Goal: Information Seeking & Learning: Learn about a topic

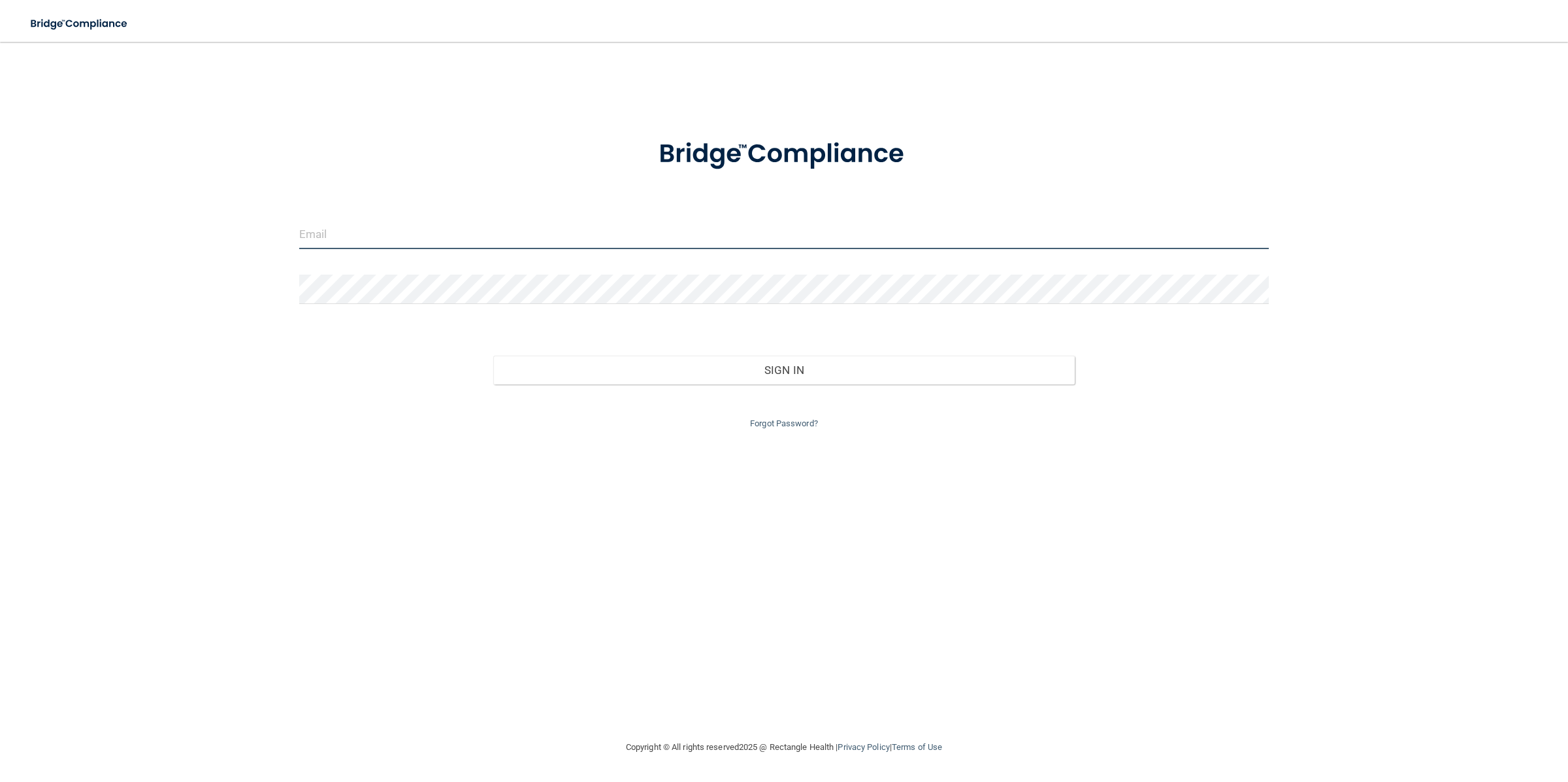
click at [712, 239] on input "email" at bounding box center [784, 235] width 970 height 30
type input "[EMAIL_ADDRESS][DOMAIN_NAME]"
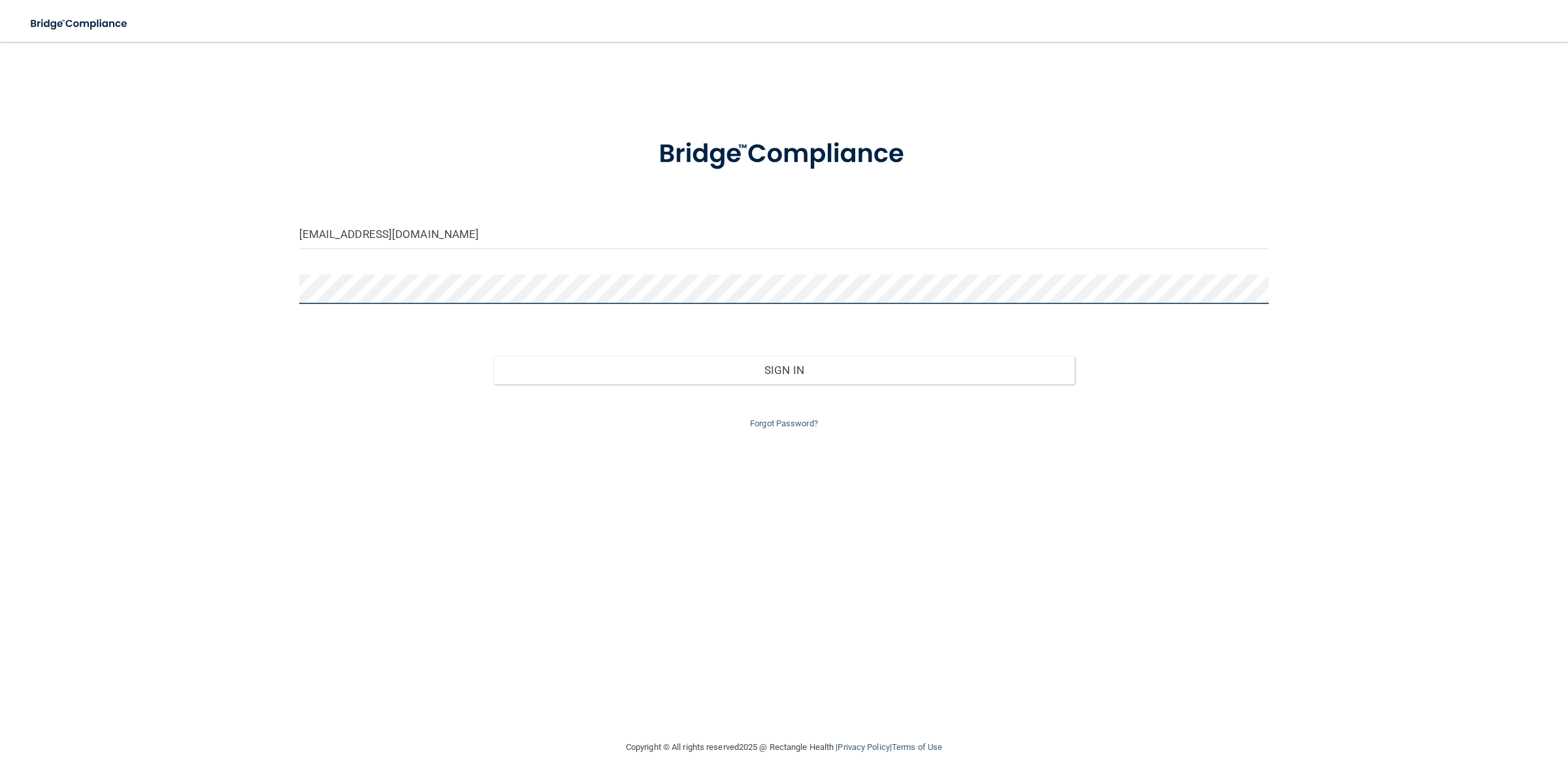
click at [493, 355] on button "Sign In" at bounding box center [784, 369] width 582 height 29
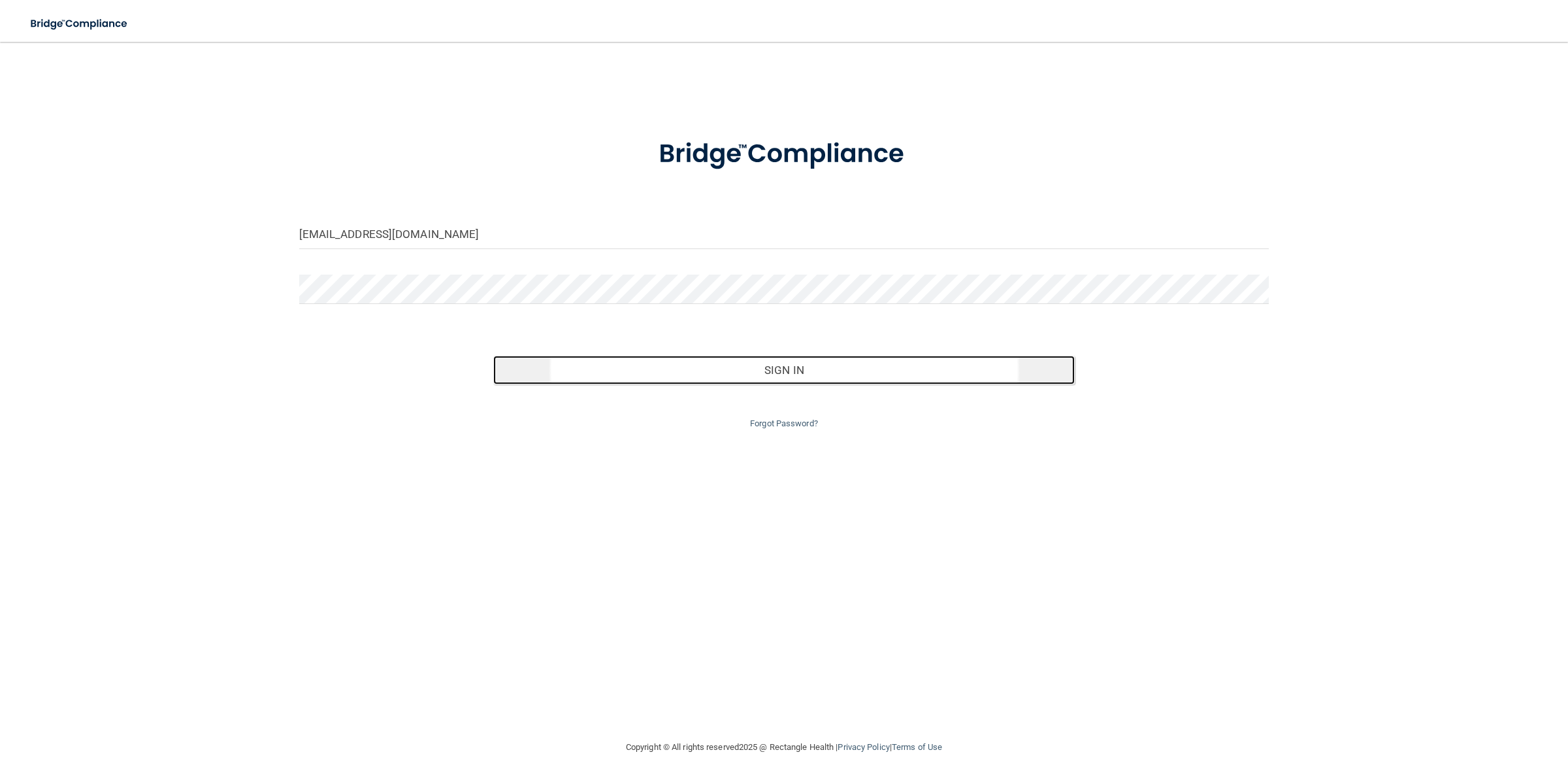
click at [611, 377] on button "Sign In" at bounding box center [784, 369] width 582 height 29
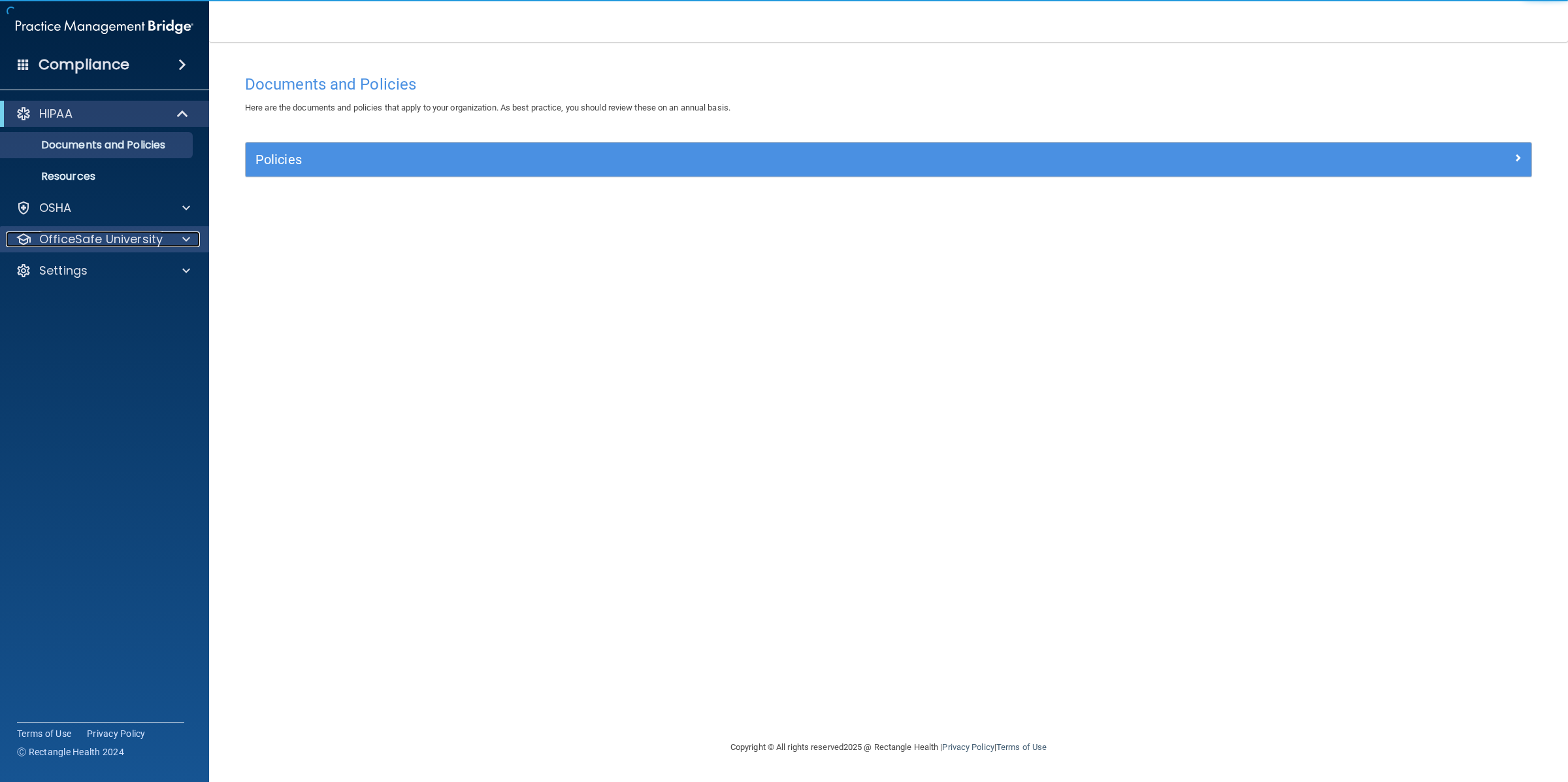
click at [131, 240] on p "OfficeSafe University" at bounding box center [101, 239] width 124 height 16
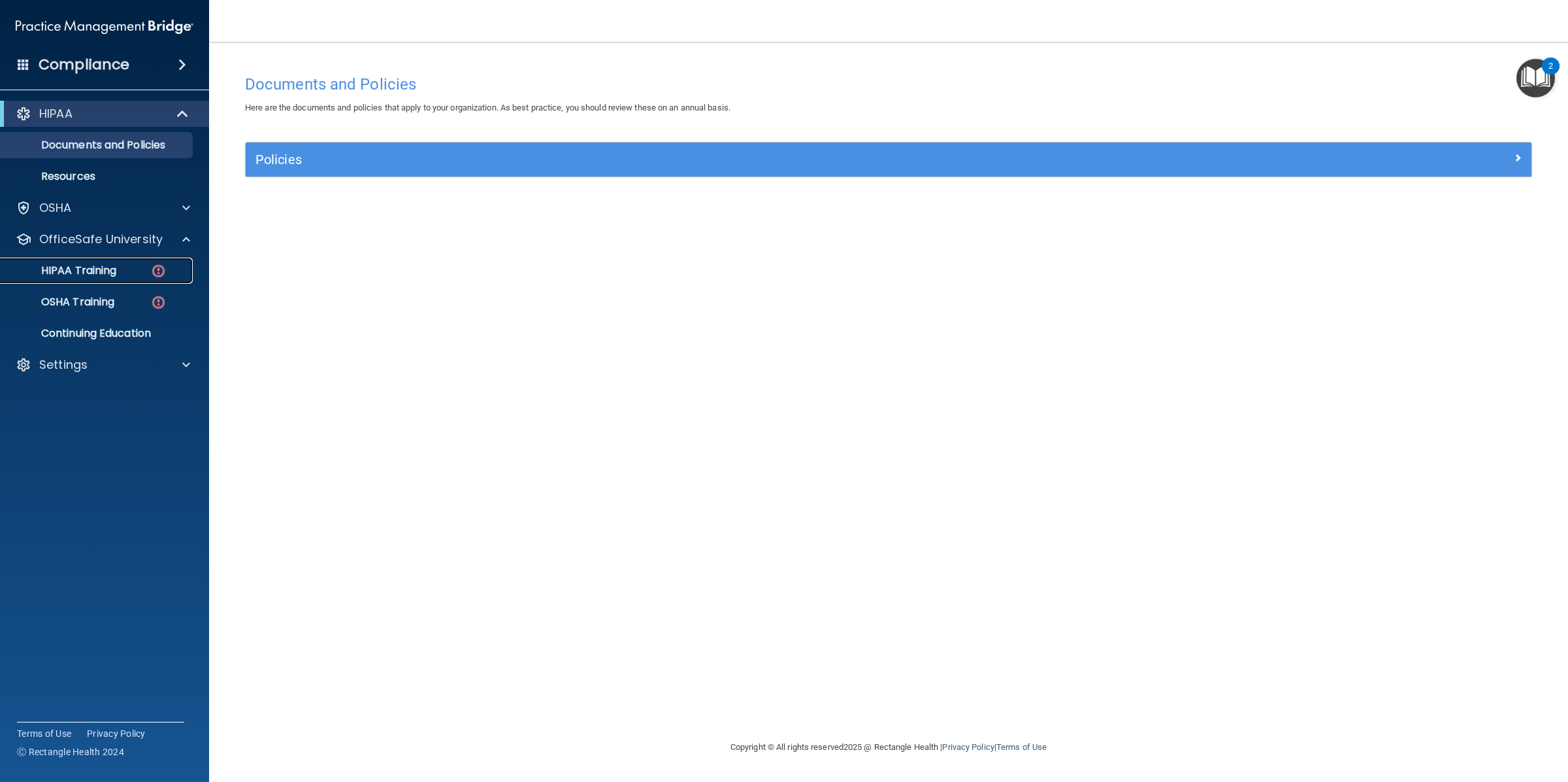
click at [97, 264] on p "HIPAA Training" at bounding box center [62, 271] width 107 height 13
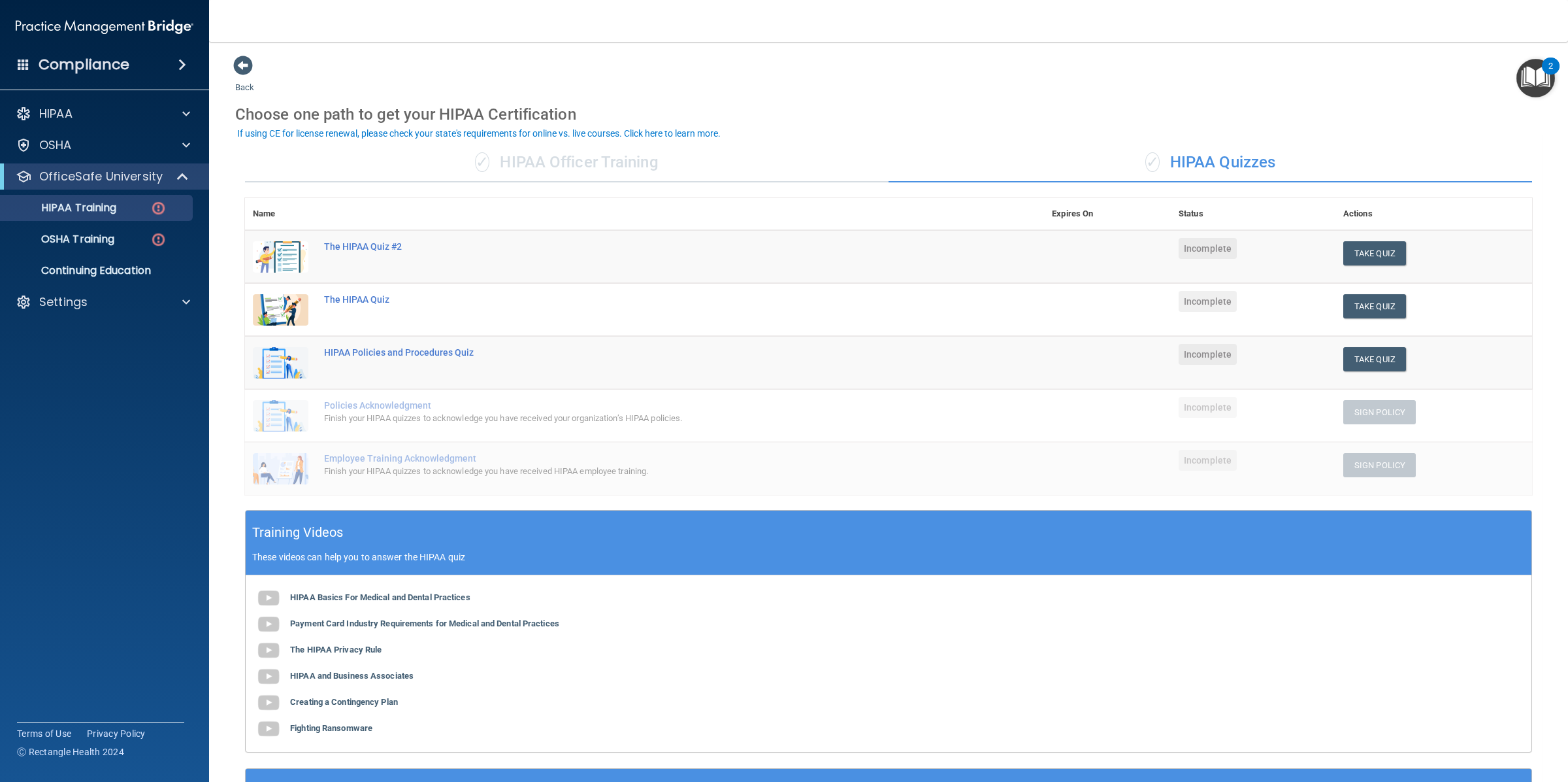
click at [846, 145] on div "✓ HIPAA Officer Training" at bounding box center [567, 162] width 644 height 39
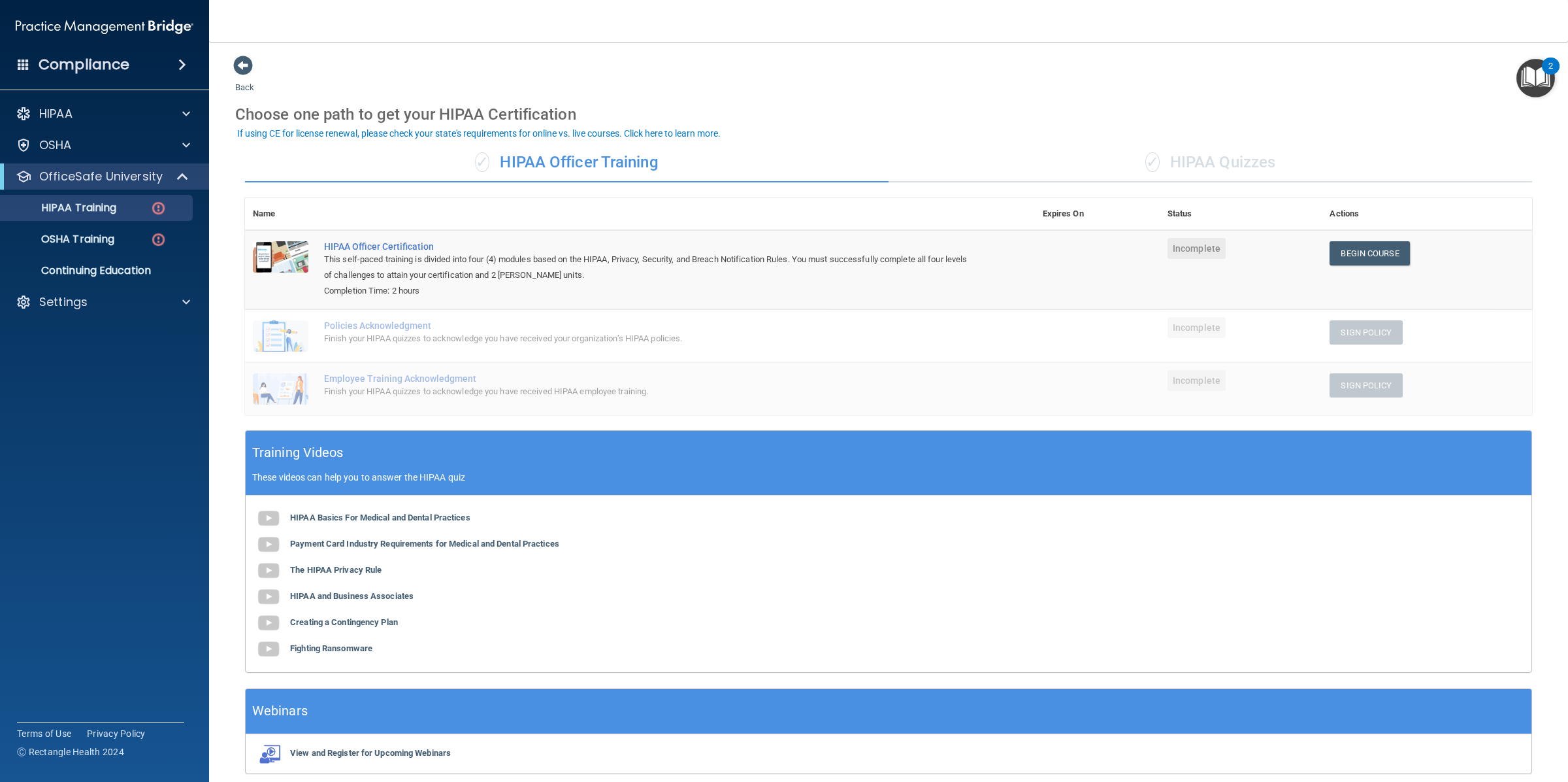
click at [842, 75] on div "Back Choose one path to get your HIPAA Certification ✓ HIPAA Officer Training ✓…" at bounding box center [888, 419] width 1306 height 729
click at [785, 191] on div "✓ HIPAA Officer Training ✓ HIPAA Quizzes Name Expires On Status Actions HIPAA O…" at bounding box center [888, 458] width 1306 height 650
click at [1362, 249] on link "Begin Course" at bounding box center [1369, 253] width 80 height 24
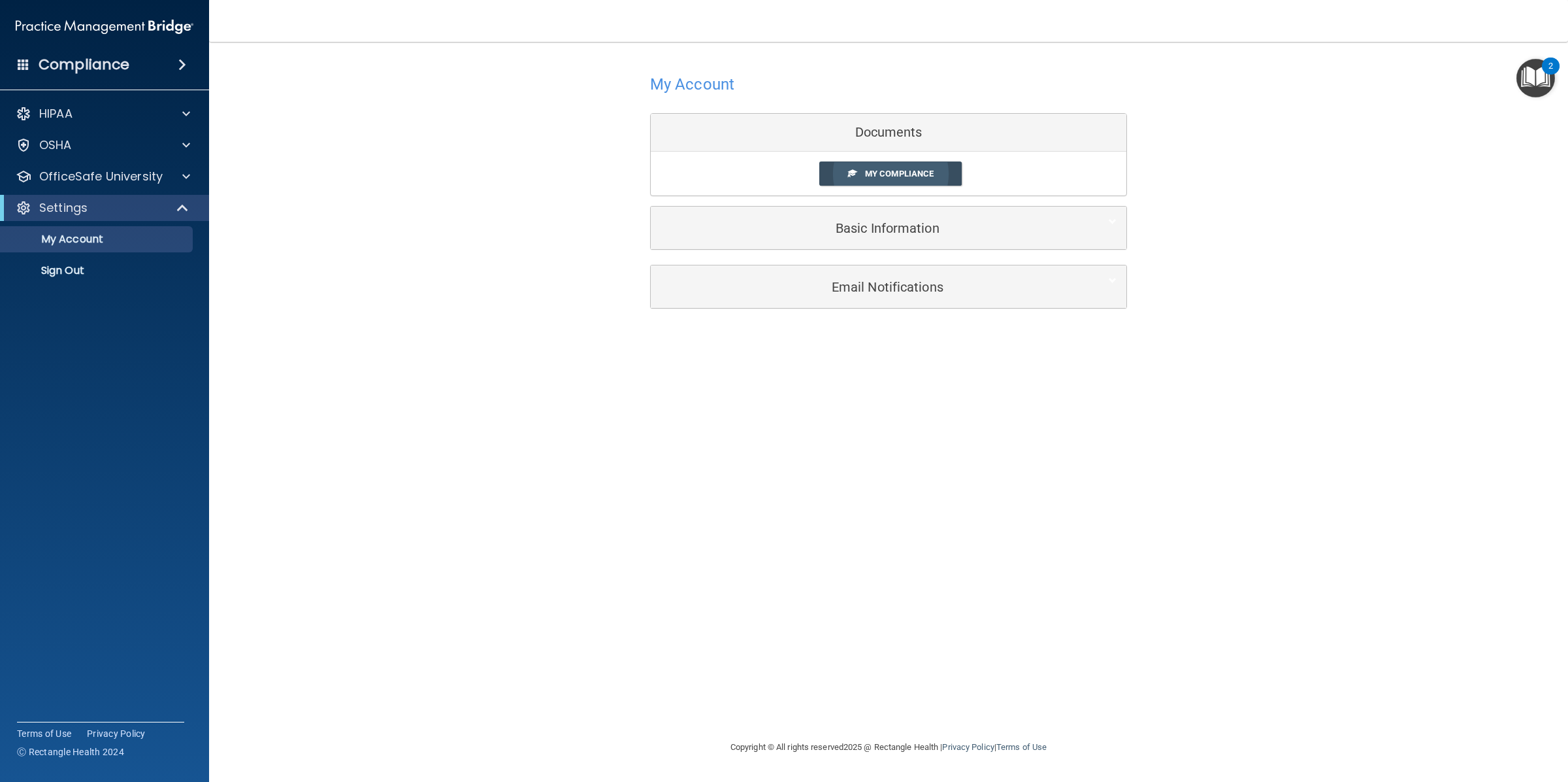
click at [891, 174] on span "My Compliance" at bounding box center [900, 173] width 69 height 10
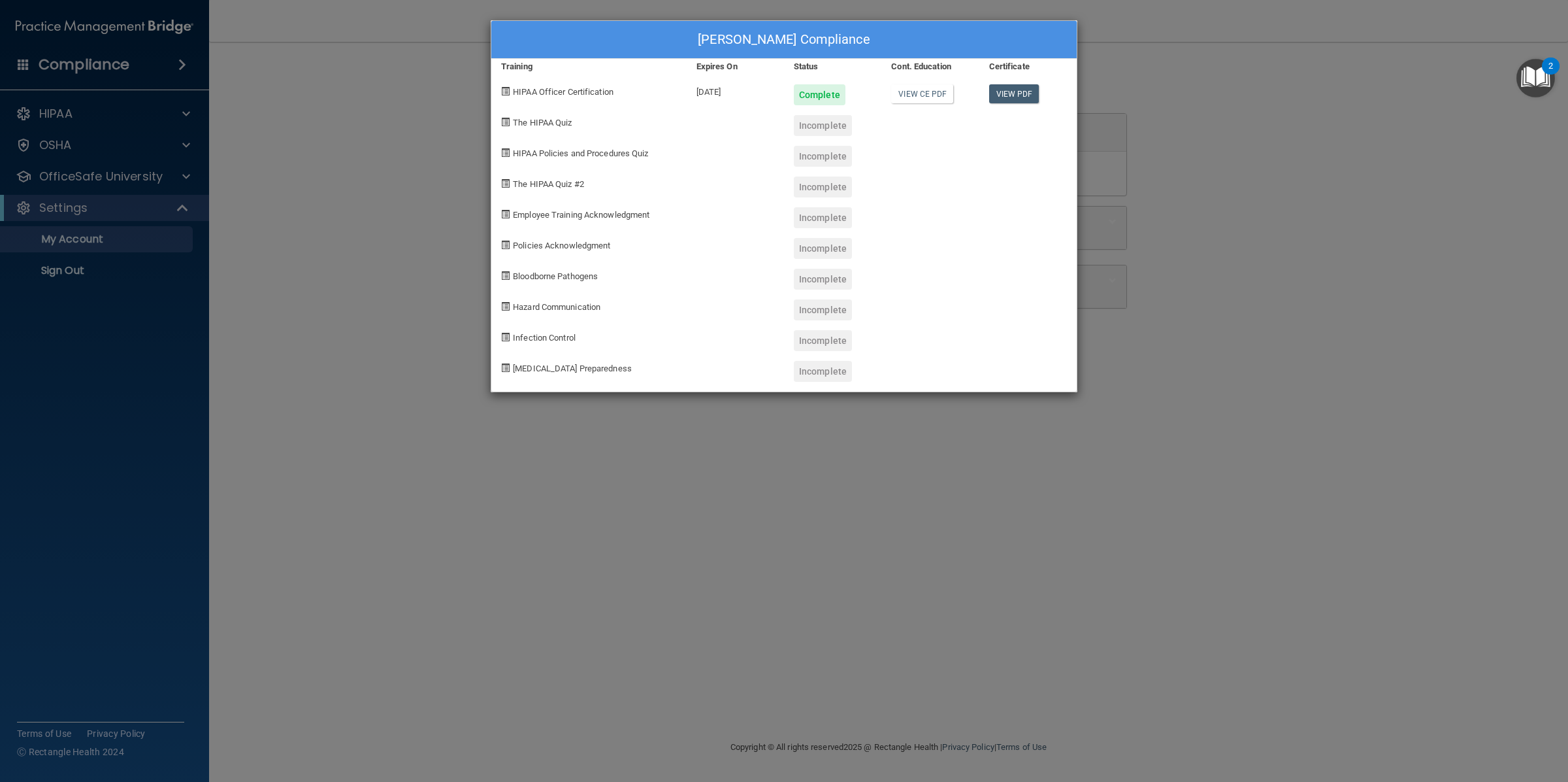
click at [425, 139] on div "[PERSON_NAME] Compliance Training Expires On Status Cont. Education Certificate…" at bounding box center [784, 391] width 1568 height 782
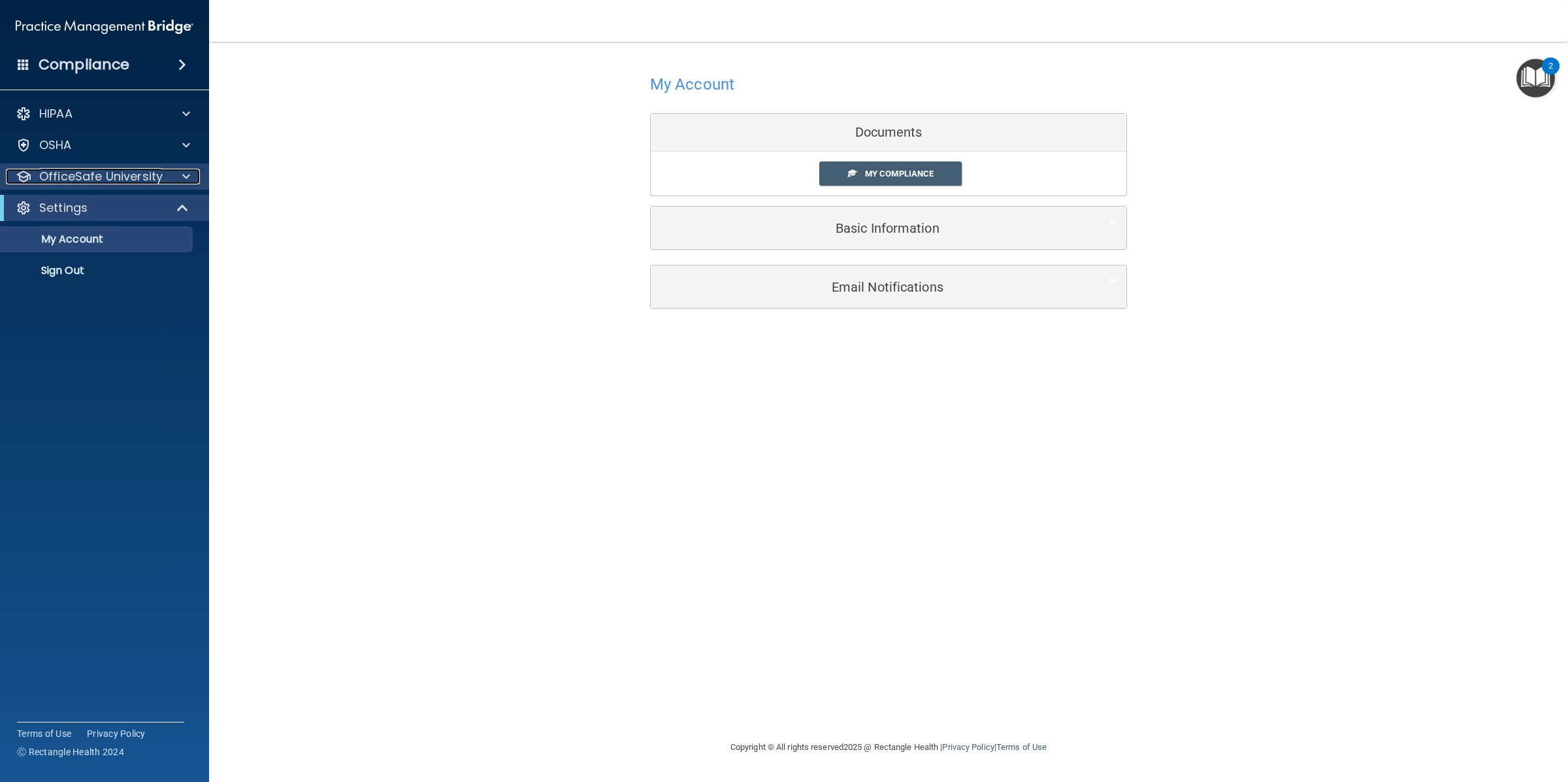
click at [77, 177] on p "OfficeSafe University" at bounding box center [101, 176] width 124 height 16
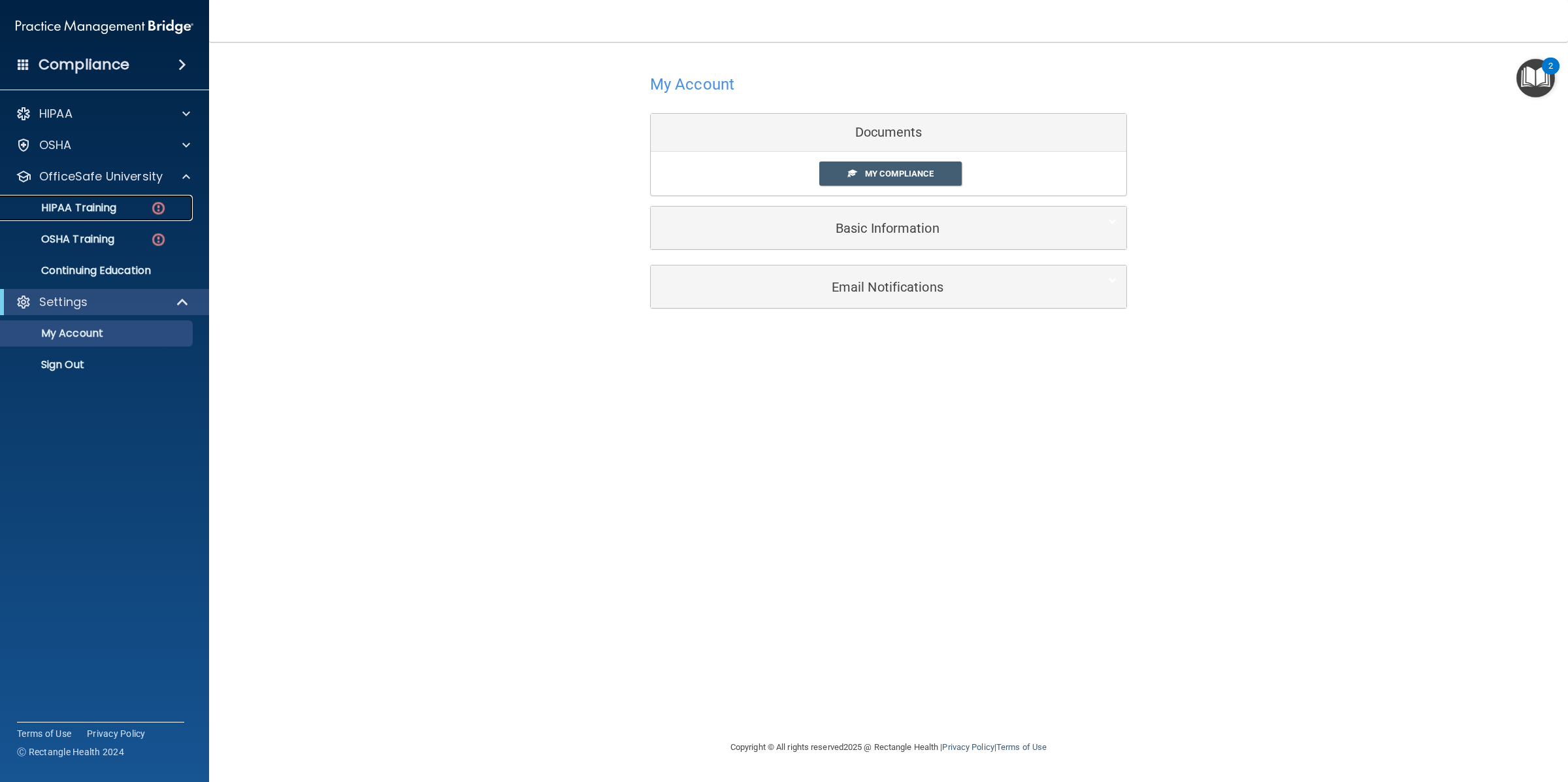
click at [125, 204] on div "HIPAA Training" at bounding box center [97, 208] width 178 height 13
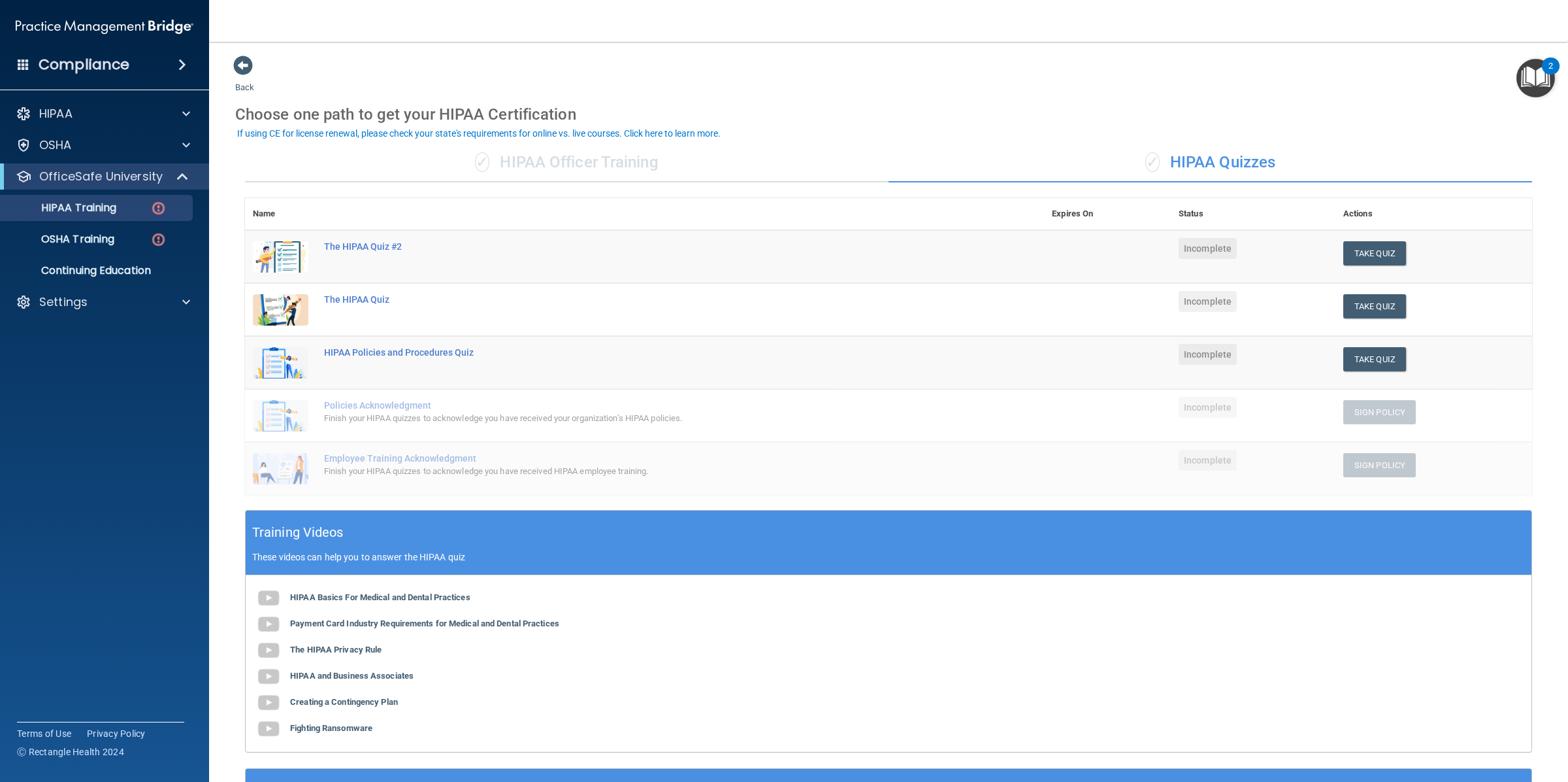
click at [908, 158] on div "✓ HIPAA Quizzes" at bounding box center [1210, 162] width 644 height 39
click at [90, 113] on div "HIPAA" at bounding box center [87, 113] width 162 height 16
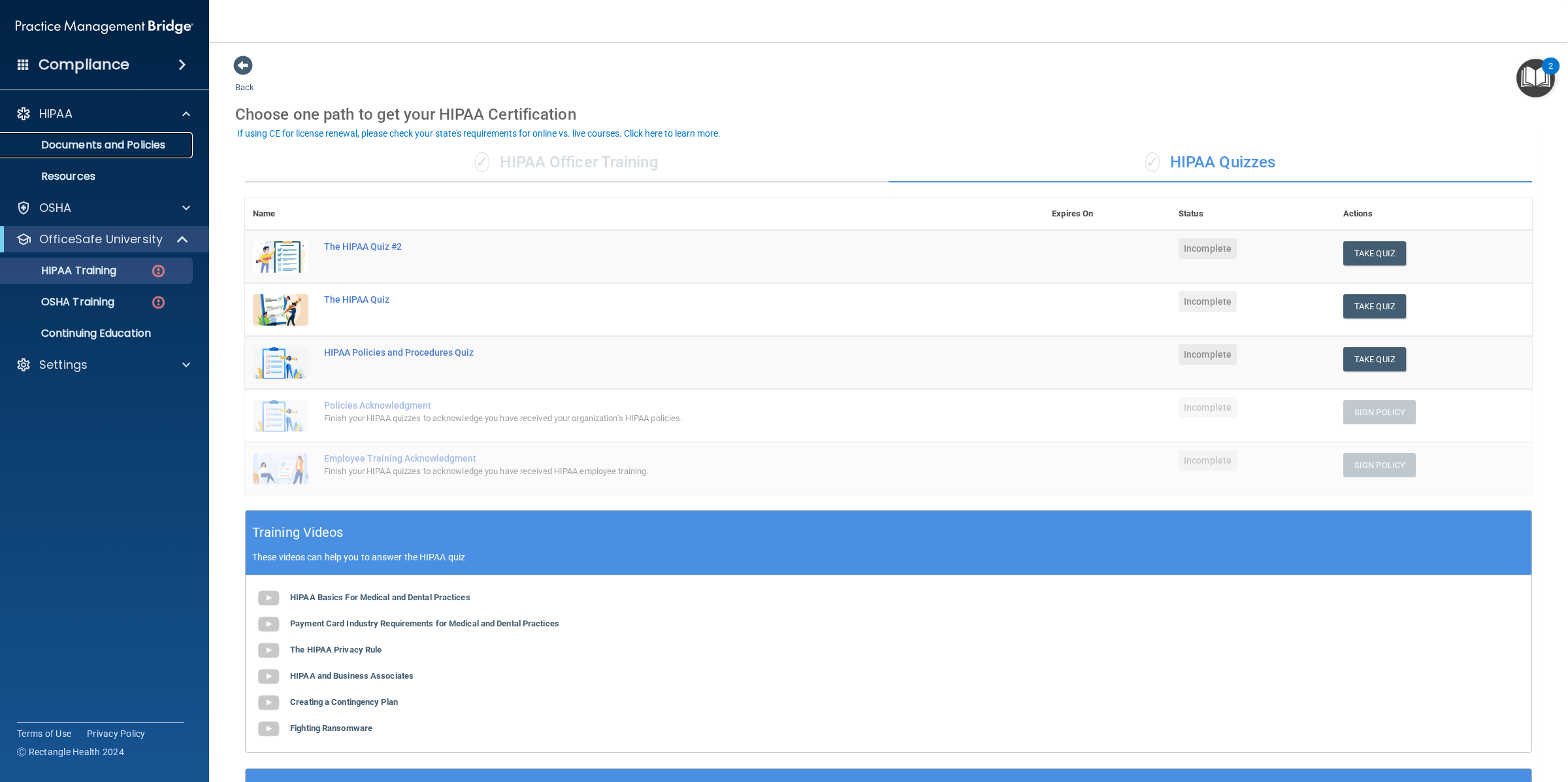
click at [92, 139] on p "Documents and Policies" at bounding box center [97, 145] width 178 height 13
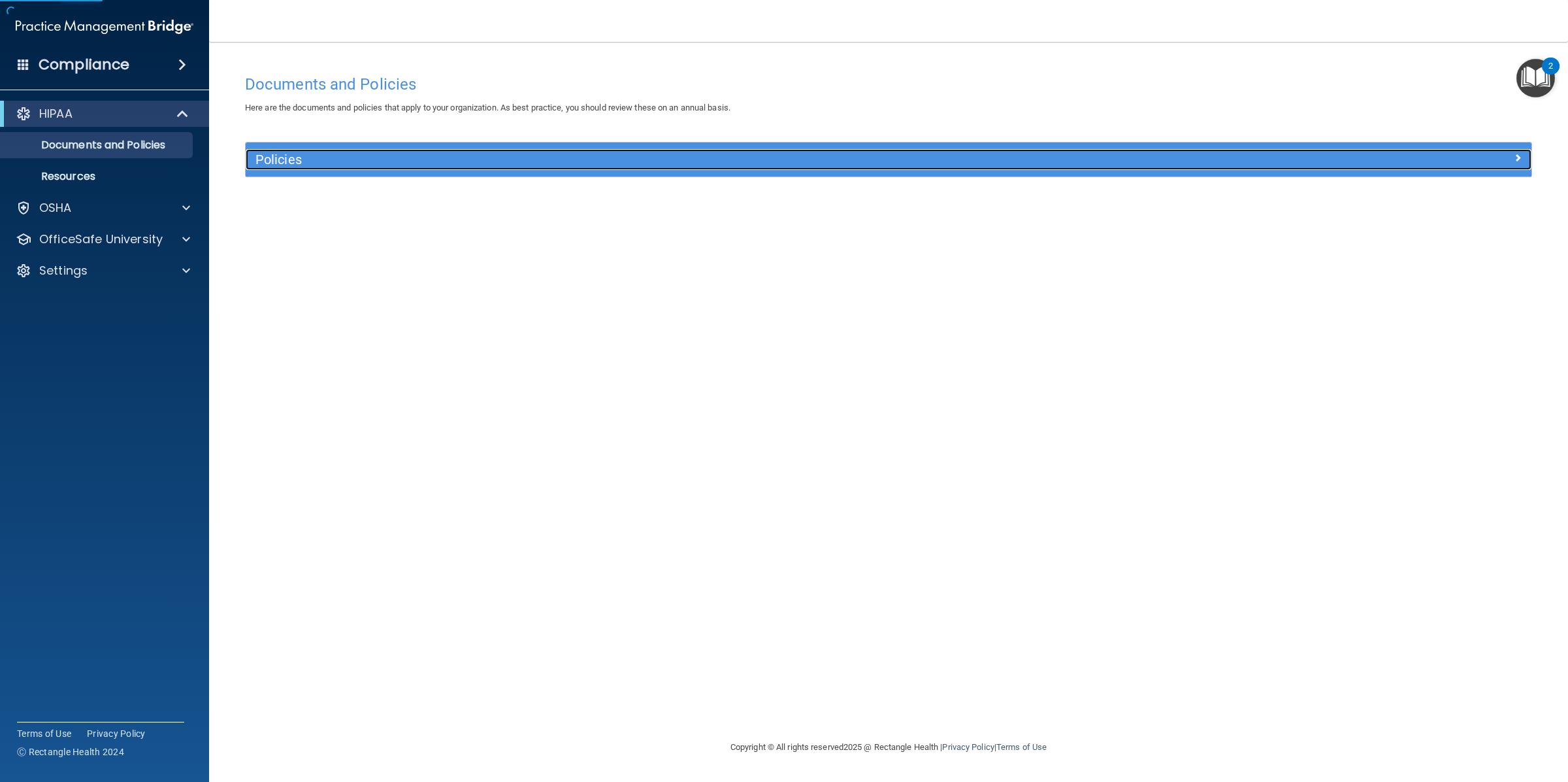
click at [416, 158] on h5 "Policies" at bounding box center [727, 160] width 945 height 15
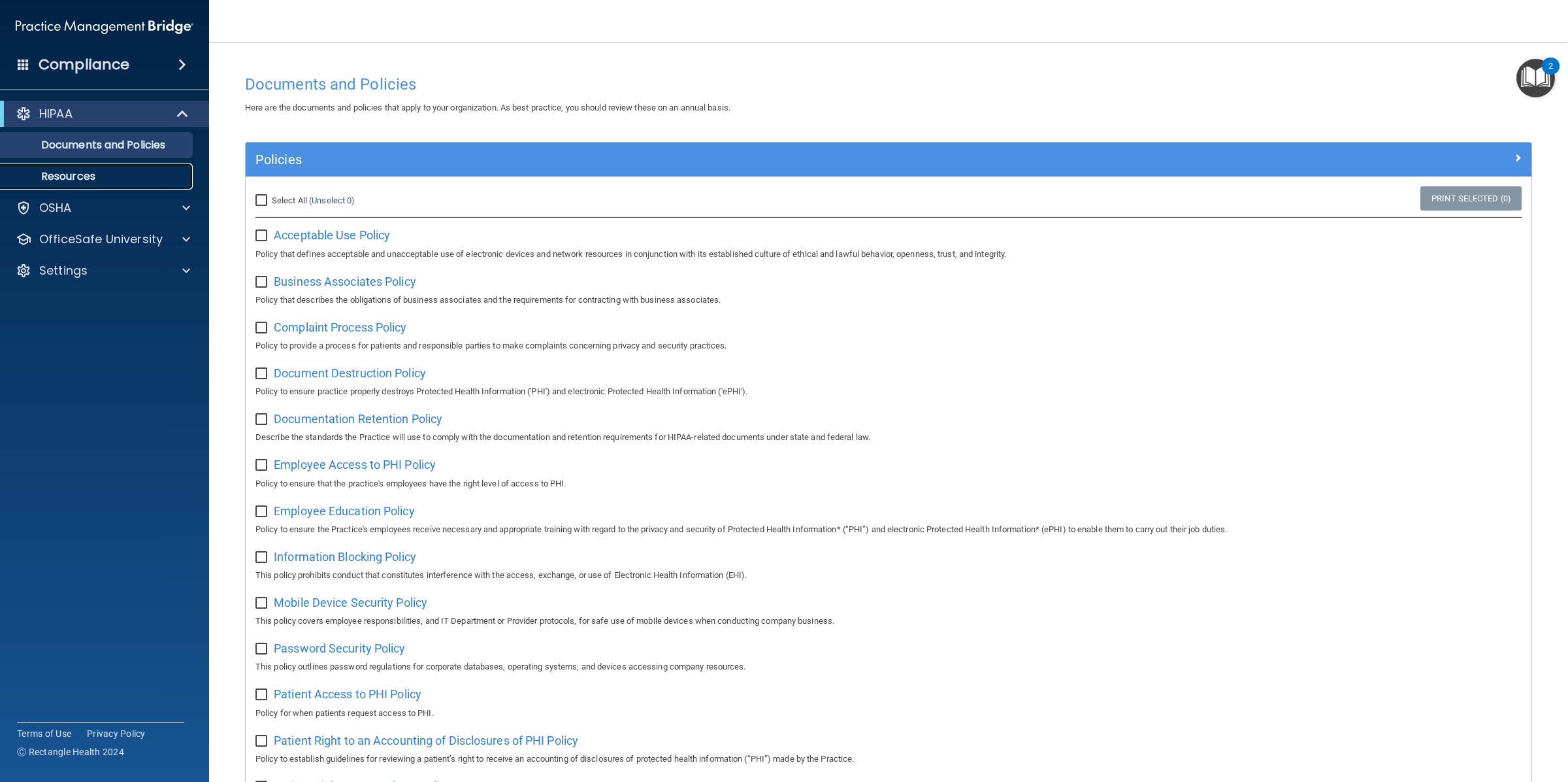
click at [130, 171] on p "Resources" at bounding box center [97, 176] width 178 height 13
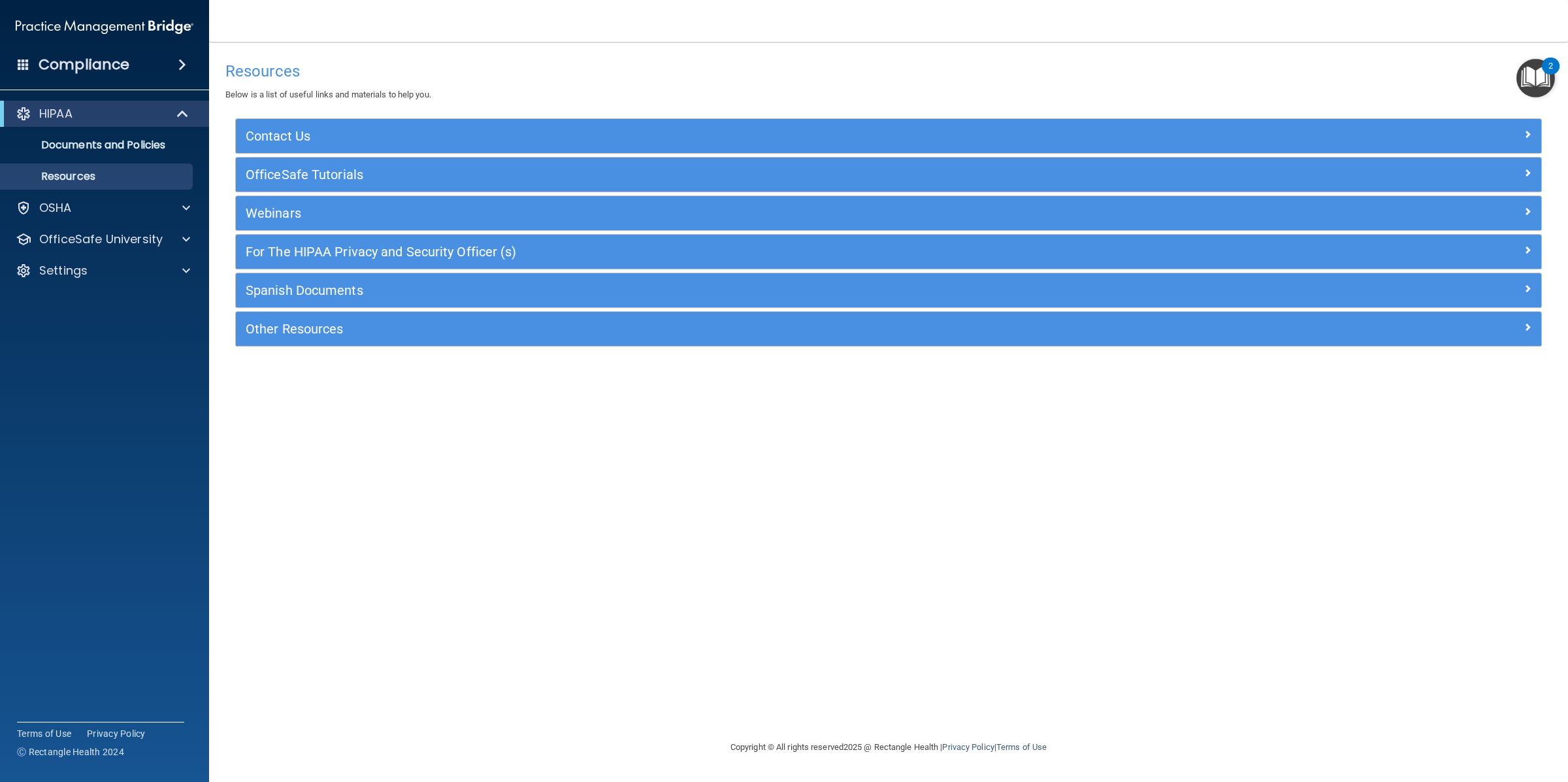
click at [112, 62] on h4 "Compliance" at bounding box center [84, 65] width 91 height 18
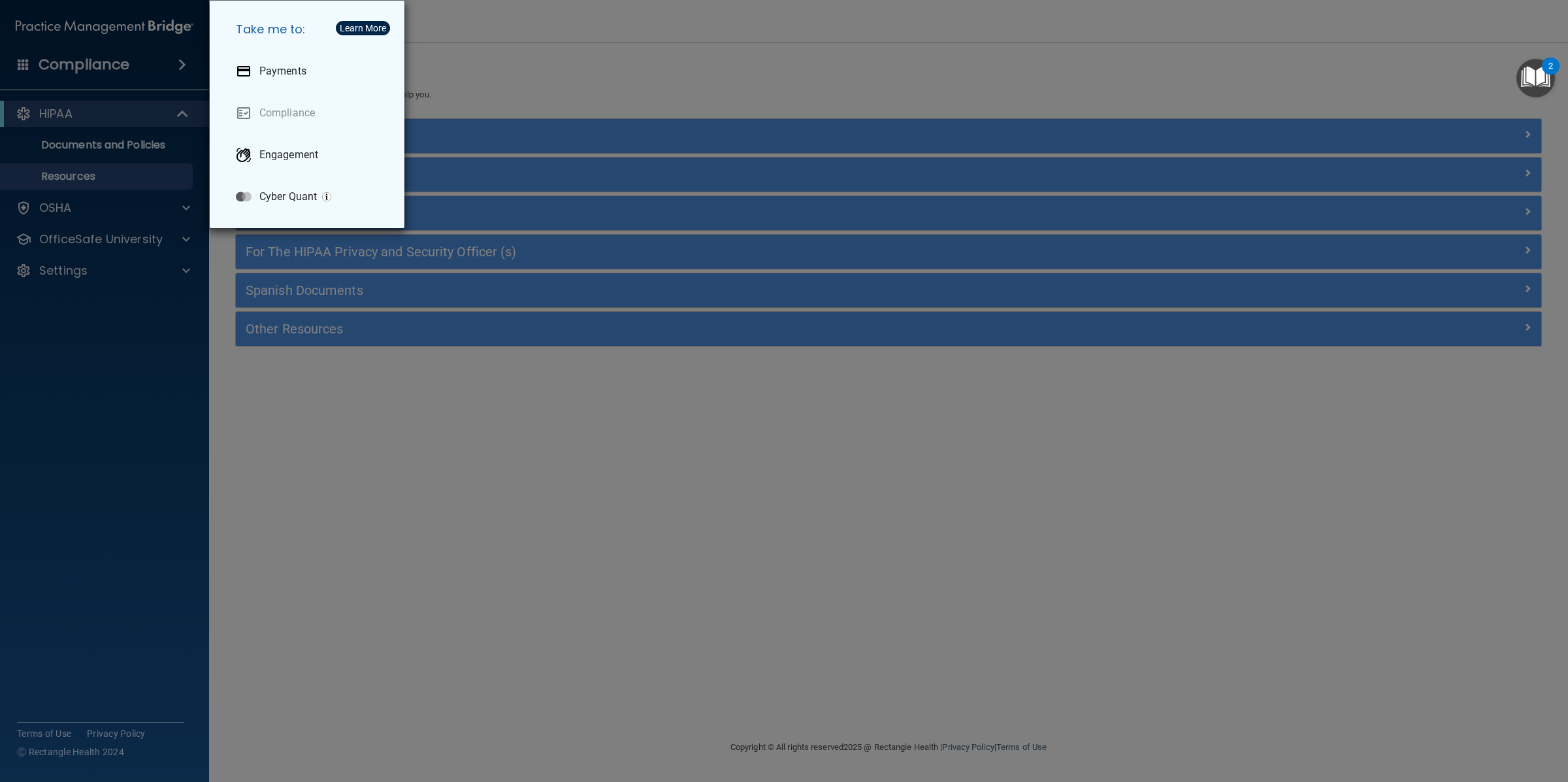
click at [522, 49] on div "Take me to: Payments Compliance Engagement Cyber Quant" at bounding box center [784, 391] width 1568 height 782
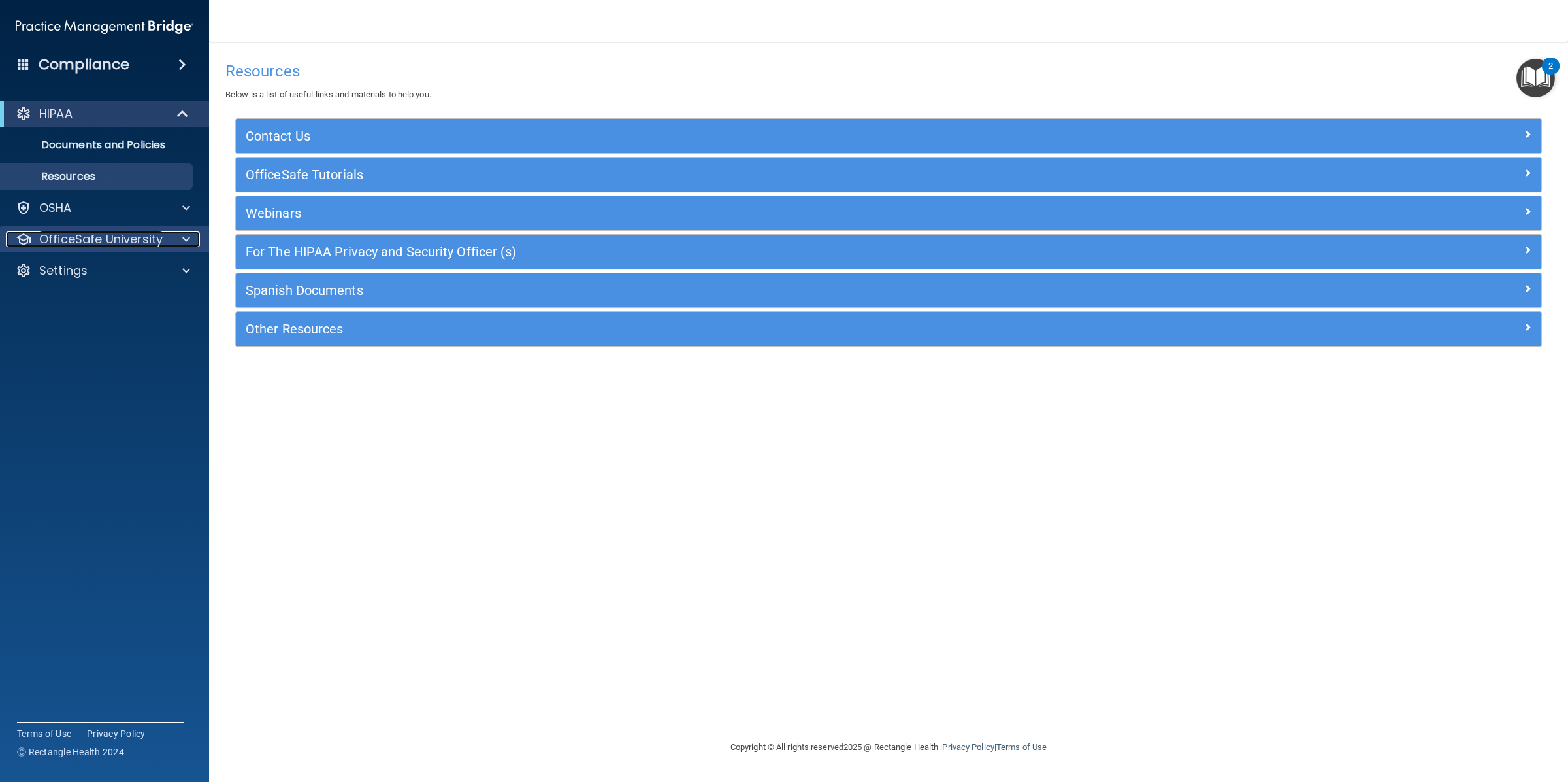
click at [102, 240] on p "OfficeSafe University" at bounding box center [101, 239] width 124 height 16
click at [100, 116] on div "HIPAA" at bounding box center [86, 113] width 162 height 16
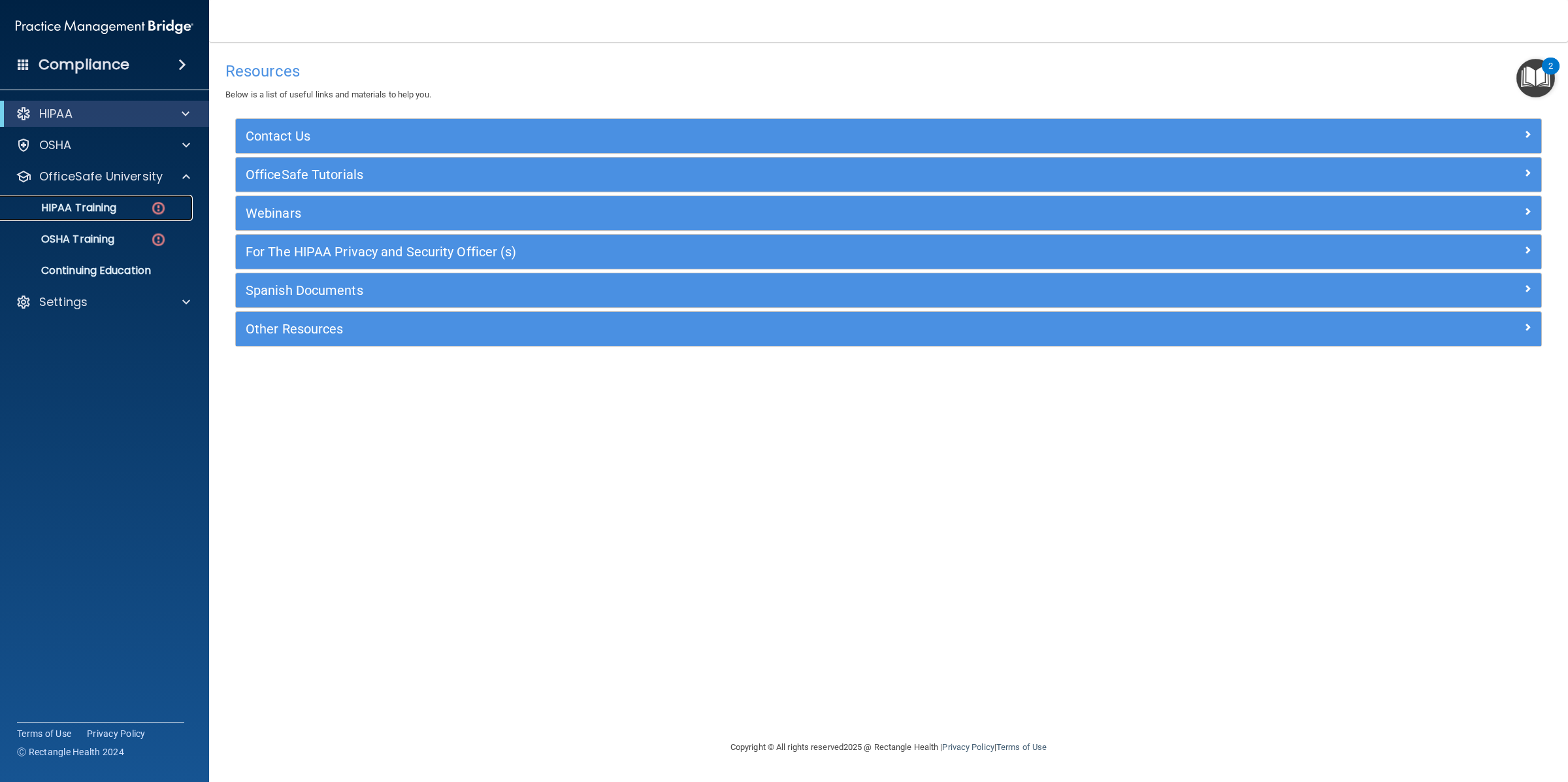
click at [80, 207] on p "HIPAA Training" at bounding box center [62, 208] width 107 height 13
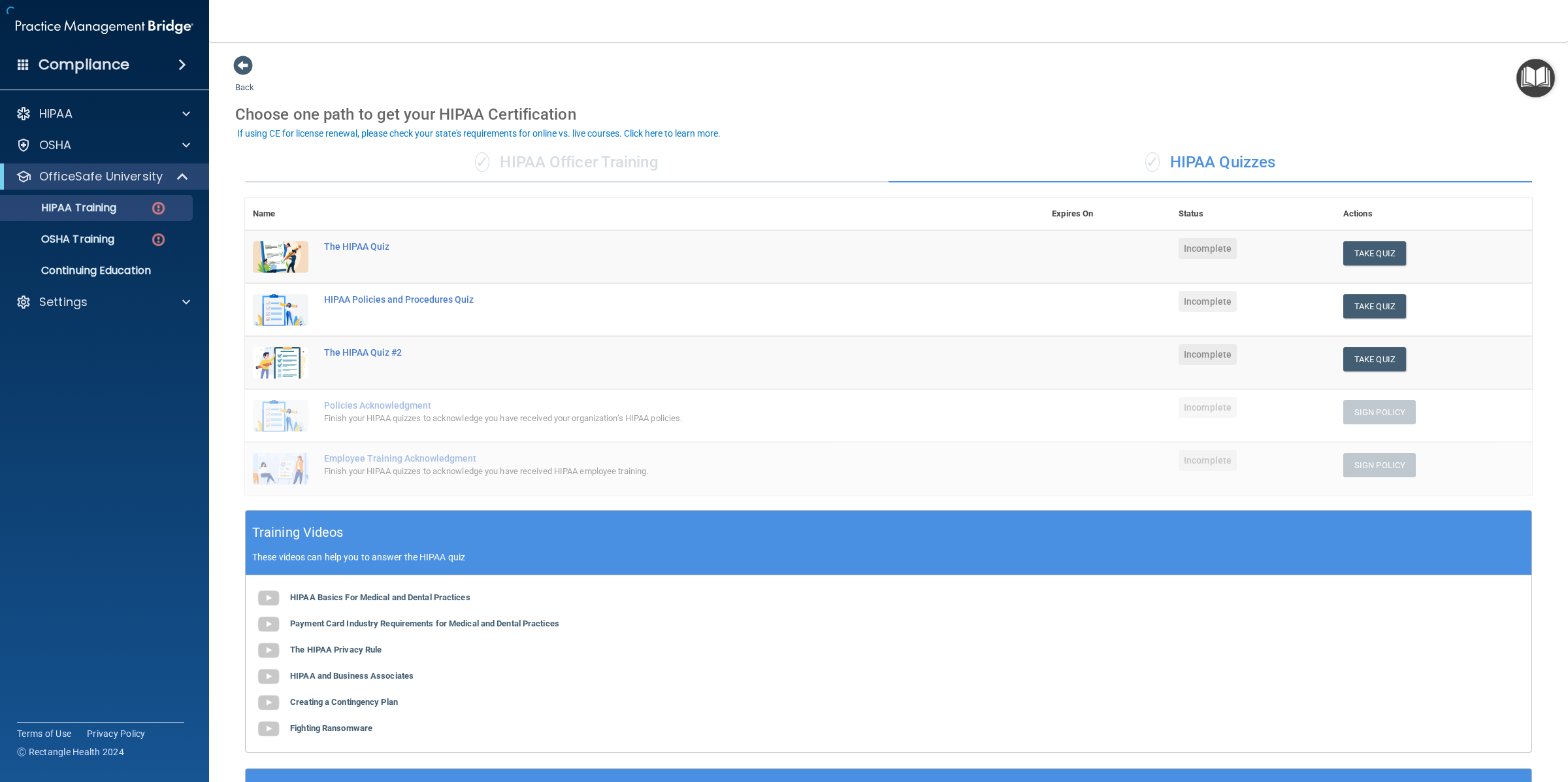
click at [649, 116] on div "Choose one path to get your HIPAA Certification" at bounding box center [888, 114] width 1306 height 38
click at [530, 159] on div "✓ HIPAA Officer Training" at bounding box center [567, 162] width 644 height 39
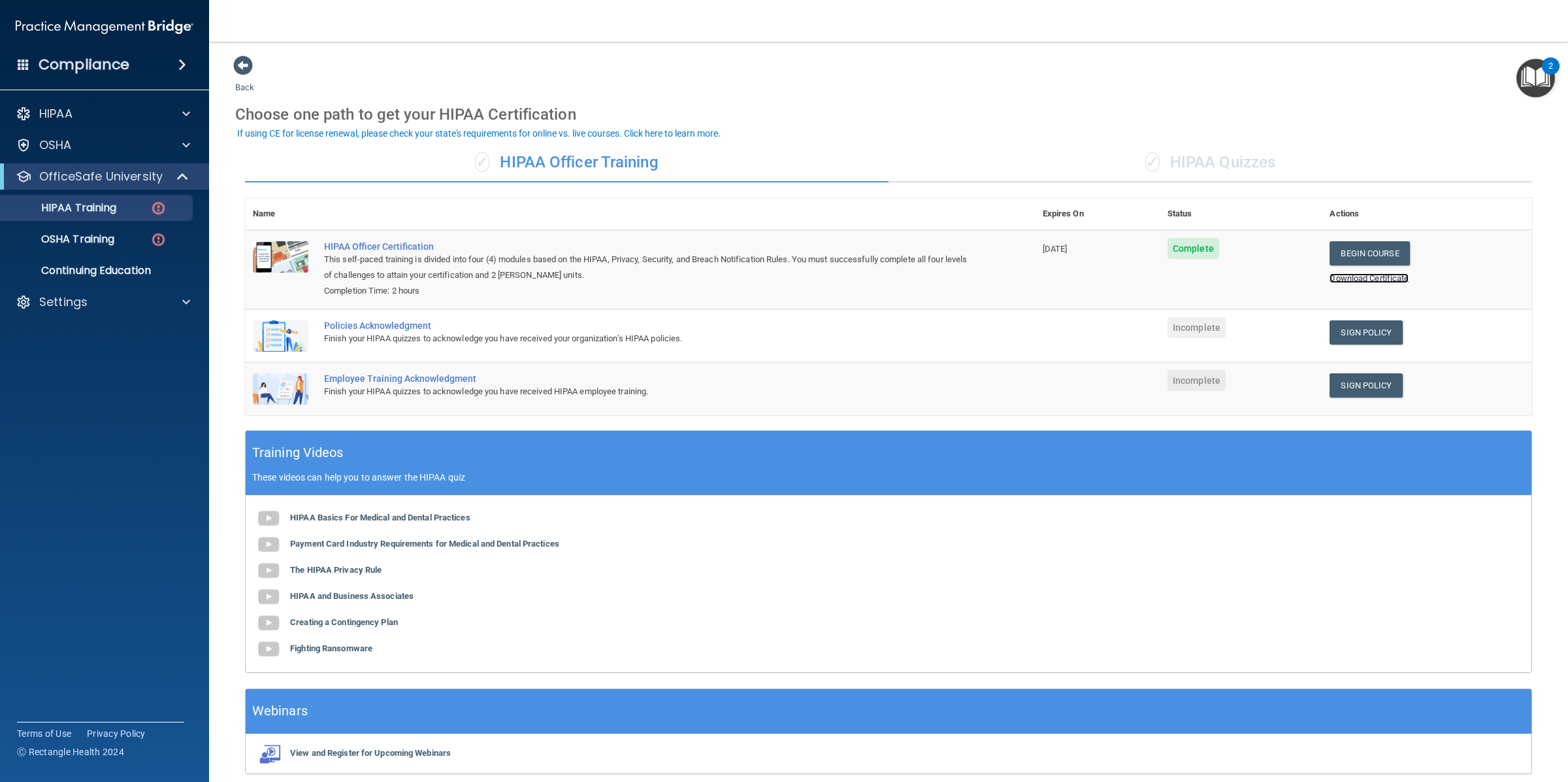
click at [1353, 273] on link "Download Certificate" at bounding box center [1369, 278] width 79 height 10
click at [1199, 155] on div "✓ HIPAA Quizzes" at bounding box center [1210, 162] width 644 height 39
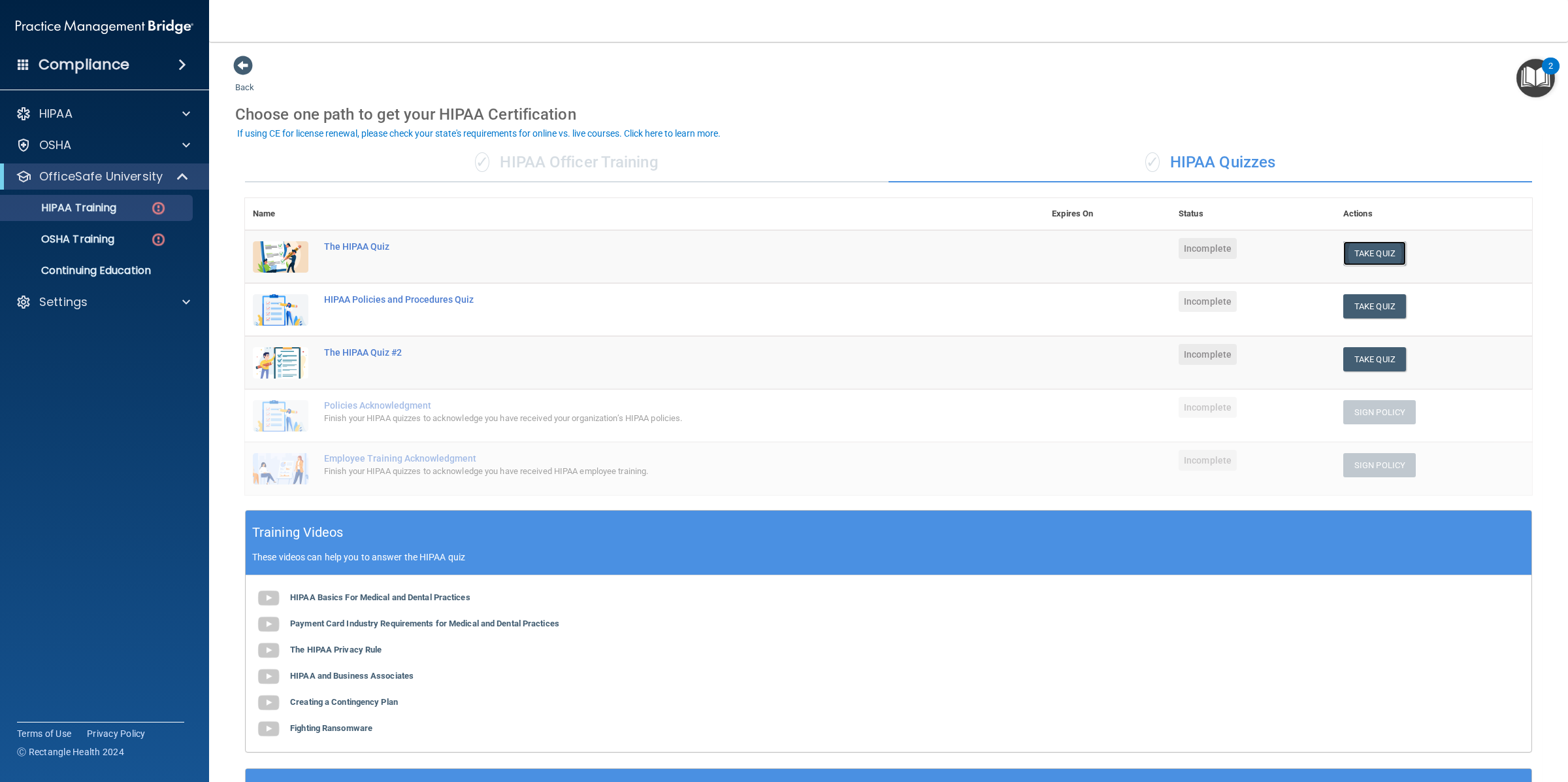
click at [1367, 243] on button "Take Quiz" at bounding box center [1374, 253] width 62 height 24
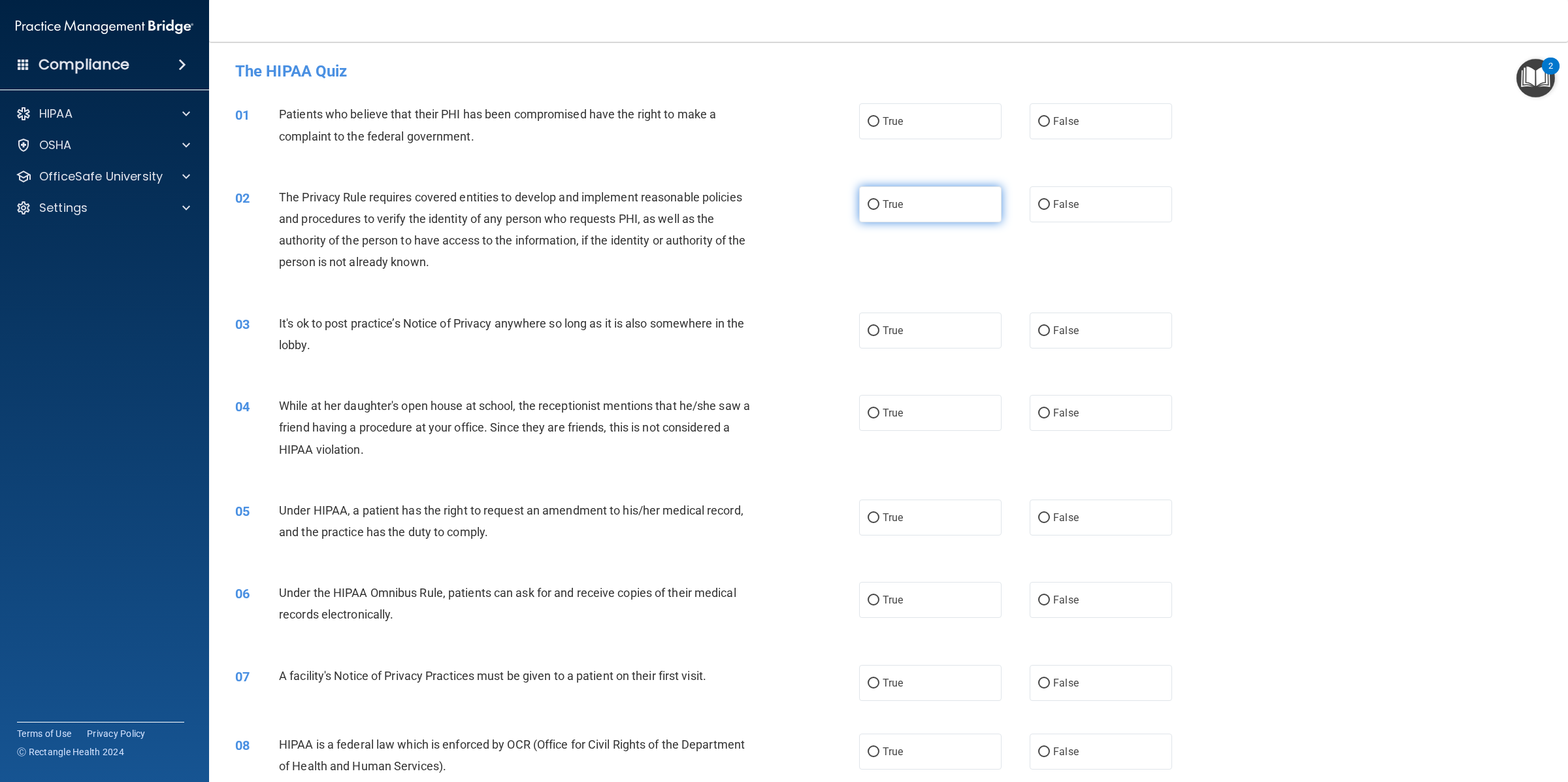
click at [959, 128] on label "True" at bounding box center [930, 121] width 143 height 36
click at [879, 127] on input "True" at bounding box center [873, 122] width 11 height 10
radio input "true"
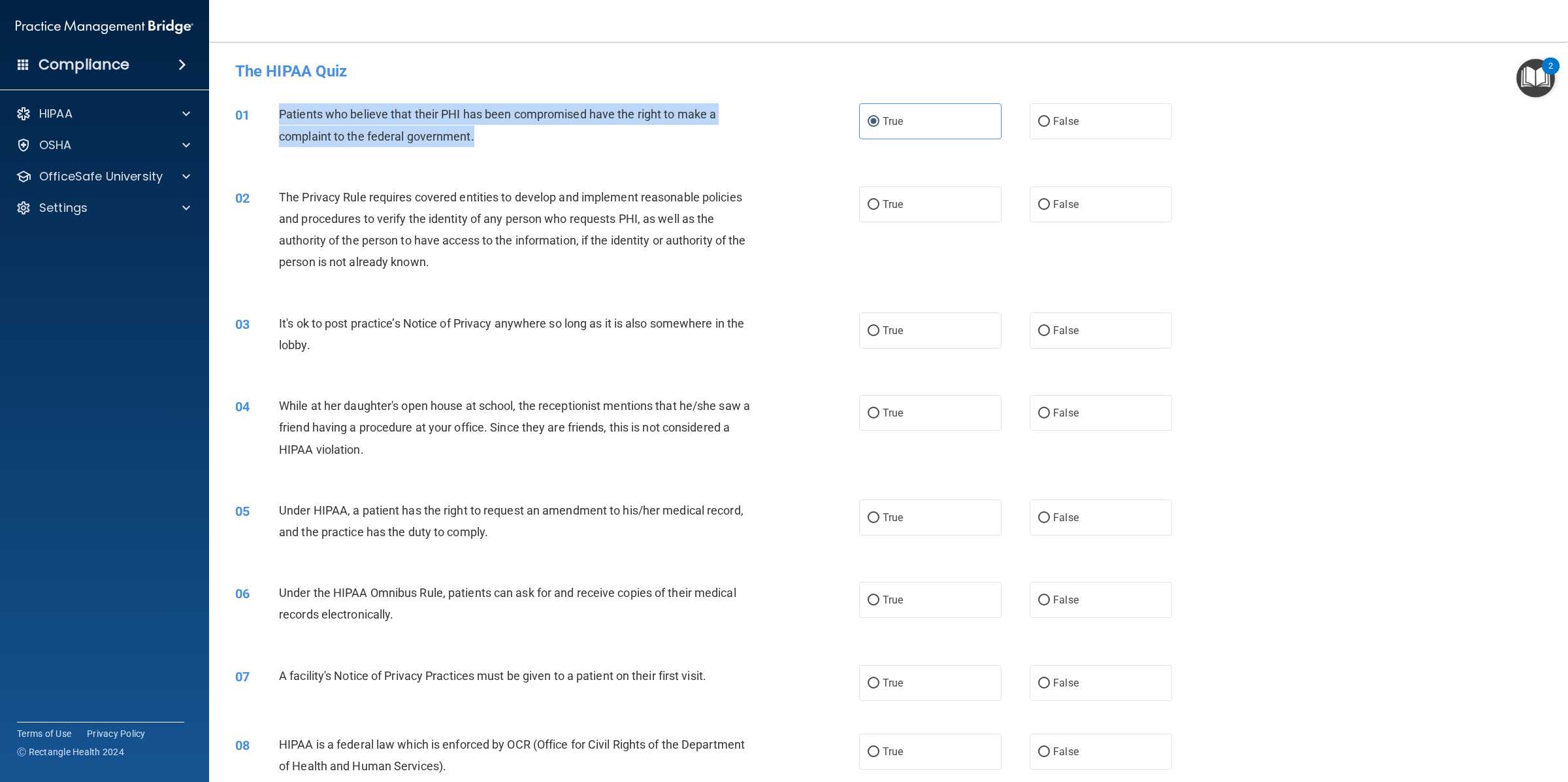
drag, startPoint x: 280, startPoint y: 109, endPoint x: 480, endPoint y: 137, distance: 202.0
click at [480, 137] on div "Patients who believe that their PHI has been compromised have the right to make…" at bounding box center [520, 125] width 483 height 43
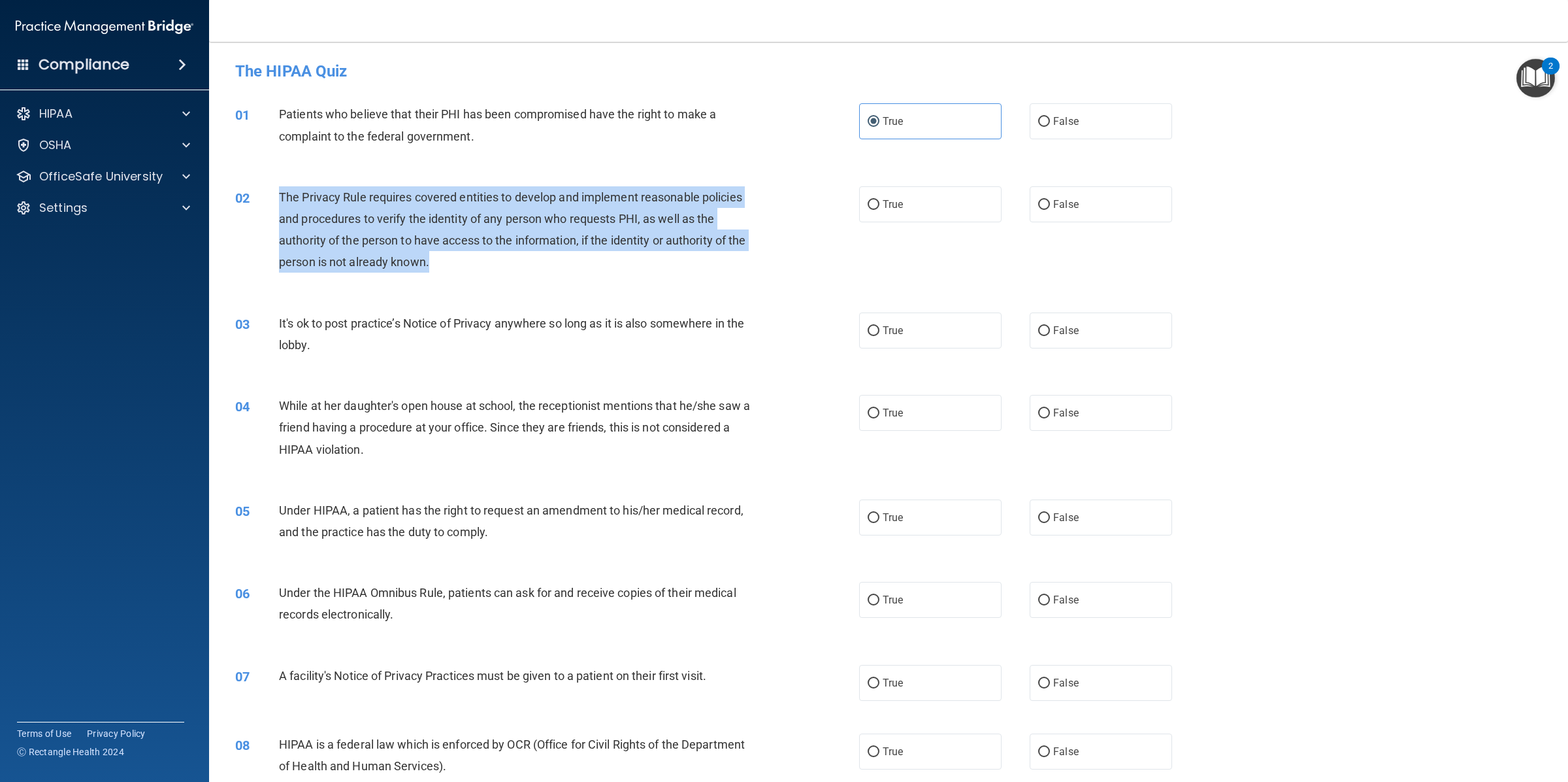
drag, startPoint x: 262, startPoint y: 194, endPoint x: 371, endPoint y: 258, distance: 126.4
click at [371, 258] on div "02 The Privacy Rule requires covered entities to develop and implement reasonab…" at bounding box center [547, 233] width 663 height 94
click at [546, 164] on div "01 Patients who believe that their PHI has been compromised have the right to m…" at bounding box center [888, 128] width 1326 height 82
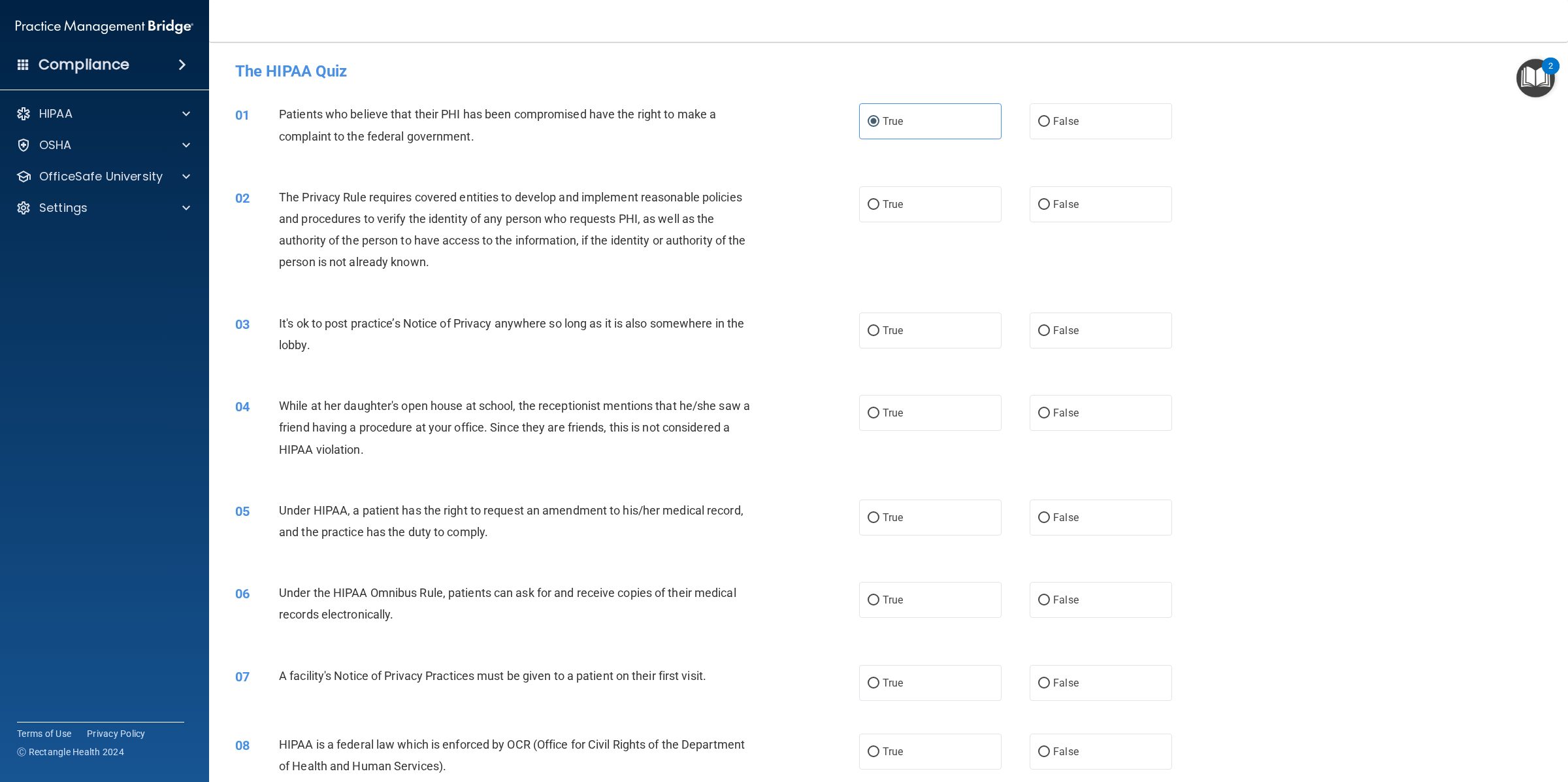
scroll to position [136, 0]
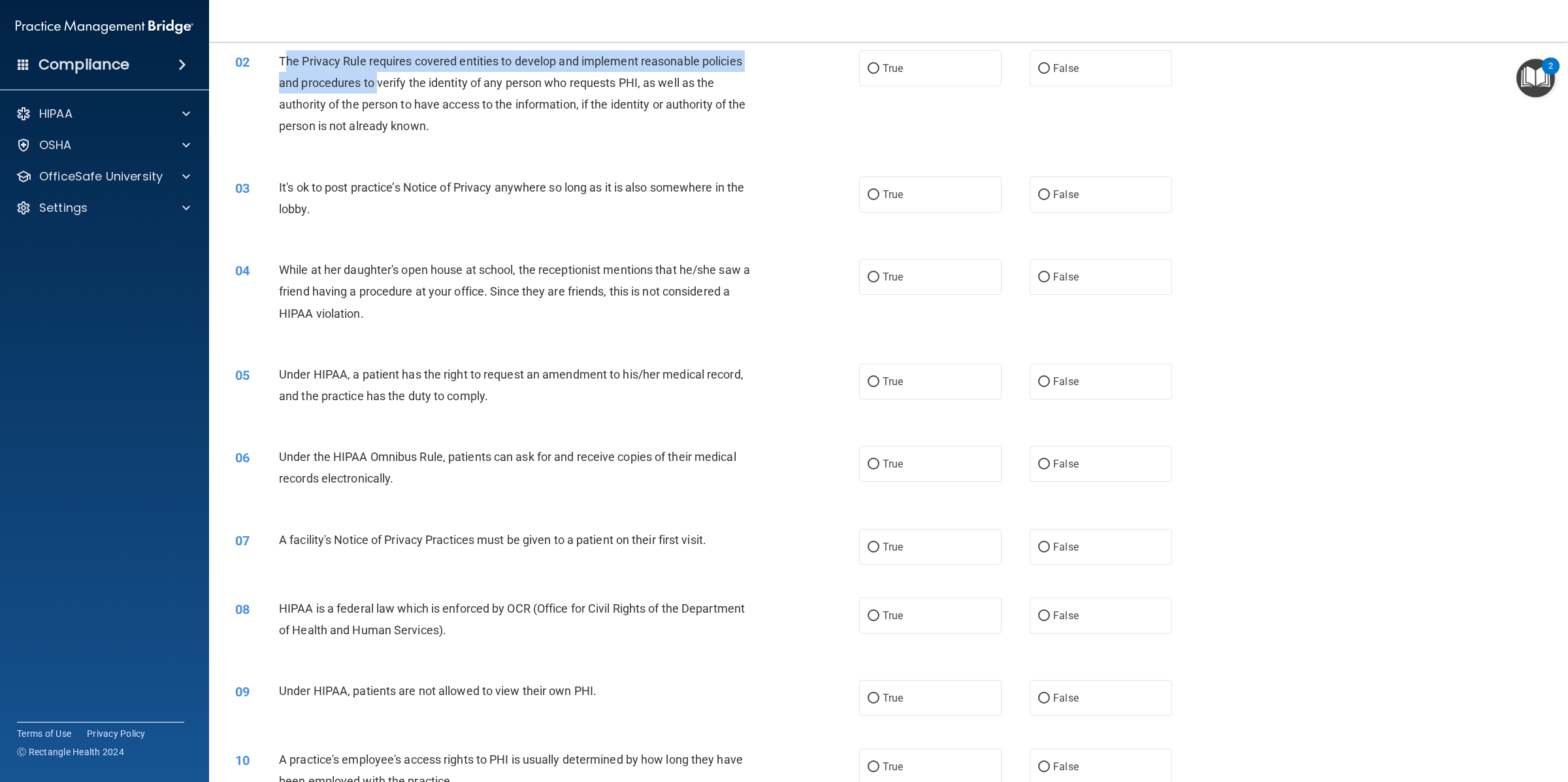
drag, startPoint x: 284, startPoint y: 59, endPoint x: 351, endPoint y: 75, distance: 68.9
click at [351, 76] on span "The Privacy Rule requires covered entities to develop and implement reasonable …" at bounding box center [512, 94] width 467 height 79
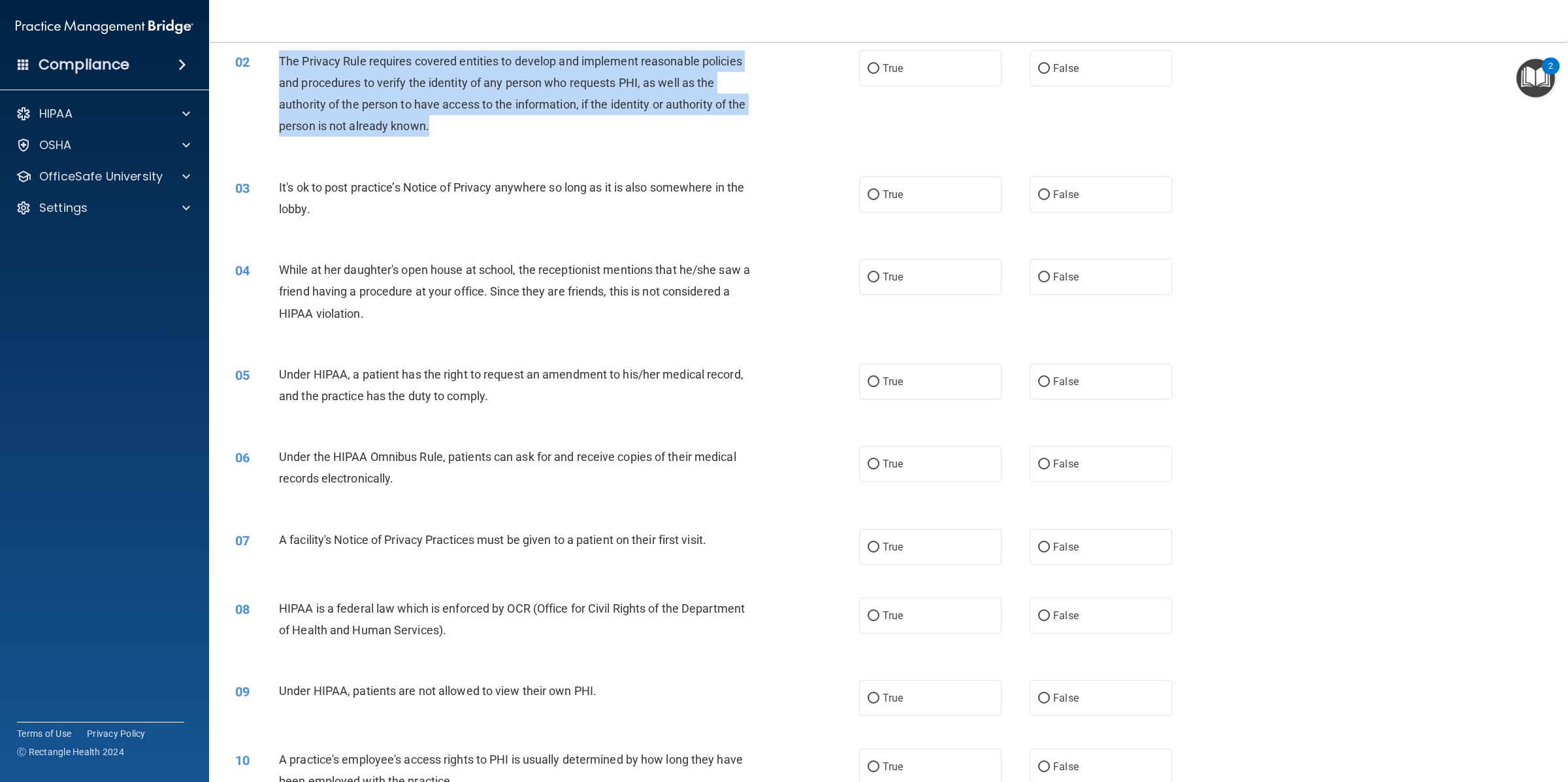
drag, startPoint x: 279, startPoint y: 59, endPoint x: 385, endPoint y: 125, distance: 124.9
click at [385, 125] on div "The Privacy Rule requires covered entities to develop and implement reasonable …" at bounding box center [520, 94] width 483 height 87
click at [875, 204] on label "True" at bounding box center [930, 194] width 143 height 36
click at [875, 200] on input "True" at bounding box center [873, 195] width 11 height 10
radio input "true"
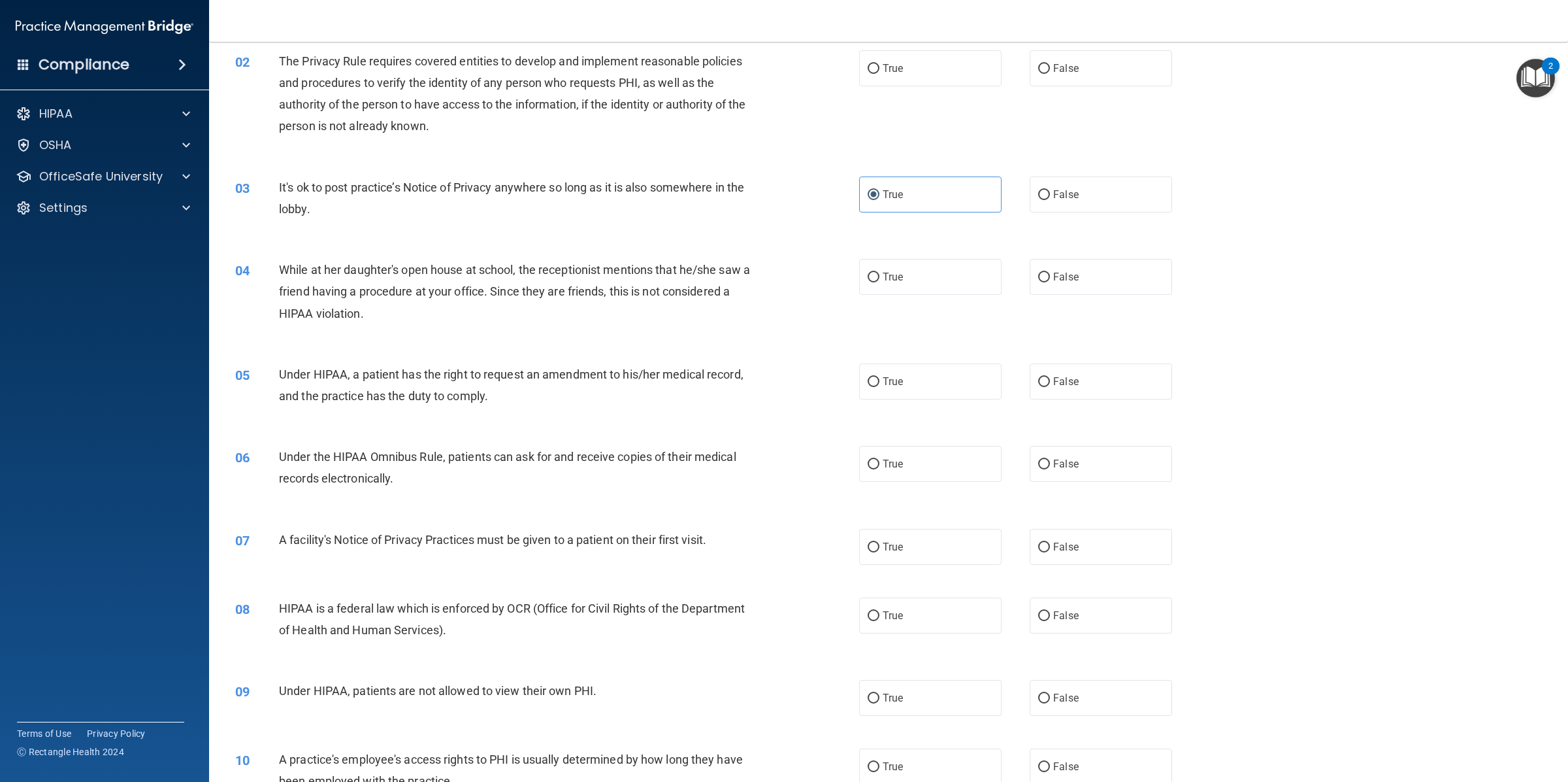
scroll to position [0, 0]
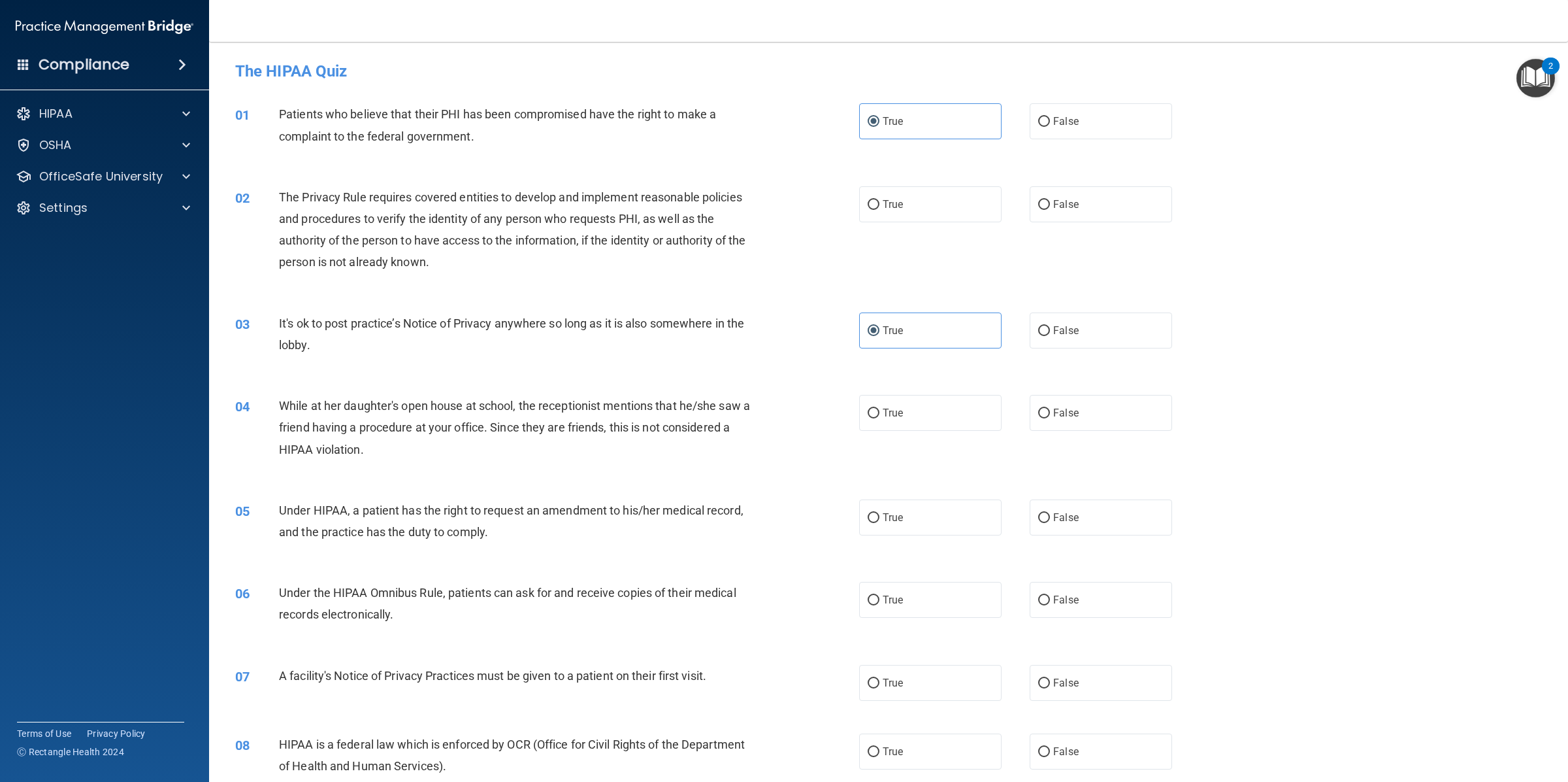
drag, startPoint x: 891, startPoint y: 198, endPoint x: 879, endPoint y: 304, distance: 106.7
click at [890, 198] on span "True" at bounding box center [892, 204] width 21 height 12
click at [879, 200] on input "True" at bounding box center [873, 205] width 11 height 10
radio input "true"
click at [902, 329] on label "True" at bounding box center [930, 331] width 143 height 36
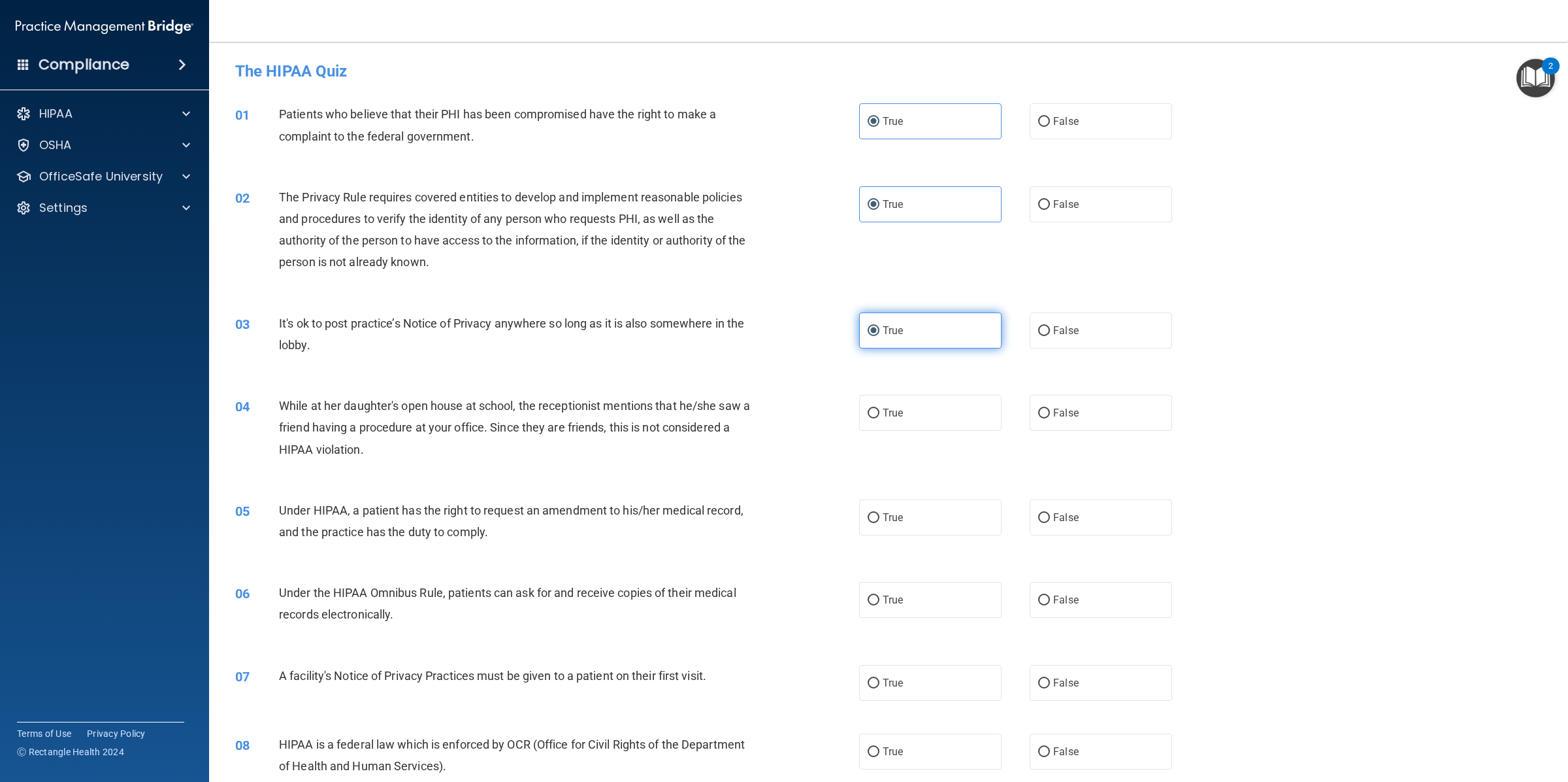
click at [879, 329] on input "True" at bounding box center [873, 331] width 11 height 10
drag, startPoint x: 279, startPoint y: 319, endPoint x: 364, endPoint y: 354, distance: 91.9
click at [361, 354] on div "It's ok to post practice’s Notice of Privacy anywhere so long as it is also som…" at bounding box center [520, 334] width 483 height 43
click at [1173, 324] on div "True False" at bounding box center [1029, 331] width 342 height 36
click at [1064, 341] on label "False" at bounding box center [1101, 331] width 143 height 36
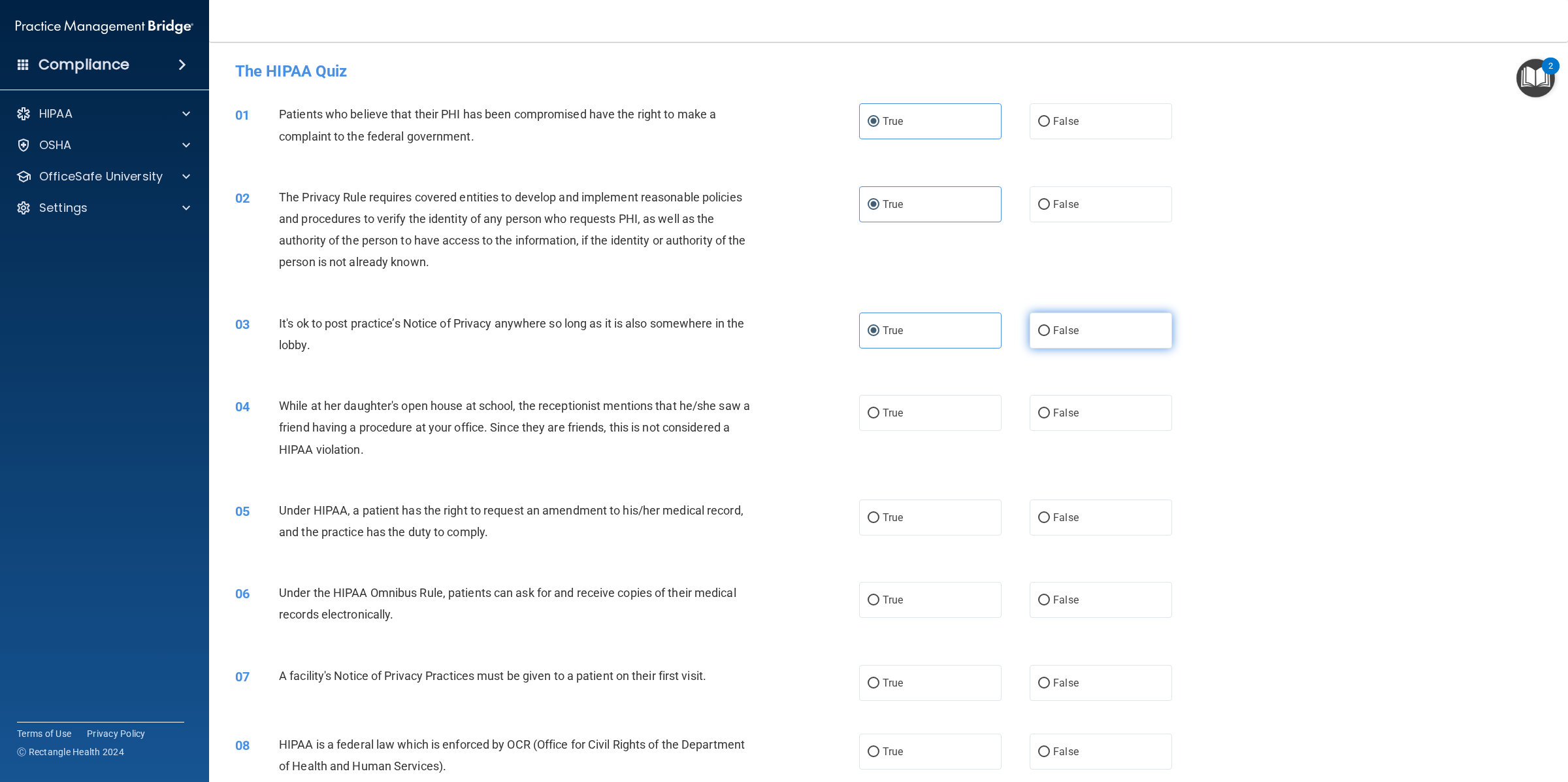
click at [1050, 336] on input "False" at bounding box center [1044, 331] width 11 height 10
radio input "true"
radio input "false"
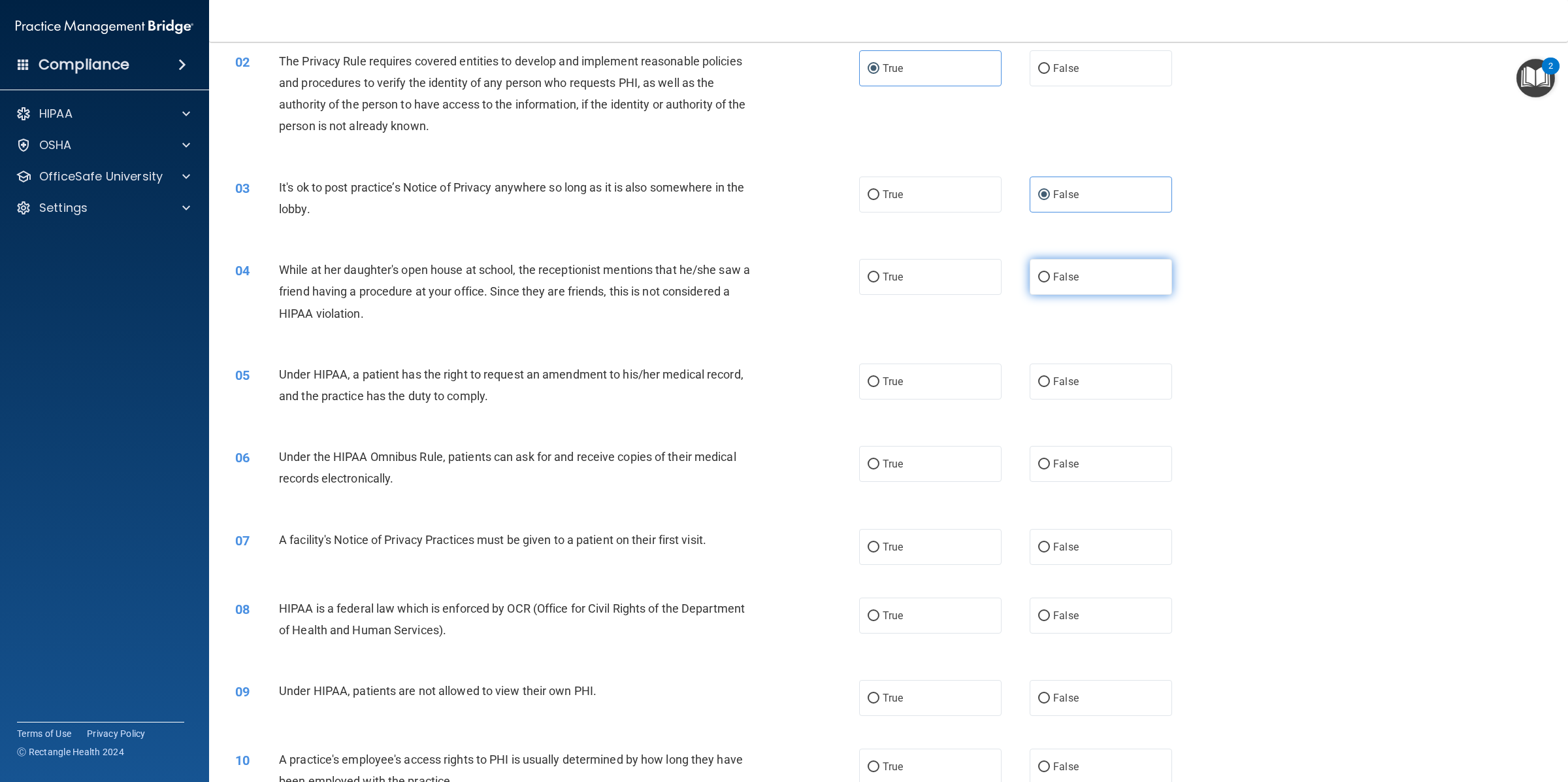
click at [1111, 285] on label "False" at bounding box center [1101, 277] width 143 height 36
click at [1050, 282] on input "False" at bounding box center [1044, 277] width 11 height 10
radio input "true"
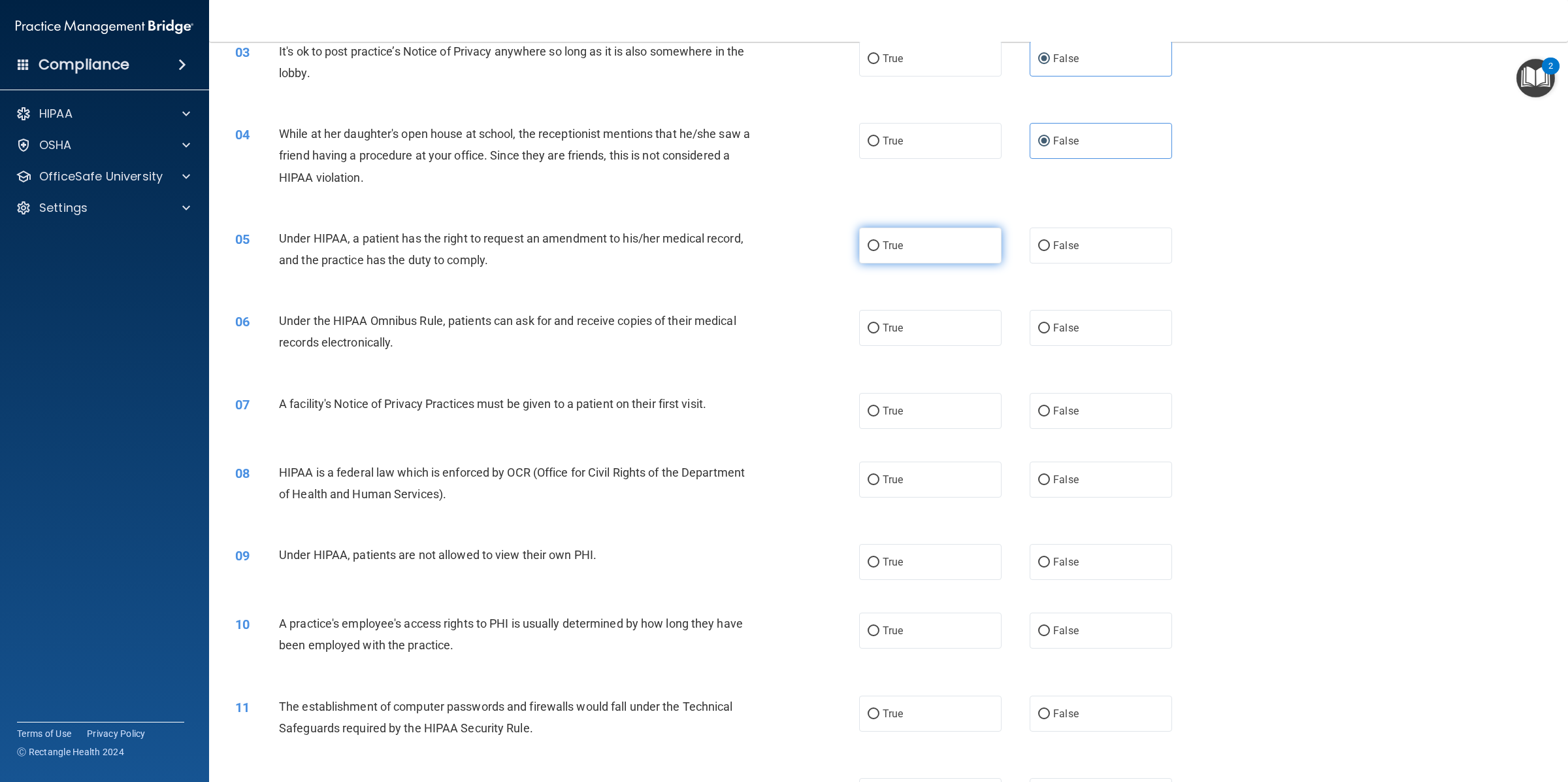
click at [932, 243] on label "True" at bounding box center [930, 245] width 143 height 36
click at [879, 243] on input "True" at bounding box center [873, 246] width 11 height 10
radio input "true"
click at [908, 344] on label "True" at bounding box center [930, 328] width 143 height 36
click at [879, 333] on input "True" at bounding box center [873, 328] width 11 height 10
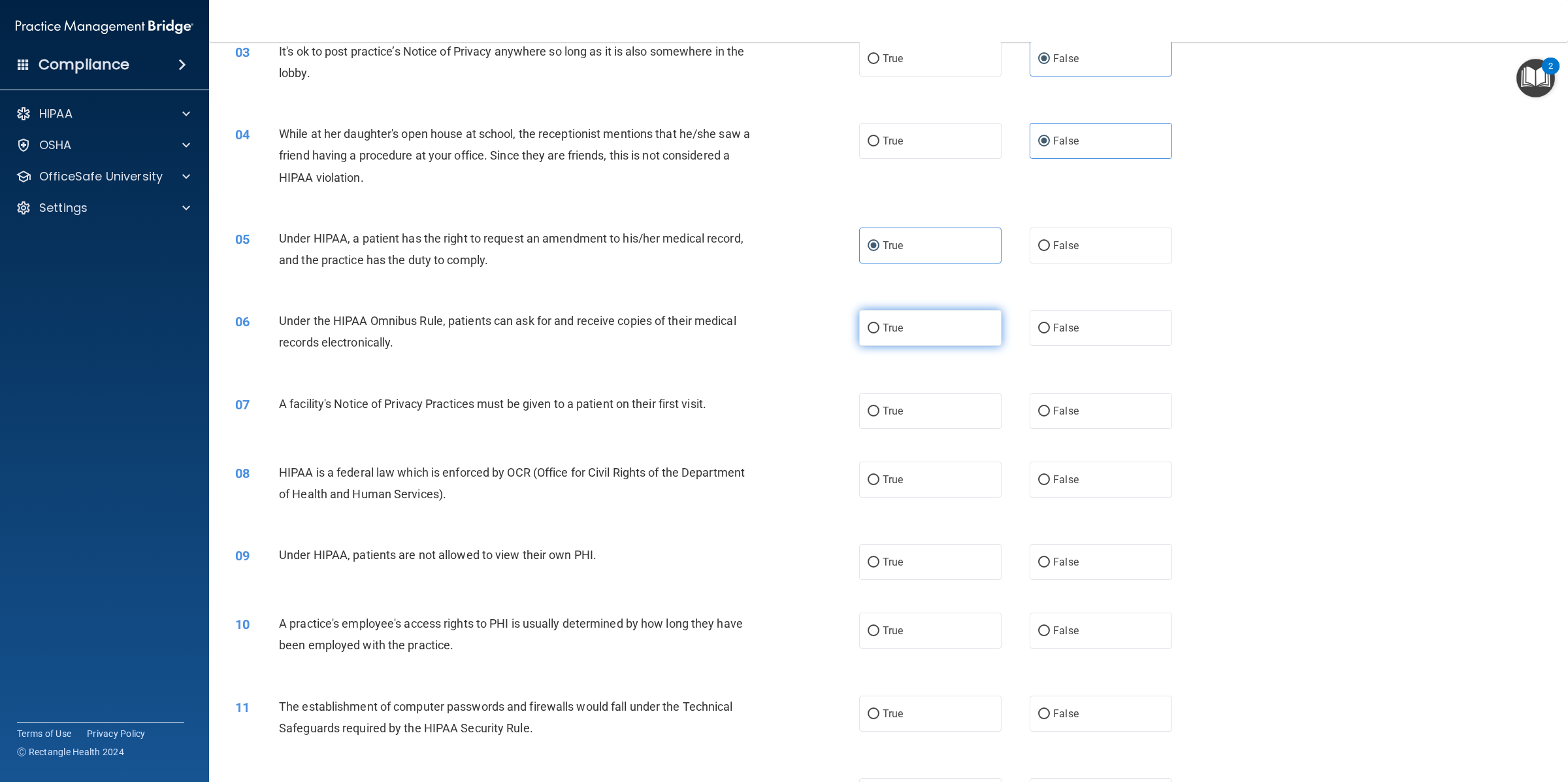
radio input "true"
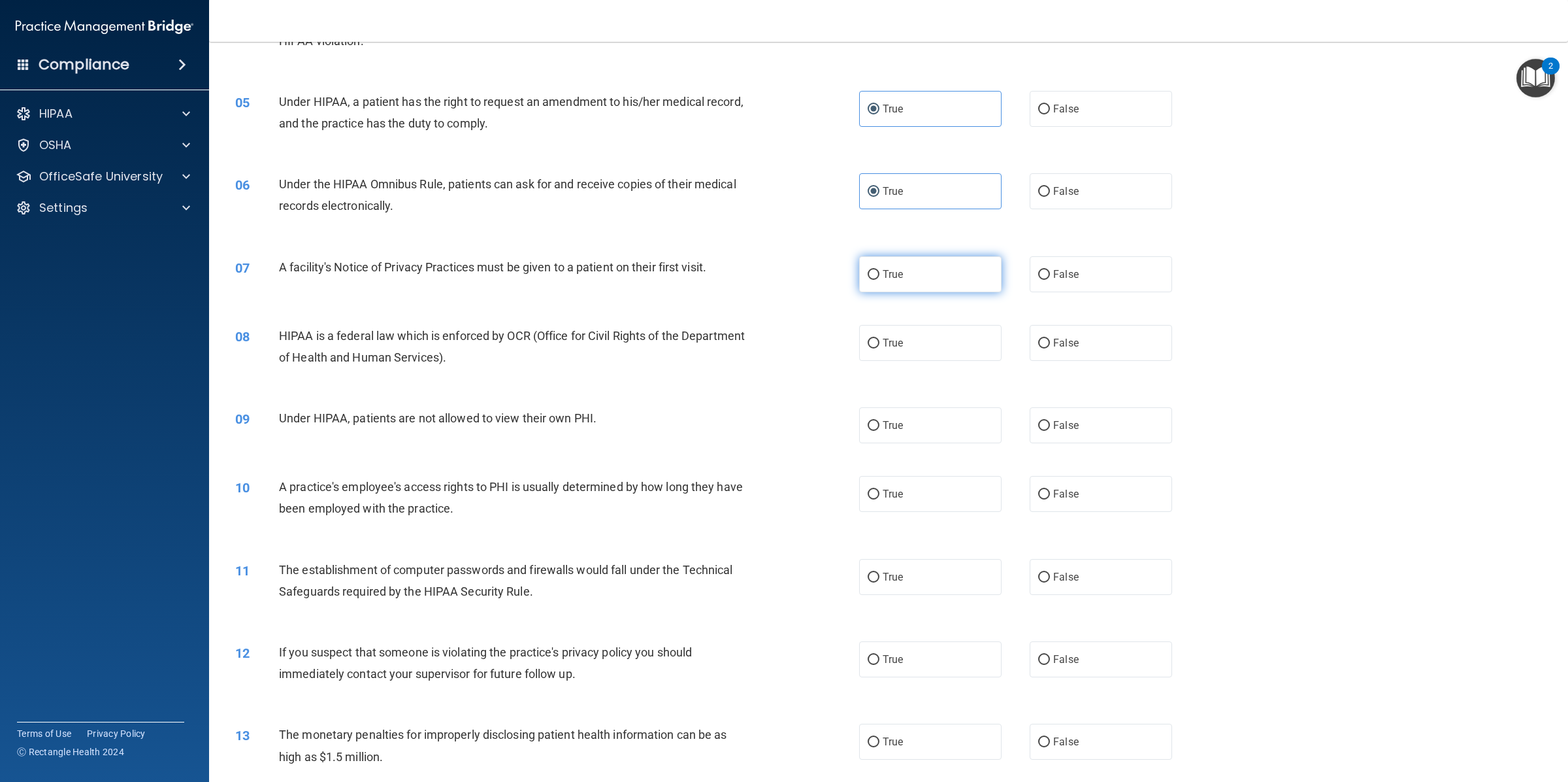
click at [899, 269] on label "True" at bounding box center [930, 274] width 143 height 36
click at [879, 270] on input "True" at bounding box center [873, 275] width 11 height 10
radio input "true"
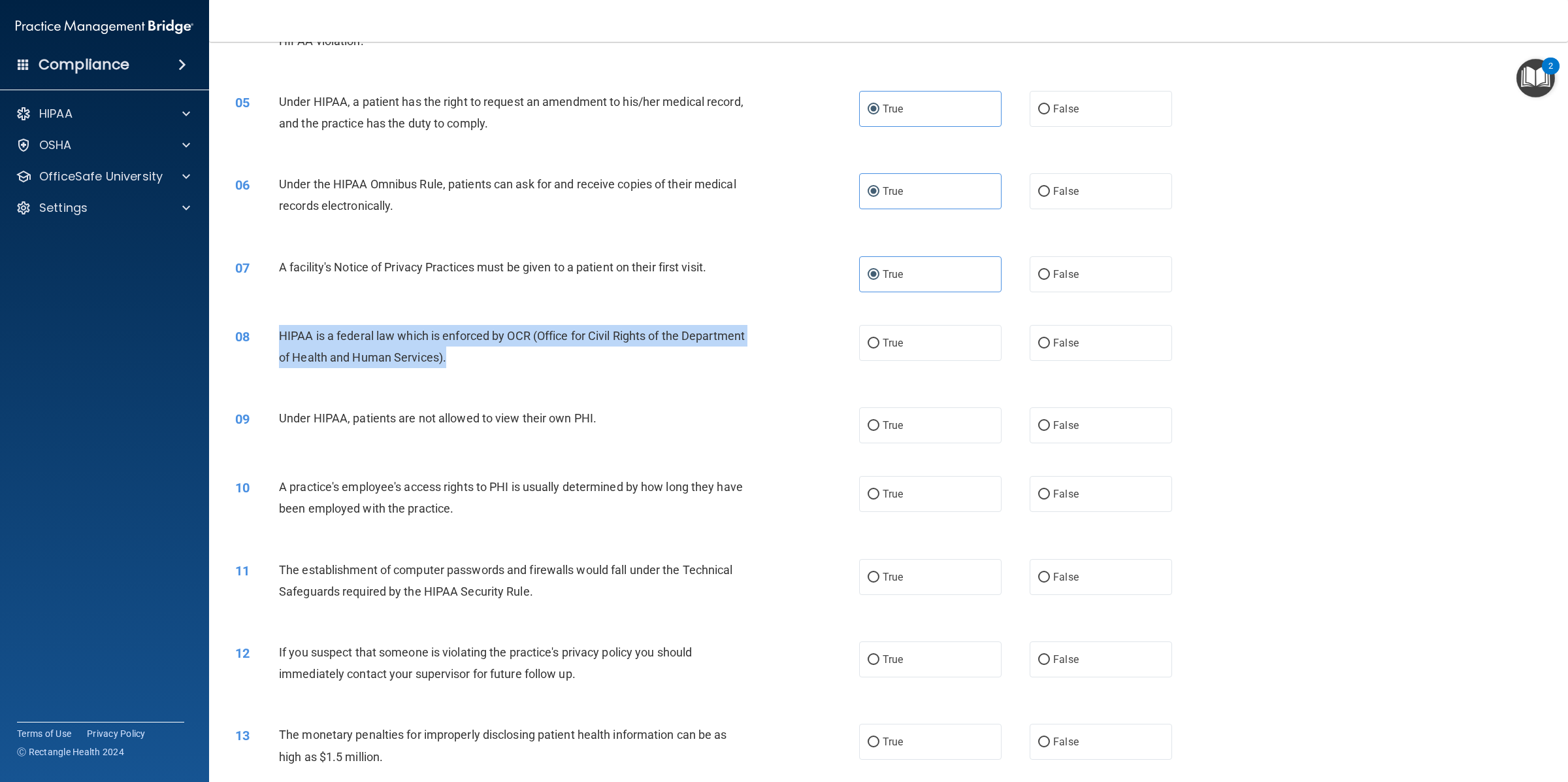
drag, startPoint x: 276, startPoint y: 337, endPoint x: 504, endPoint y: 371, distance: 230.5
click at [504, 371] on div "08 HIPAA is a federal law which is enforced by OCR (Office for Civil Rights of …" at bounding box center [547, 350] width 663 height 50
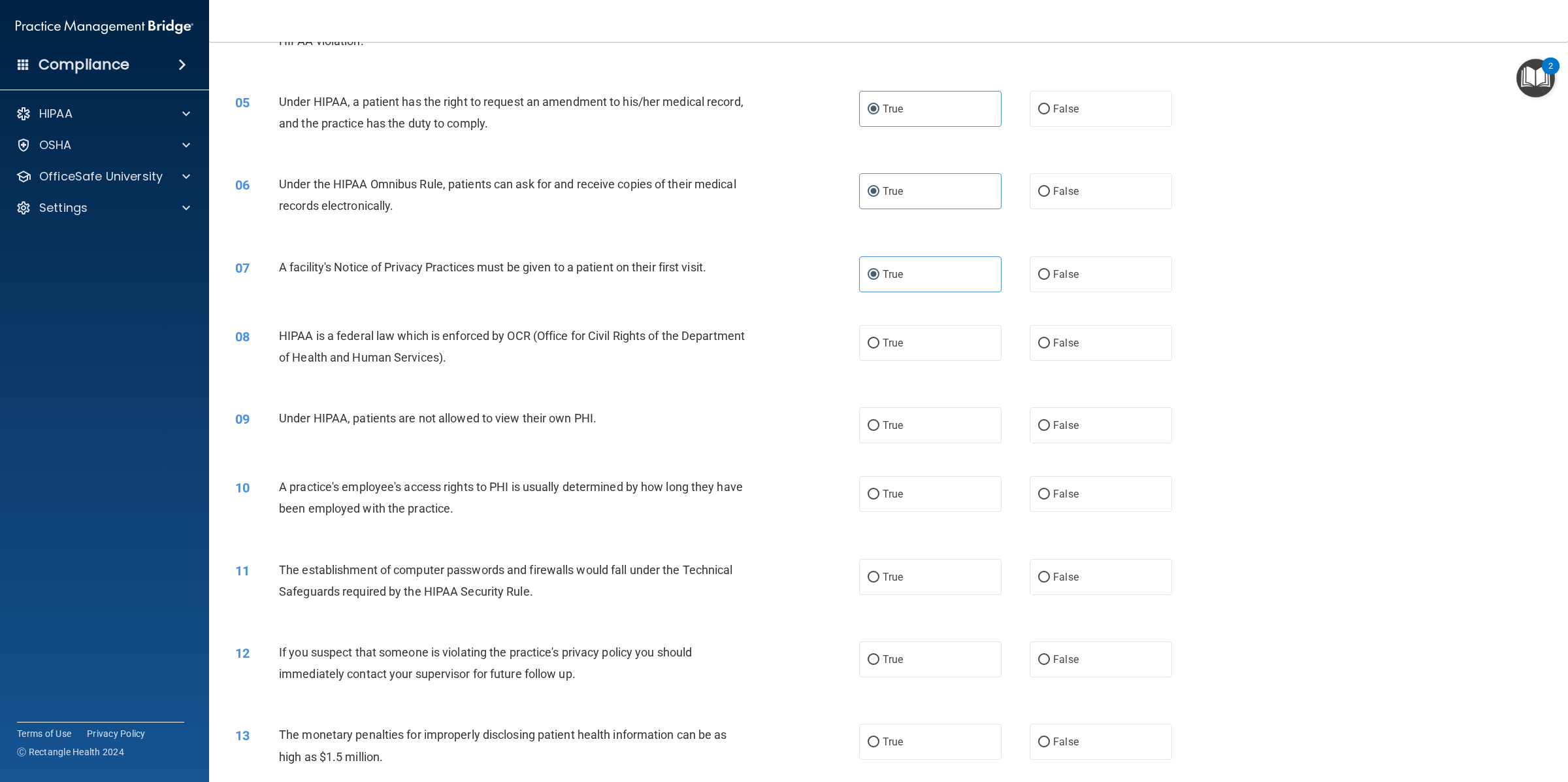
click at [463, 303] on div "07 A facility's Notice of Privacy Practices must be given to a patient on their…" at bounding box center [888, 274] width 1326 height 69
click at [859, 340] on label "True" at bounding box center [930, 343] width 143 height 36
click at [868, 340] on input "True" at bounding box center [873, 344] width 11 height 10
radio input "true"
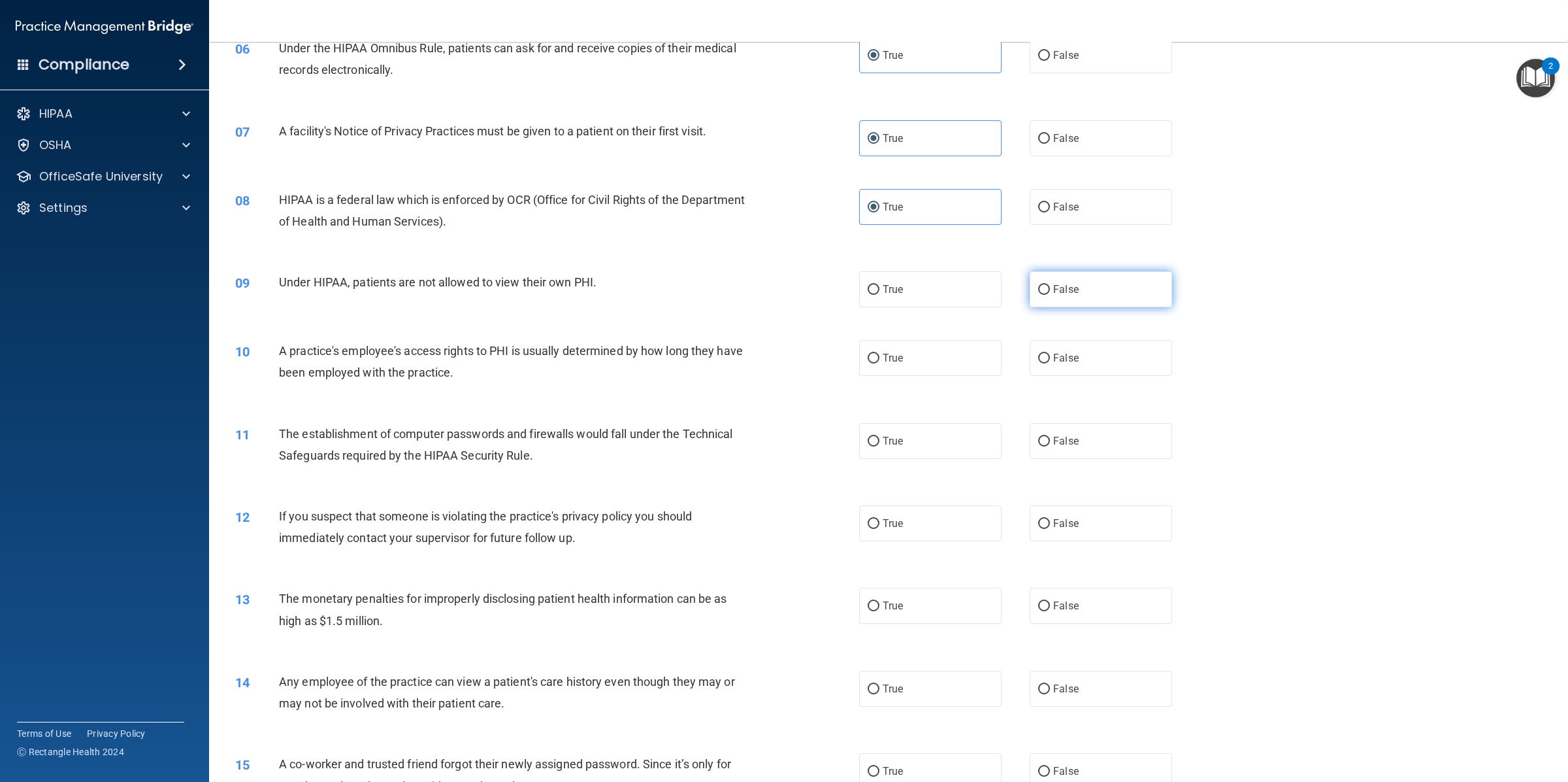
click at [1081, 293] on label "False" at bounding box center [1101, 290] width 143 height 36
click at [1050, 293] on input "False" at bounding box center [1044, 290] width 11 height 10
radio input "true"
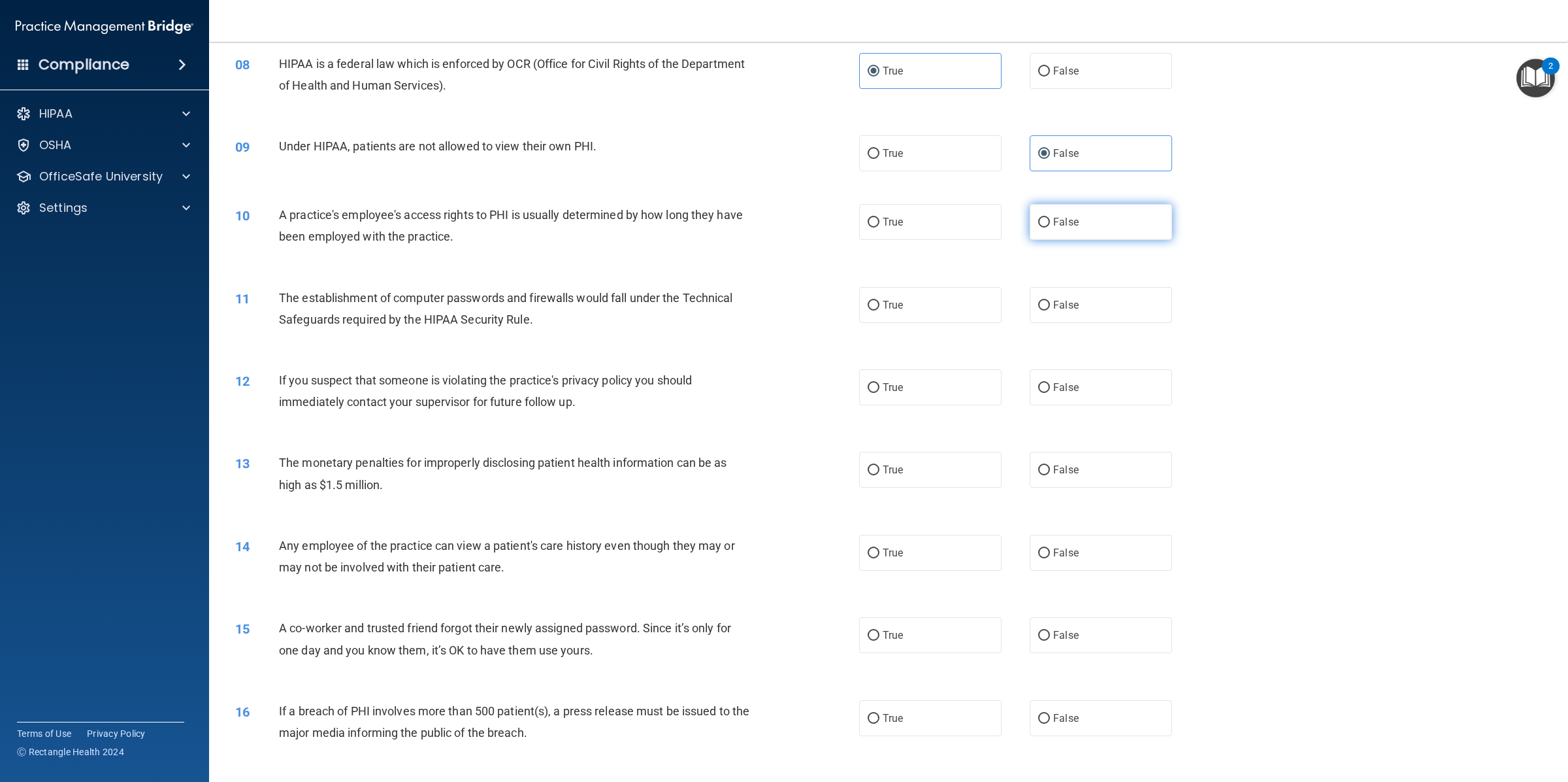
click at [1141, 216] on label "False" at bounding box center [1101, 222] width 143 height 36
click at [1050, 217] on input "False" at bounding box center [1044, 222] width 11 height 10
radio input "true"
click at [932, 322] on div "11 The establishment of computer passwords and firewalls would fall under the T…" at bounding box center [888, 312] width 1326 height 82
click at [885, 301] on span "True" at bounding box center [892, 304] width 21 height 12
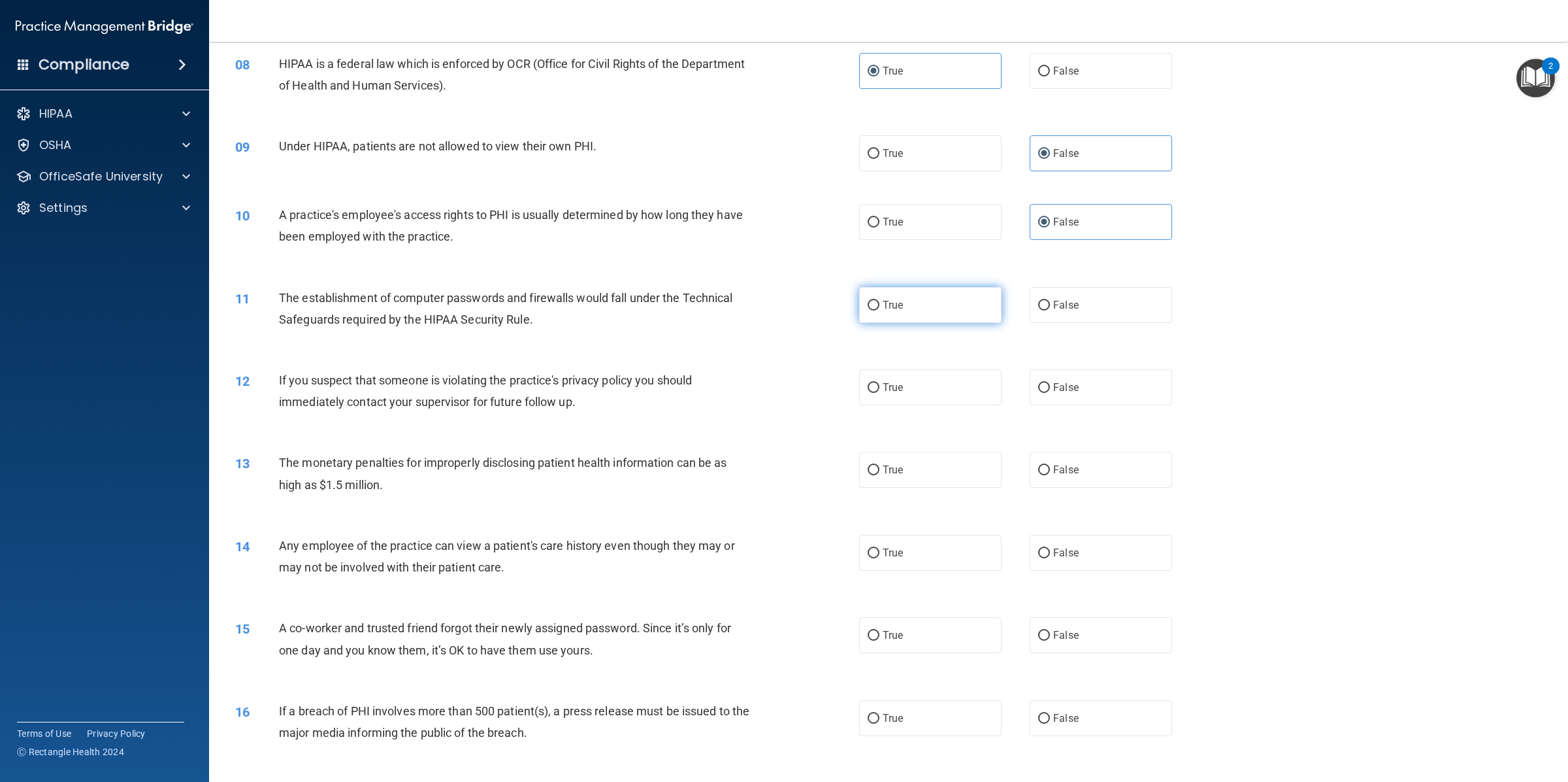
click at [879, 301] on input "True" at bounding box center [873, 305] width 11 height 10
radio input "true"
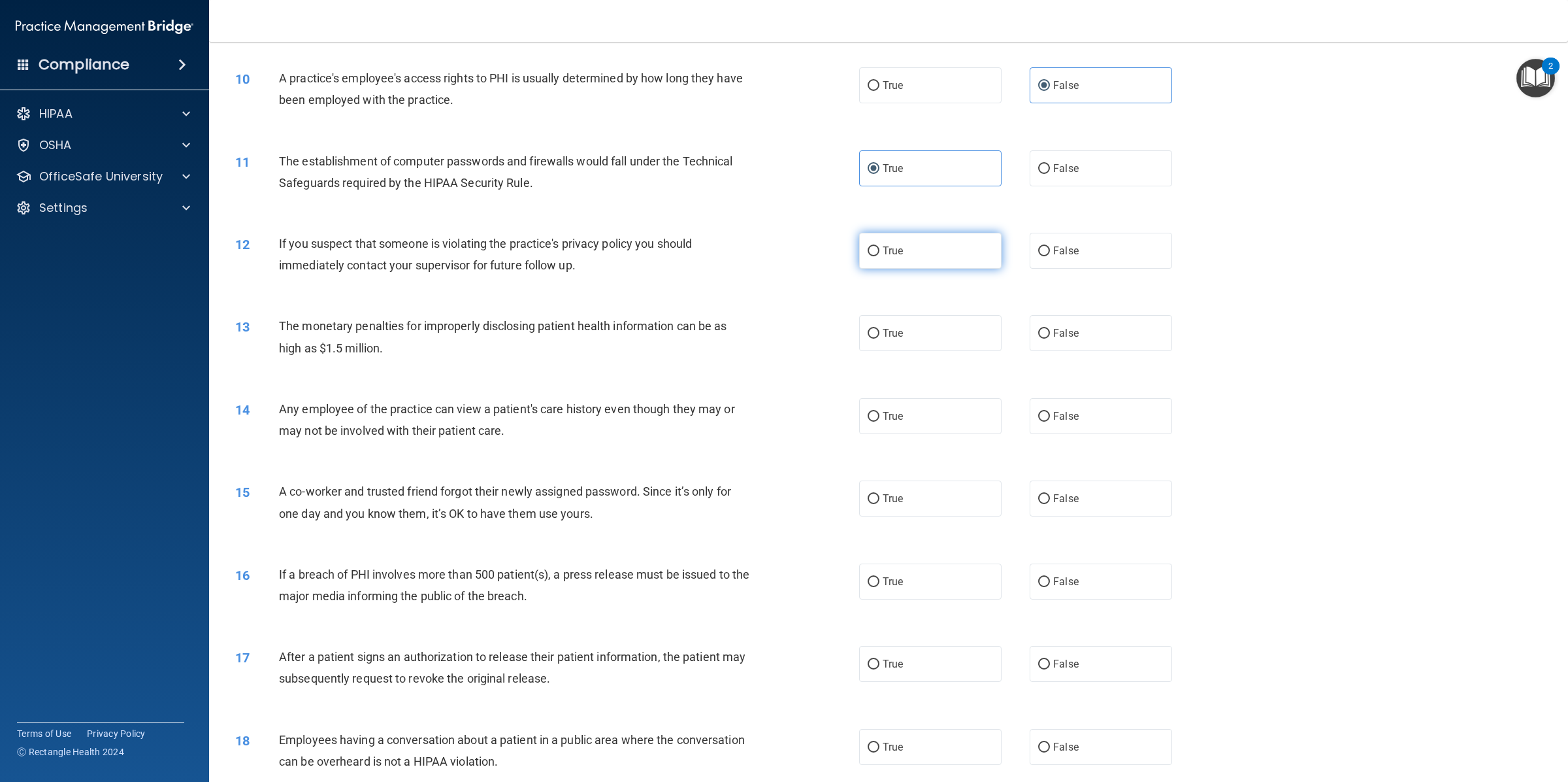
click at [923, 256] on label "True" at bounding box center [930, 251] width 143 height 36
click at [879, 256] on input "True" at bounding box center [873, 251] width 11 height 10
radio input "true"
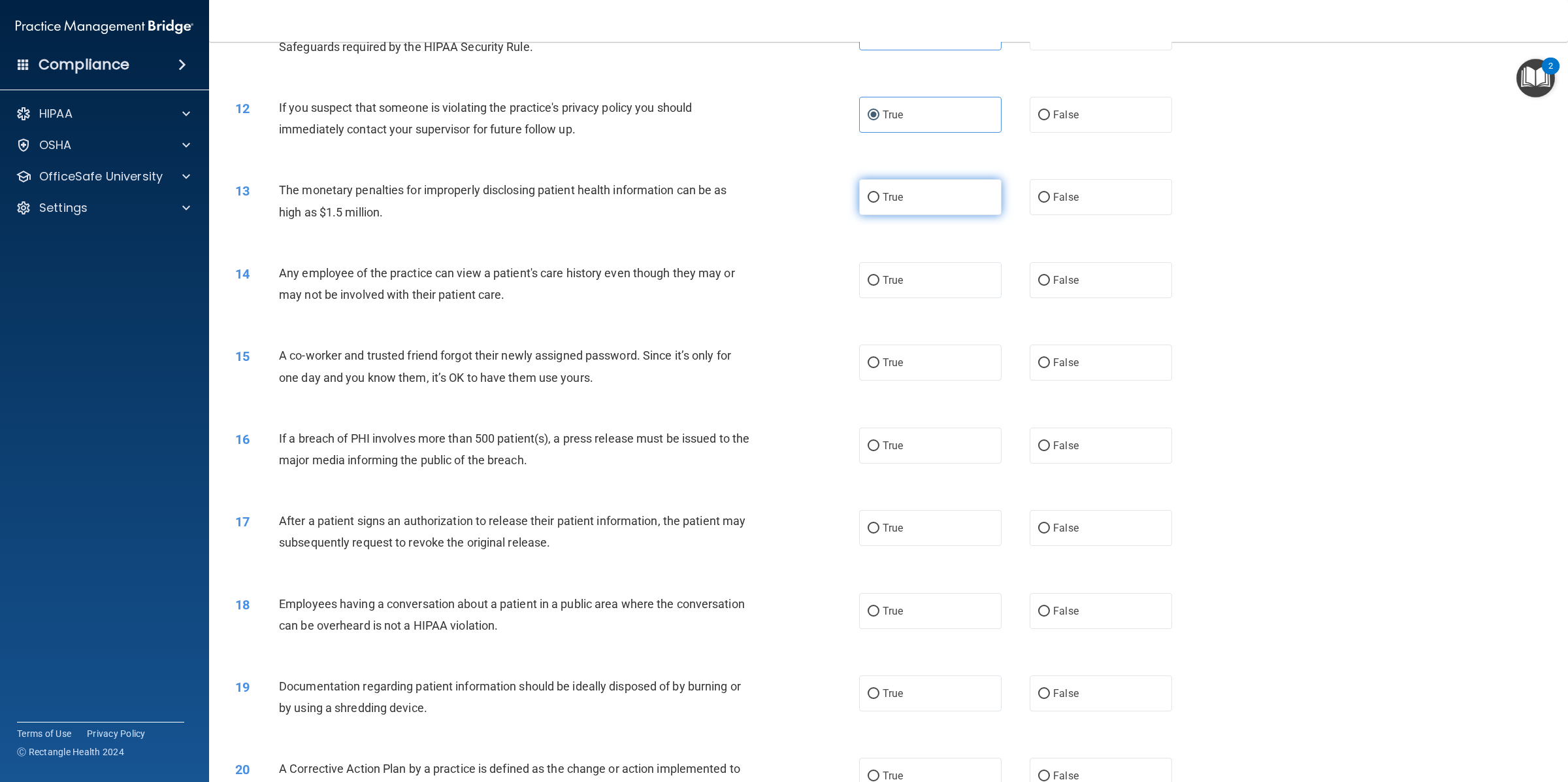
click at [919, 200] on label "True" at bounding box center [930, 197] width 143 height 36
click at [879, 200] on input "True" at bounding box center [873, 198] width 11 height 10
radio input "true"
click at [1086, 281] on label "False" at bounding box center [1101, 280] width 143 height 36
click at [1050, 281] on input "False" at bounding box center [1044, 281] width 11 height 10
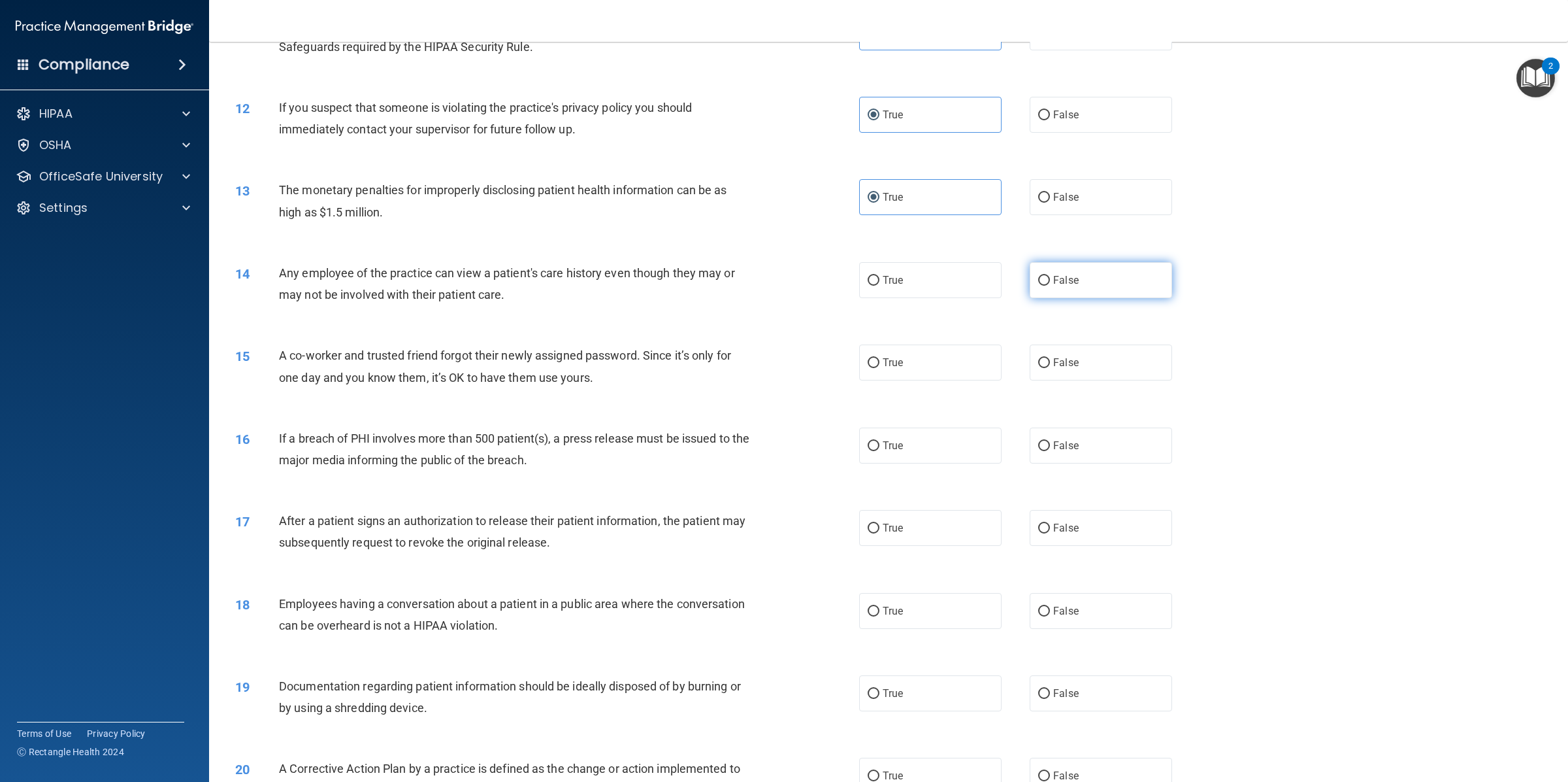
radio input "true"
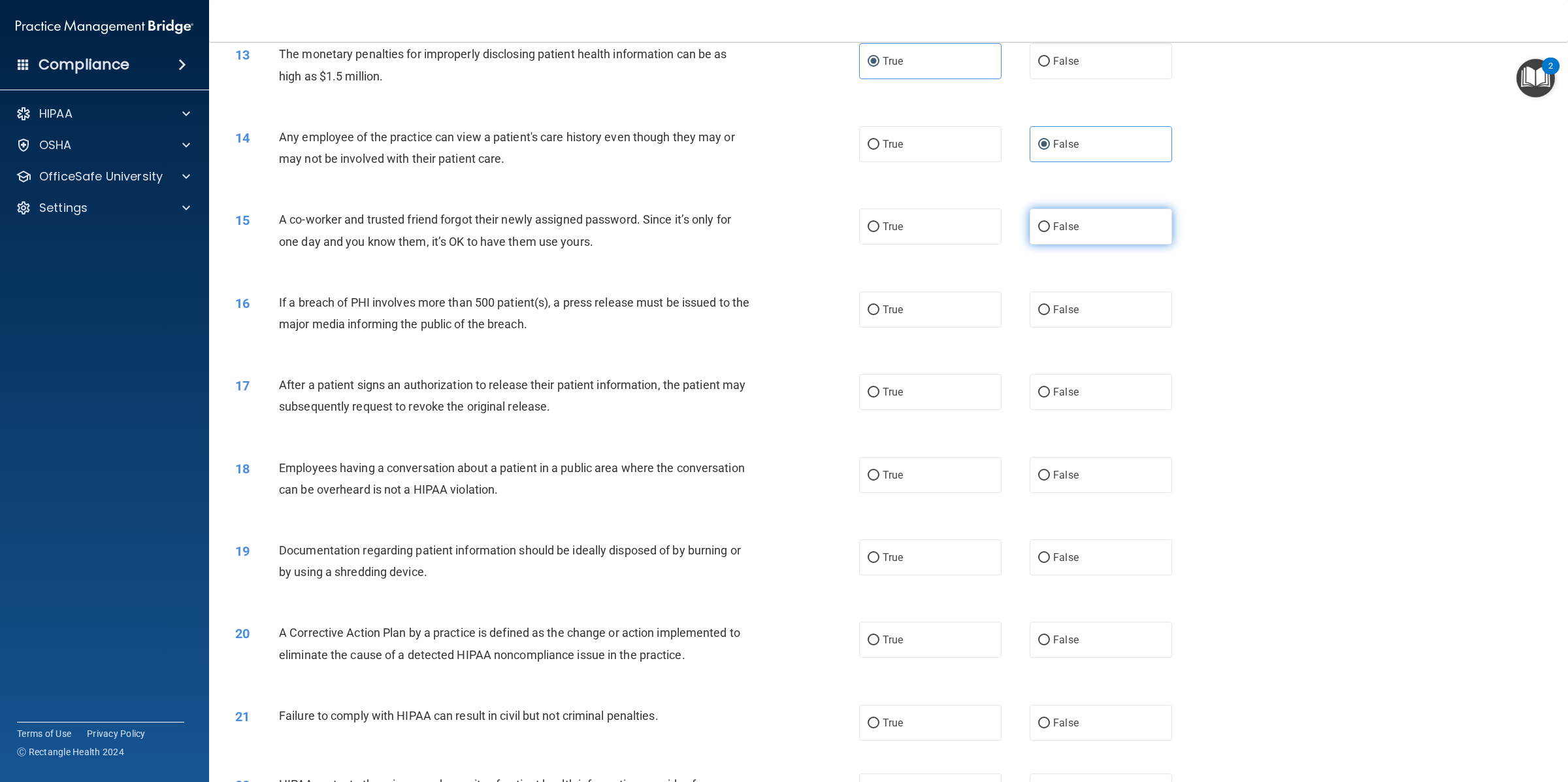
click at [1057, 221] on span "False" at bounding box center [1065, 226] width 25 height 12
click at [1050, 222] on input "False" at bounding box center [1044, 227] width 11 height 10
radio input "true"
click at [889, 321] on label "True" at bounding box center [930, 309] width 143 height 36
click at [879, 315] on input "True" at bounding box center [873, 310] width 11 height 10
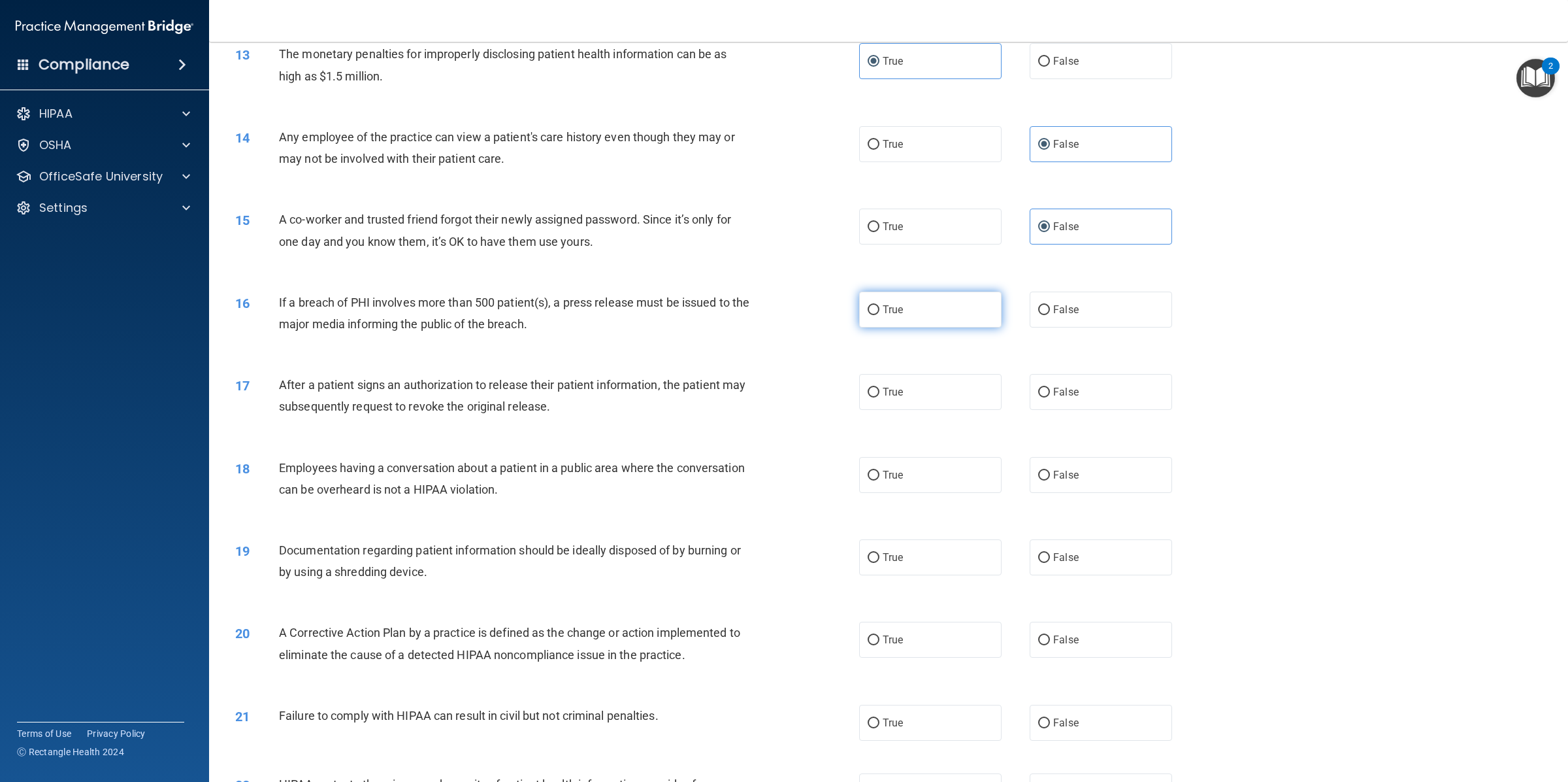
radio input "true"
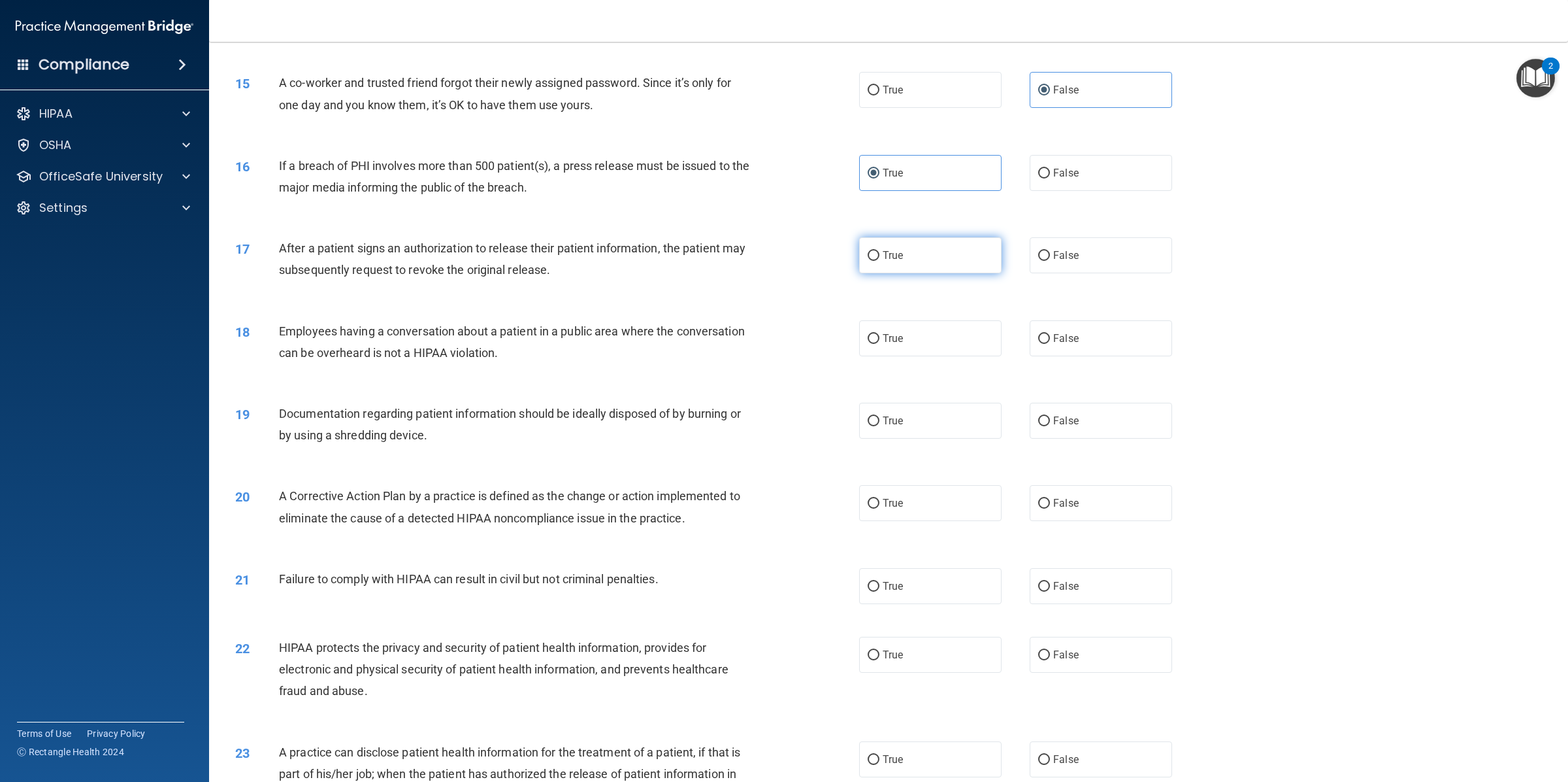
click at [902, 254] on label "True" at bounding box center [930, 255] width 143 height 36
click at [879, 254] on input "True" at bounding box center [873, 256] width 11 height 10
radio input "true"
click at [1082, 350] on label "False" at bounding box center [1101, 338] width 143 height 36
click at [1050, 344] on input "False" at bounding box center [1044, 339] width 11 height 10
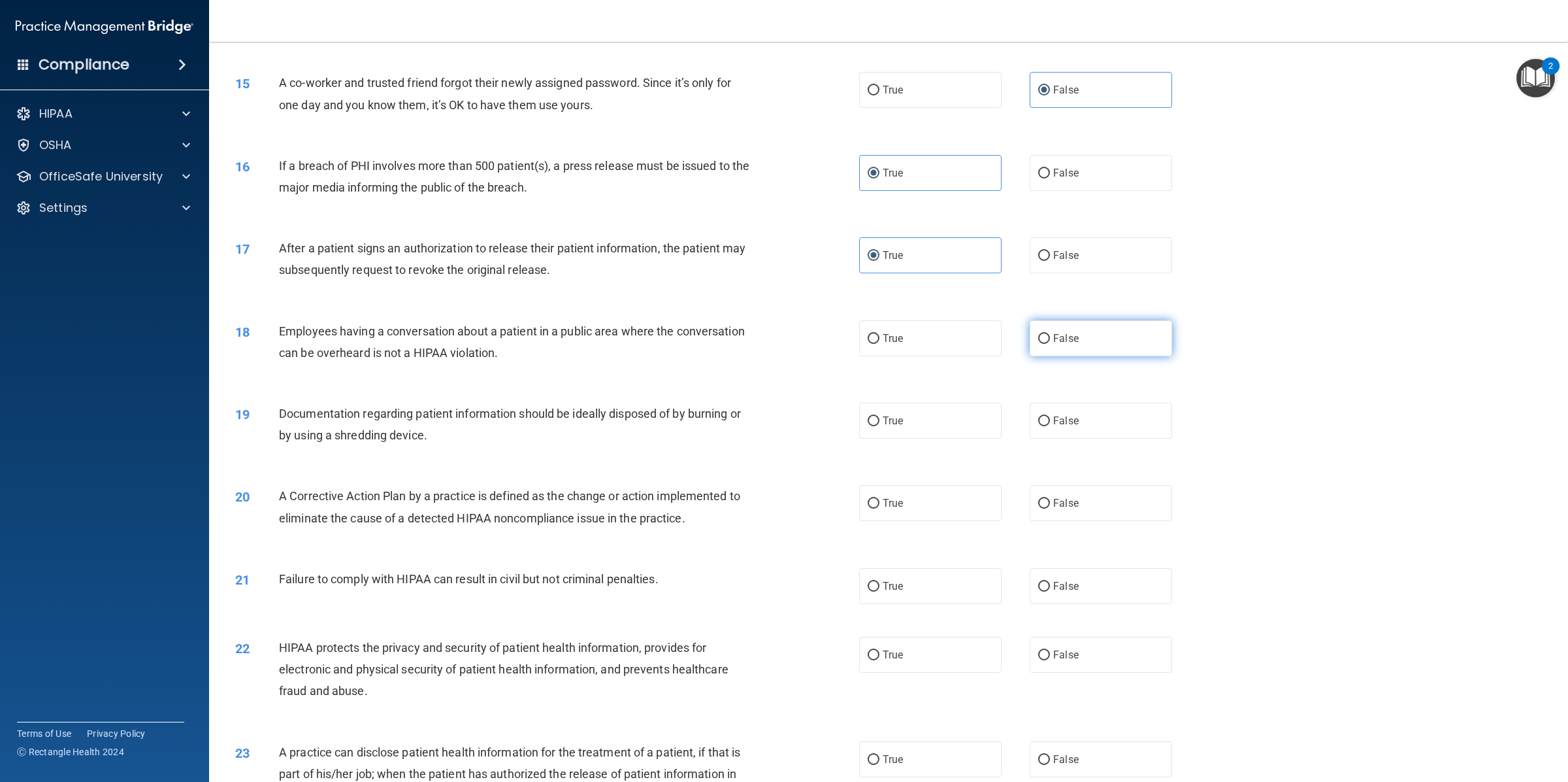
radio input "true"
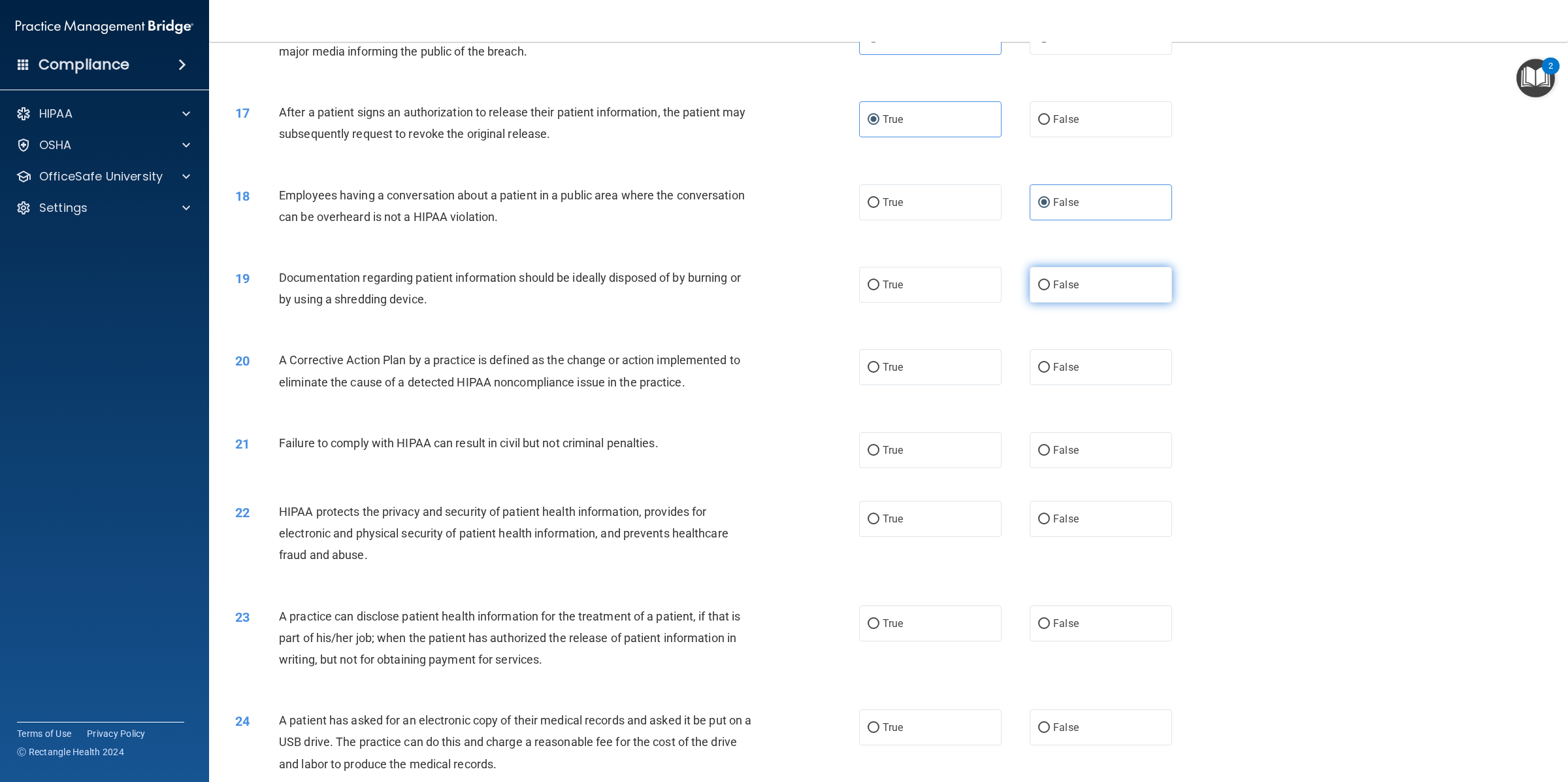
click at [1070, 290] on label "False" at bounding box center [1101, 285] width 143 height 36
click at [1050, 290] on input "False" at bounding box center [1044, 286] width 11 height 10
radio input "true"
click at [929, 288] on label "True" at bounding box center [930, 285] width 143 height 36
click at [879, 288] on input "True" at bounding box center [873, 286] width 11 height 10
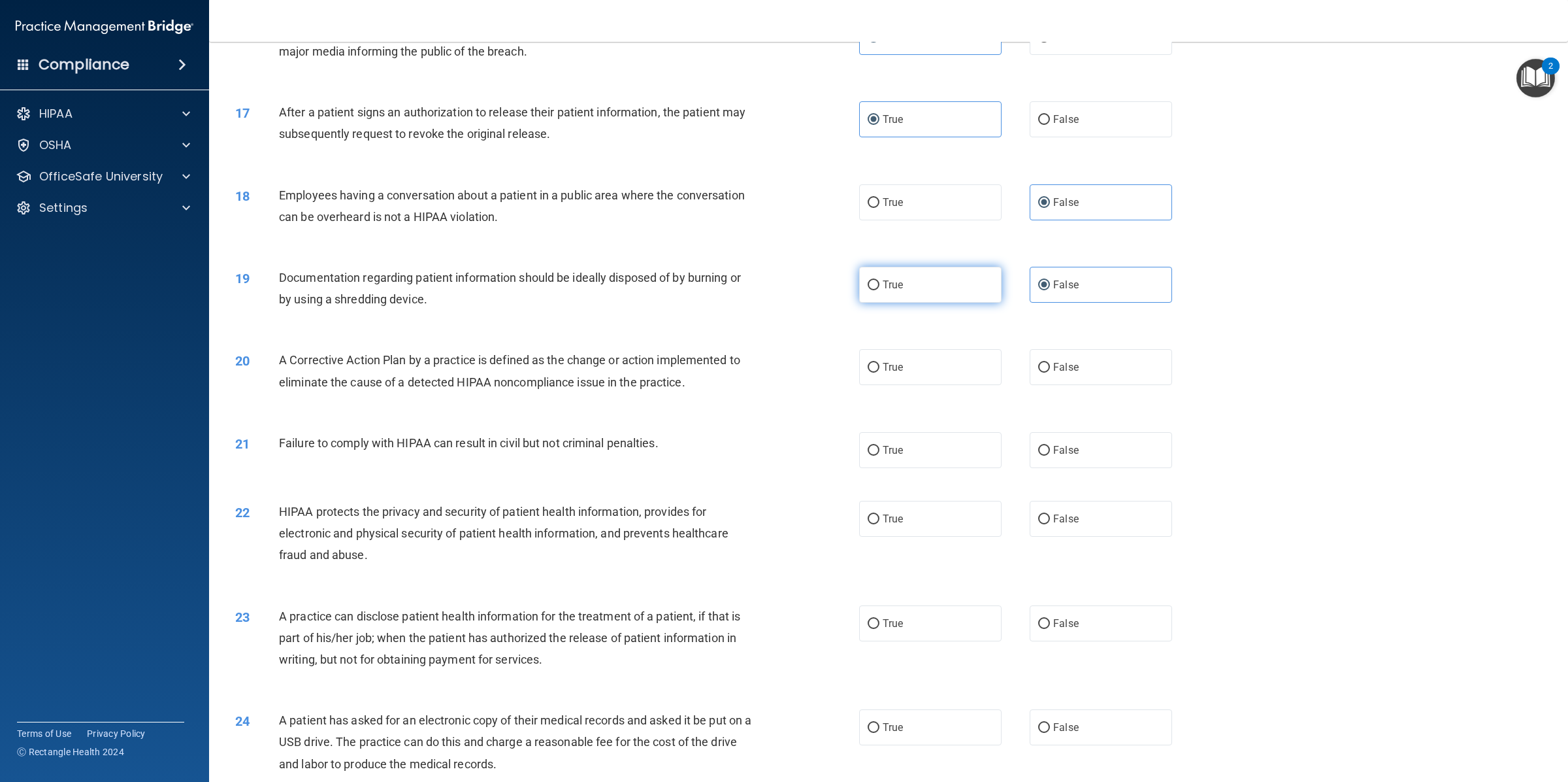
radio input "true"
radio input "false"
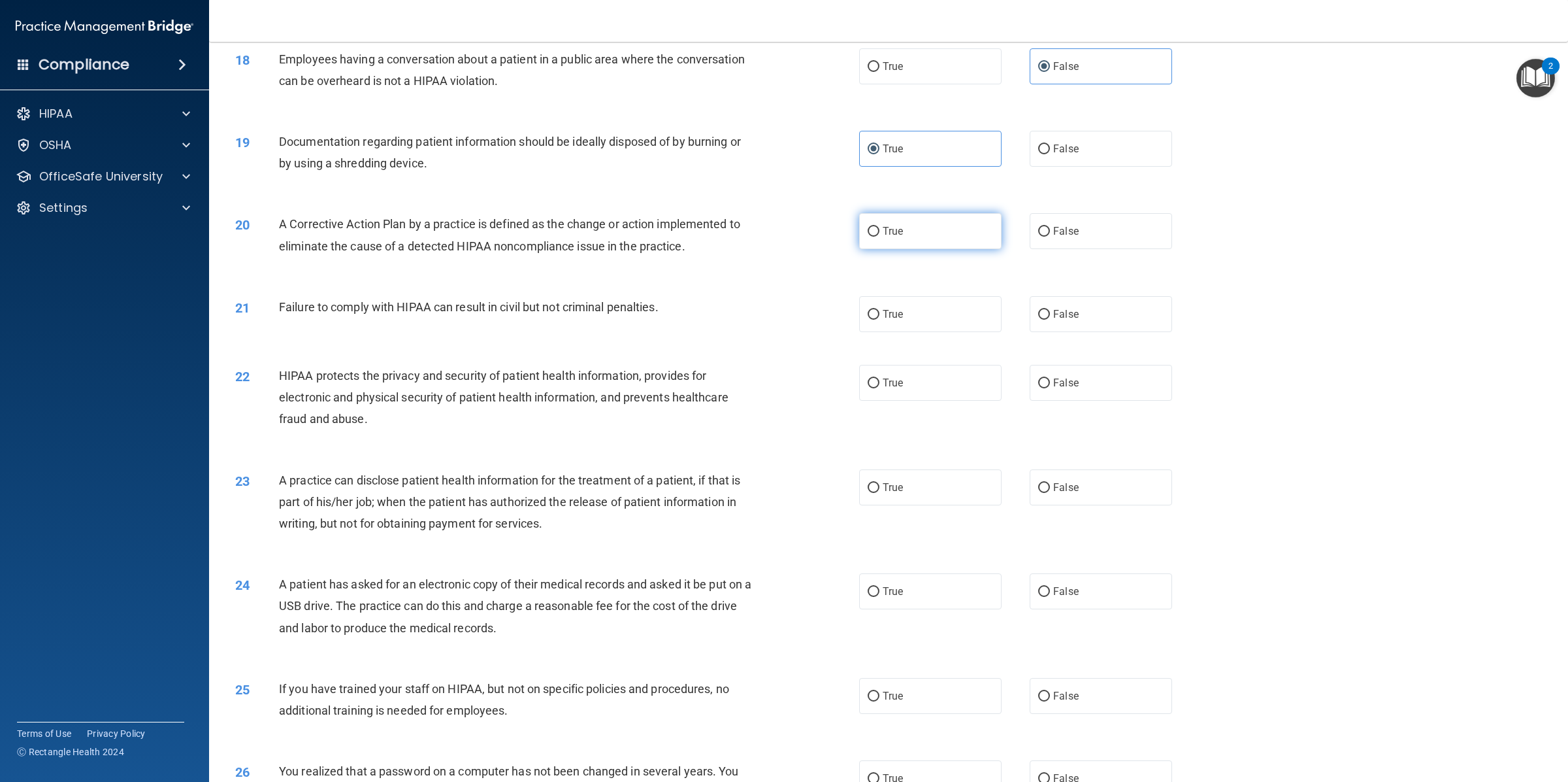
click at [978, 234] on label "True" at bounding box center [930, 231] width 143 height 36
click at [879, 234] on input "True" at bounding box center [873, 231] width 11 height 10
radio input "true"
click at [1073, 309] on label "False" at bounding box center [1101, 314] width 143 height 36
click at [1050, 310] on input "False" at bounding box center [1044, 315] width 11 height 10
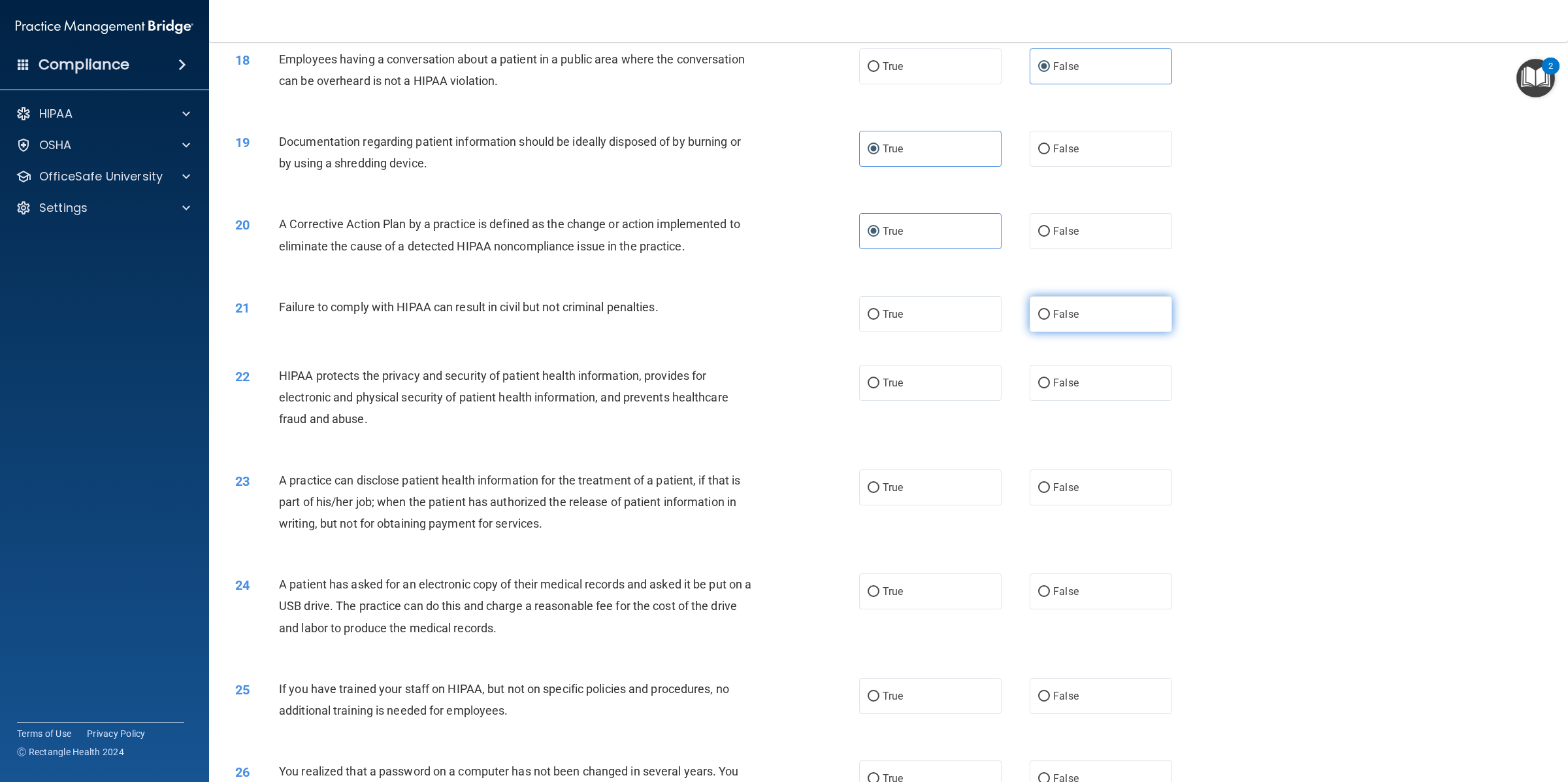
radio input "true"
click at [901, 386] on label "True" at bounding box center [930, 382] width 143 height 36
click at [879, 386] on input "True" at bounding box center [873, 383] width 11 height 10
radio input "true"
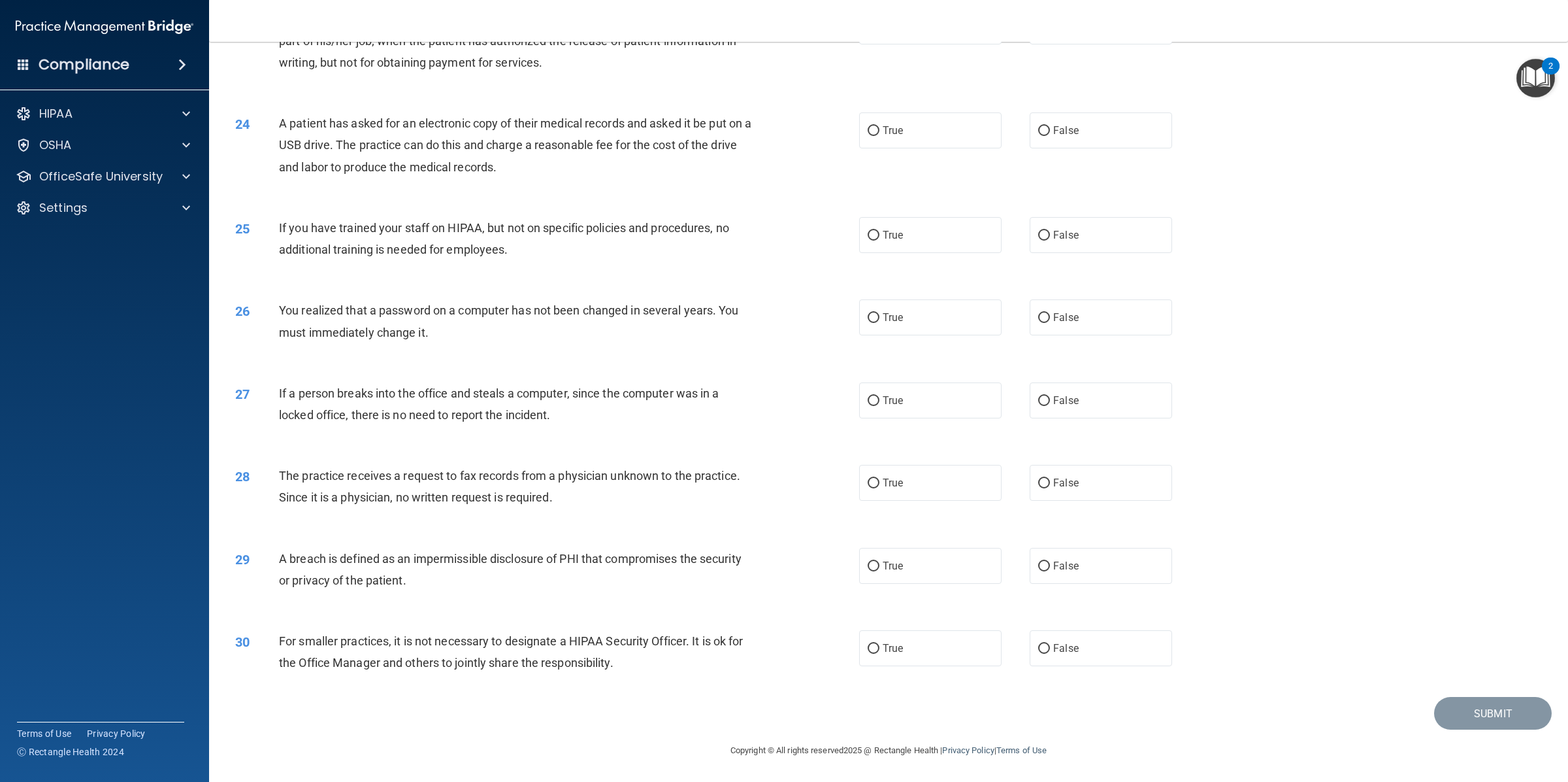
scroll to position [1822, 0]
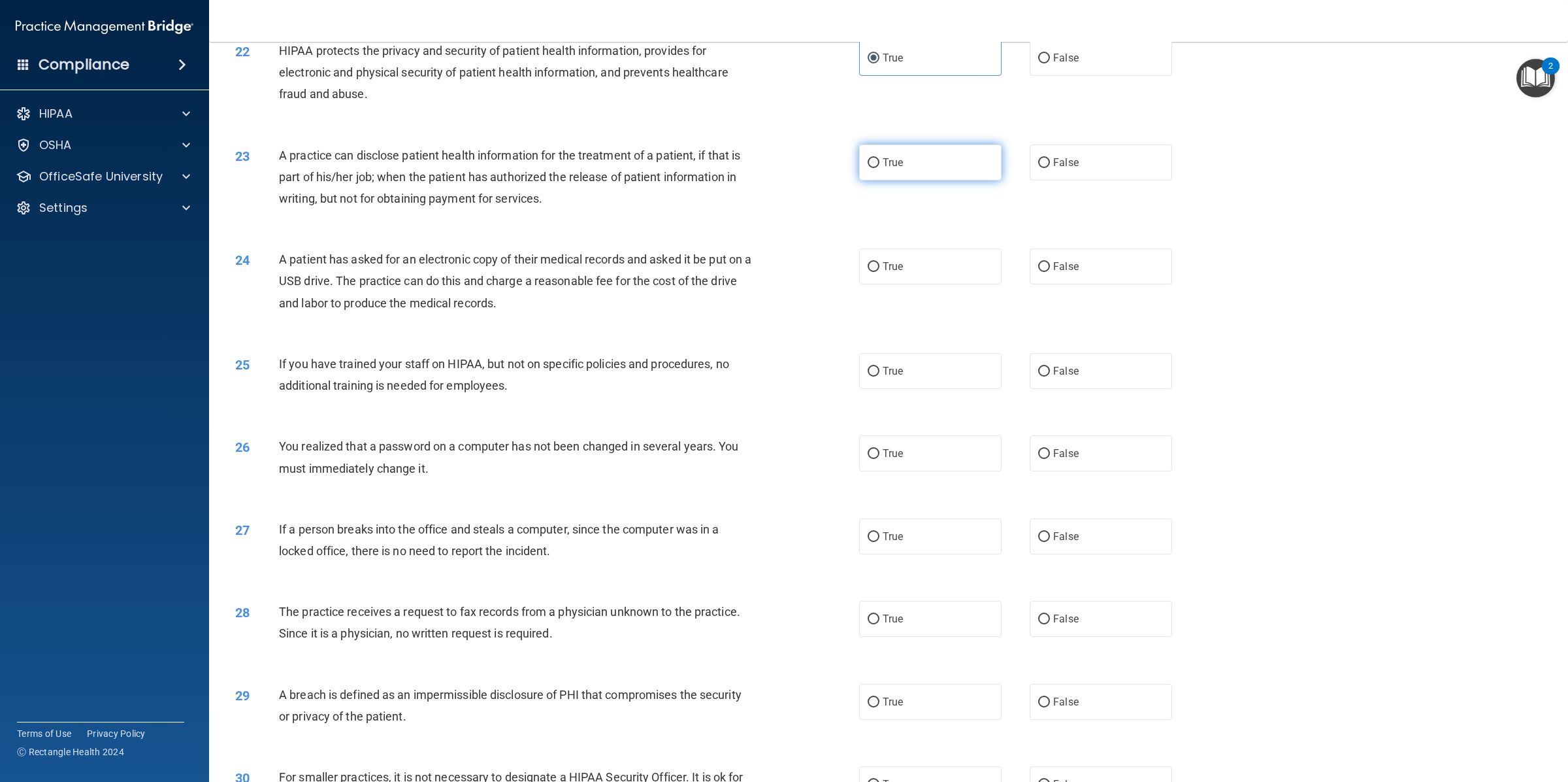
click at [905, 159] on label "True" at bounding box center [930, 162] width 143 height 36
click at [879, 159] on input "True" at bounding box center [873, 163] width 11 height 10
radio input "true"
click at [885, 272] on label "True" at bounding box center [930, 267] width 143 height 36
click at [879, 272] on input "True" at bounding box center [873, 267] width 11 height 10
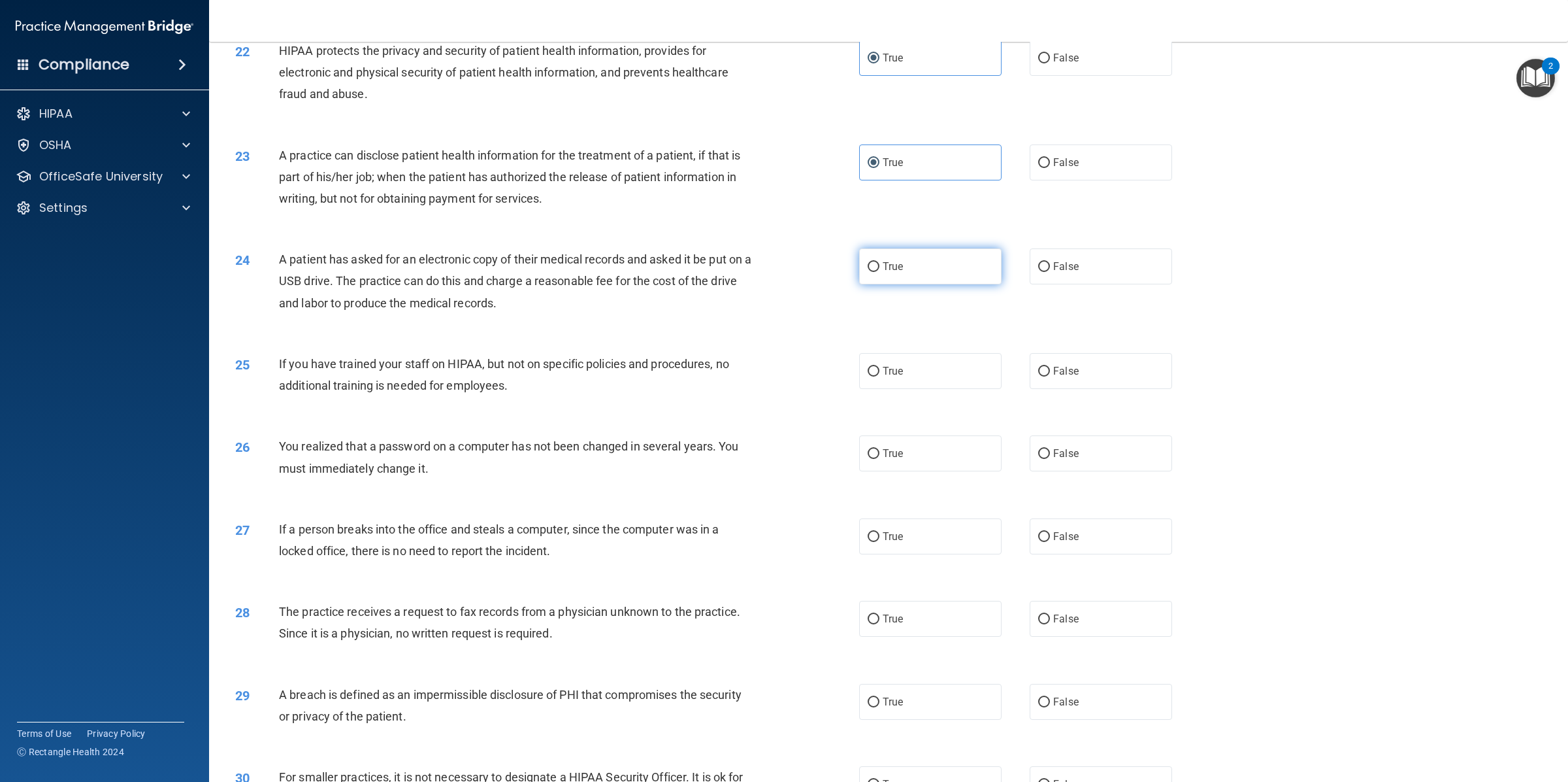
radio input "true"
drag, startPoint x: 1030, startPoint y: 286, endPoint x: 1033, endPoint y: 273, distance: 13.3
click at [1030, 286] on div "24 A patient has asked for an electronic copy of their medical records and aske…" at bounding box center [888, 284] width 1326 height 104
click at [1038, 272] on input "False" at bounding box center [1044, 267] width 11 height 10
radio input "true"
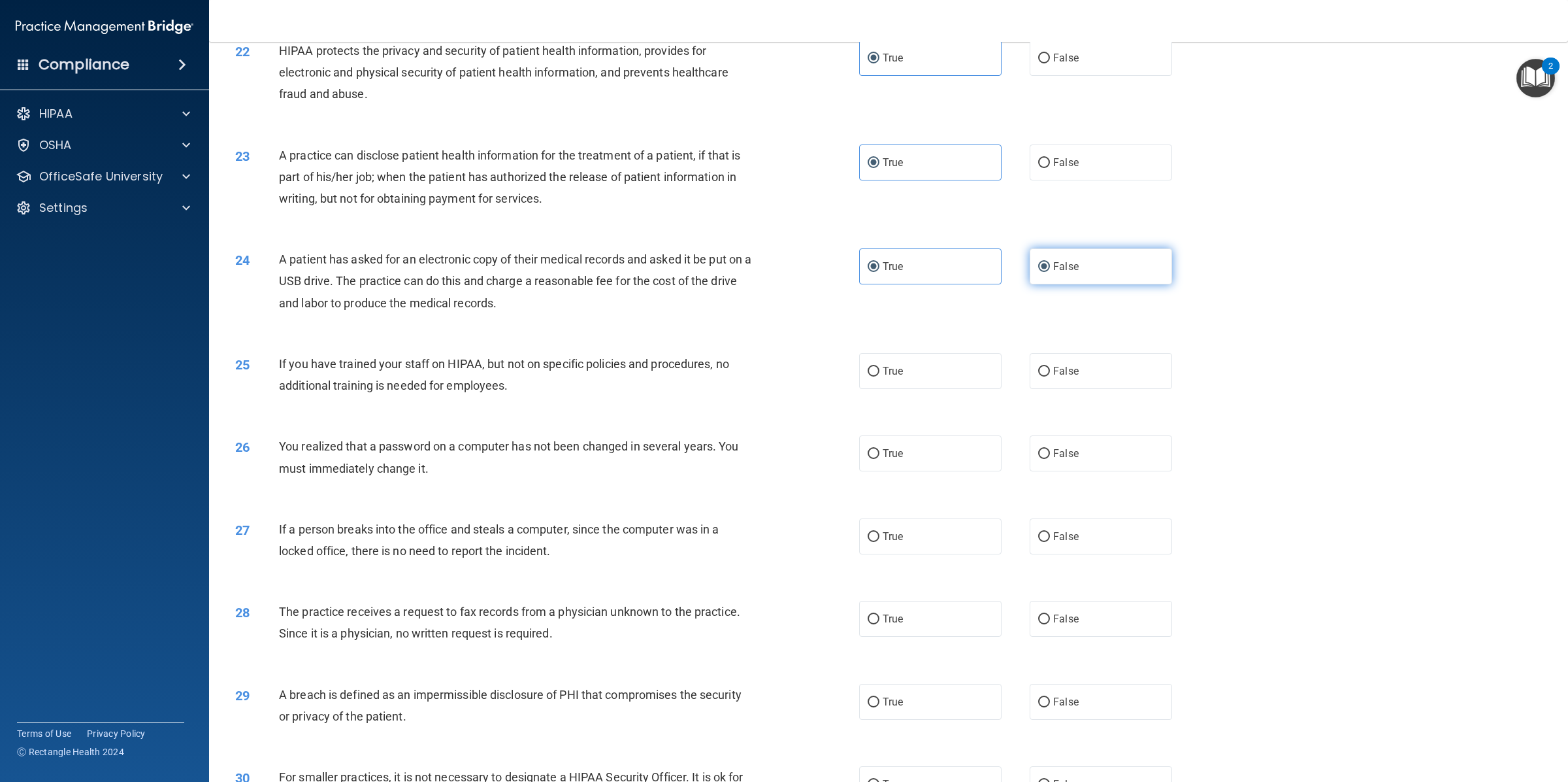
radio input "false"
click at [1056, 383] on label "False" at bounding box center [1101, 371] width 143 height 36
click at [1050, 377] on input "False" at bounding box center [1044, 372] width 11 height 10
radio input "true"
drag, startPoint x: 925, startPoint y: 455, endPoint x: 919, endPoint y: 461, distance: 8.5
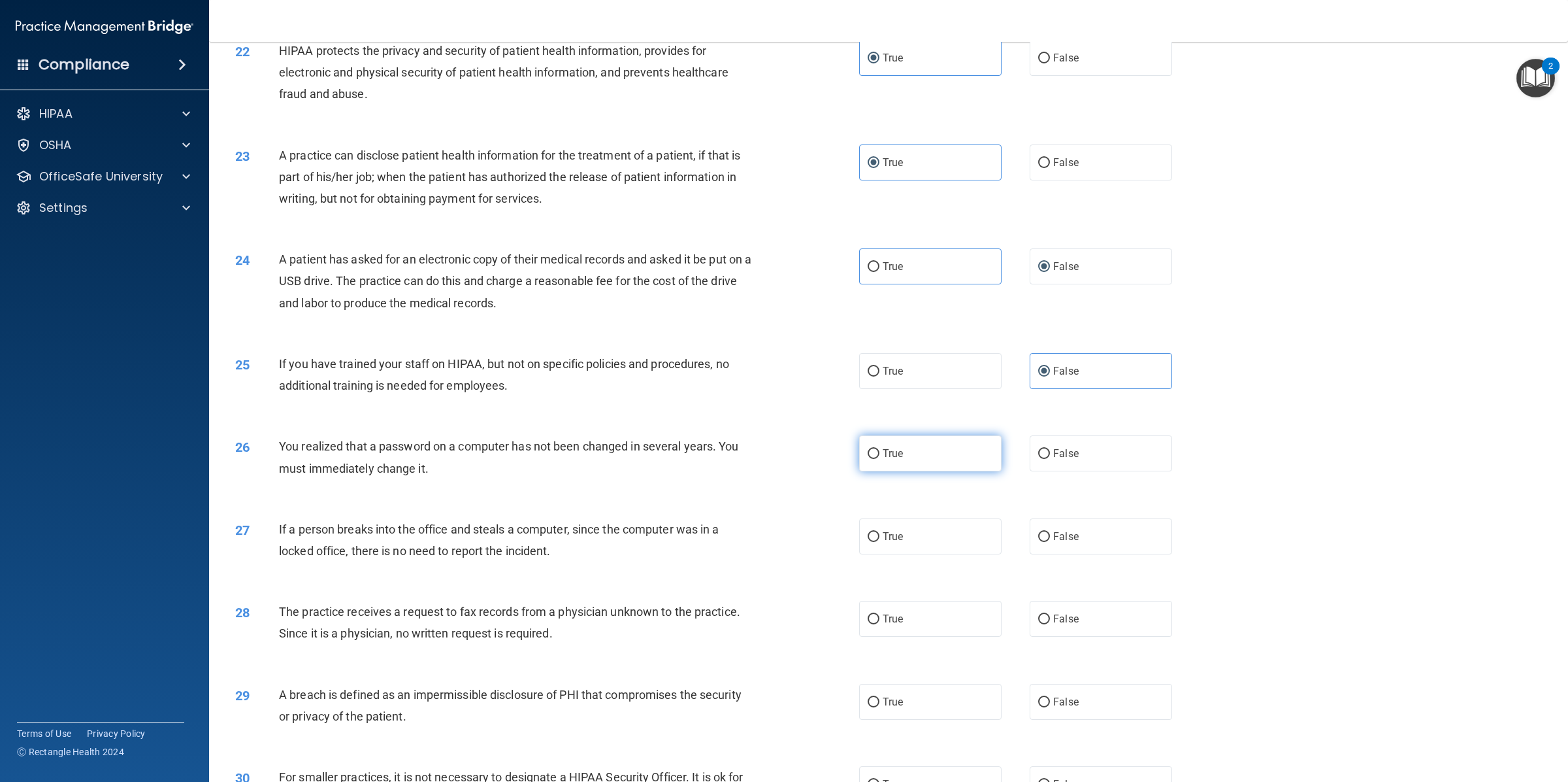
click at [925, 456] on label "True" at bounding box center [930, 453] width 143 height 36
click at [879, 456] on input "True" at bounding box center [873, 454] width 11 height 10
radio input "true"
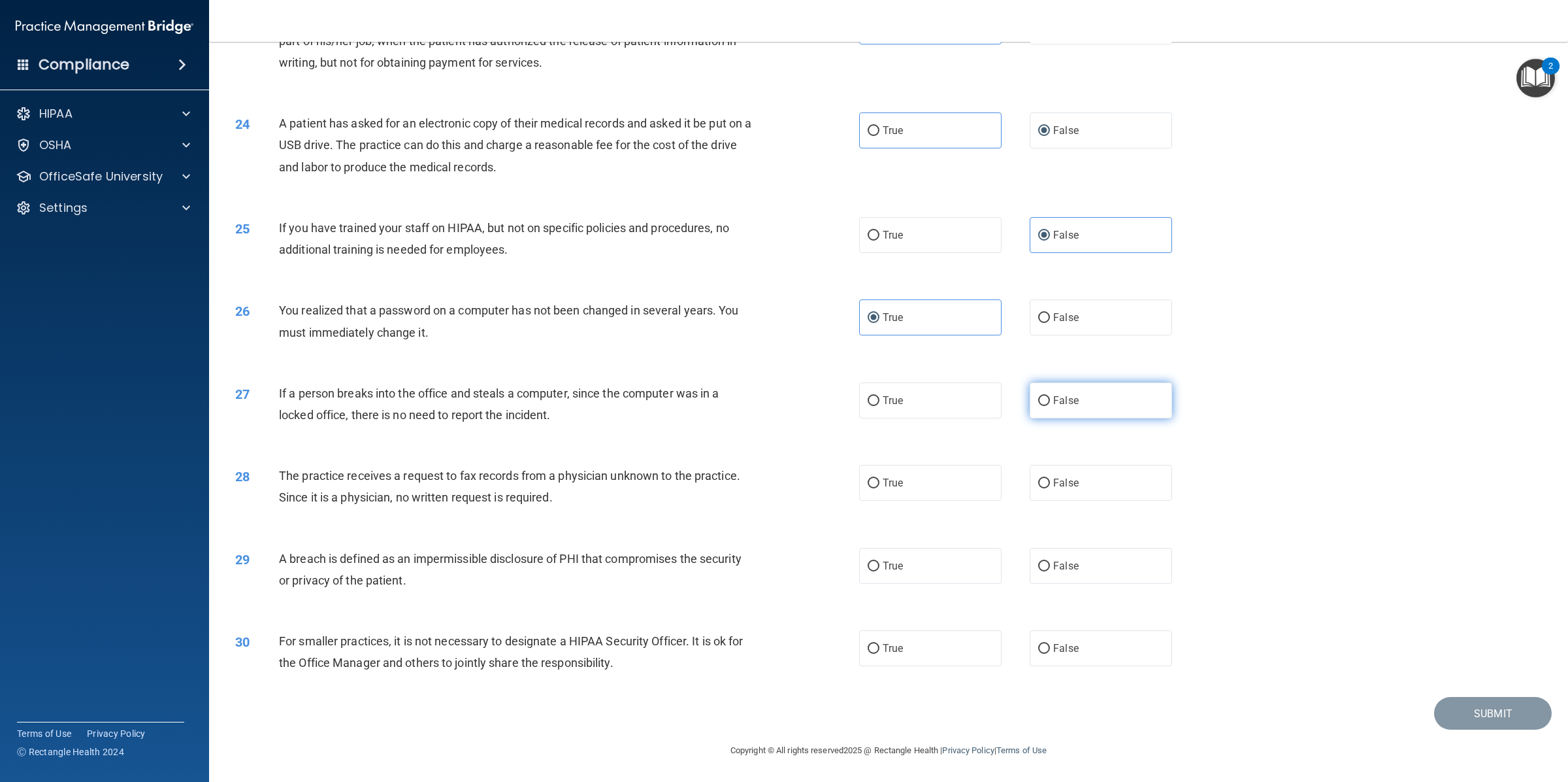
click at [1061, 396] on span "False" at bounding box center [1065, 400] width 25 height 12
click at [1050, 396] on input "False" at bounding box center [1044, 401] width 11 height 10
radio input "true"
click at [1039, 469] on label "False" at bounding box center [1101, 482] width 143 height 36
click at [1039, 478] on input "False" at bounding box center [1044, 483] width 11 height 10
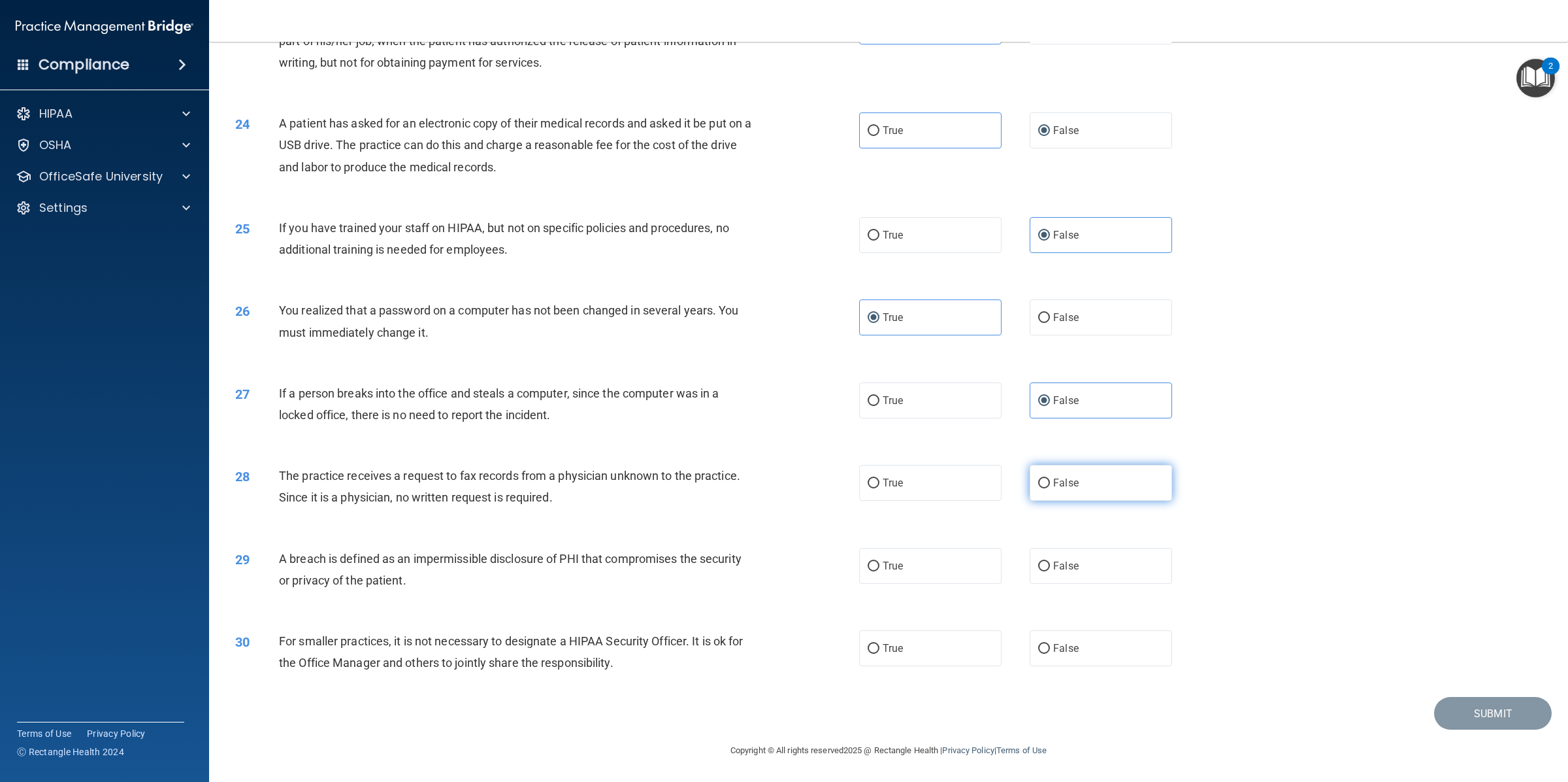
radio input "true"
click at [914, 551] on label "True" at bounding box center [930, 565] width 143 height 36
click at [879, 561] on input "True" at bounding box center [873, 566] width 11 height 10
radio input "true"
click at [1053, 647] on span "False" at bounding box center [1065, 647] width 25 height 12
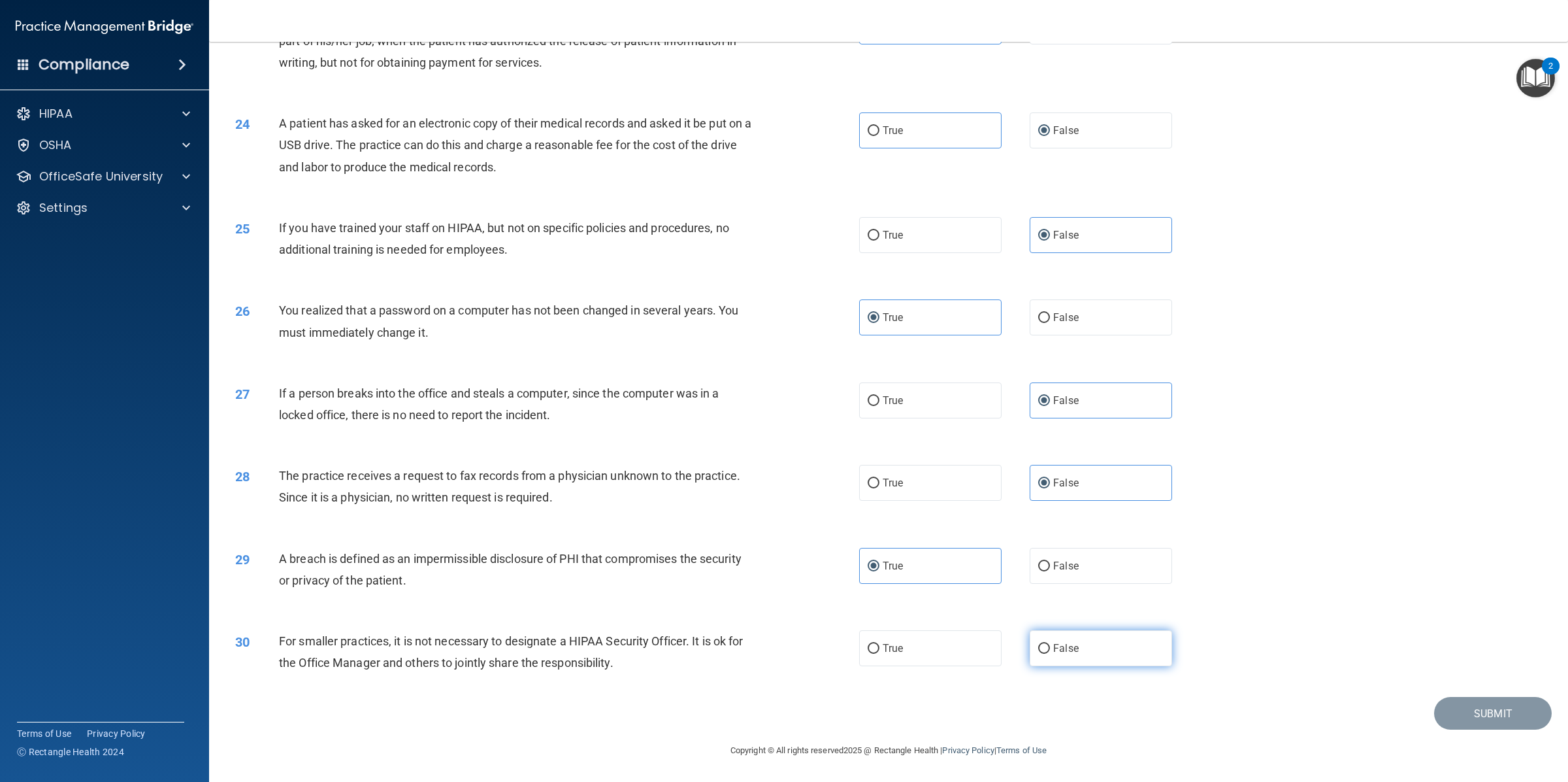
click at [1050, 647] on input "False" at bounding box center [1044, 649] width 11 height 10
radio input "true"
click at [1456, 702] on button "Submit" at bounding box center [1492, 713] width 117 height 34
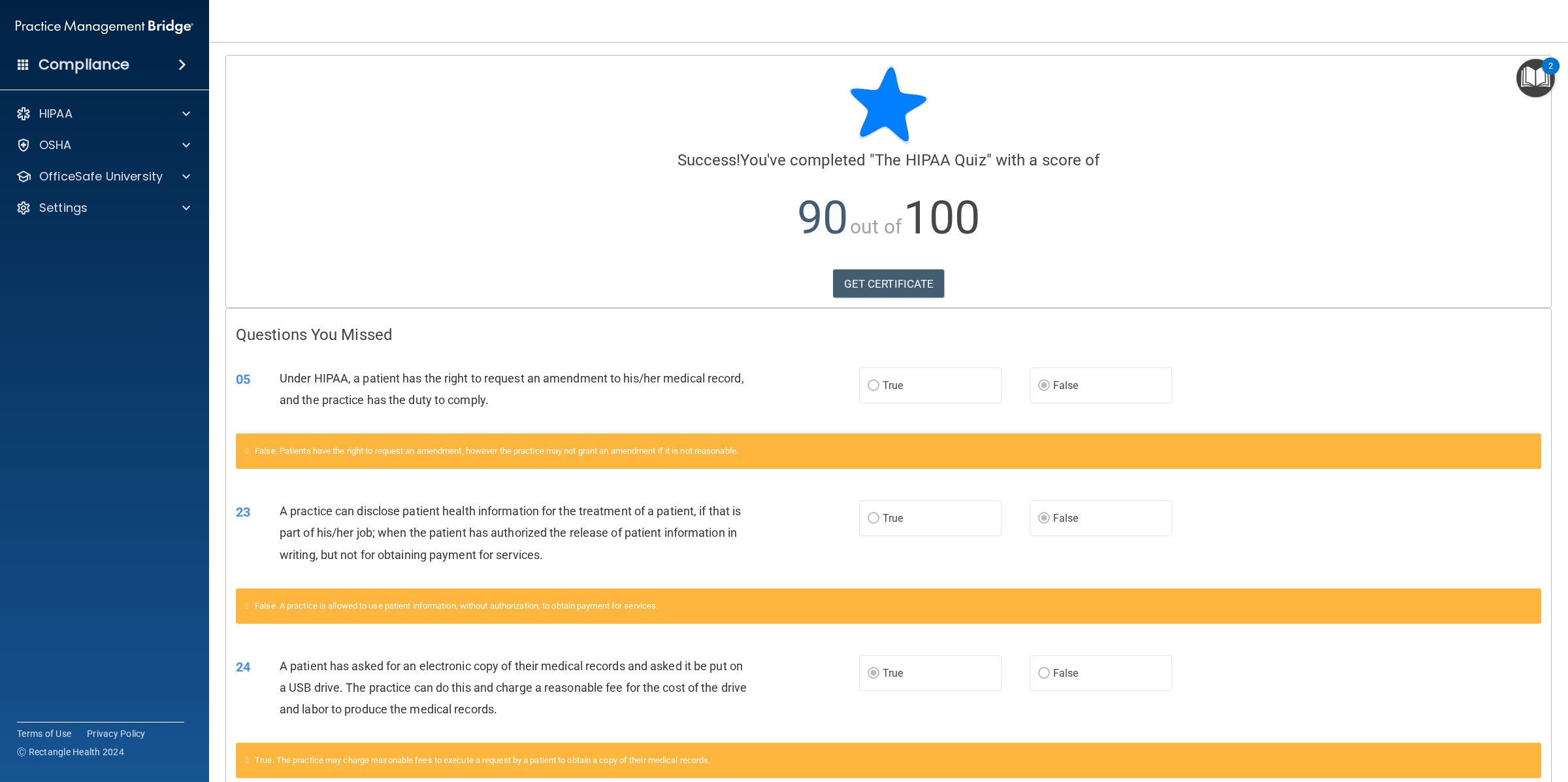
scroll to position [74, 0]
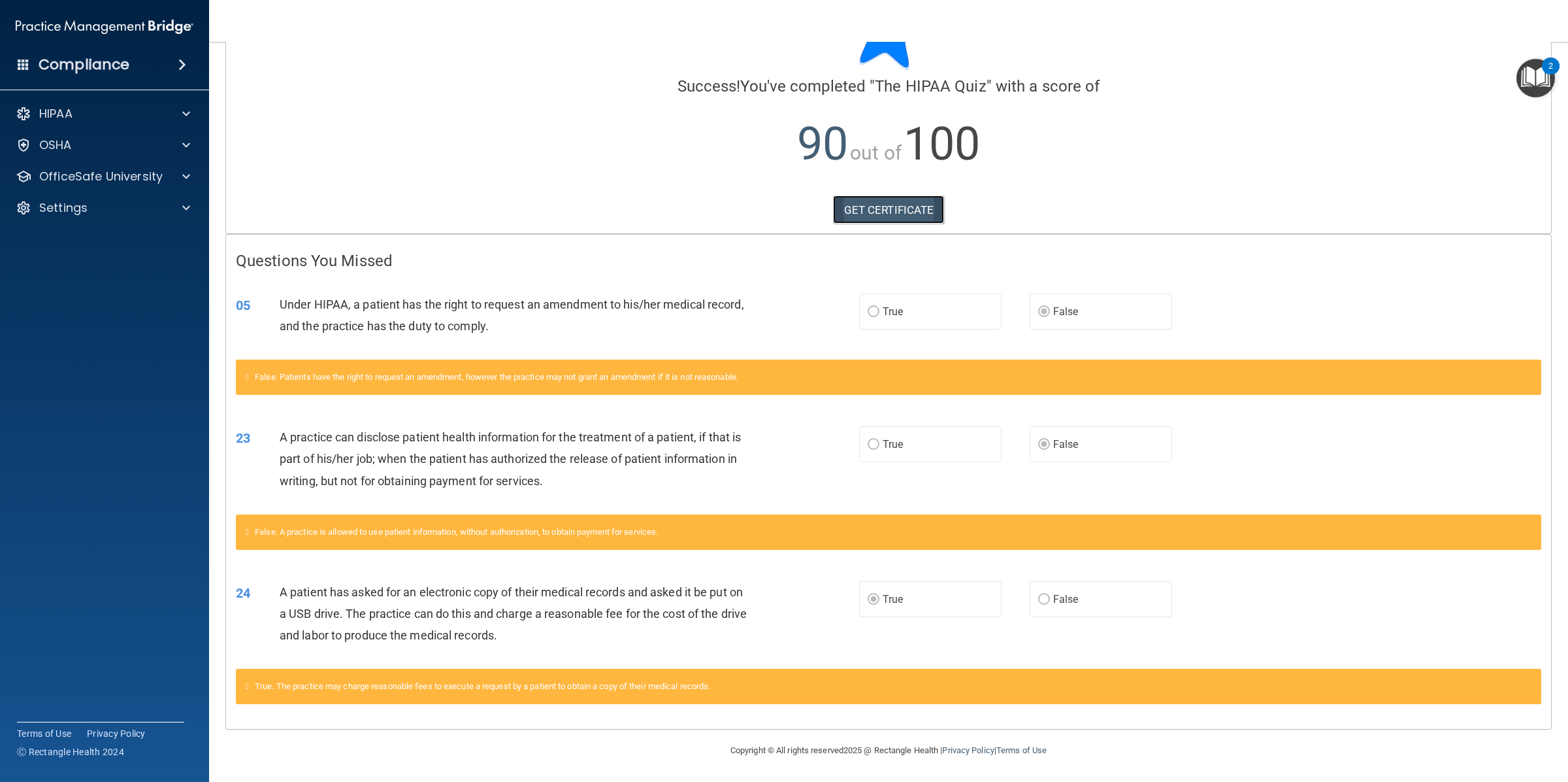
click at [929, 204] on link "GET CERTIFICATE" at bounding box center [888, 209] width 112 height 29
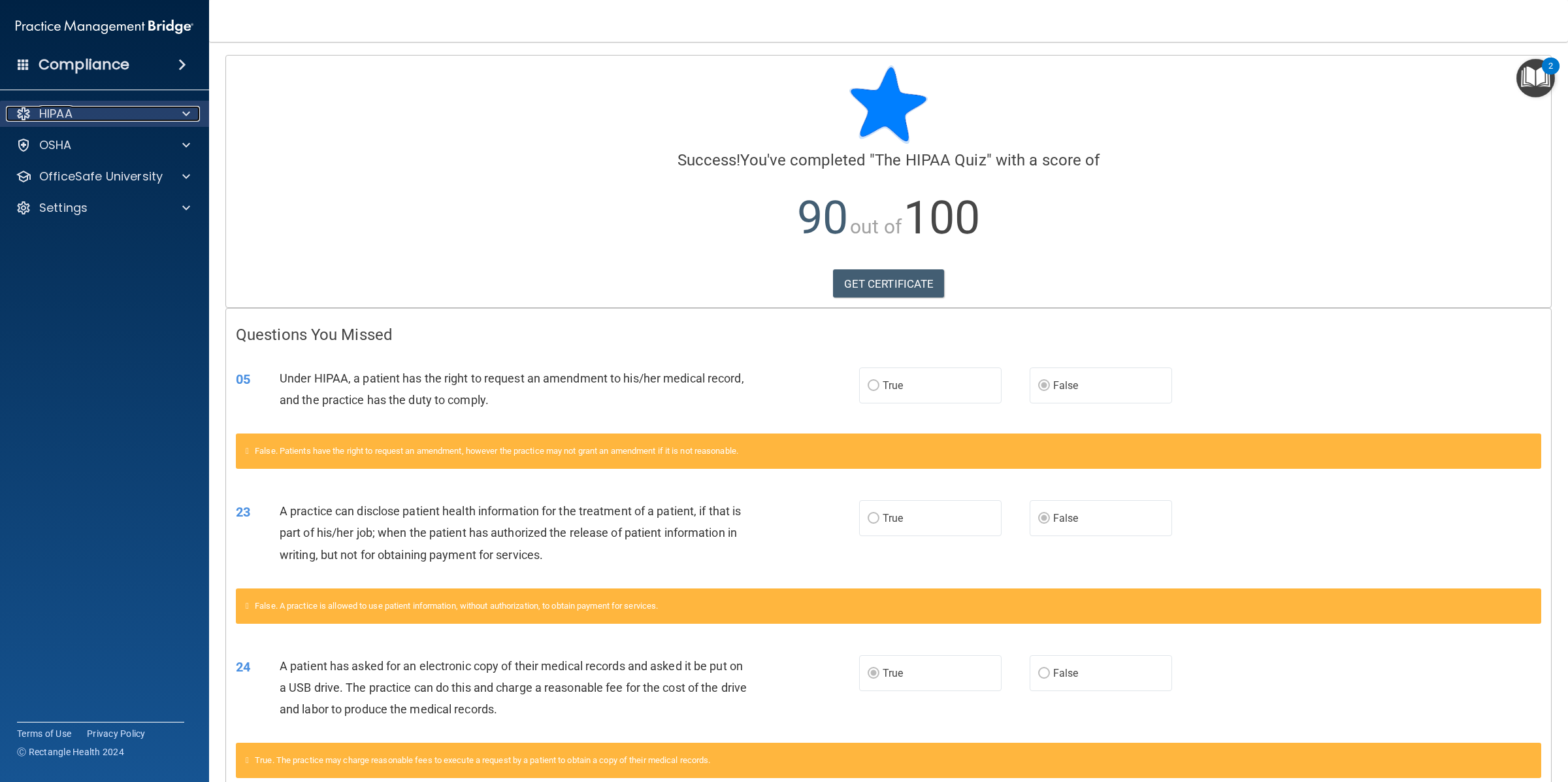
click at [154, 108] on div "HIPAA" at bounding box center [87, 113] width 162 height 16
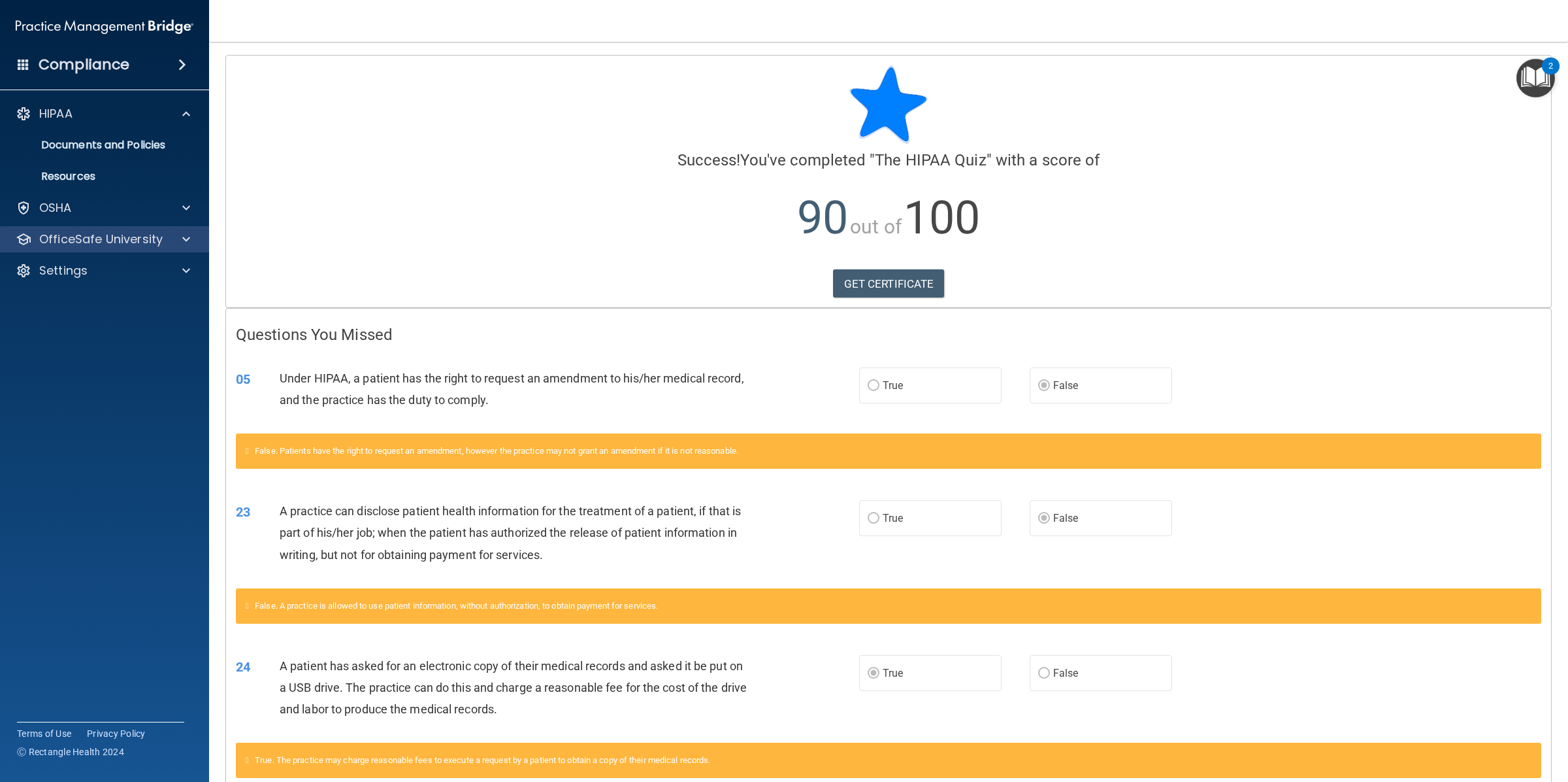
click at [107, 226] on div "OfficeSafe University" at bounding box center [105, 240] width 210 height 26
click at [111, 232] on p "OfficeSafe University" at bounding box center [101, 239] width 124 height 16
click at [107, 265] on p "HIPAA Training" at bounding box center [62, 271] width 107 height 13
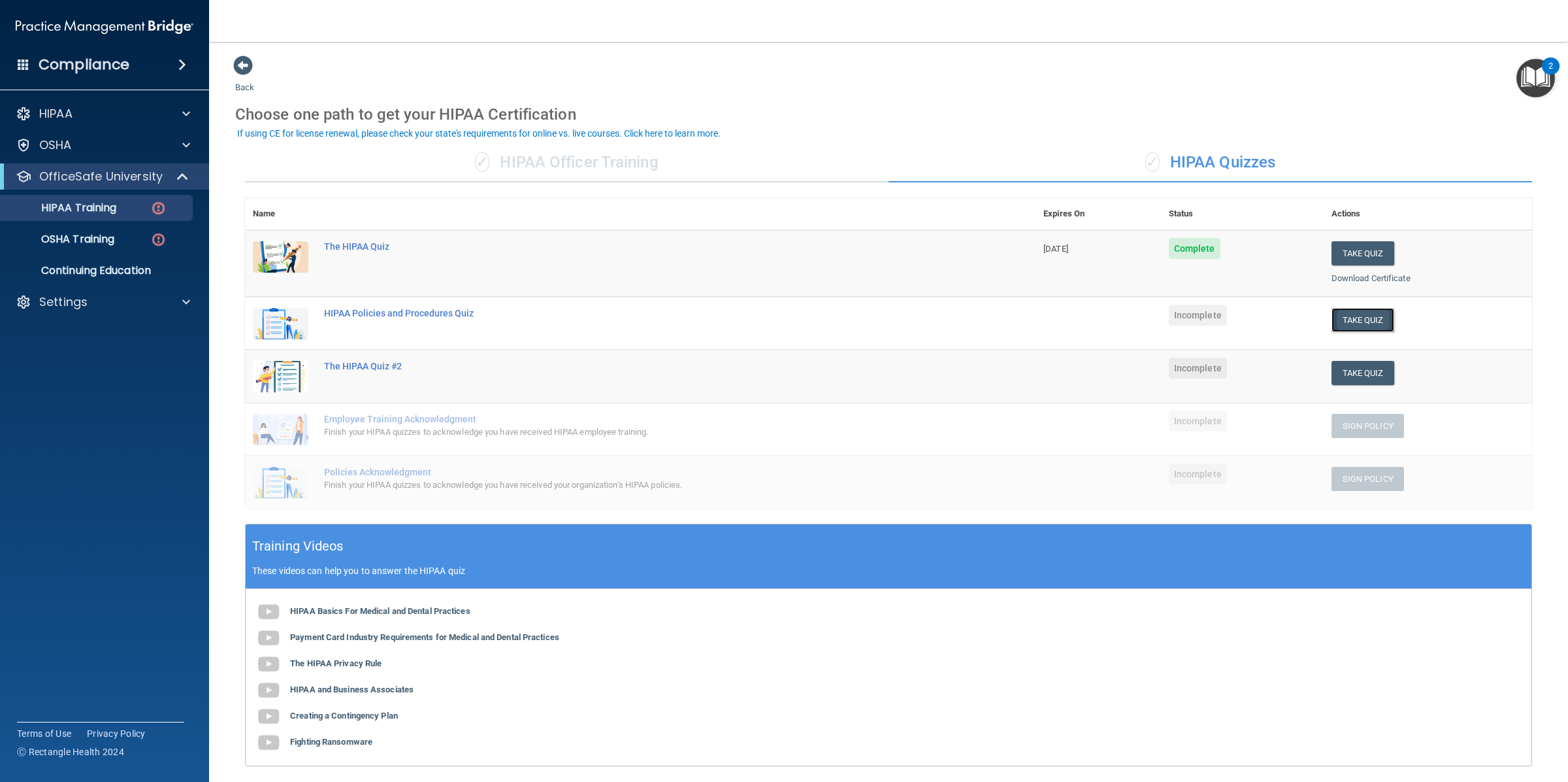
click at [1370, 313] on button "Take Quiz" at bounding box center [1362, 319] width 62 height 24
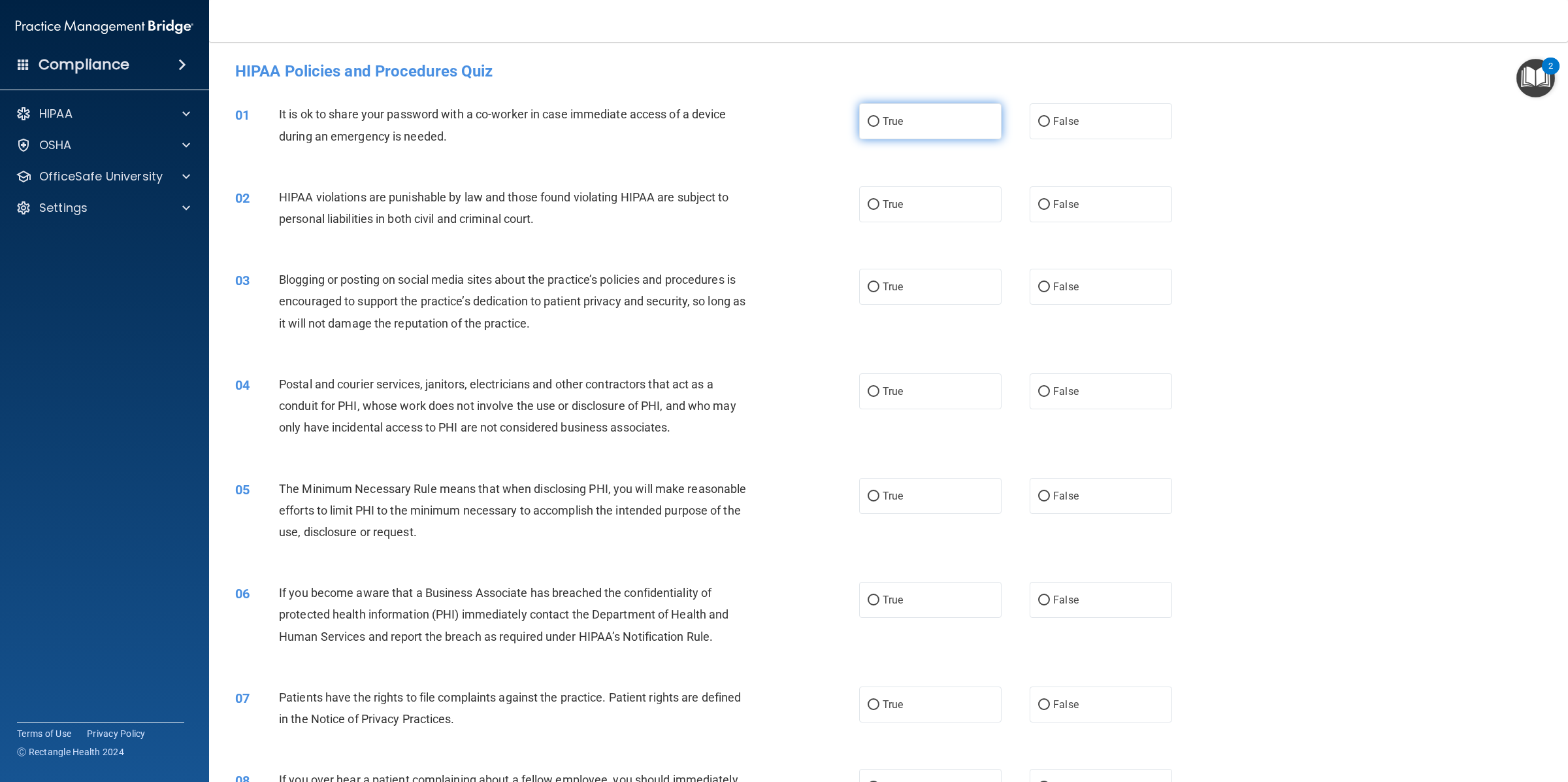
click at [885, 132] on label "True" at bounding box center [930, 121] width 143 height 36
click at [879, 127] on input "True" at bounding box center [873, 122] width 11 height 10
radio input "true"
drag, startPoint x: 1046, startPoint y: 135, endPoint x: 1041, endPoint y: 139, distance: 6.4
click at [1046, 134] on label "False" at bounding box center [1101, 121] width 143 height 36
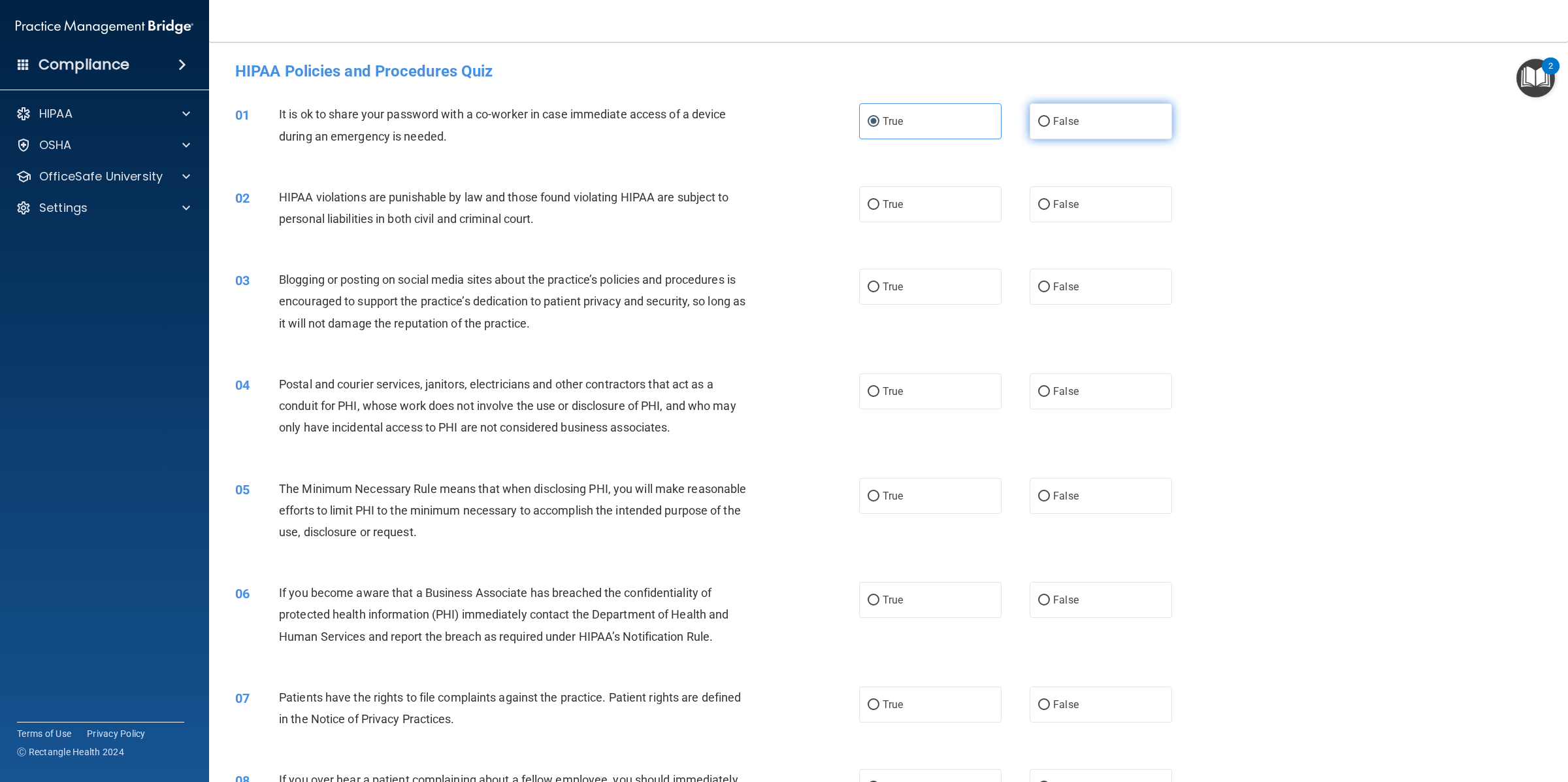
click at [1046, 127] on input "False" at bounding box center [1044, 122] width 11 height 10
radio input "true"
radio input "false"
click at [570, 213] on div "HIPAA violations are punishable by law and those found violating HIPAA are subj…" at bounding box center [520, 208] width 483 height 43
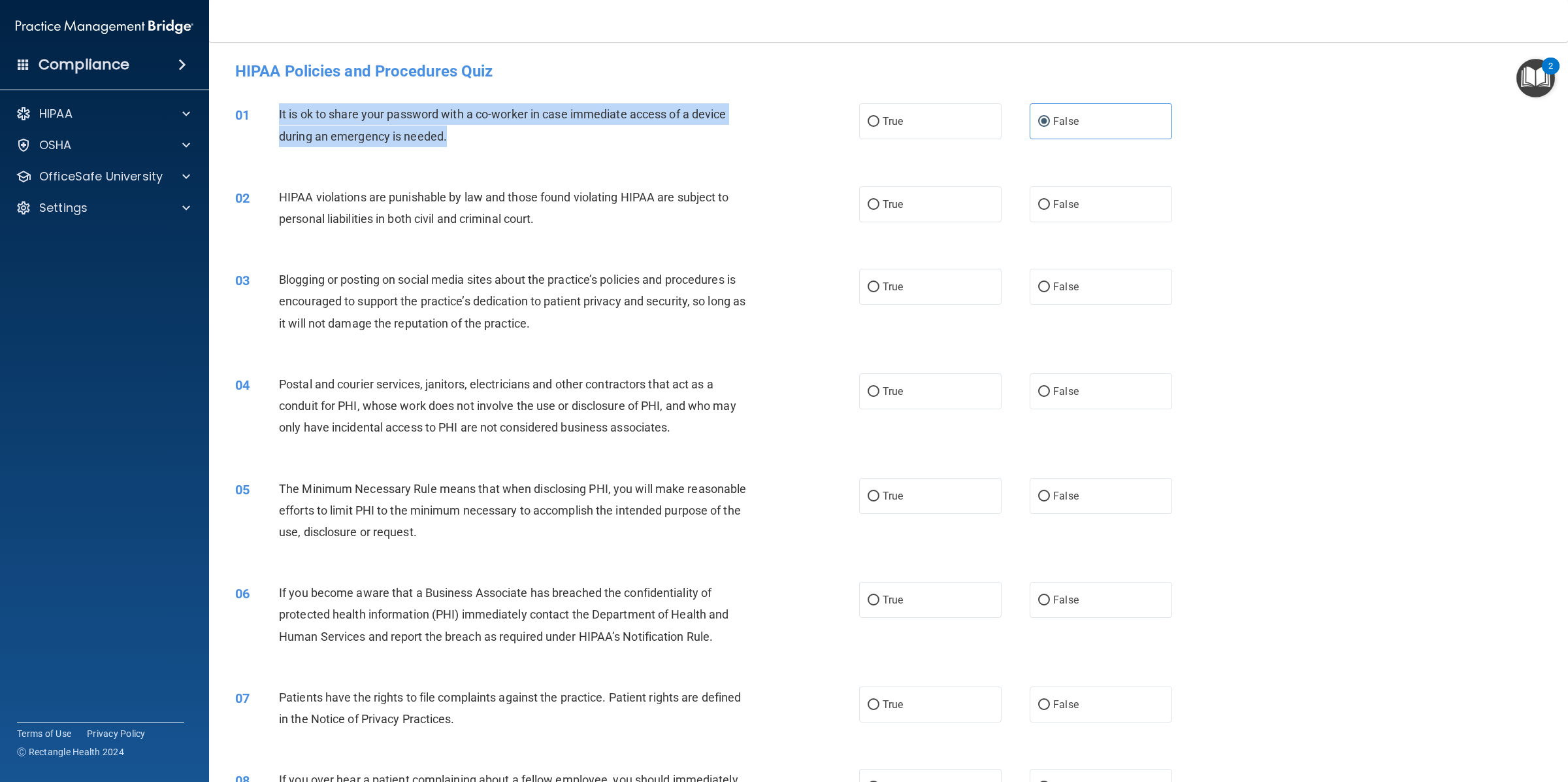
drag, startPoint x: 294, startPoint y: 117, endPoint x: 458, endPoint y: 133, distance: 164.8
click at [458, 133] on div "It is ok to share your password with a co-worker in case immediate access of a …" at bounding box center [520, 125] width 483 height 43
click at [595, 126] on div "It is ok to share your password with a co-worker in case immediate access of a …" at bounding box center [520, 125] width 483 height 43
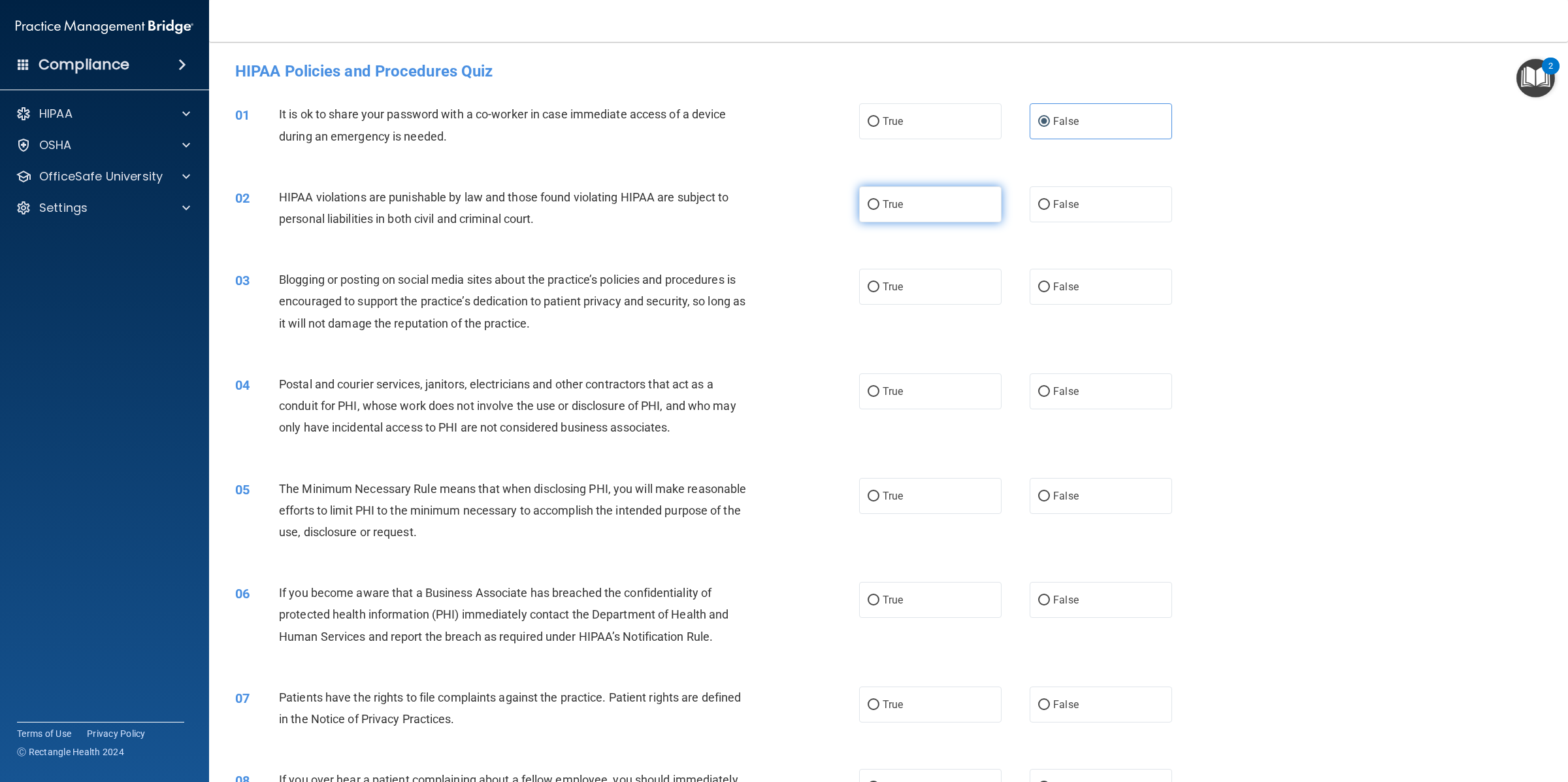
drag, startPoint x: 882, startPoint y: 206, endPoint x: 873, endPoint y: 211, distance: 10.3
click at [882, 204] on span "True" at bounding box center [892, 204] width 21 height 12
click at [879, 204] on input "True" at bounding box center [873, 205] width 11 height 10
radio input "true"
click at [1056, 290] on span "False" at bounding box center [1065, 286] width 25 height 12
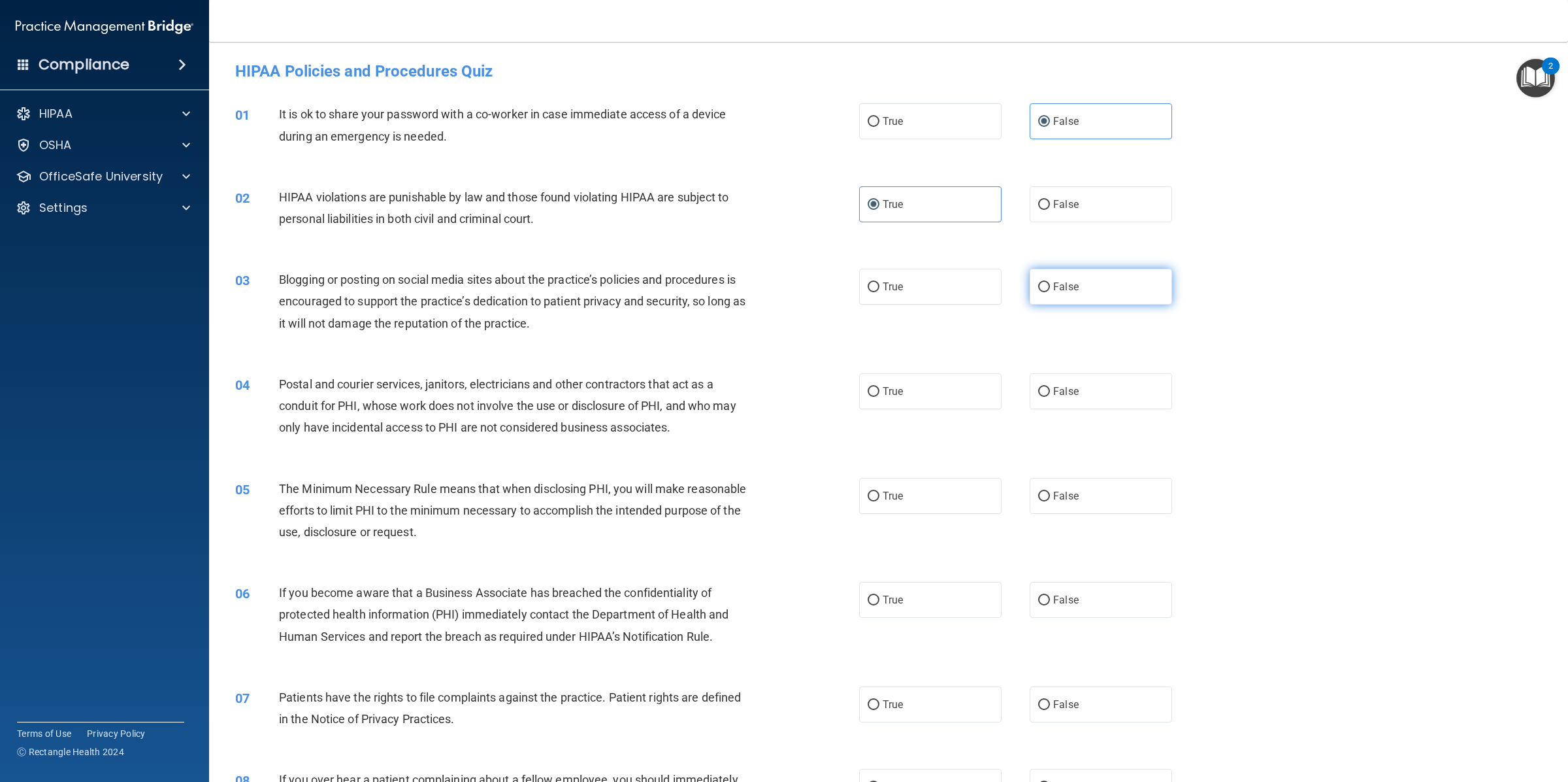
click at [1050, 290] on input "False" at bounding box center [1044, 287] width 11 height 10
radio input "true"
click at [599, 316] on div "Blogging or posting on social media sites about the practice’s policies and pro…" at bounding box center [520, 301] width 483 height 66
click at [950, 295] on label "True" at bounding box center [930, 286] width 143 height 36
click at [879, 292] on input "True" at bounding box center [873, 287] width 11 height 10
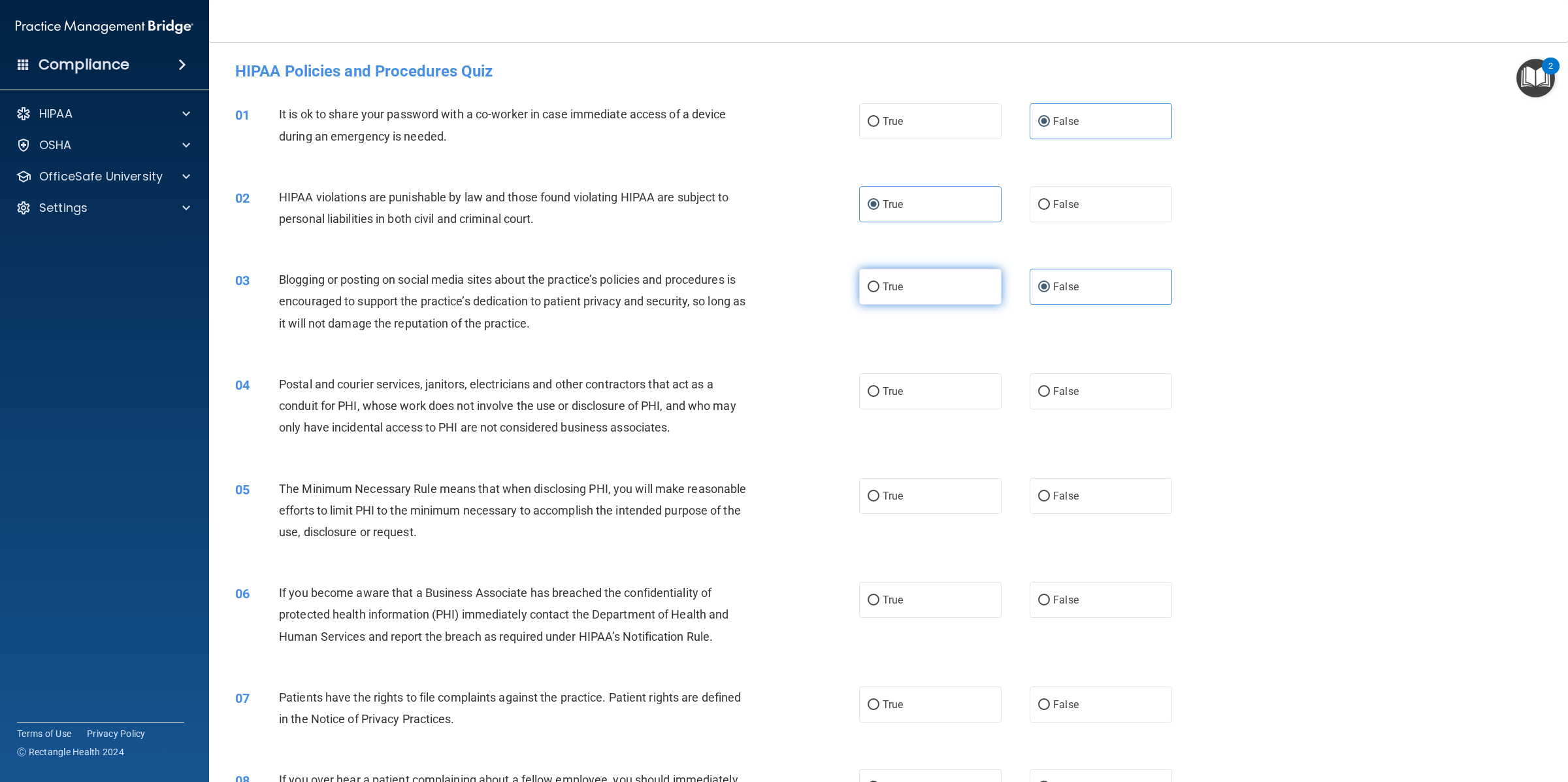
radio input "true"
radio input "false"
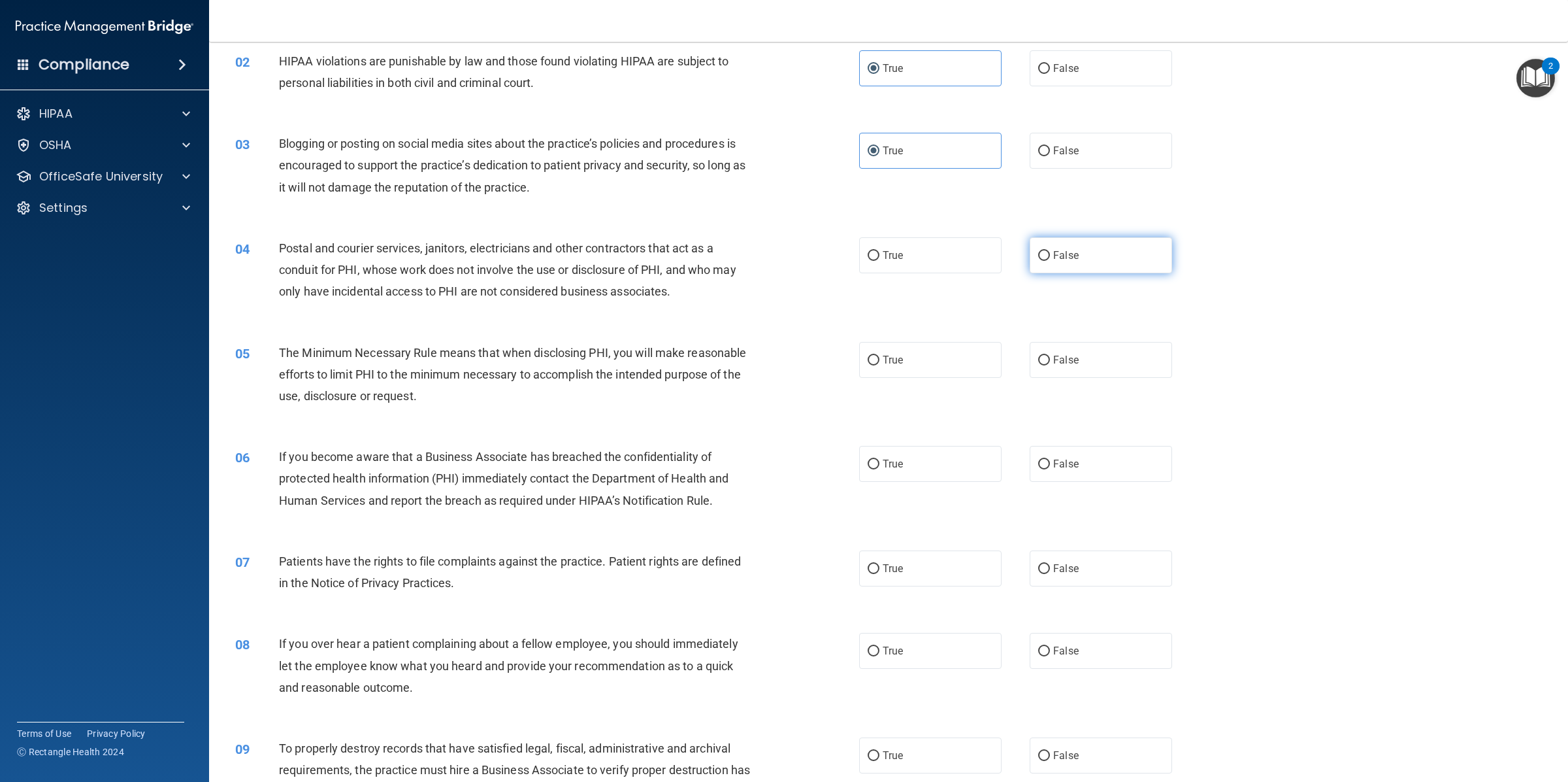
click at [1124, 266] on label "False" at bounding box center [1101, 255] width 143 height 36
click at [1050, 261] on input "False" at bounding box center [1044, 256] width 11 height 10
radio input "true"
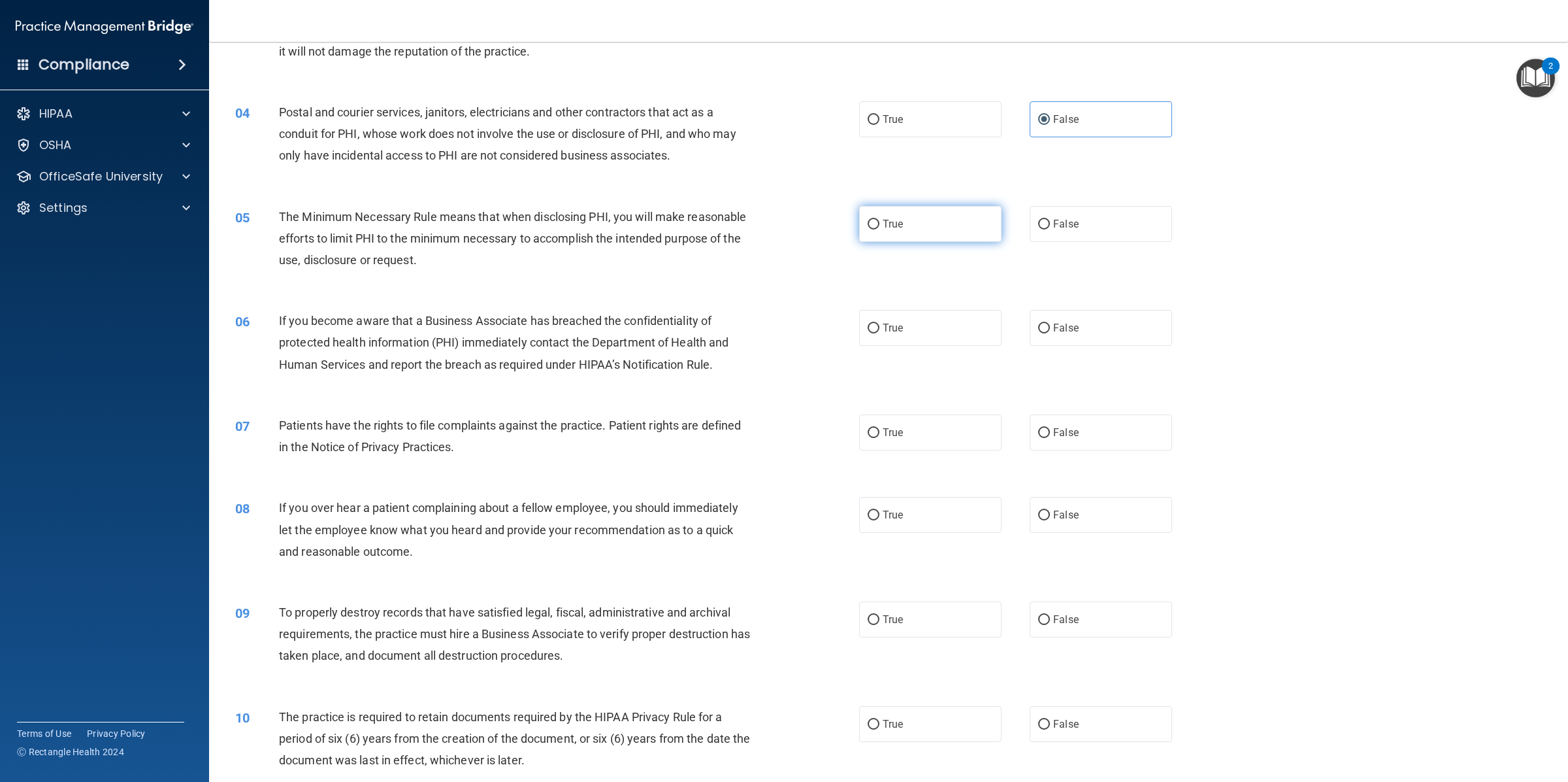
click at [887, 237] on label "True" at bounding box center [930, 224] width 143 height 36
click at [879, 230] on input "True" at bounding box center [873, 225] width 11 height 10
radio input "true"
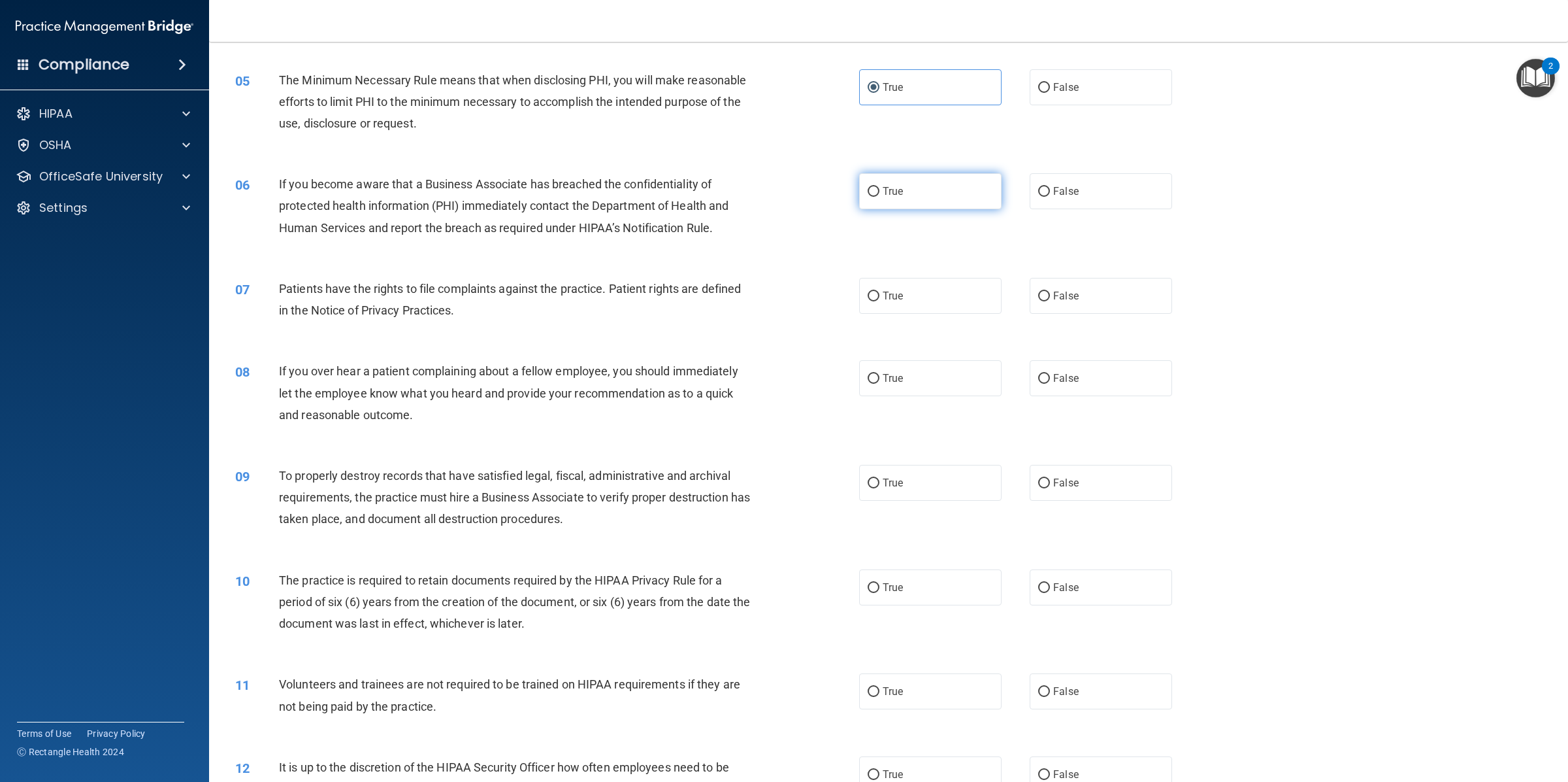
click at [887, 191] on label "True" at bounding box center [930, 191] width 143 height 36
click at [879, 191] on input "True" at bounding box center [873, 192] width 11 height 10
radio input "true"
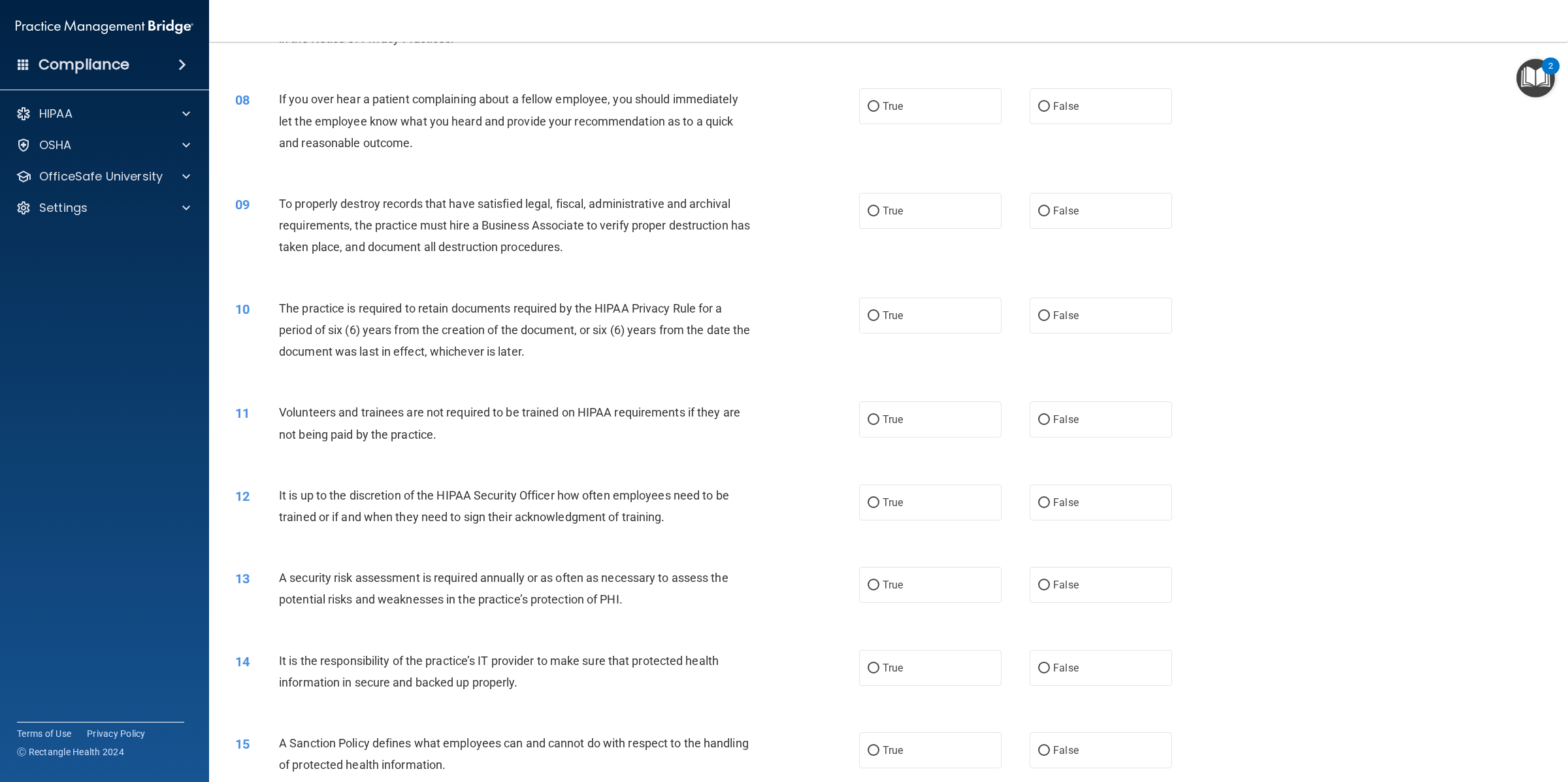
scroll to position [544, 0]
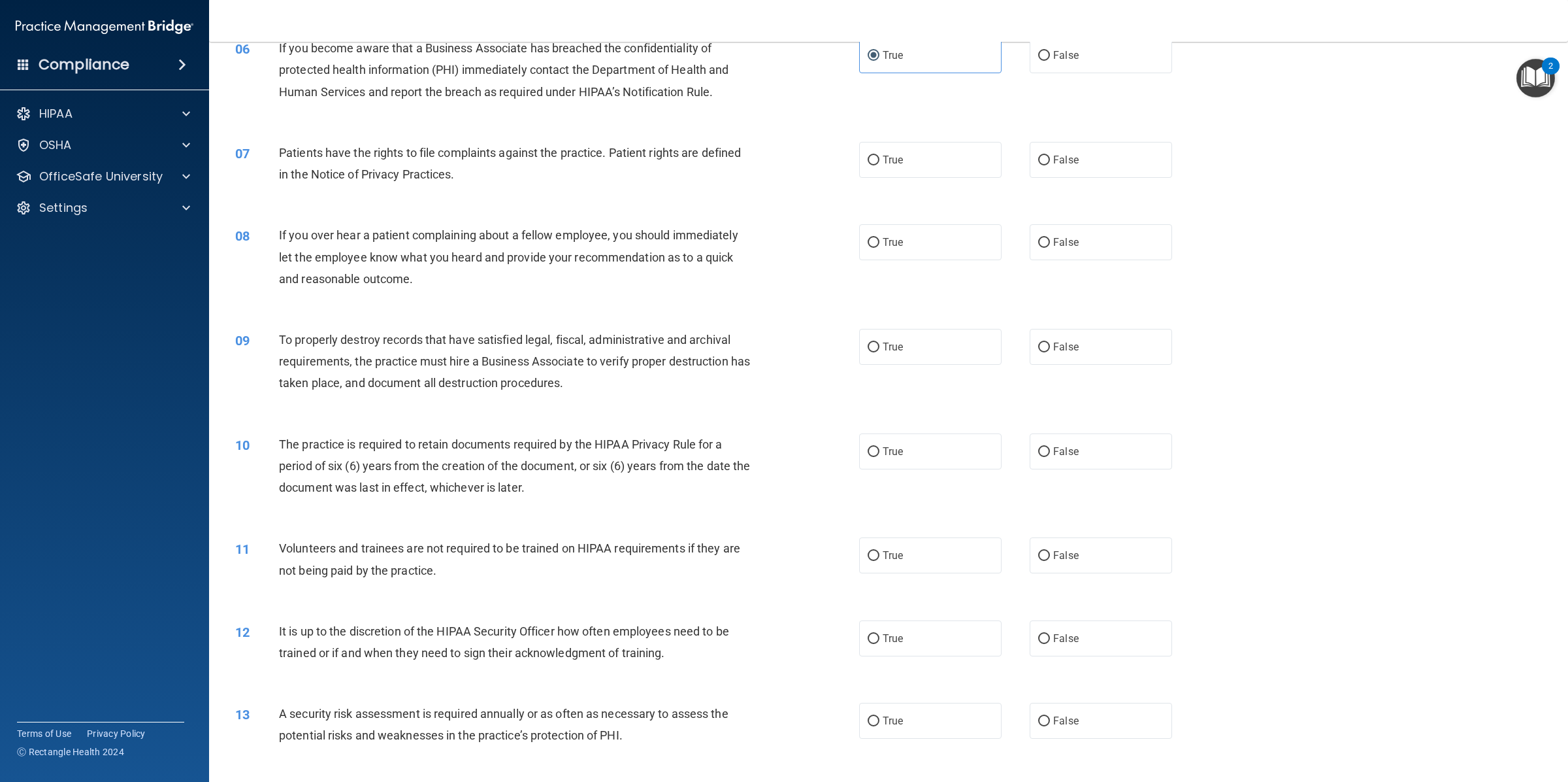
drag, startPoint x: 895, startPoint y: 168, endPoint x: 869, endPoint y: 178, distance: 27.9
click at [890, 163] on label "True" at bounding box center [930, 160] width 143 height 36
click at [879, 163] on input "True" at bounding box center [873, 161] width 11 height 10
radio input "true"
click at [888, 242] on span "True" at bounding box center [892, 242] width 21 height 12
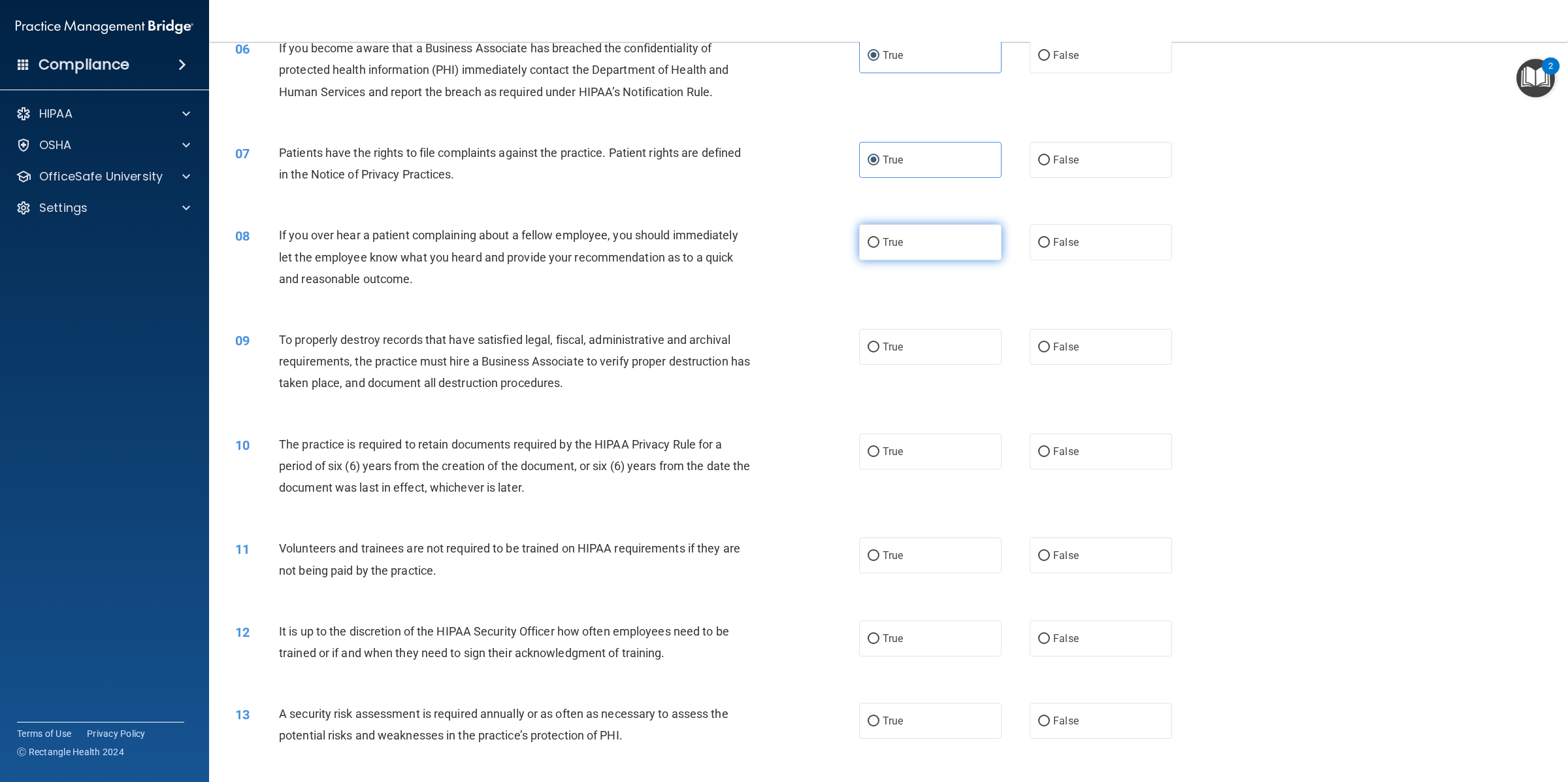
click at [879, 242] on input "True" at bounding box center [873, 243] width 11 height 10
radio input "true"
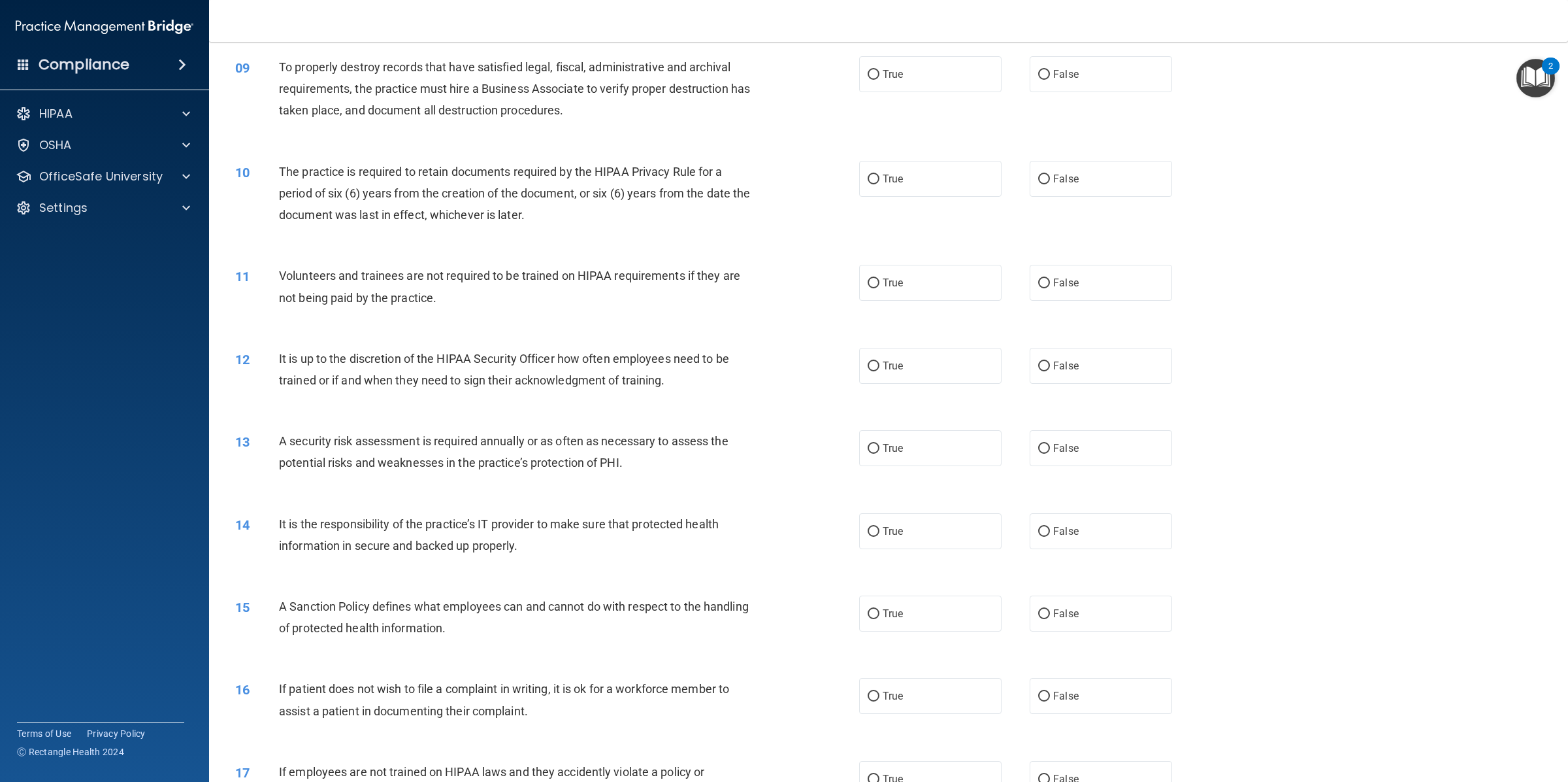
scroll to position [680, 0]
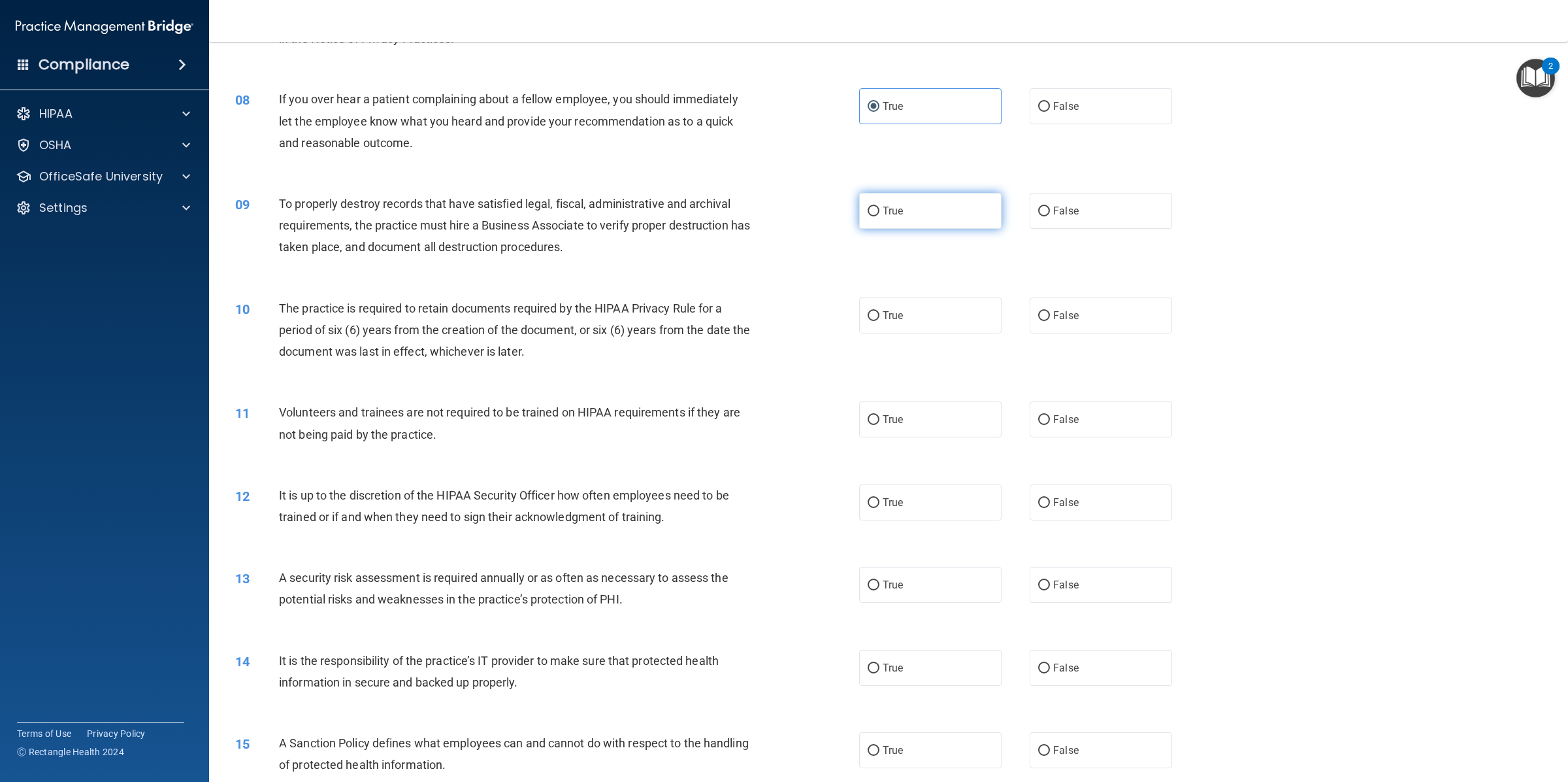
click at [863, 226] on label "True" at bounding box center [930, 211] width 143 height 36
click at [868, 217] on input "True" at bounding box center [873, 212] width 11 height 10
radio input "true"
click at [890, 322] on label "True" at bounding box center [930, 315] width 143 height 36
click at [879, 321] on input "True" at bounding box center [873, 316] width 11 height 10
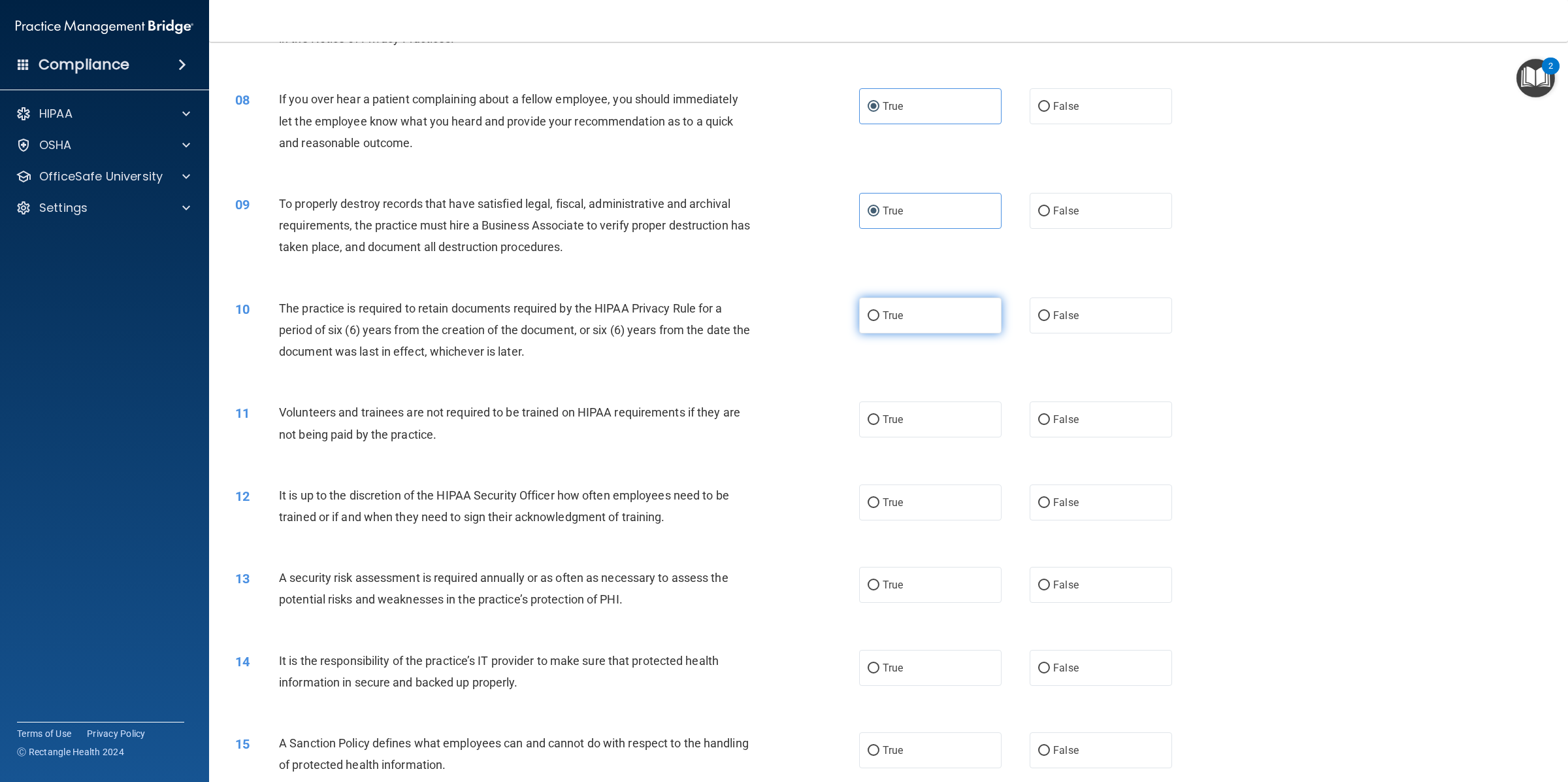
radio input "true"
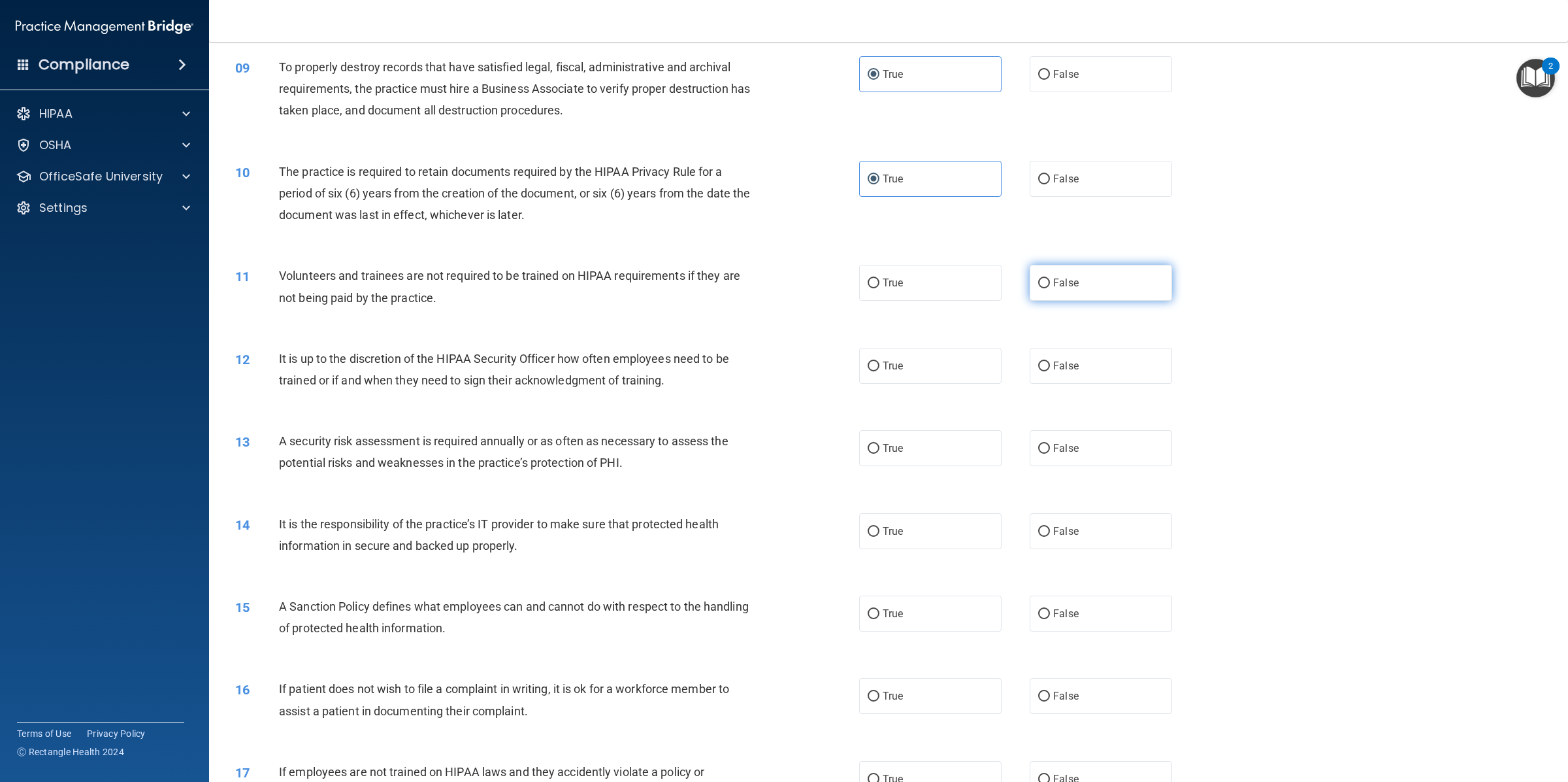
click at [1042, 288] on input "False" at bounding box center [1044, 283] width 11 height 10
radio input "true"
drag, startPoint x: 1053, startPoint y: 359, endPoint x: 1046, endPoint y: 360, distance: 7.1
click at [1053, 359] on span "False" at bounding box center [1065, 365] width 25 height 12
click at [1050, 361] on input "False" at bounding box center [1044, 366] width 11 height 10
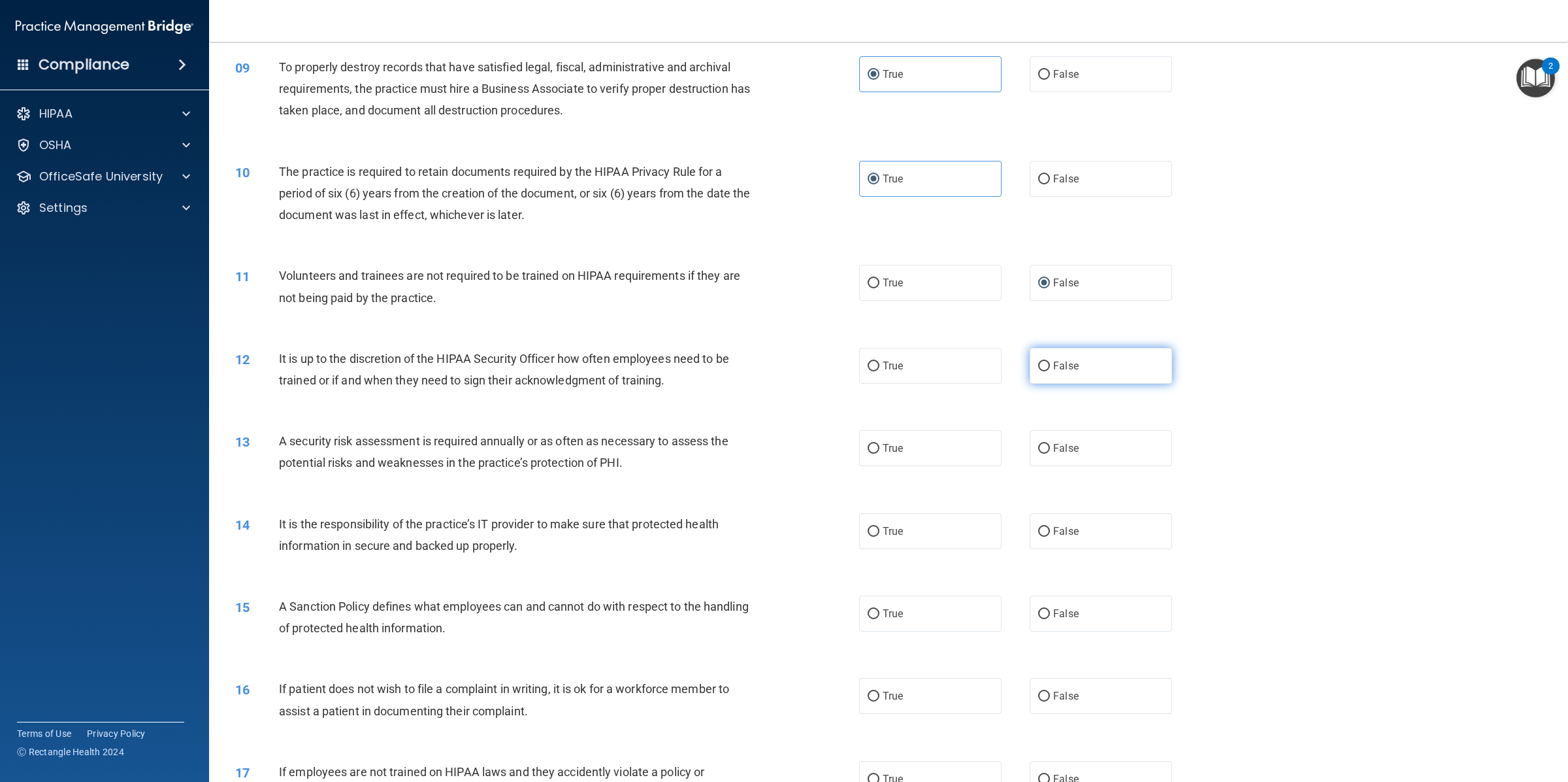
radio input "true"
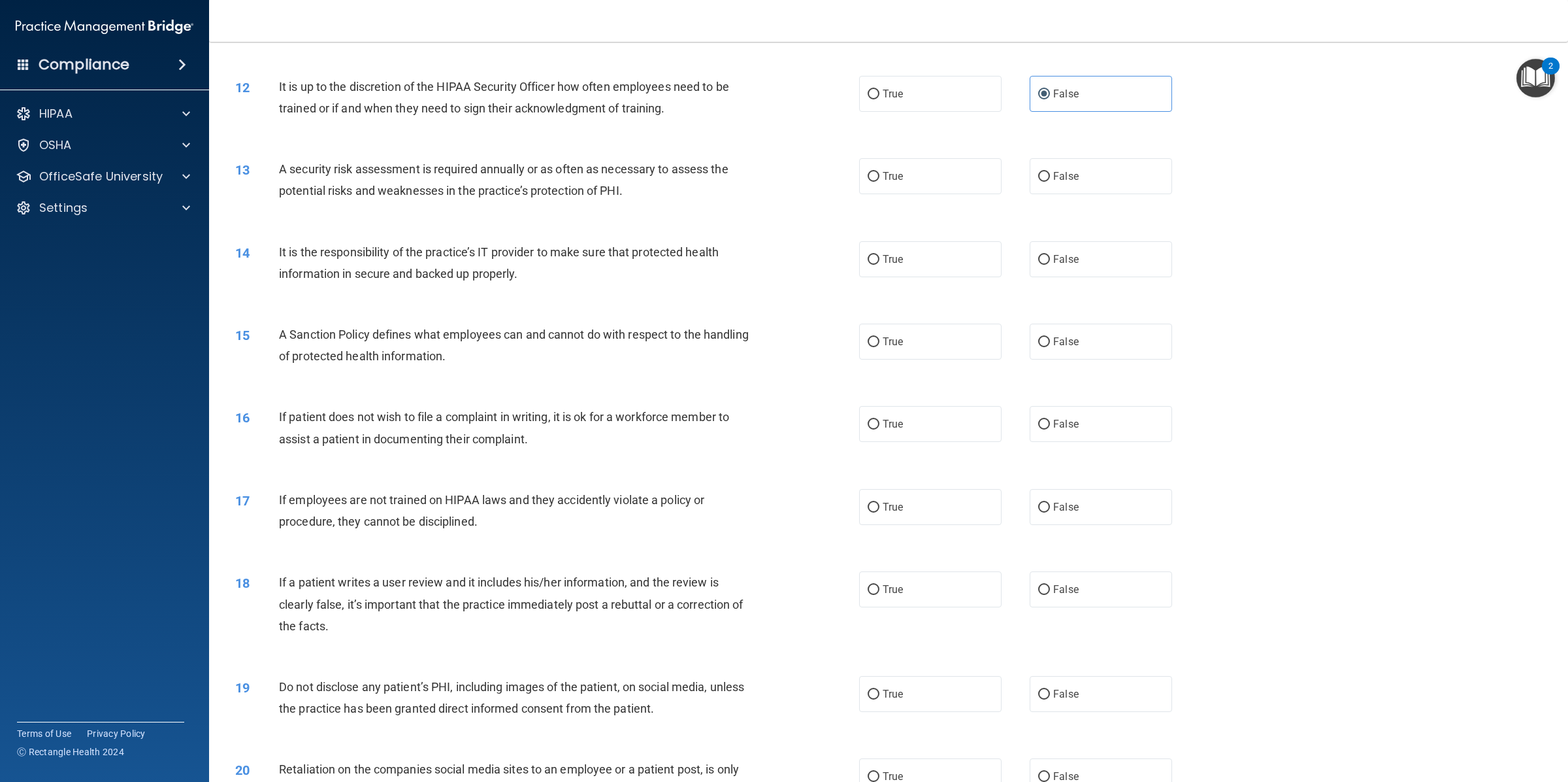
scroll to position [1225, 0]
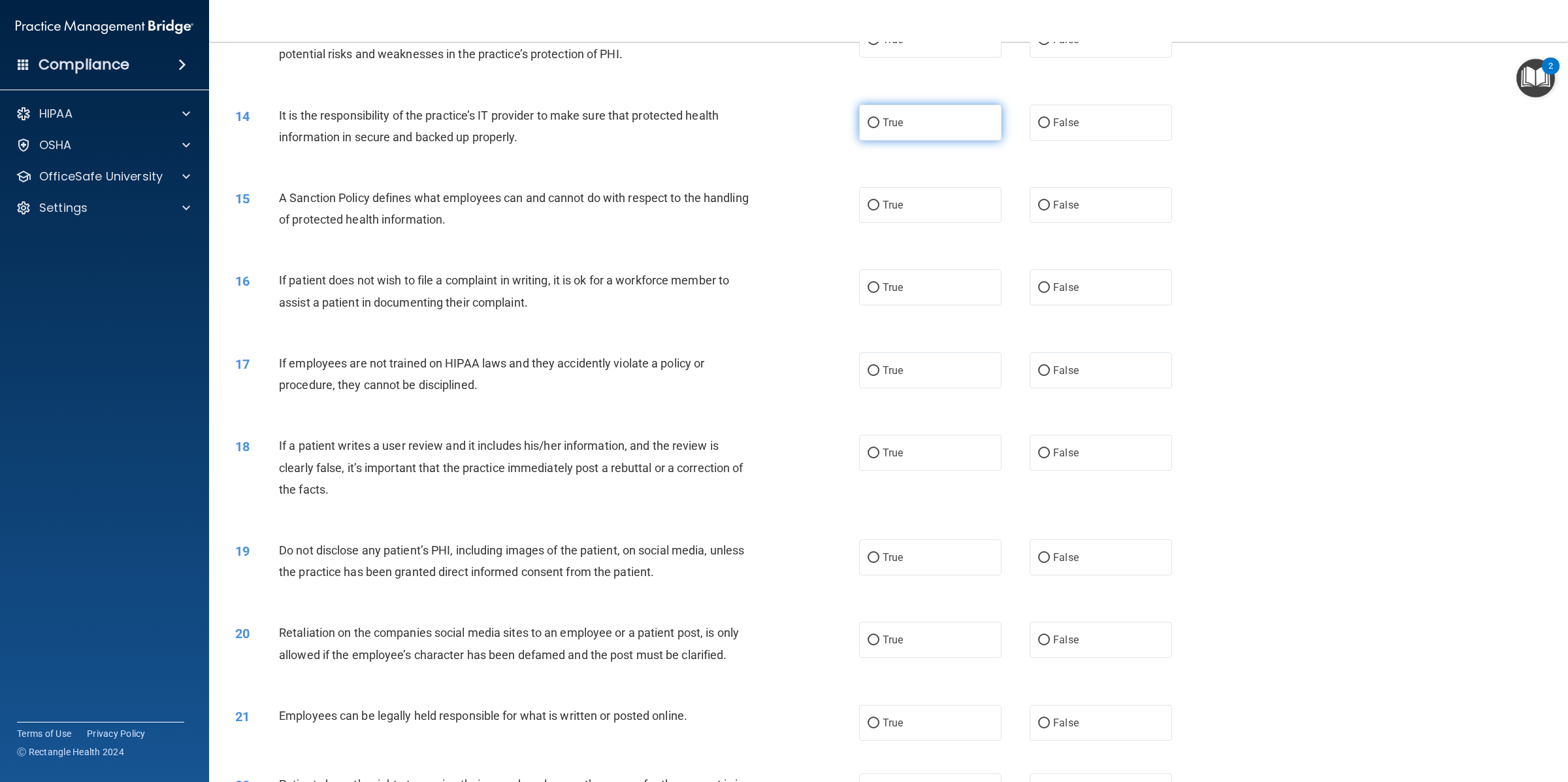
click at [896, 124] on span "True" at bounding box center [892, 122] width 21 height 12
click at [879, 124] on input "True" at bounding box center [873, 123] width 11 height 10
radio input "true"
click at [890, 216] on label "True" at bounding box center [930, 205] width 143 height 36
click at [879, 210] on input "True" at bounding box center [873, 206] width 11 height 10
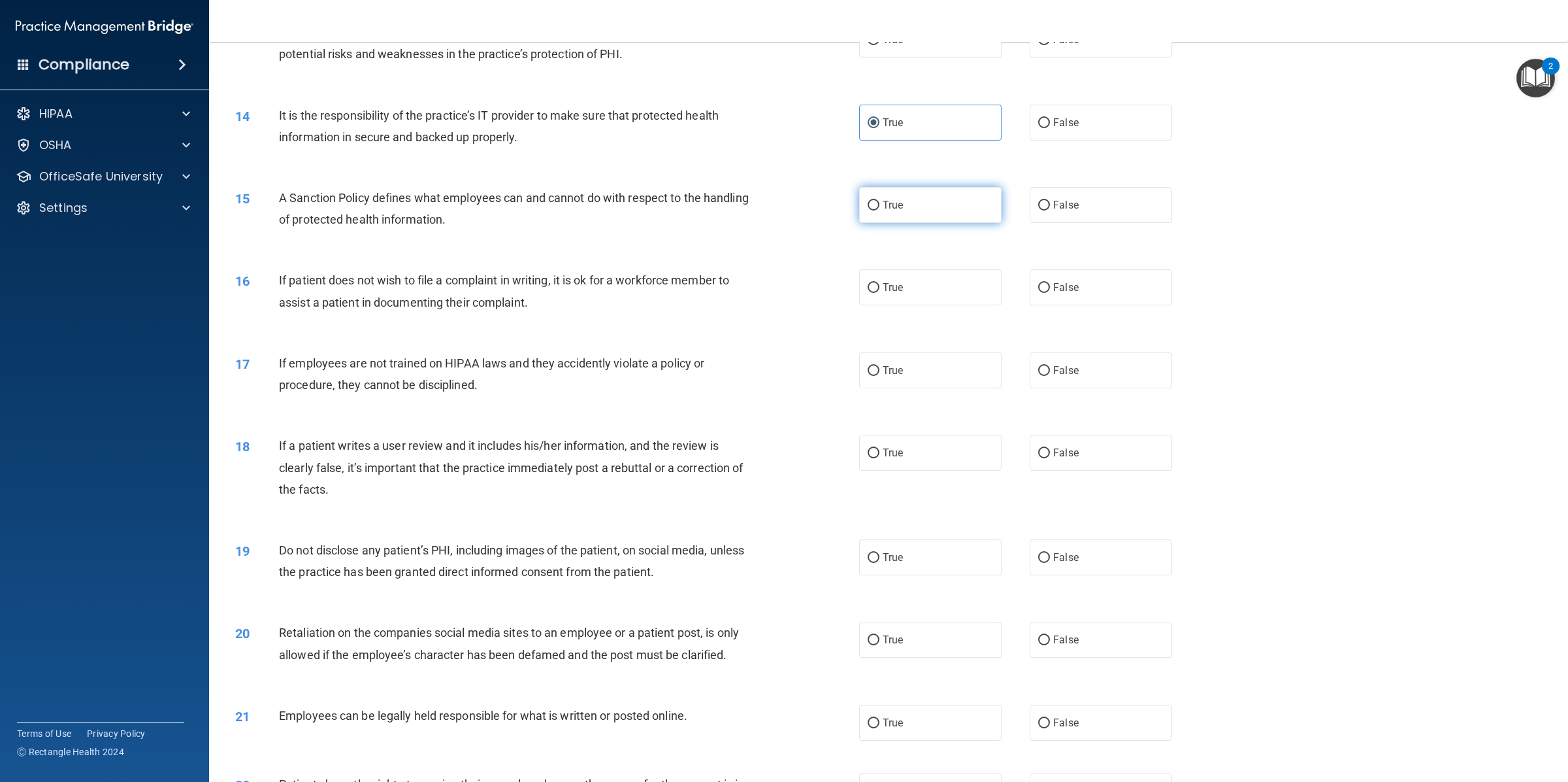
radio input "true"
click at [913, 287] on label "True" at bounding box center [930, 287] width 143 height 36
click at [879, 287] on input "True" at bounding box center [873, 288] width 11 height 10
radio input "true"
click at [1090, 373] on label "False" at bounding box center [1101, 370] width 143 height 36
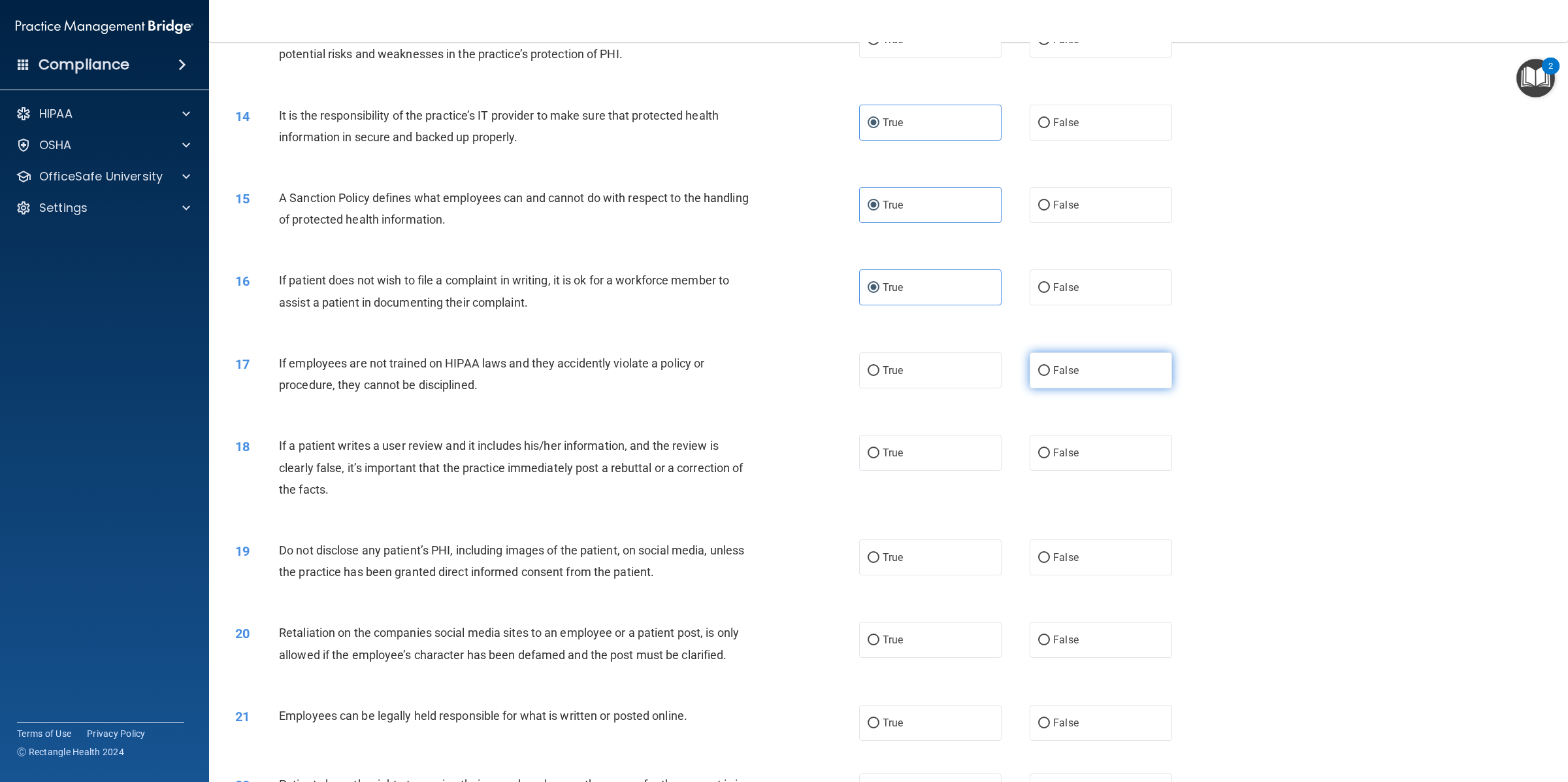
click at [1050, 373] on input "False" at bounding box center [1044, 371] width 11 height 10
radio input "true"
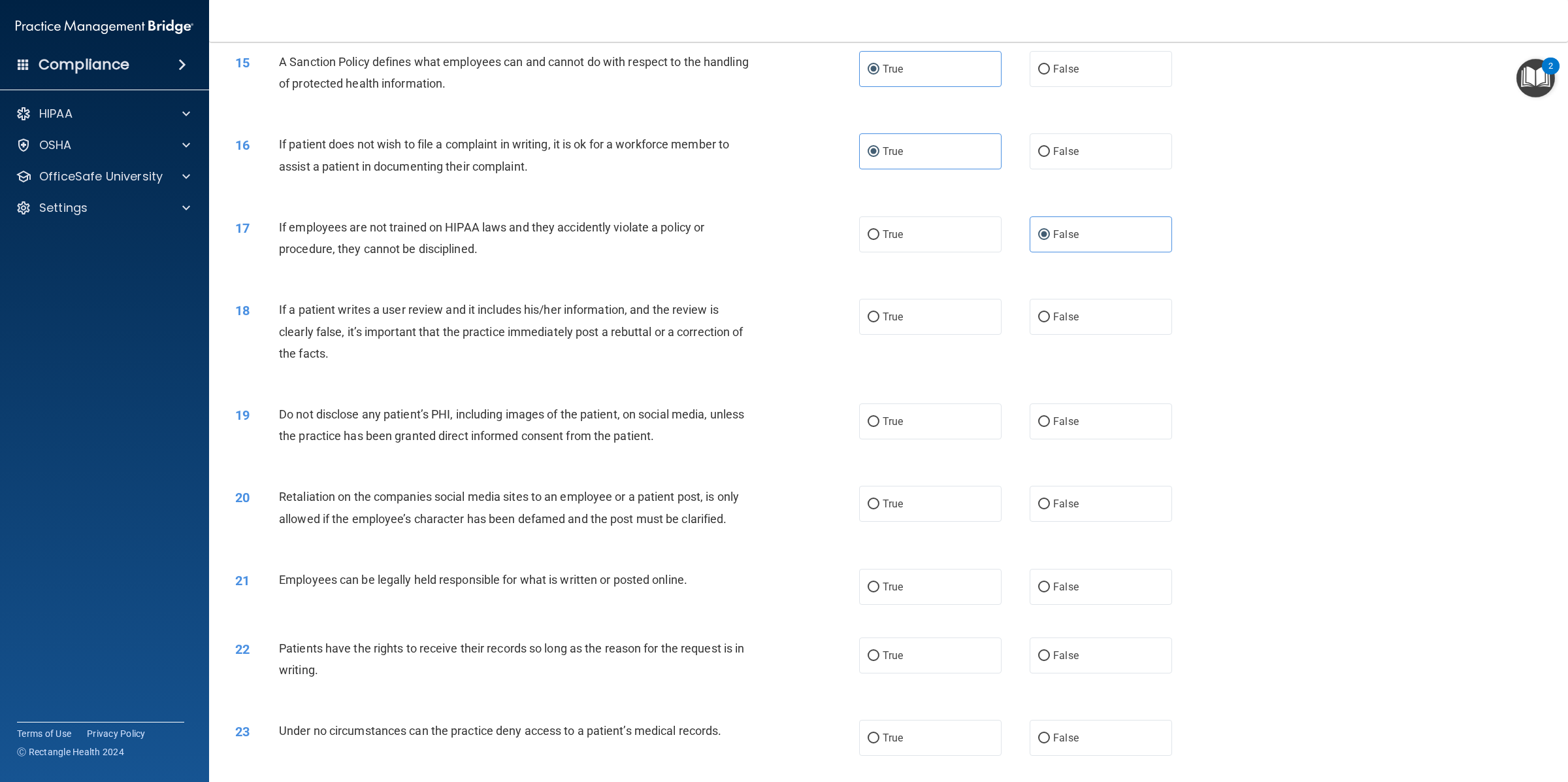
scroll to position [1498, 0]
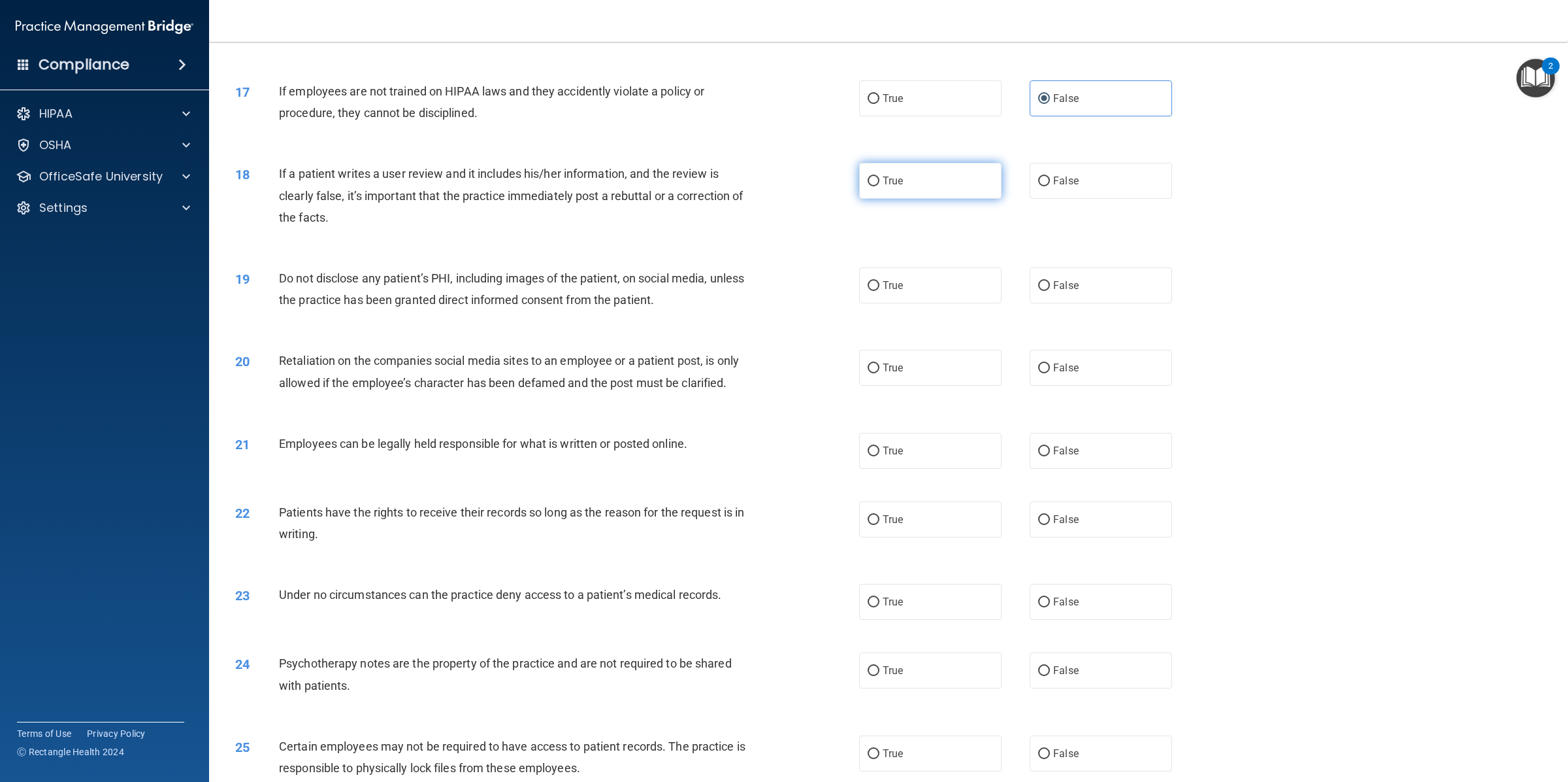
click at [898, 175] on label "True" at bounding box center [930, 181] width 143 height 36
click at [879, 176] on input "True" at bounding box center [873, 181] width 11 height 10
radio input "true"
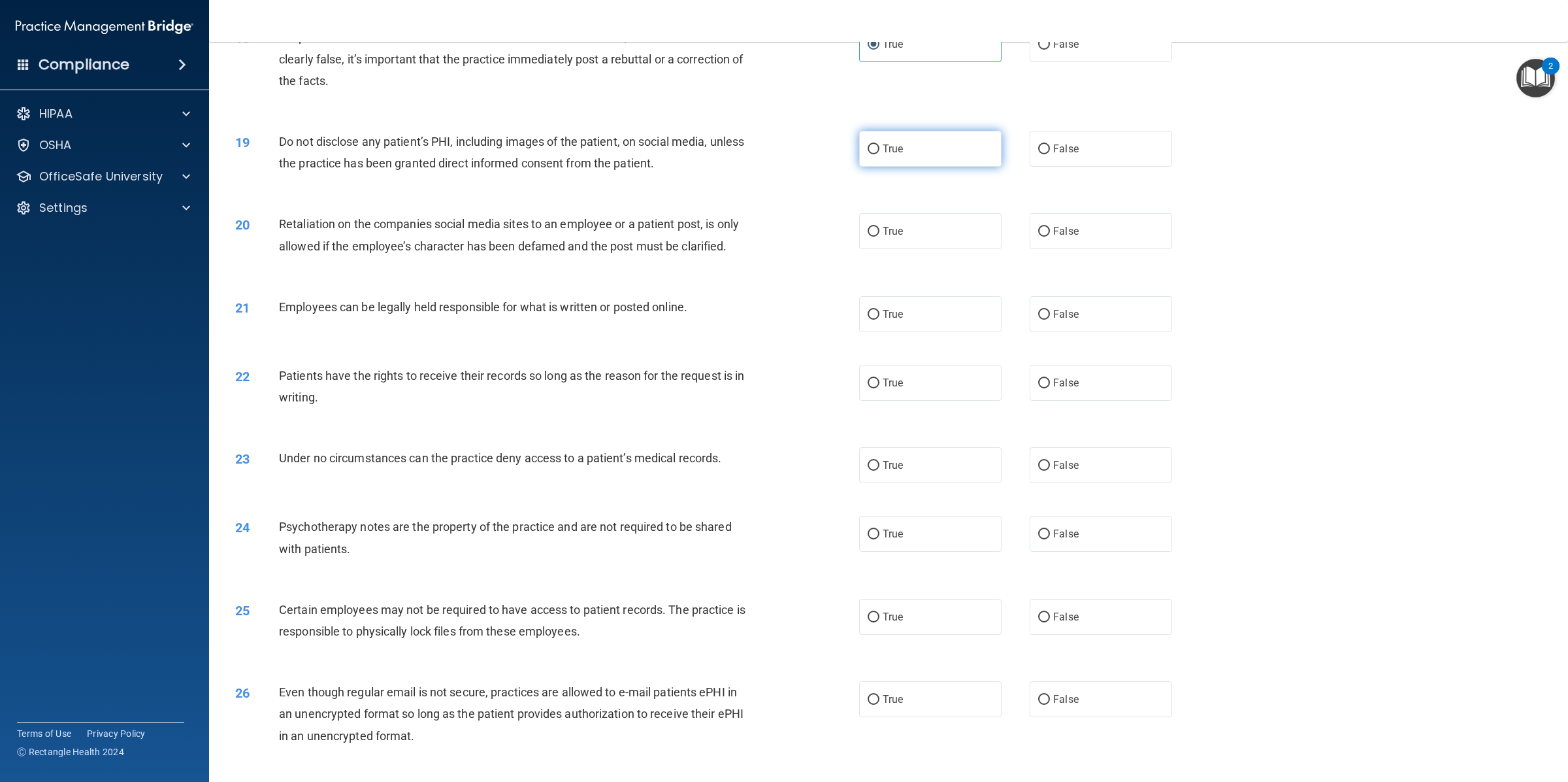
click at [877, 158] on label "True" at bounding box center [930, 149] width 143 height 36
click at [877, 154] on input "True" at bounding box center [873, 149] width 11 height 10
radio input "true"
click at [1056, 229] on span "False" at bounding box center [1065, 231] width 25 height 12
click at [1050, 229] on input "False" at bounding box center [1044, 231] width 11 height 10
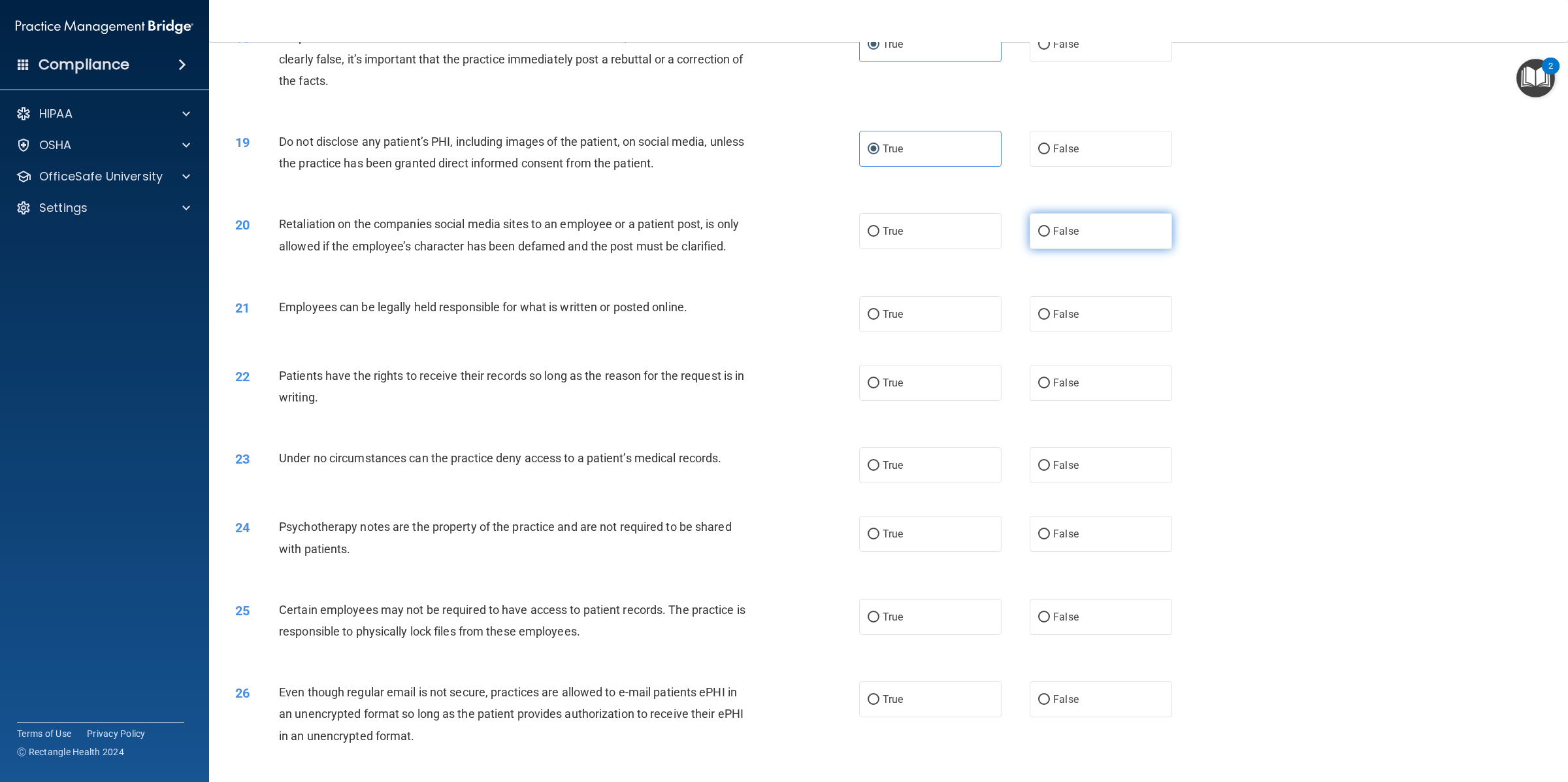
radio input "true"
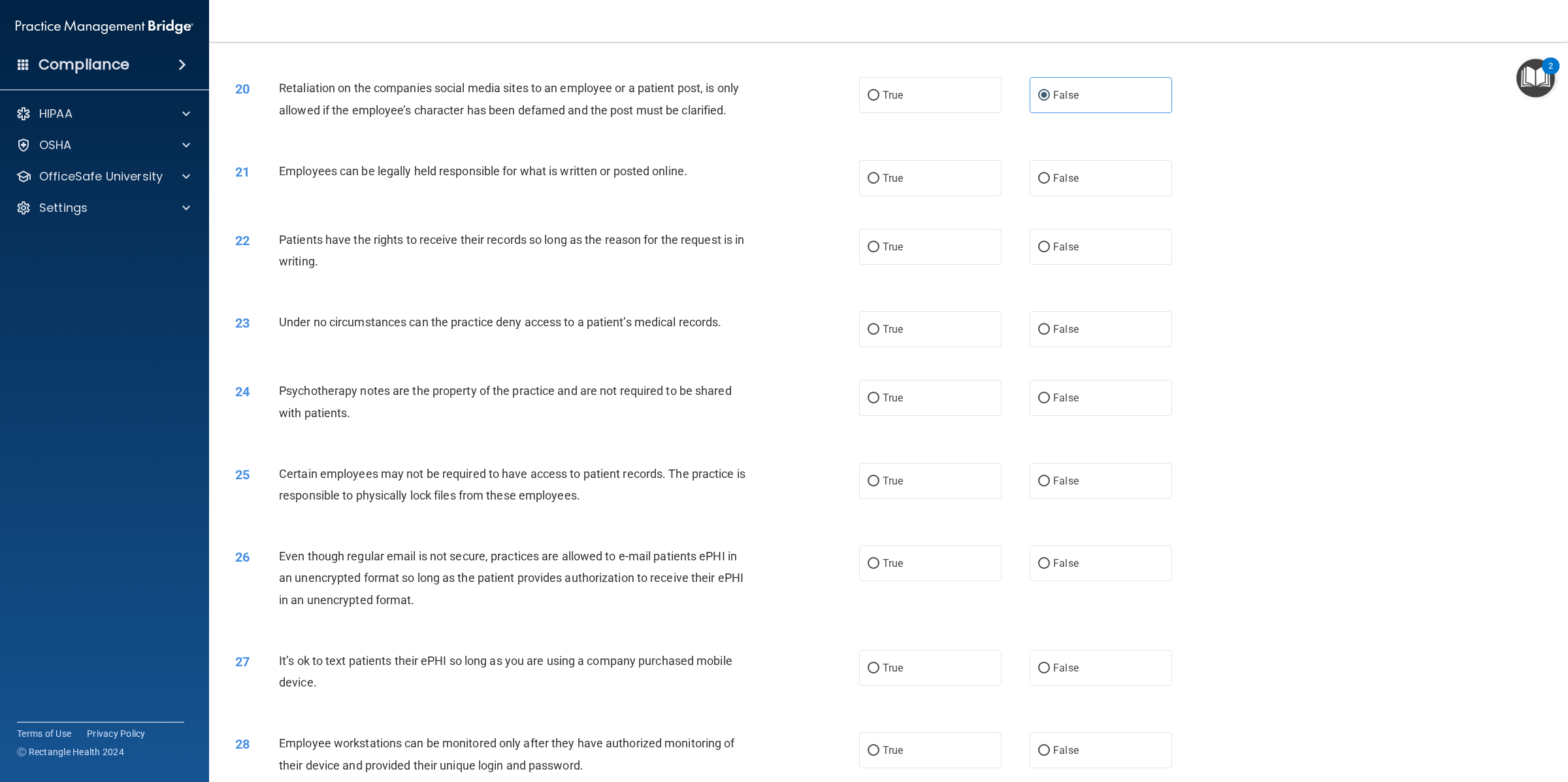
click at [918, 198] on div "21 Employees can be legally held responsible for what is written or posted onli…" at bounding box center [888, 178] width 1326 height 69
drag, startPoint x: 916, startPoint y: 188, endPoint x: 906, endPoint y: 210, distance: 24.2
click at [915, 188] on label "True" at bounding box center [930, 178] width 143 height 36
click at [879, 184] on input "True" at bounding box center [873, 179] width 11 height 10
radio input "true"
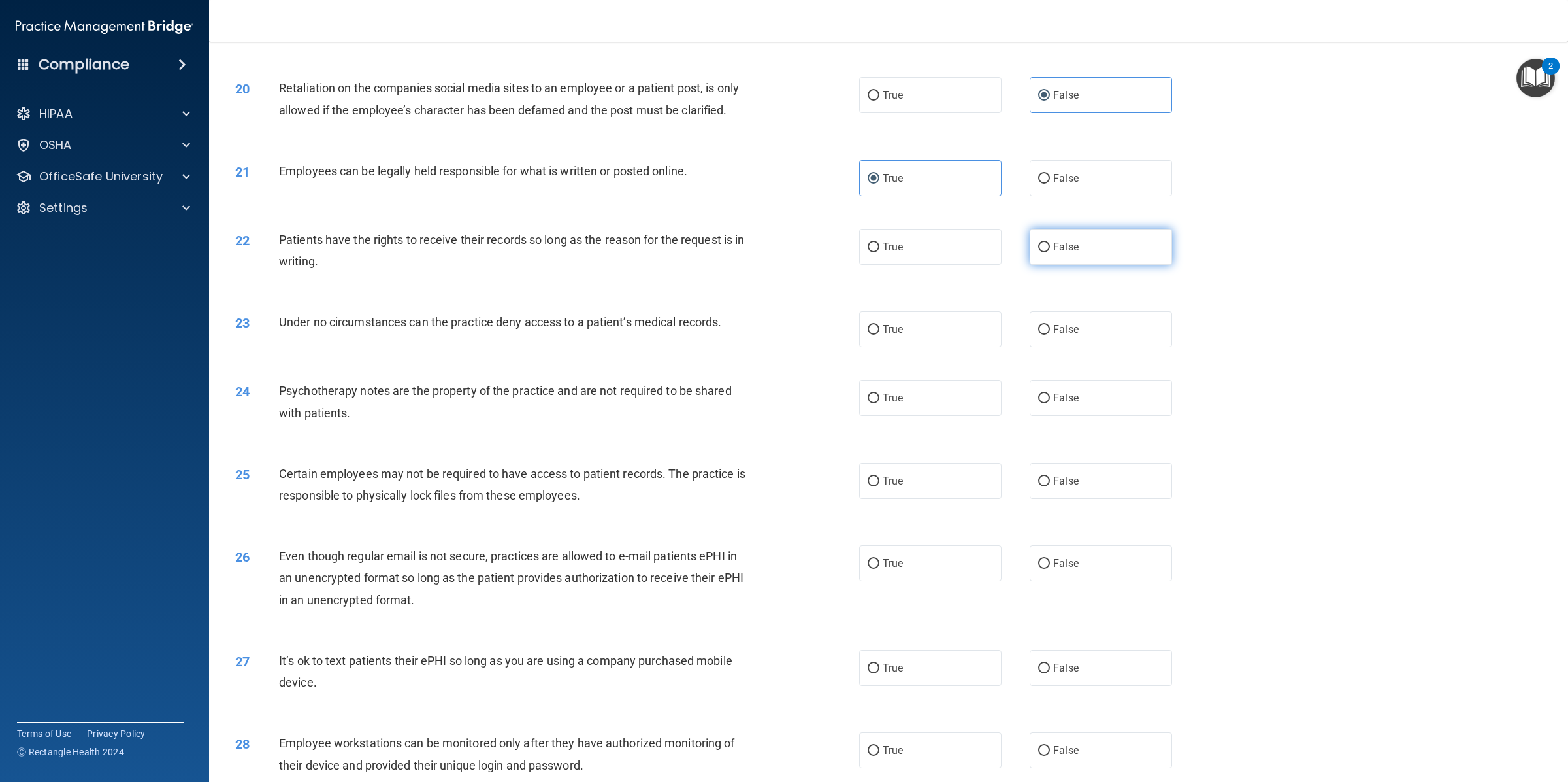
click at [1088, 250] on label "False" at bounding box center [1101, 247] width 143 height 36
click at [1050, 250] on input "False" at bounding box center [1044, 247] width 11 height 10
radio input "true"
click at [942, 254] on label "True" at bounding box center [930, 247] width 143 height 36
click at [879, 252] on input "True" at bounding box center [873, 247] width 11 height 10
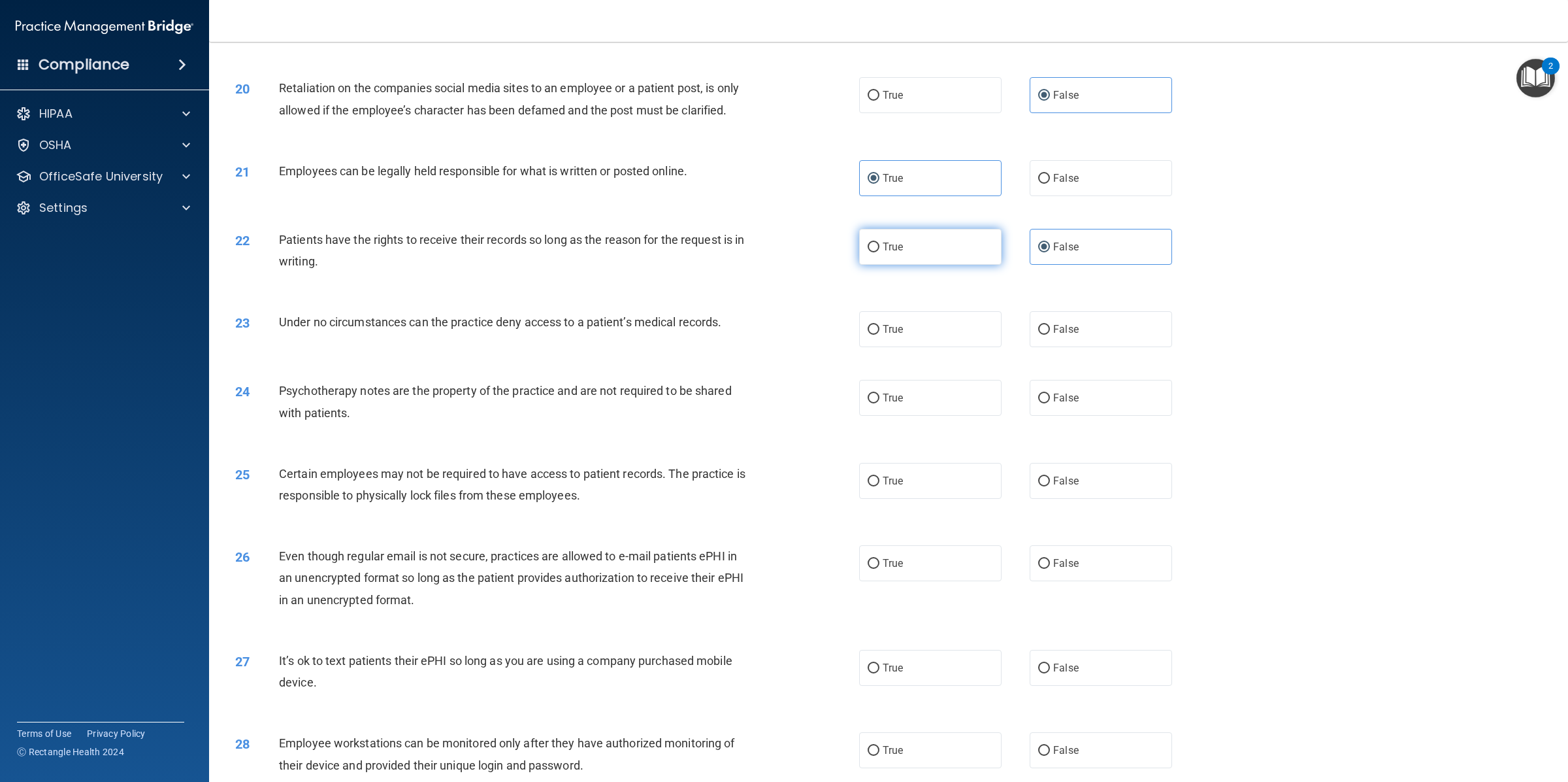
radio input "true"
click at [1045, 263] on label "False" at bounding box center [1101, 247] width 143 height 36
click at [1045, 252] on input "False" at bounding box center [1044, 247] width 11 height 10
radio input "true"
radio input "false"
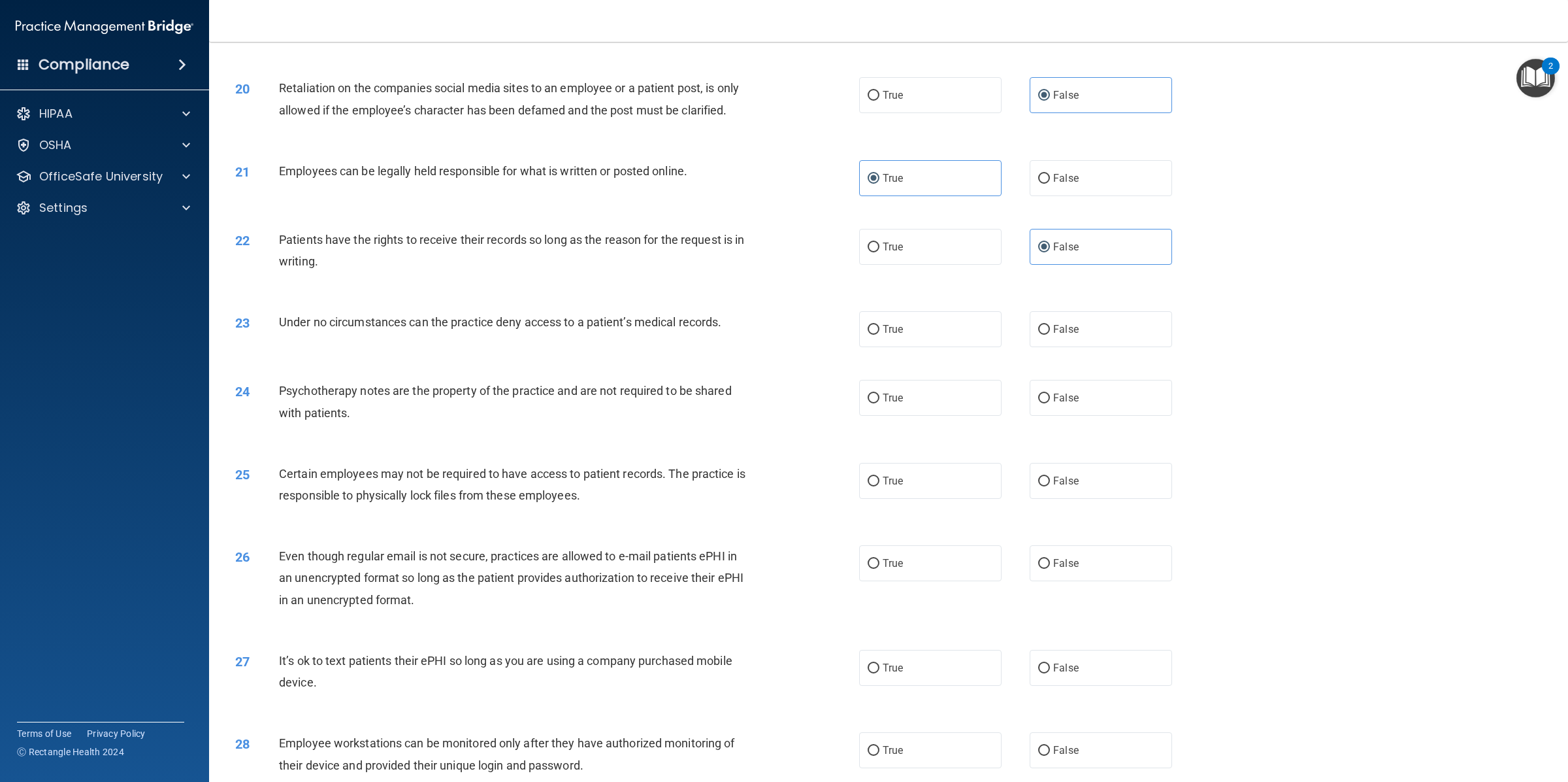
scroll to position [1905, 0]
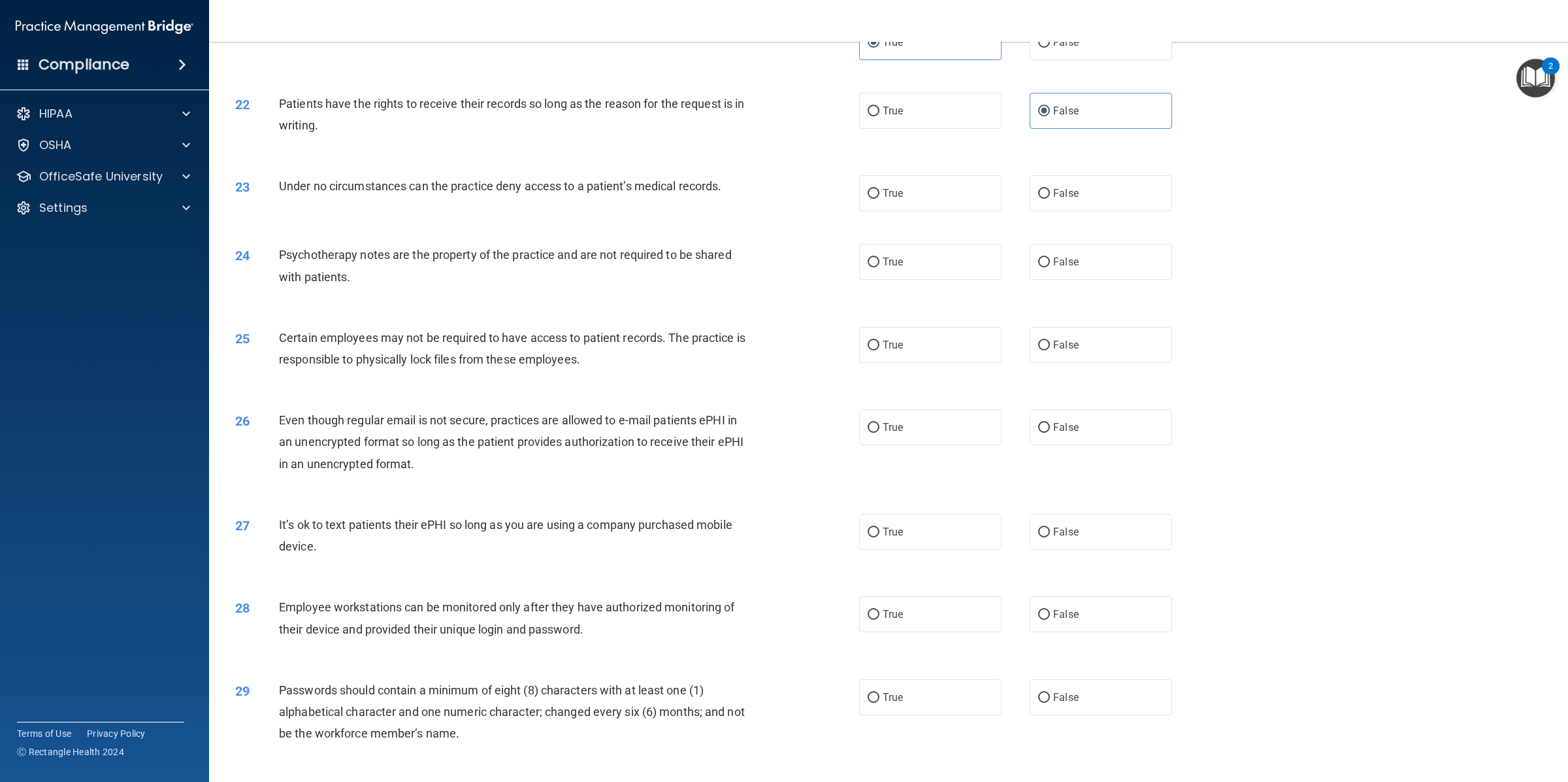
click at [1019, 201] on div "True False" at bounding box center [1029, 193] width 342 height 36
click at [1042, 199] on label "False" at bounding box center [1101, 193] width 143 height 36
click at [1042, 199] on input "False" at bounding box center [1044, 194] width 11 height 10
radio input "true"
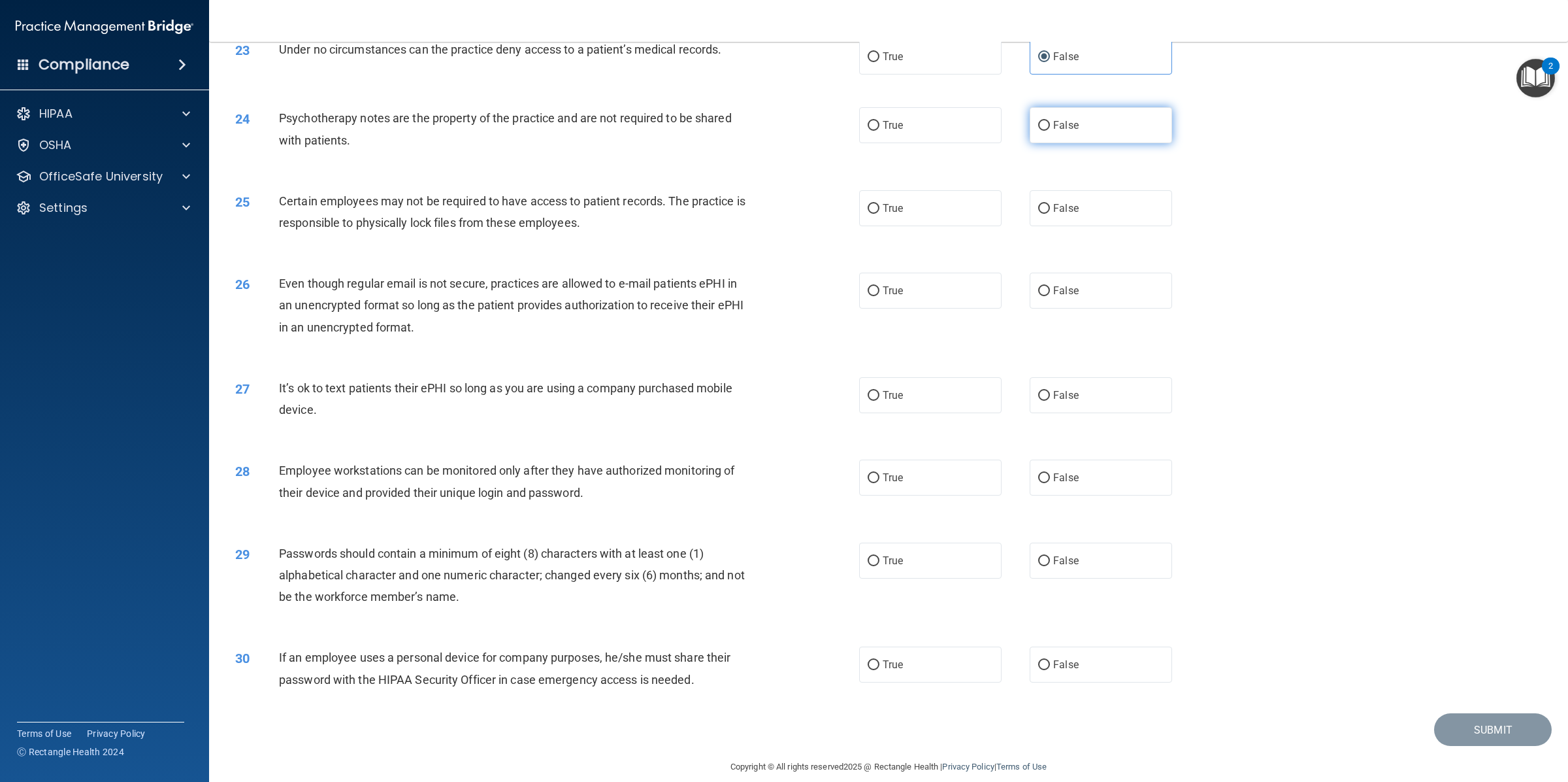
click at [1058, 136] on label "False" at bounding box center [1101, 126] width 143 height 36
drag, startPoint x: 1084, startPoint y: 121, endPoint x: 1041, endPoint y: 145, distance: 49.2
click at [1083, 121] on label "False" at bounding box center [1101, 126] width 143 height 36
click at [1050, 121] on input "False" at bounding box center [1044, 126] width 11 height 10
radio input "true"
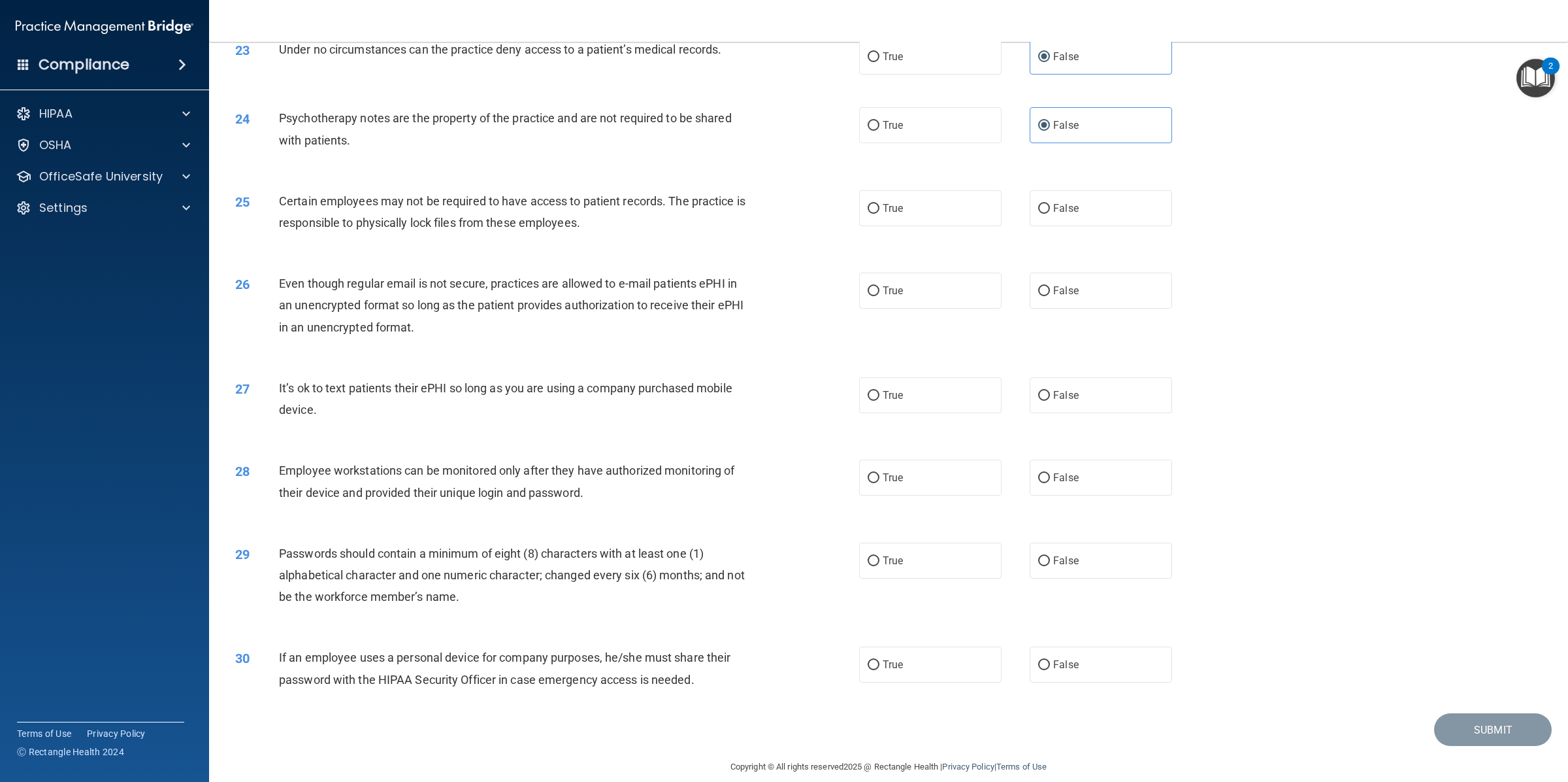
click at [1016, 219] on div "True False" at bounding box center [1029, 208] width 342 height 36
click at [1038, 213] on input "False" at bounding box center [1044, 208] width 11 height 10
radio input "true"
click at [873, 217] on label "True" at bounding box center [930, 208] width 143 height 36
click at [873, 213] on input "True" at bounding box center [873, 208] width 11 height 10
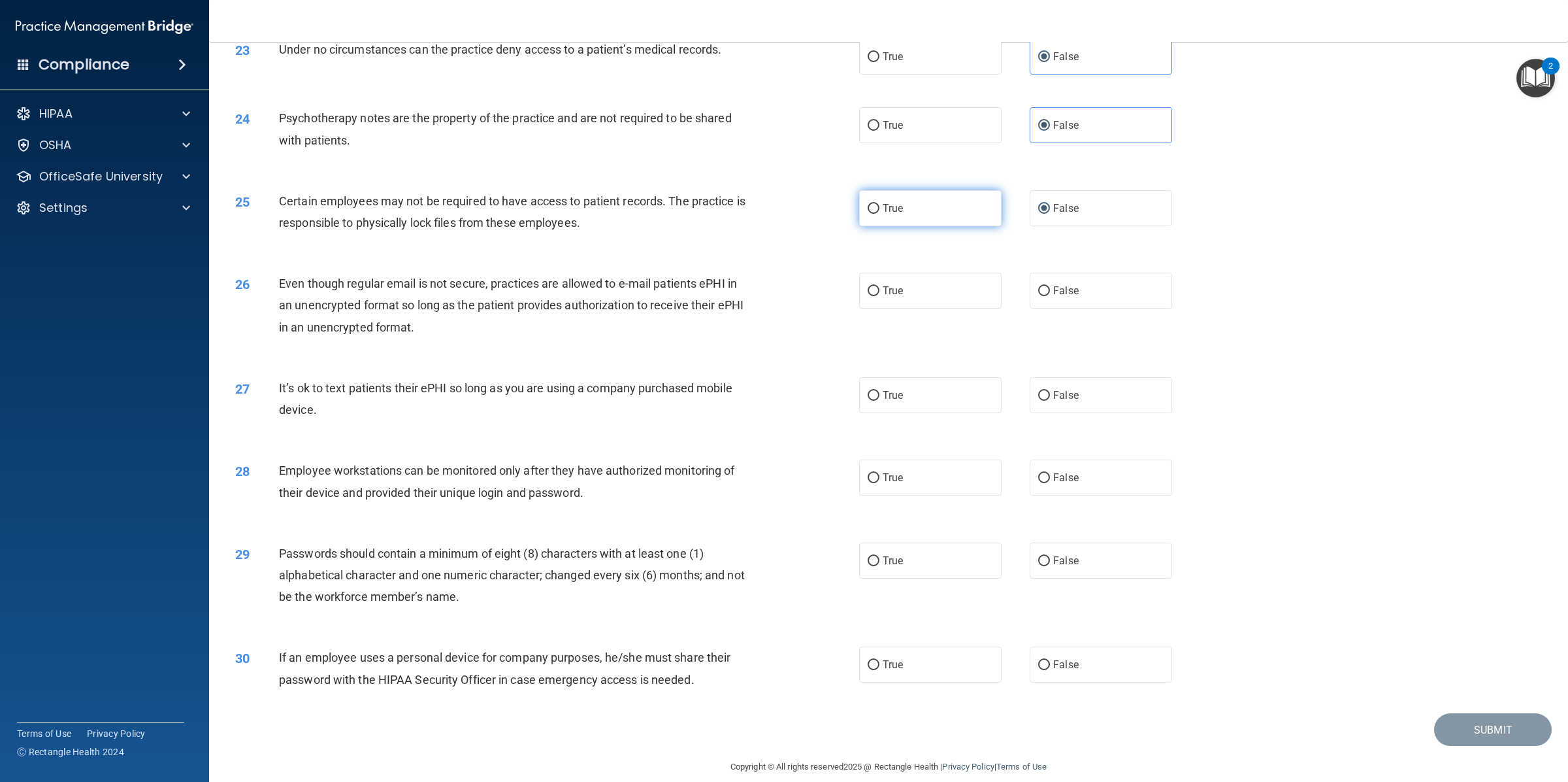
radio input "true"
drag, startPoint x: 1096, startPoint y: 210, endPoint x: 818, endPoint y: 213, distance: 278.0
click at [1096, 209] on label "False" at bounding box center [1101, 208] width 143 height 36
click at [1050, 209] on input "False" at bounding box center [1044, 208] width 11 height 10
radio input "true"
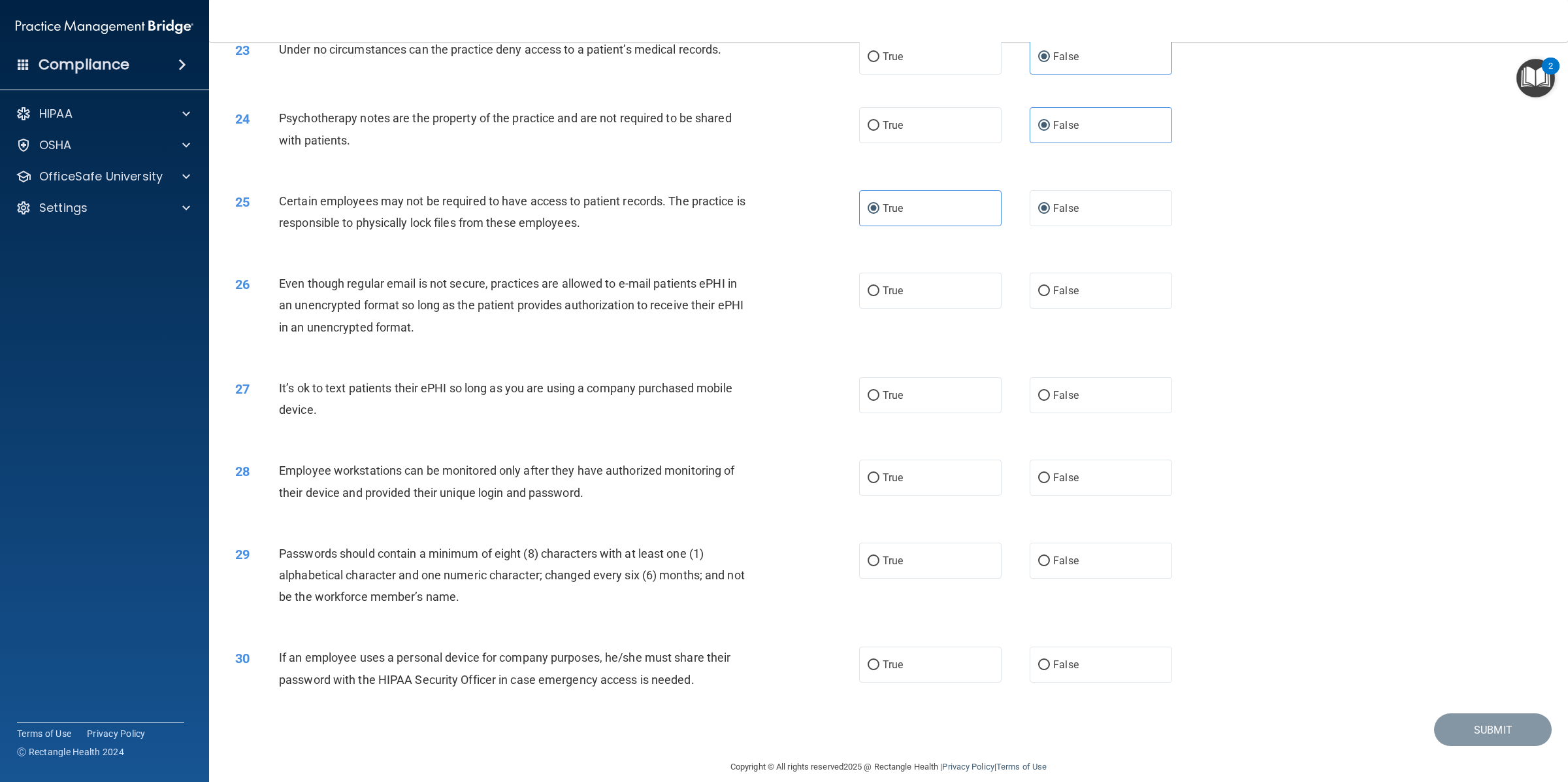
radio input "false"
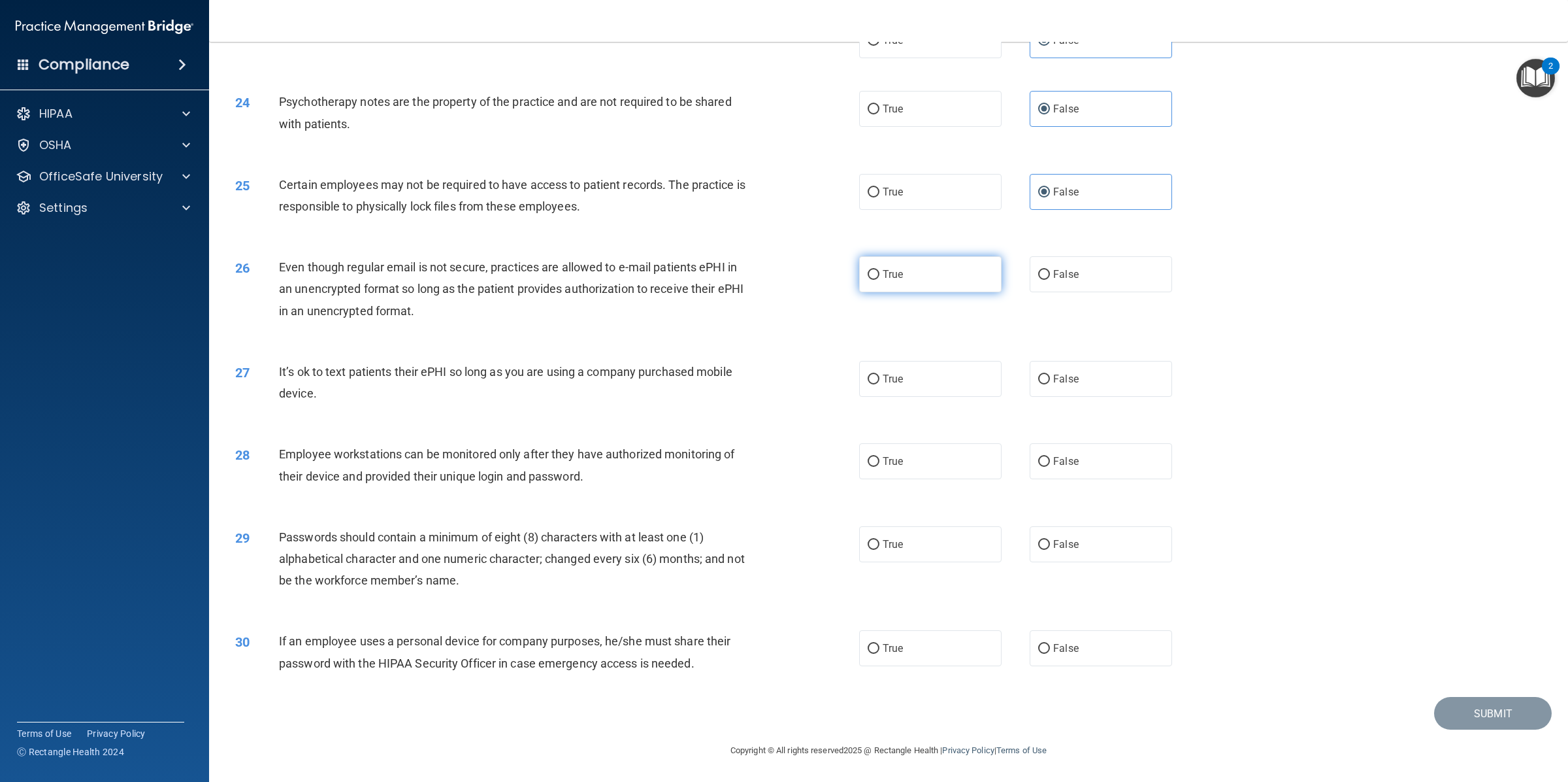
click at [968, 281] on label "True" at bounding box center [930, 274] width 143 height 36
click at [879, 280] on input "True" at bounding box center [873, 275] width 11 height 10
radio input "true"
click at [932, 377] on label "True" at bounding box center [930, 379] width 143 height 36
click at [879, 377] on input "True" at bounding box center [873, 379] width 11 height 10
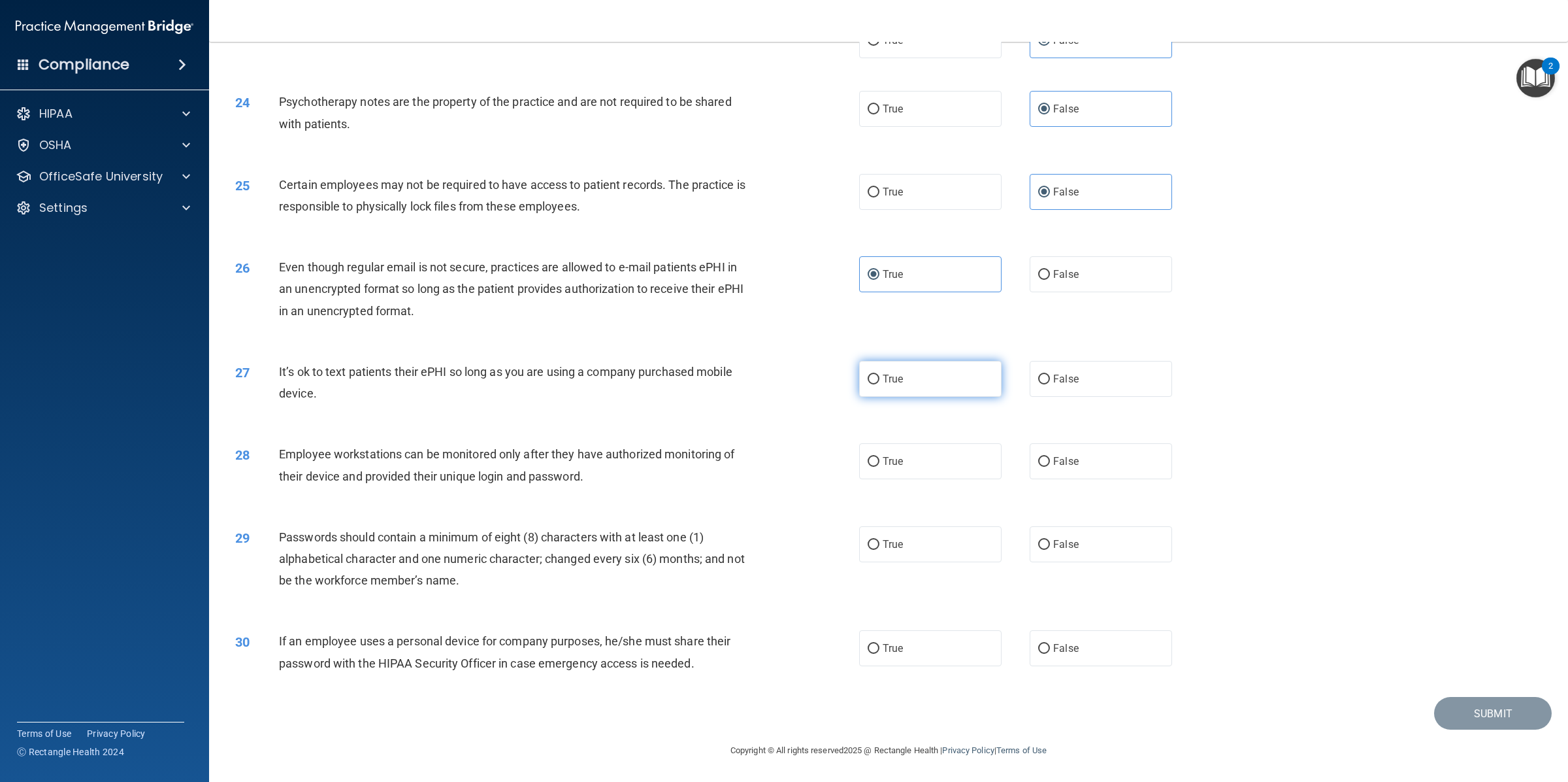
radio input "true"
click at [1072, 469] on label "False" at bounding box center [1101, 461] width 143 height 36
click at [1050, 467] on input "False" at bounding box center [1044, 462] width 11 height 10
radio input "true"
click at [589, 569] on div "Passwords should contain a minimum of eight (8) characters with at least one (1…" at bounding box center [520, 559] width 483 height 66
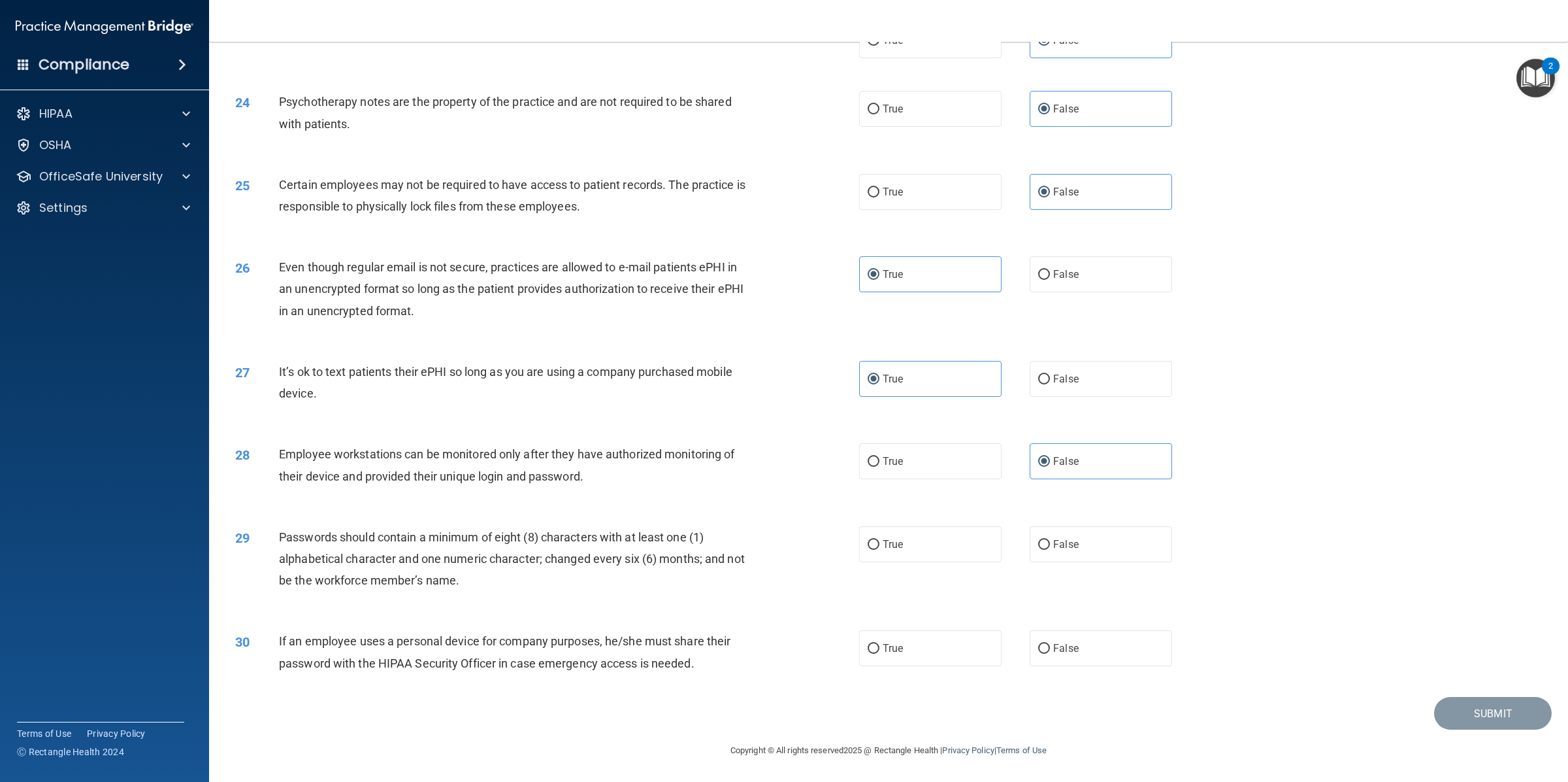
click at [987, 551] on label "True" at bounding box center [930, 544] width 143 height 36
click at [879, 550] on input "True" at bounding box center [873, 545] width 11 height 10
radio input "true"
click at [1053, 645] on span "False" at bounding box center [1065, 647] width 25 height 12
click at [1050, 645] on input "False" at bounding box center [1044, 649] width 11 height 10
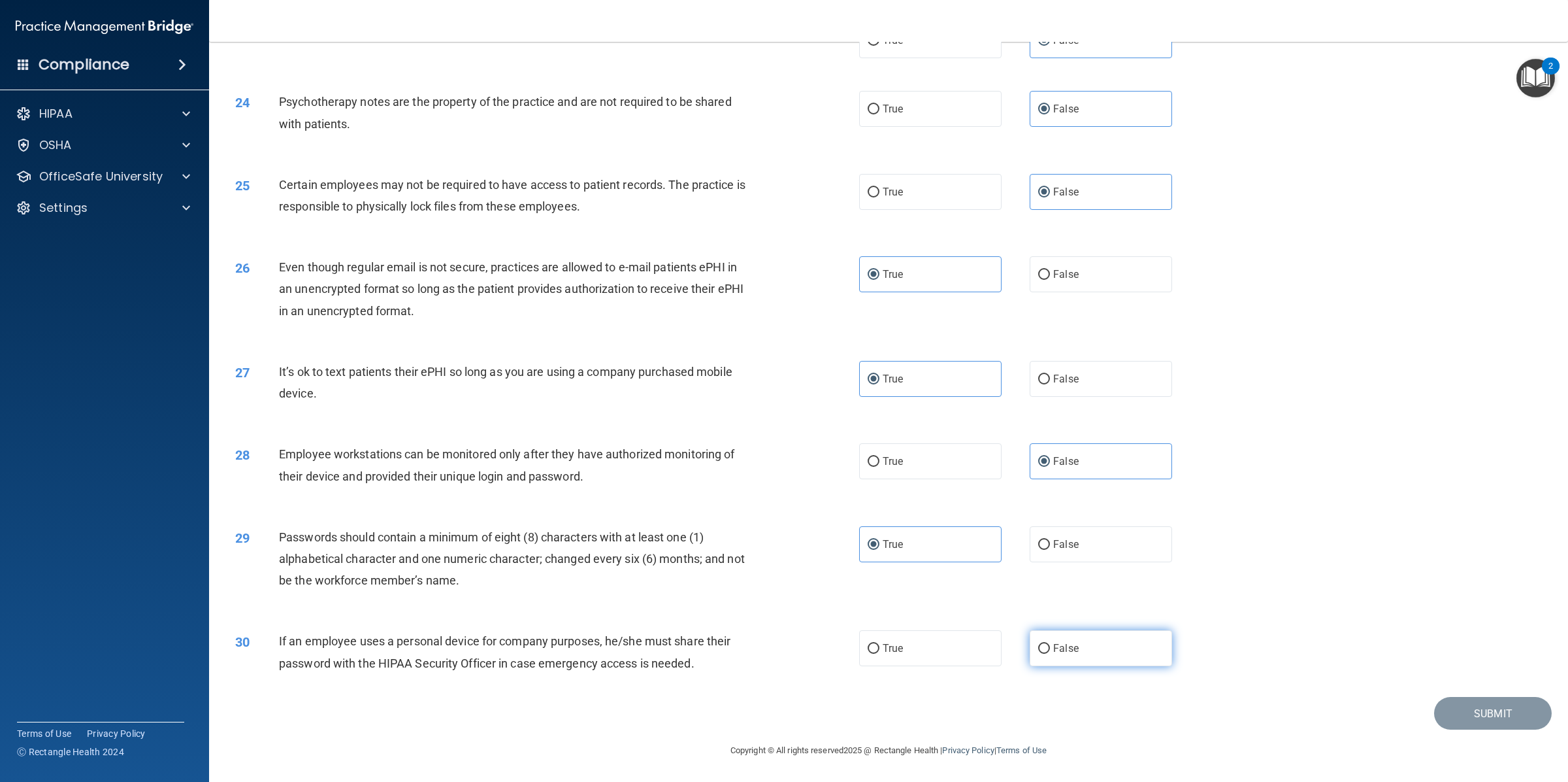
radio input "true"
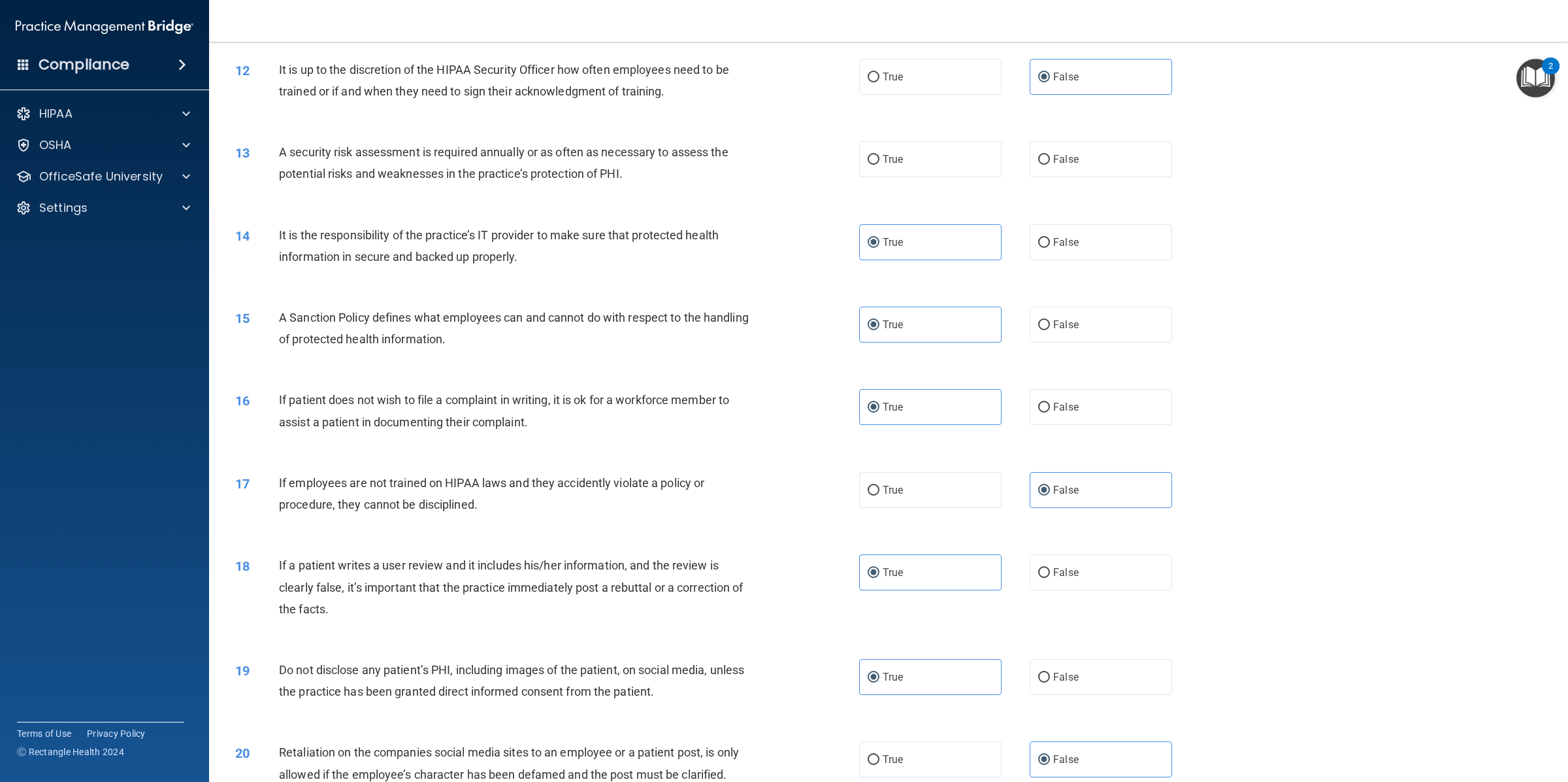
scroll to position [971, 0]
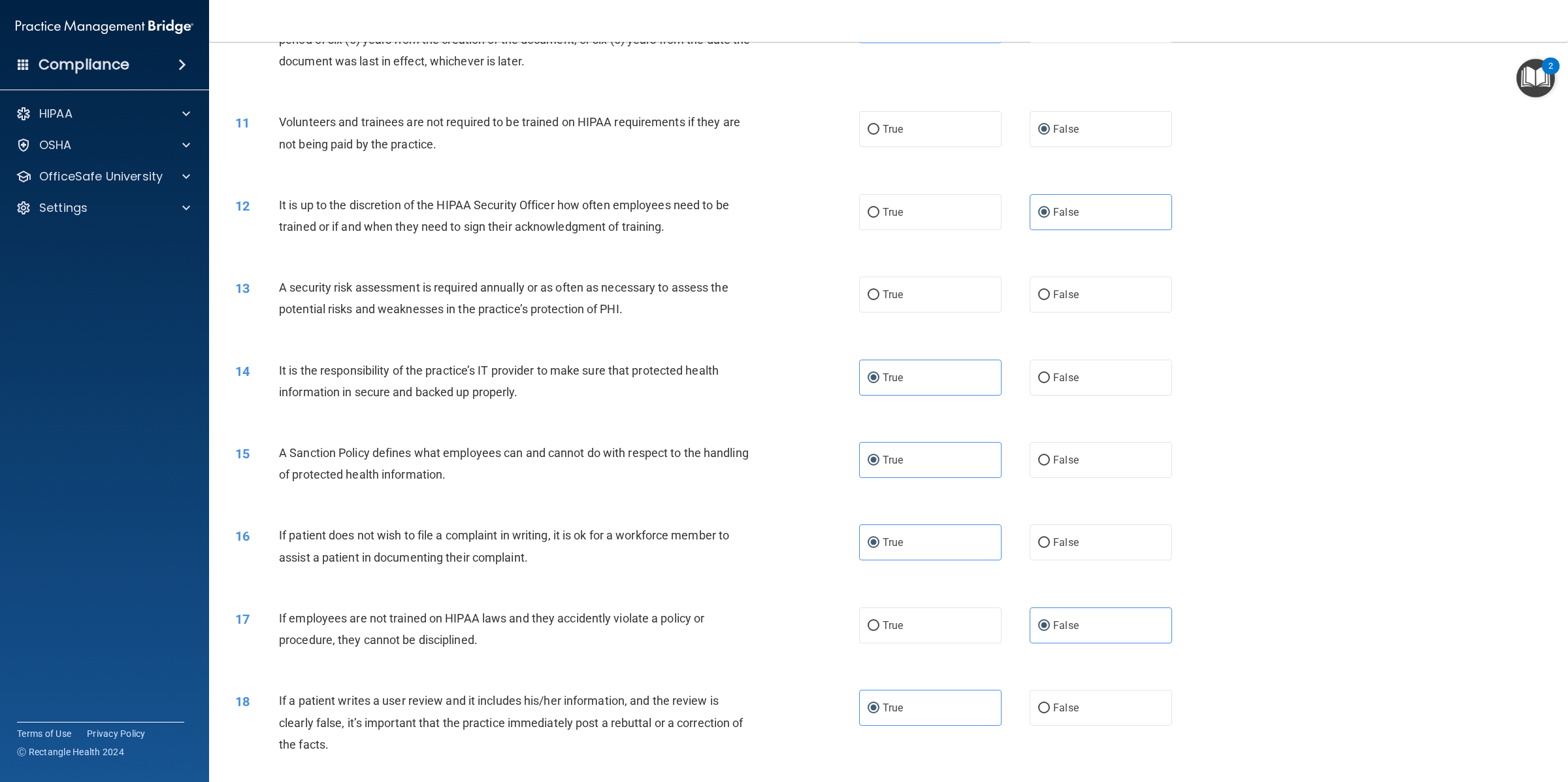
click at [696, 310] on div "A security risk assessment is required annually or as often as necessary to ass…" at bounding box center [520, 298] width 483 height 43
click at [889, 300] on span "True" at bounding box center [892, 294] width 21 height 12
click at [879, 300] on input "True" at bounding box center [873, 295] width 11 height 10
radio input "true"
click at [932, 286] on label "True" at bounding box center [930, 295] width 143 height 36
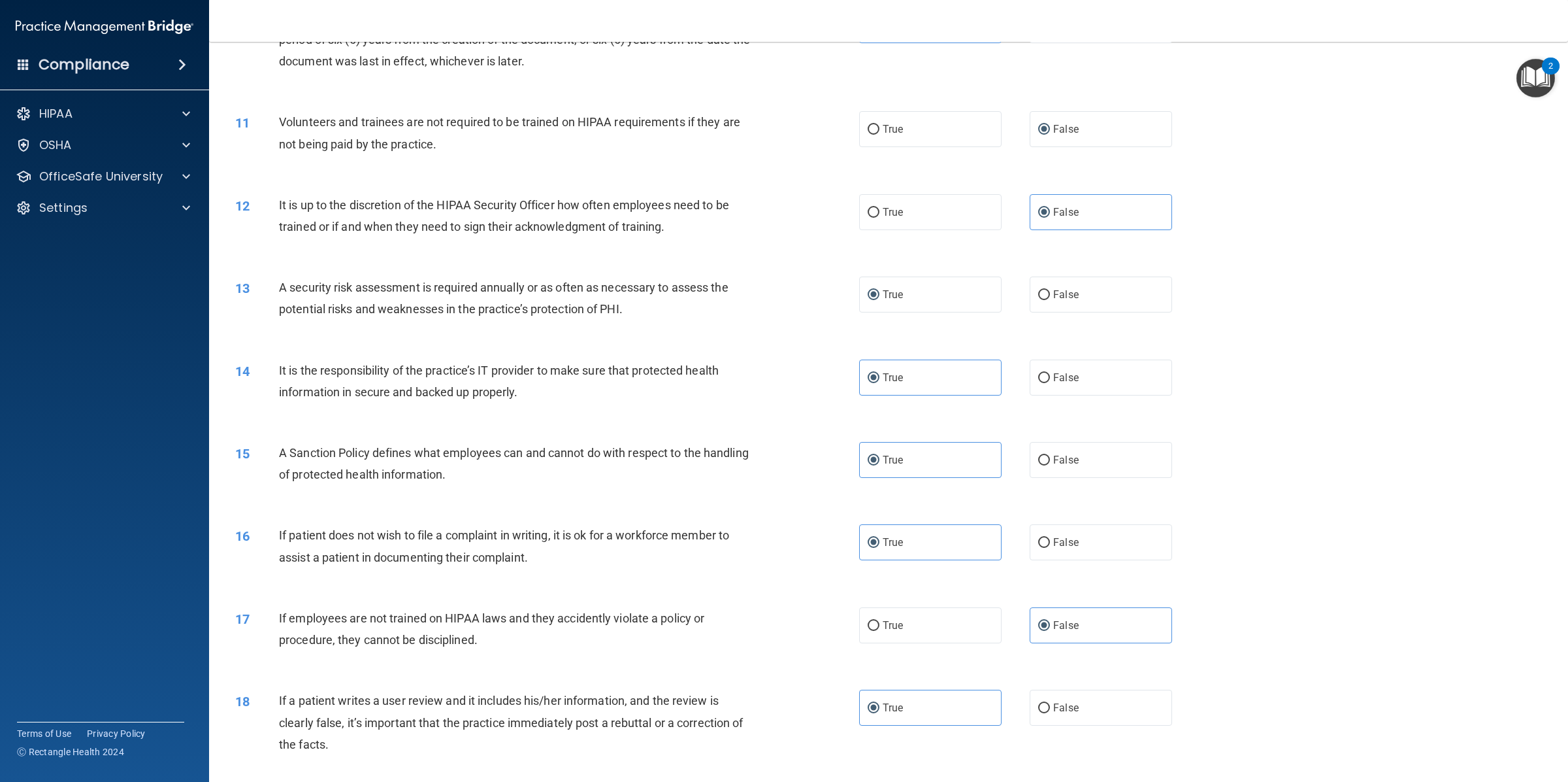
click at [879, 290] on input "True" at bounding box center [873, 295] width 11 height 10
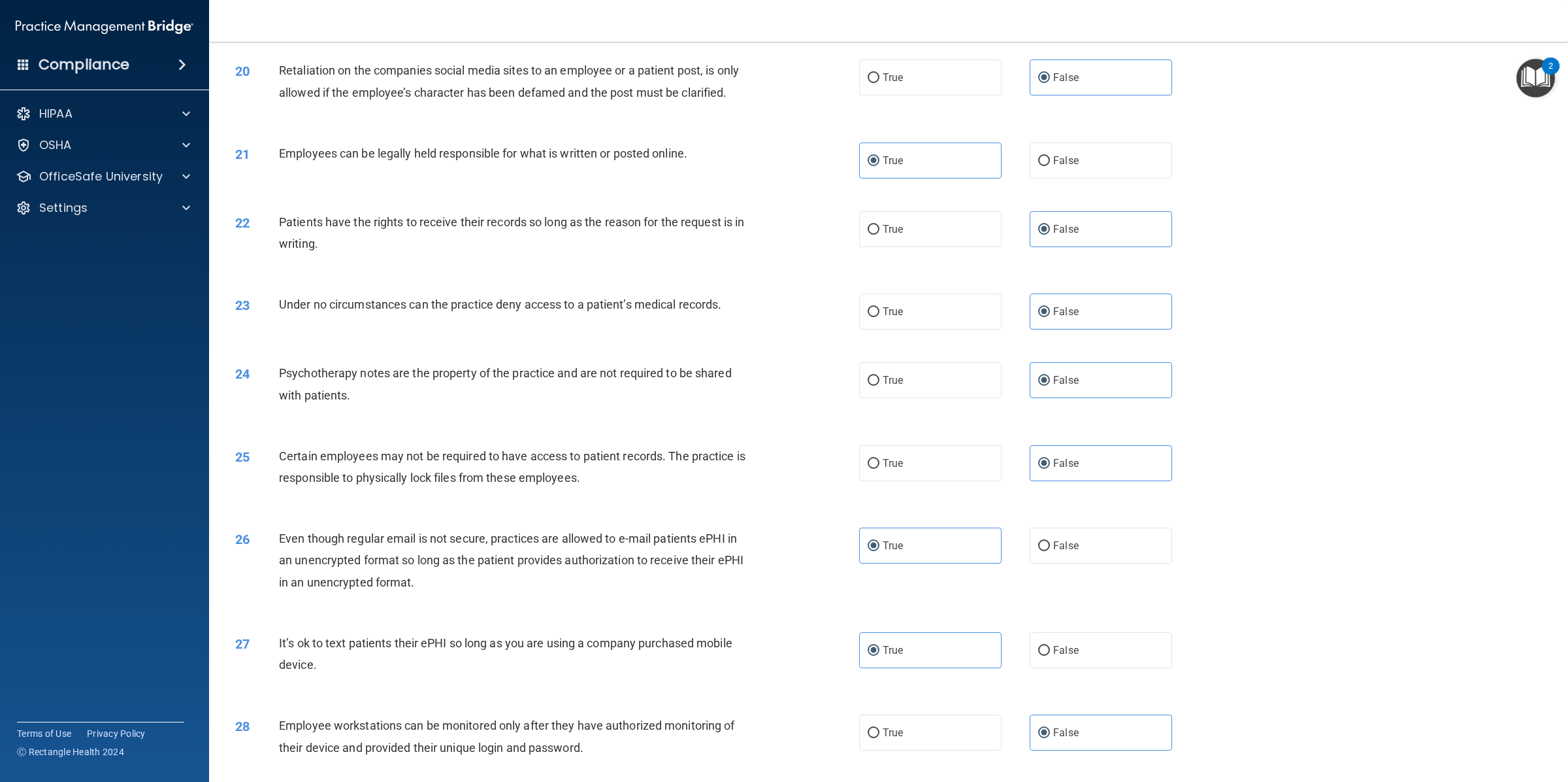
scroll to position [2060, 0]
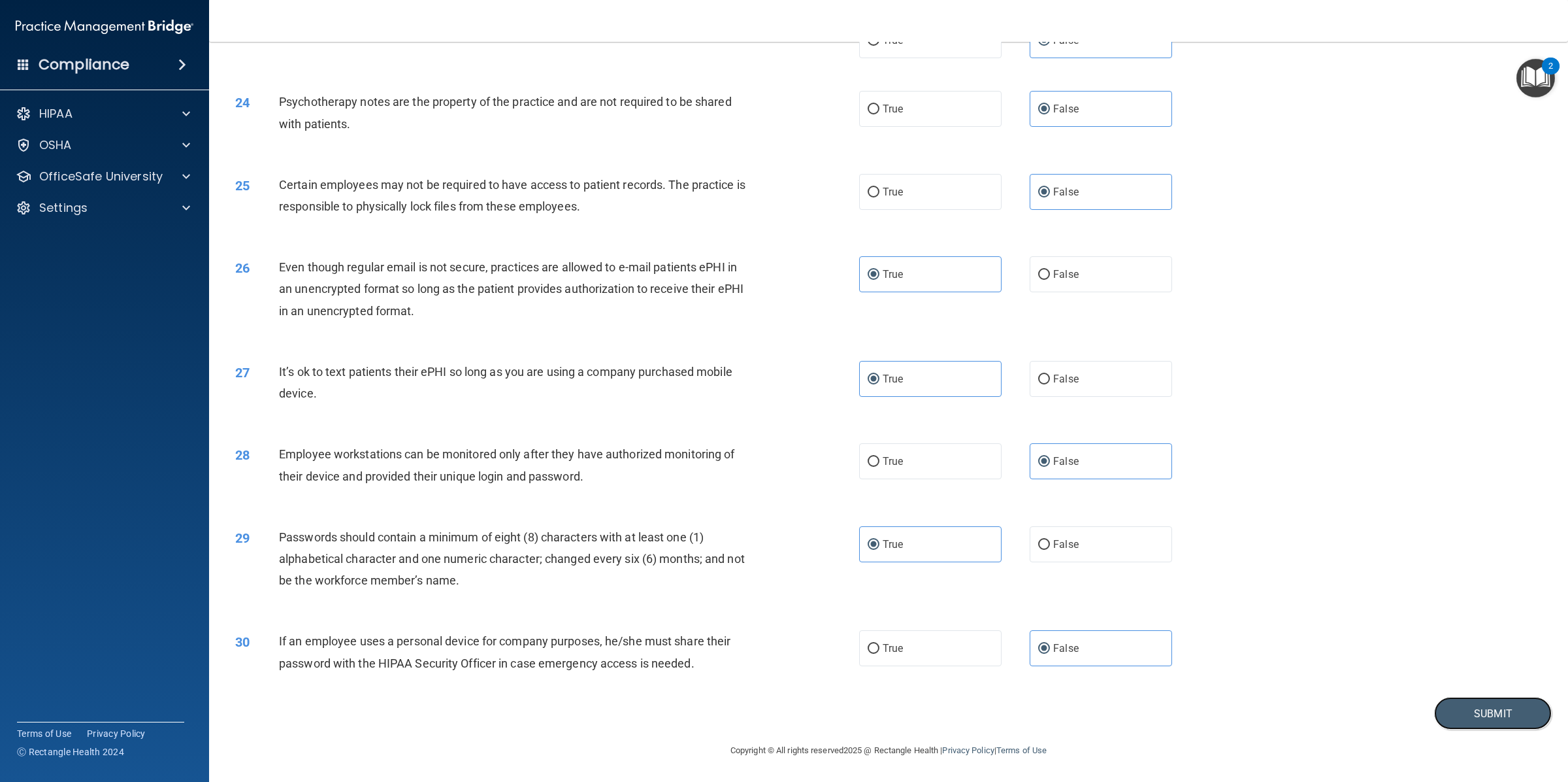
click at [1444, 708] on button "Submit" at bounding box center [1492, 713] width 117 height 34
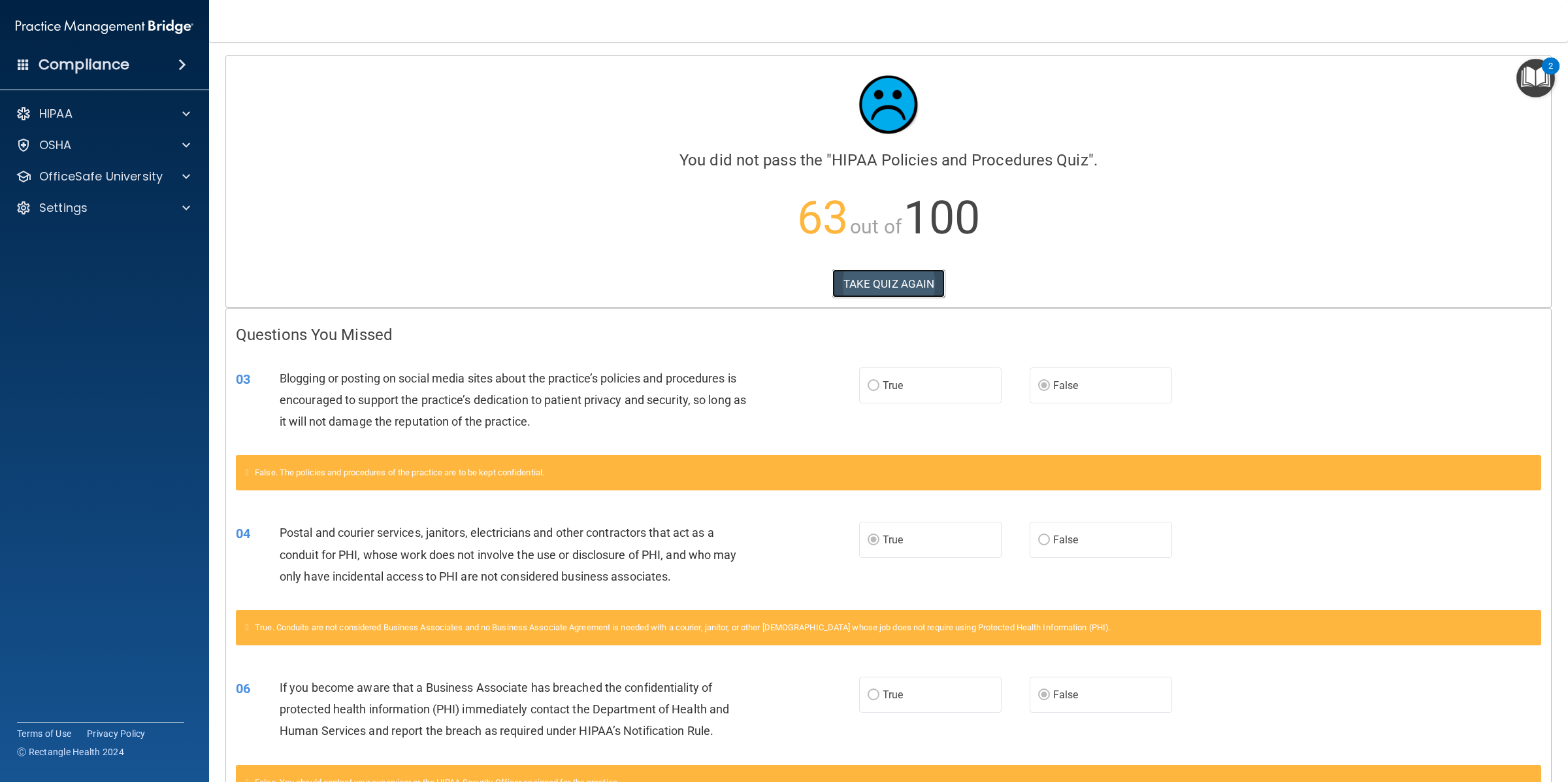
click at [892, 284] on button "TAKE QUIZ AGAIN" at bounding box center [889, 283] width 113 height 29
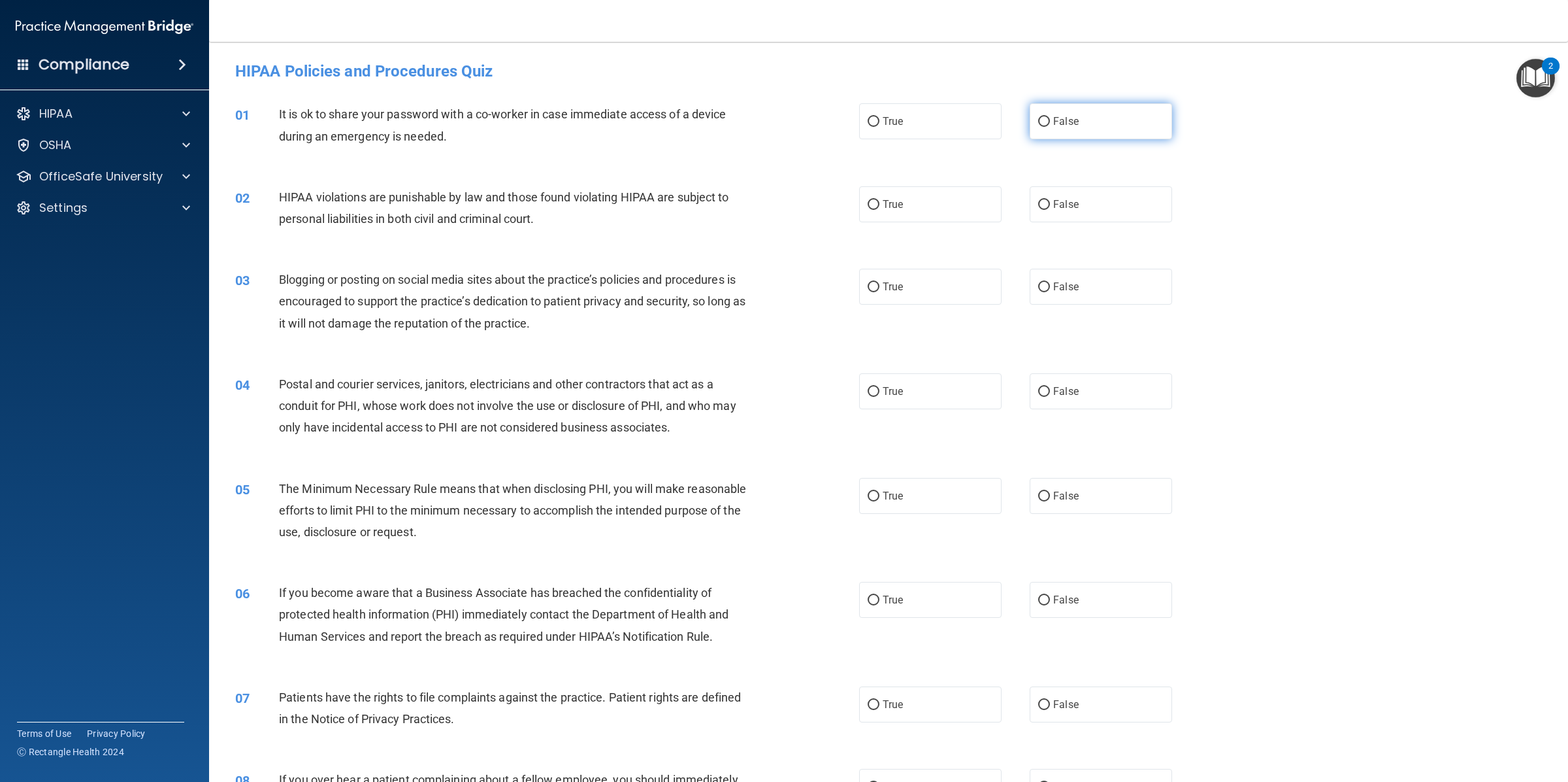
click at [1059, 118] on span "False" at bounding box center [1065, 121] width 25 height 12
click at [1050, 118] on input "False" at bounding box center [1044, 122] width 11 height 10
radio input "true"
click at [895, 198] on span "True" at bounding box center [892, 204] width 21 height 12
click at [879, 200] on input "True" at bounding box center [873, 205] width 11 height 10
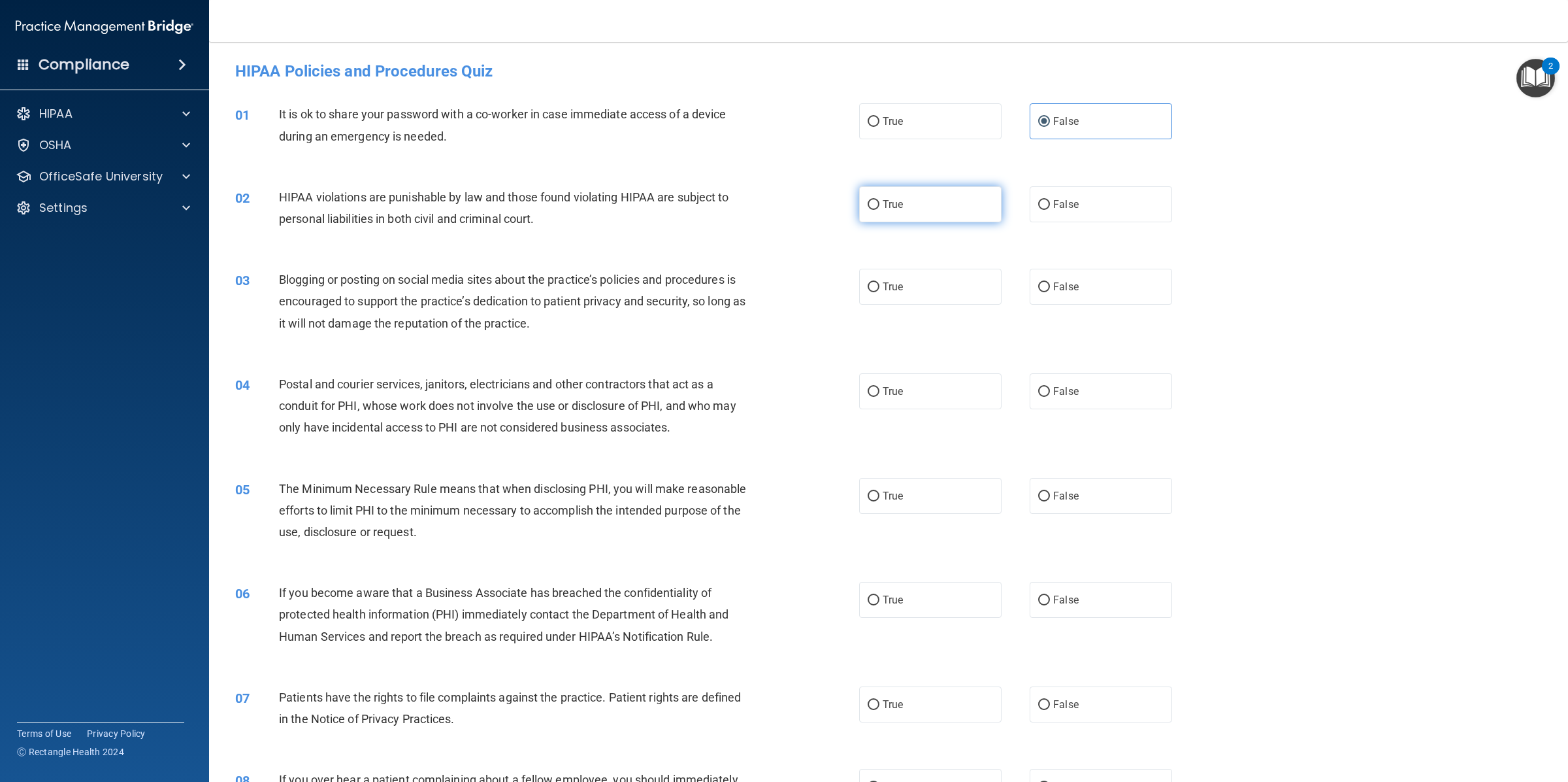
radio input "true"
click at [961, 290] on label "True" at bounding box center [930, 286] width 143 height 36
click at [879, 290] on input "True" at bounding box center [873, 287] width 11 height 10
radio input "true"
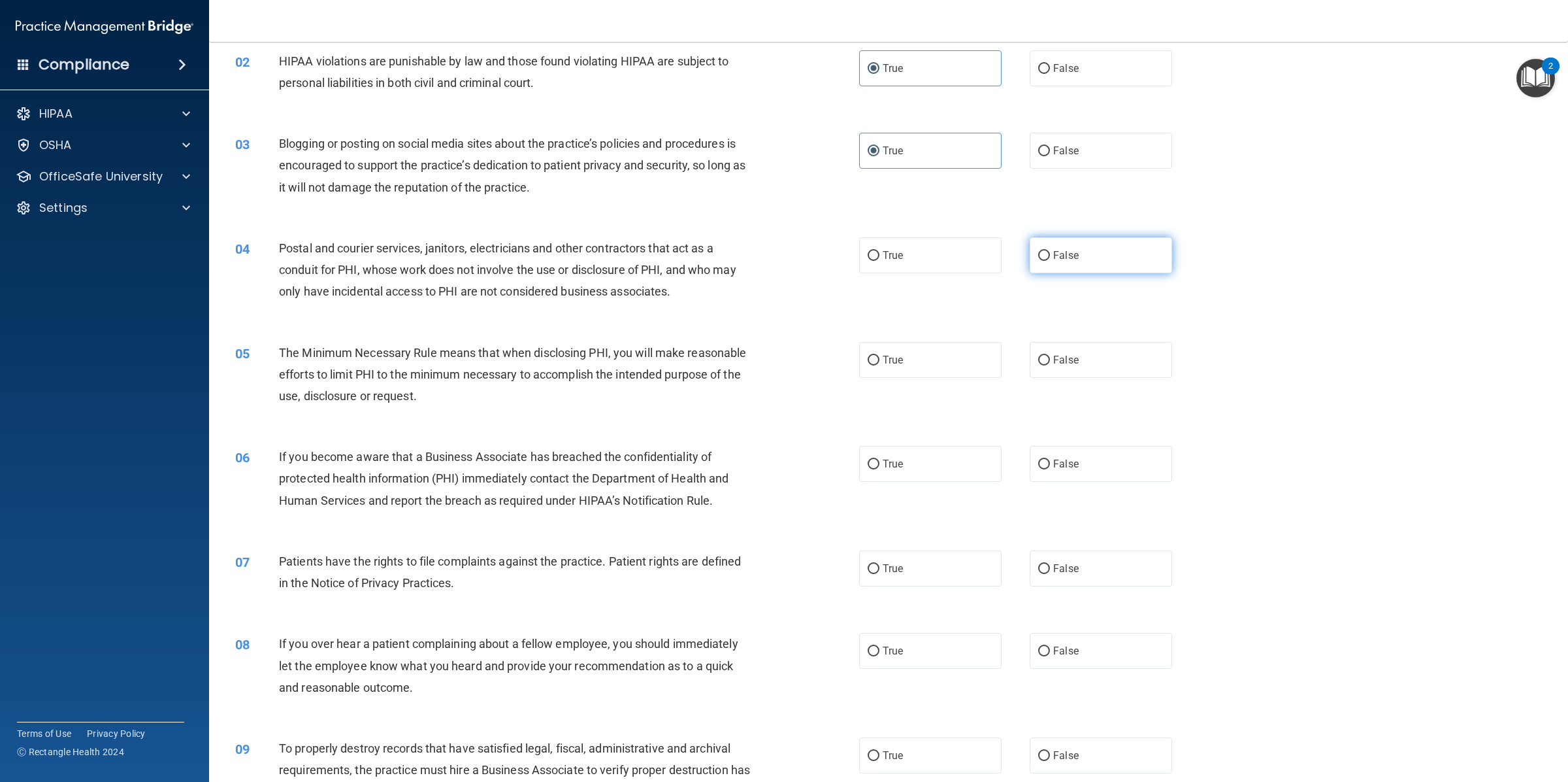
click at [1090, 249] on label "False" at bounding box center [1101, 255] width 143 height 36
click at [1050, 251] on input "False" at bounding box center [1044, 256] width 11 height 10
radio input "true"
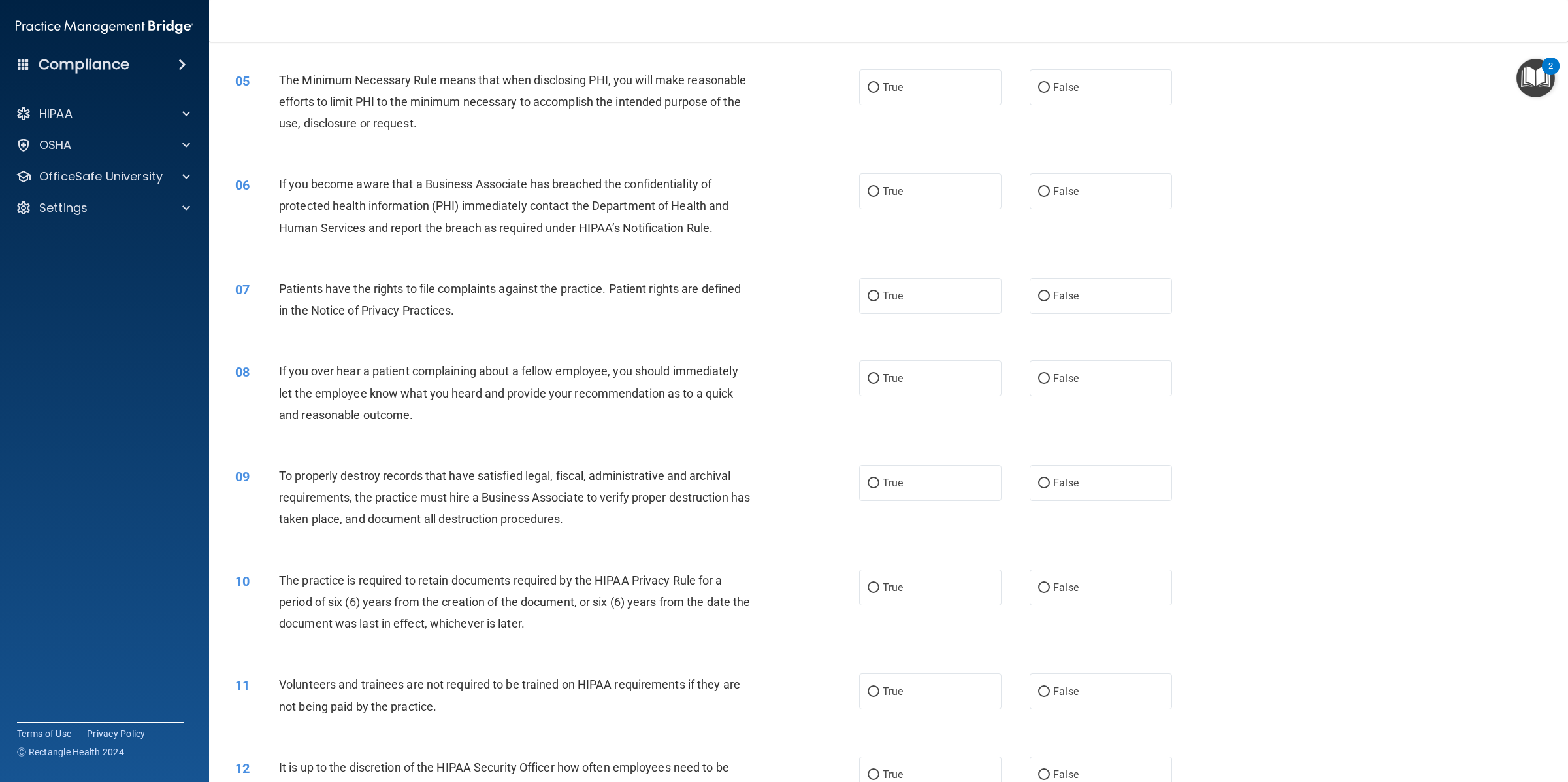
scroll to position [272, 0]
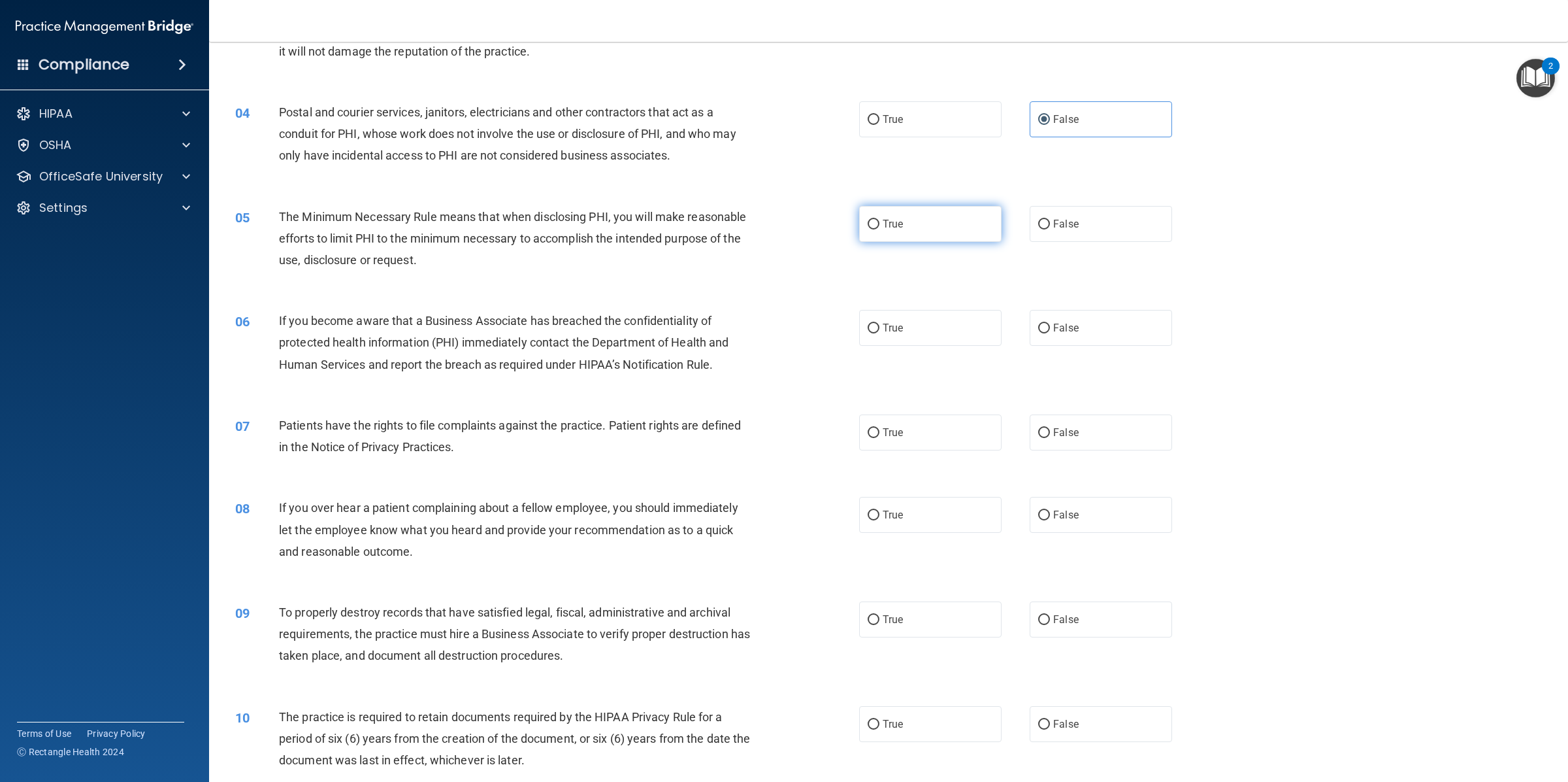
click at [885, 236] on label "True" at bounding box center [930, 224] width 143 height 36
click at [879, 230] on input "True" at bounding box center [873, 225] width 11 height 10
radio input "true"
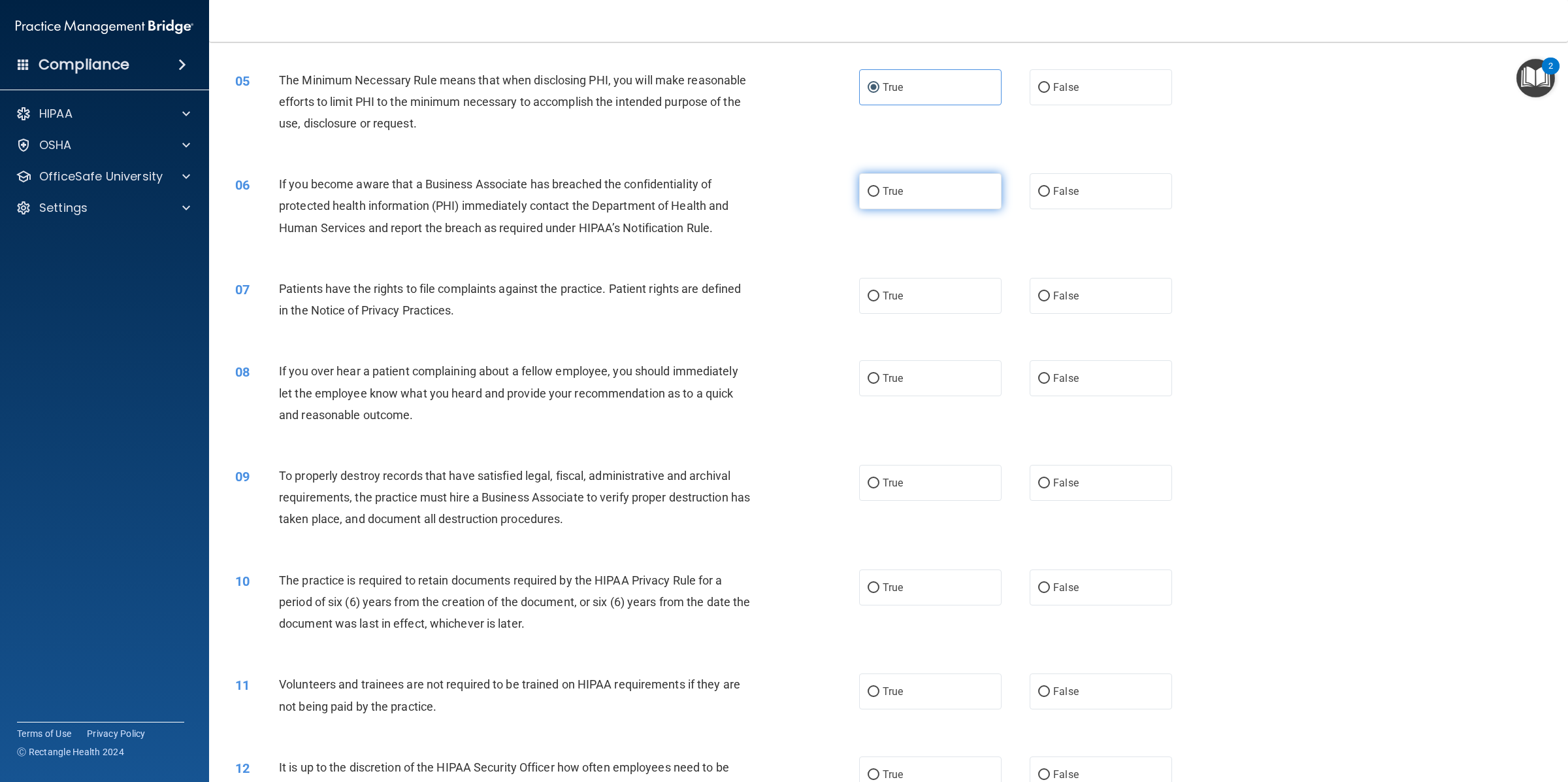
click at [875, 206] on label "True" at bounding box center [930, 191] width 143 height 36
click at [875, 197] on input "True" at bounding box center [873, 192] width 11 height 10
radio input "true"
click at [925, 306] on label "True" at bounding box center [930, 295] width 143 height 36
click at [879, 301] on input "True" at bounding box center [873, 296] width 11 height 10
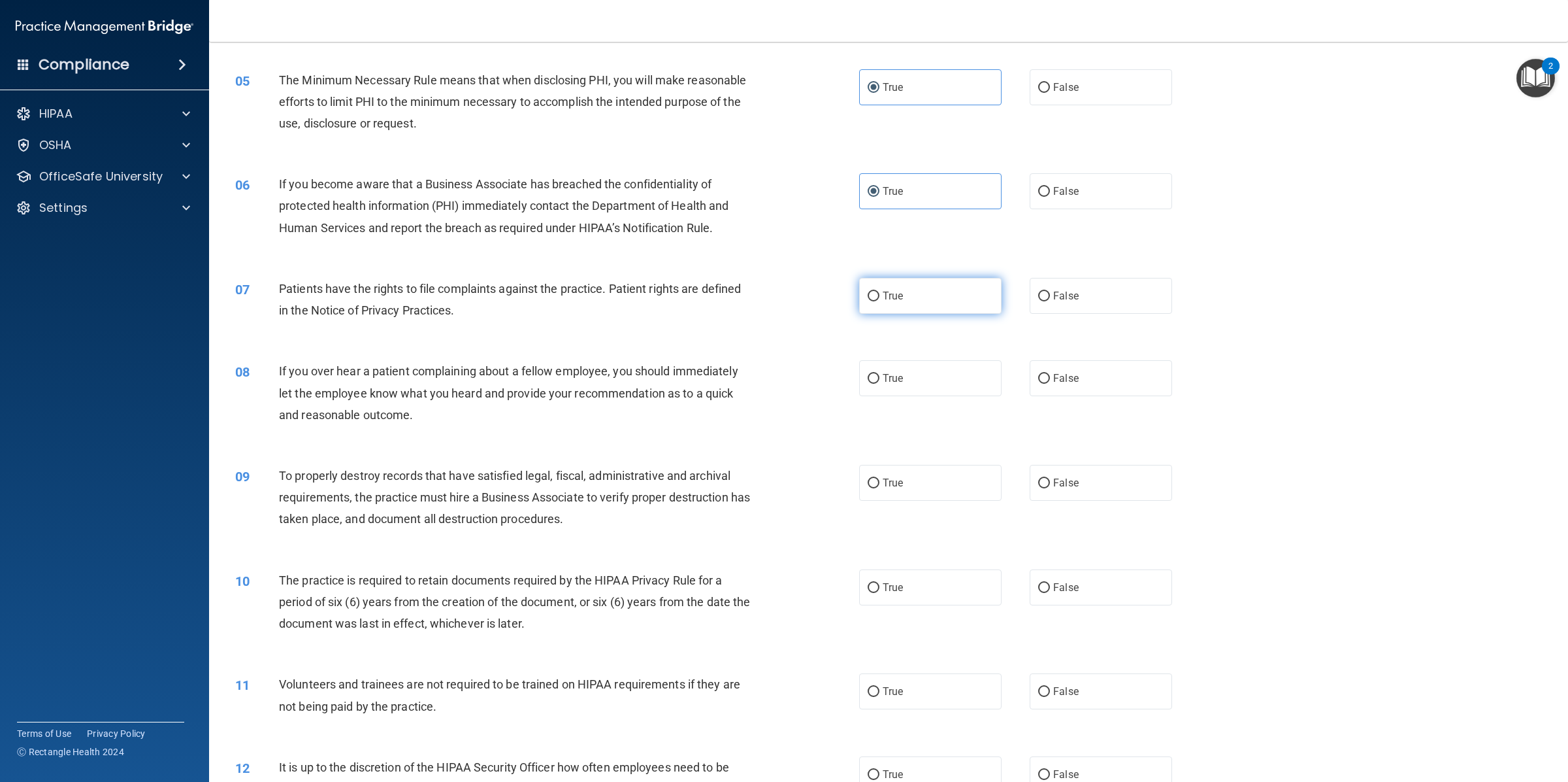
radio input "true"
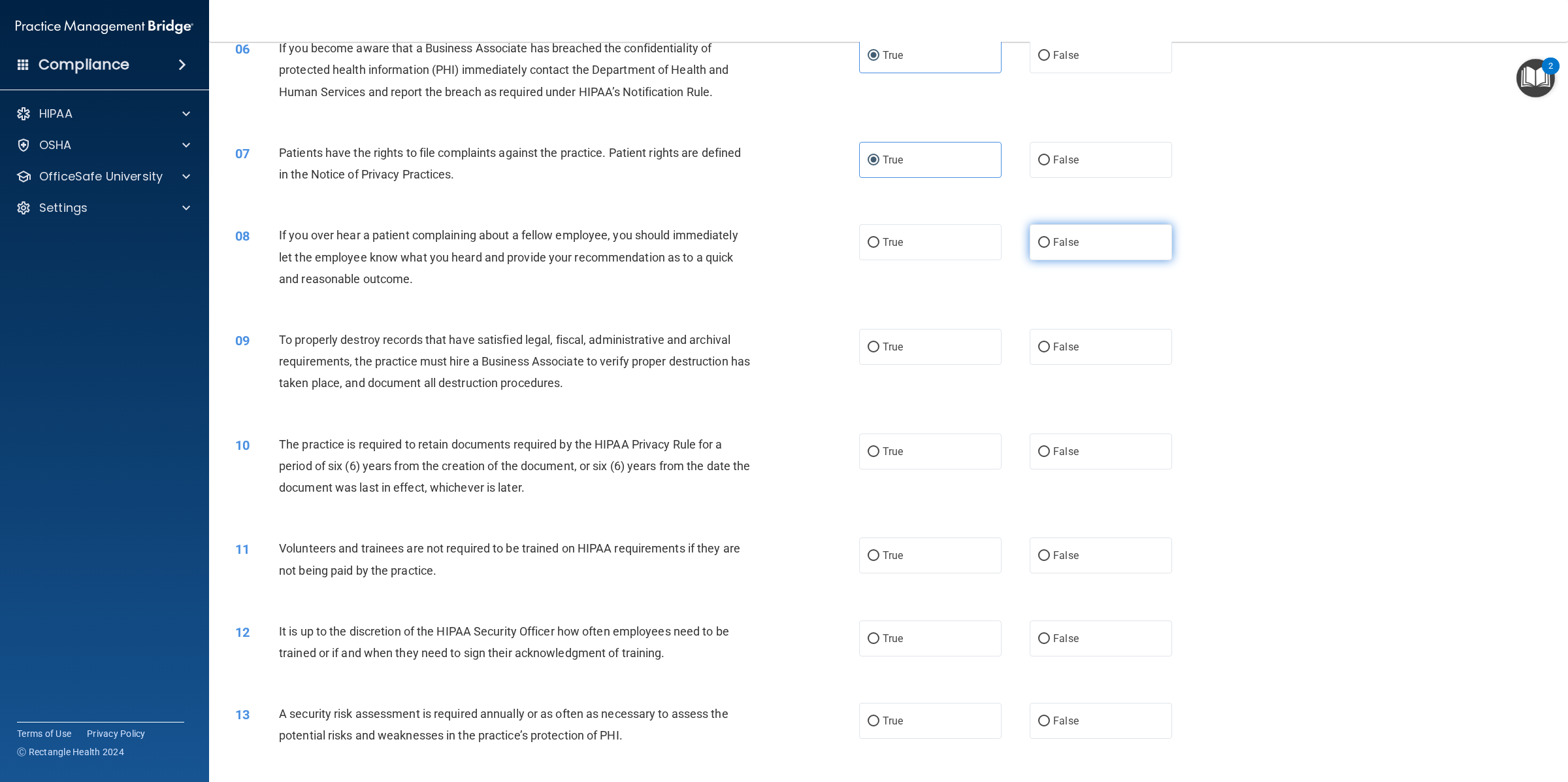
click at [1053, 252] on label "False" at bounding box center [1101, 242] width 143 height 36
click at [1050, 248] on input "False" at bounding box center [1044, 243] width 11 height 10
radio input "true"
drag, startPoint x: 1096, startPoint y: 338, endPoint x: 1072, endPoint y: 345, distance: 25.0
click at [1096, 337] on label "False" at bounding box center [1101, 347] width 143 height 36
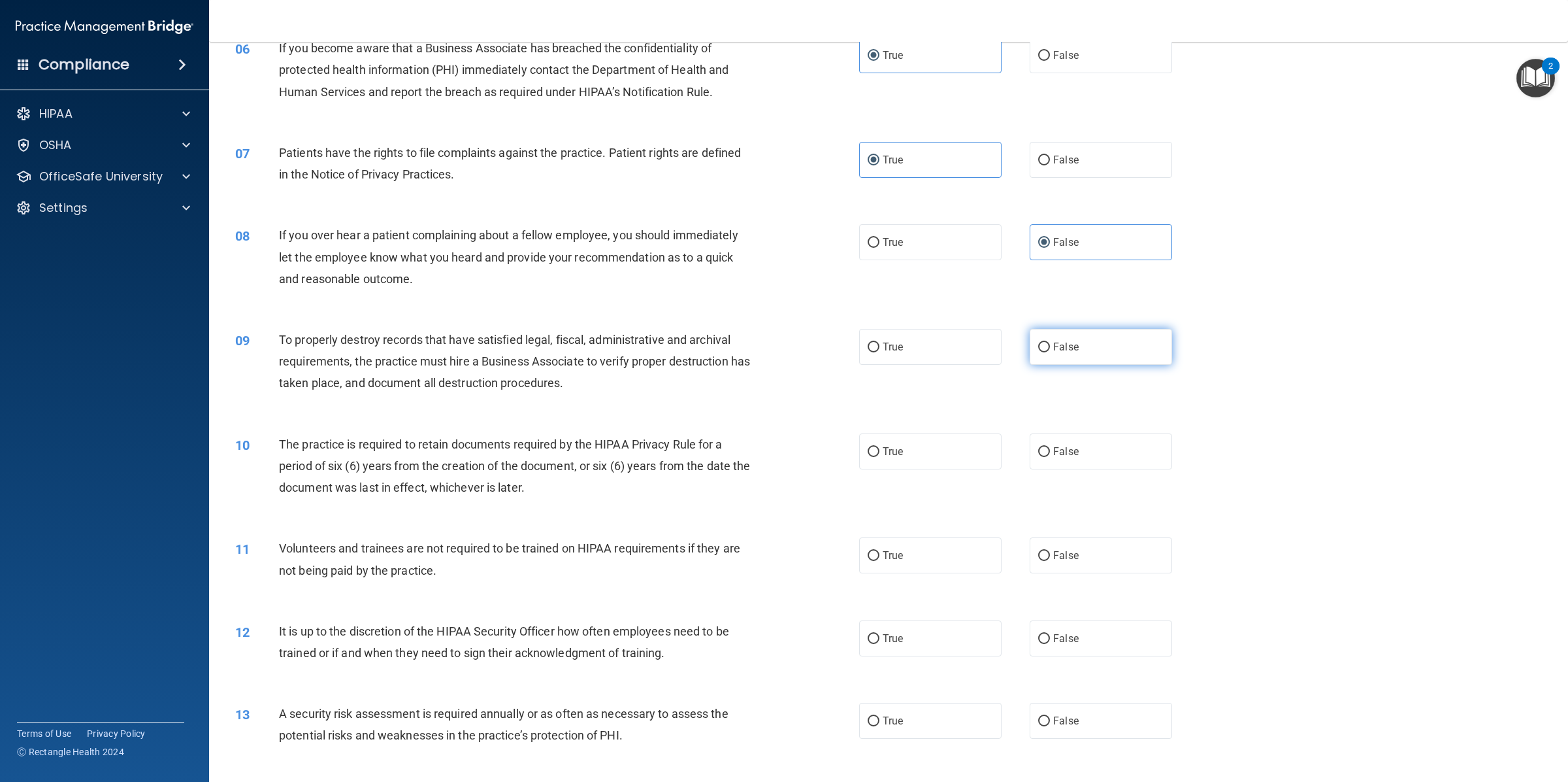
click at [1050, 342] on input "False" at bounding box center [1044, 347] width 11 height 10
radio input "true"
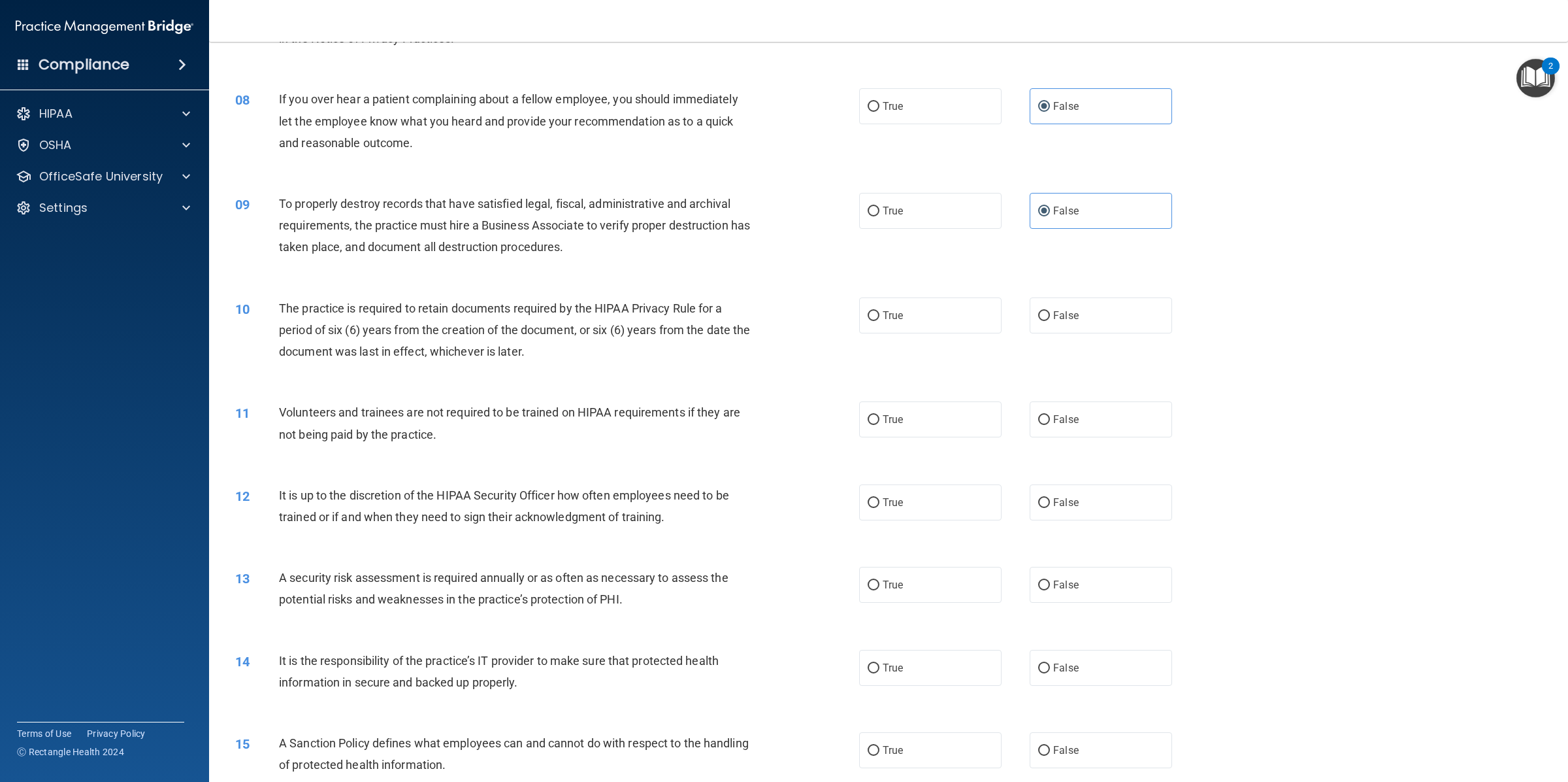
scroll to position [817, 0]
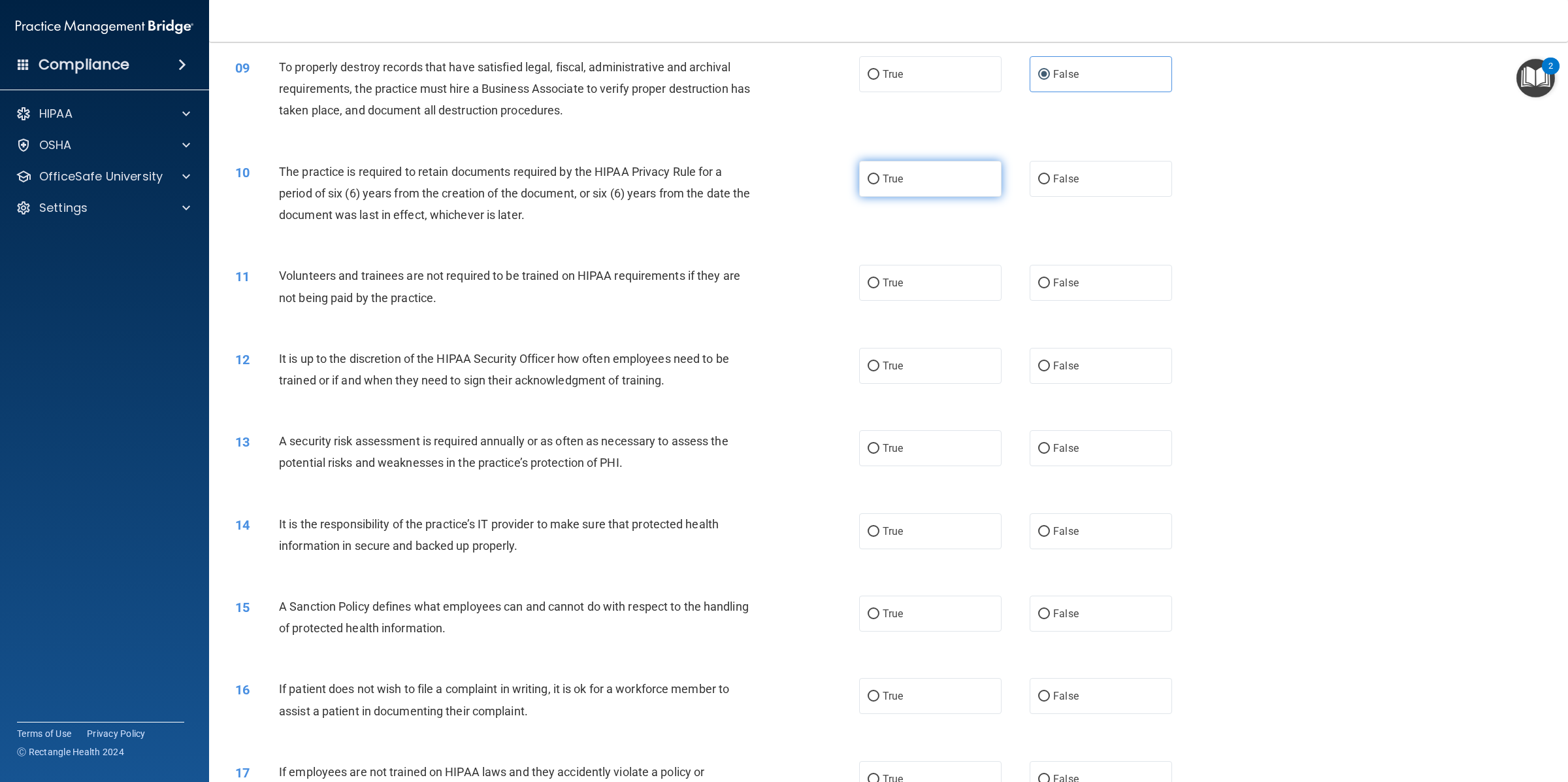
drag, startPoint x: 896, startPoint y: 190, endPoint x: 887, endPoint y: 194, distance: 9.8
click at [896, 188] on label "True" at bounding box center [930, 179] width 143 height 36
click at [879, 185] on input "True" at bounding box center [873, 180] width 11 height 10
radio input "true"
drag, startPoint x: 1053, startPoint y: 293, endPoint x: 1047, endPoint y: 304, distance: 12.5
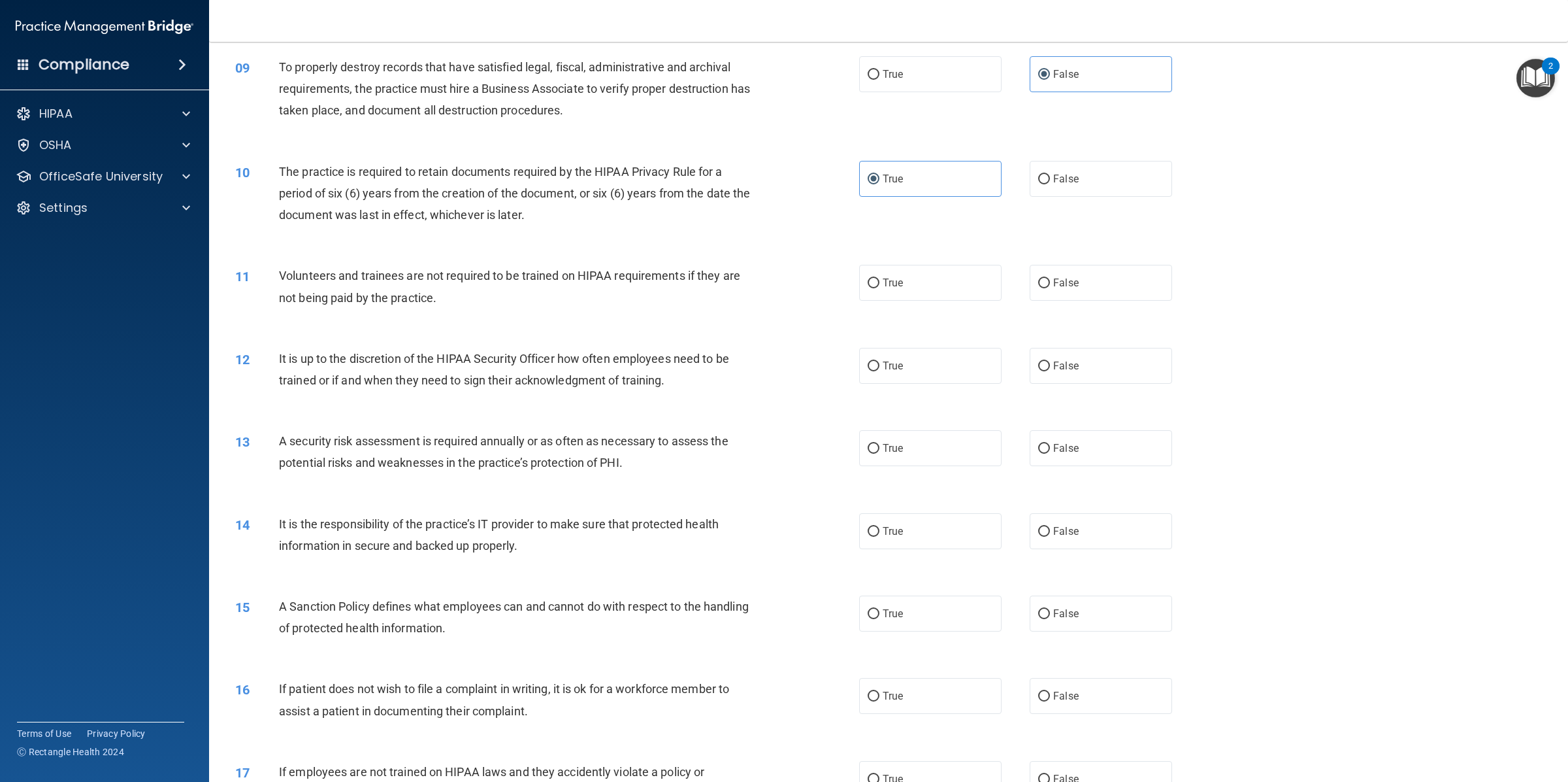
click at [1053, 292] on label "False" at bounding box center [1101, 283] width 143 height 36
click at [1050, 288] on input "False" at bounding box center [1044, 283] width 11 height 10
radio input "true"
click at [1143, 371] on label "False" at bounding box center [1101, 366] width 143 height 36
click at [1050, 371] on input "False" at bounding box center [1044, 366] width 11 height 10
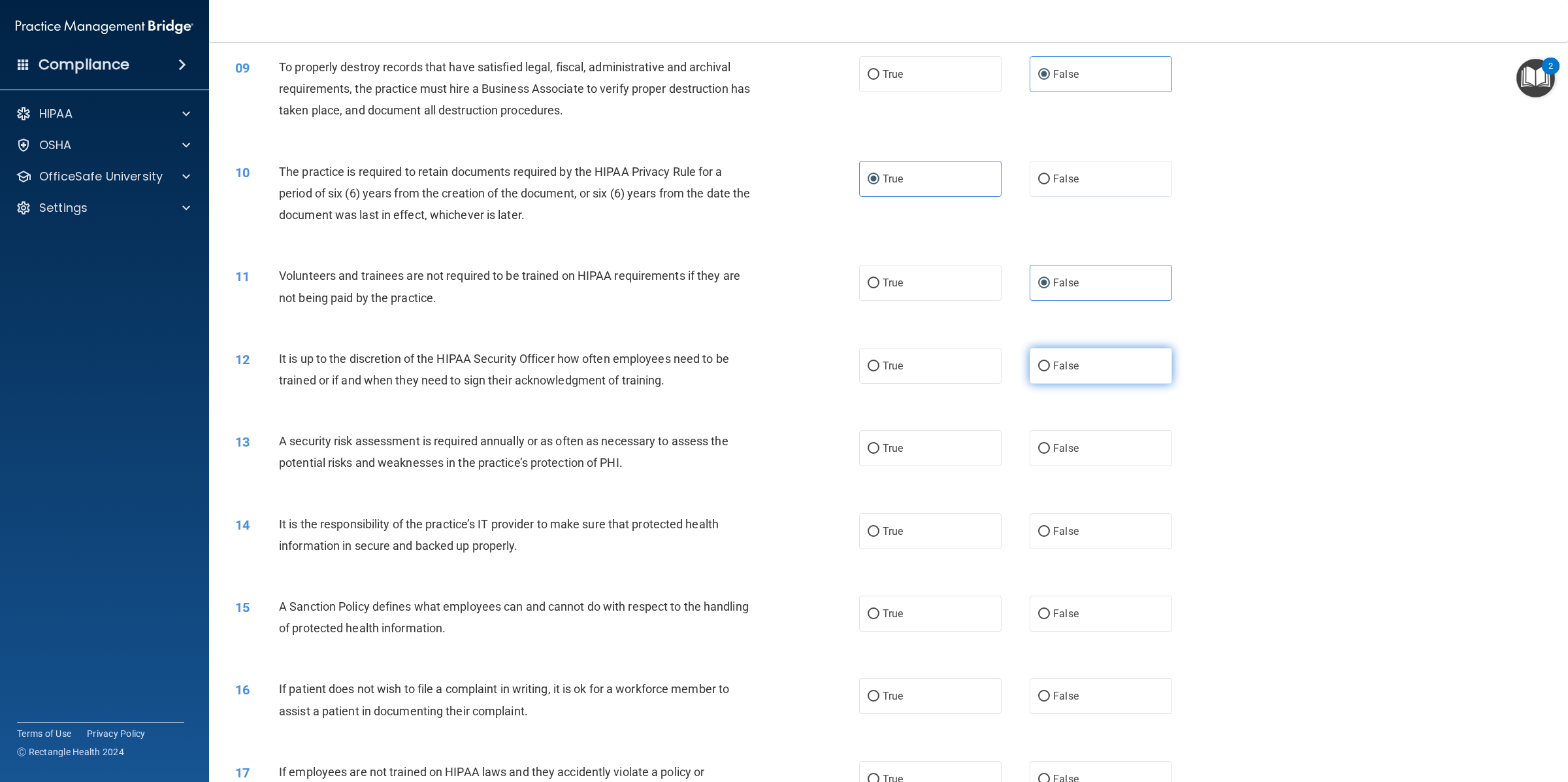
radio input "true"
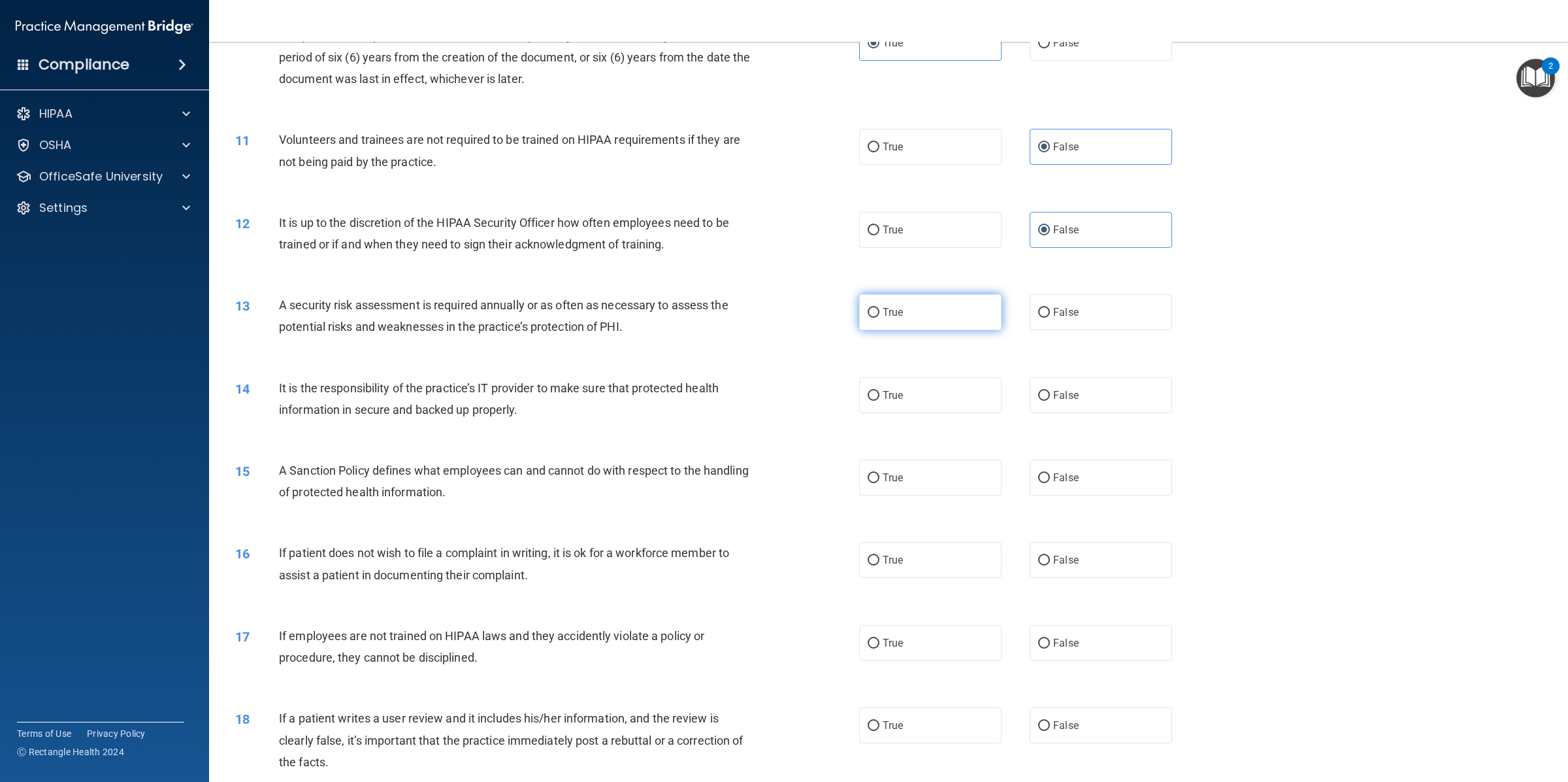
click at [899, 318] on label "True" at bounding box center [930, 312] width 143 height 36
click at [879, 318] on input "True" at bounding box center [873, 313] width 11 height 10
radio input "true"
drag, startPoint x: 1073, startPoint y: 377, endPoint x: 1074, endPoint y: 384, distance: 7.1
click at [1074, 379] on label "False" at bounding box center [1101, 396] width 143 height 36
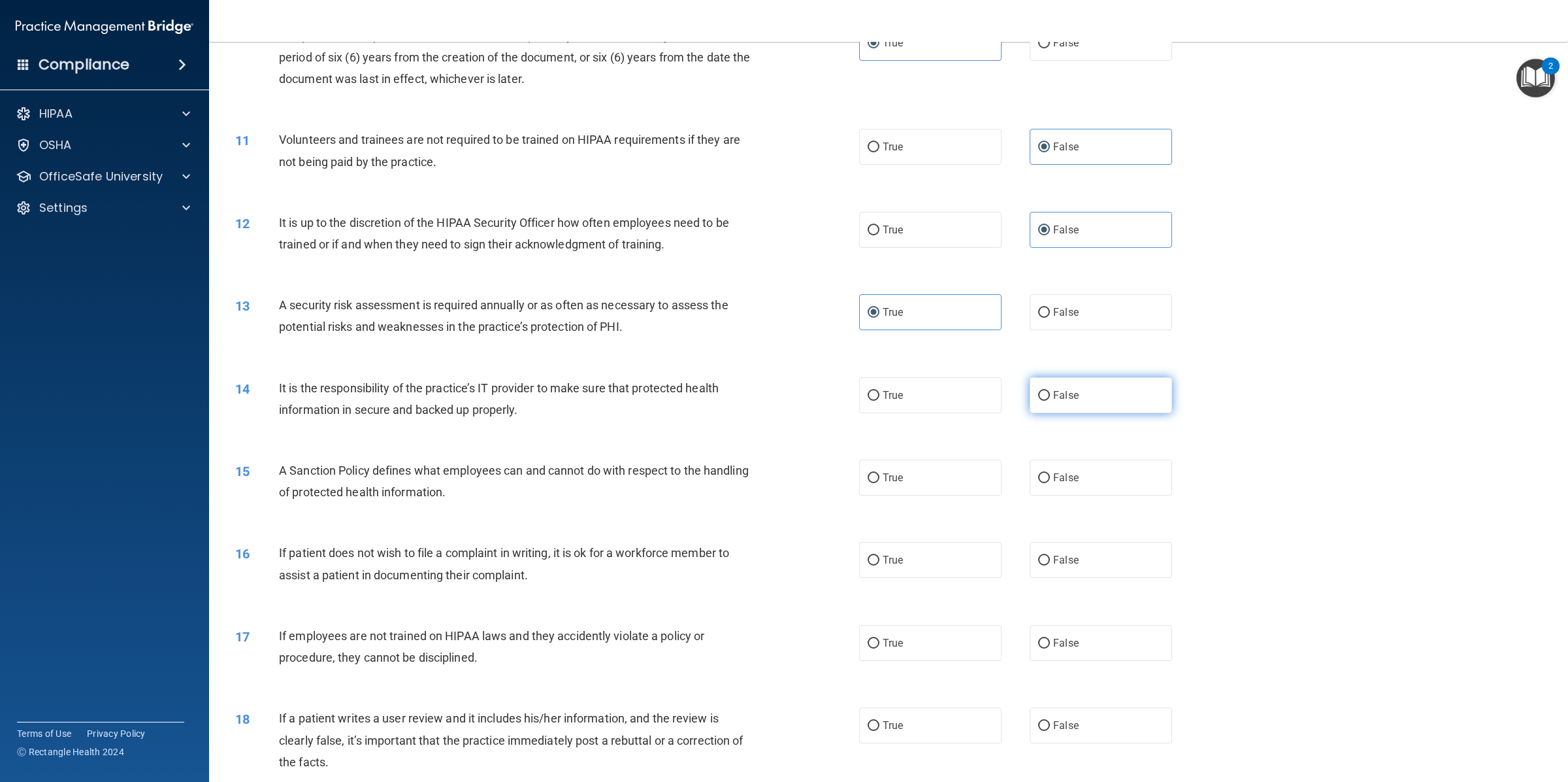
click at [1050, 391] on input "False" at bounding box center [1044, 396] width 11 height 10
radio input "true"
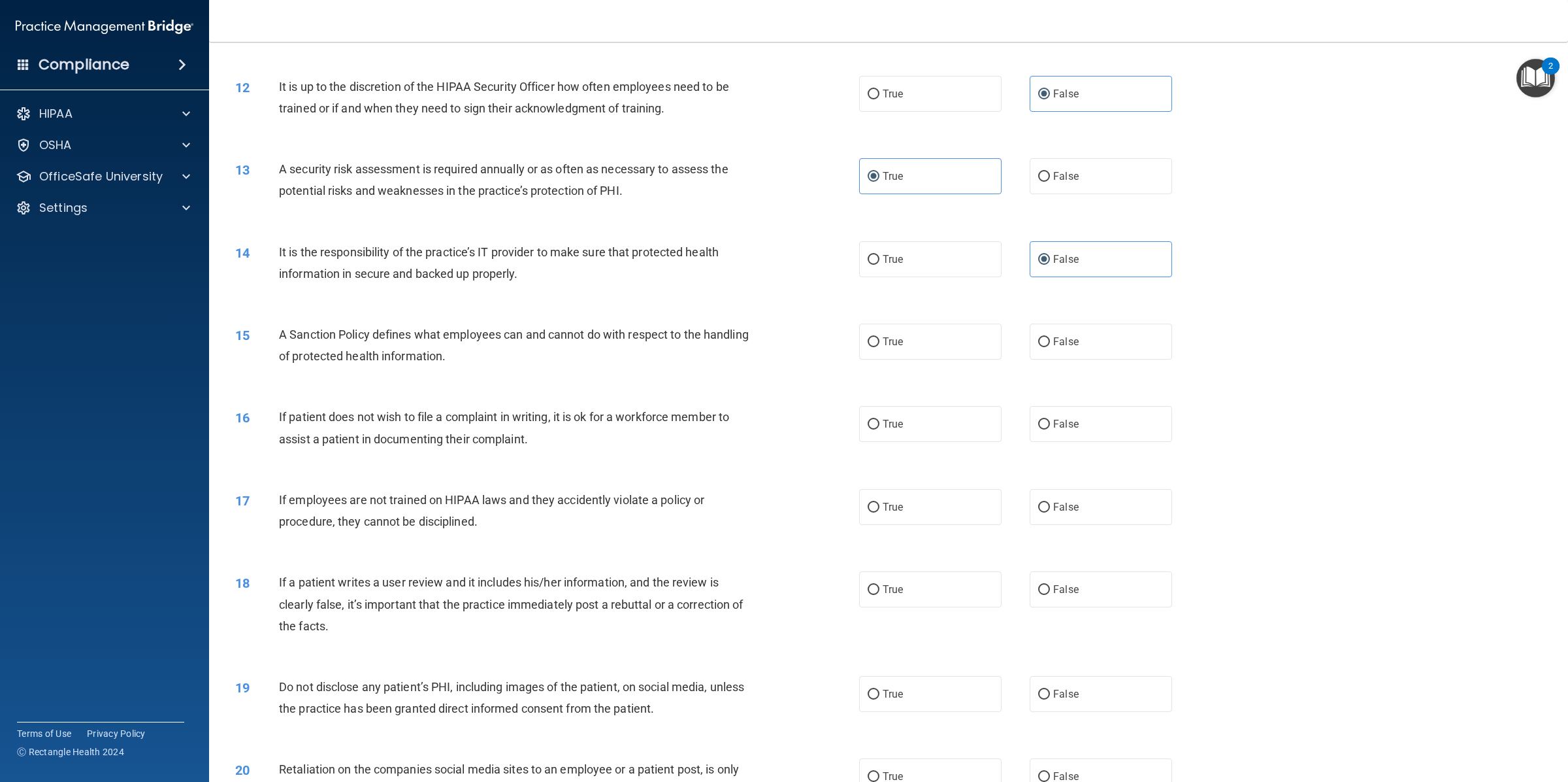
scroll to position [1225, 0]
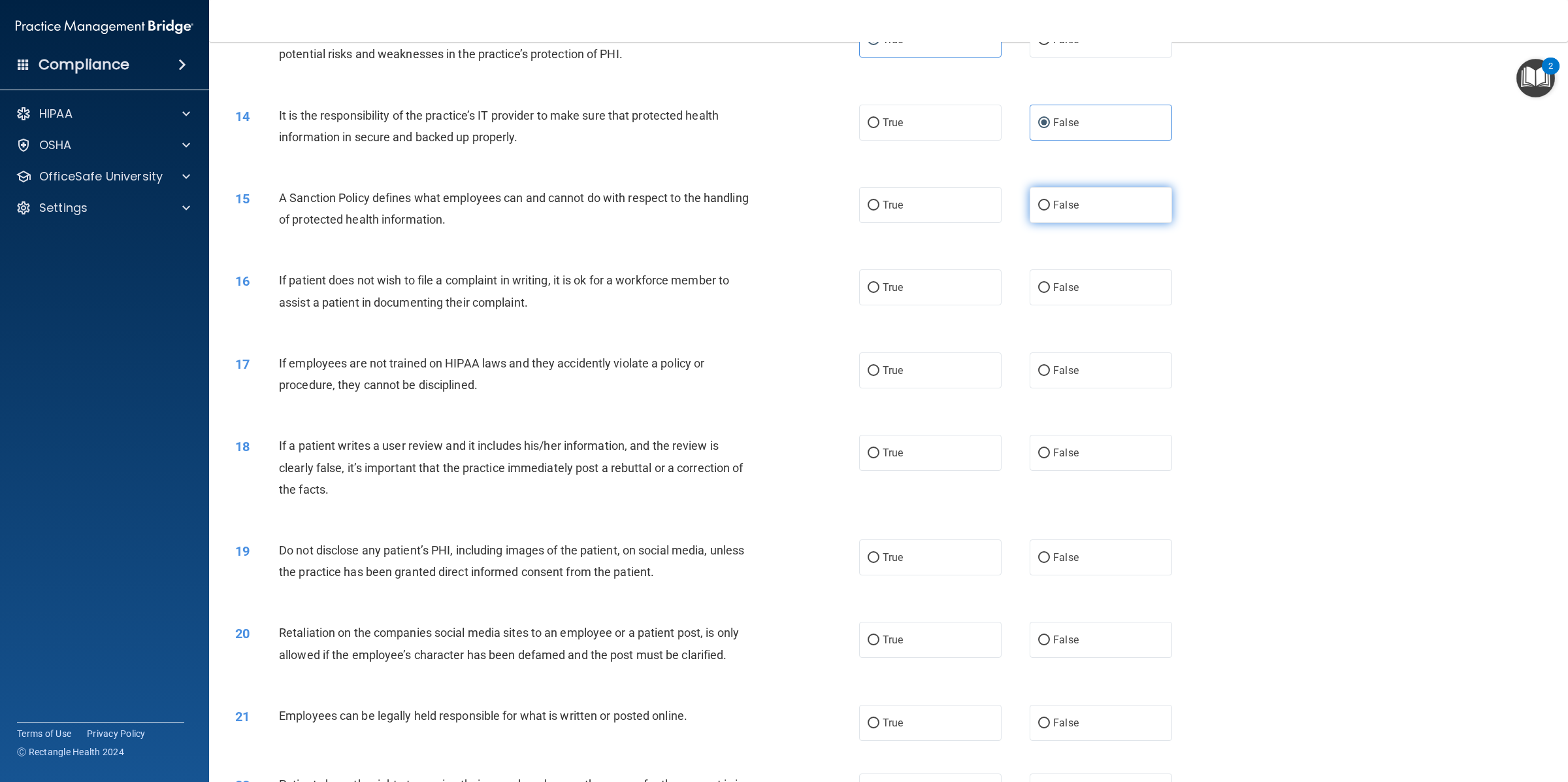
click at [1060, 214] on label "False" at bounding box center [1101, 205] width 143 height 36
click at [1050, 210] on input "False" at bounding box center [1044, 206] width 11 height 10
radio input "true"
click at [921, 286] on label "True" at bounding box center [930, 287] width 143 height 36
click at [879, 286] on input "True" at bounding box center [873, 288] width 11 height 10
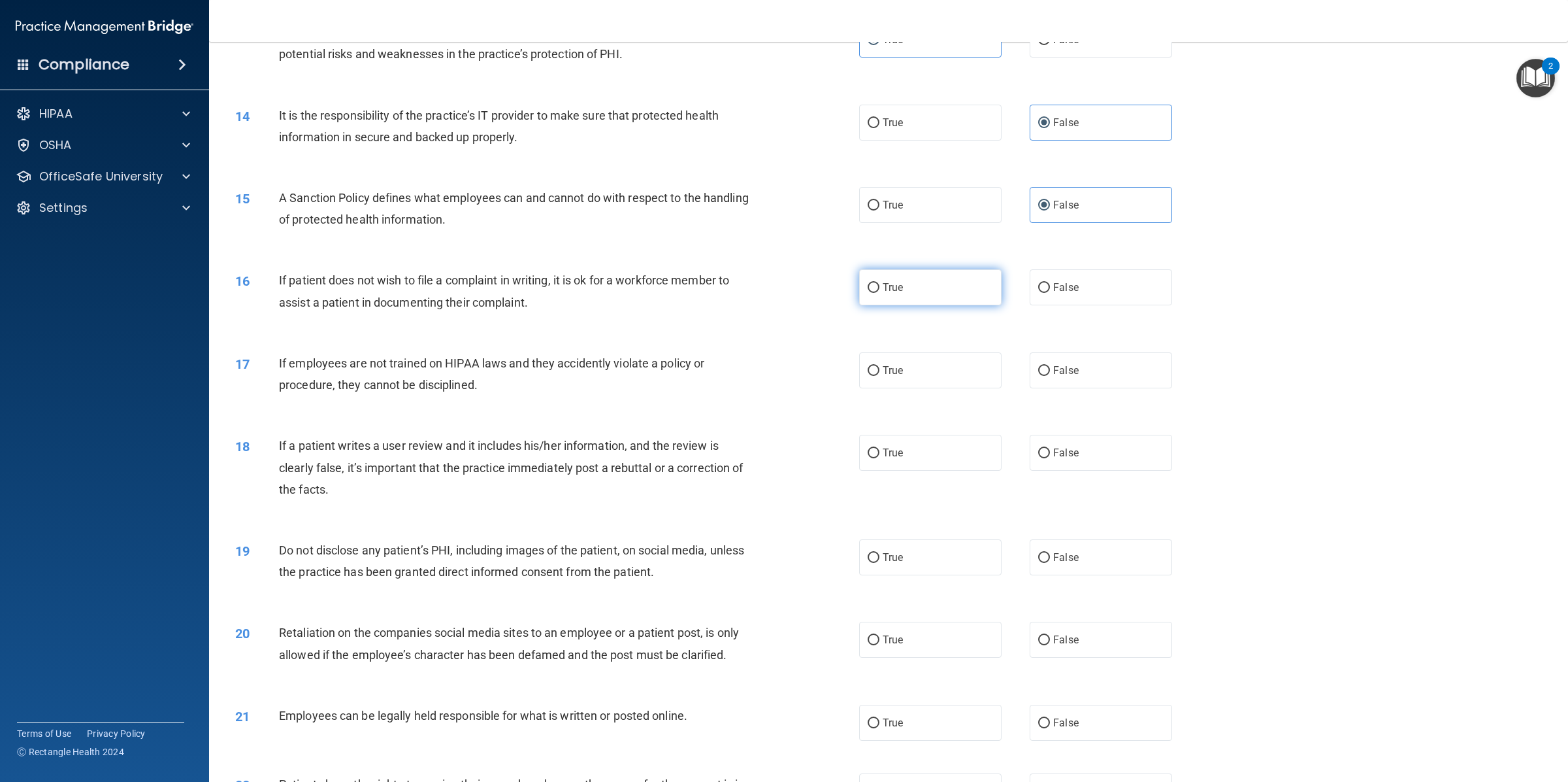
radio input "true"
drag, startPoint x: 1096, startPoint y: 361, endPoint x: 1053, endPoint y: 371, distance: 44.1
click at [1094, 361] on label "False" at bounding box center [1101, 370] width 143 height 36
click at [1050, 366] on input "False" at bounding box center [1044, 371] width 11 height 10
radio input "true"
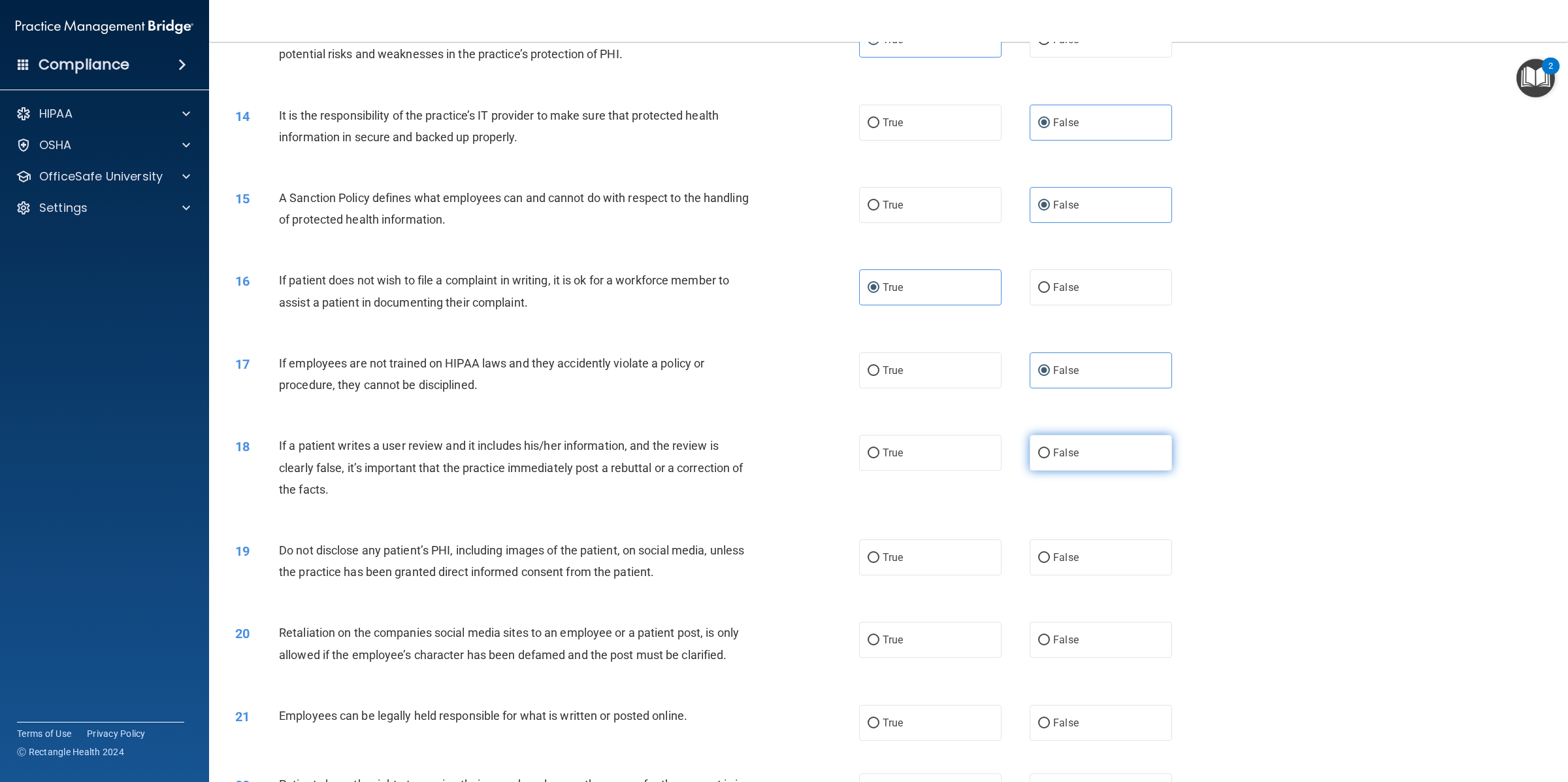
click at [1042, 456] on input "False" at bounding box center [1044, 453] width 11 height 10
radio input "true"
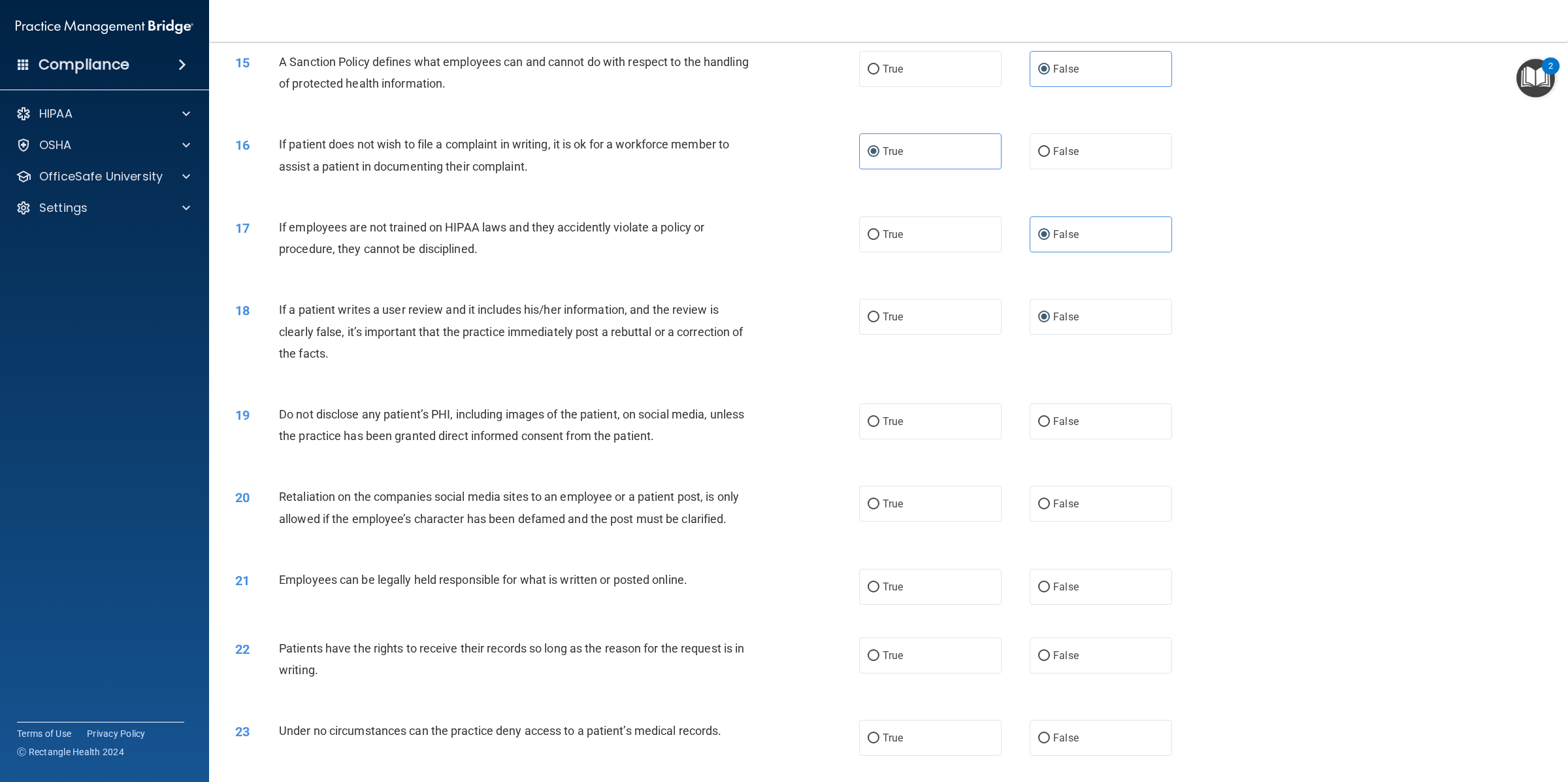
scroll to position [1498, 0]
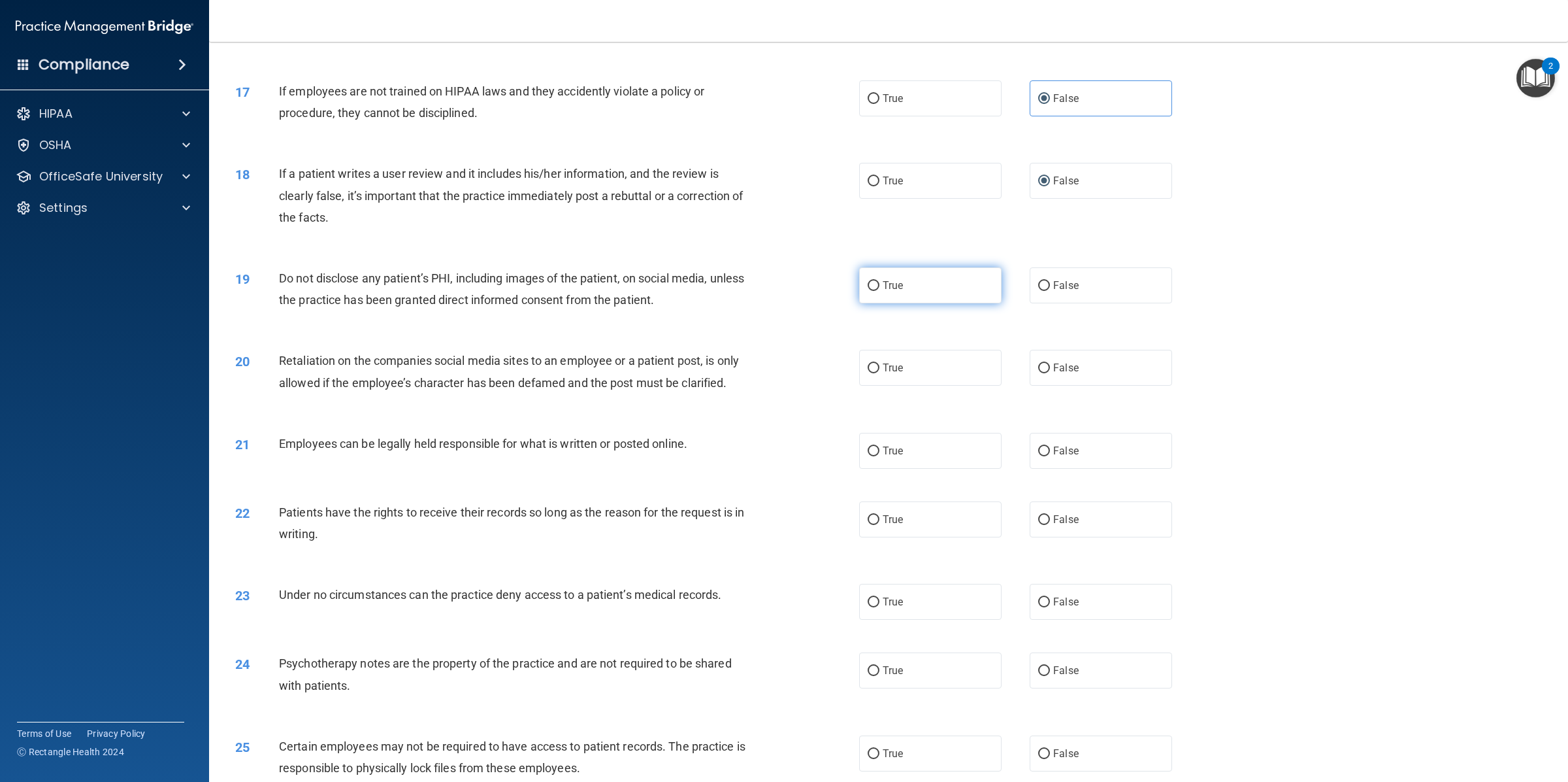
click at [882, 287] on span "True" at bounding box center [892, 285] width 21 height 12
click at [877, 287] on input "True" at bounding box center [873, 286] width 11 height 10
radio input "true"
click at [882, 368] on span "True" at bounding box center [892, 367] width 21 height 12
click at [879, 368] on input "True" at bounding box center [873, 368] width 11 height 10
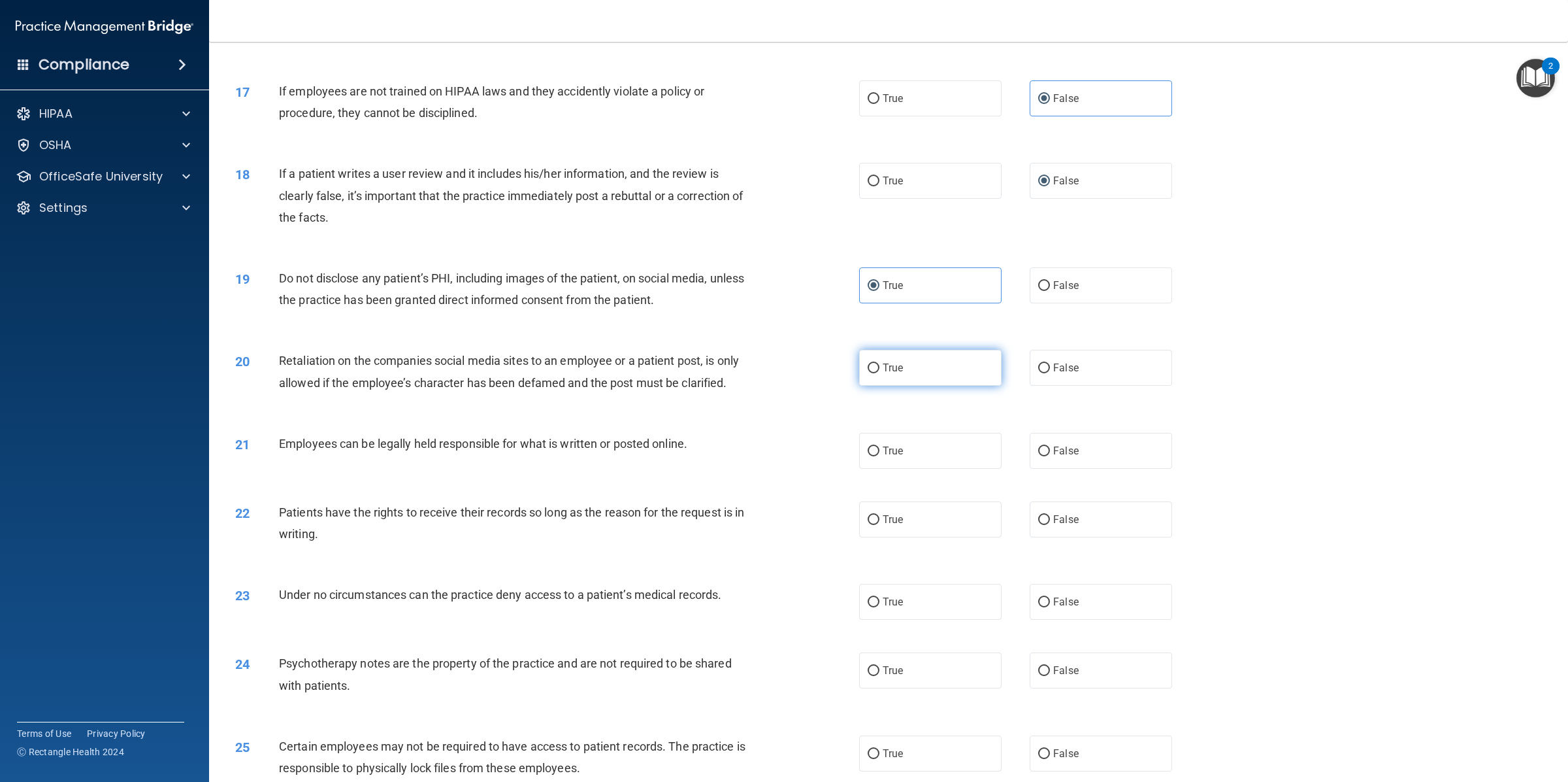
radio input "true"
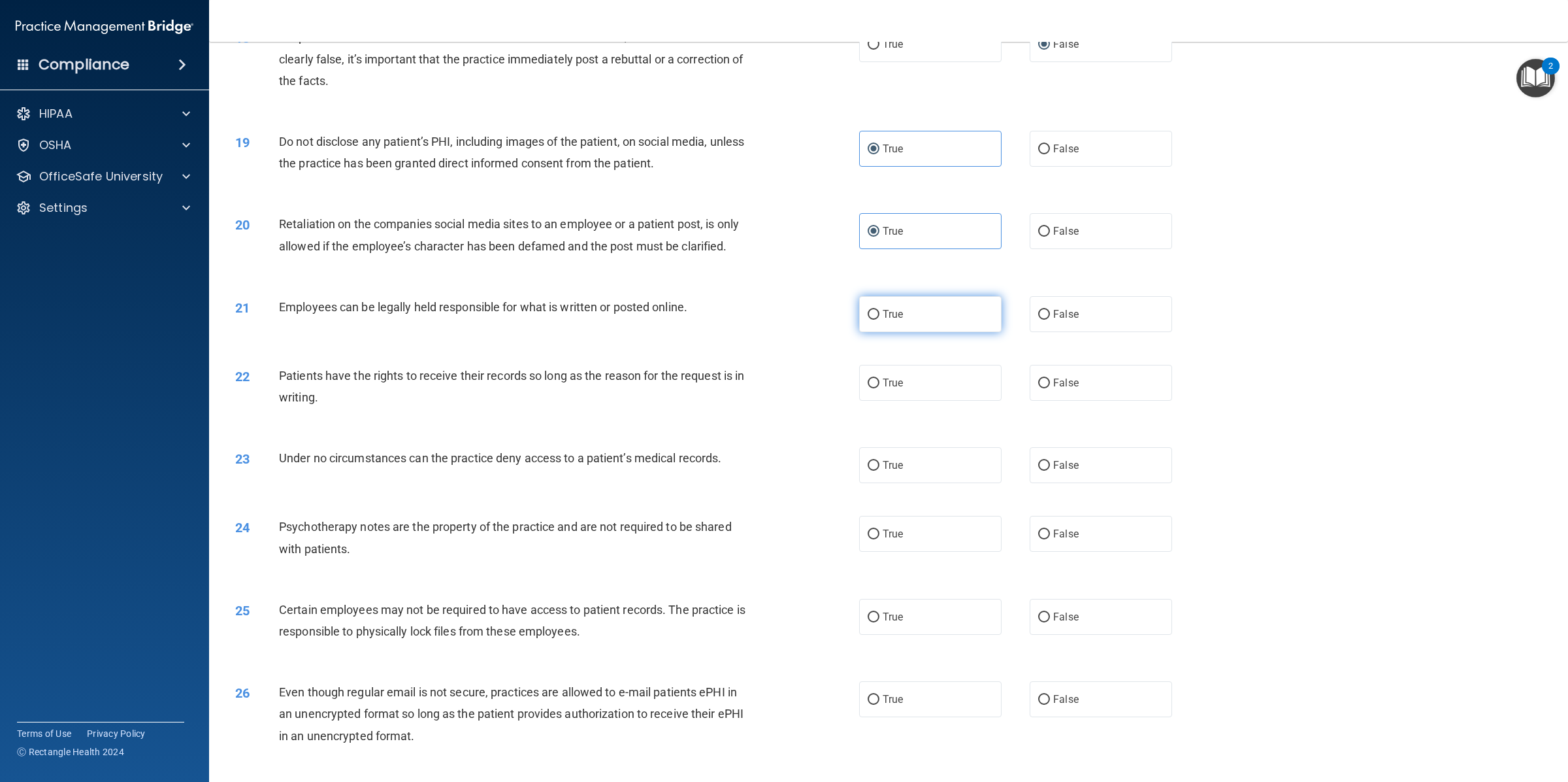
drag, startPoint x: 970, startPoint y: 322, endPoint x: 957, endPoint y: 327, distance: 13.9
click at [969, 322] on label "True" at bounding box center [930, 314] width 143 height 36
click at [879, 319] on input "True" at bounding box center [873, 315] width 11 height 10
radio input "true"
click at [899, 392] on label "True" at bounding box center [930, 382] width 143 height 36
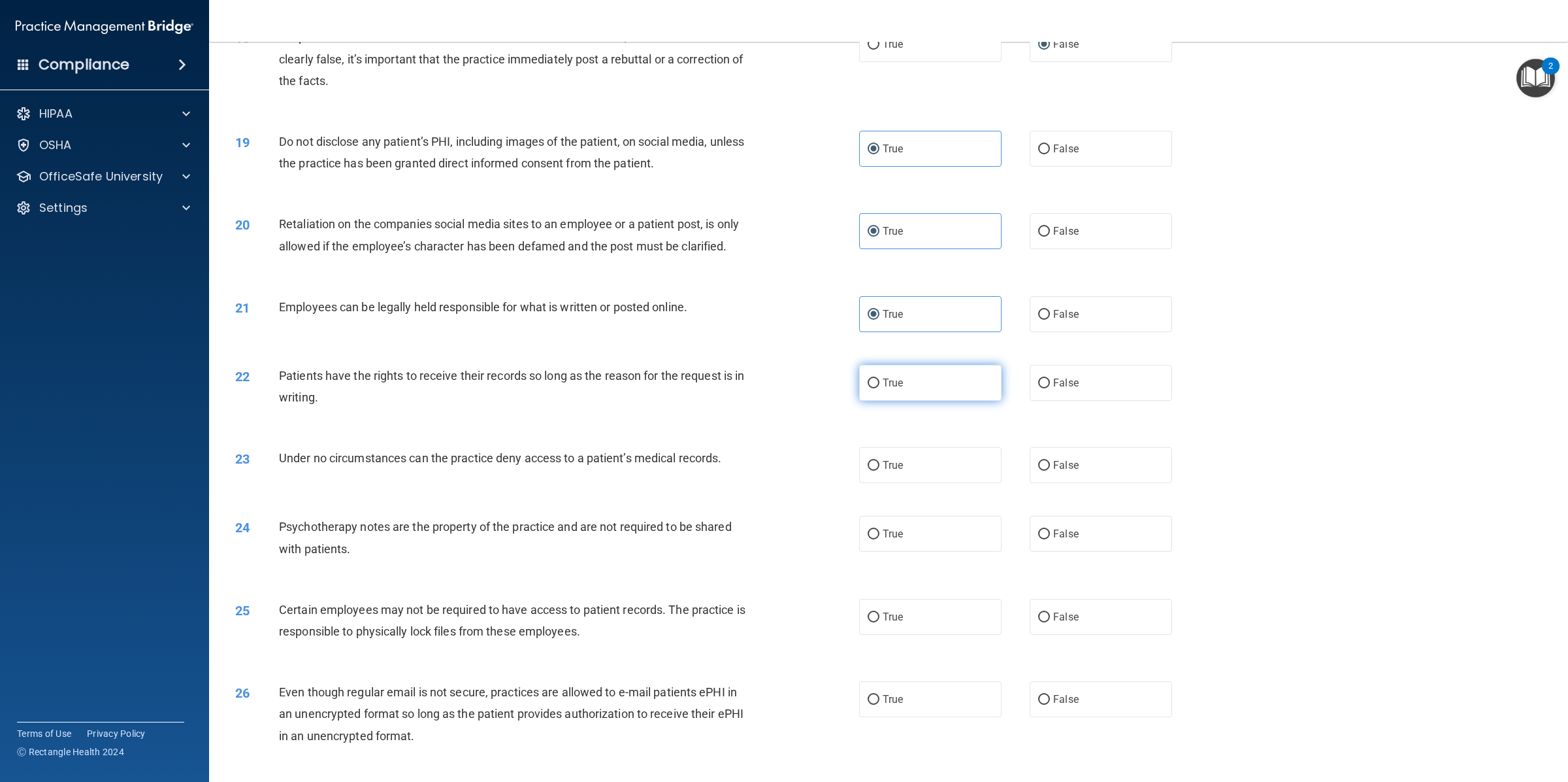
click at [879, 388] on input "True" at bounding box center [873, 383] width 11 height 10
radio input "true"
click at [1041, 470] on input "False" at bounding box center [1044, 466] width 11 height 10
radio input "true"
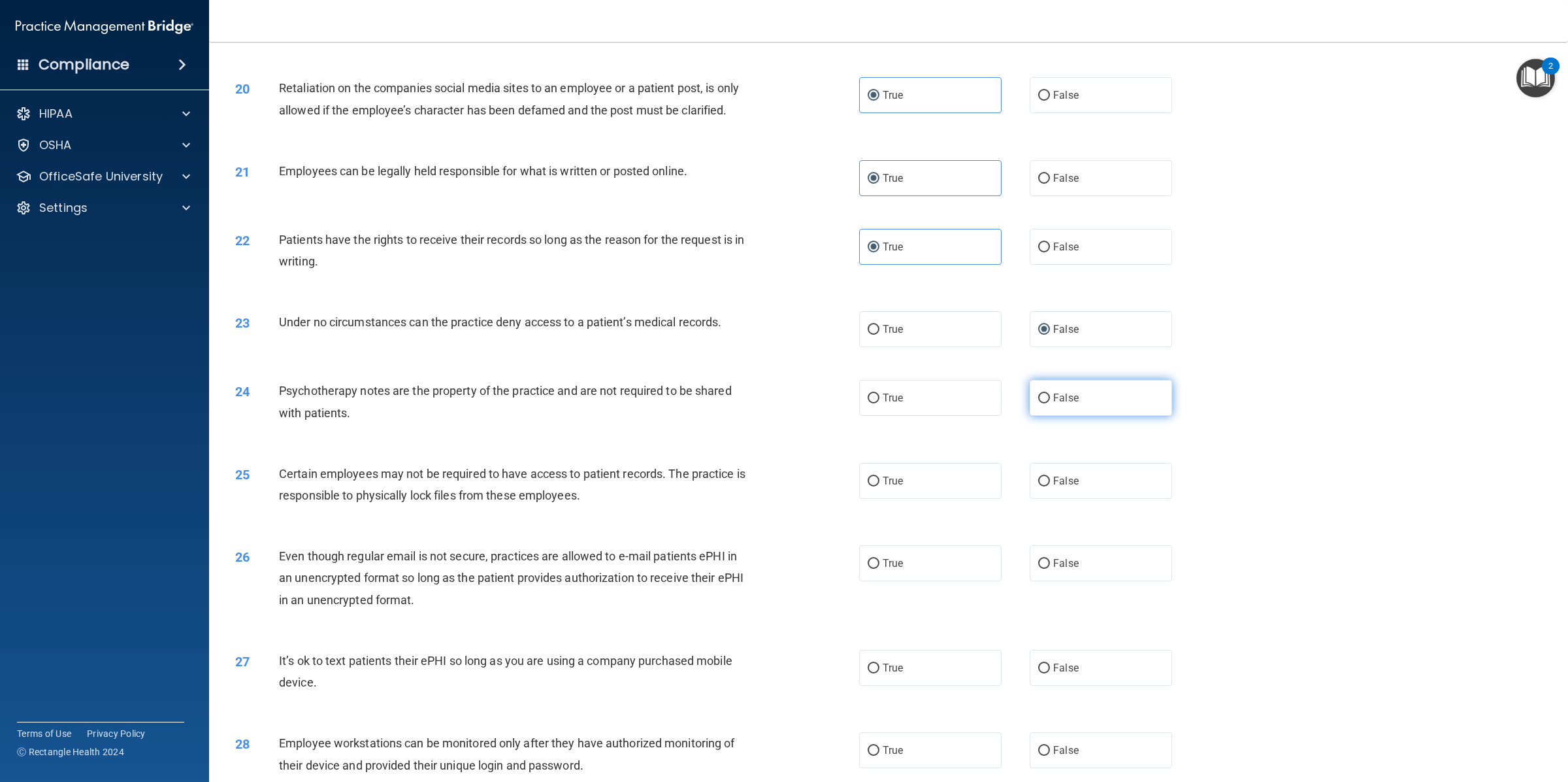
click at [1081, 400] on label "False" at bounding box center [1101, 398] width 143 height 36
click at [1050, 400] on input "False" at bounding box center [1044, 398] width 11 height 10
radio input "true"
click at [923, 480] on label "True" at bounding box center [930, 481] width 143 height 36
click at [879, 480] on input "True" at bounding box center [873, 482] width 11 height 10
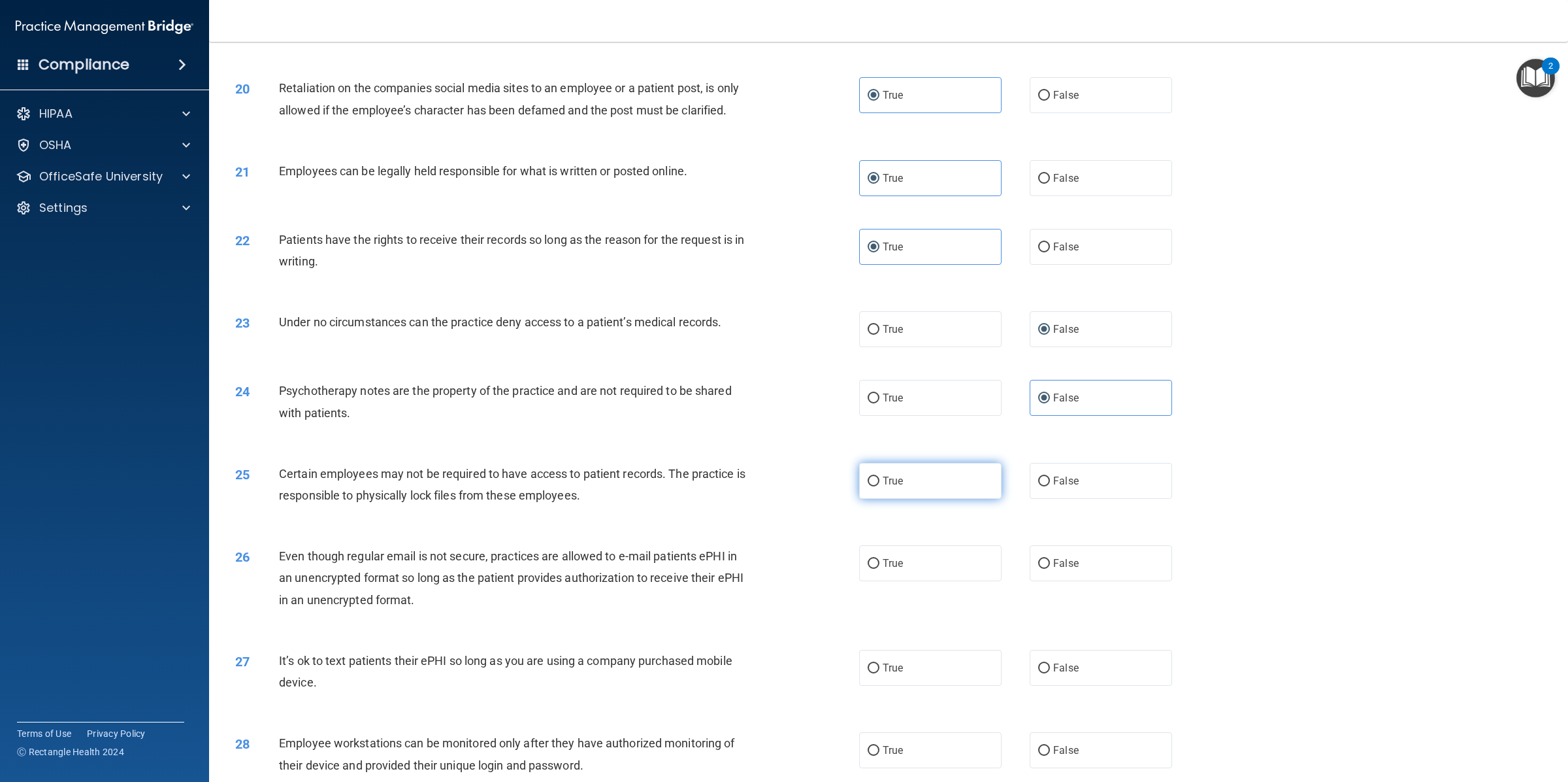
radio input "true"
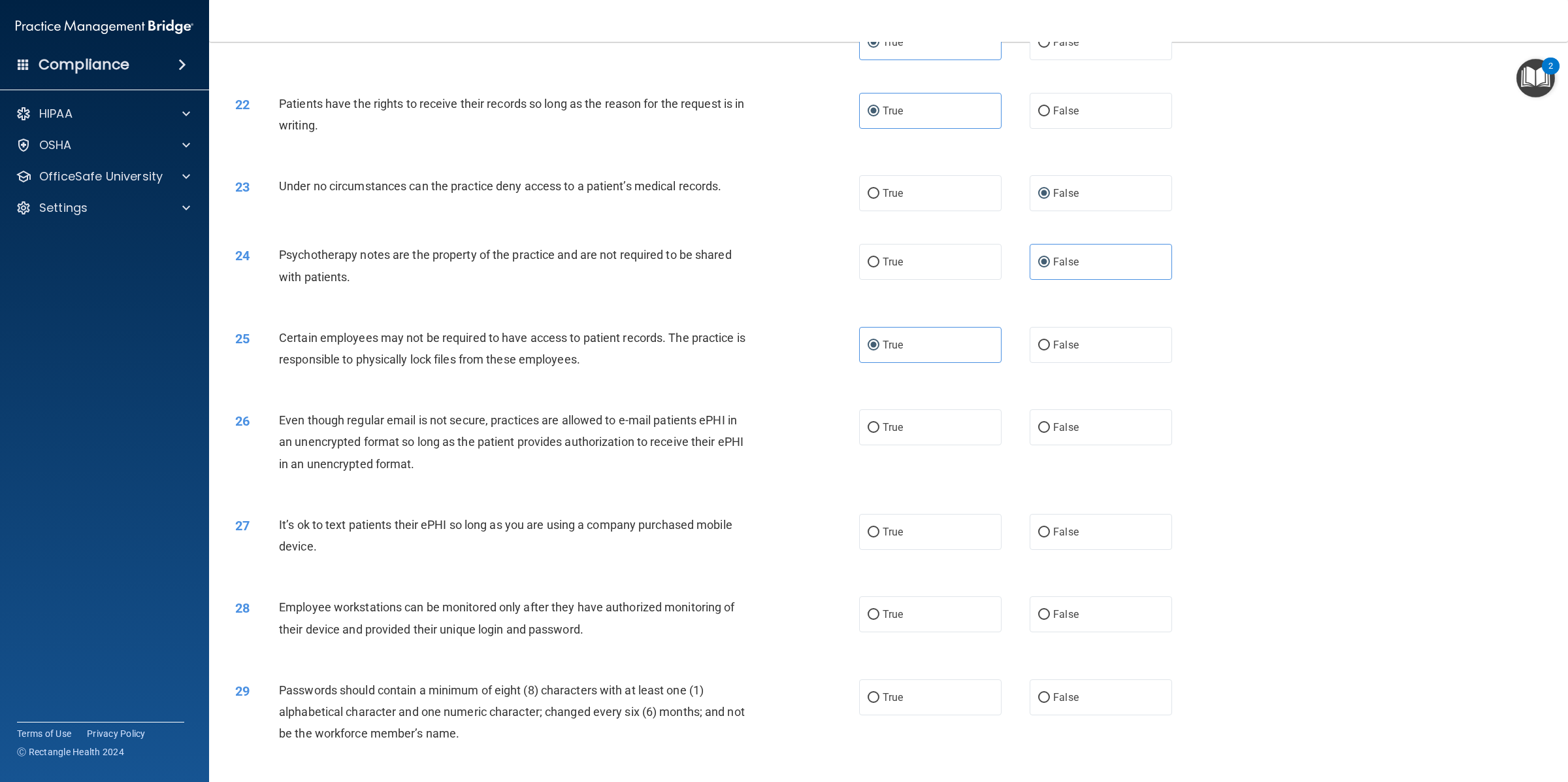
scroll to position [2042, 0]
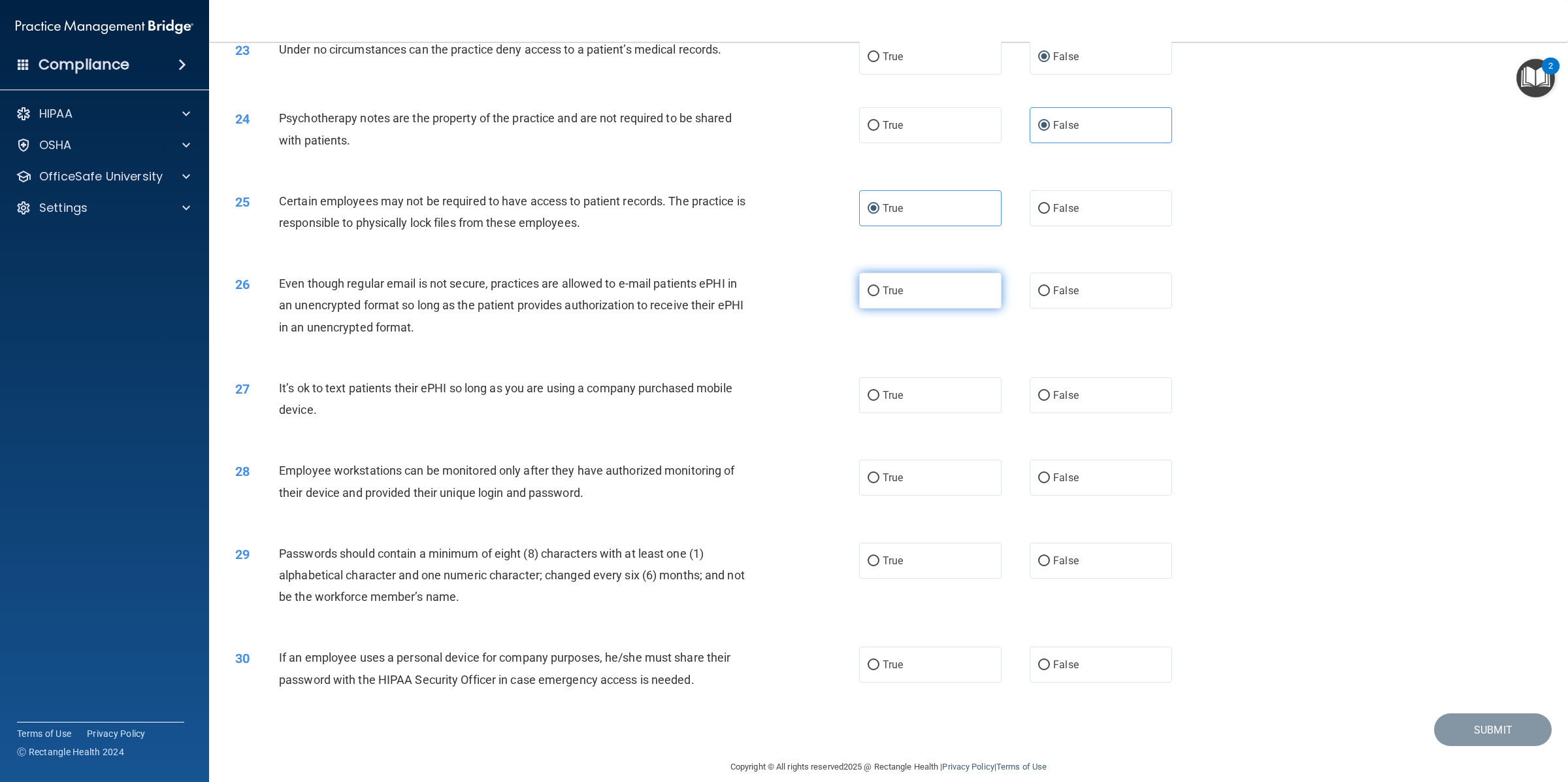
click at [882, 292] on span "True" at bounding box center [892, 290] width 21 height 12
click at [879, 292] on input "True" at bounding box center [873, 291] width 11 height 10
radio input "true"
click at [1041, 390] on label "False" at bounding box center [1101, 396] width 143 height 36
click at [1041, 391] on input "False" at bounding box center [1044, 396] width 11 height 10
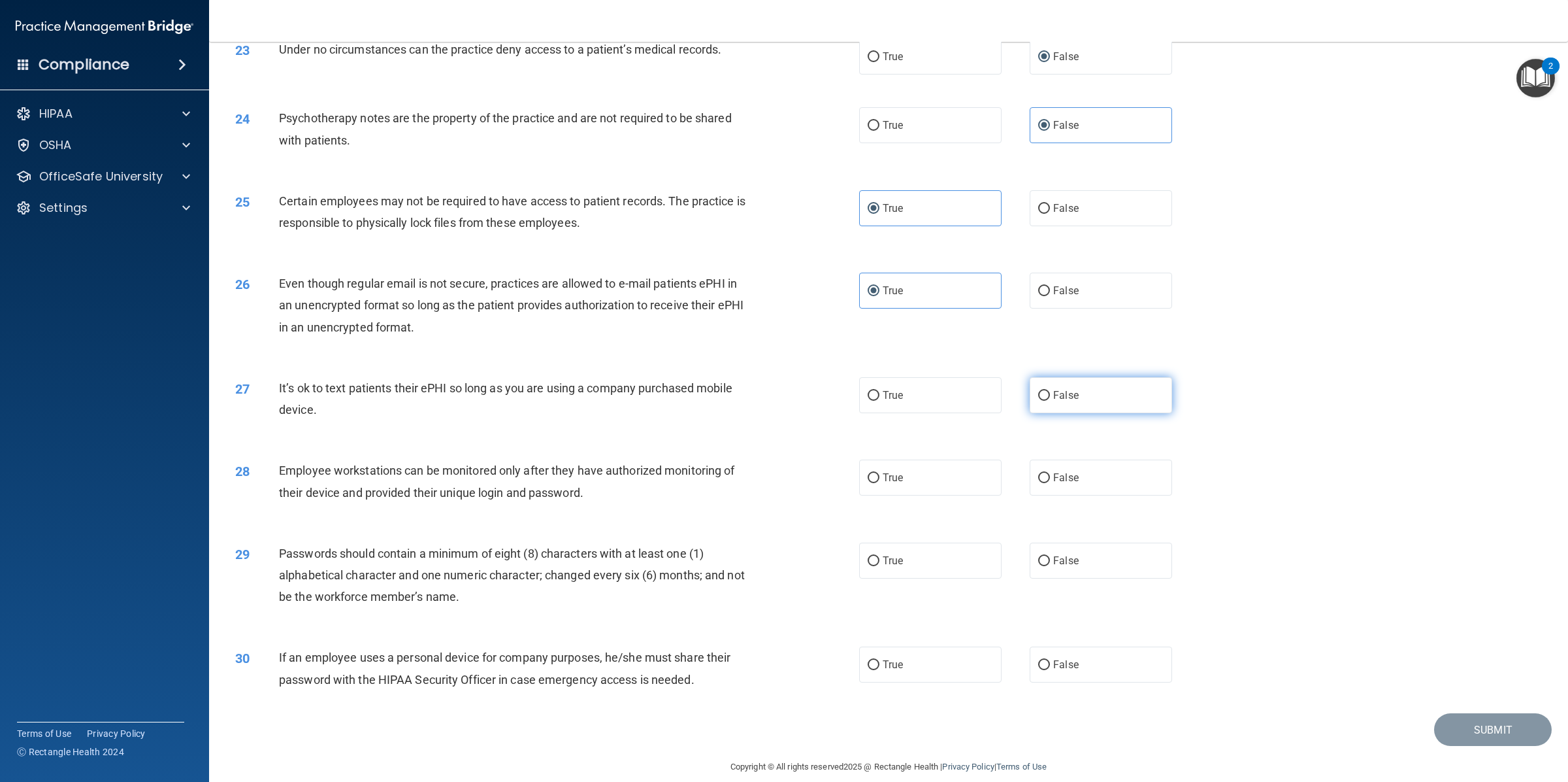
radio input "true"
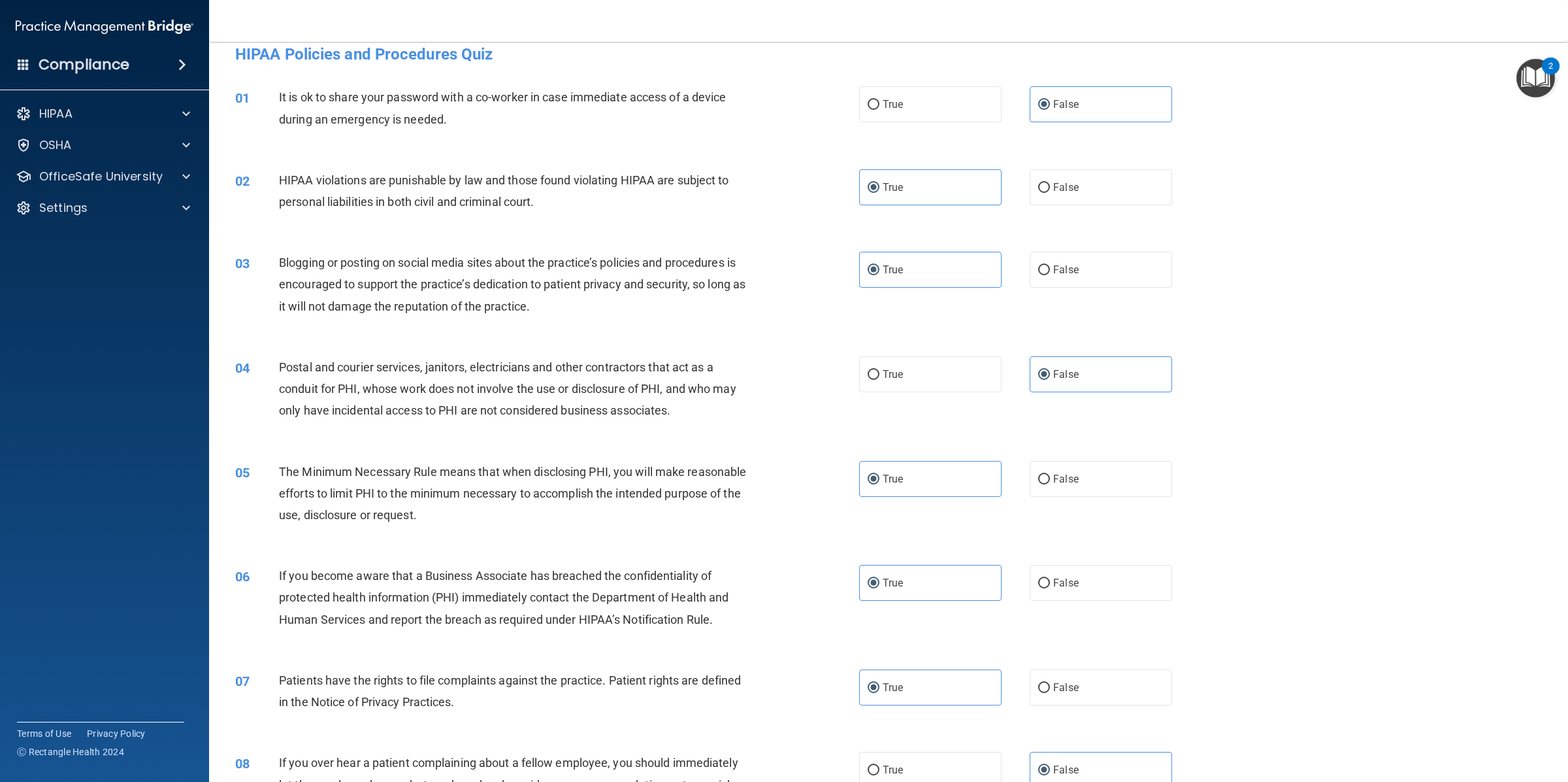
scroll to position [0, 0]
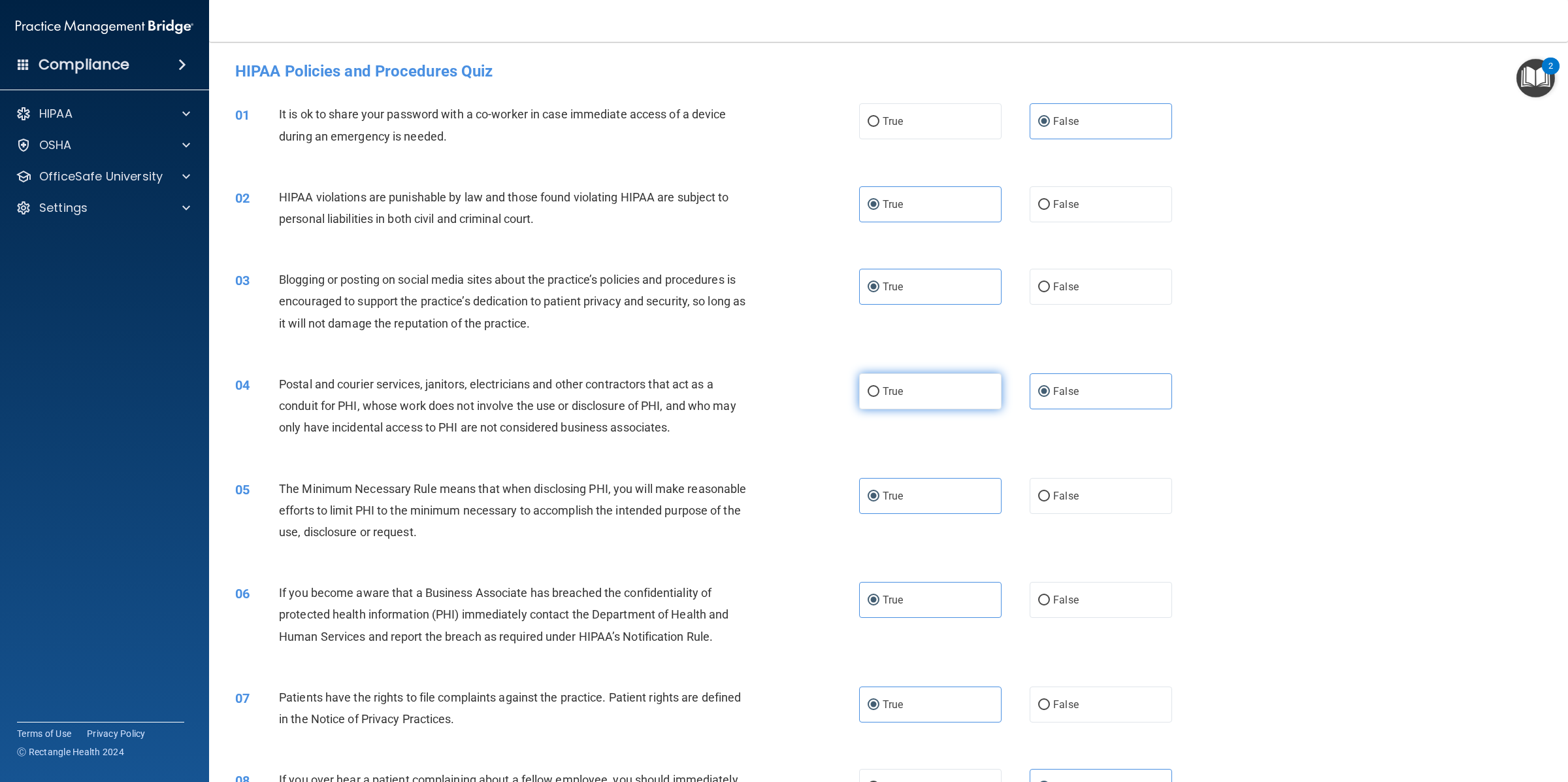
click at [881, 400] on label "True" at bounding box center [930, 391] width 143 height 36
click at [879, 396] on input "True" at bounding box center [873, 392] width 11 height 10
radio input "true"
radio input "false"
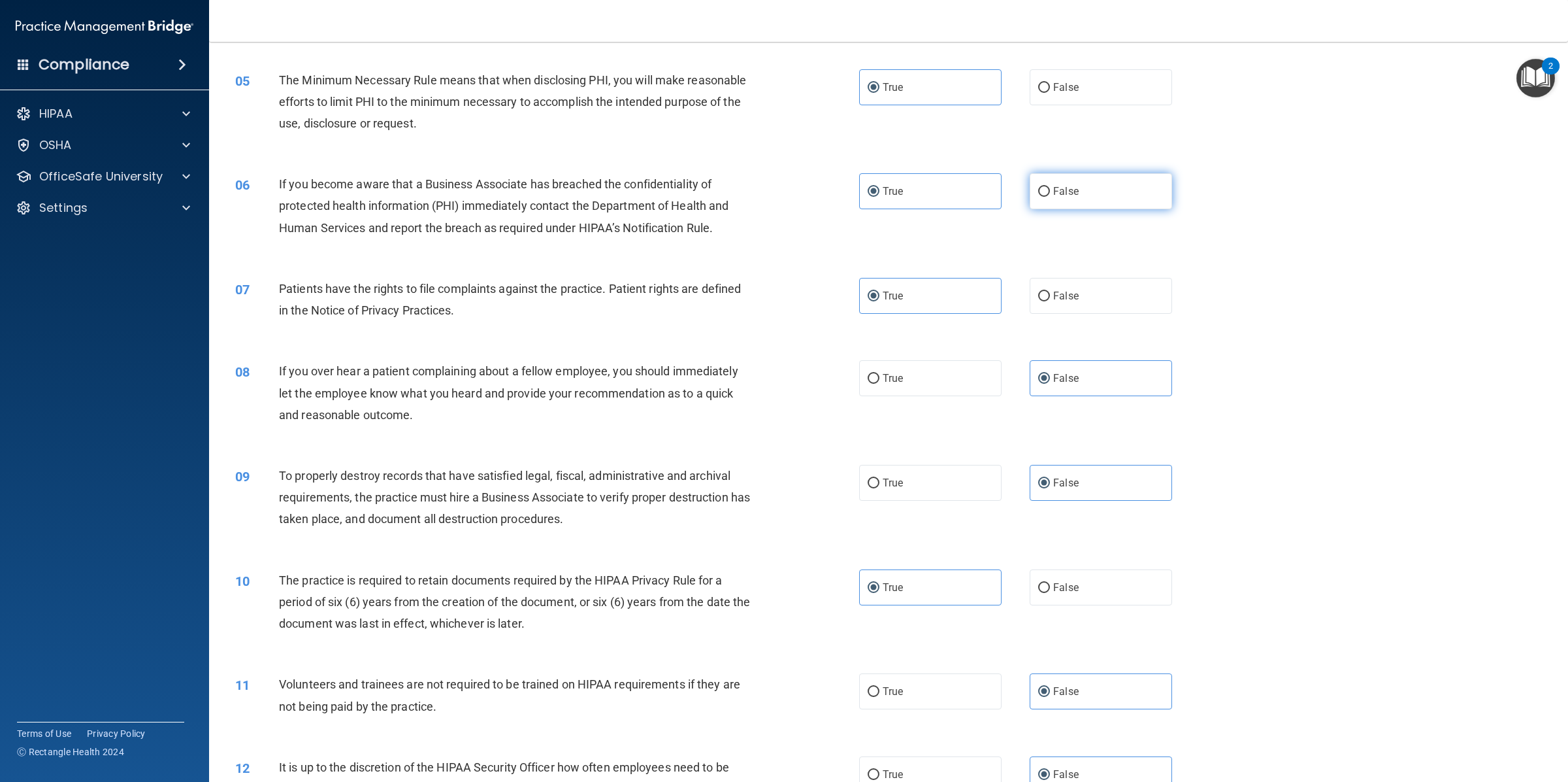
click at [1060, 194] on span "False" at bounding box center [1065, 190] width 25 height 12
click at [1050, 194] on input "False" at bounding box center [1044, 192] width 11 height 10
radio input "true"
radio input "false"
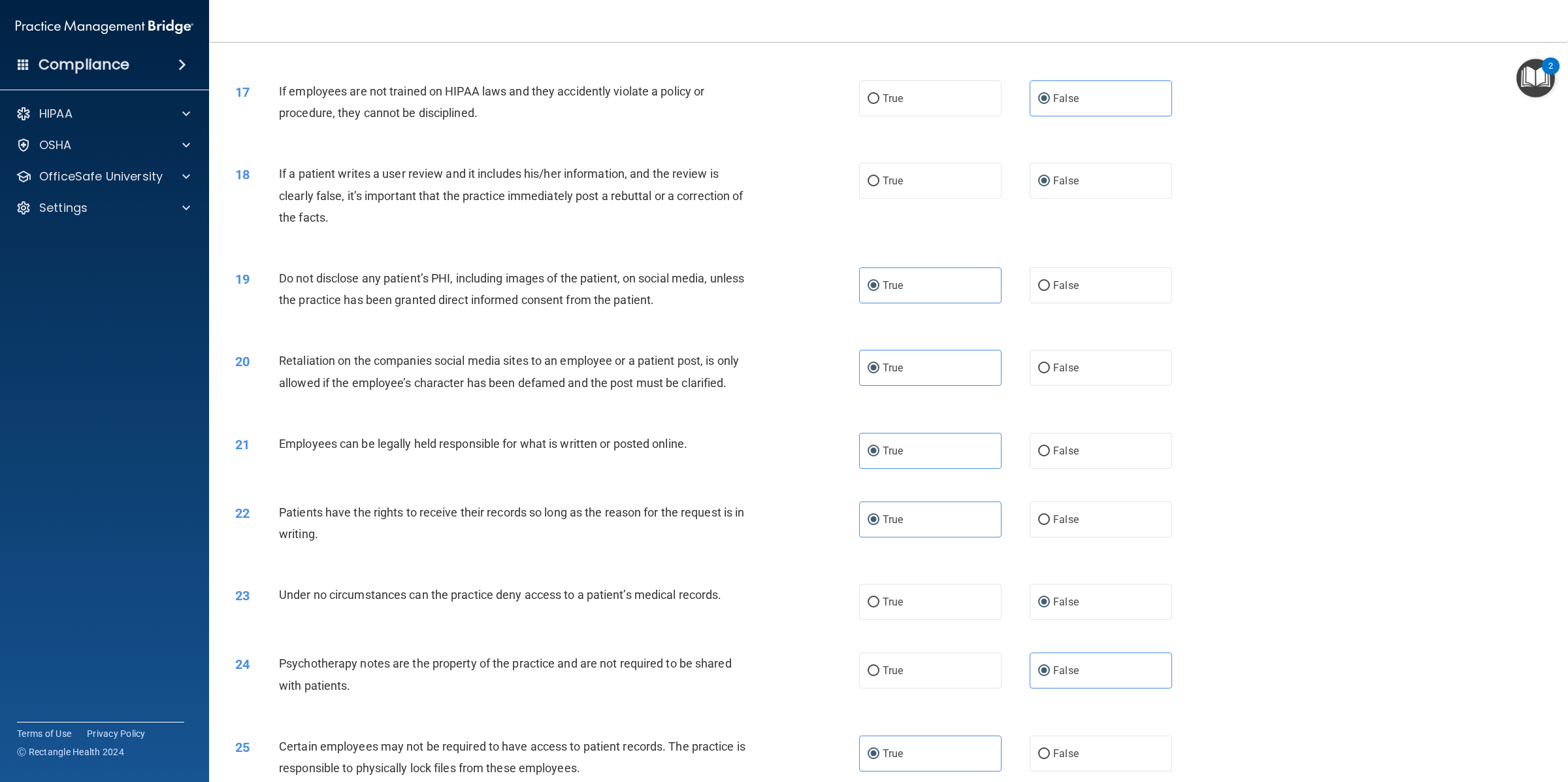
scroll to position [1634, 0]
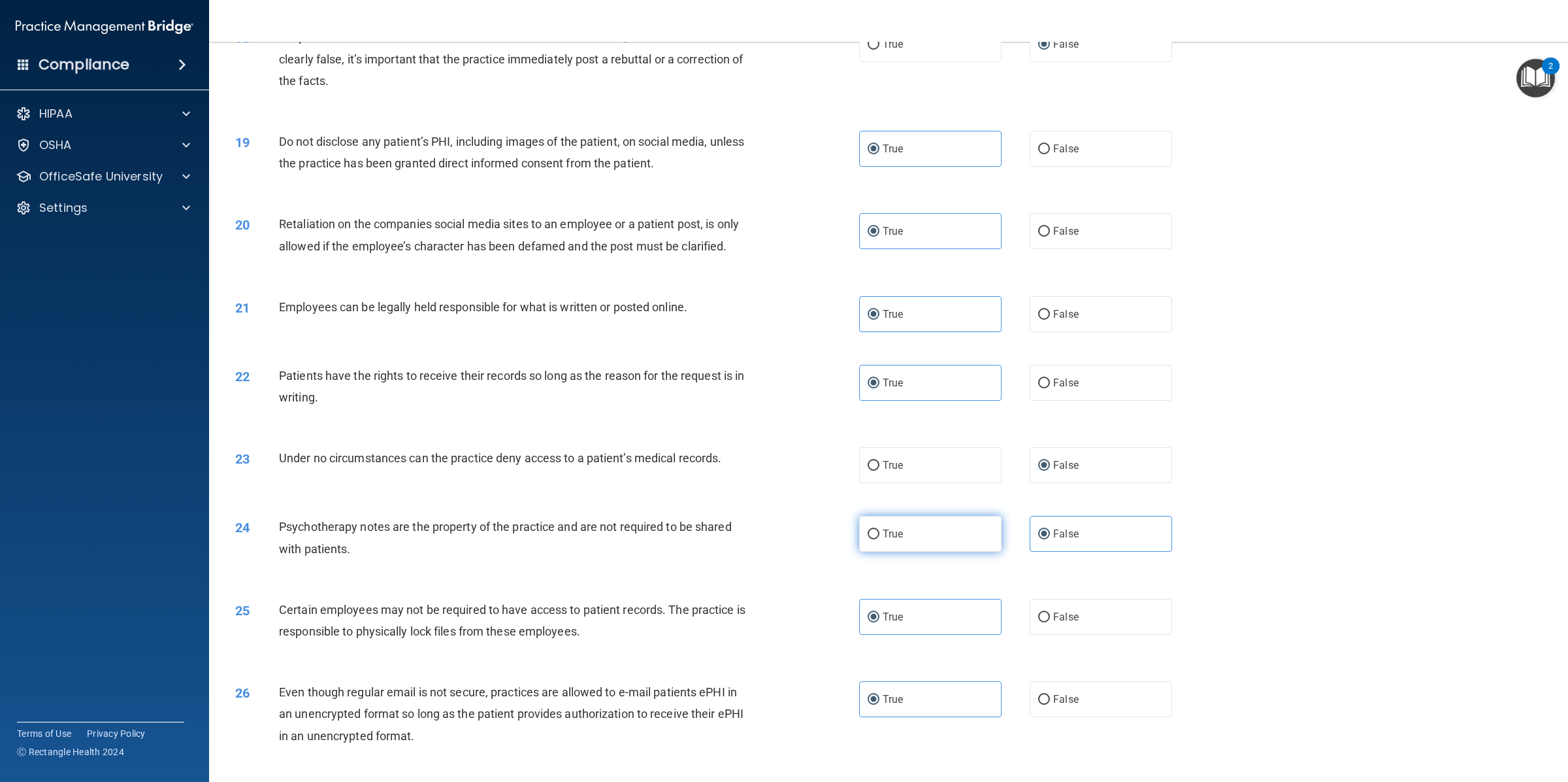
click at [868, 532] on input "True" at bounding box center [873, 534] width 11 height 10
radio input "true"
radio input "false"
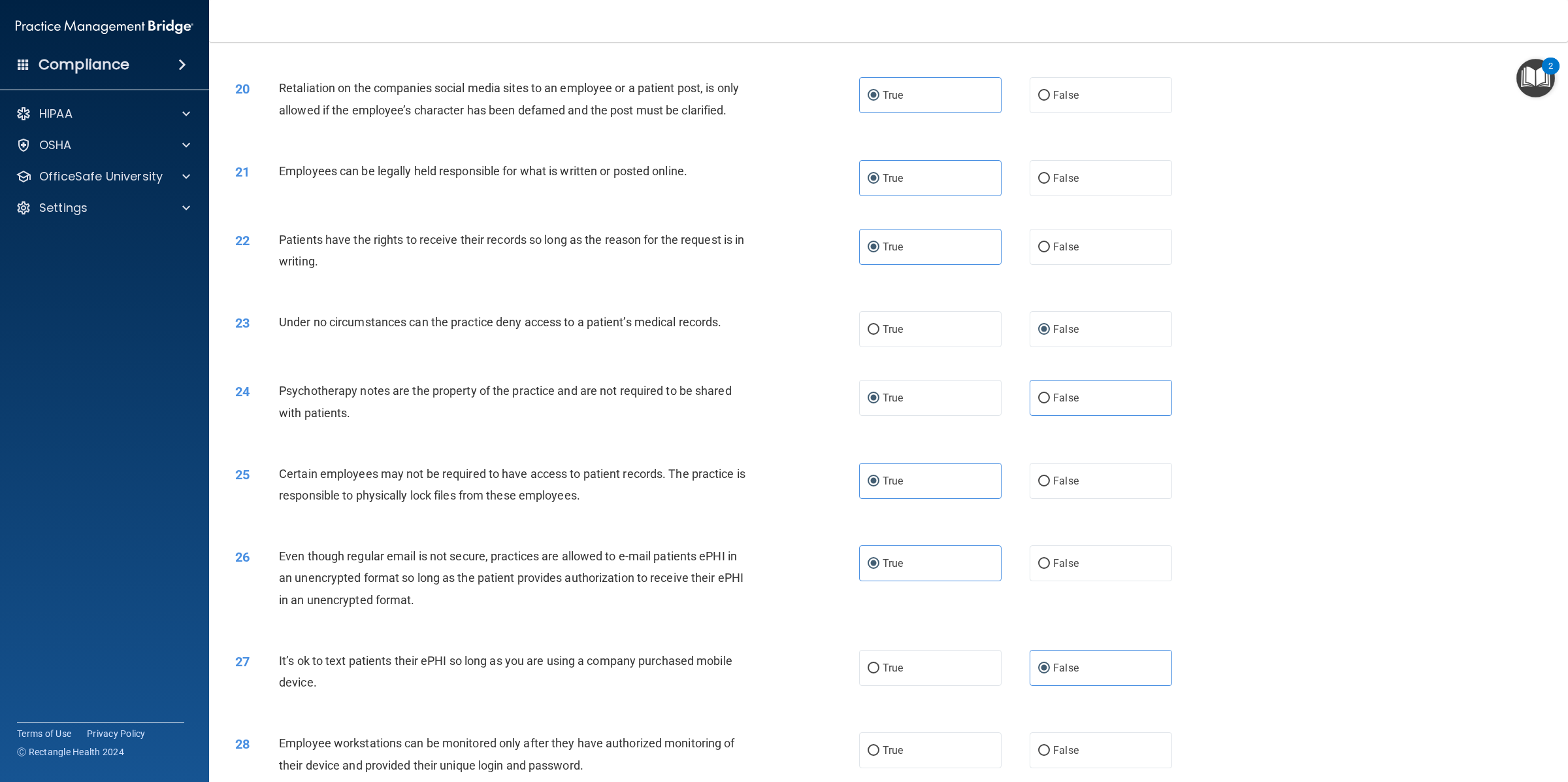
scroll to position [2060, 0]
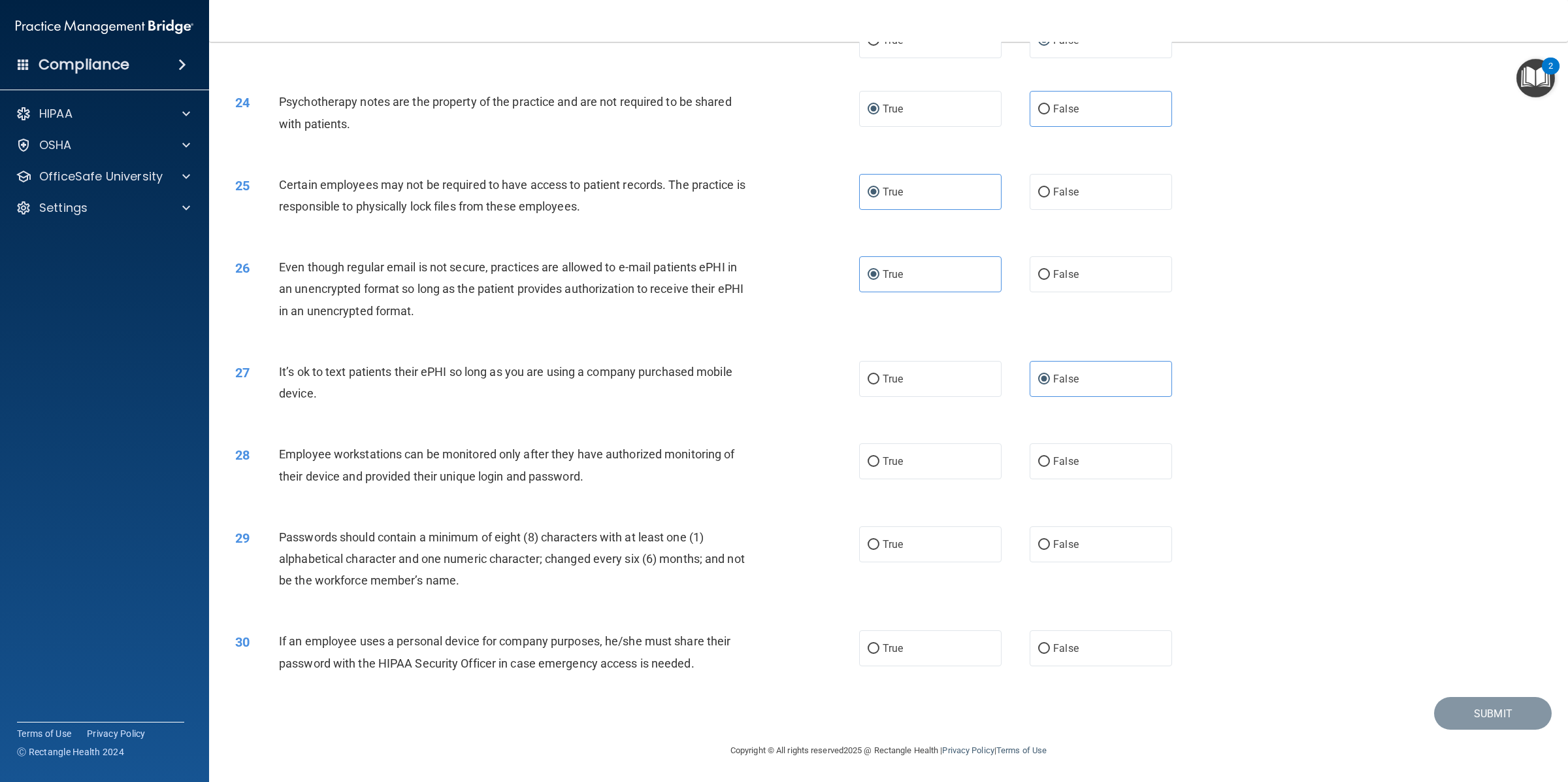
drag, startPoint x: 1084, startPoint y: 475, endPoint x: 1069, endPoint y: 481, distance: 16.2
click at [1083, 474] on label "False" at bounding box center [1101, 461] width 143 height 36
click at [1050, 467] on input "False" at bounding box center [1044, 462] width 11 height 10
radio input "true"
click at [894, 544] on span "True" at bounding box center [892, 543] width 21 height 12
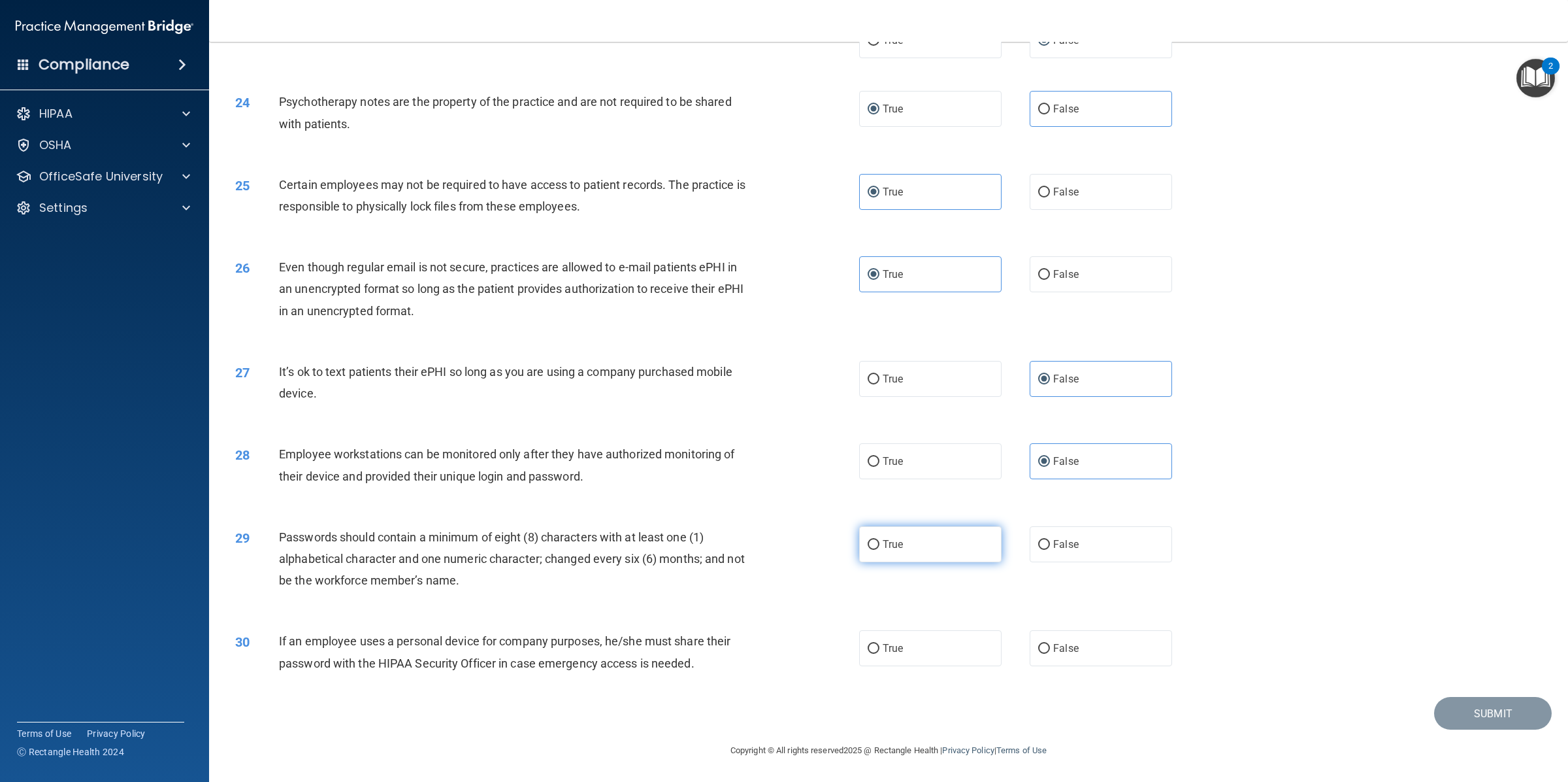
click at [879, 544] on input "True" at bounding box center [873, 545] width 11 height 10
radio input "true"
drag, startPoint x: 1072, startPoint y: 650, endPoint x: 1104, endPoint y: 644, distance: 32.6
click at [1073, 648] on label "False" at bounding box center [1101, 648] width 143 height 36
click at [1050, 648] on input "False" at bounding box center [1044, 649] width 11 height 10
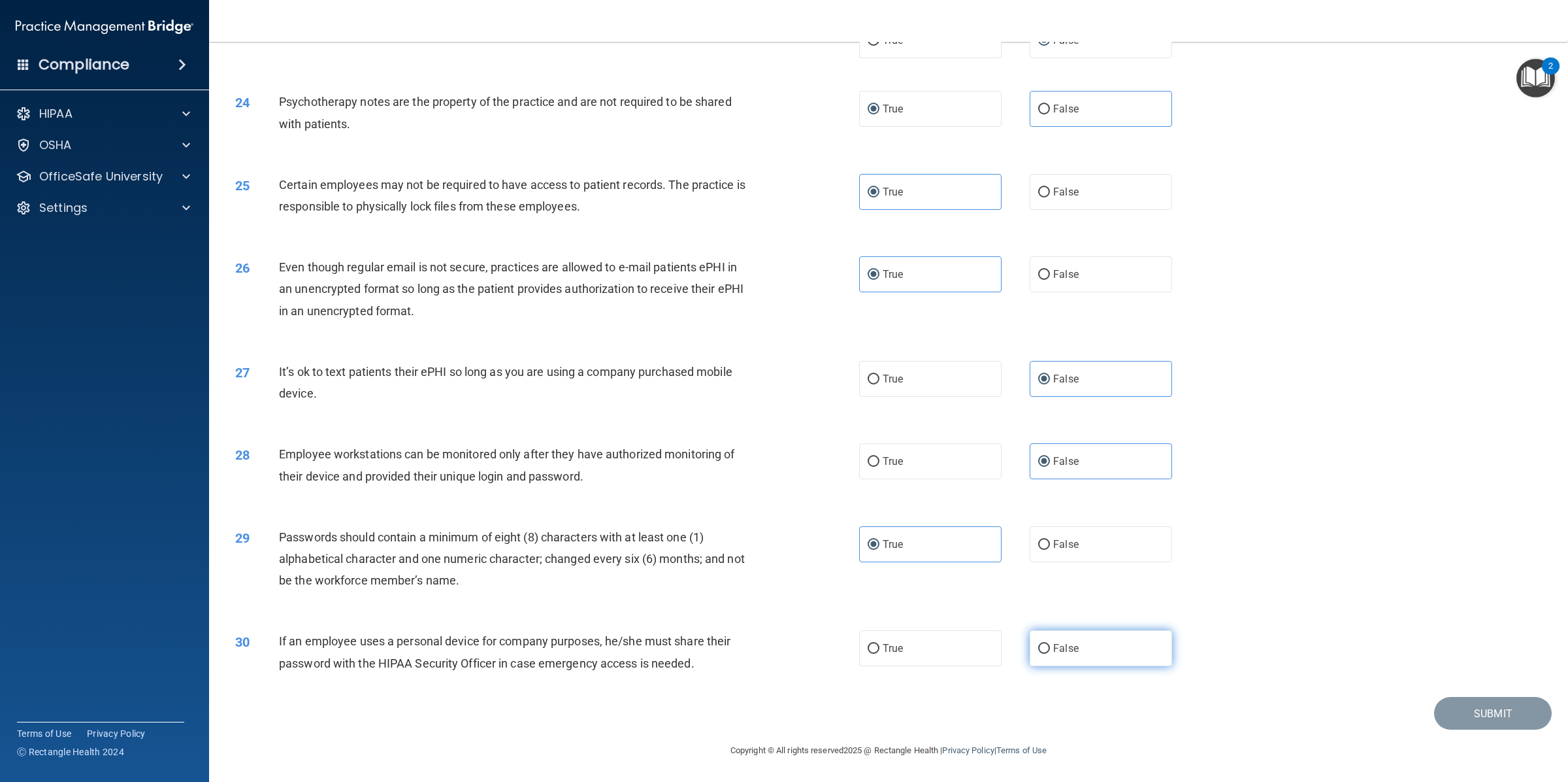
radio input "true"
click at [1456, 707] on button "Submit" at bounding box center [1492, 713] width 117 height 34
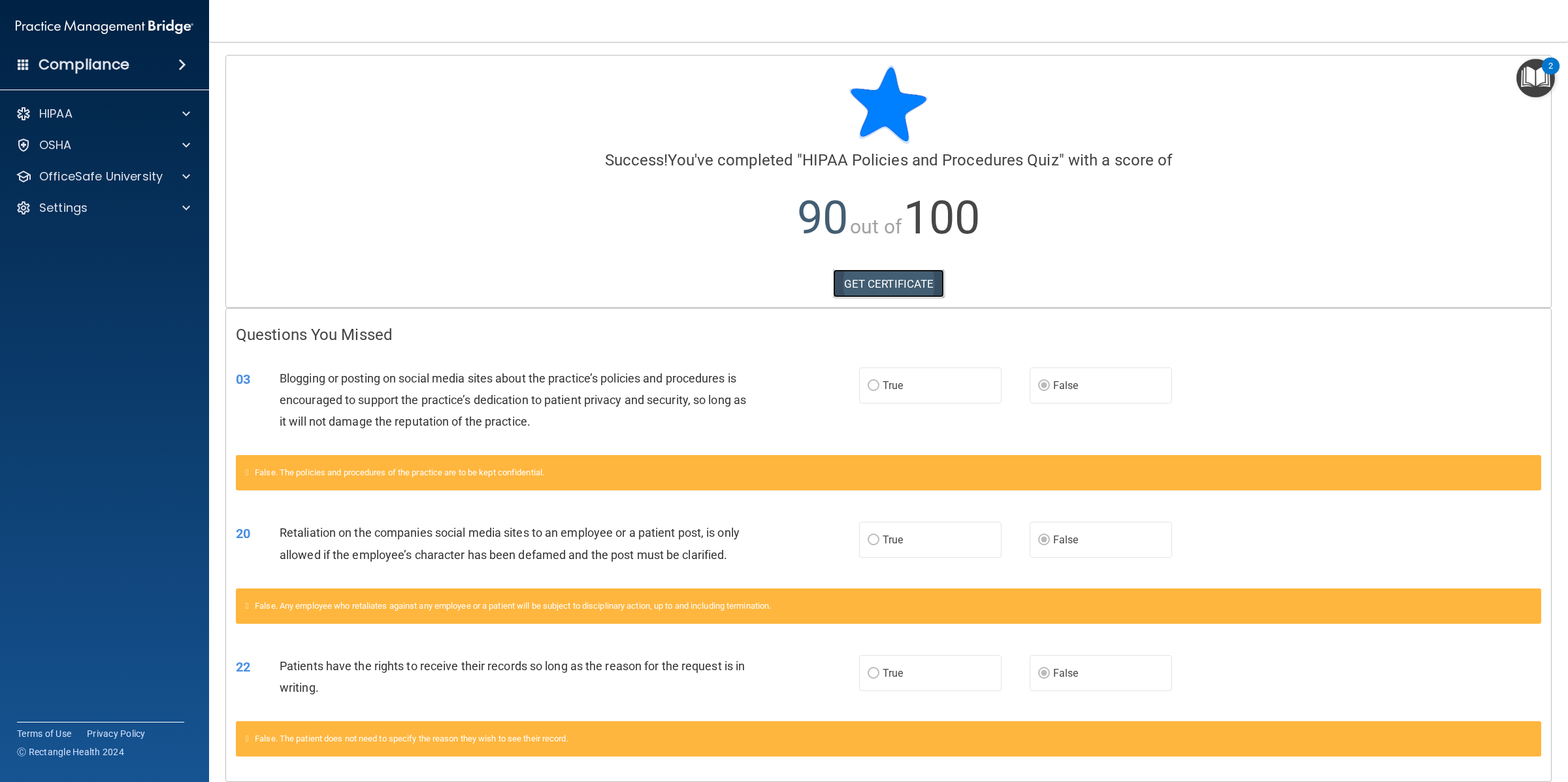
click at [870, 277] on link "GET CERTIFICATE" at bounding box center [888, 283] width 112 height 29
click at [146, 174] on p "OfficeSafe University" at bounding box center [101, 176] width 124 height 16
click at [135, 204] on div "HIPAA Training" at bounding box center [97, 208] width 178 height 13
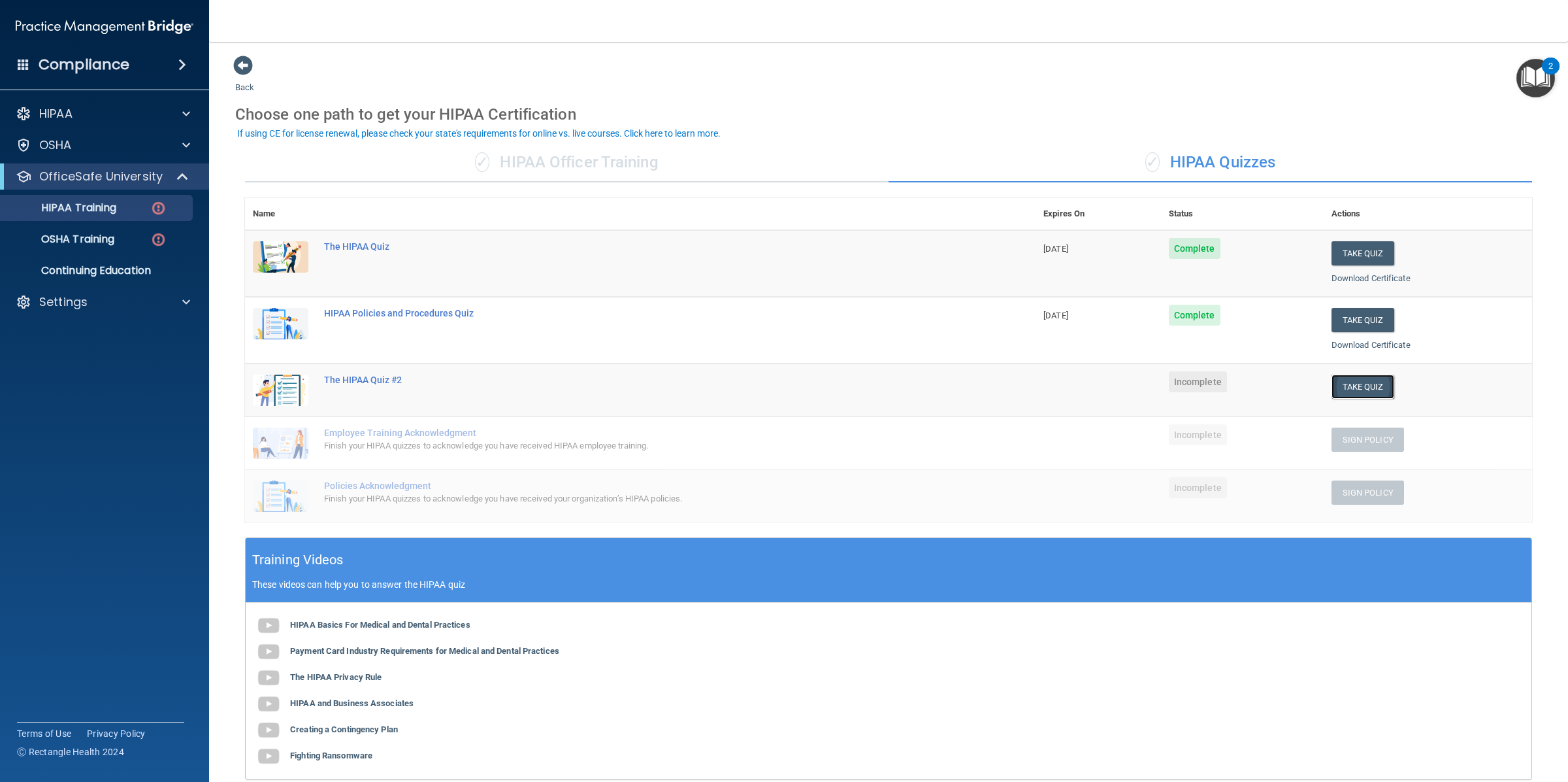
click at [1344, 387] on button "Take Quiz" at bounding box center [1362, 386] width 62 height 24
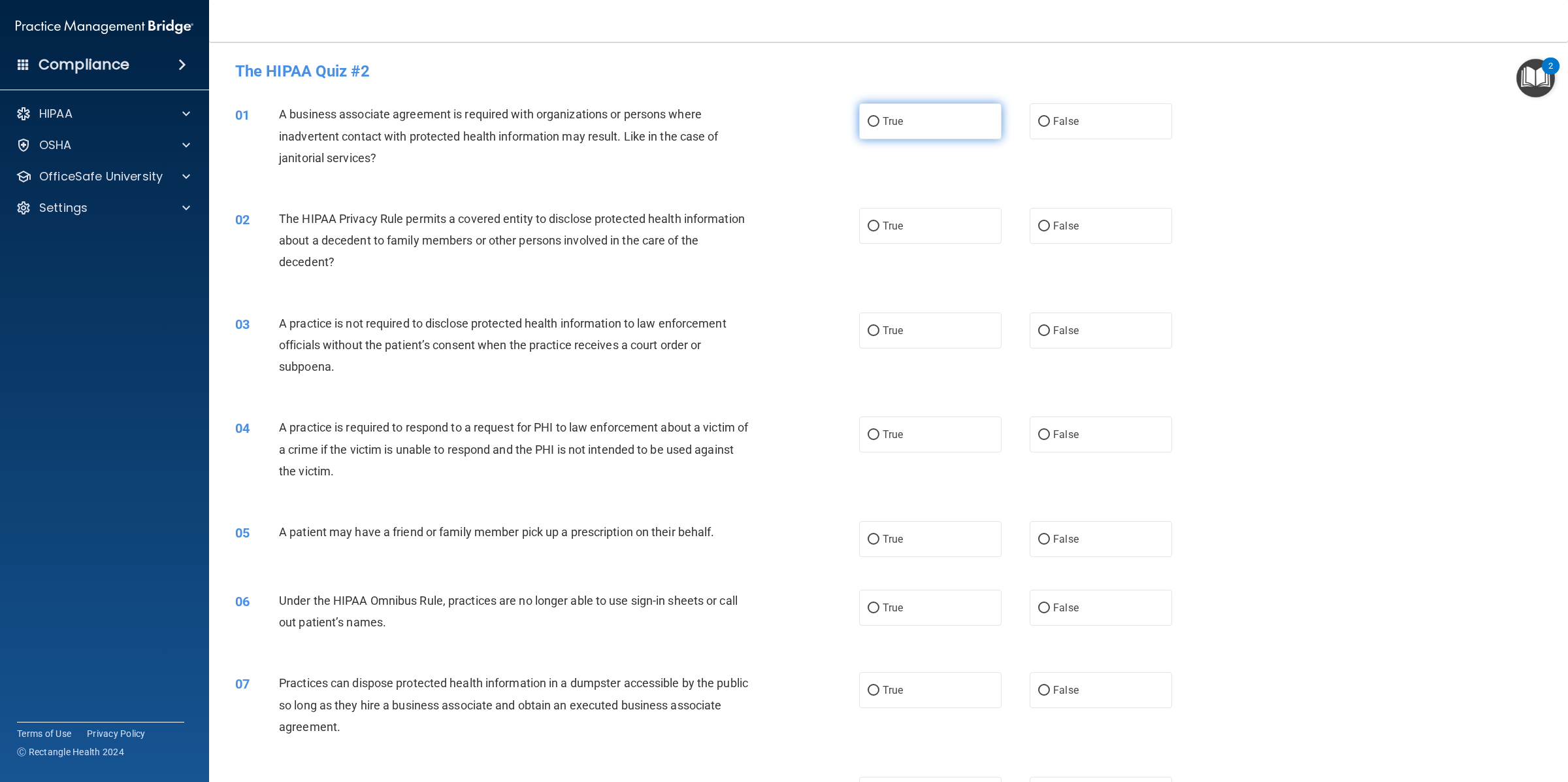
click at [868, 128] on label "True" at bounding box center [930, 121] width 143 height 36
click at [868, 127] on input "True" at bounding box center [873, 122] width 11 height 10
radio input "true"
drag, startPoint x: 932, startPoint y: 230, endPoint x: 931, endPoint y: 255, distance: 25.0
click at [932, 232] on label "True" at bounding box center [930, 226] width 143 height 36
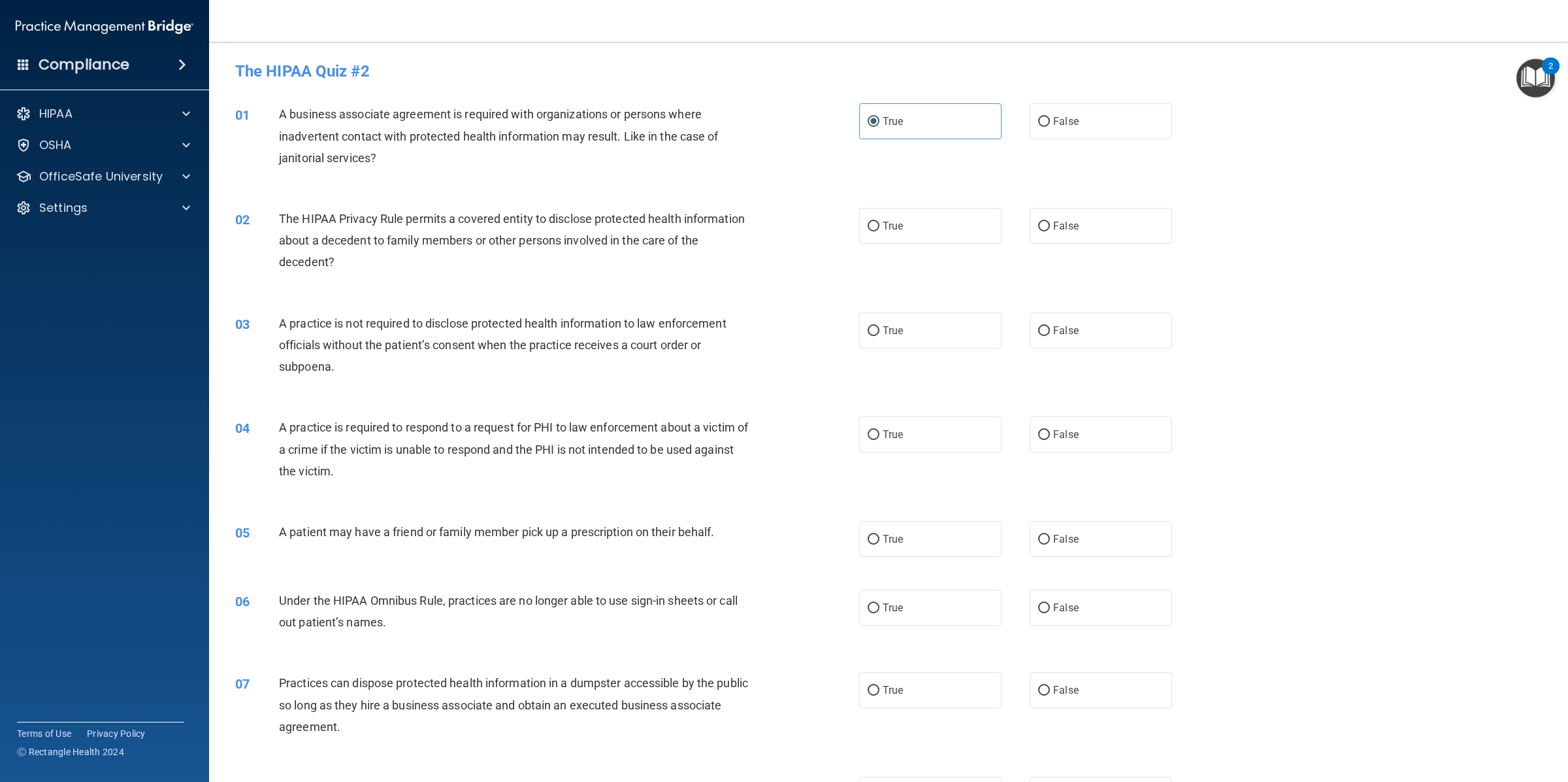
click at [879, 231] on input "True" at bounding box center [873, 226] width 11 height 10
radio input "true"
drag, startPoint x: 931, startPoint y: 295, endPoint x: 955, endPoint y: 300, distance: 24.5
click at [931, 313] on label "True" at bounding box center [930, 331] width 143 height 36
click at [879, 326] on input "True" at bounding box center [873, 331] width 11 height 10
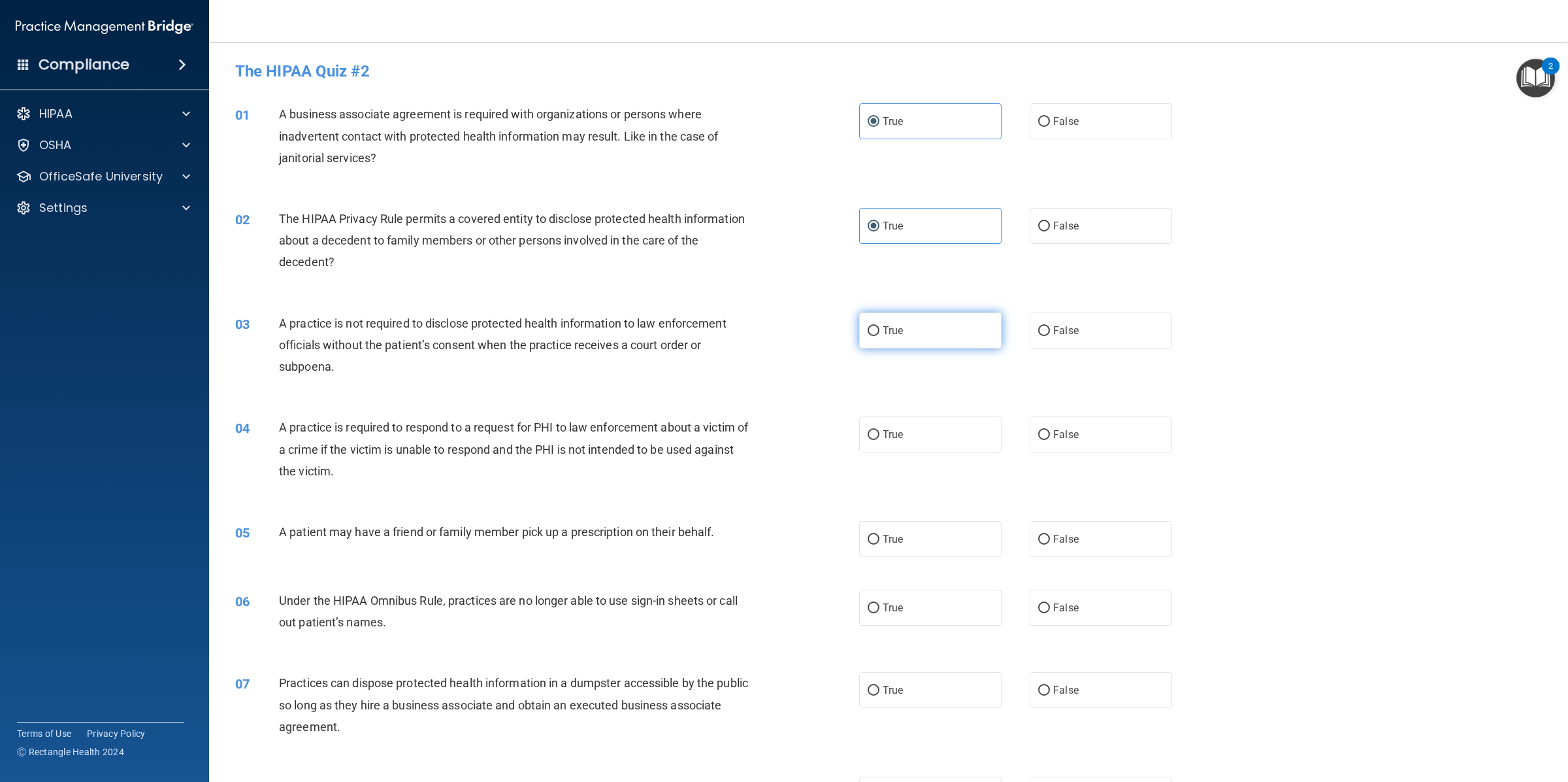
radio input "true"
drag, startPoint x: 1064, startPoint y: 300, endPoint x: 1034, endPoint y: 407, distance: 111.1
click at [1062, 313] on label "False" at bounding box center [1101, 331] width 143 height 36
drag, startPoint x: 1032, startPoint y: 409, endPoint x: 936, endPoint y: 484, distance: 121.8
click at [1038, 430] on input "False" at bounding box center [1044, 435] width 11 height 10
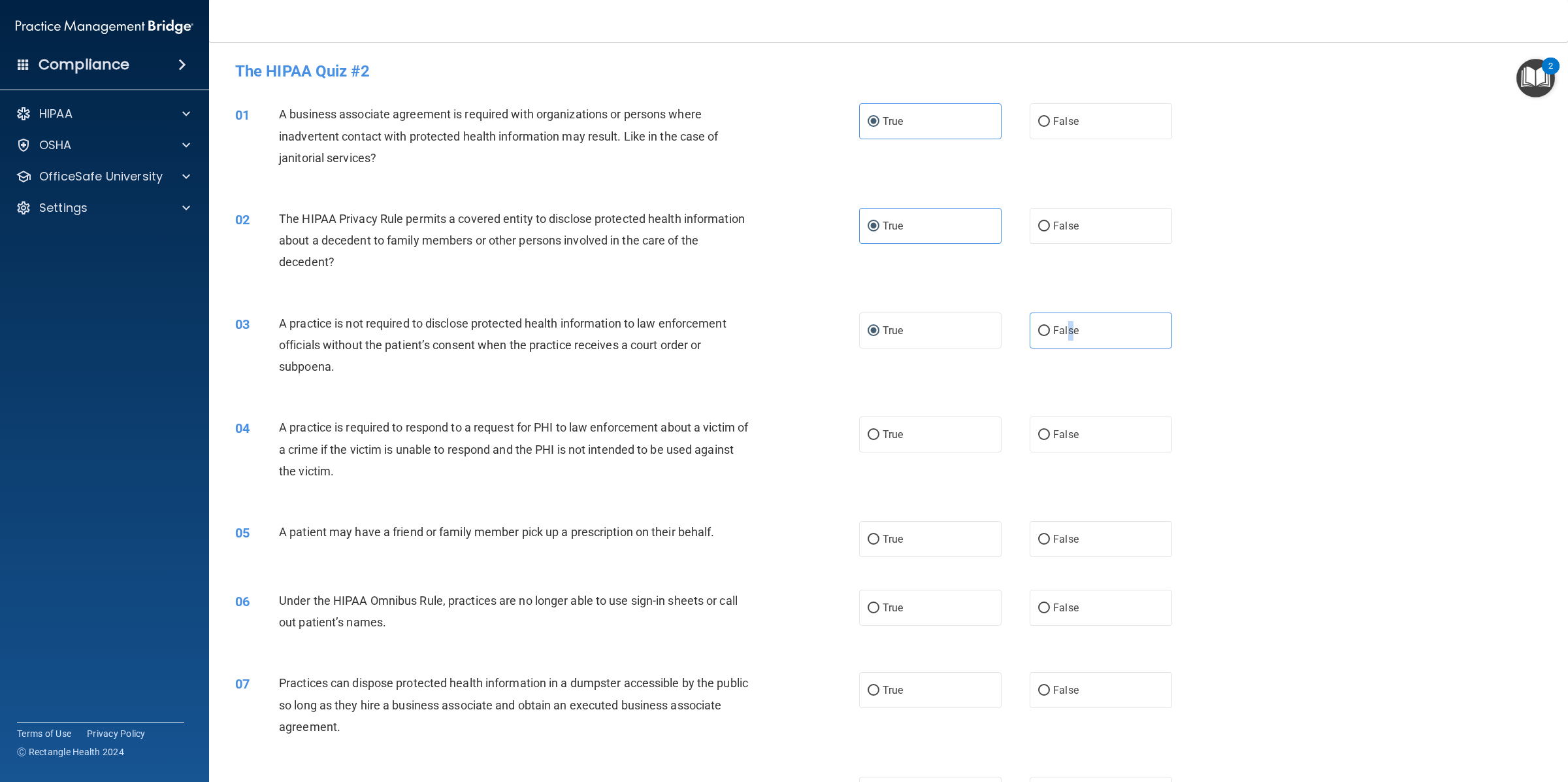
radio input "true"
click at [949, 425] on label "True" at bounding box center [930, 434] width 143 height 36
click at [879, 430] on input "True" at bounding box center [873, 435] width 11 height 10
radio input "true"
radio input "false"
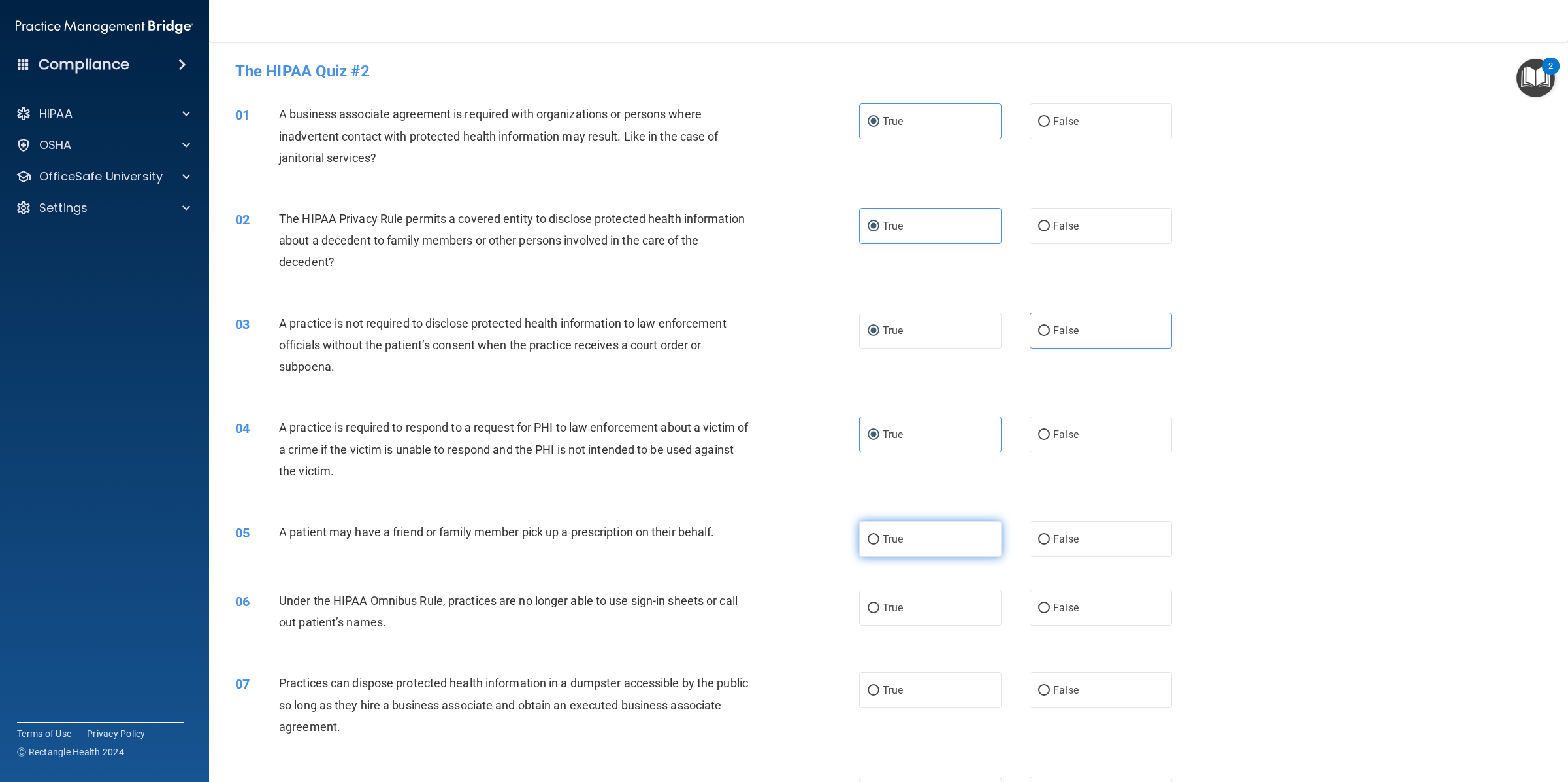
click at [931, 521] on label "True" at bounding box center [930, 539] width 143 height 36
click at [879, 535] on input "True" at bounding box center [873, 540] width 11 height 10
radio input "true"
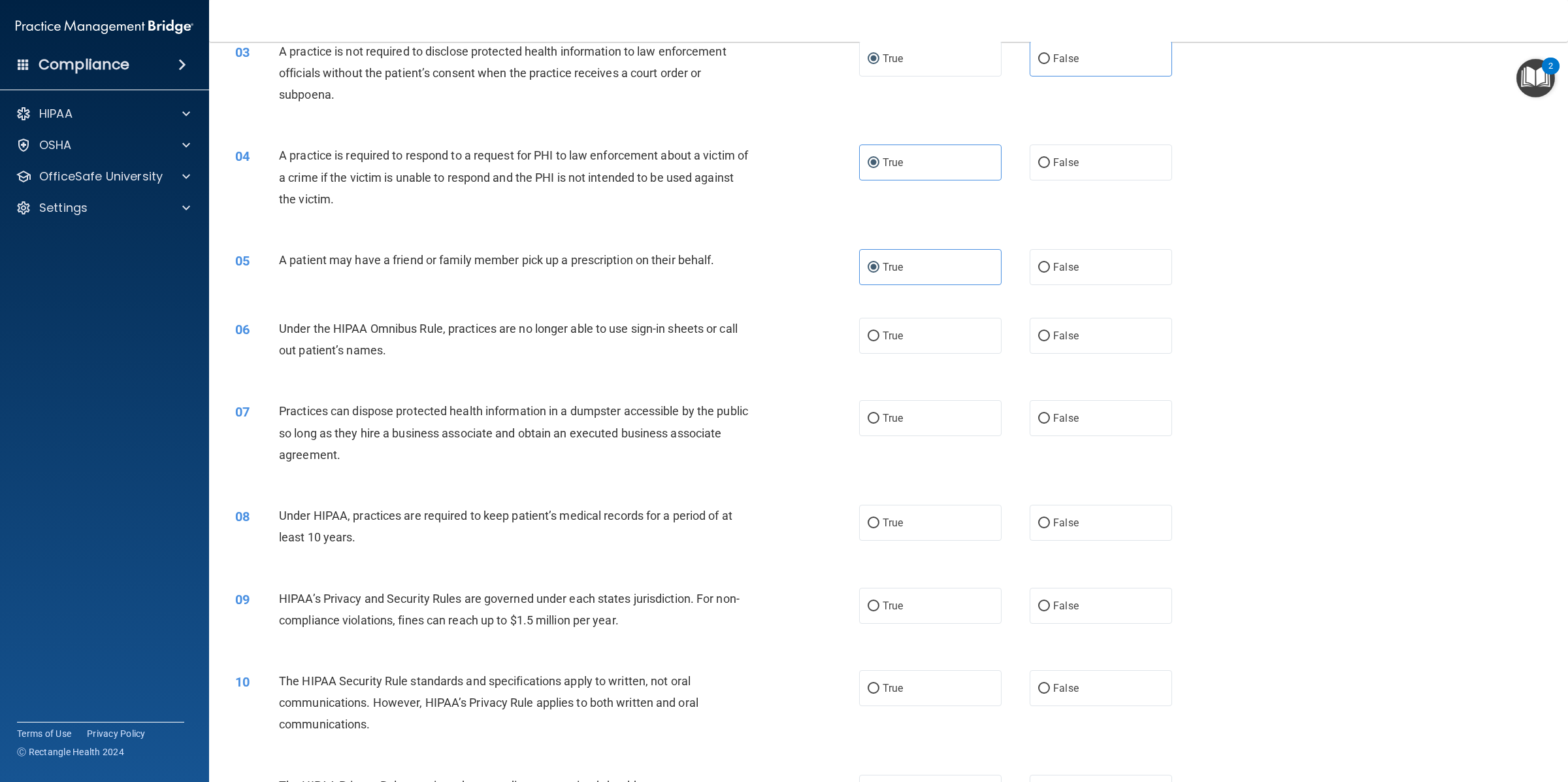
drag, startPoint x: 1052, startPoint y: 324, endPoint x: 1013, endPoint y: 387, distance: 74.1
click at [1052, 326] on label "False" at bounding box center [1101, 336] width 143 height 36
click at [1050, 332] on input "False" at bounding box center [1044, 336] width 11 height 10
radio input "true"
drag, startPoint x: 955, startPoint y: 391, endPoint x: 971, endPoint y: 464, distance: 74.7
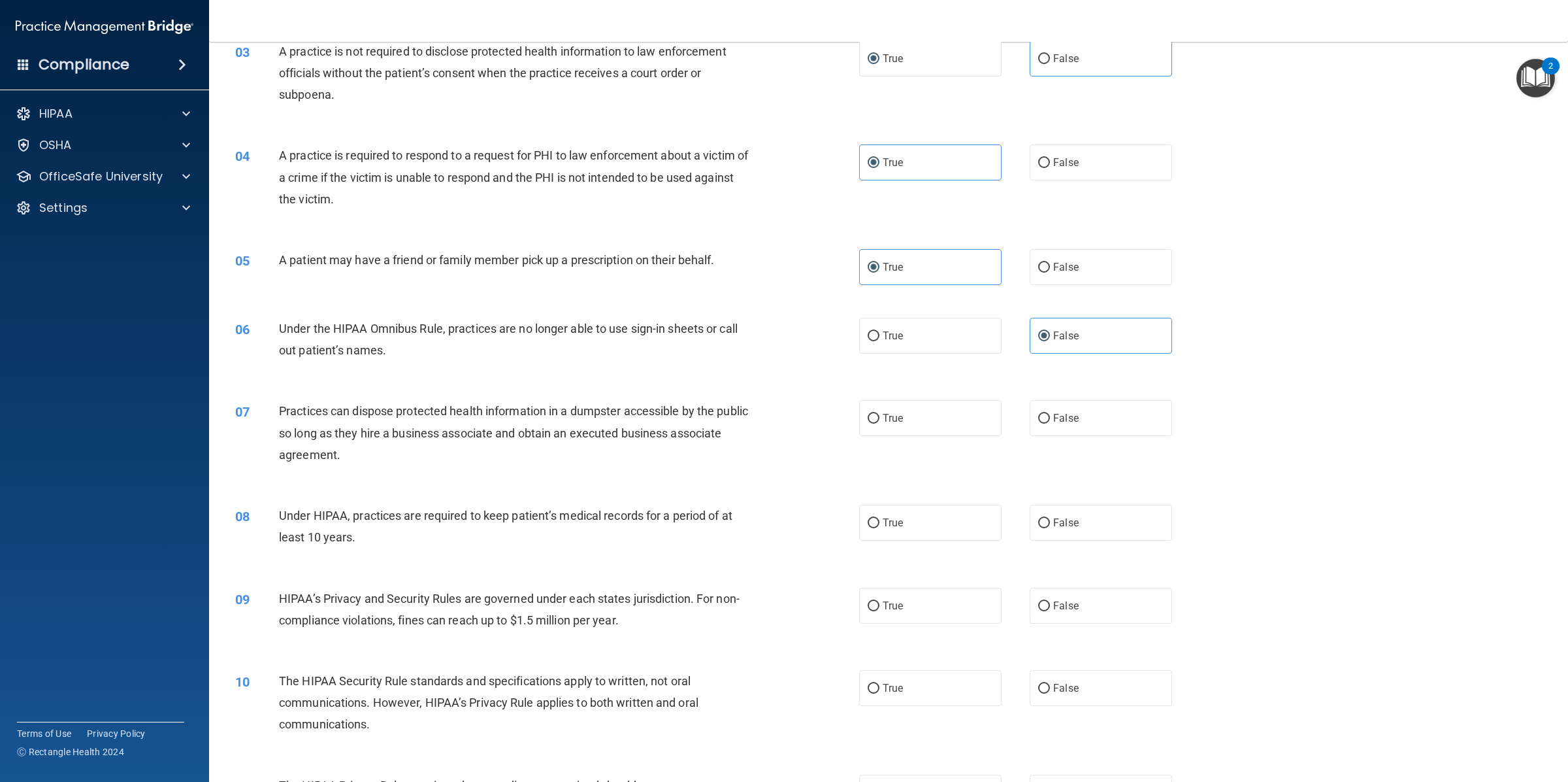
click at [954, 400] on label "True" at bounding box center [930, 418] width 143 height 36
click at [879, 414] on input "True" at bounding box center [873, 418] width 11 height 10
radio input "true"
drag, startPoint x: 962, startPoint y: 492, endPoint x: 996, endPoint y: 503, distance: 35.7
click at [967, 505] on label "True" at bounding box center [930, 523] width 143 height 36
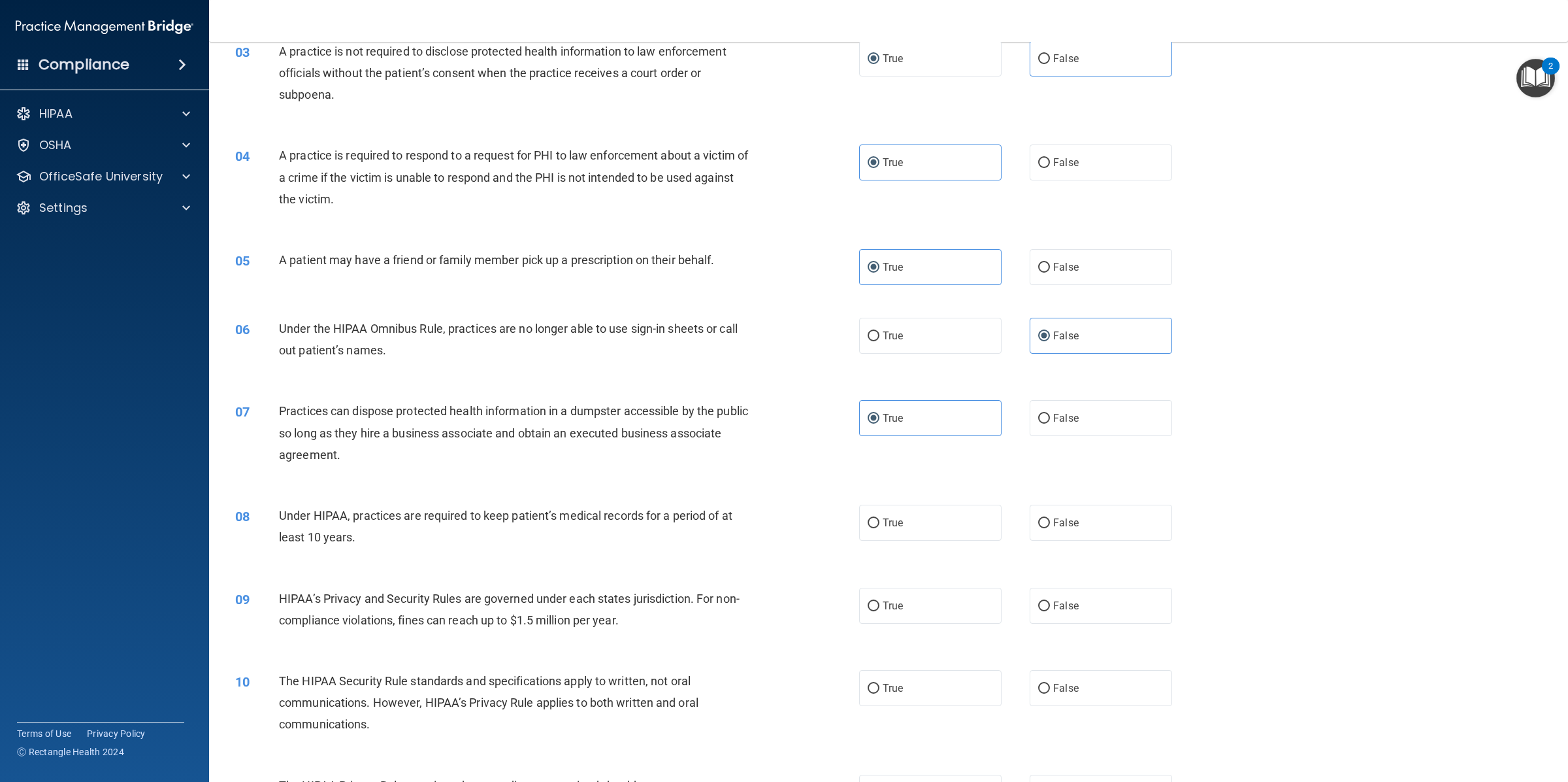
click at [879, 519] on input "True" at bounding box center [873, 524] width 11 height 10
radio input "true"
click at [1054, 507] on label "False" at bounding box center [1101, 523] width 143 height 36
click at [1050, 519] on input "False" at bounding box center [1044, 524] width 11 height 10
radio input "true"
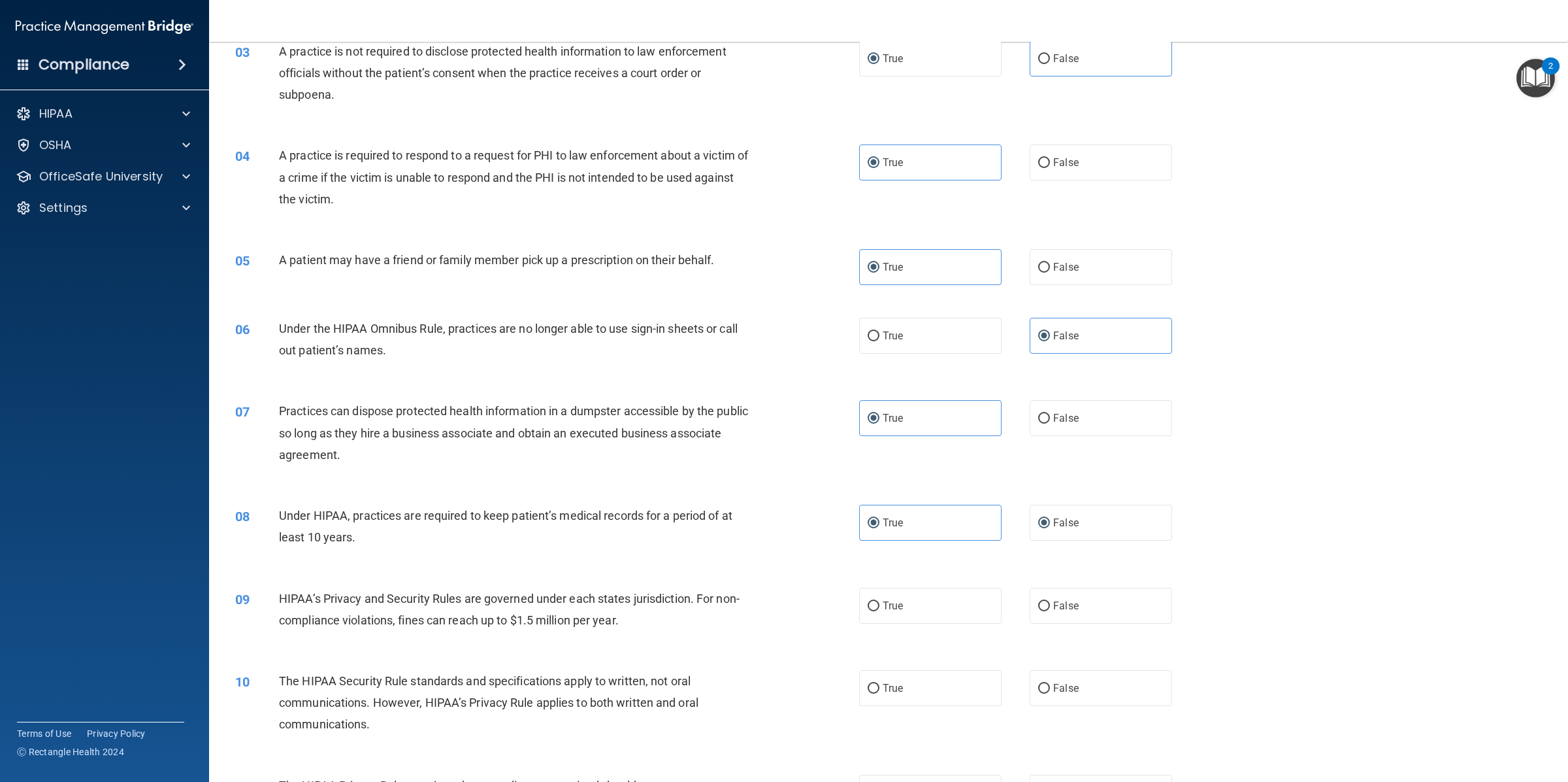
radio input "false"
drag, startPoint x: 1053, startPoint y: 570, endPoint x: 1007, endPoint y: 574, distance: 46.2
click at [1046, 588] on label "False" at bounding box center [1101, 606] width 143 height 36
drag, startPoint x: 913, startPoint y: 577, endPoint x: 994, endPoint y: 453, distance: 148.1
click at [912, 588] on label "True" at bounding box center [930, 606] width 143 height 36
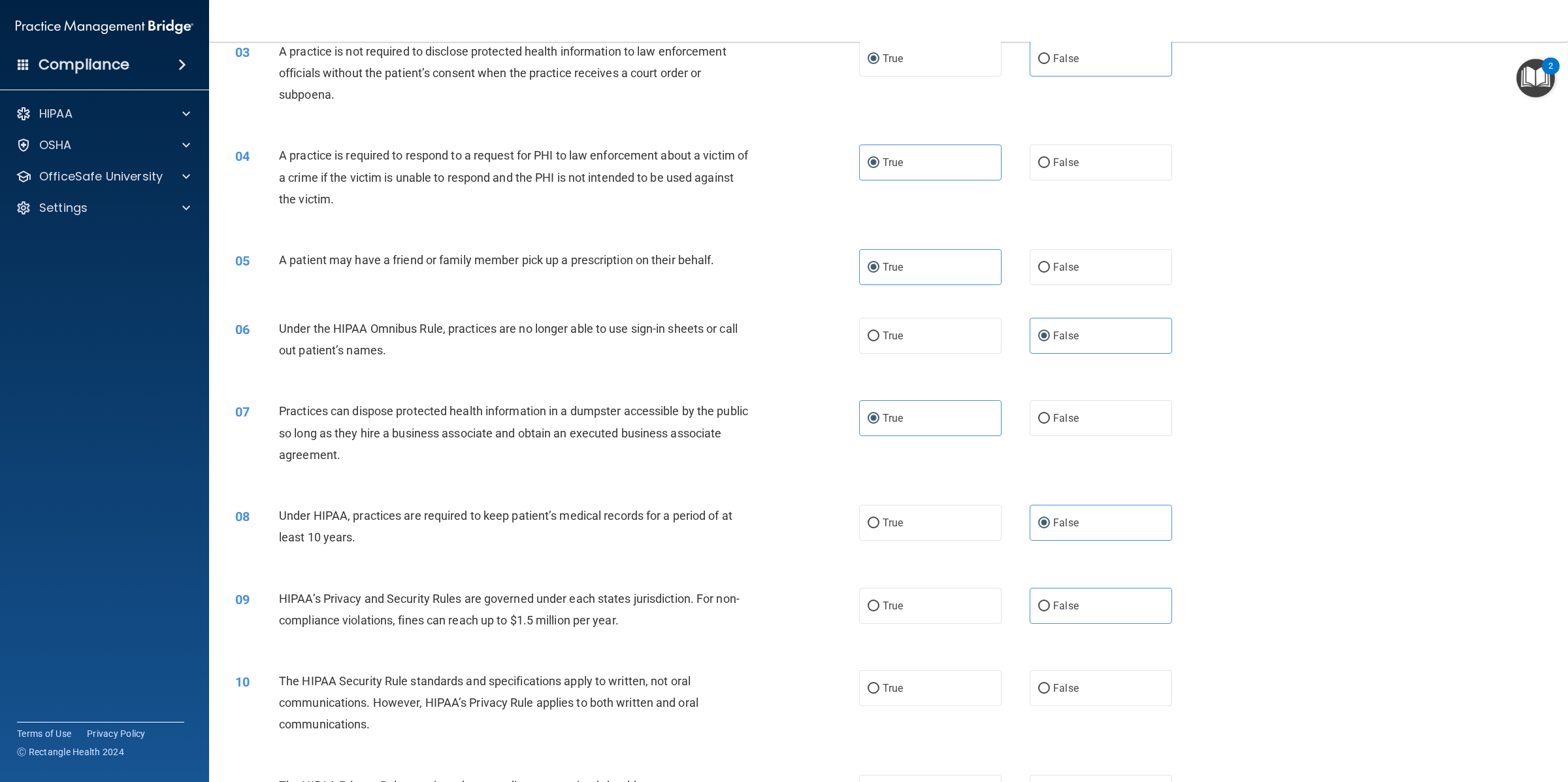
click at [879, 601] on input "True" at bounding box center [873, 606] width 11 height 10
radio input "true"
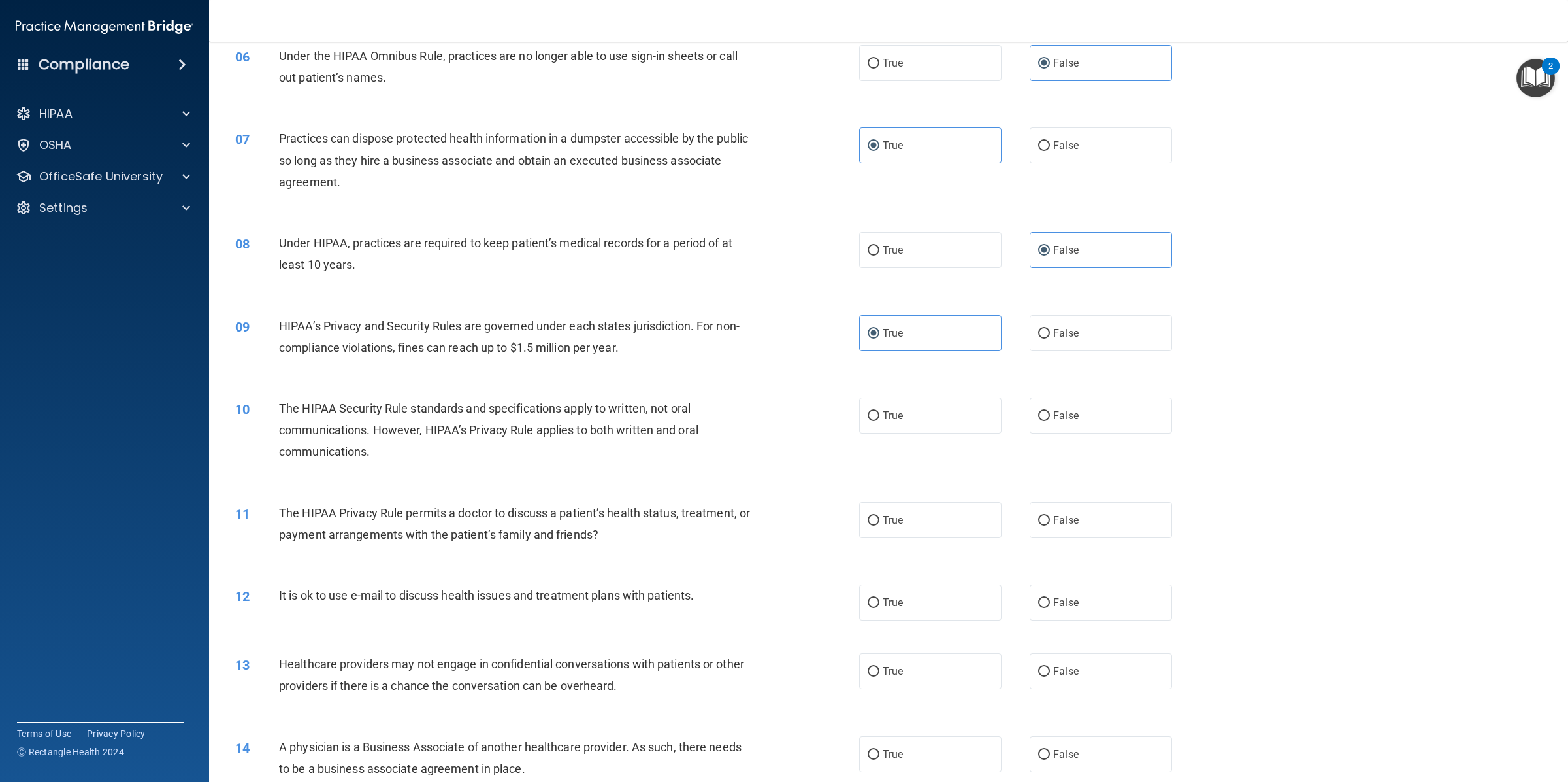
scroll to position [680, 0]
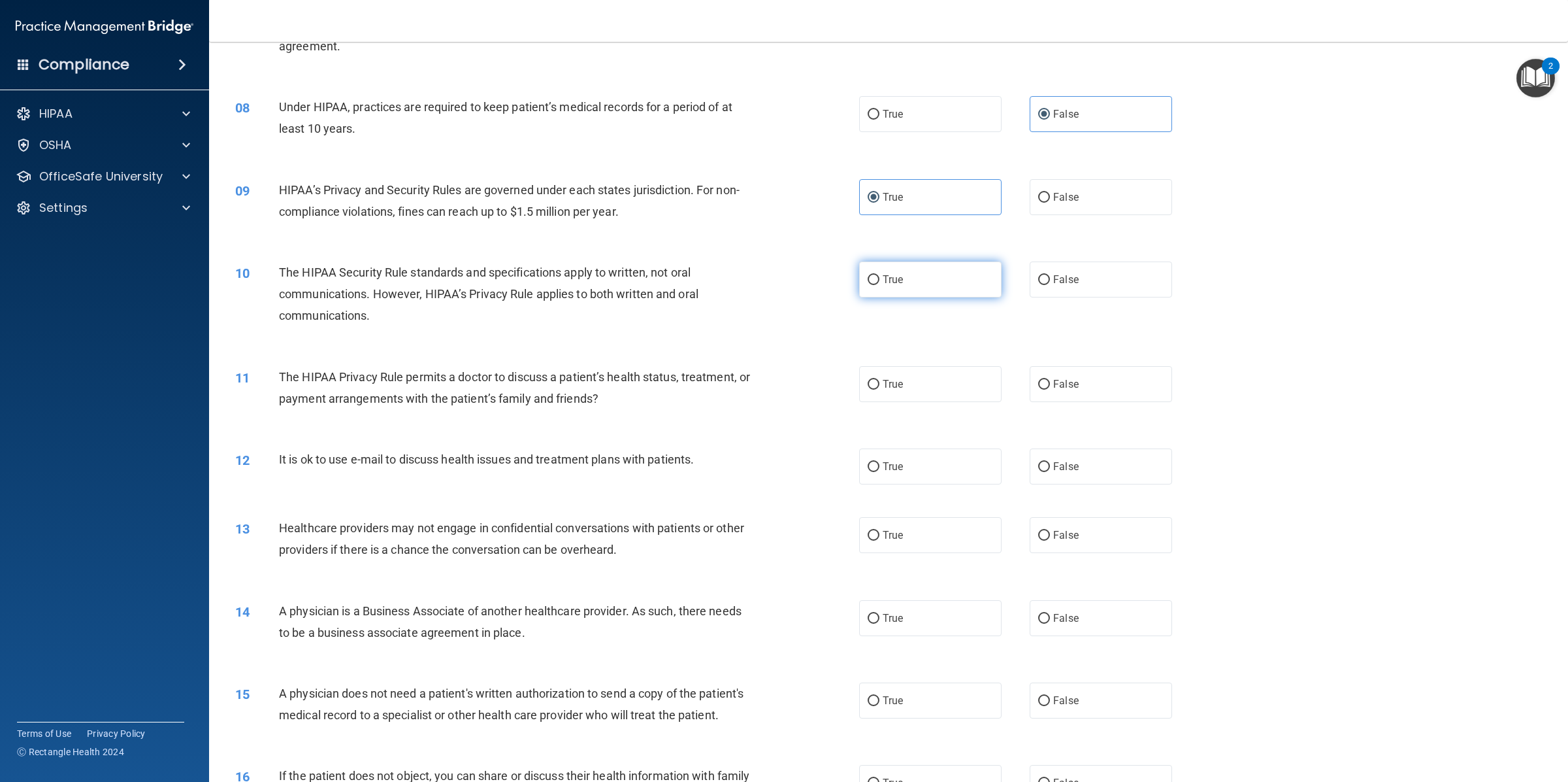
click at [923, 262] on label "True" at bounding box center [930, 280] width 143 height 36
click at [879, 275] on input "True" at bounding box center [873, 280] width 11 height 10
radio input "true"
drag, startPoint x: 1064, startPoint y: 354, endPoint x: 1020, endPoint y: 396, distance: 60.8
click at [1064, 366] on label "False" at bounding box center [1101, 384] width 143 height 36
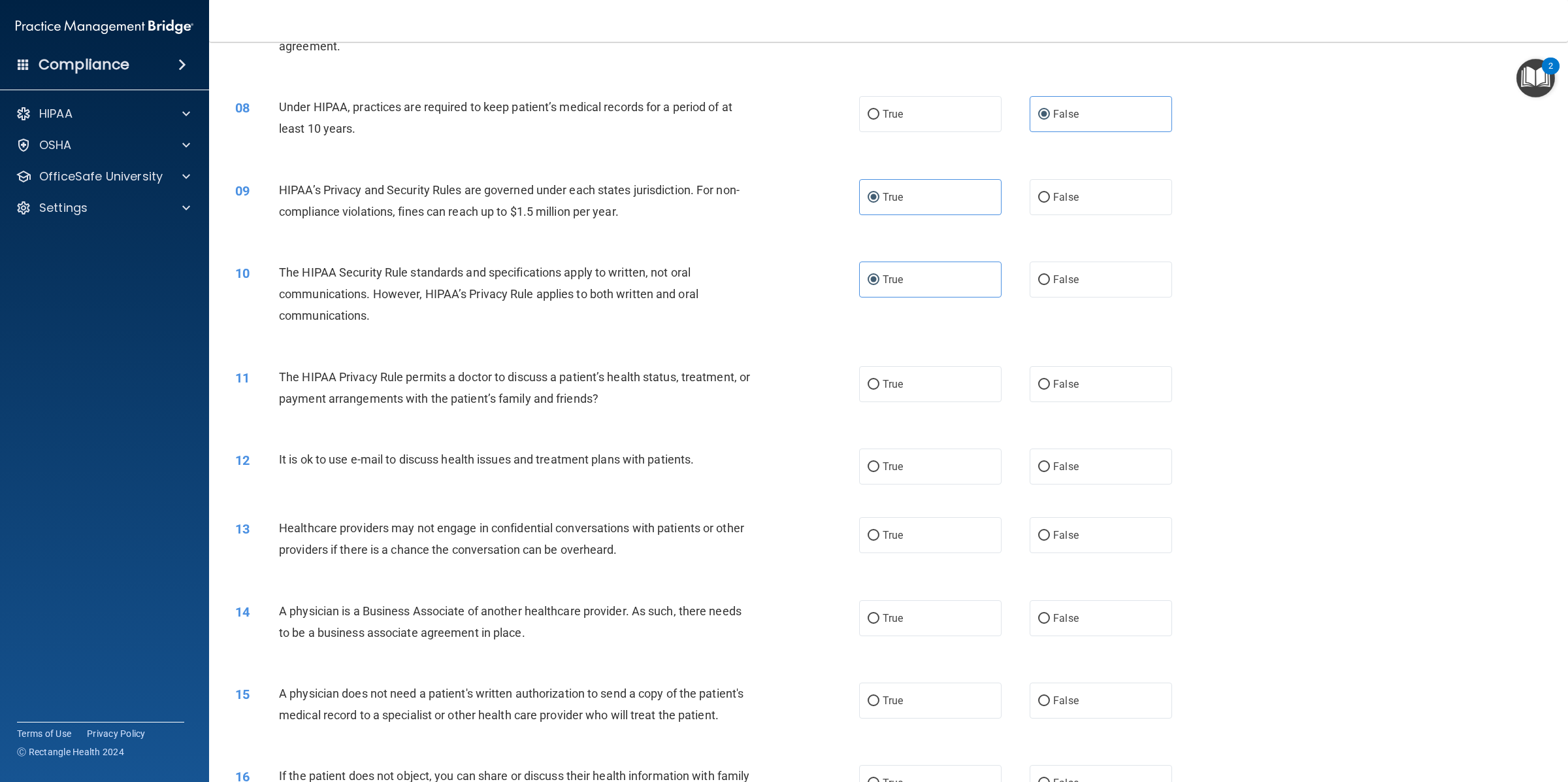
click at [1050, 380] on input "False" at bounding box center [1044, 385] width 11 height 10
radio input "true"
click at [964, 448] on label "True" at bounding box center [930, 466] width 143 height 36
click at [879, 462] on input "True" at bounding box center [873, 467] width 11 height 10
radio input "true"
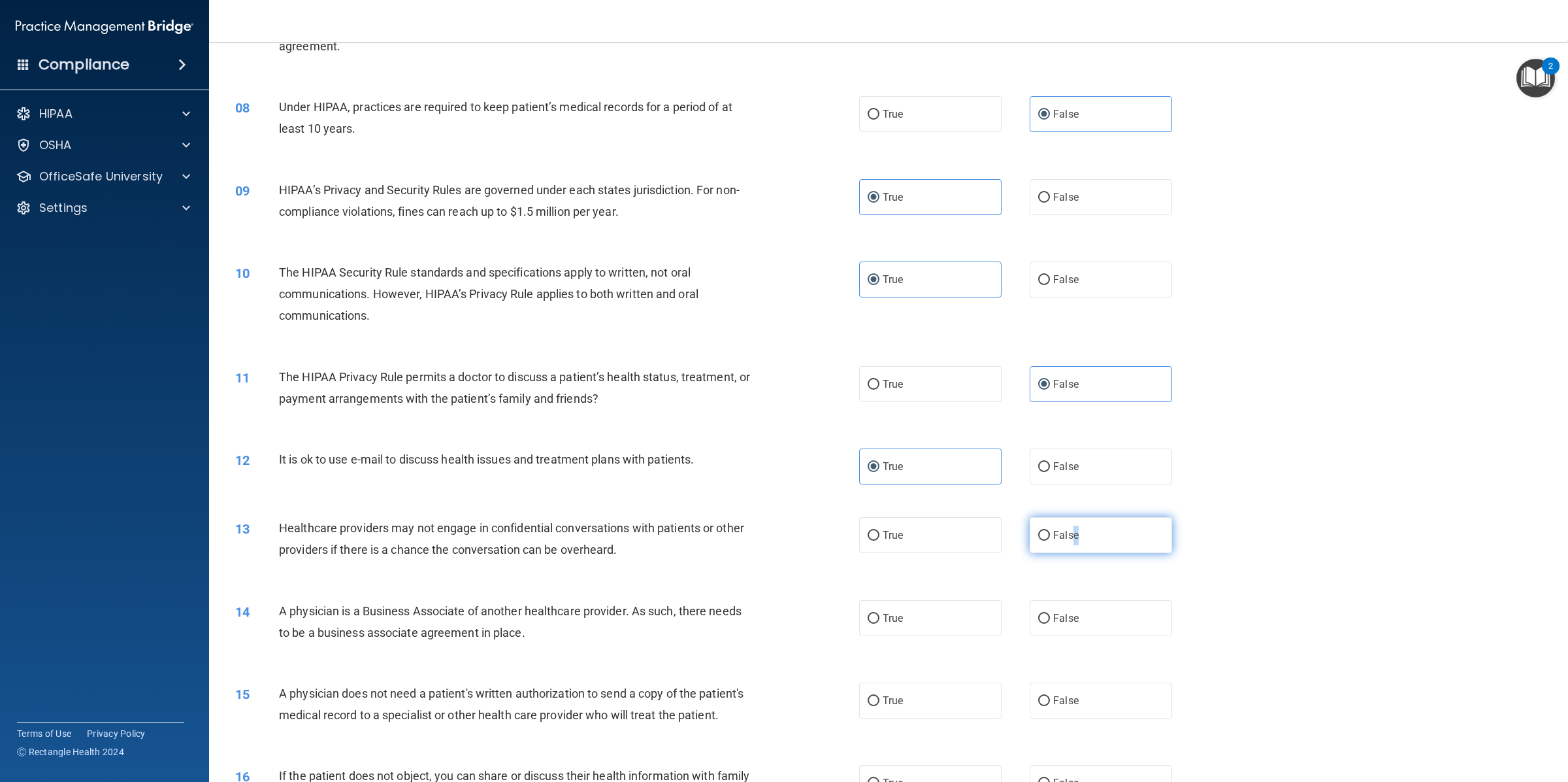
drag, startPoint x: 1070, startPoint y: 511, endPoint x: 1023, endPoint y: 527, distance: 49.6
click at [1063, 528] on span "False" at bounding box center [1065, 534] width 25 height 12
click at [968, 606] on label "True" at bounding box center [930, 618] width 143 height 36
click at [879, 614] on input "True" at bounding box center [873, 619] width 11 height 10
radio input "true"
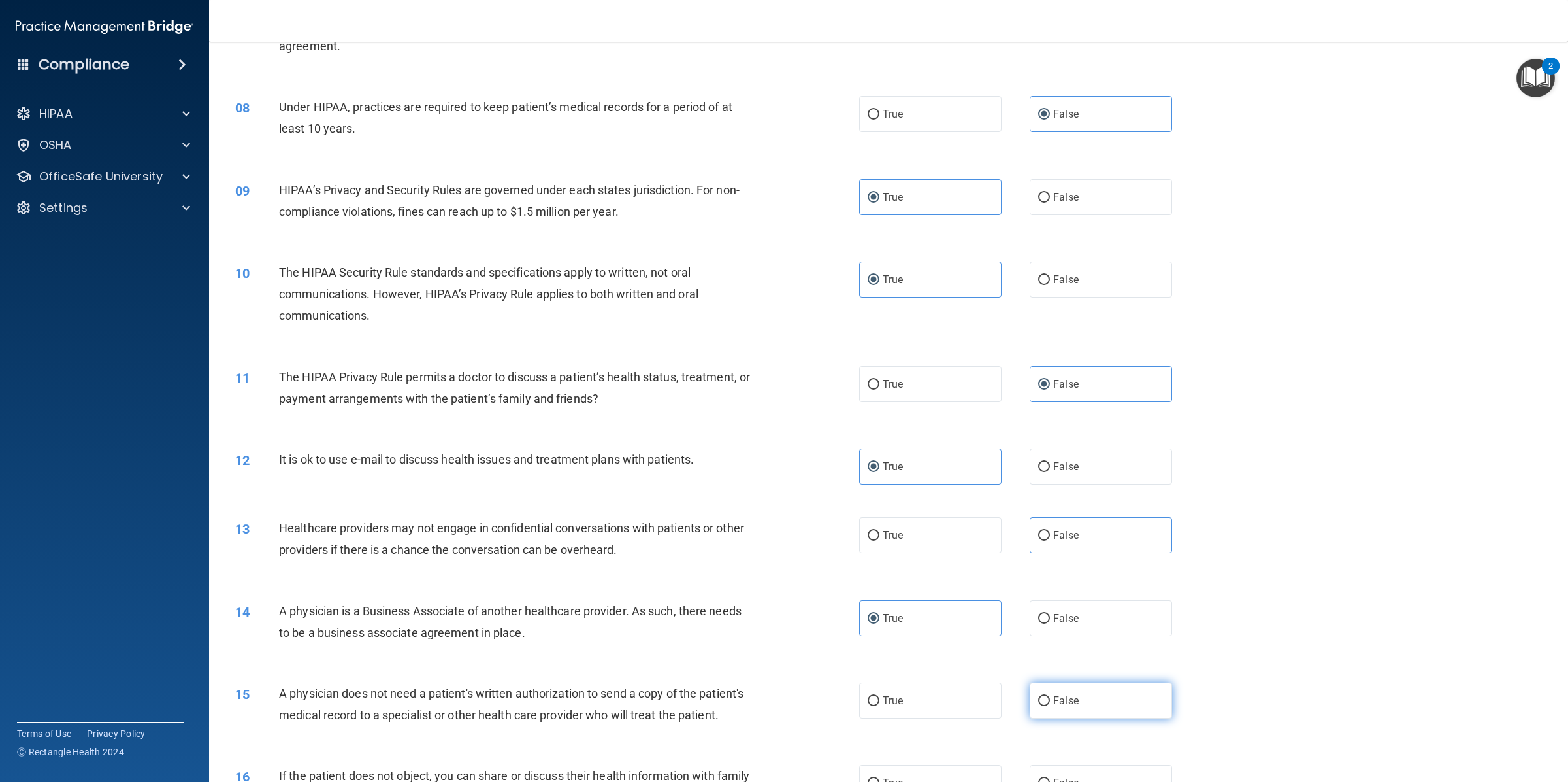
drag, startPoint x: 1097, startPoint y: 670, endPoint x: 1112, endPoint y: 615, distance: 57.0
click at [1096, 683] on label "False" at bounding box center [1101, 701] width 143 height 36
click at [1050, 696] on input "False" at bounding box center [1044, 701] width 11 height 10
radio input "true"
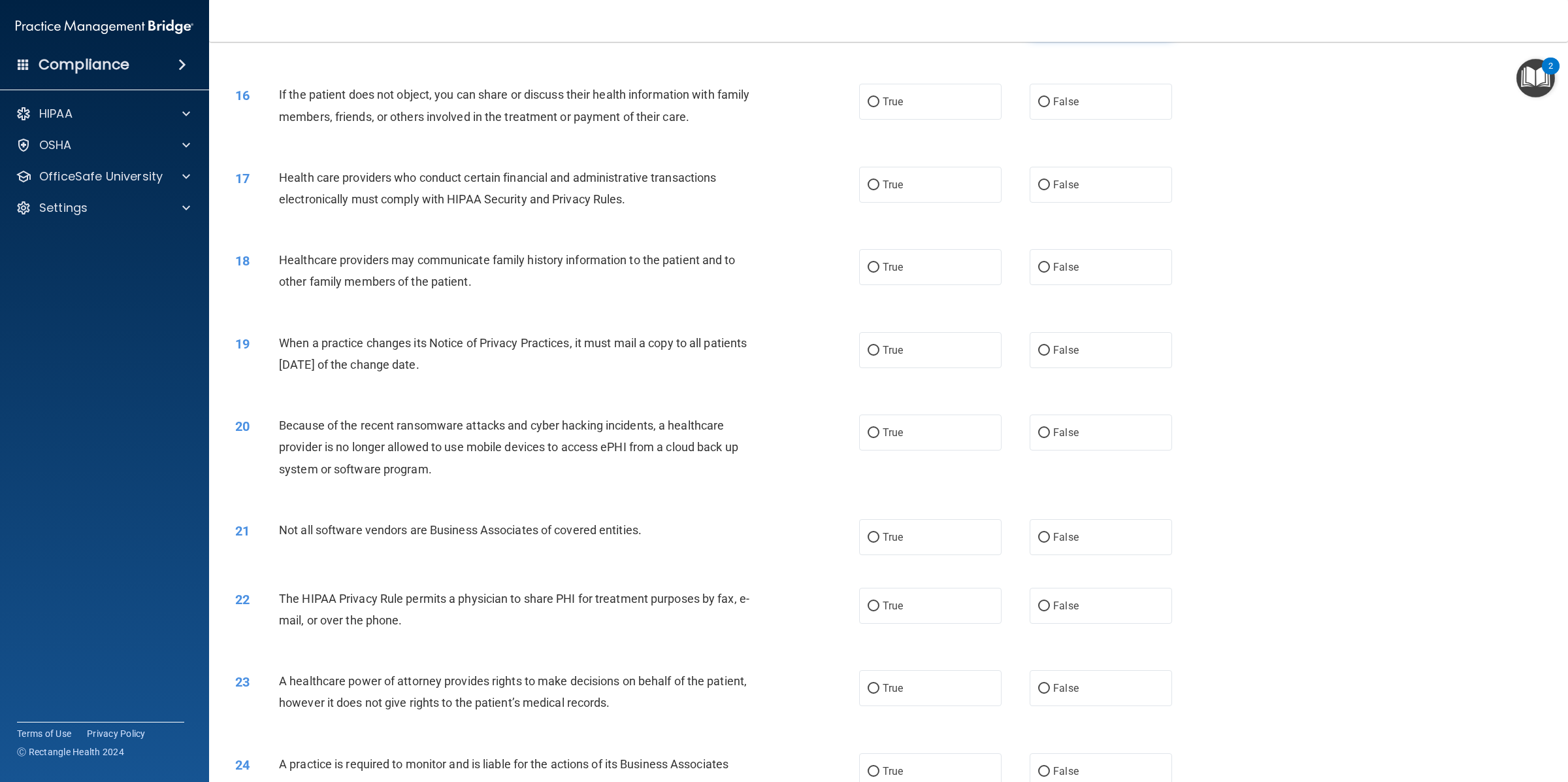
scroll to position [1089, 0]
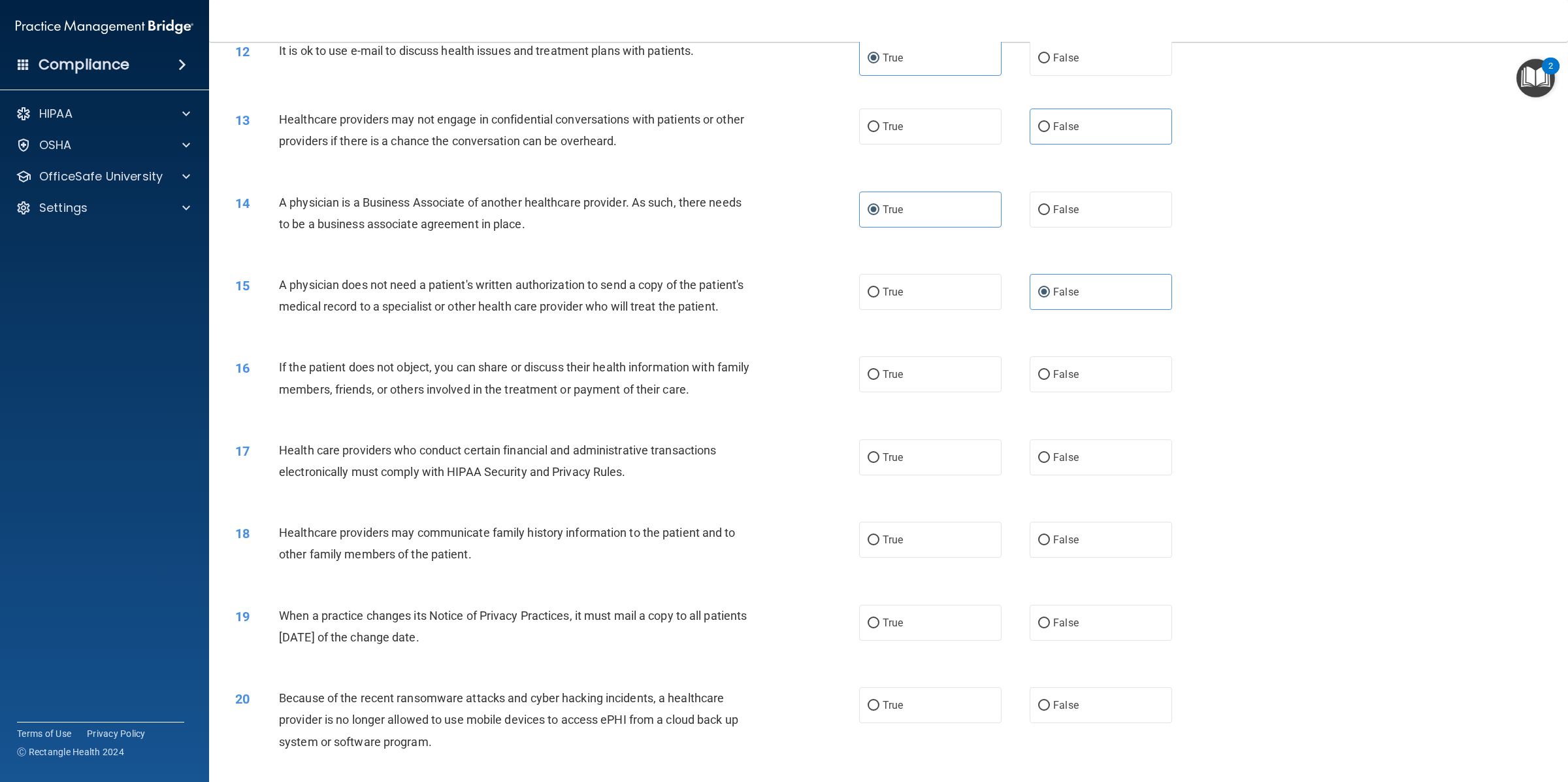
drag, startPoint x: 977, startPoint y: 360, endPoint x: 982, endPoint y: 376, distance: 16.8
click at [974, 360] on label "True" at bounding box center [930, 374] width 143 height 36
click at [879, 370] on input "True" at bounding box center [873, 375] width 11 height 10
radio input "true"
click at [1053, 451] on span "False" at bounding box center [1065, 457] width 25 height 12
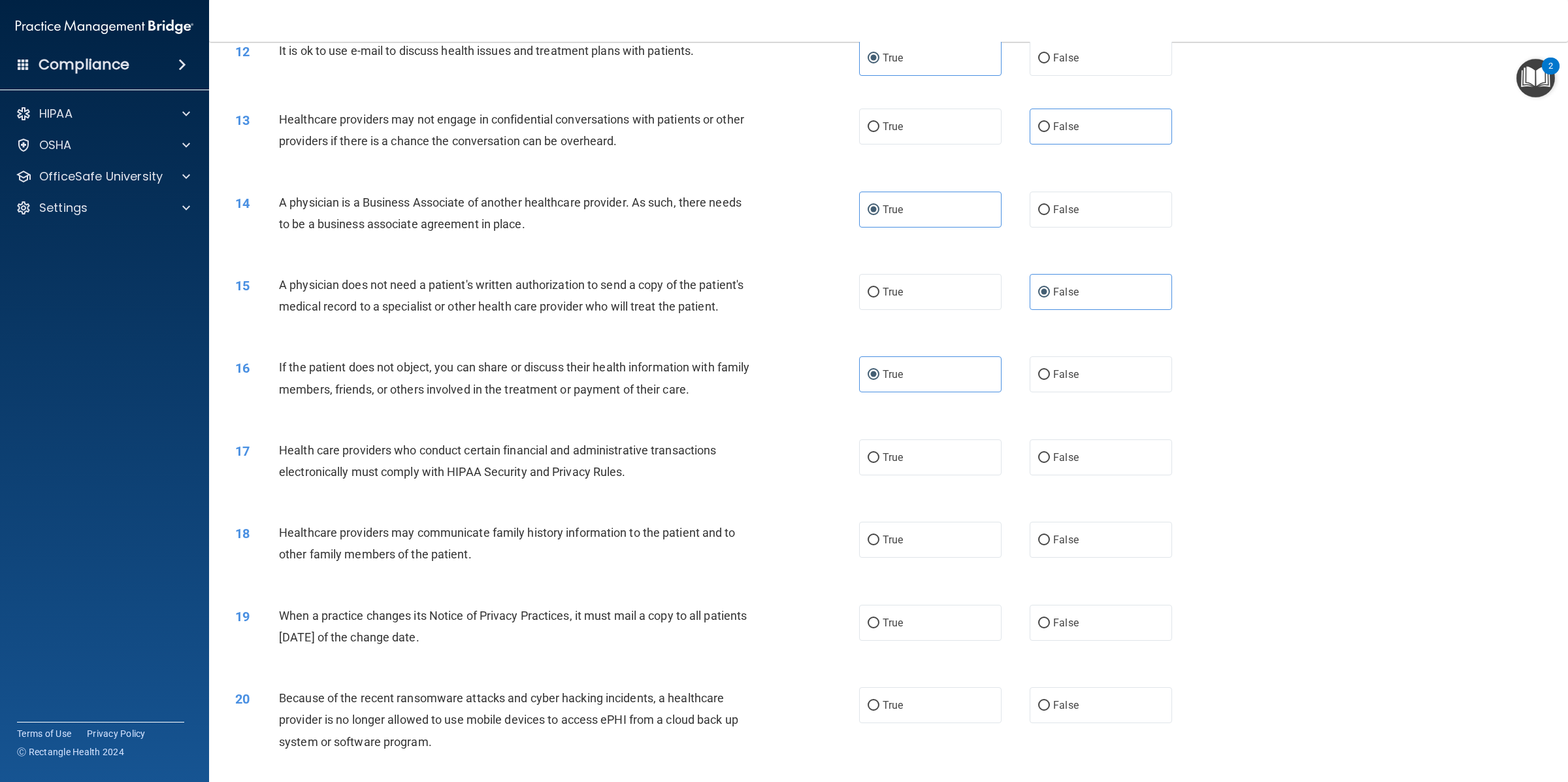
click at [1048, 453] on input "False" at bounding box center [1044, 458] width 11 height 10
radio input "true"
click at [964, 533] on label "True" at bounding box center [930, 540] width 143 height 36
click at [879, 535] on input "True" at bounding box center [873, 540] width 11 height 10
radio input "true"
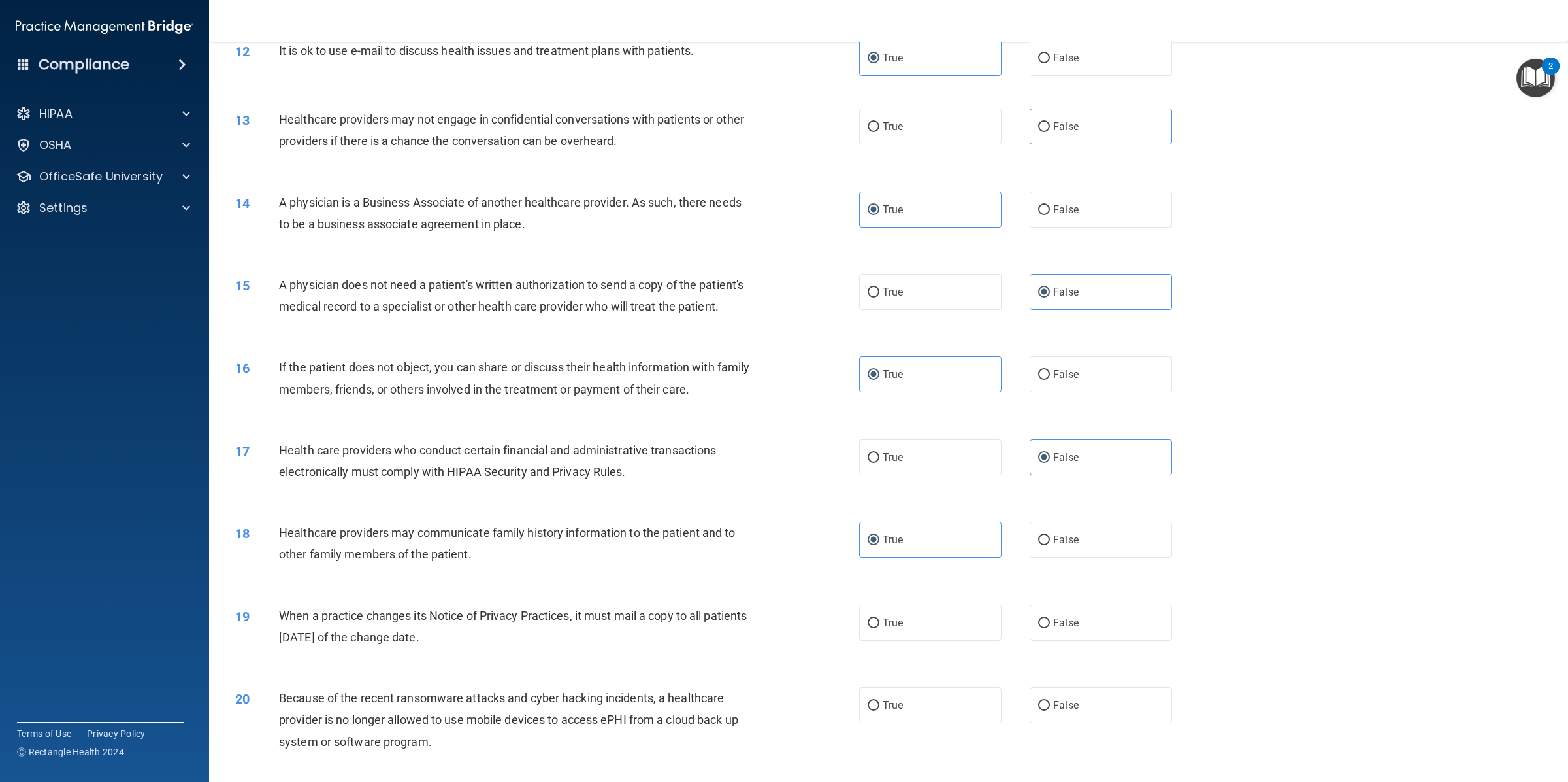
drag, startPoint x: 1039, startPoint y: 585, endPoint x: 1046, endPoint y: 570, distance: 16.6
click at [1037, 605] on label "False" at bounding box center [1101, 623] width 143 height 36
click at [1038, 618] on input "False" at bounding box center [1044, 623] width 11 height 10
radio input "true"
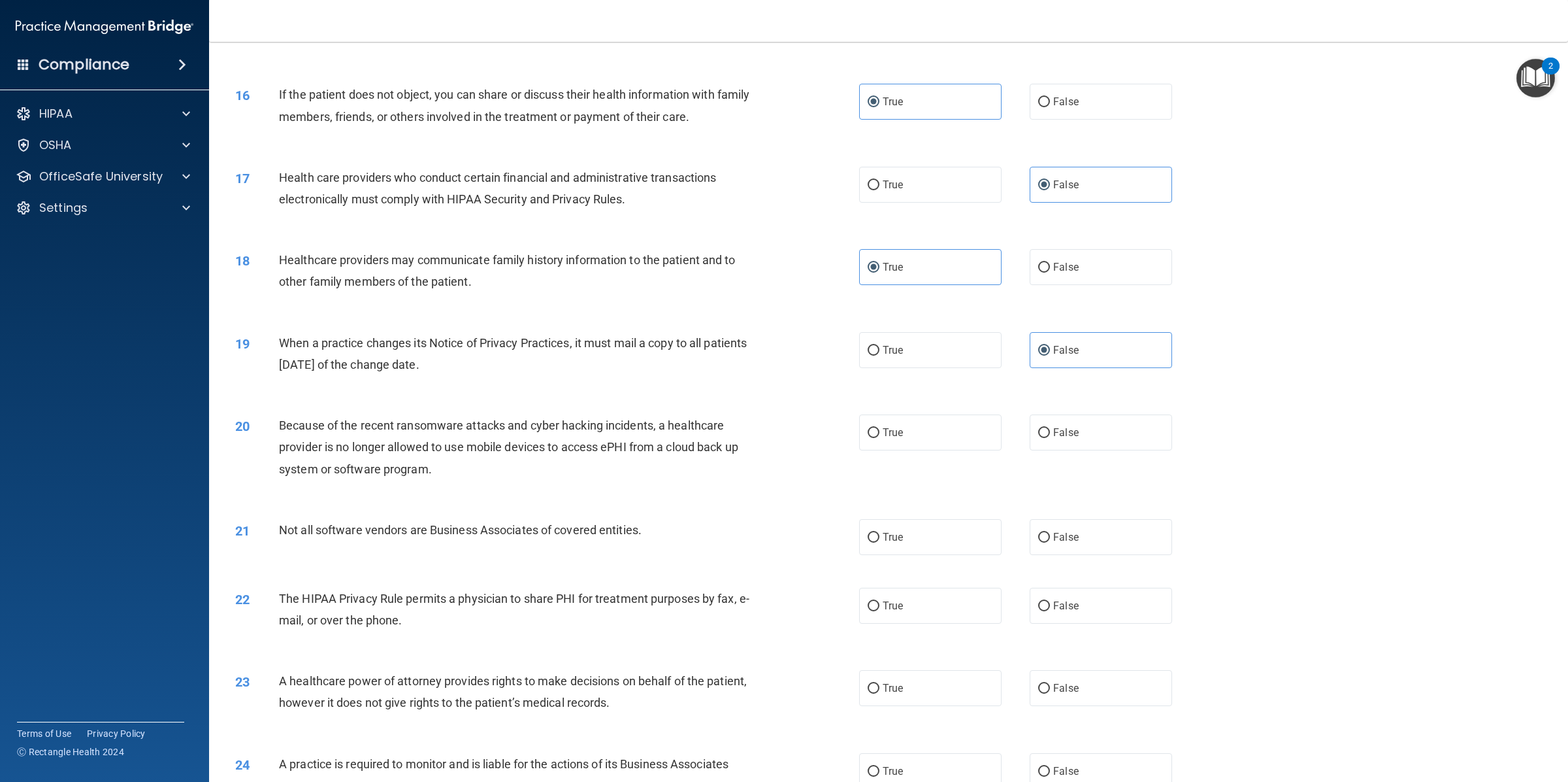
scroll to position [1498, 0]
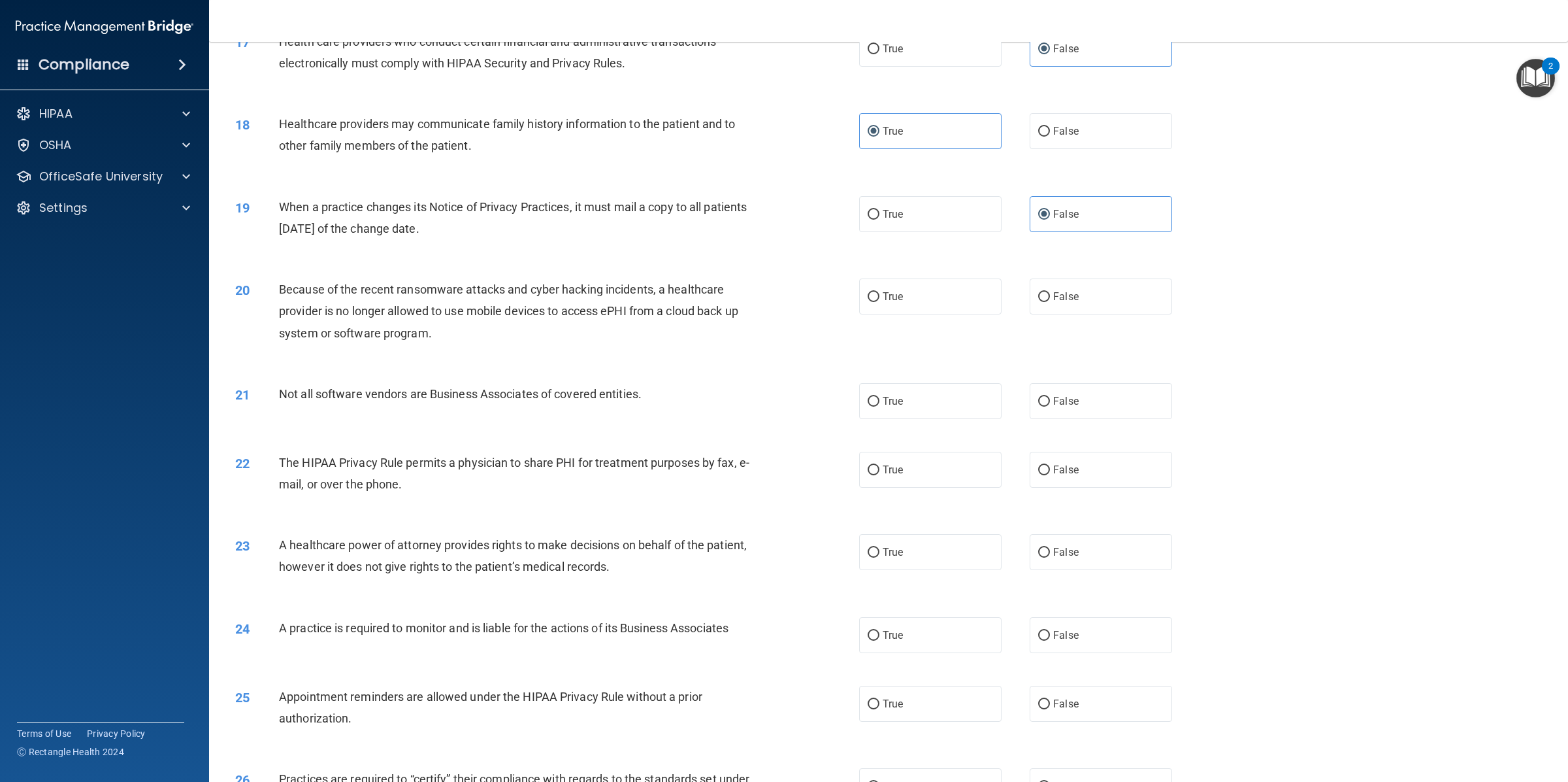
drag, startPoint x: 958, startPoint y: 272, endPoint x: 1032, endPoint y: 356, distance: 111.9
click at [960, 278] on label "True" at bounding box center [930, 296] width 143 height 36
click at [879, 292] on input "True" at bounding box center [873, 297] width 11 height 10
radio input "true"
click at [1057, 395] on span "False" at bounding box center [1065, 400] width 25 height 12
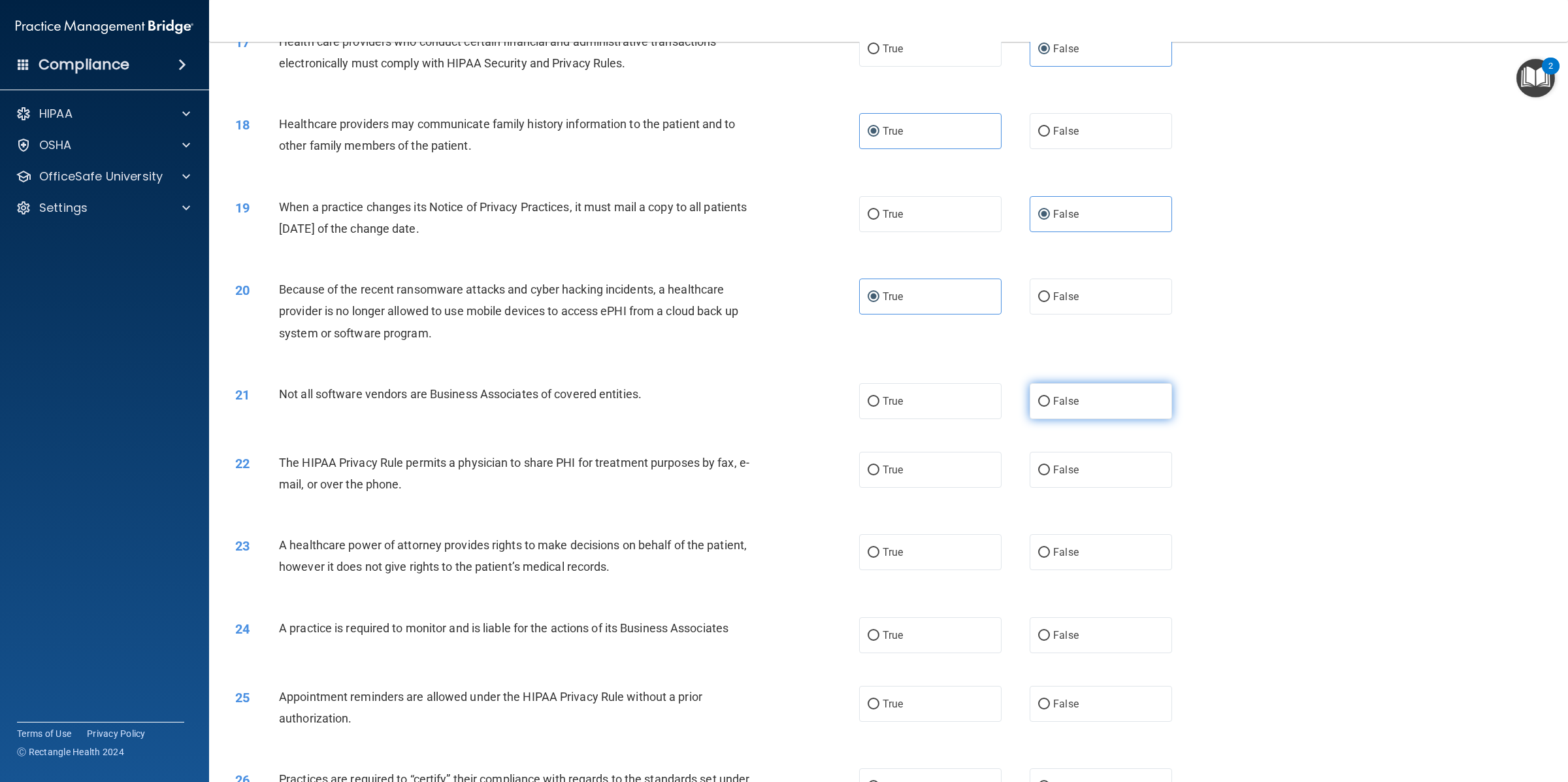
click at [1050, 396] on input "False" at bounding box center [1044, 401] width 11 height 10
radio input "true"
drag, startPoint x: 951, startPoint y: 456, endPoint x: 1029, endPoint y: 498, distance: 88.6
click at [952, 460] on label "True" at bounding box center [930, 469] width 143 height 36
click at [879, 465] on input "True" at bounding box center [873, 470] width 11 height 10
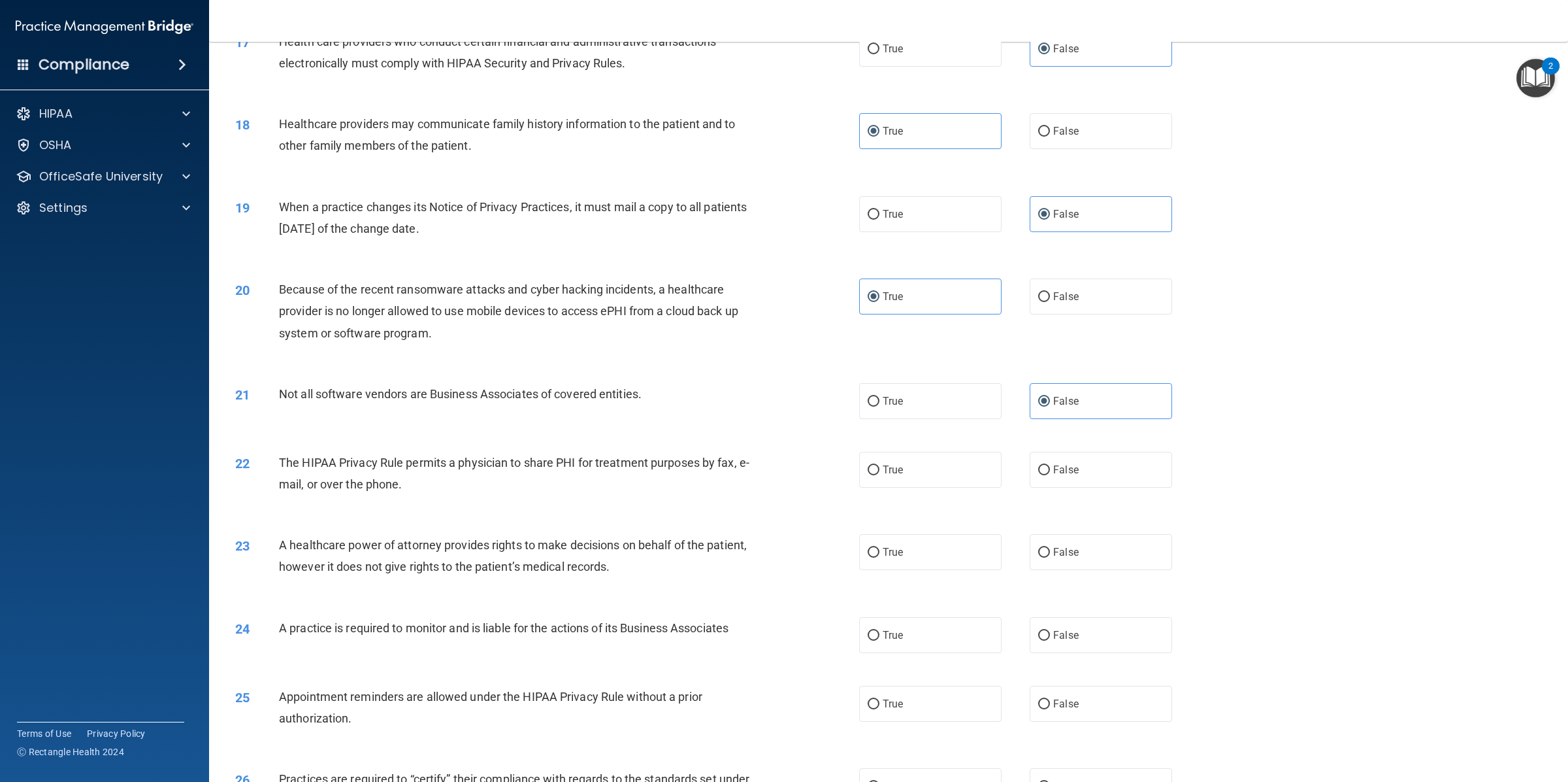
radio input "true"
click at [1051, 534] on label "False" at bounding box center [1101, 552] width 143 height 36
click at [1068, 537] on label "False" at bounding box center [1101, 552] width 143 height 36
click at [919, 631] on label "True" at bounding box center [930, 635] width 143 height 36
click at [879, 631] on input "True" at bounding box center [873, 636] width 11 height 10
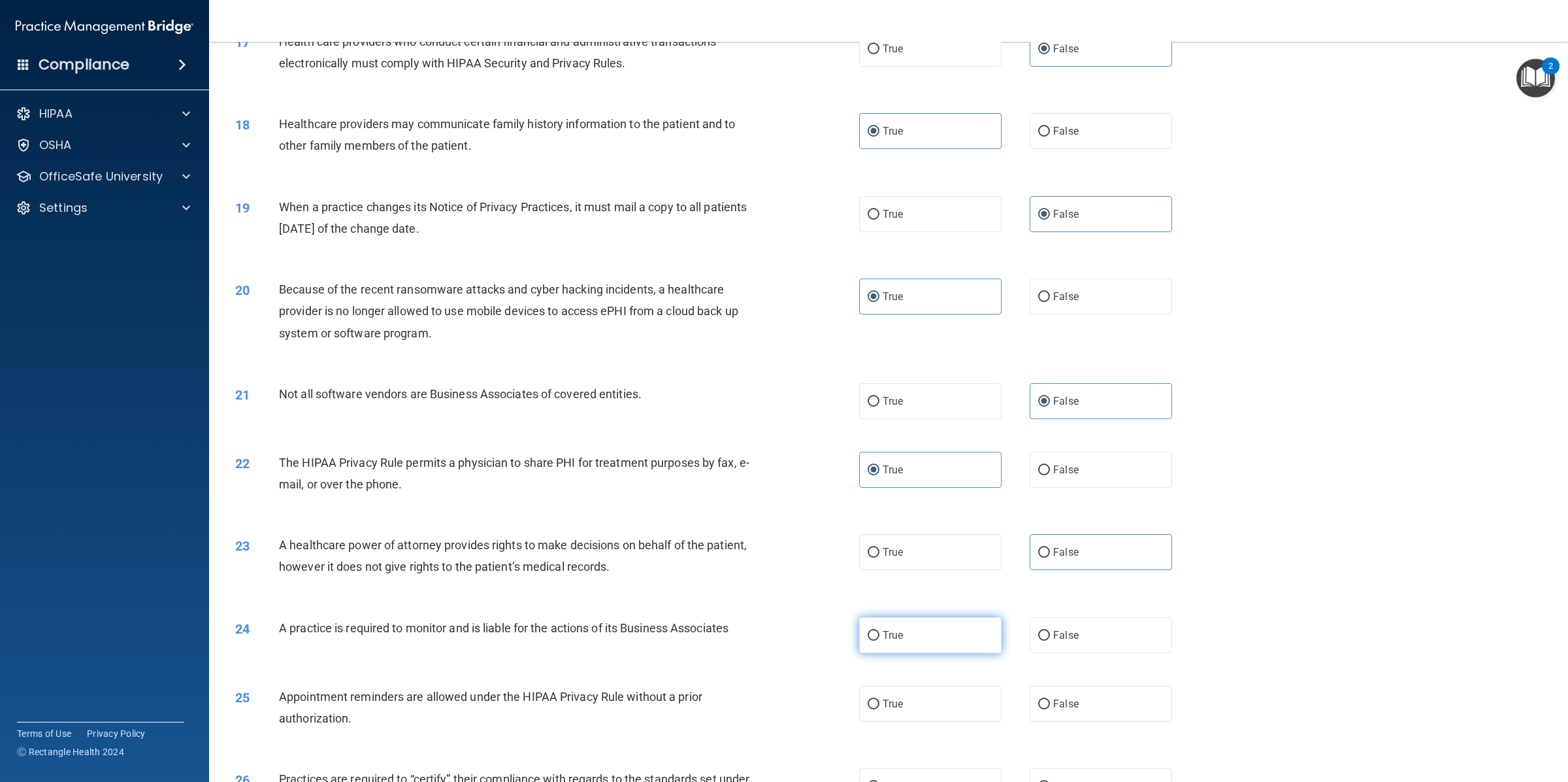
radio input "true"
click at [1061, 697] on span "False" at bounding box center [1065, 703] width 25 height 12
click at [1050, 699] on input "False" at bounding box center [1044, 704] width 11 height 10
radio input "true"
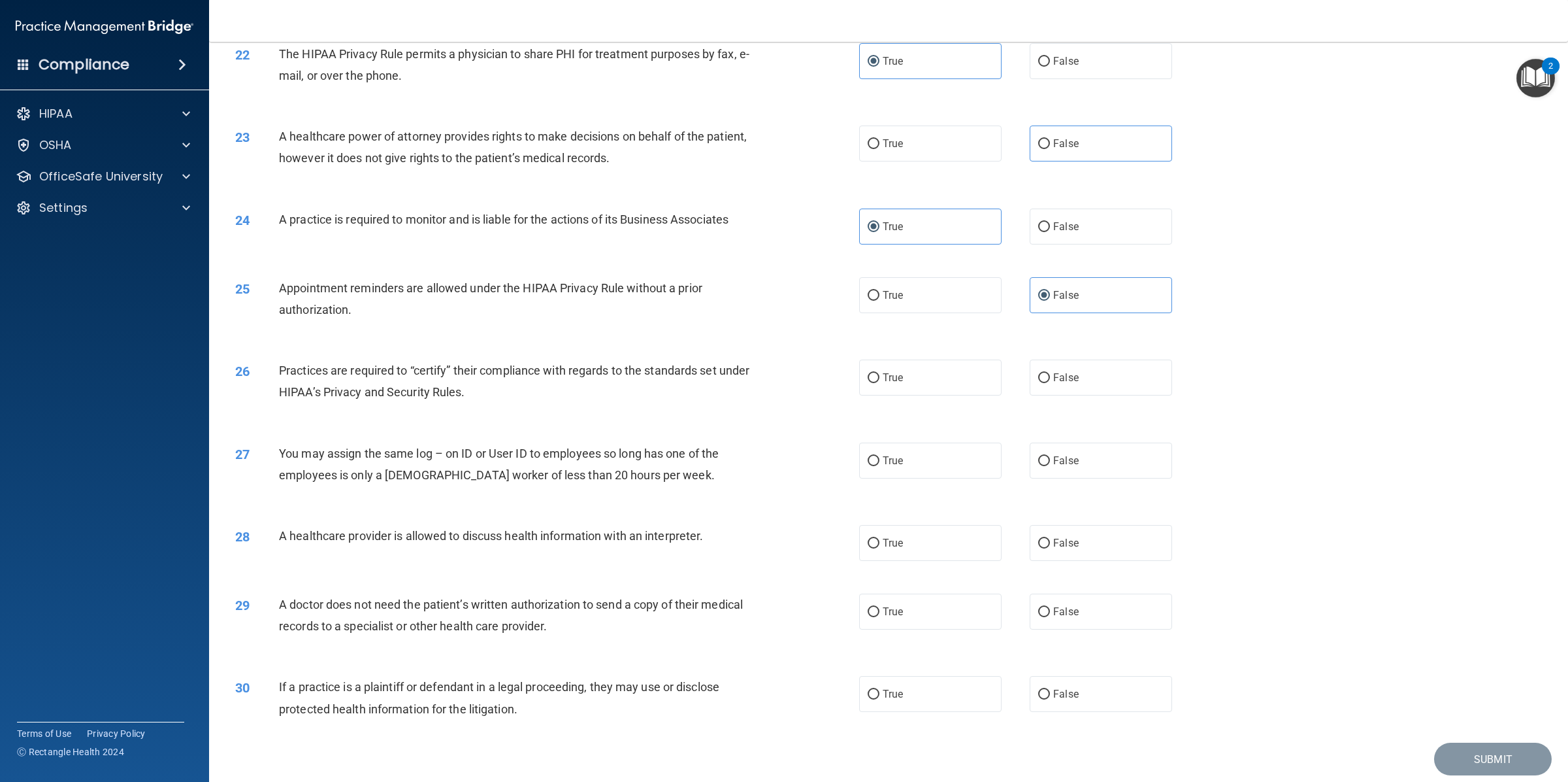
scroll to position [1930, 0]
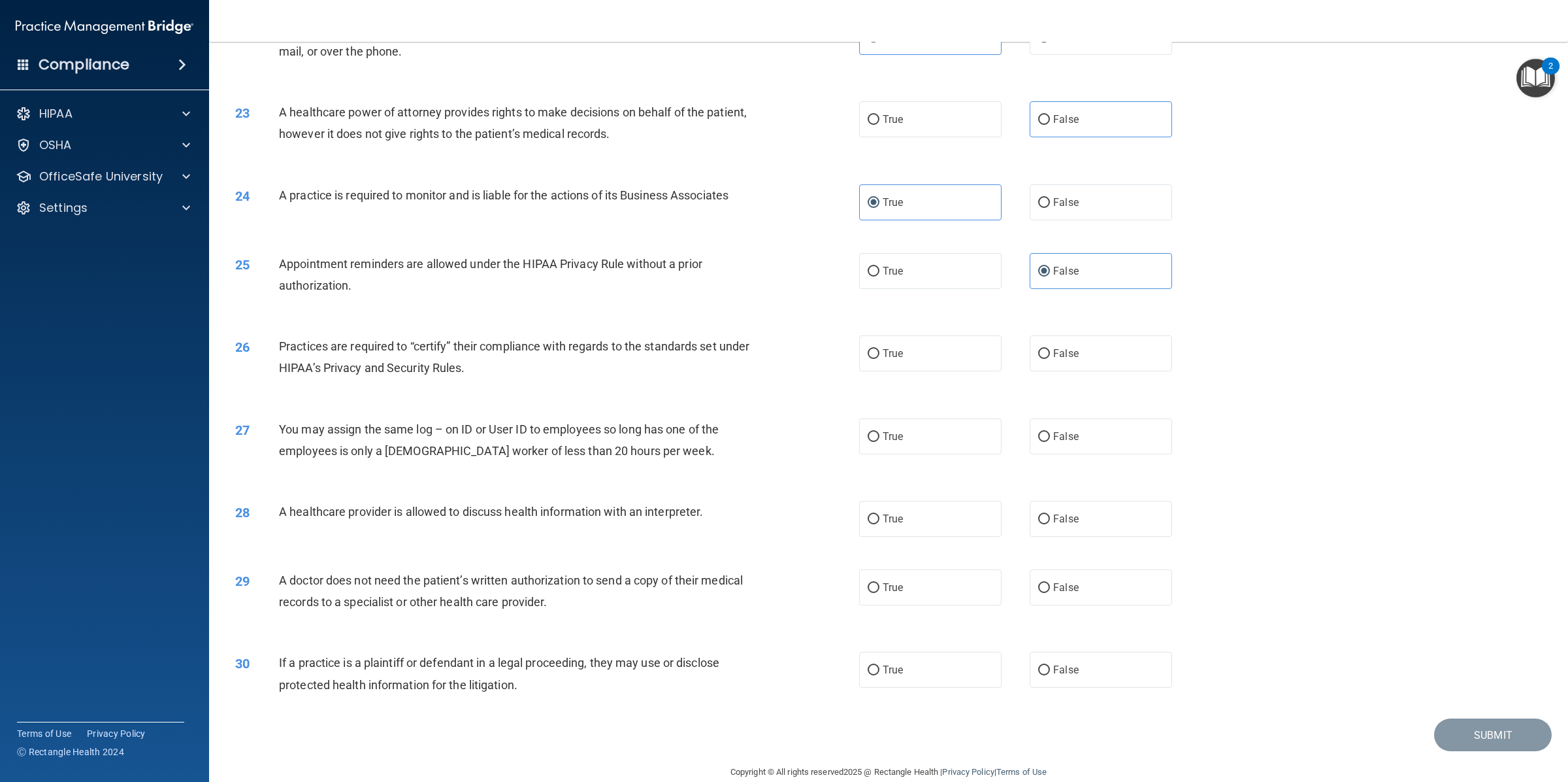
drag, startPoint x: 1039, startPoint y: 327, endPoint x: 968, endPoint y: 361, distance: 78.7
click at [1038, 349] on input "False" at bounding box center [1044, 354] width 11 height 10
radio input "true"
click at [945, 419] on label "True" at bounding box center [930, 437] width 143 height 36
click at [879, 432] on input "True" at bounding box center [873, 437] width 11 height 10
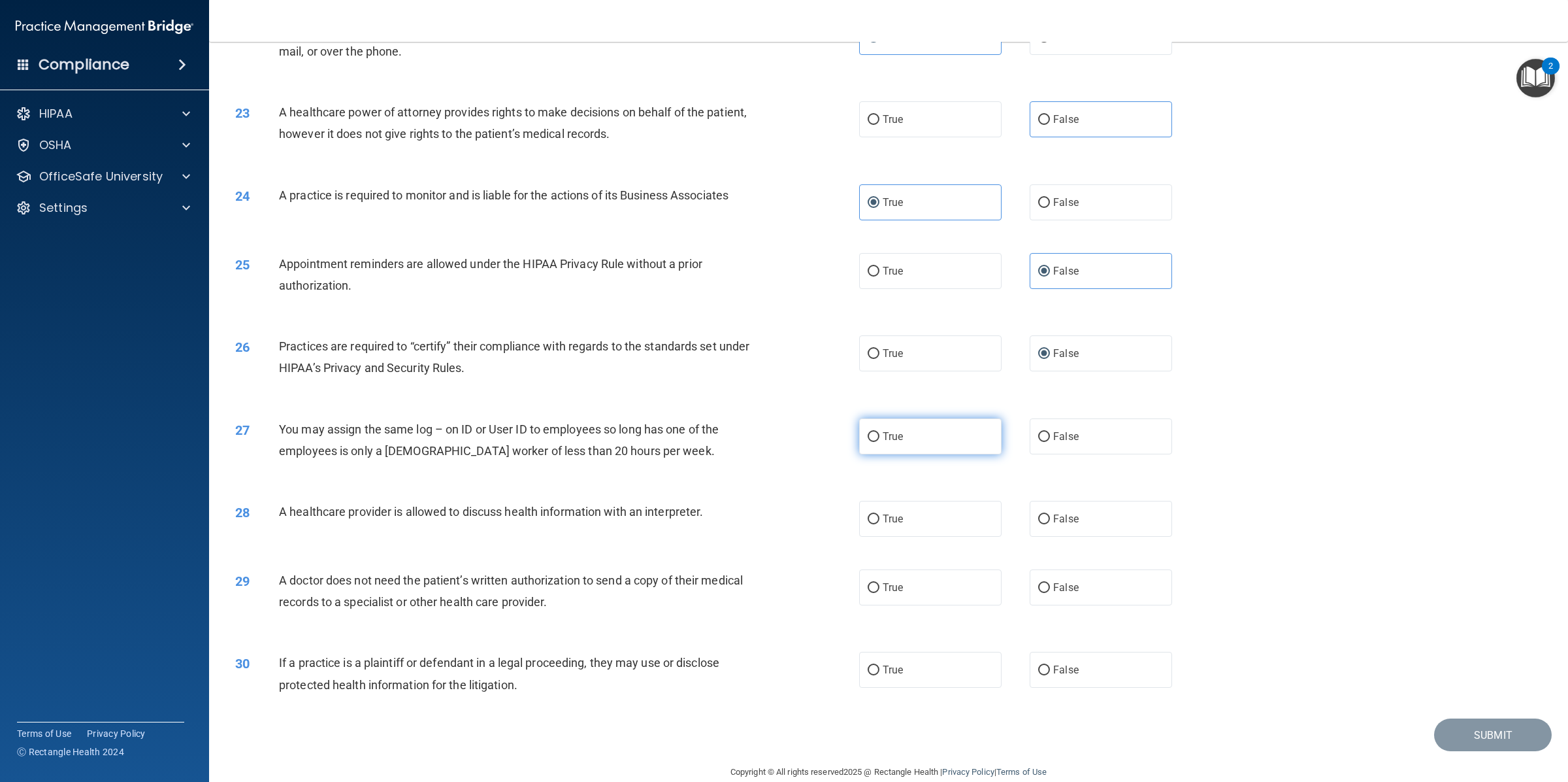
radio input "true"
click at [1055, 512] on span "False" at bounding box center [1065, 518] width 25 height 12
click at [1050, 514] on input "False" at bounding box center [1044, 519] width 11 height 10
radio input "true"
drag, startPoint x: 974, startPoint y: 569, endPoint x: 1045, endPoint y: 618, distance: 86.3
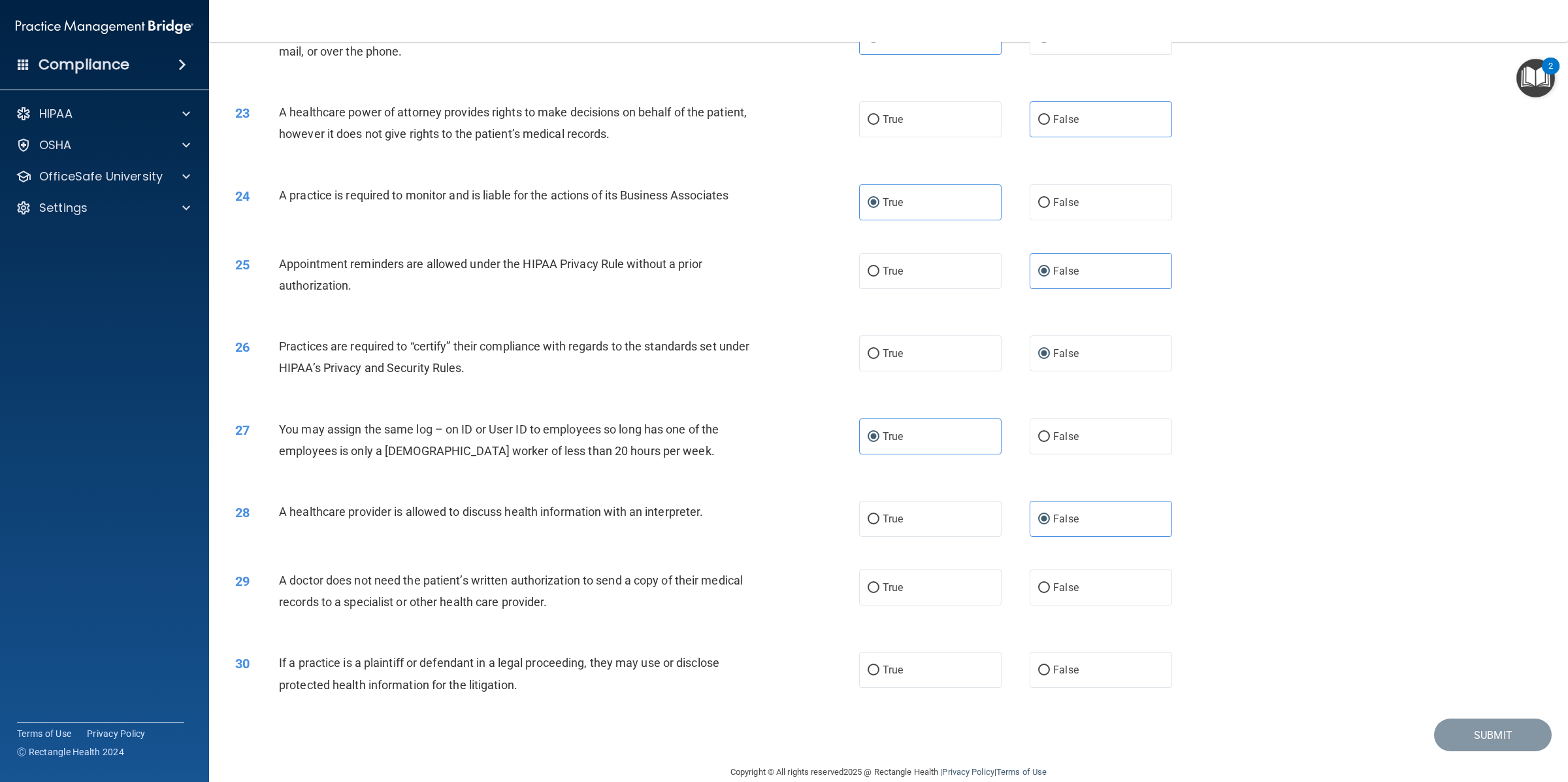
click at [974, 570] on label "True" at bounding box center [930, 588] width 143 height 36
click at [879, 583] on input "True" at bounding box center [873, 588] width 11 height 10
radio input "true"
click at [1057, 652] on label "False" at bounding box center [1101, 670] width 143 height 36
click at [1050, 665] on input "False" at bounding box center [1044, 670] width 11 height 10
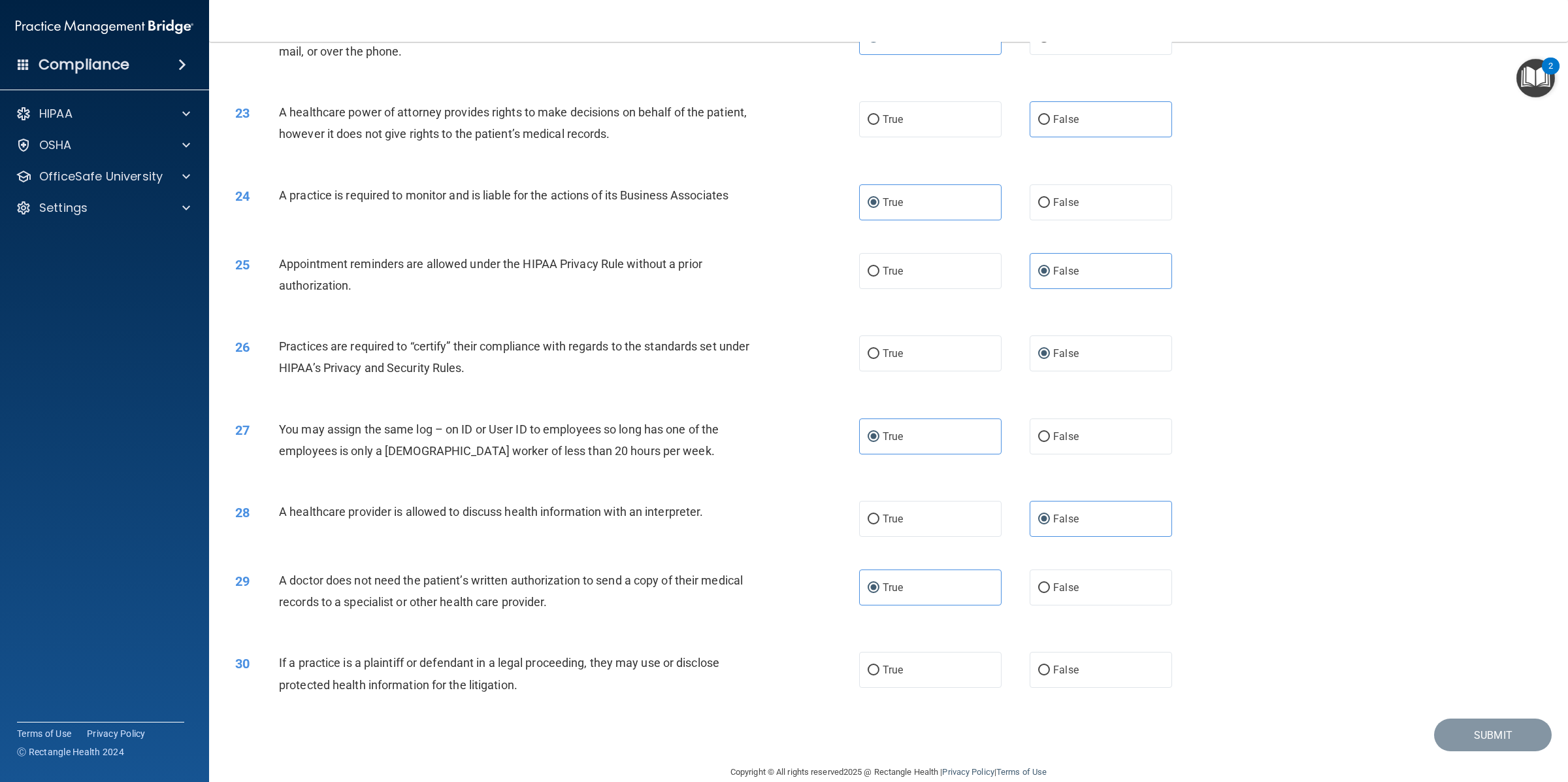
radio input "true"
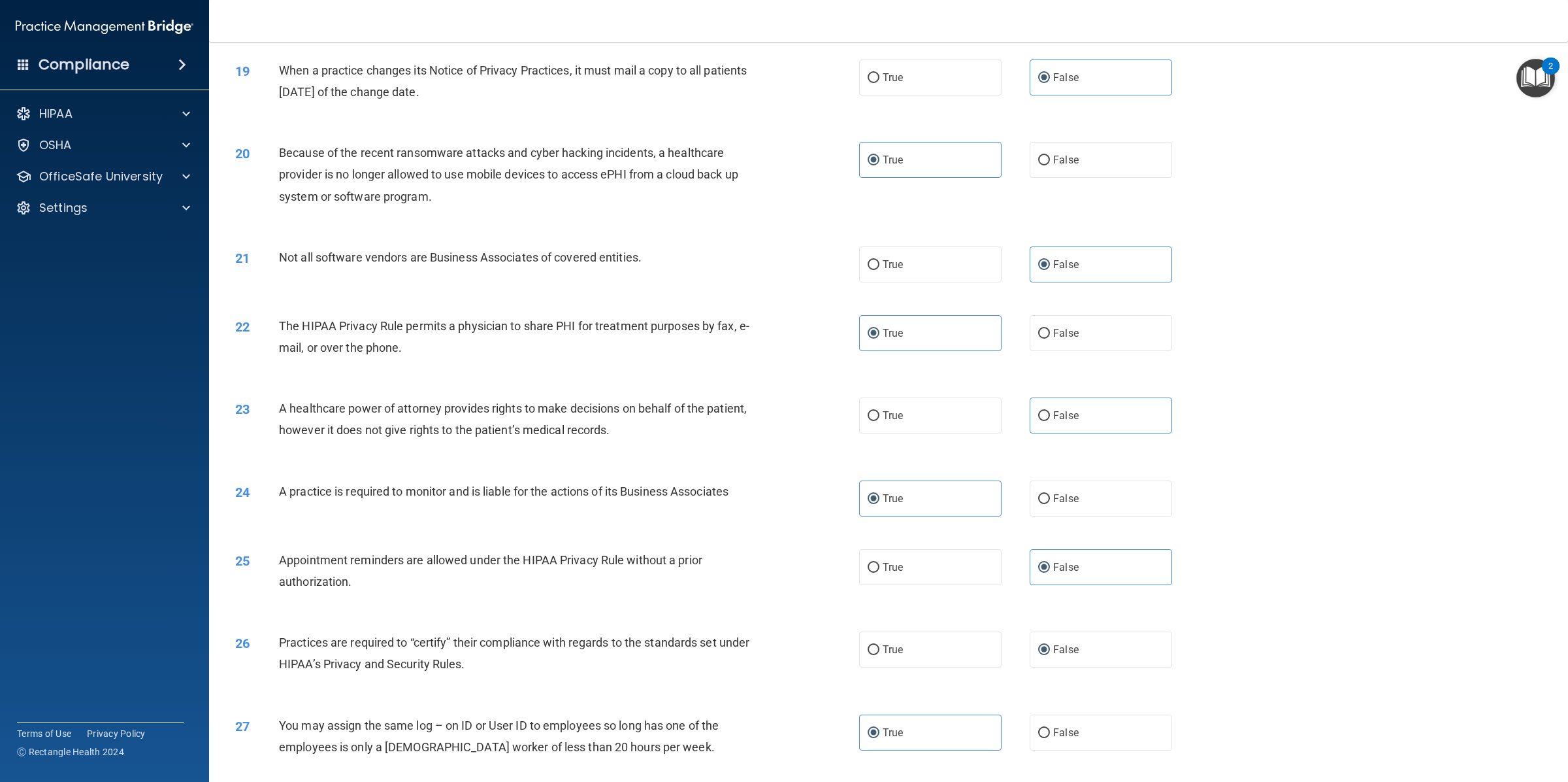
scroll to position [1770, 0]
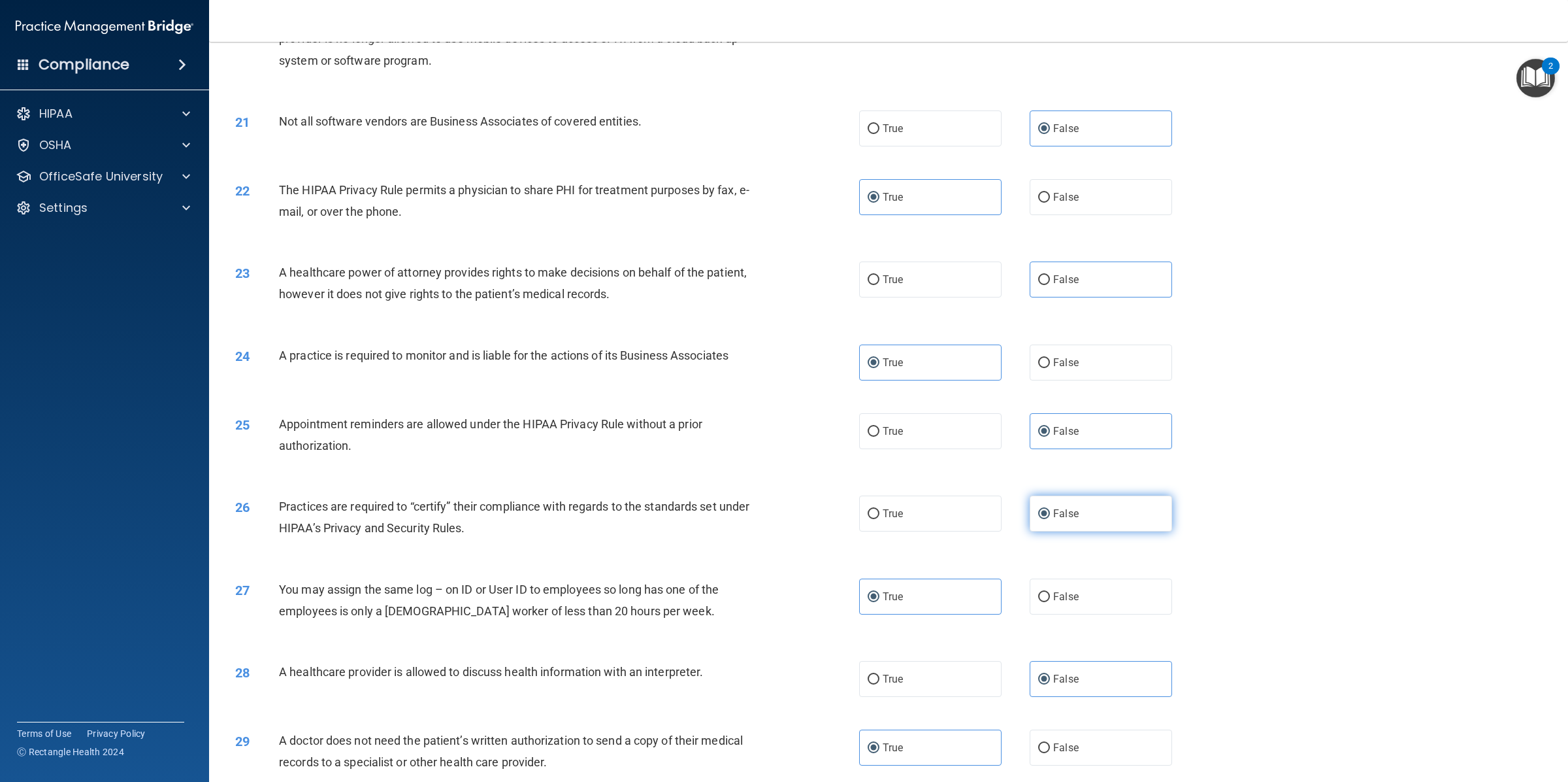
click at [1087, 496] on label "False" at bounding box center [1101, 514] width 143 height 36
click at [1050, 509] on input "False" at bounding box center [1044, 514] width 11 height 10
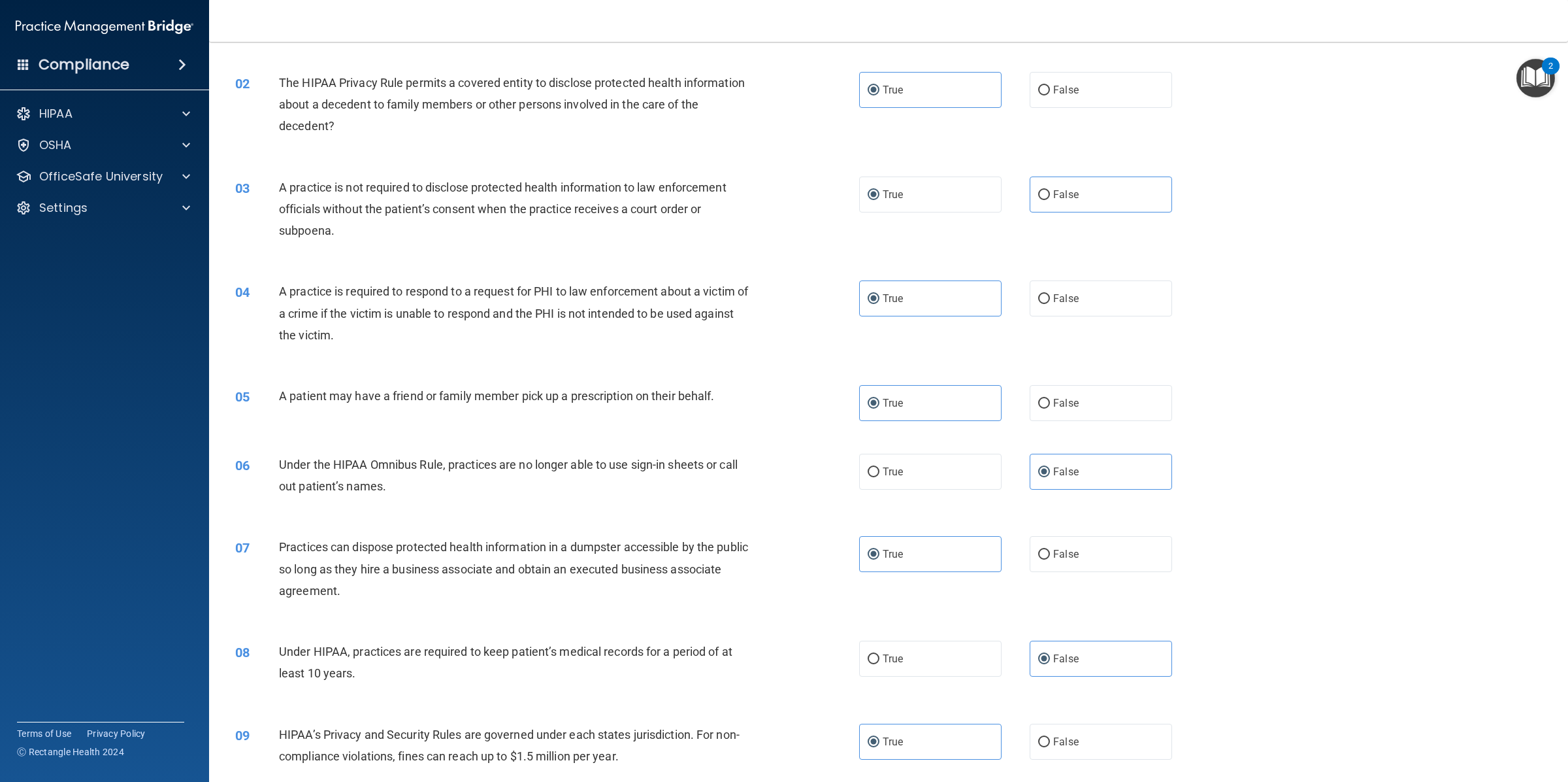
scroll to position [0, 0]
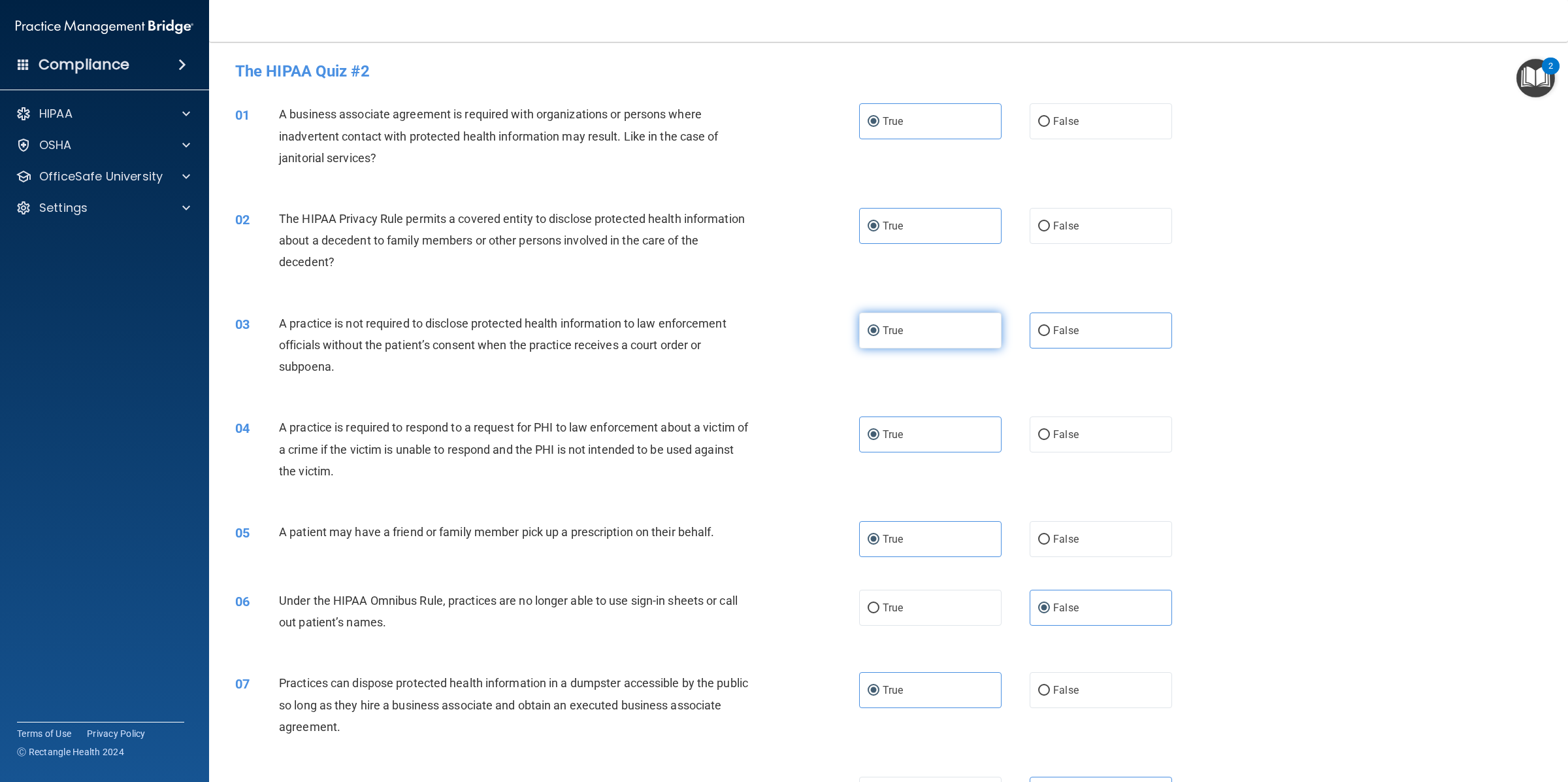
click at [967, 315] on label "True" at bounding box center [930, 331] width 143 height 36
click at [879, 326] on input "True" at bounding box center [873, 331] width 11 height 10
click at [1119, 313] on label "False" at bounding box center [1101, 331] width 143 height 36
click at [1050, 326] on input "False" at bounding box center [1044, 331] width 11 height 10
radio input "true"
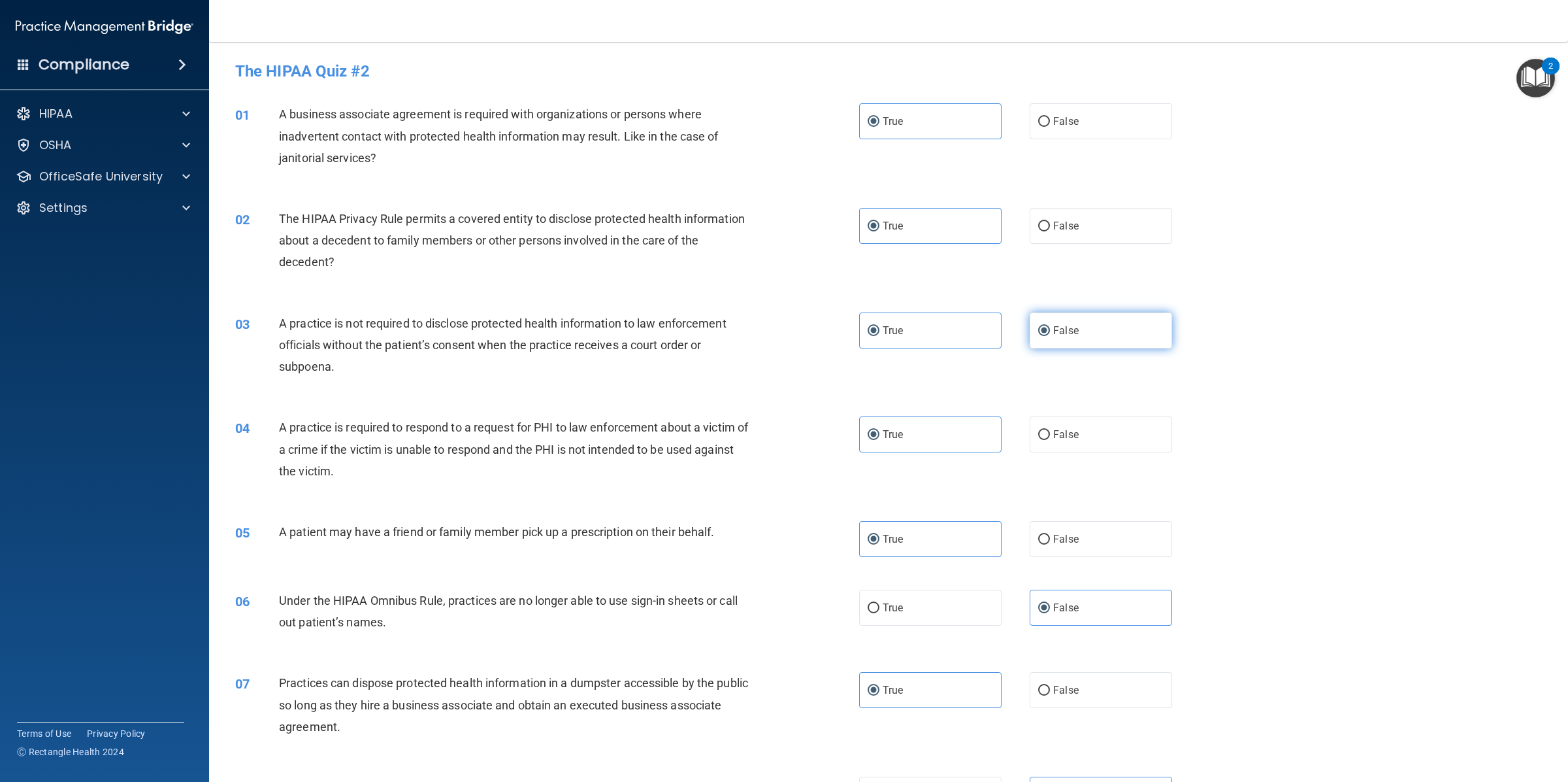
radio input "false"
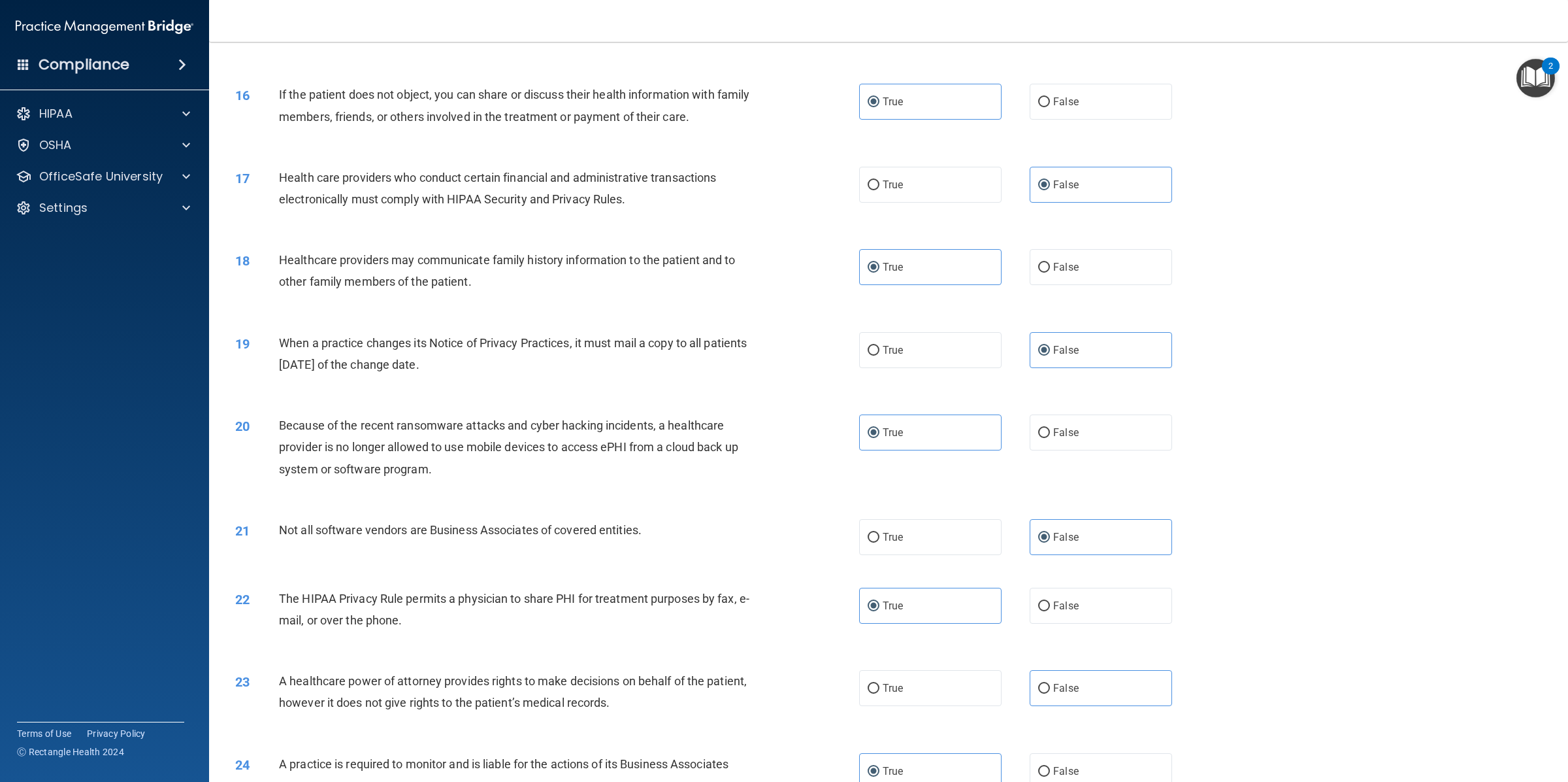
scroll to position [1930, 0]
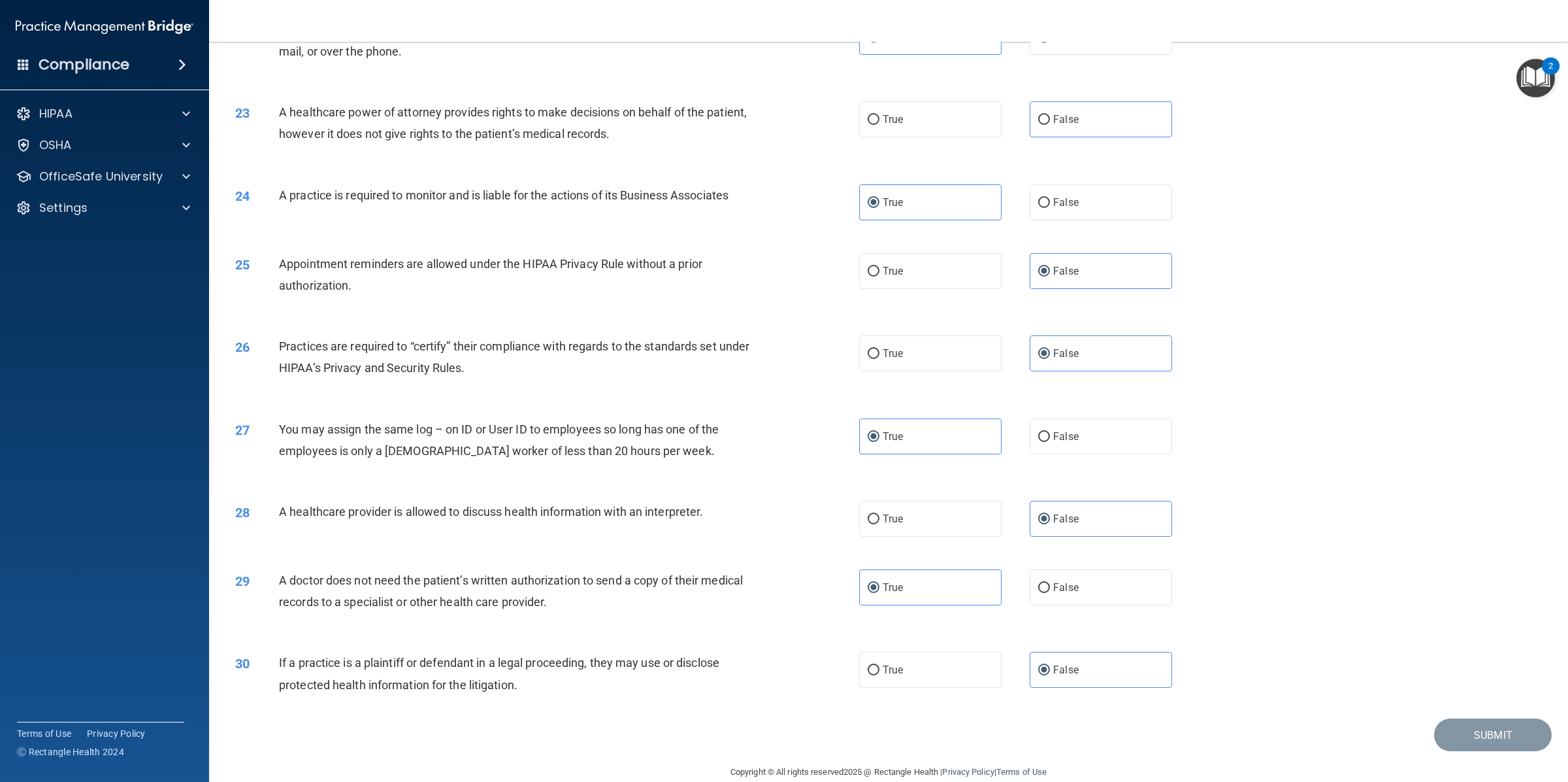
drag, startPoint x: 1438, startPoint y: 759, endPoint x: 1434, endPoint y: 752, distance: 8.1
click at [1439, 758] on footer "Copyright © All rights reserved 2025 @ Rectangle Health | Privacy Policy | Term…" at bounding box center [888, 771] width 1306 height 39
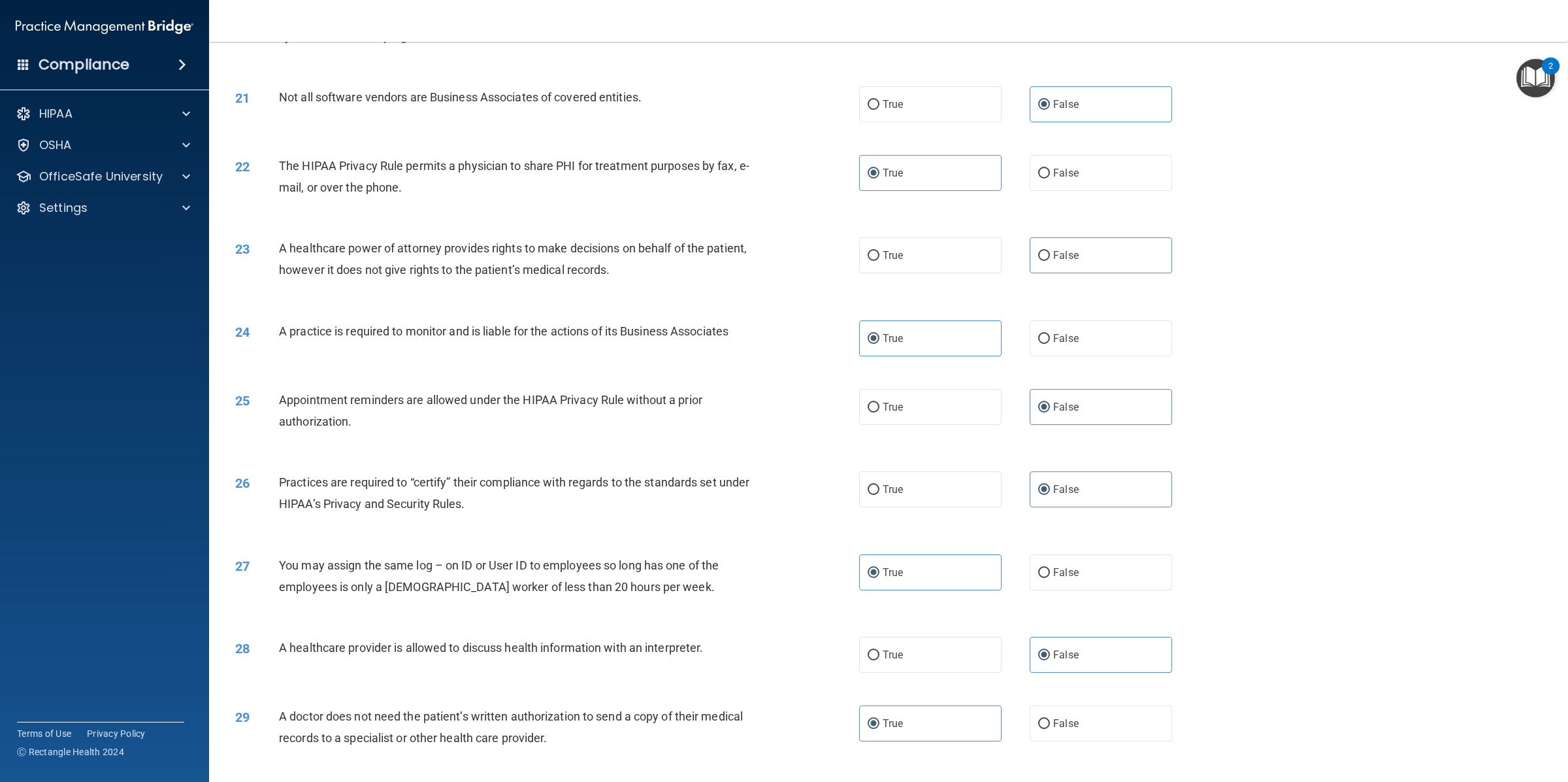
scroll to position [1658, 0]
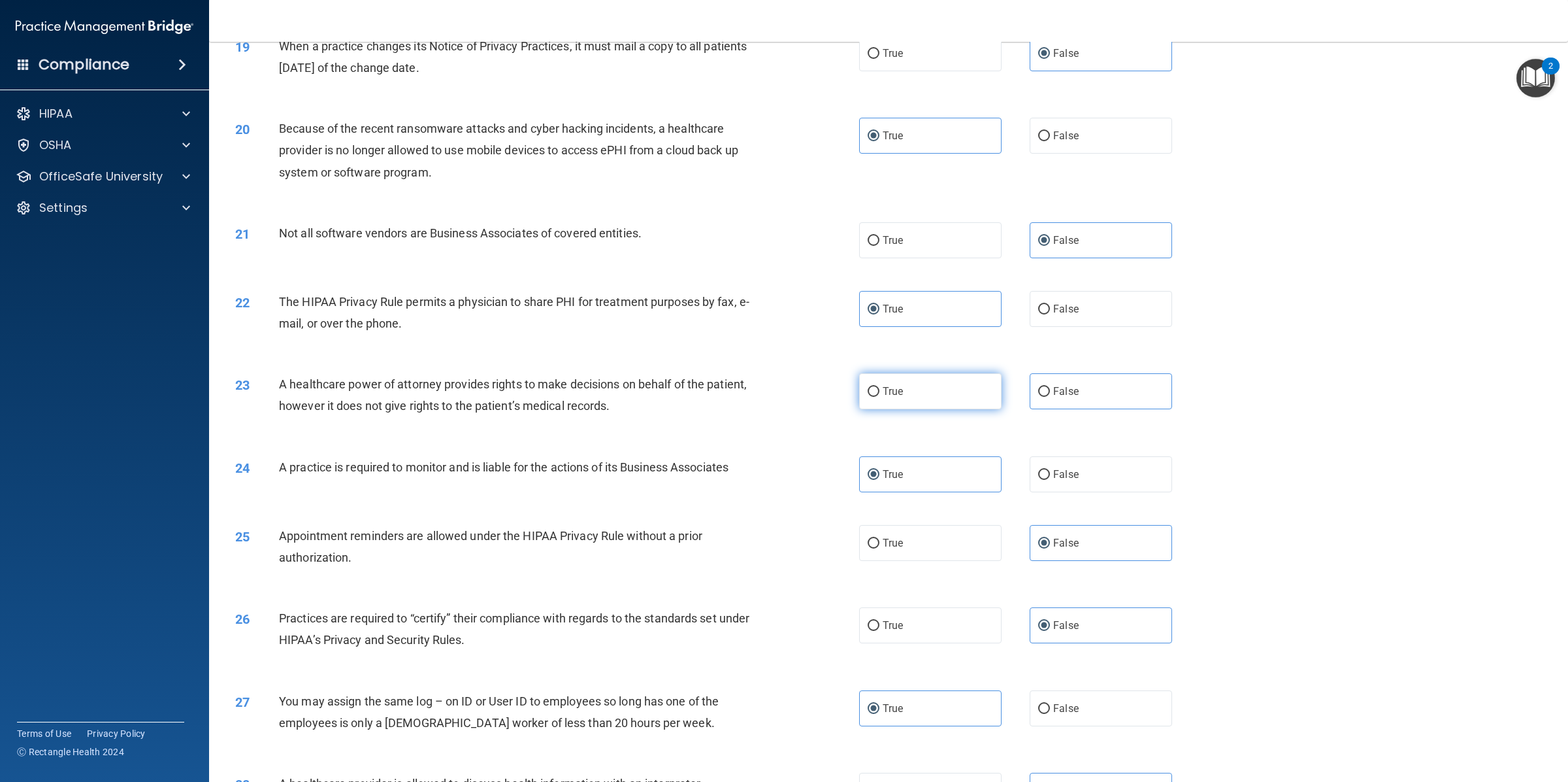
click at [938, 373] on label "True" at bounding box center [930, 391] width 143 height 36
click at [879, 387] on input "True" at bounding box center [873, 392] width 11 height 10
radio input "true"
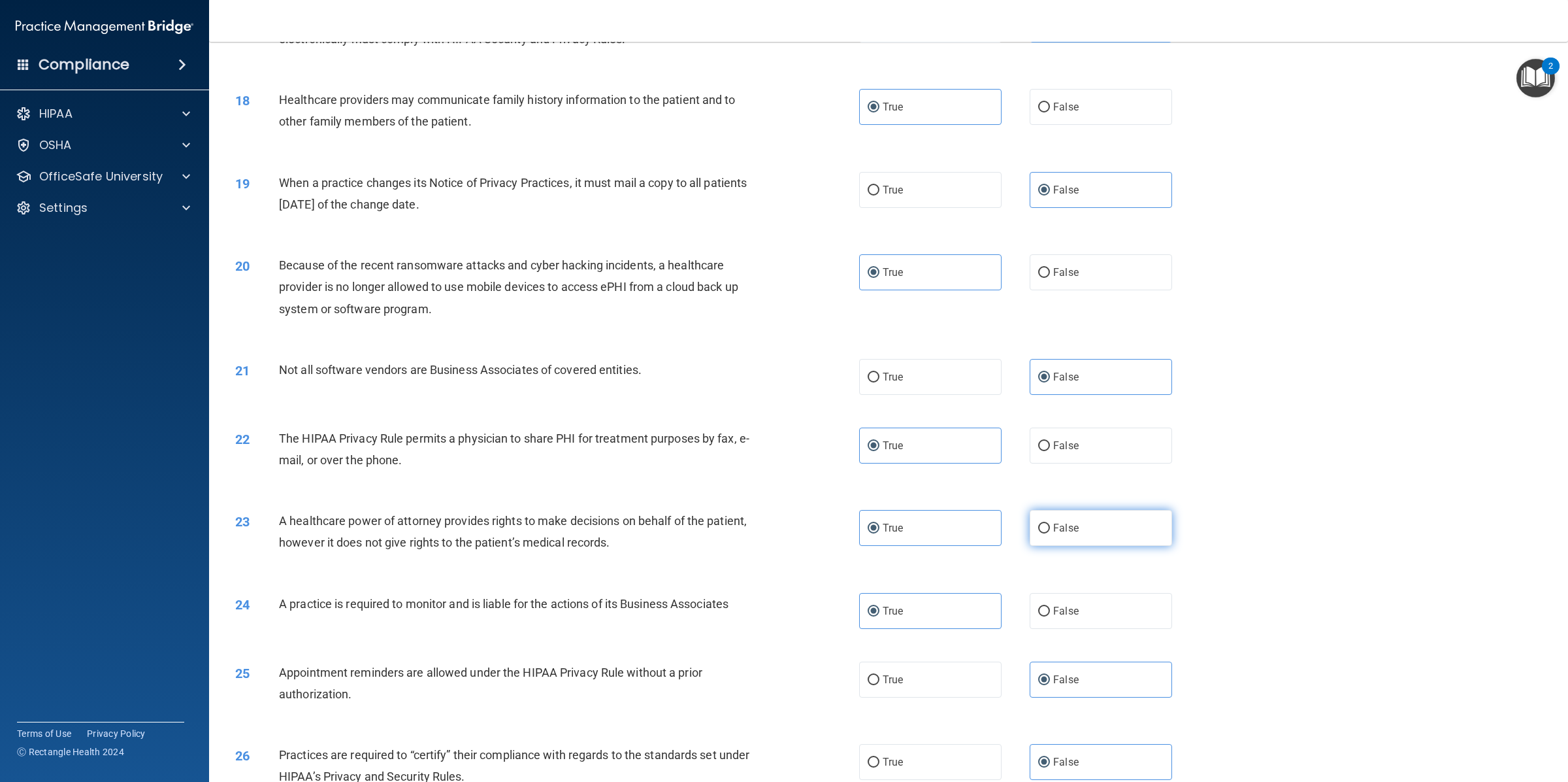
click at [1097, 510] on label "False" at bounding box center [1101, 528] width 143 height 36
click at [1050, 524] on input "False" at bounding box center [1044, 528] width 11 height 10
radio input "true"
radio input "false"
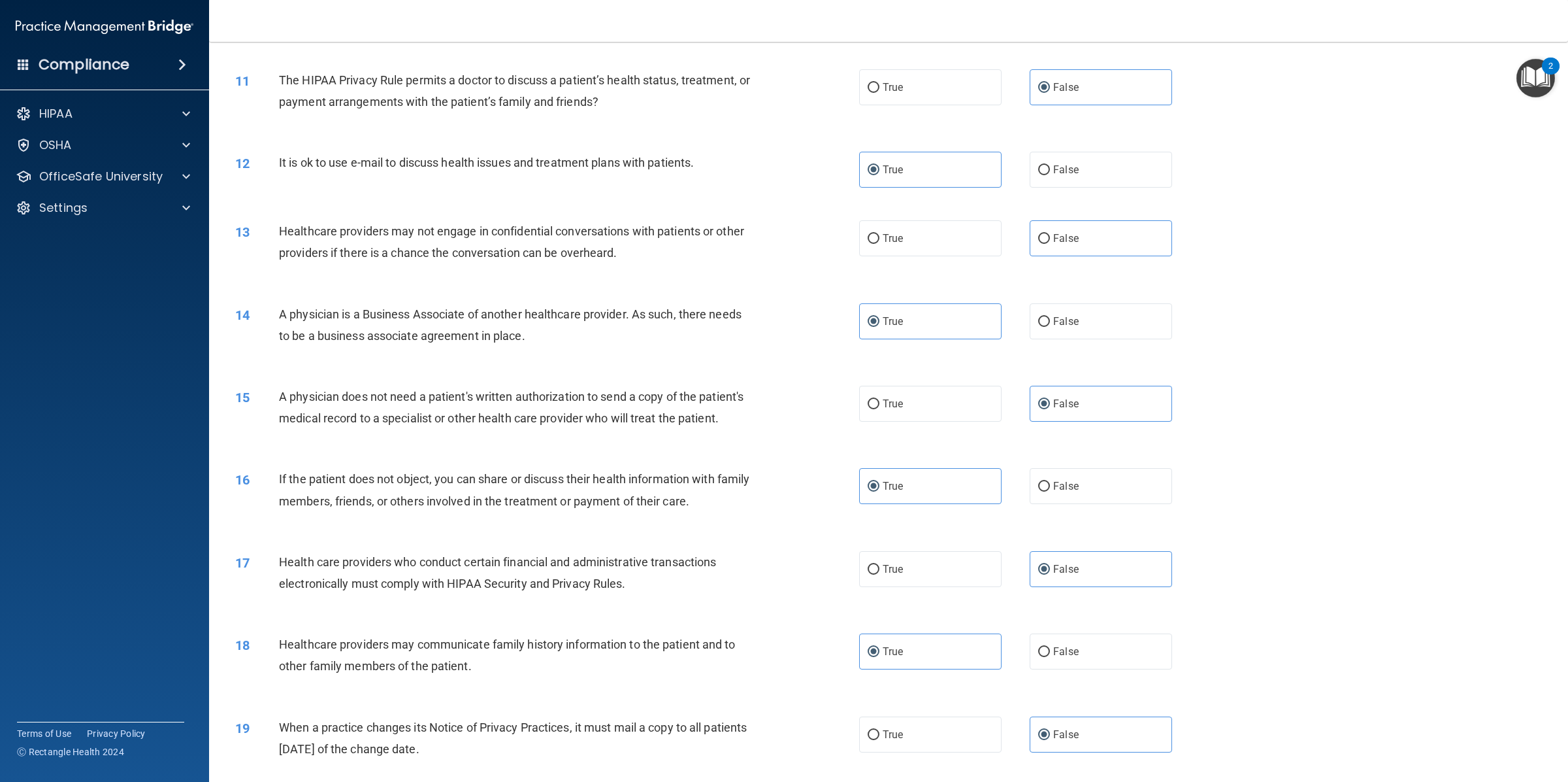
scroll to position [841, 0]
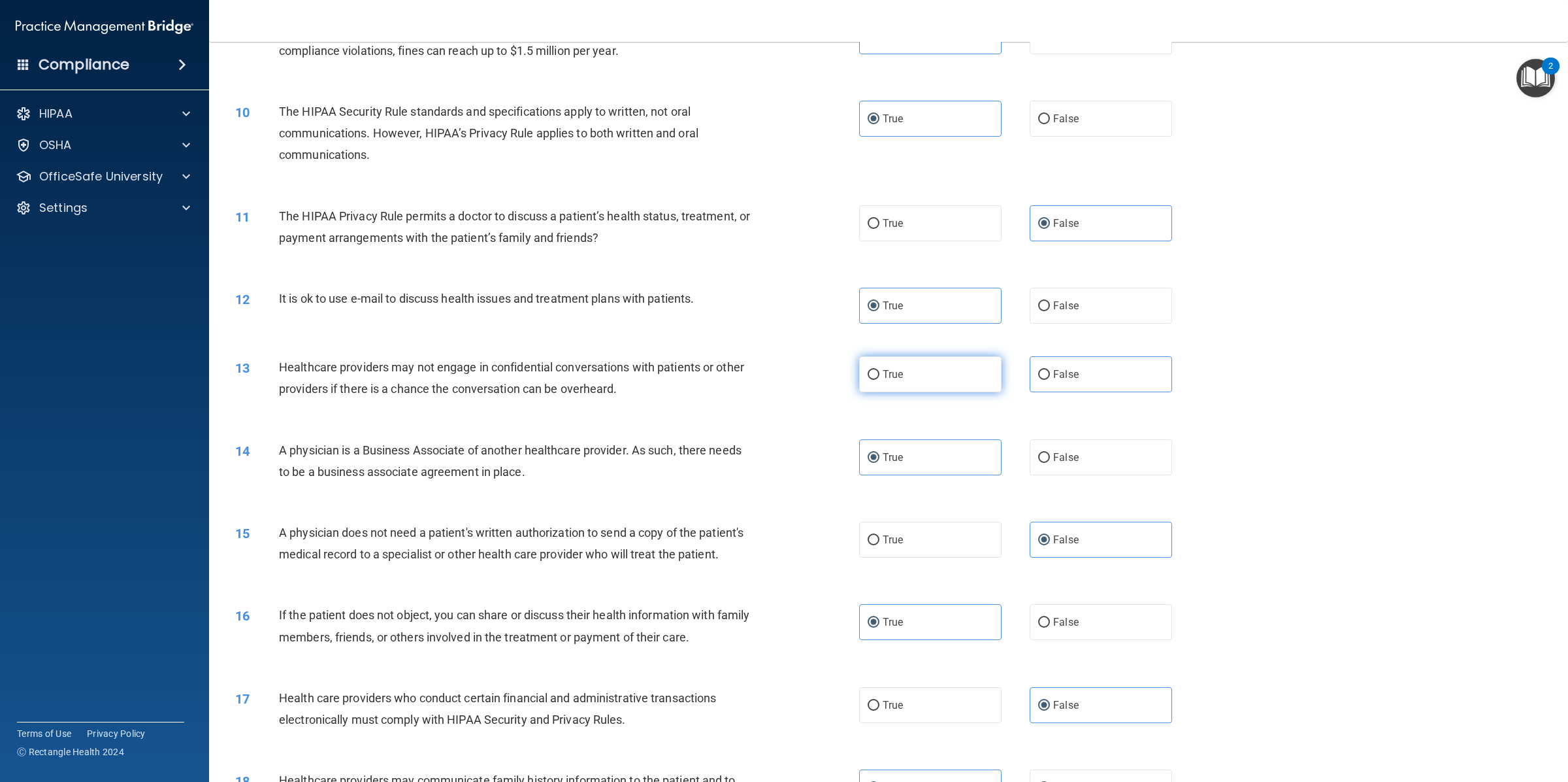
click at [968, 356] on label "True" at bounding box center [930, 374] width 143 height 36
click at [879, 370] on input "True" at bounding box center [873, 375] width 11 height 10
radio input "true"
click at [1080, 356] on label "False" at bounding box center [1101, 374] width 143 height 36
click at [1050, 370] on input "False" at bounding box center [1044, 375] width 11 height 10
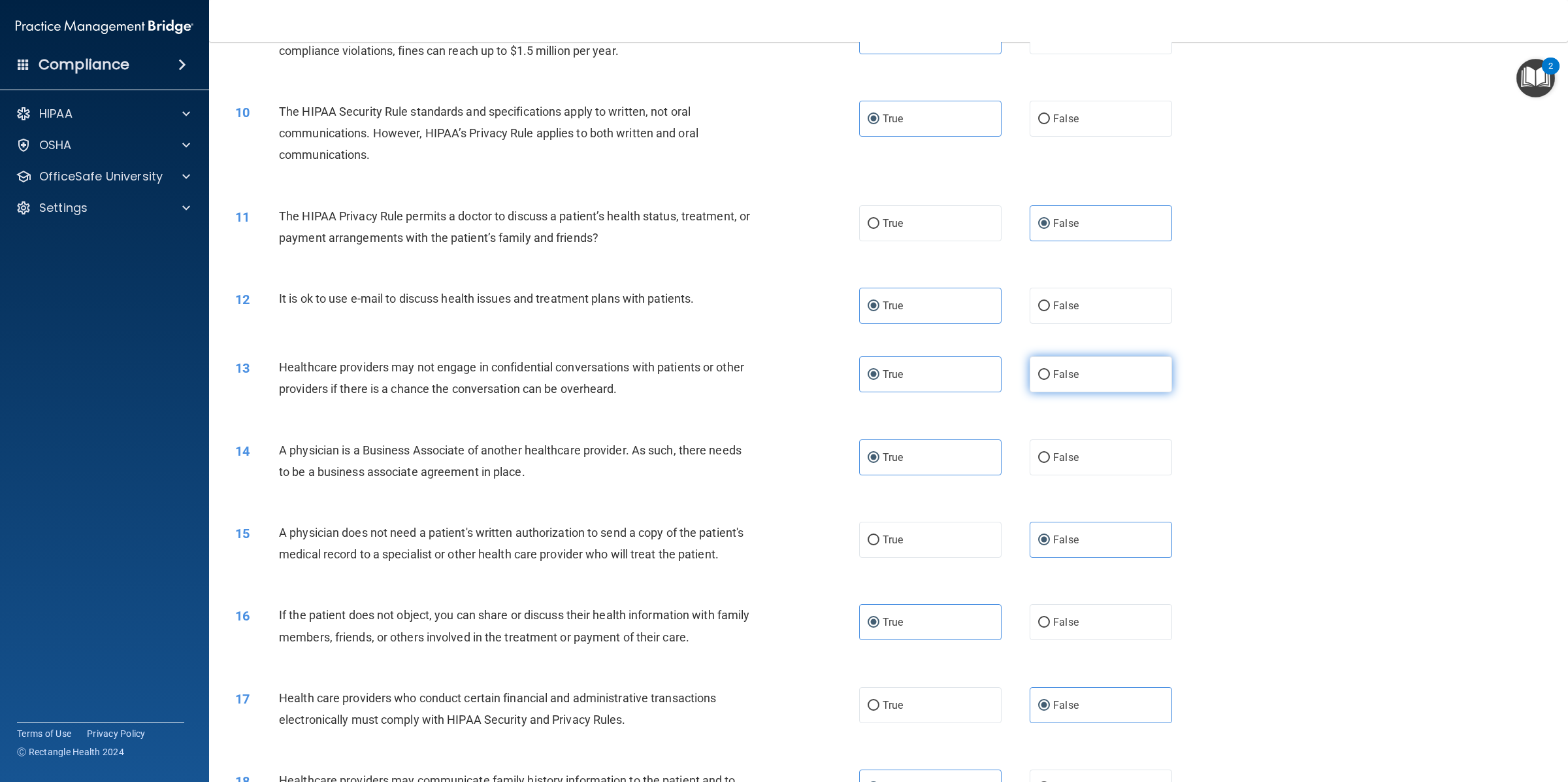
radio input "true"
radio input "false"
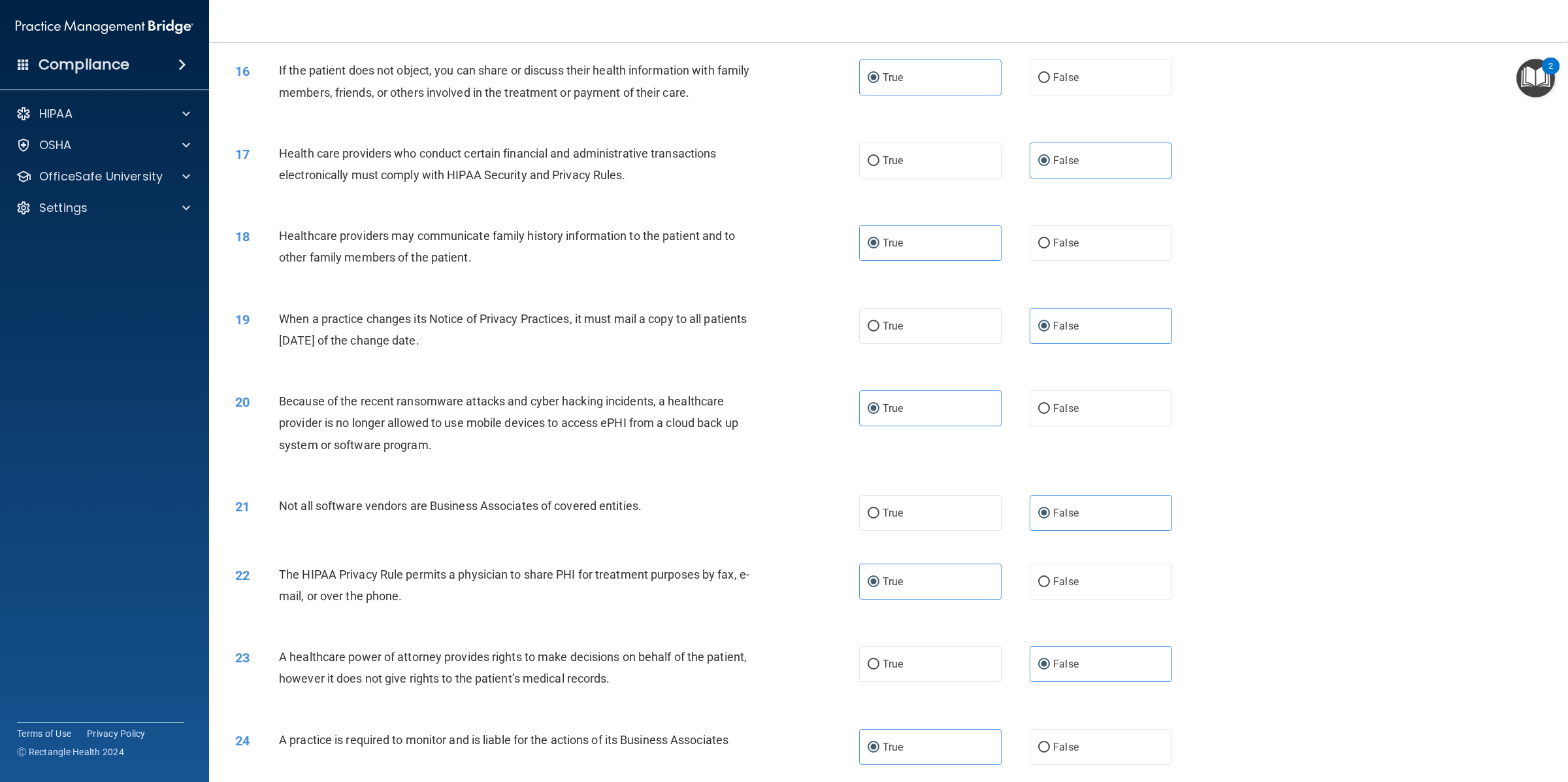
scroll to position [1930, 0]
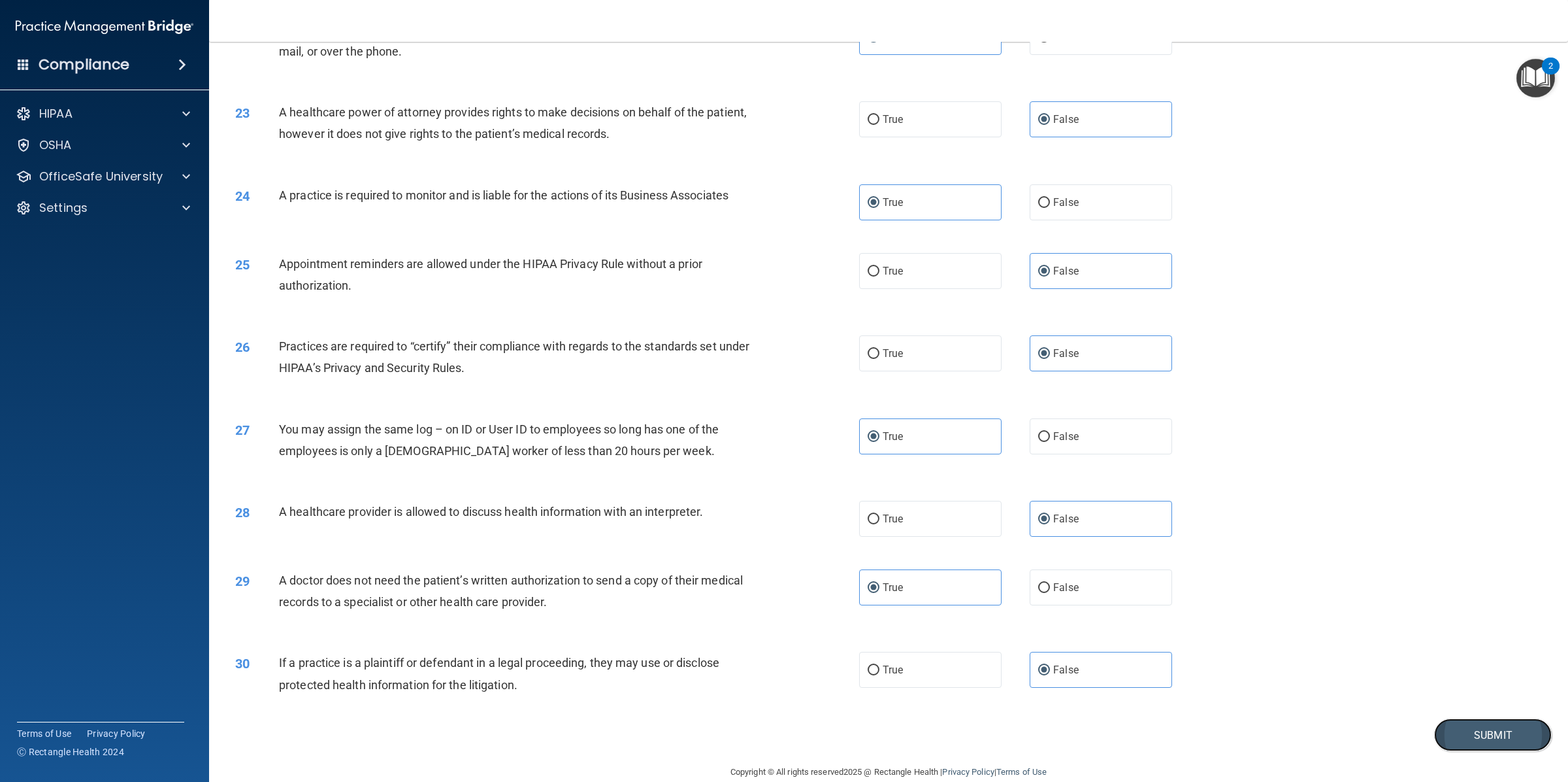
click at [1470, 724] on button "Submit" at bounding box center [1492, 734] width 117 height 34
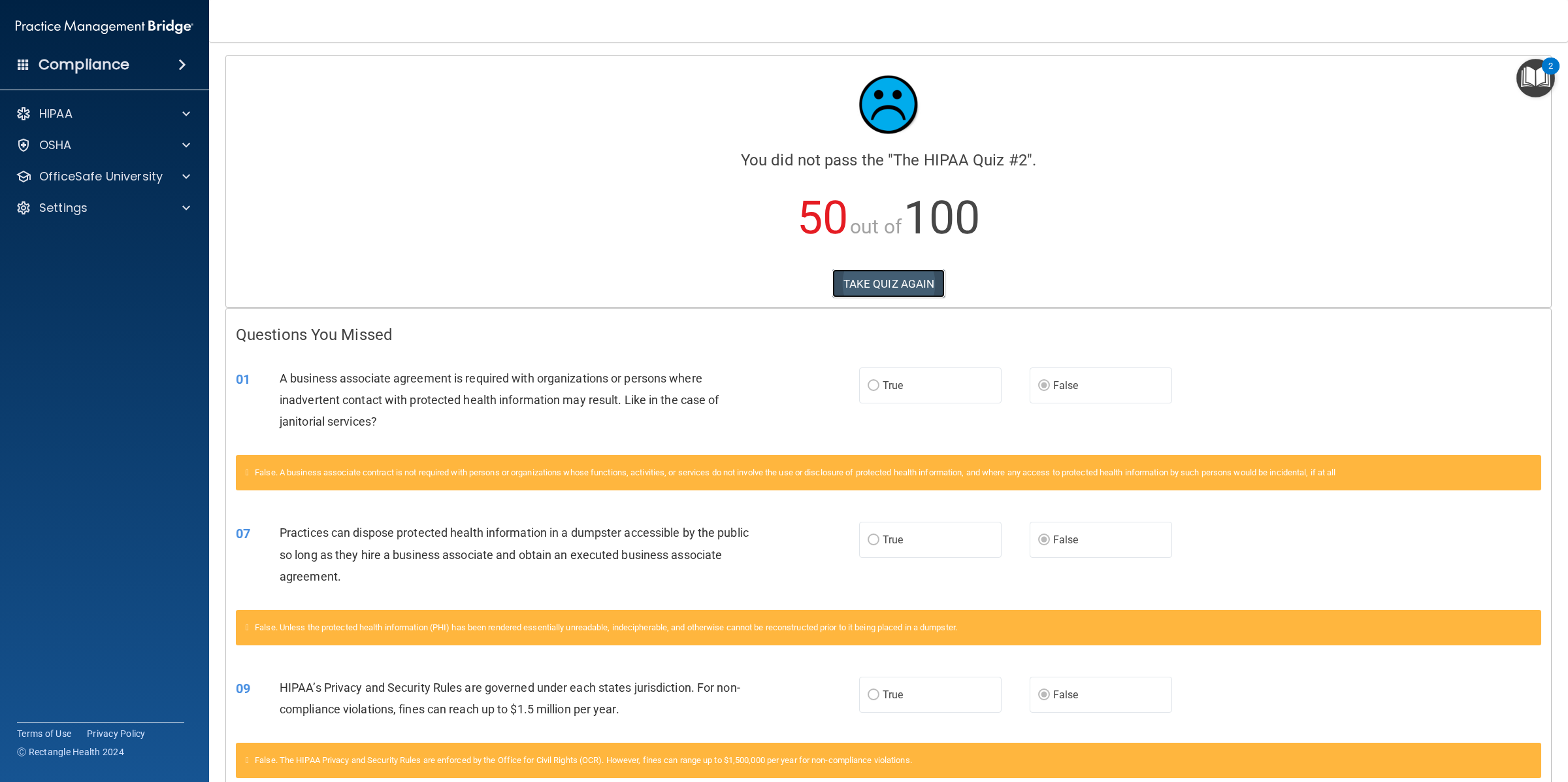
click at [928, 283] on button "TAKE QUIZ AGAIN" at bounding box center [889, 283] width 113 height 29
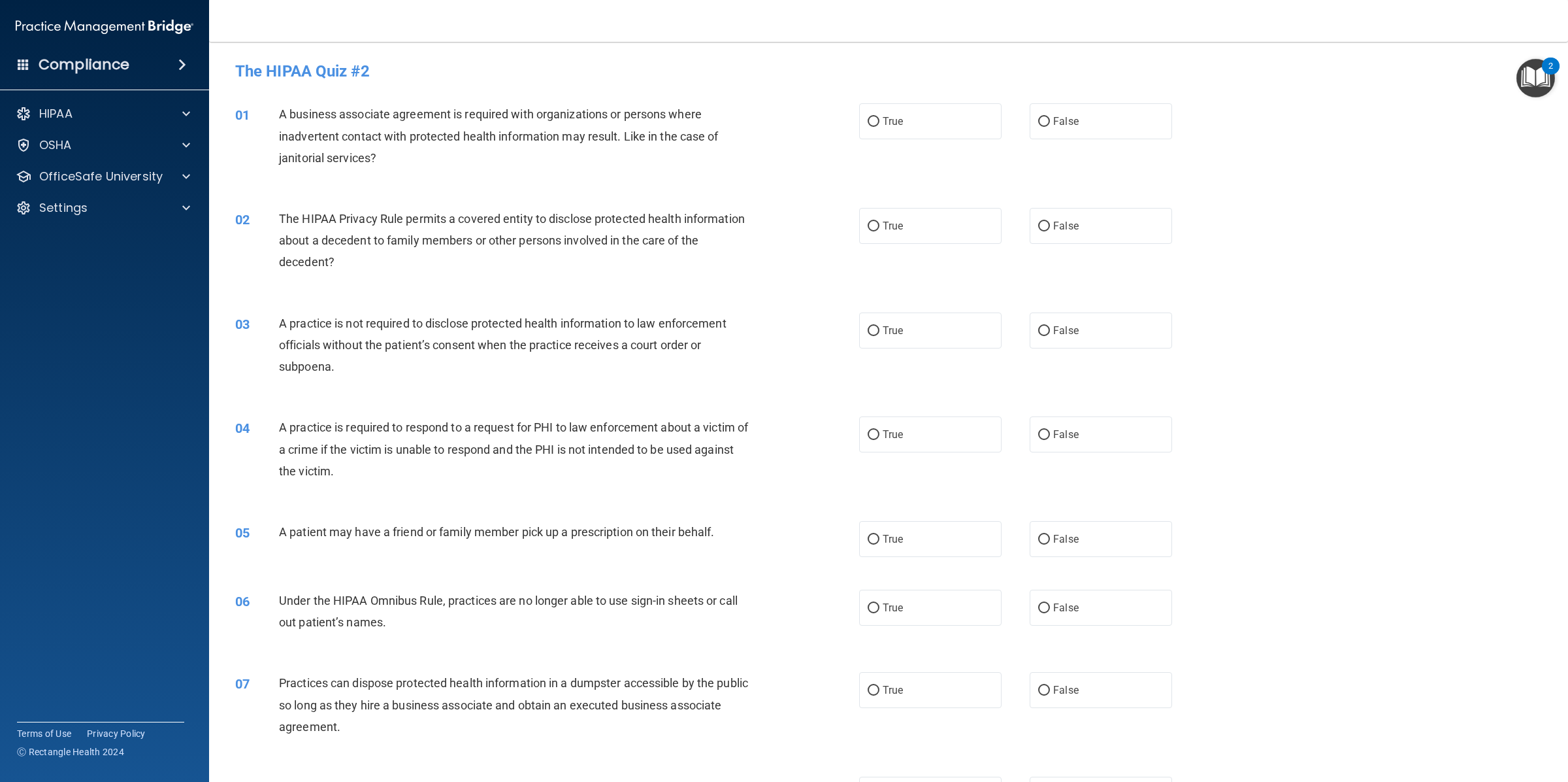
click at [1071, 131] on label "False" at bounding box center [1101, 121] width 143 height 36
click at [1050, 127] on input "False" at bounding box center [1044, 122] width 11 height 10
radio input "true"
click at [1007, 589] on div "True False" at bounding box center [1029, 607] width 342 height 36
click at [1053, 601] on span "False" at bounding box center [1065, 607] width 25 height 12
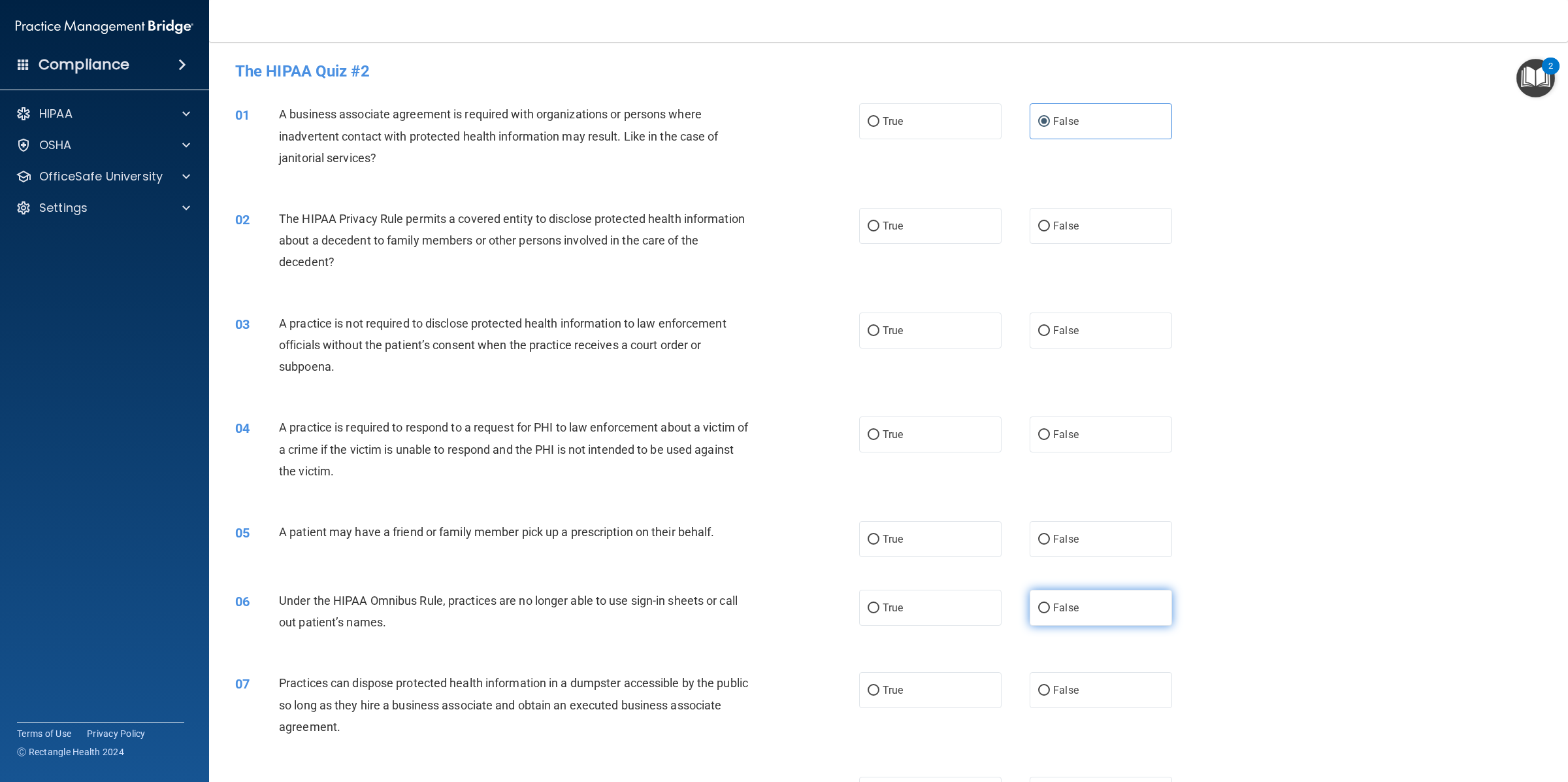
click at [1050, 603] on input "False" at bounding box center [1044, 608] width 11 height 10
radio input "true"
click at [1030, 521] on label "False" at bounding box center [1101, 539] width 143 height 36
click at [1038, 535] on input "False" at bounding box center [1044, 540] width 11 height 10
radio input "true"
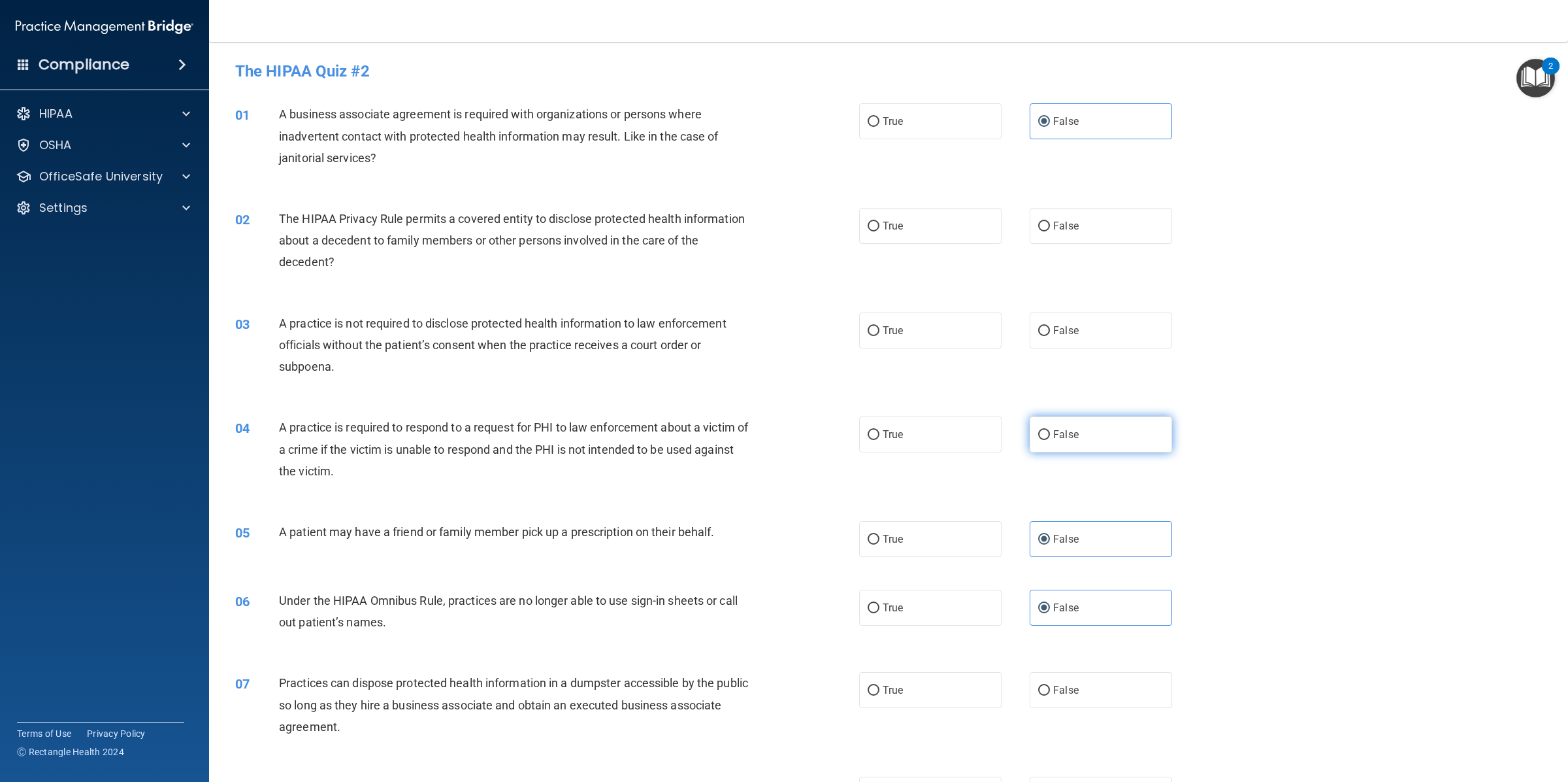
click at [1095, 419] on label "False" at bounding box center [1101, 434] width 143 height 36
click at [1050, 430] on input "False" at bounding box center [1044, 435] width 11 height 10
radio input "true"
click at [912, 313] on label "True" at bounding box center [930, 331] width 143 height 36
click at [879, 326] on input "True" at bounding box center [873, 331] width 11 height 10
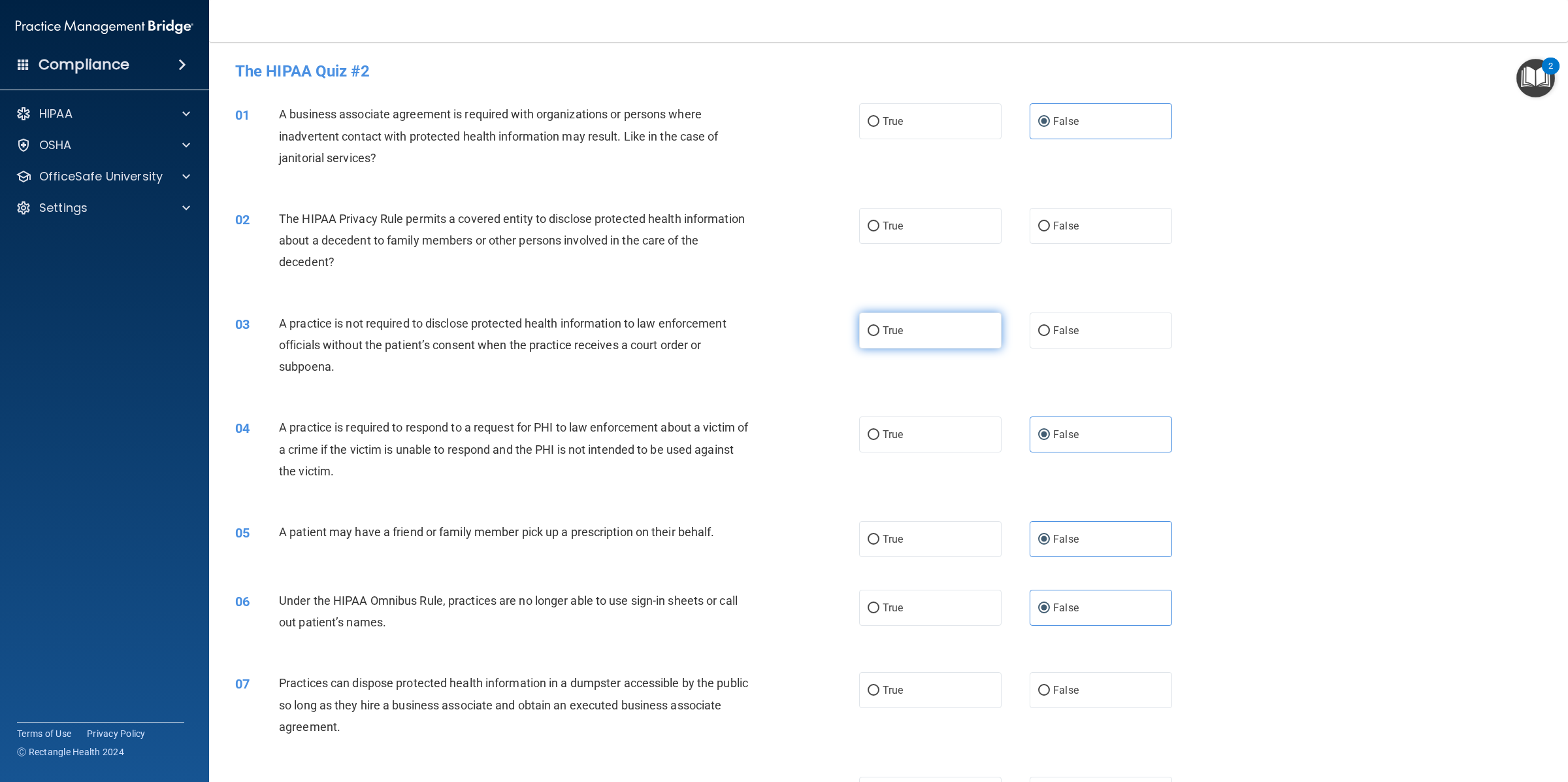
radio input "true"
click at [915, 226] on label "True" at bounding box center [930, 226] width 143 height 36
click at [879, 226] on input "True" at bounding box center [873, 226] width 11 height 10
radio input "true"
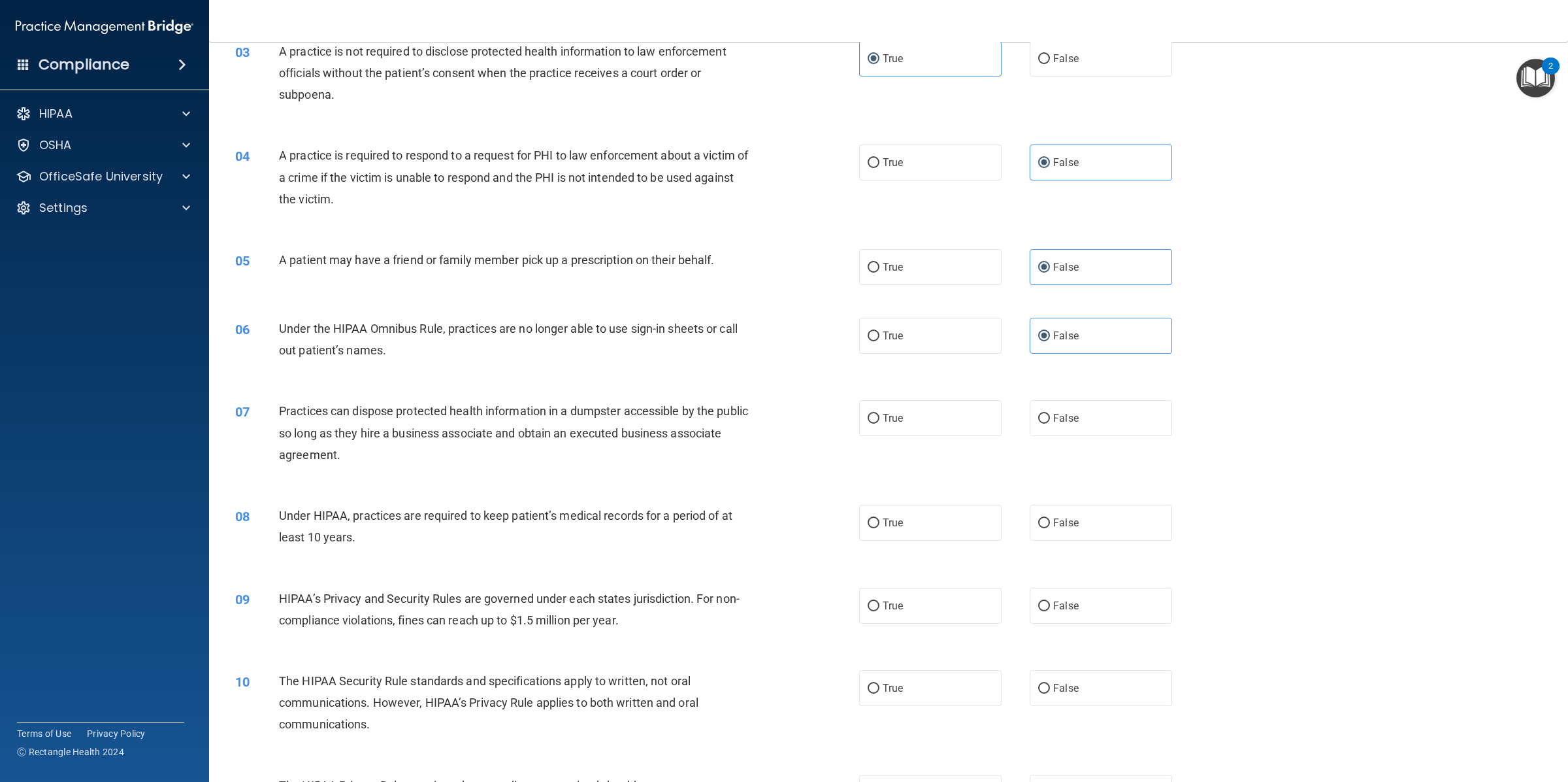
scroll to position [409, 0]
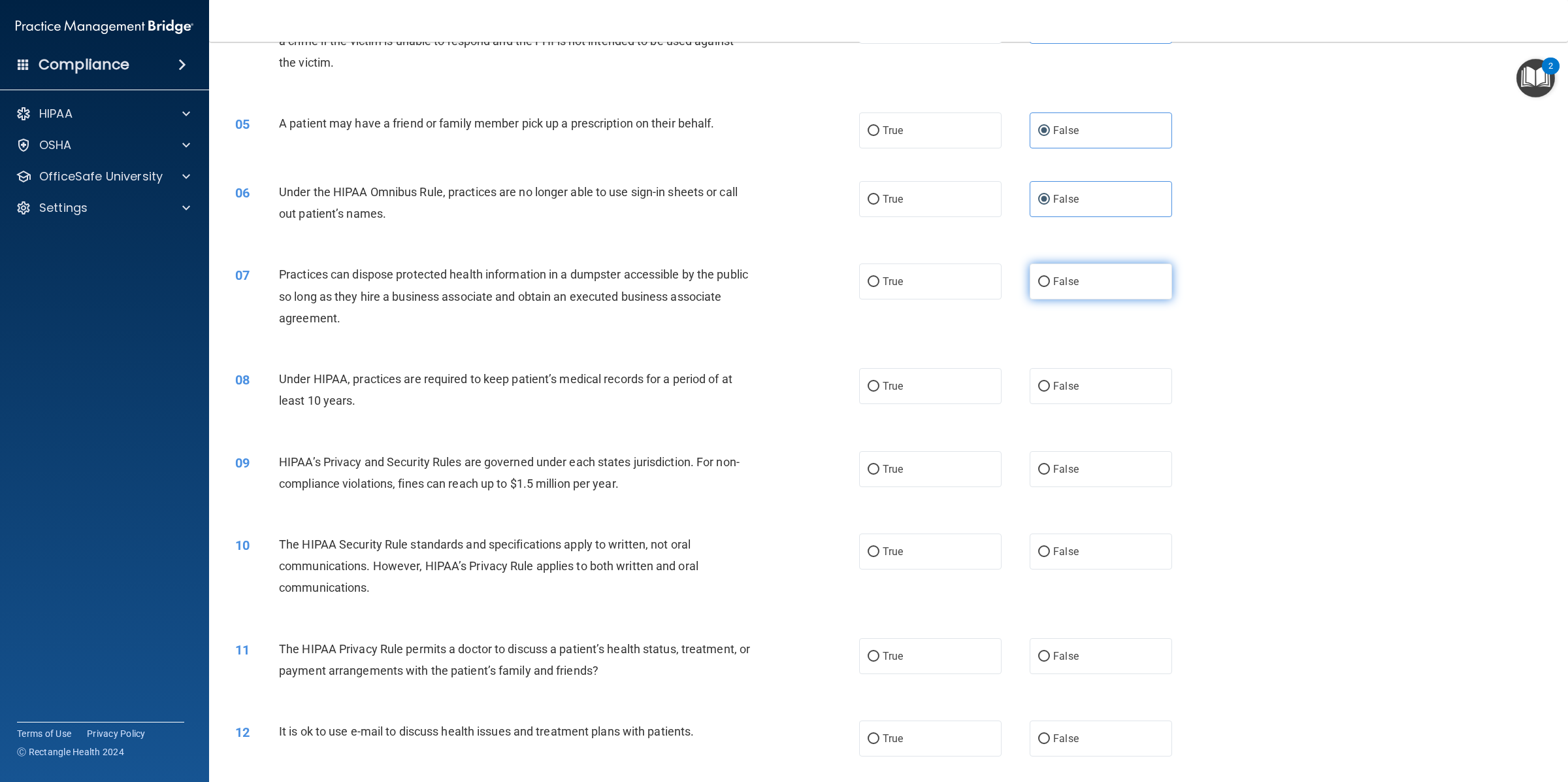
click at [1053, 275] on span "False" at bounding box center [1065, 281] width 25 height 12
click at [1050, 277] on input "False" at bounding box center [1044, 282] width 11 height 10
radio input "true"
click at [1060, 380] on span "False" at bounding box center [1065, 386] width 25 height 12
click at [1050, 382] on input "False" at bounding box center [1044, 386] width 11 height 10
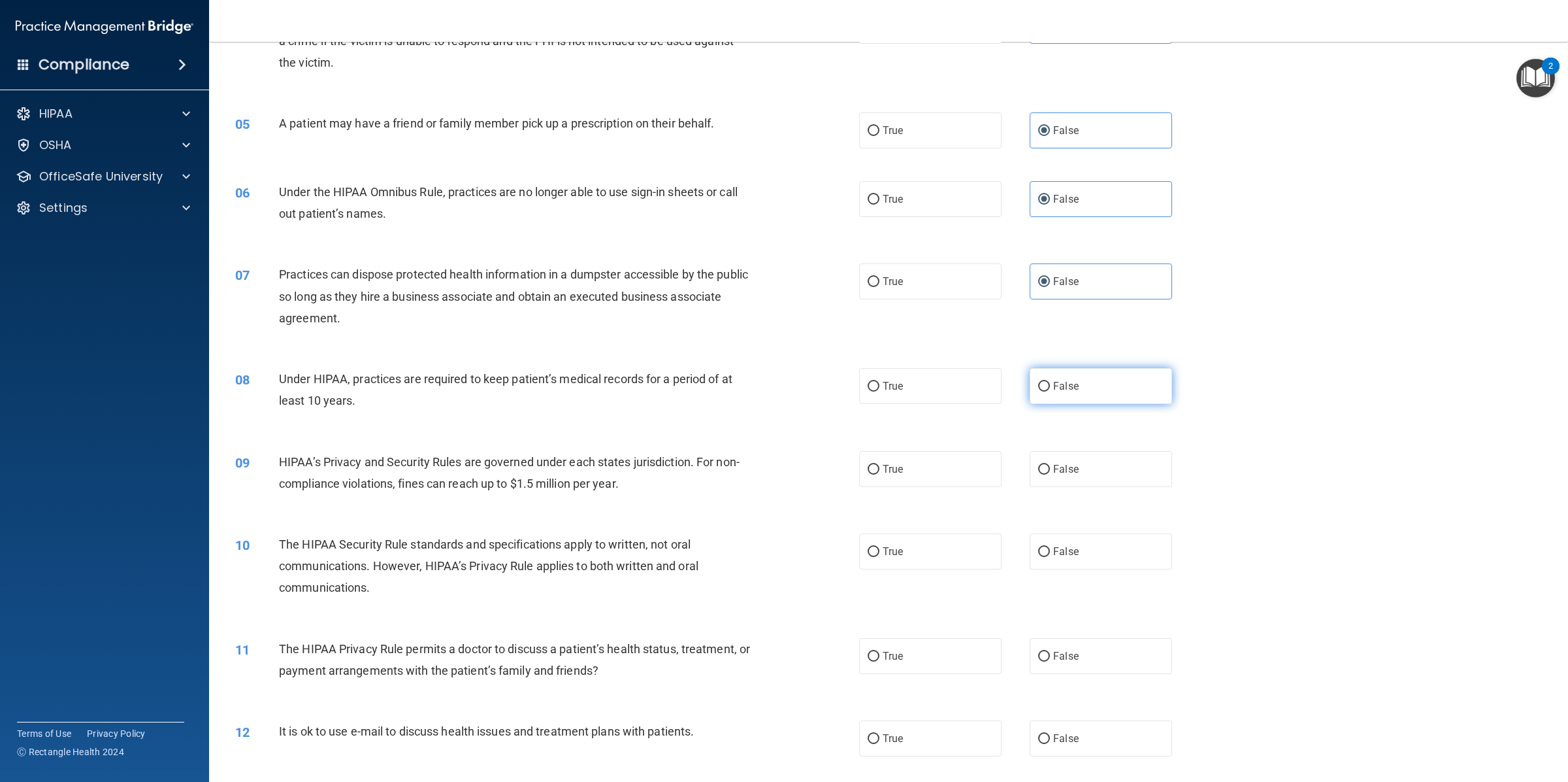
radio input "true"
click at [1054, 463] on span "False" at bounding box center [1065, 469] width 25 height 12
click at [1050, 464] on input "False" at bounding box center [1044, 469] width 11 height 10
radio input "true"
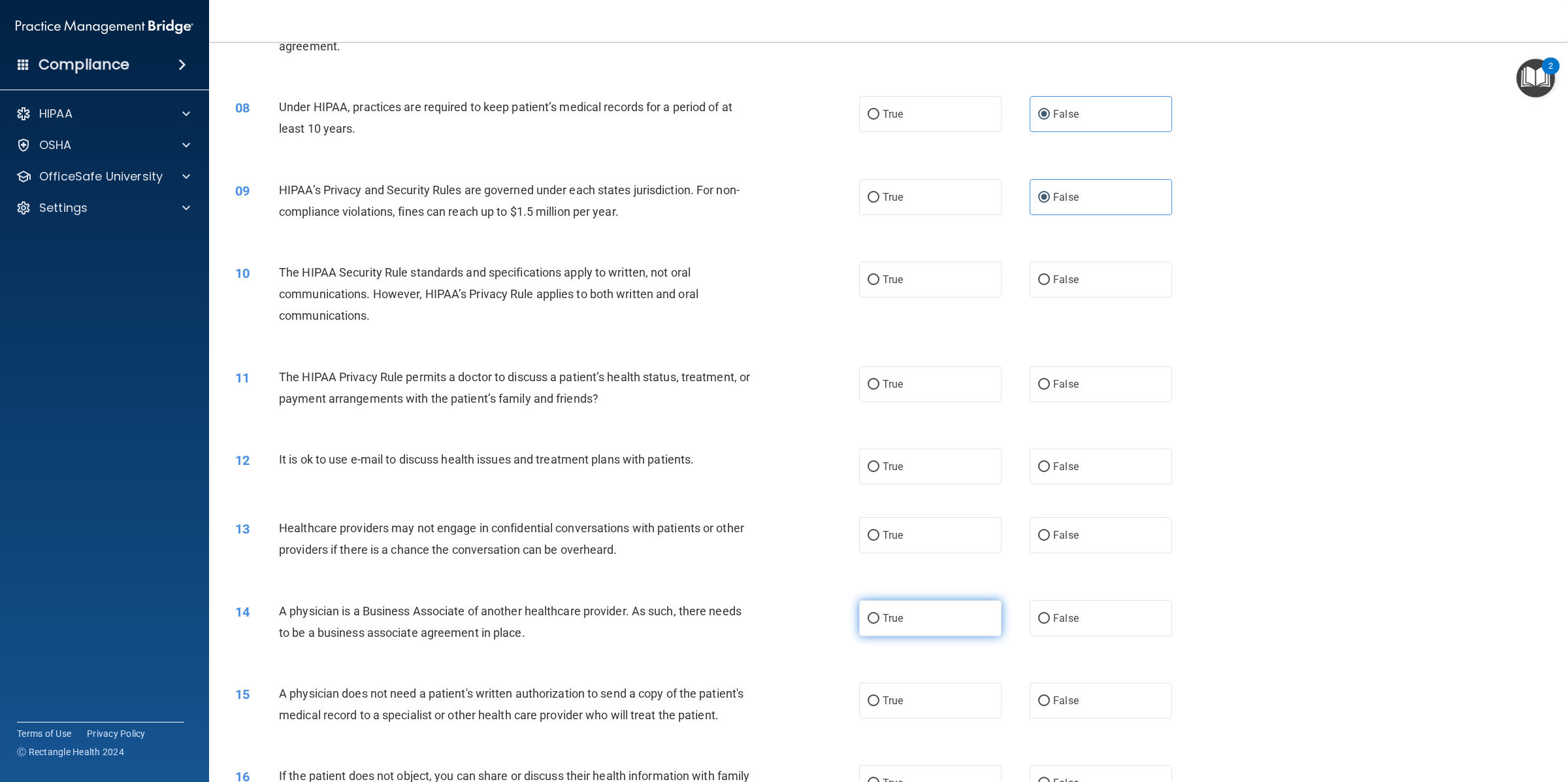
scroll to position [817, 0]
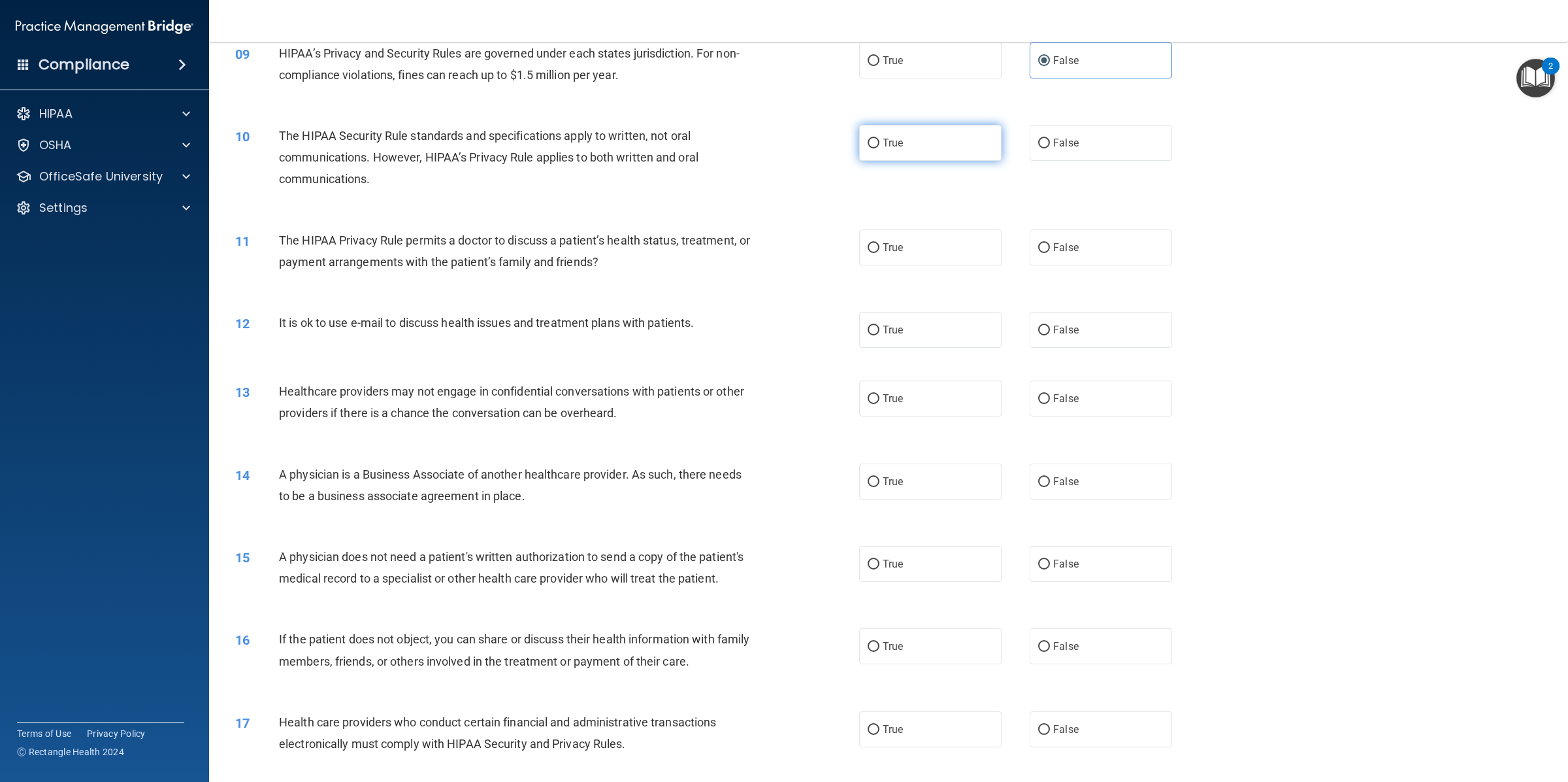
click at [915, 125] on label "True" at bounding box center [930, 143] width 143 height 36
click at [879, 139] on input "True" at bounding box center [873, 144] width 11 height 10
radio input "true"
click at [884, 241] on span "True" at bounding box center [892, 247] width 21 height 12
click at [879, 243] on input "True" at bounding box center [873, 248] width 11 height 10
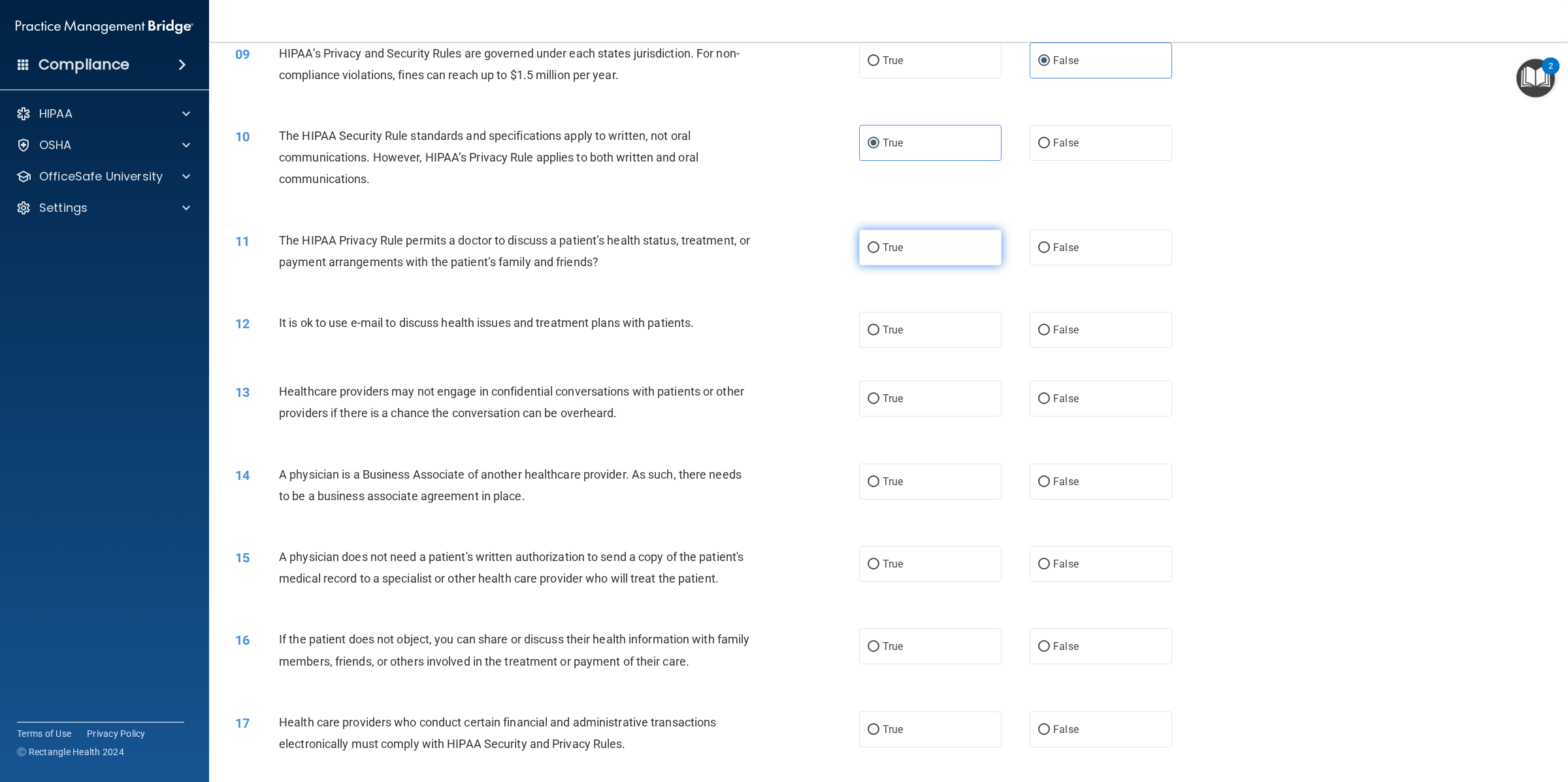
radio input "true"
click at [895, 323] on span "True" at bounding box center [892, 329] width 21 height 12
click at [879, 326] on input "True" at bounding box center [873, 331] width 11 height 10
radio input "true"
click at [1042, 312] on label "False" at bounding box center [1101, 330] width 143 height 36
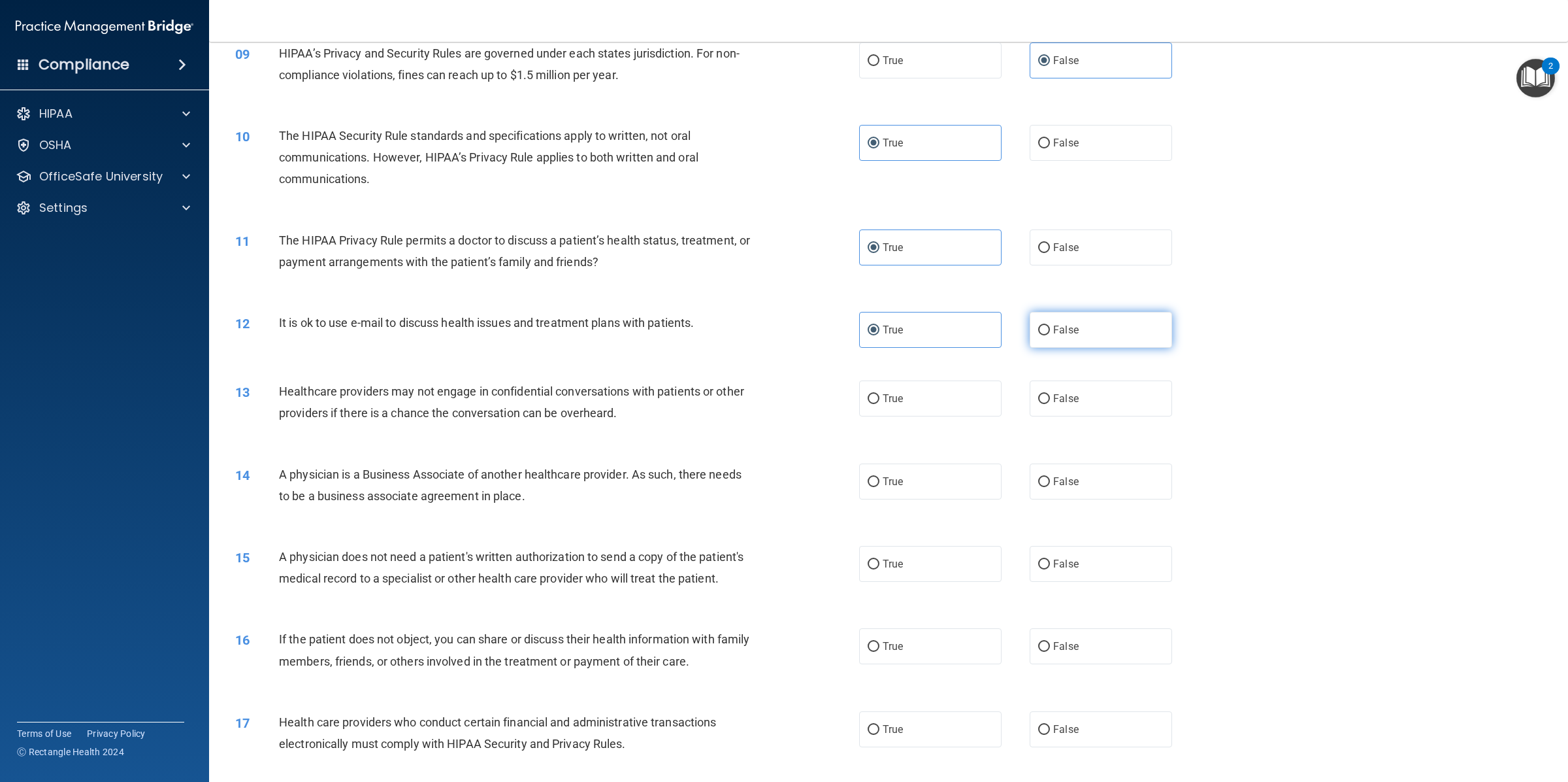
click at [1042, 326] on input "False" at bounding box center [1044, 331] width 11 height 10
radio input "true"
radio input "false"
drag, startPoint x: 961, startPoint y: 380, endPoint x: 955, endPoint y: 390, distance: 11.7
click at [961, 381] on label "True" at bounding box center [930, 399] width 143 height 36
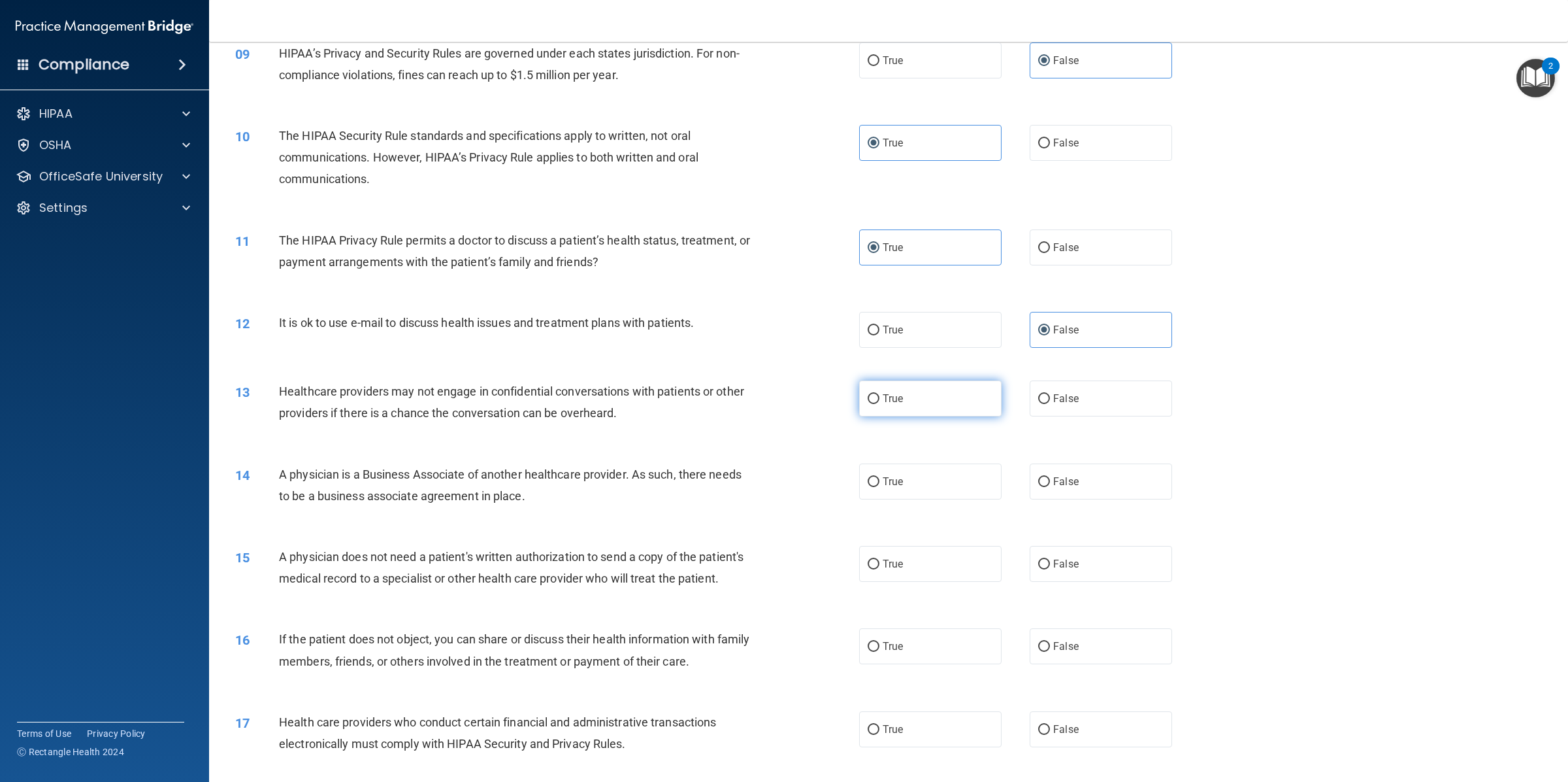
click at [879, 394] on input "True" at bounding box center [873, 399] width 11 height 10
radio input "true"
click at [916, 465] on label "True" at bounding box center [930, 482] width 143 height 36
click at [879, 477] on input "True" at bounding box center [873, 482] width 11 height 10
radio input "true"
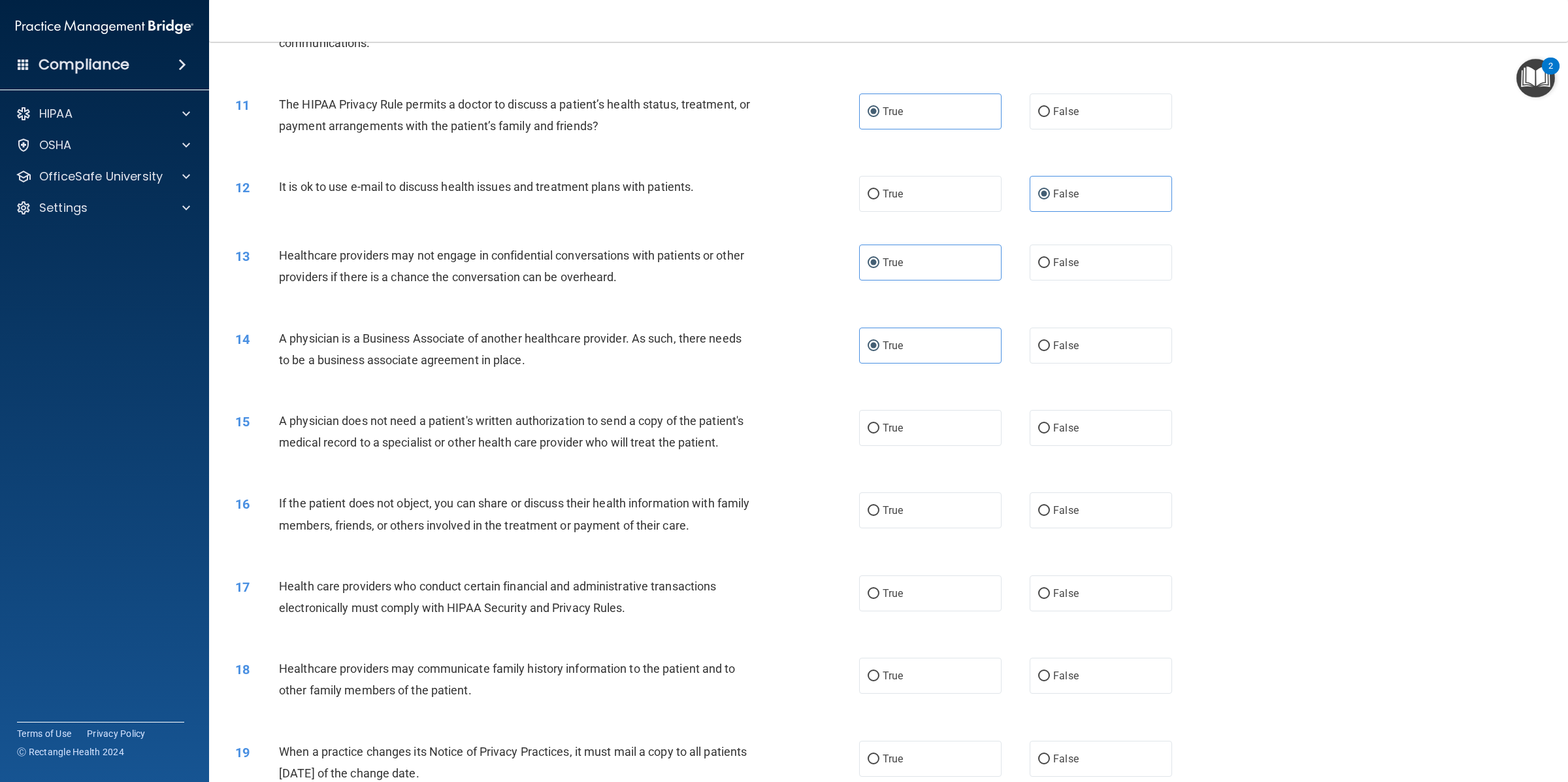
scroll to position [1089, 0]
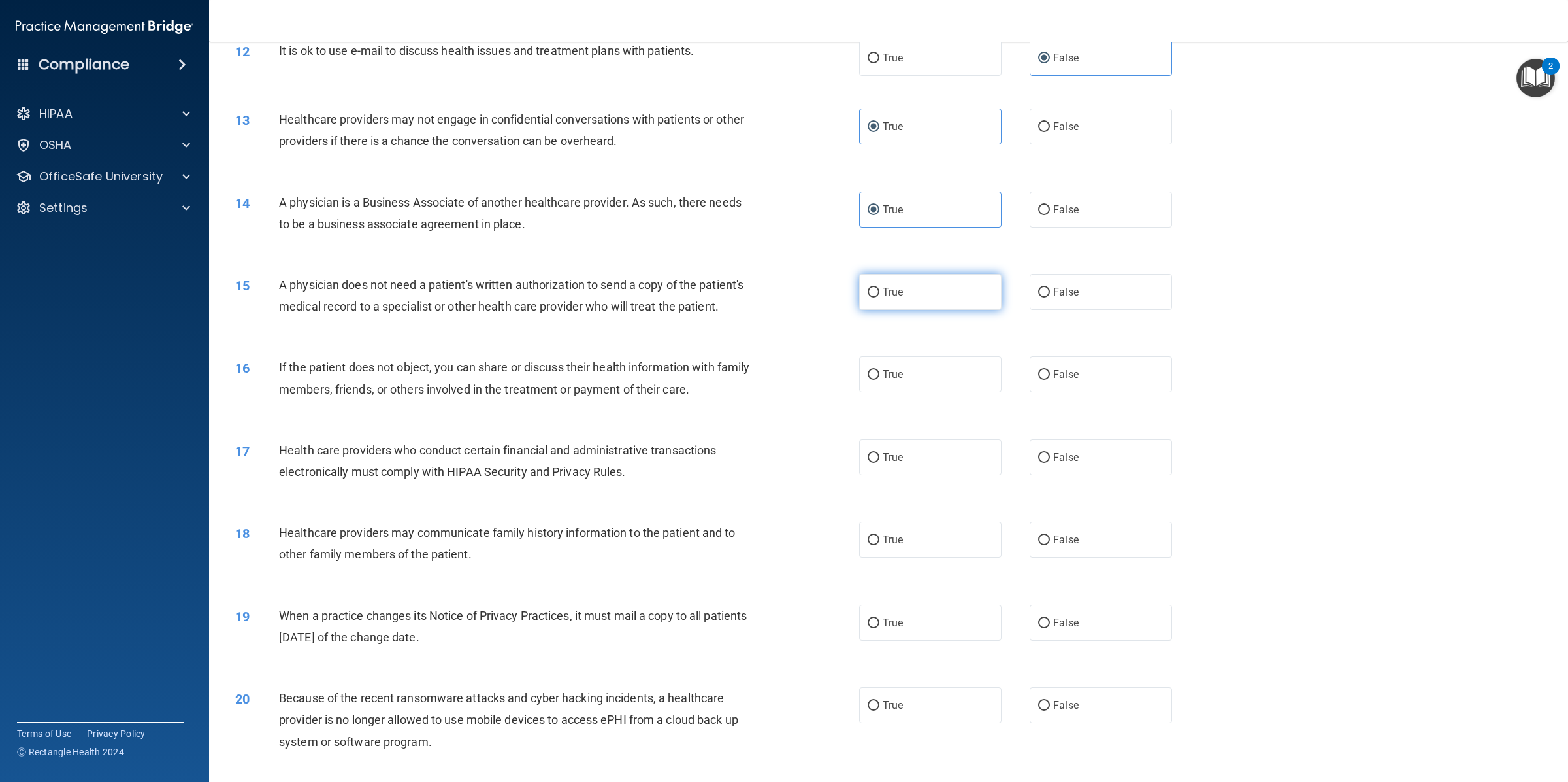
click at [935, 274] on label "True" at bounding box center [930, 292] width 143 height 36
click at [879, 287] on input "True" at bounding box center [873, 292] width 11 height 10
radio input "true"
click at [939, 360] on label "True" at bounding box center [930, 374] width 143 height 36
click at [879, 370] on input "True" at bounding box center [873, 375] width 11 height 10
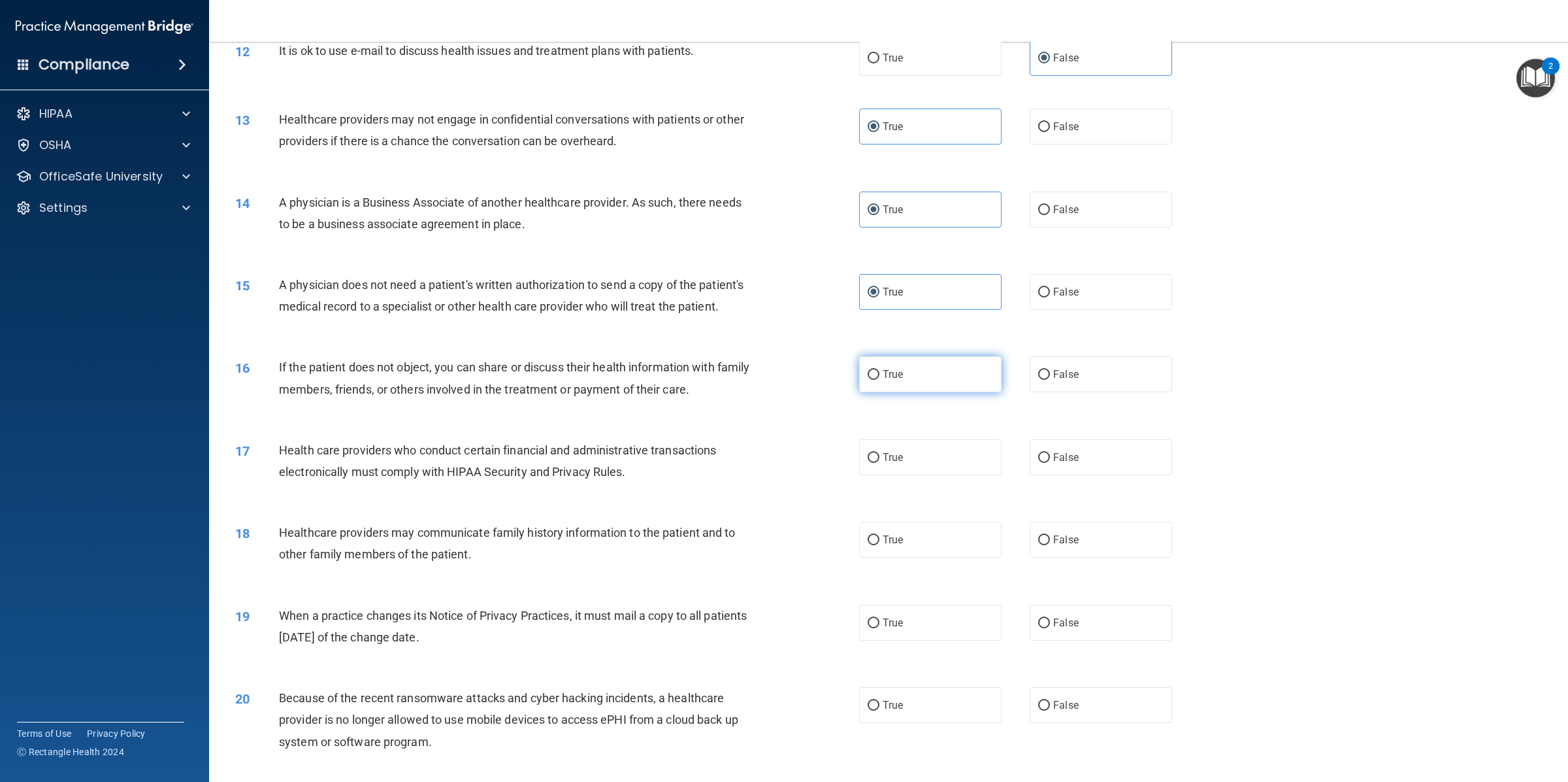
radio input "true"
click at [887, 451] on span "True" at bounding box center [892, 457] width 21 height 12
click at [879, 453] on input "True" at bounding box center [873, 458] width 11 height 10
radio input "true"
click at [1055, 533] on span "False" at bounding box center [1065, 539] width 25 height 12
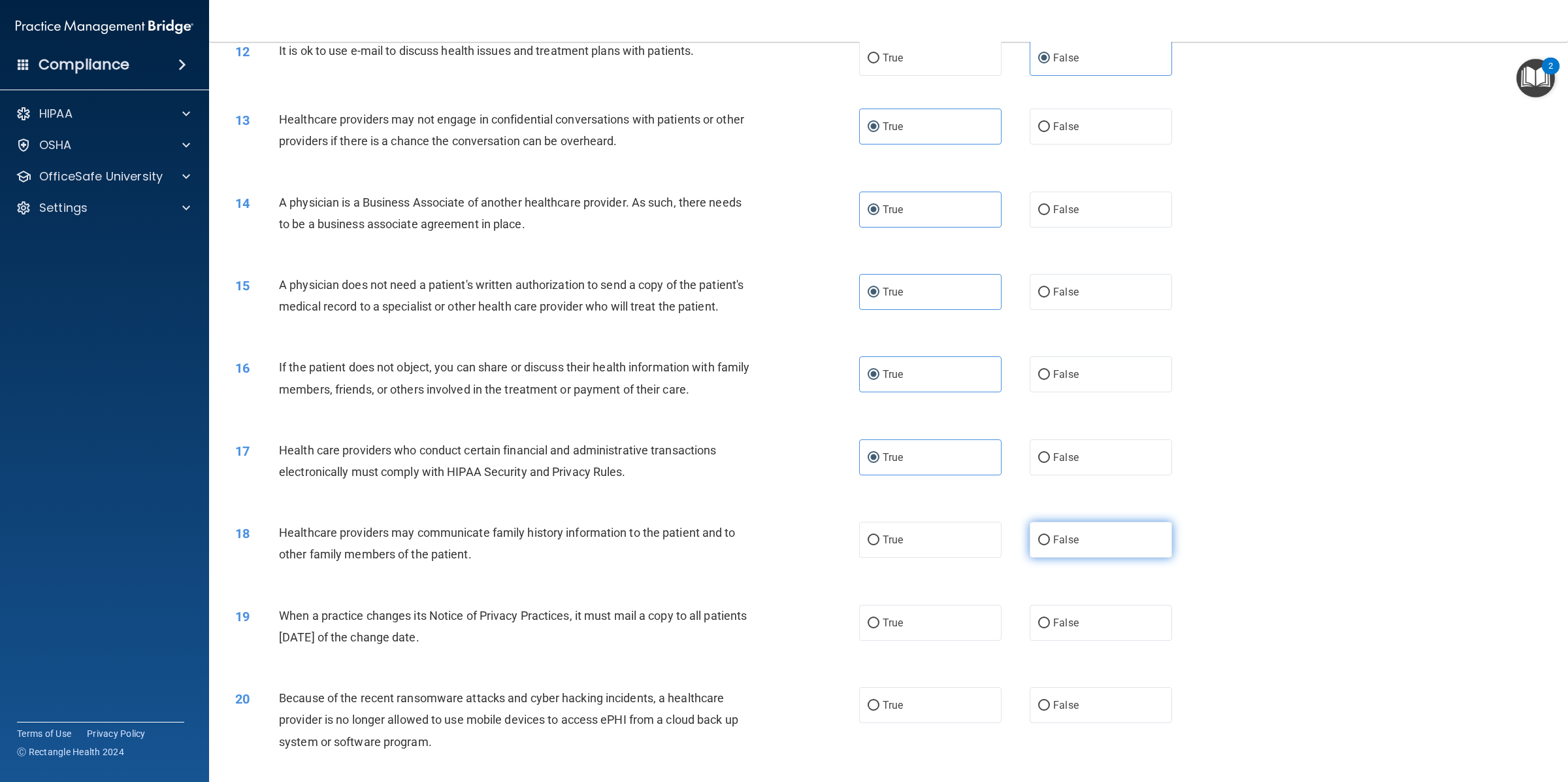
click at [1050, 535] on input "False" at bounding box center [1044, 540] width 11 height 10
radio input "true"
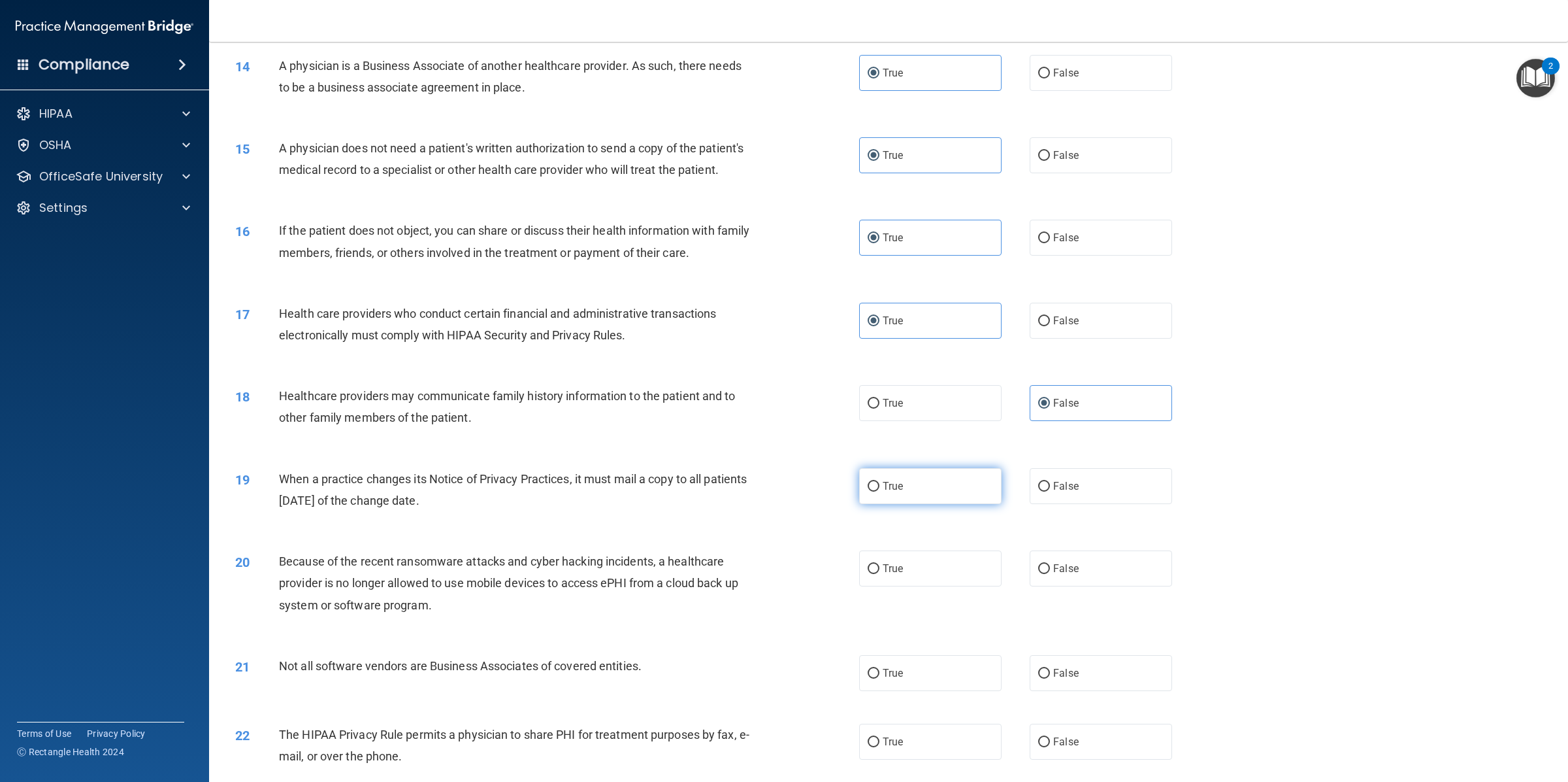
click at [896, 480] on span "True" at bounding box center [892, 486] width 21 height 12
click at [879, 482] on input "True" at bounding box center [873, 487] width 11 height 10
radio input "true"
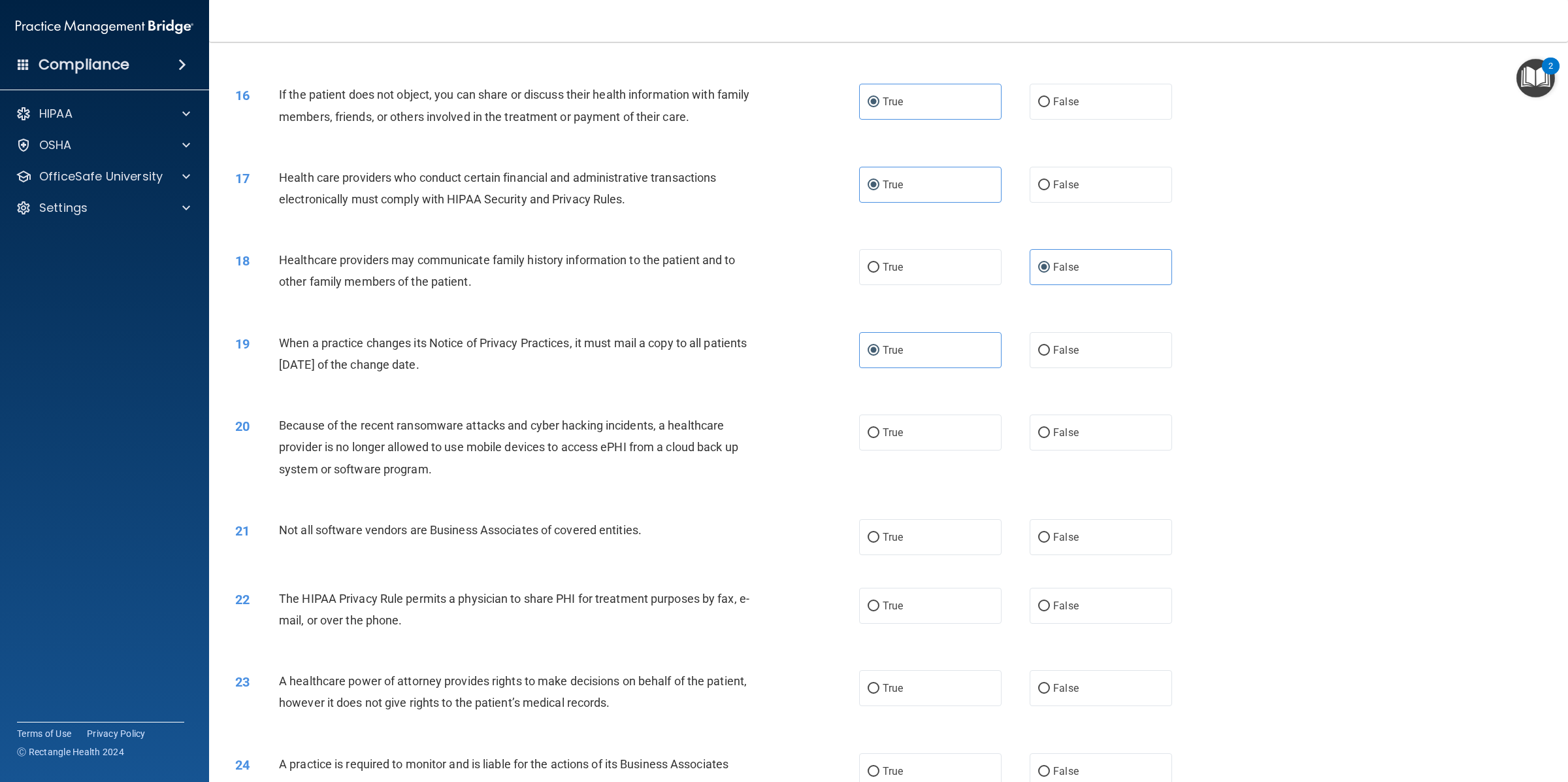
scroll to position [1498, 0]
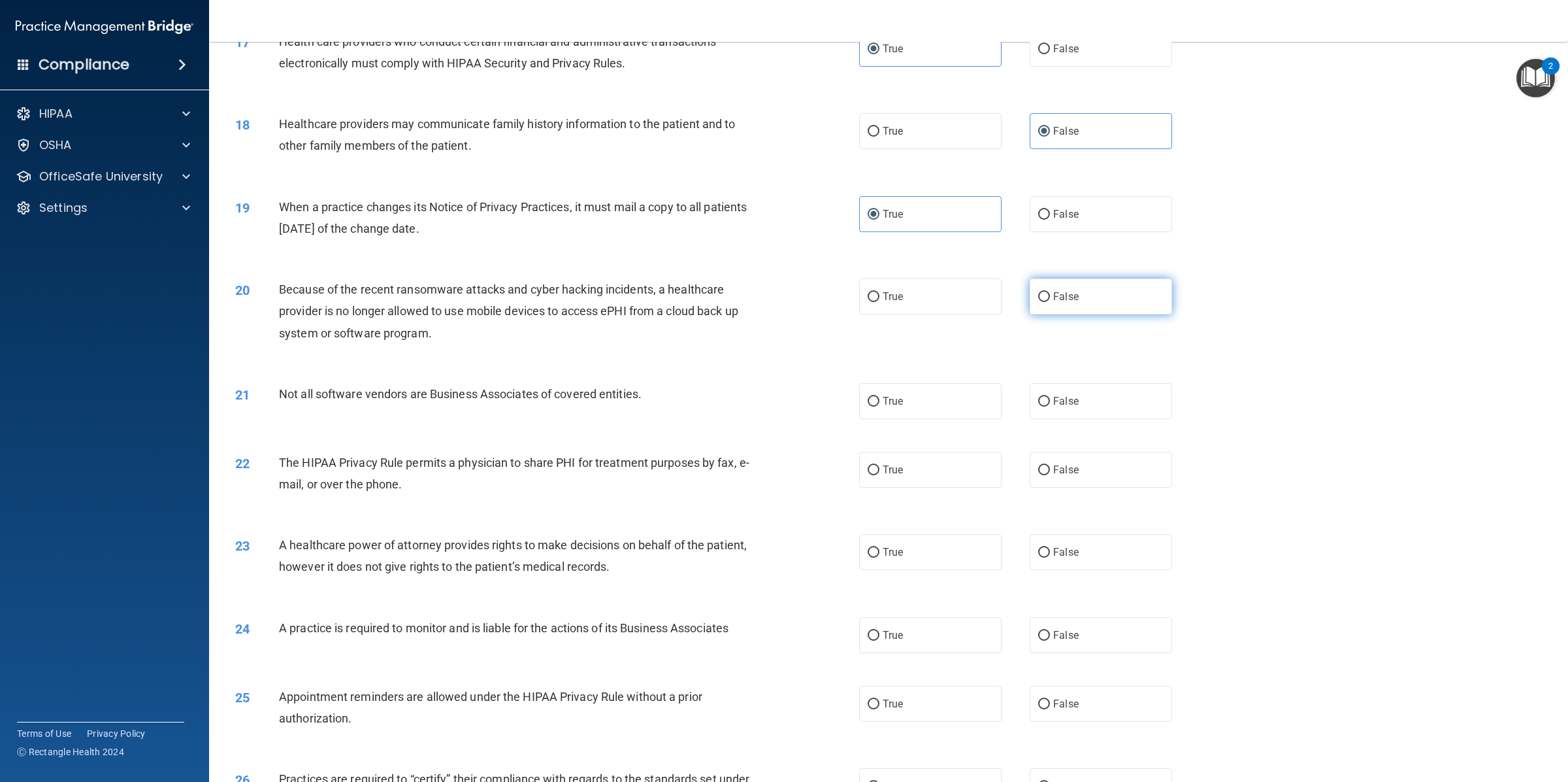
click at [1095, 278] on label "False" at bounding box center [1101, 296] width 143 height 36
click at [1050, 292] on input "False" at bounding box center [1044, 297] width 11 height 10
radio input "true"
click at [892, 395] on span "True" at bounding box center [892, 400] width 21 height 12
click at [879, 396] on input "True" at bounding box center [873, 401] width 11 height 10
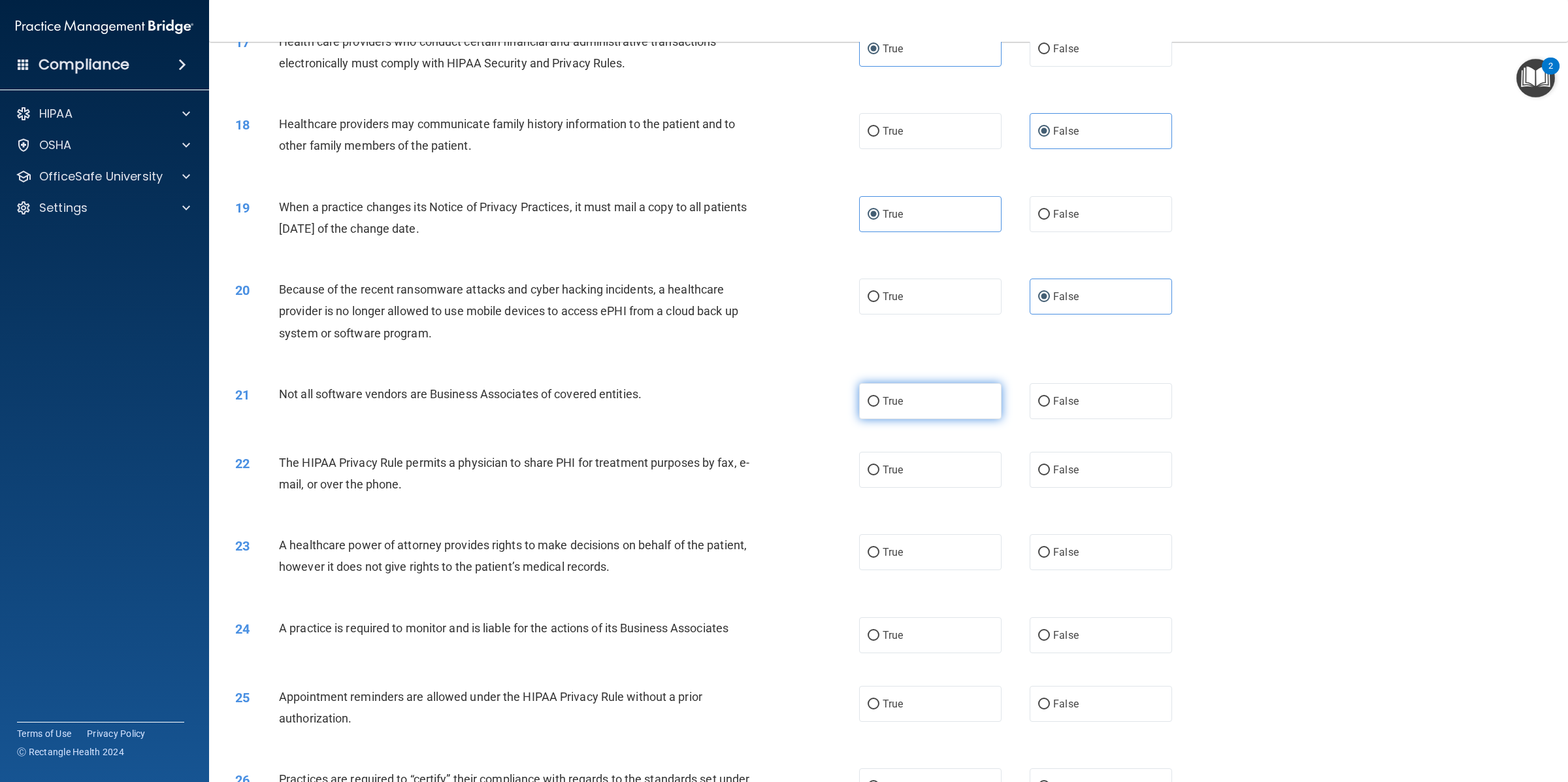
radio input "true"
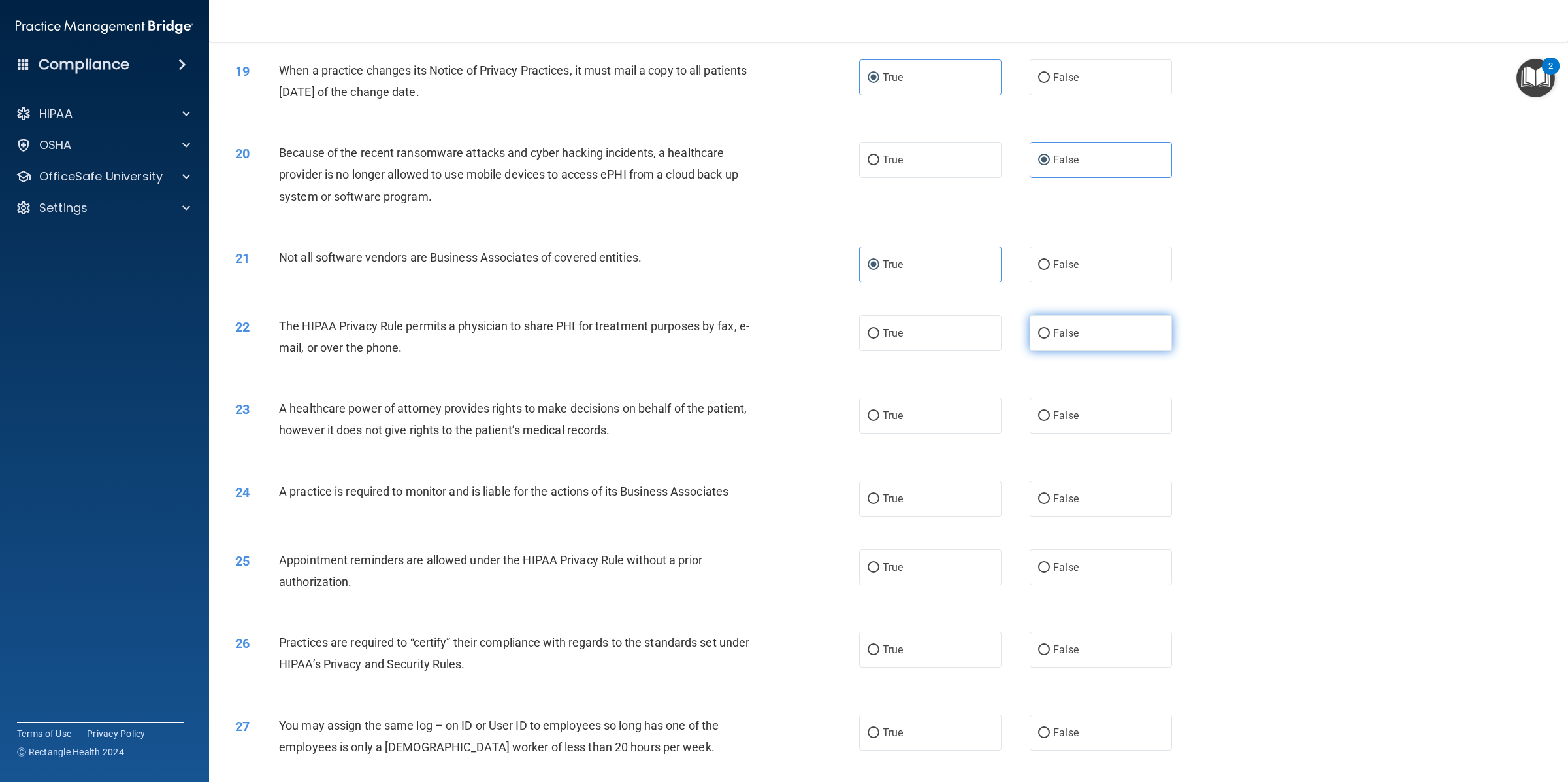
click at [1128, 318] on label "False" at bounding box center [1101, 333] width 143 height 36
click at [1050, 329] on input "False" at bounding box center [1044, 334] width 11 height 10
radio input "true"
drag, startPoint x: 1053, startPoint y: 405, endPoint x: 1030, endPoint y: 441, distance: 42.7
click at [1051, 405] on label "False" at bounding box center [1101, 415] width 143 height 36
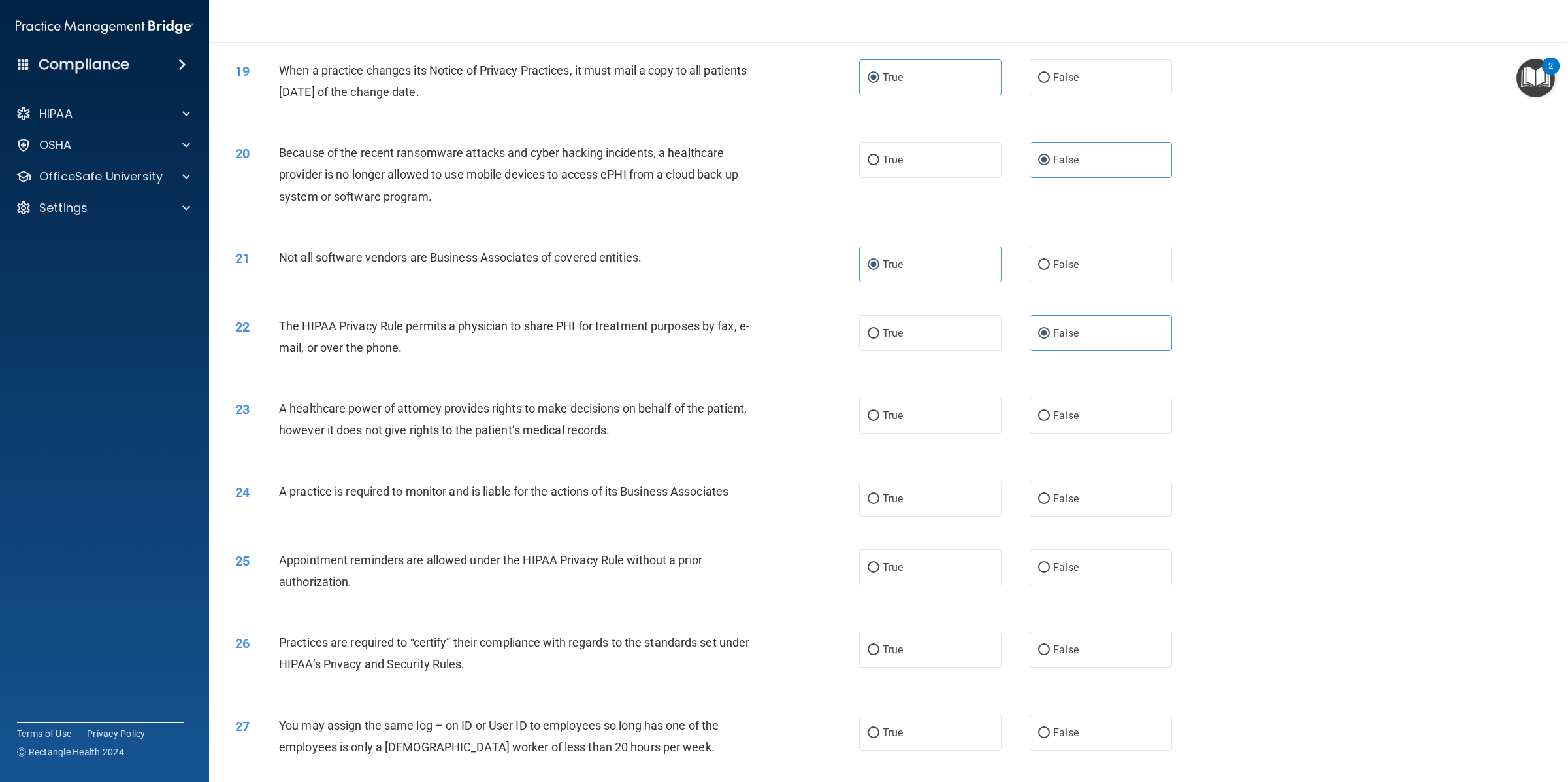
click at [1050, 411] on input "False" at bounding box center [1044, 416] width 11 height 10
radio input "true"
click at [1050, 480] on label "False" at bounding box center [1101, 498] width 143 height 36
click at [1050, 494] on input "False" at bounding box center [1044, 499] width 11 height 10
radio input "true"
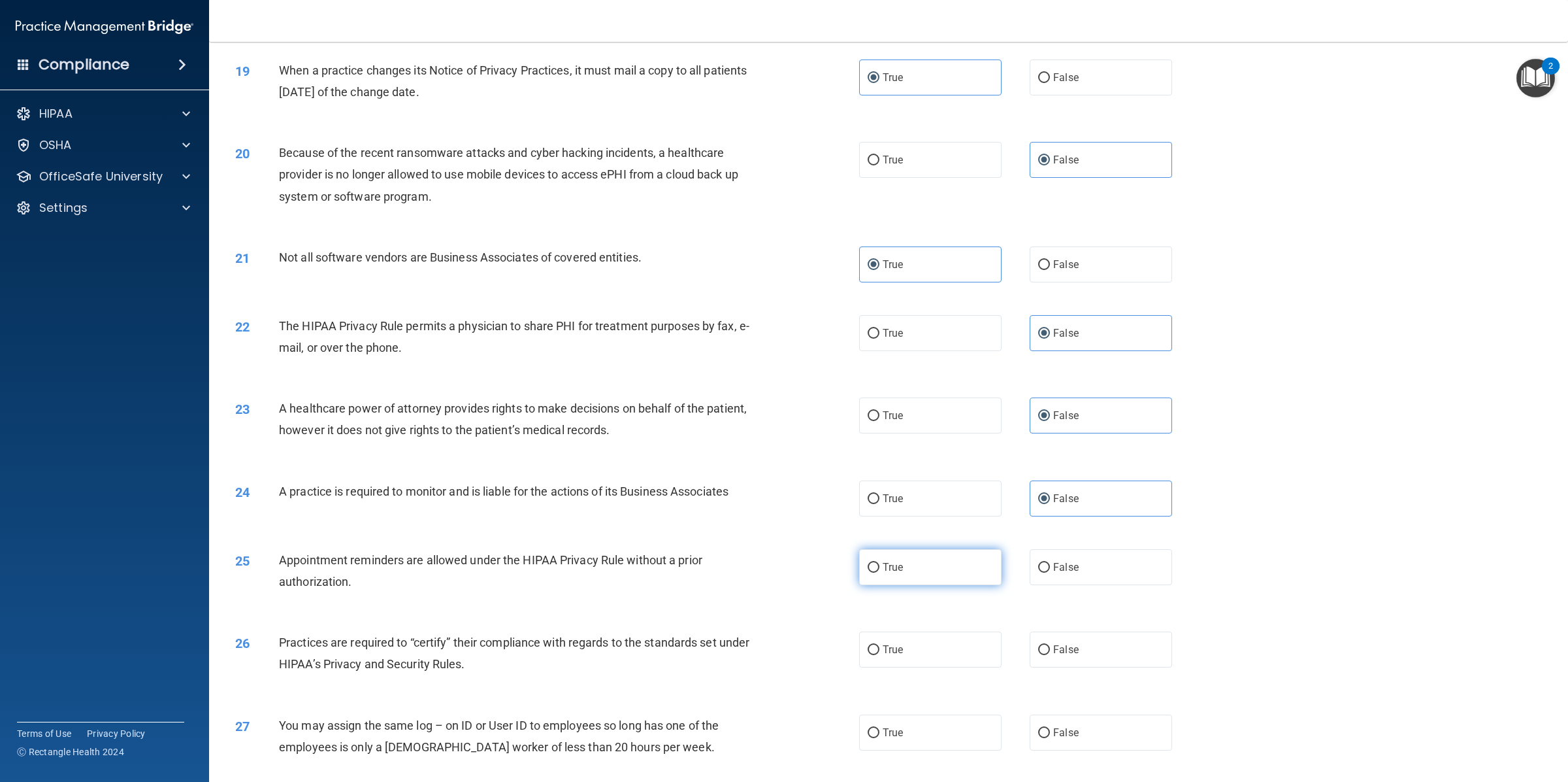
click at [919, 549] on label "True" at bounding box center [930, 567] width 143 height 36
click at [879, 563] on input "True" at bounding box center [873, 568] width 11 height 10
radio input "true"
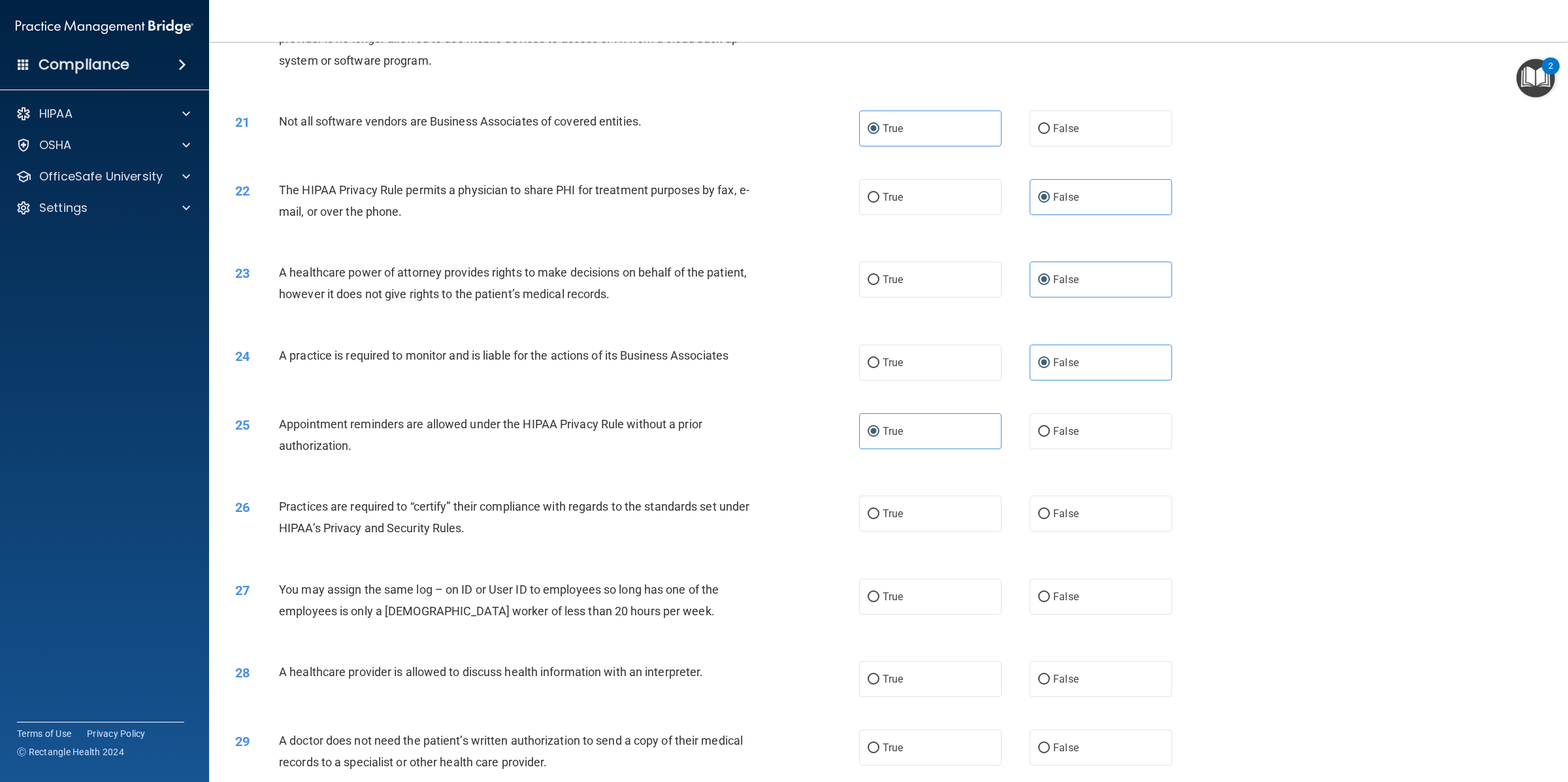
scroll to position [1905, 0]
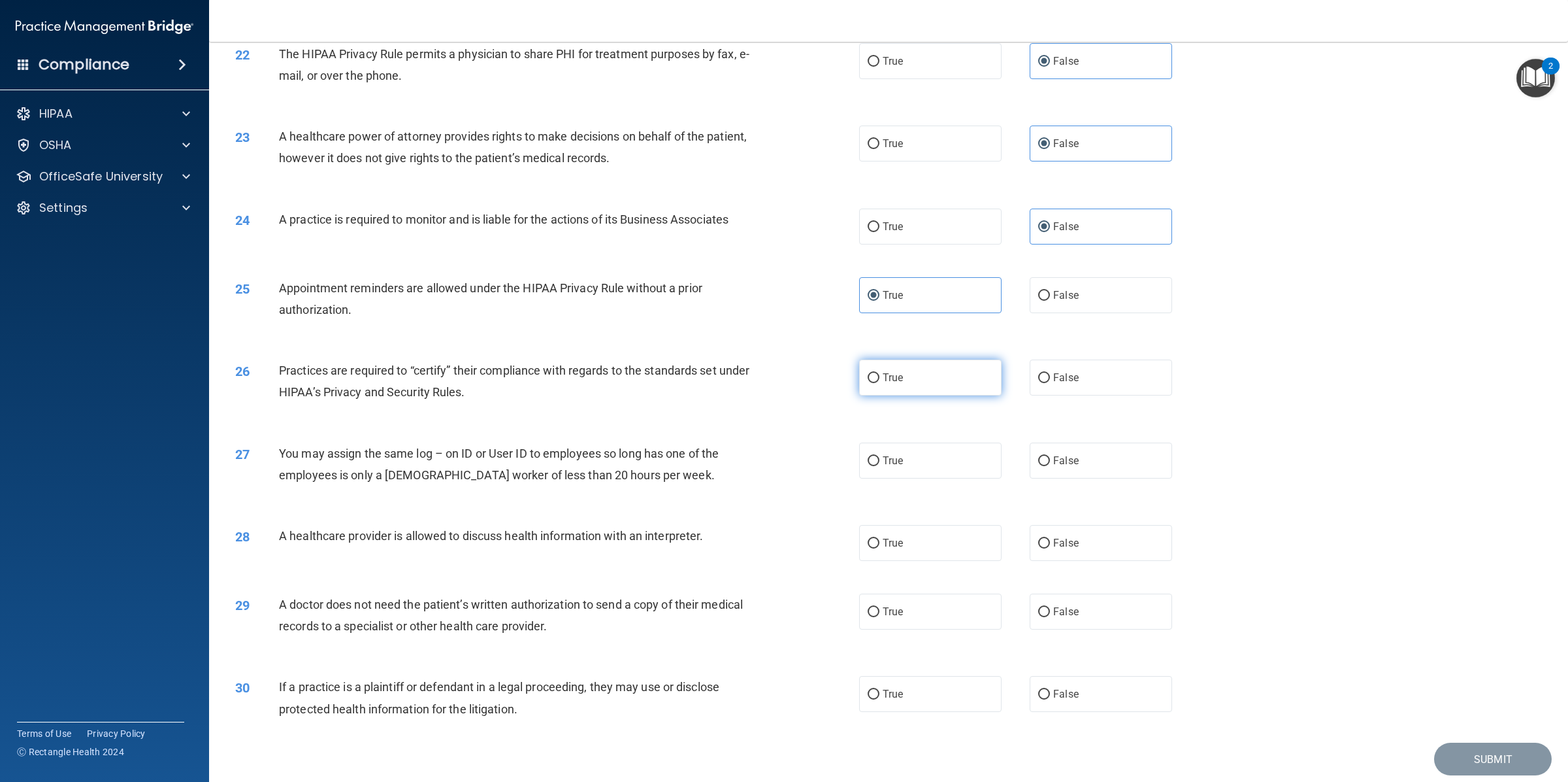
click at [884, 368] on label "True" at bounding box center [930, 377] width 143 height 36
click at [879, 373] on input "True" at bounding box center [873, 378] width 11 height 10
radio input "true"
click at [1069, 455] on span "False" at bounding box center [1065, 460] width 25 height 12
click at [1050, 456] on input "False" at bounding box center [1044, 461] width 11 height 10
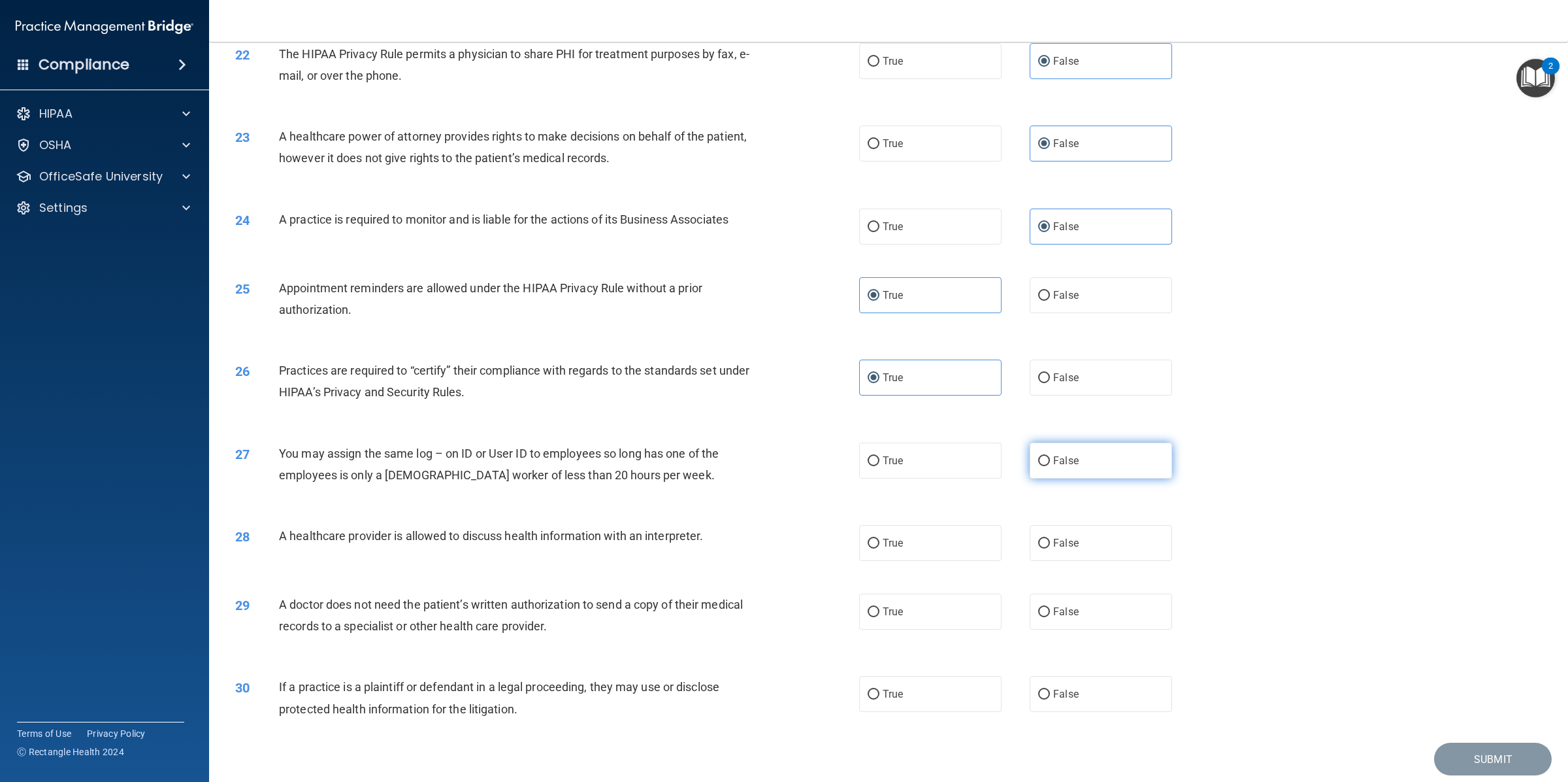
radio input "true"
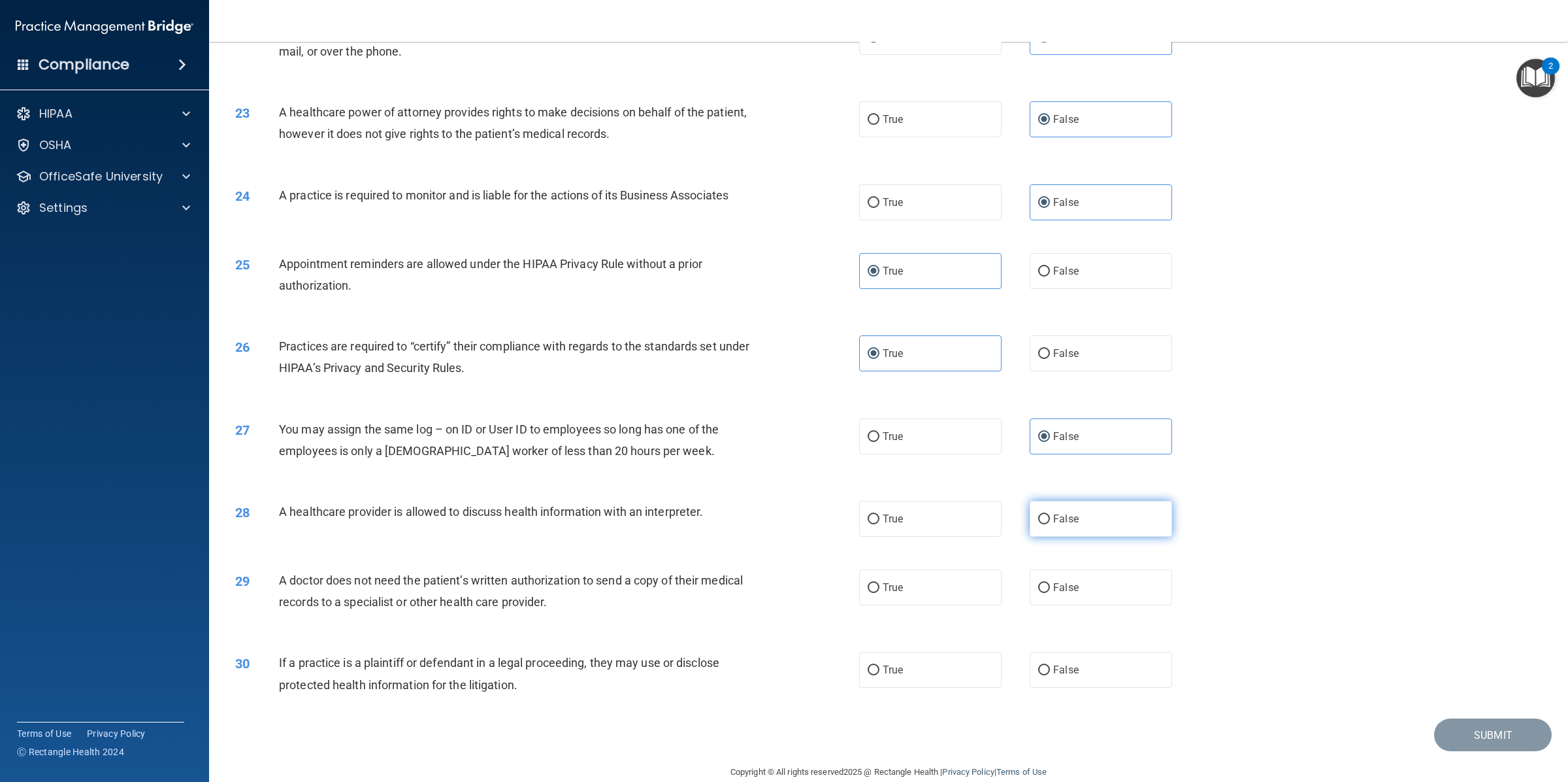
click at [1063, 504] on label "False" at bounding box center [1101, 519] width 143 height 36
click at [1050, 514] on input "False" at bounding box center [1044, 519] width 11 height 10
radio input "true"
click at [936, 569] on label "True" at bounding box center [930, 588] width 143 height 36
click at [879, 583] on input "True" at bounding box center [873, 588] width 11 height 10
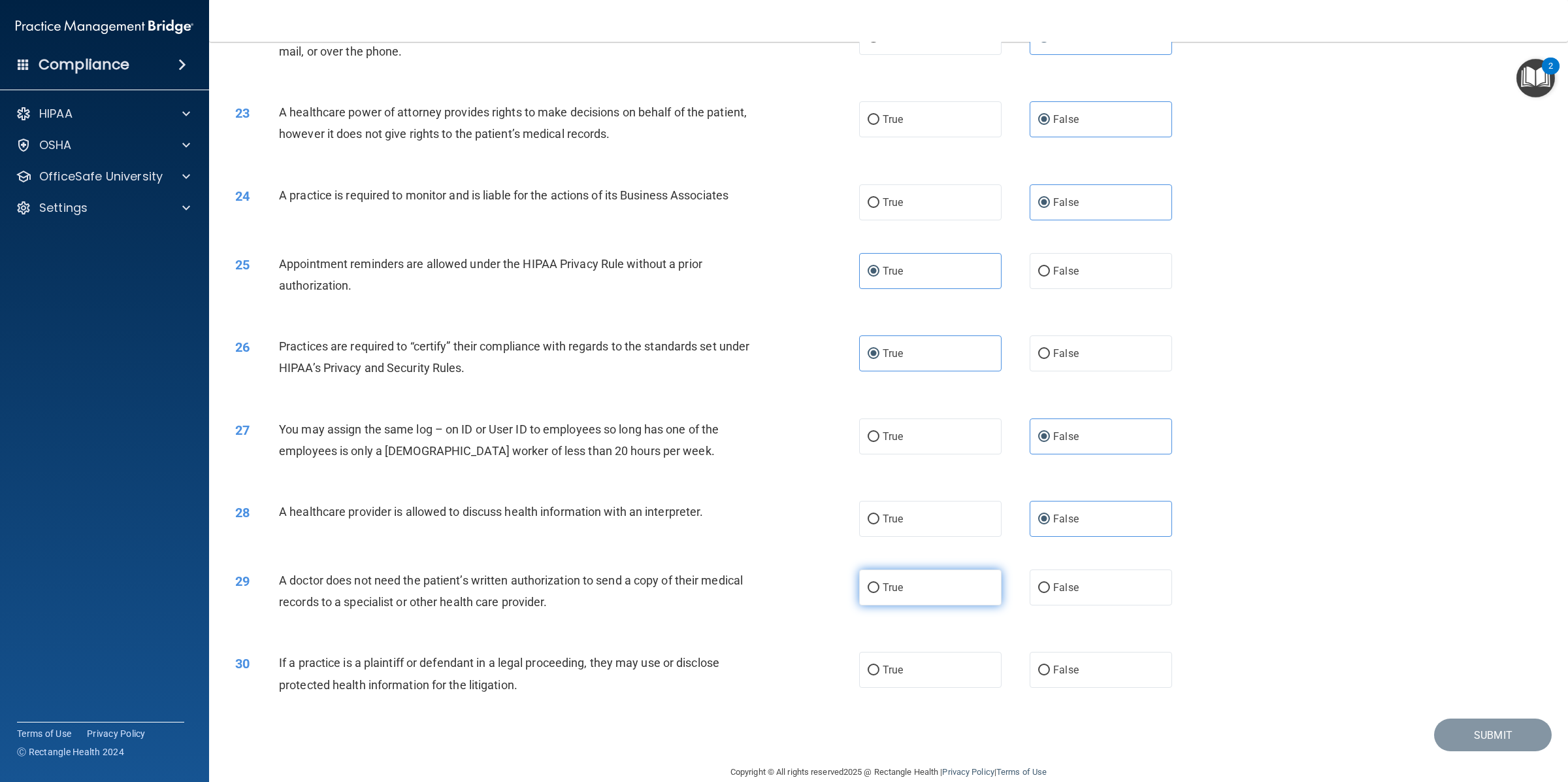
radio input "true"
click at [1114, 652] on label "False" at bounding box center [1101, 670] width 143 height 36
click at [1050, 665] on input "False" at bounding box center [1044, 670] width 11 height 10
radio input "true"
click at [882, 663] on span "True" at bounding box center [892, 669] width 21 height 12
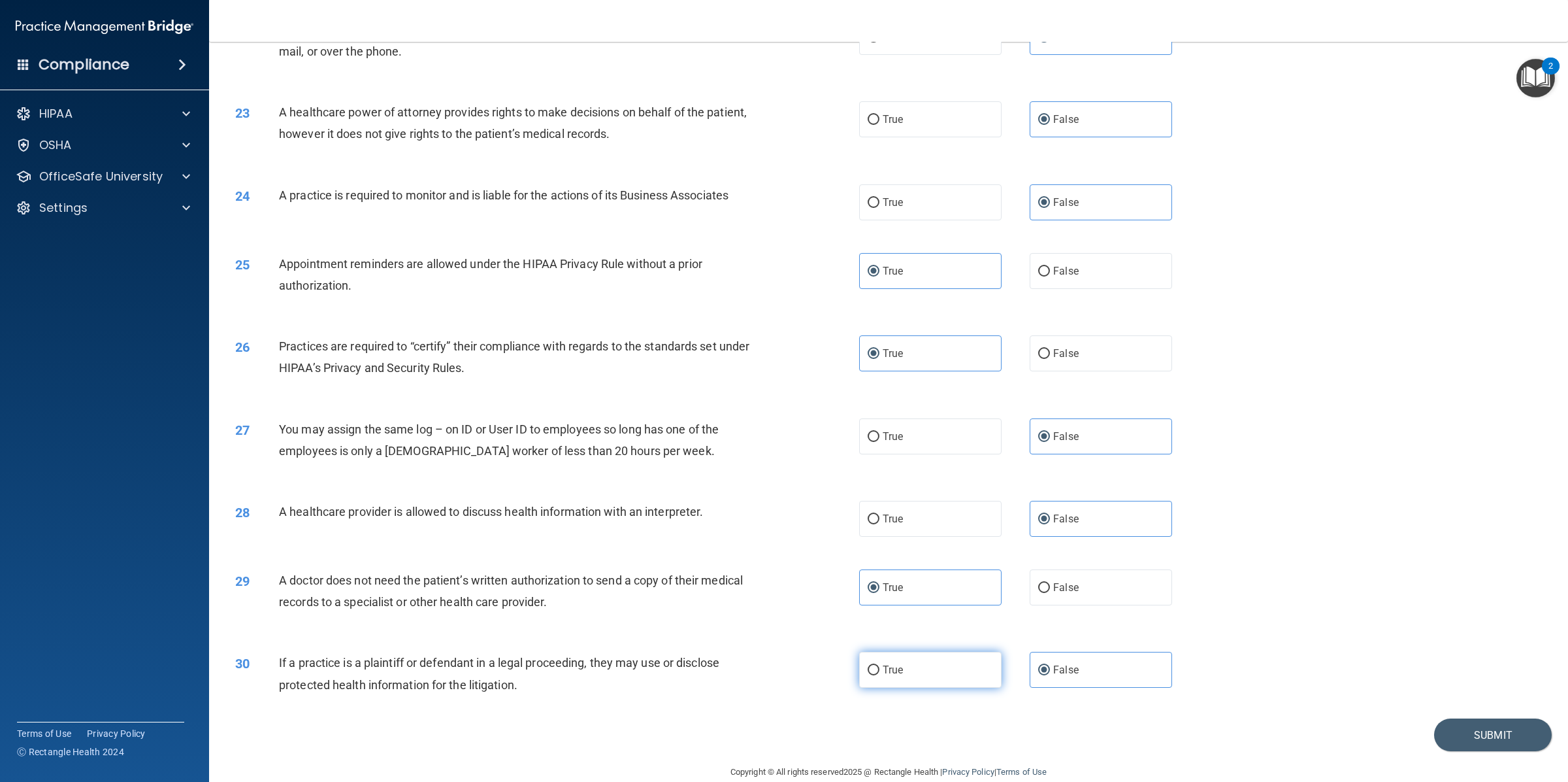
click at [877, 665] on input "True" at bounding box center [873, 670] width 11 height 10
radio input "true"
radio input "false"
drag, startPoint x: 1470, startPoint y: 711, endPoint x: 1347, endPoint y: 602, distance: 164.3
click at [1468, 718] on button "Submit" at bounding box center [1492, 734] width 117 height 34
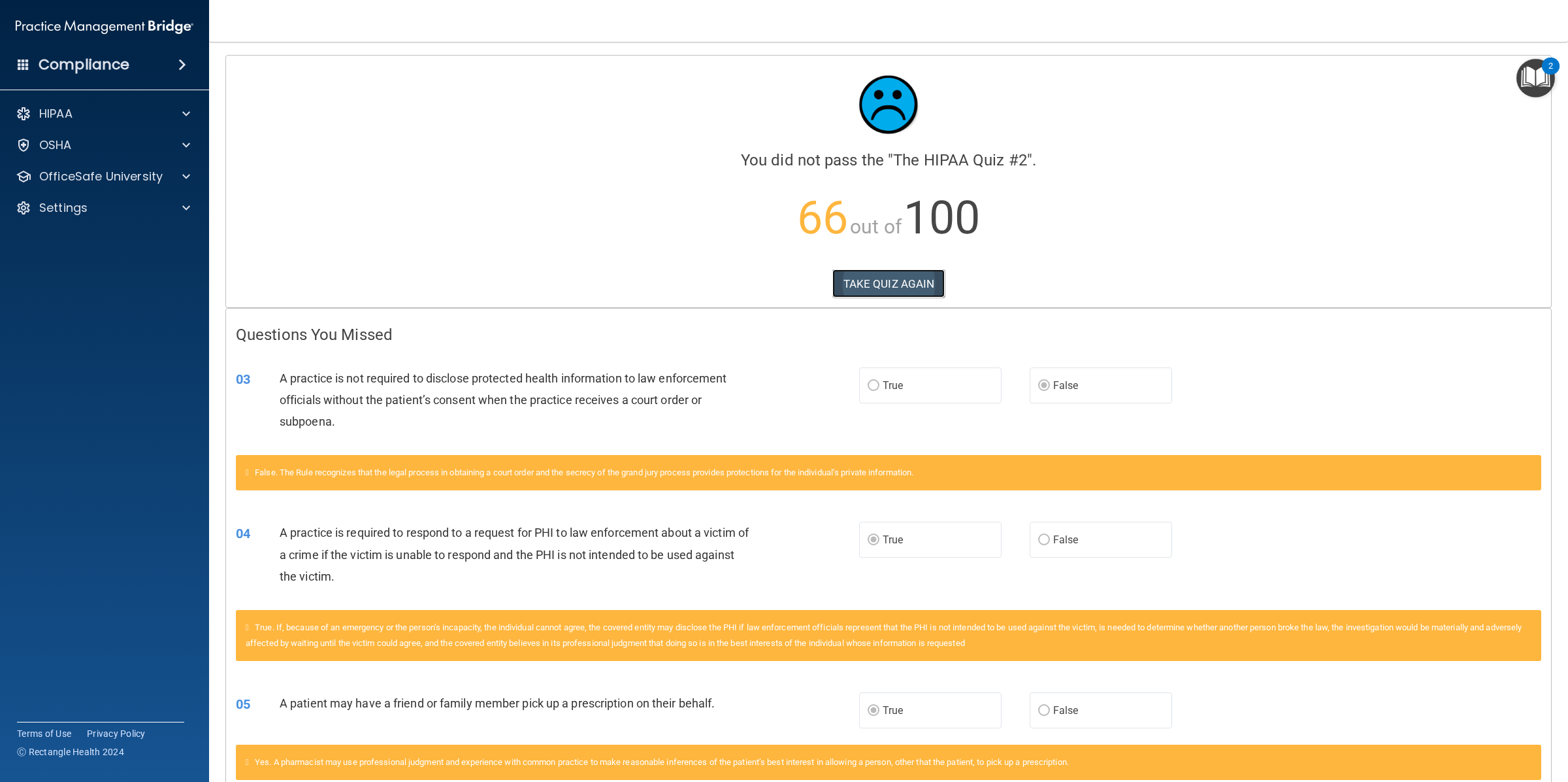
drag, startPoint x: 932, startPoint y: 281, endPoint x: 918, endPoint y: 282, distance: 14.0
click at [931, 281] on button "TAKE QUIZ AGAIN" at bounding box center [889, 283] width 113 height 29
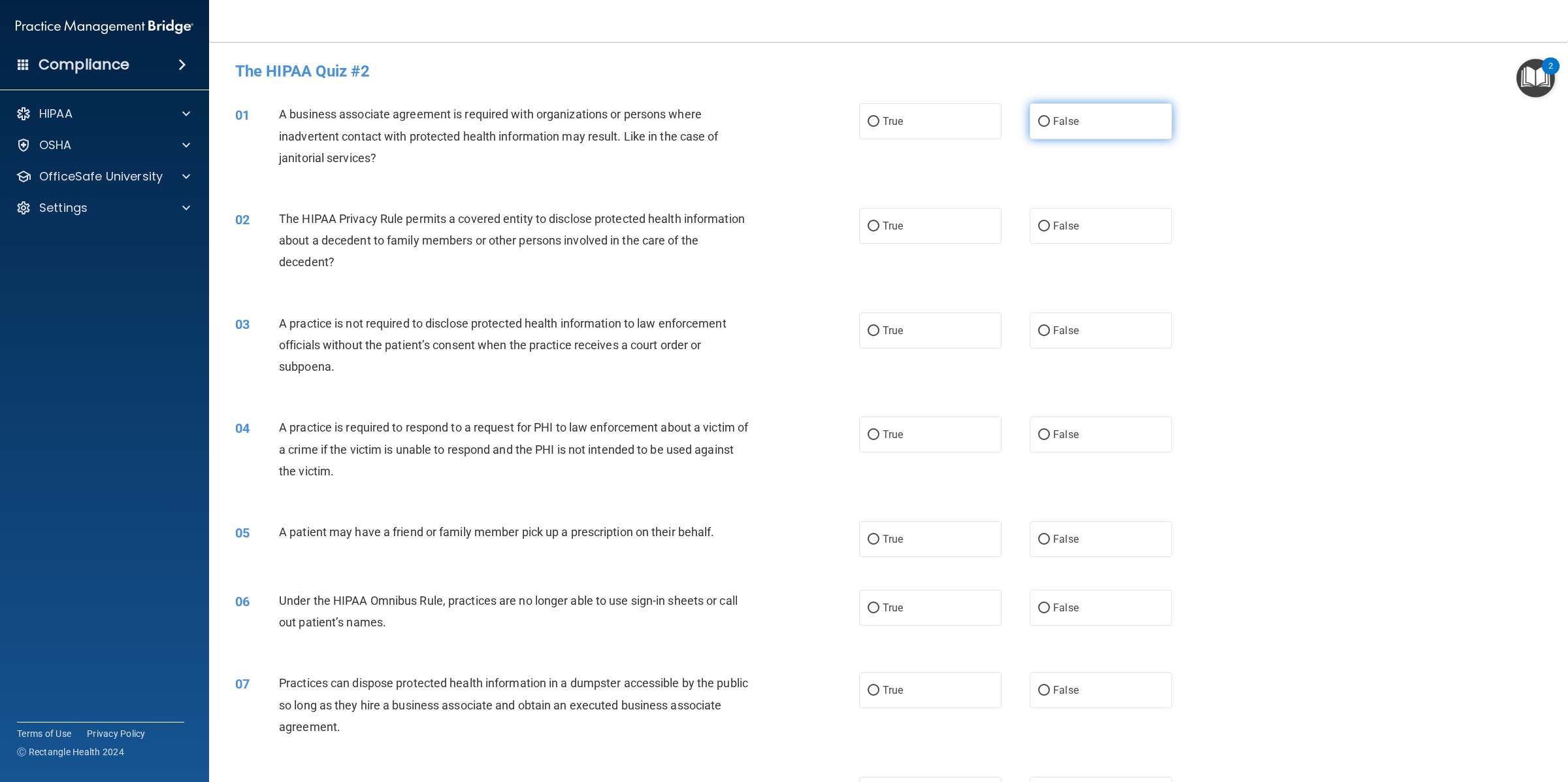
click at [1044, 120] on label "False" at bounding box center [1101, 121] width 143 height 36
click at [1044, 120] on input "False" at bounding box center [1044, 122] width 11 height 10
radio input "true"
click at [892, 230] on span "True" at bounding box center [892, 226] width 21 height 12
click at [879, 230] on input "True" at bounding box center [873, 226] width 11 height 10
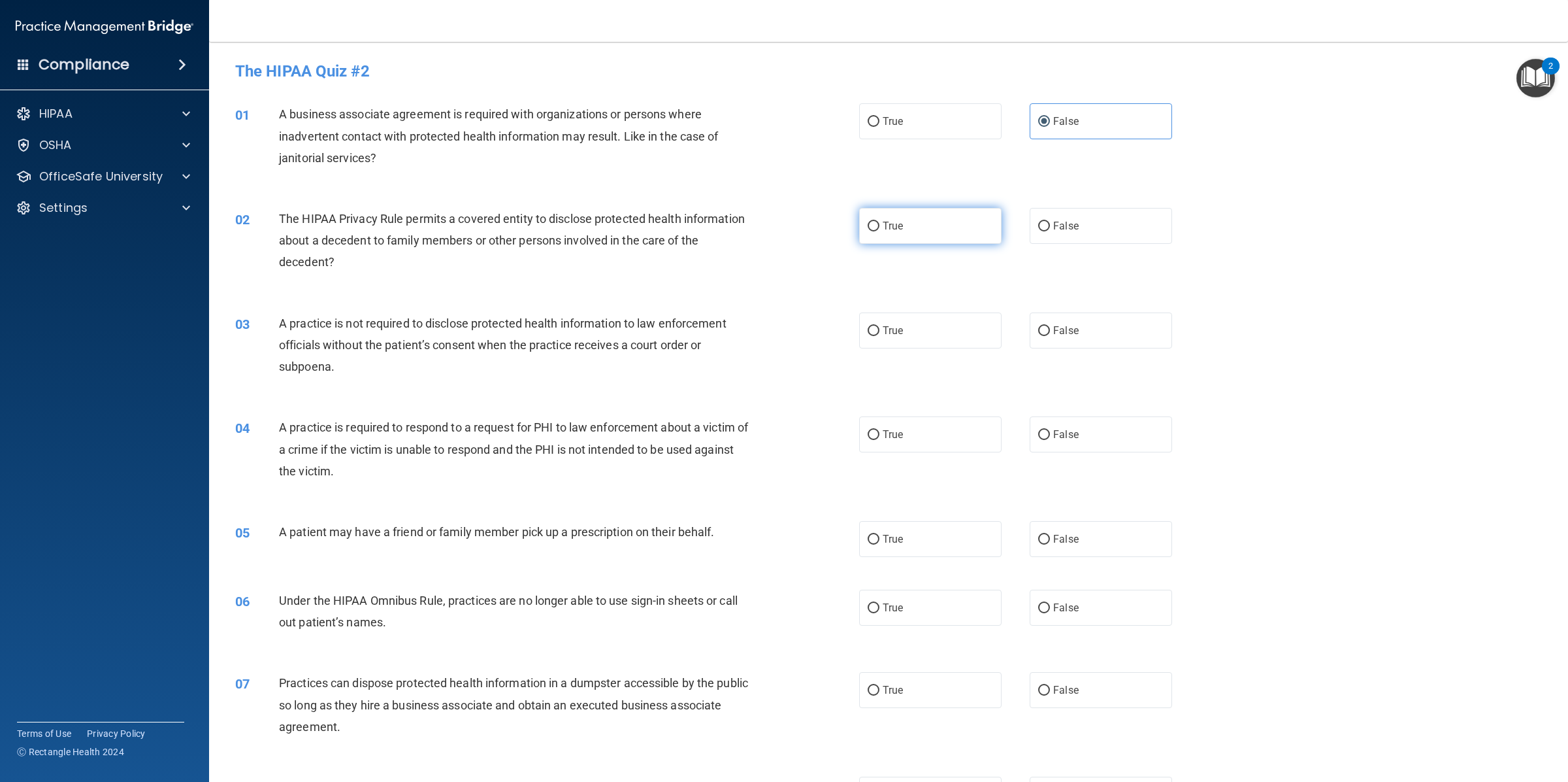
radio input "true"
click at [1099, 313] on label "False" at bounding box center [1101, 331] width 143 height 36
click at [1050, 326] on input "False" at bounding box center [1044, 331] width 11 height 10
radio input "true"
click at [942, 420] on label "True" at bounding box center [930, 434] width 143 height 36
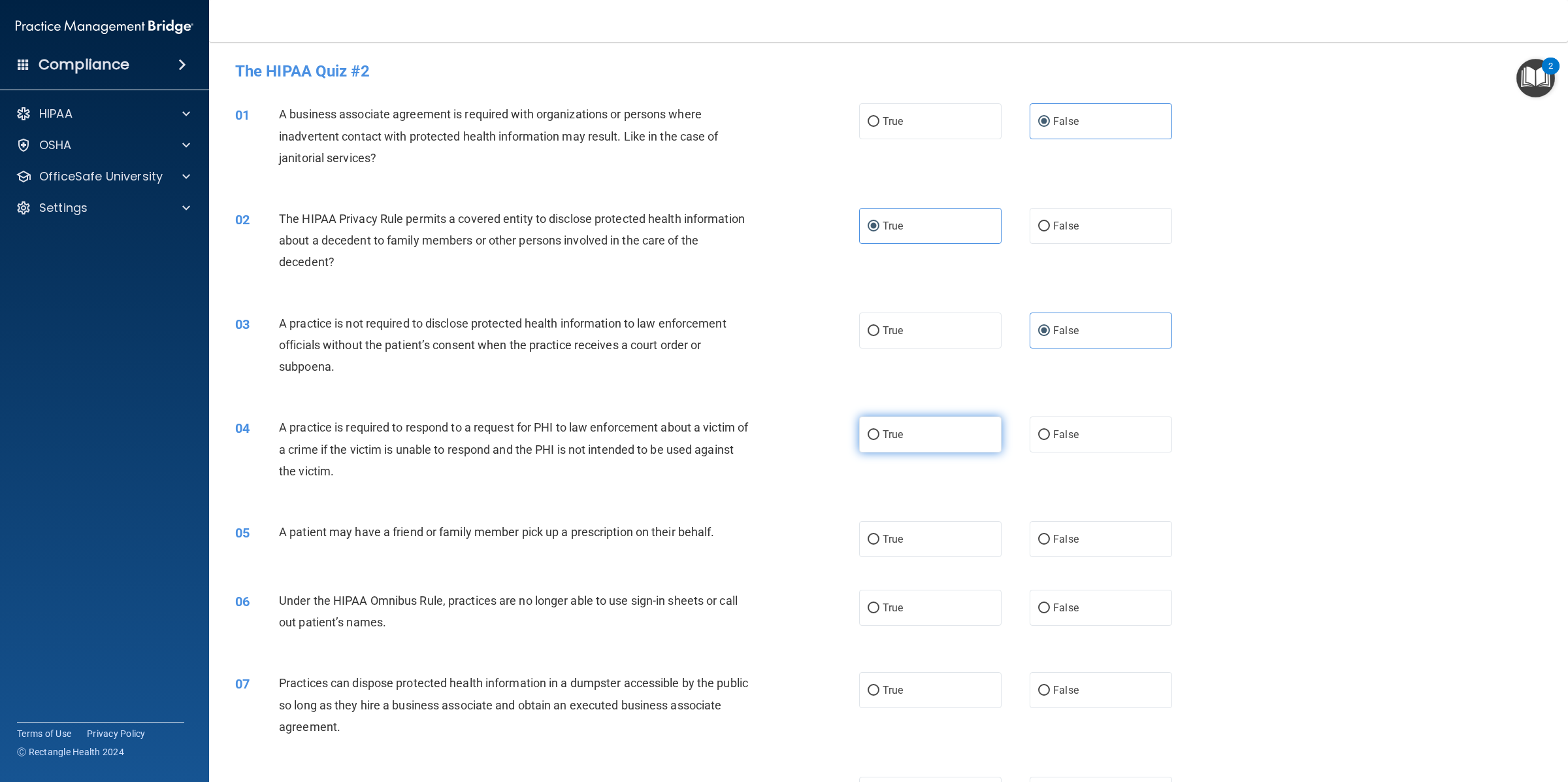
click at [879, 430] on input "True" at bounding box center [873, 435] width 11 height 10
radio input "true"
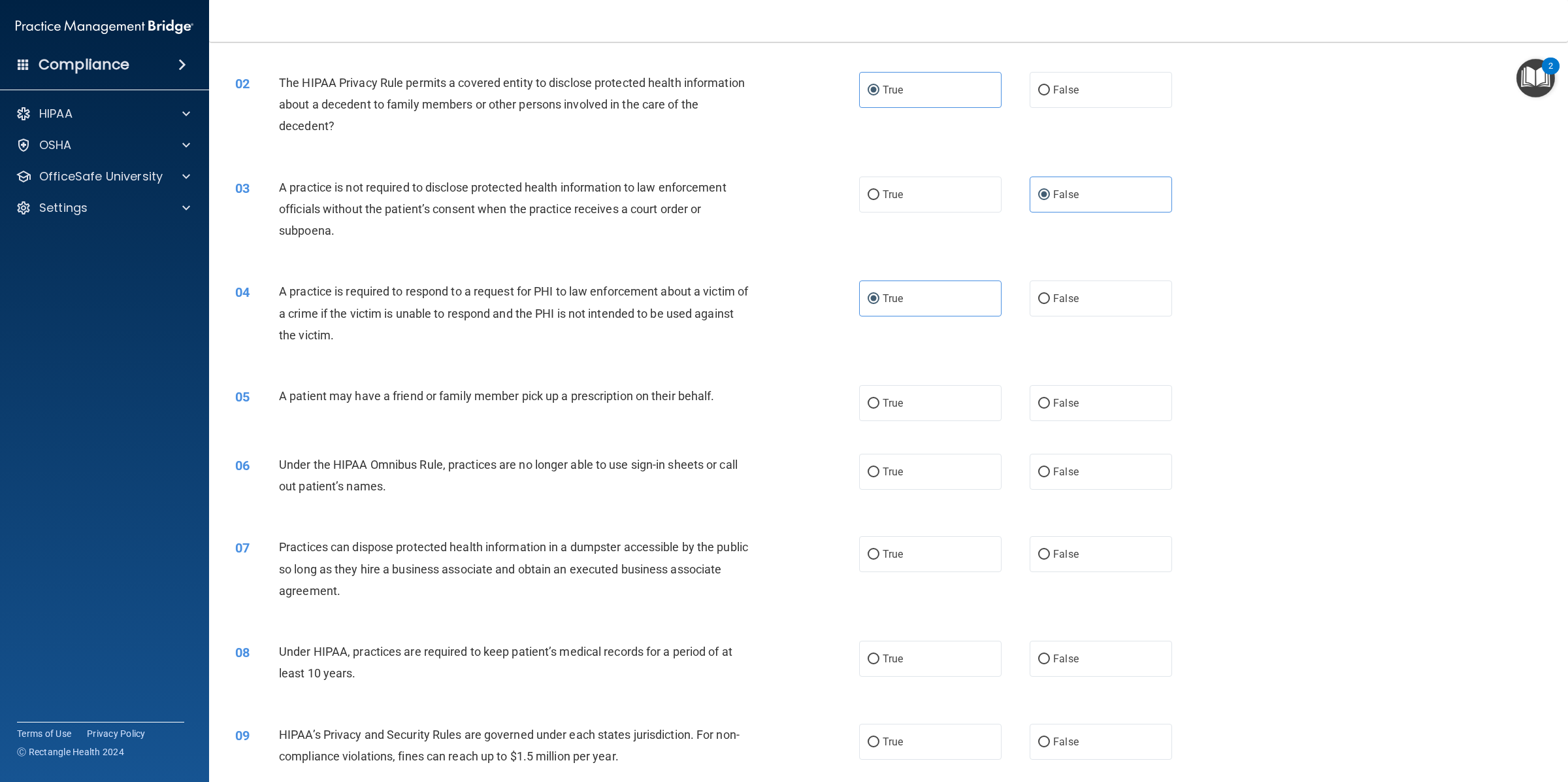
scroll to position [272, 0]
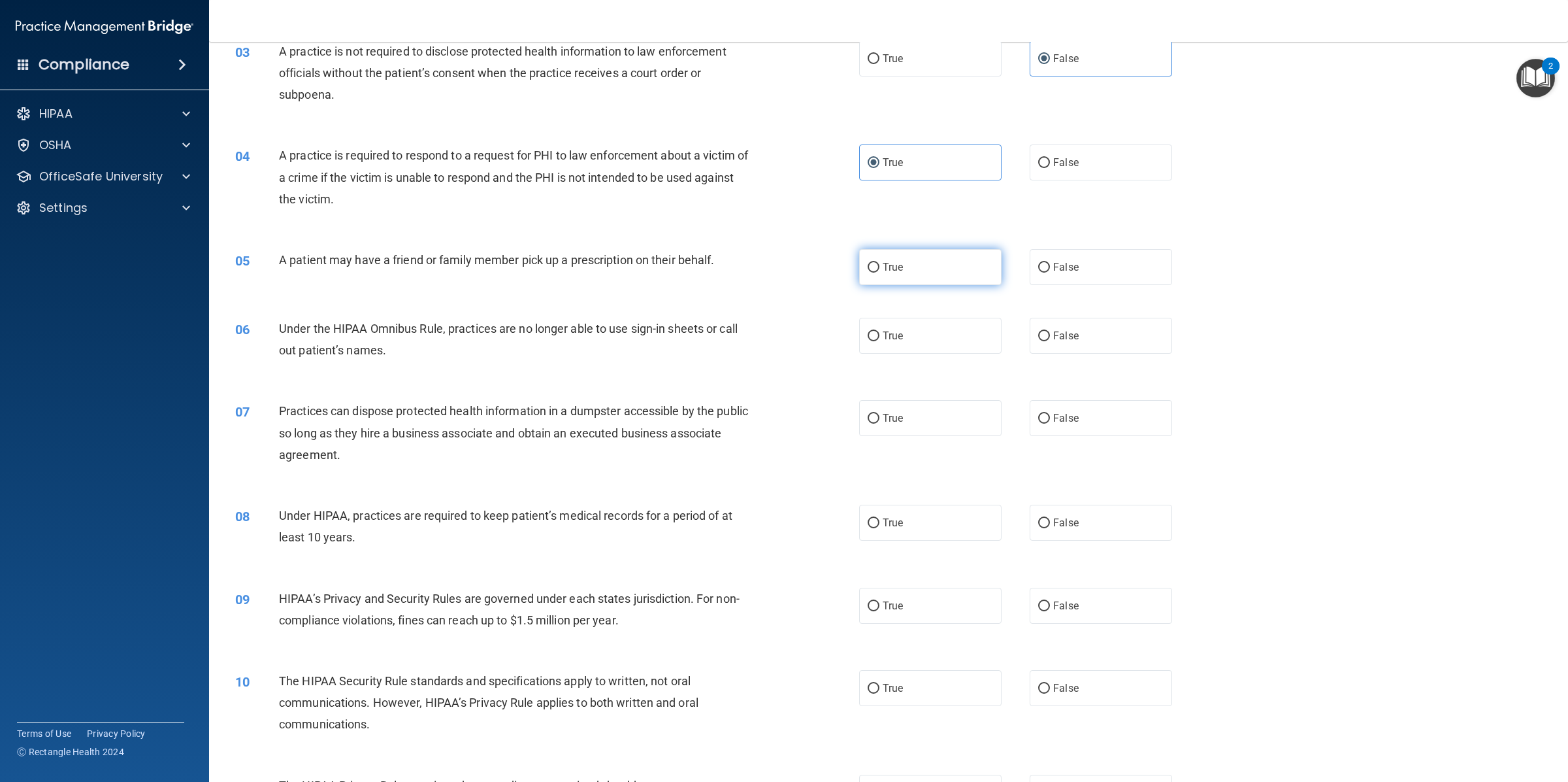
click at [952, 249] on label "True" at bounding box center [930, 267] width 143 height 36
click at [879, 263] on input "True" at bounding box center [873, 268] width 11 height 10
radio input "true"
click at [1079, 318] on label "False" at bounding box center [1101, 336] width 143 height 36
click at [1050, 332] on input "False" at bounding box center [1044, 336] width 11 height 10
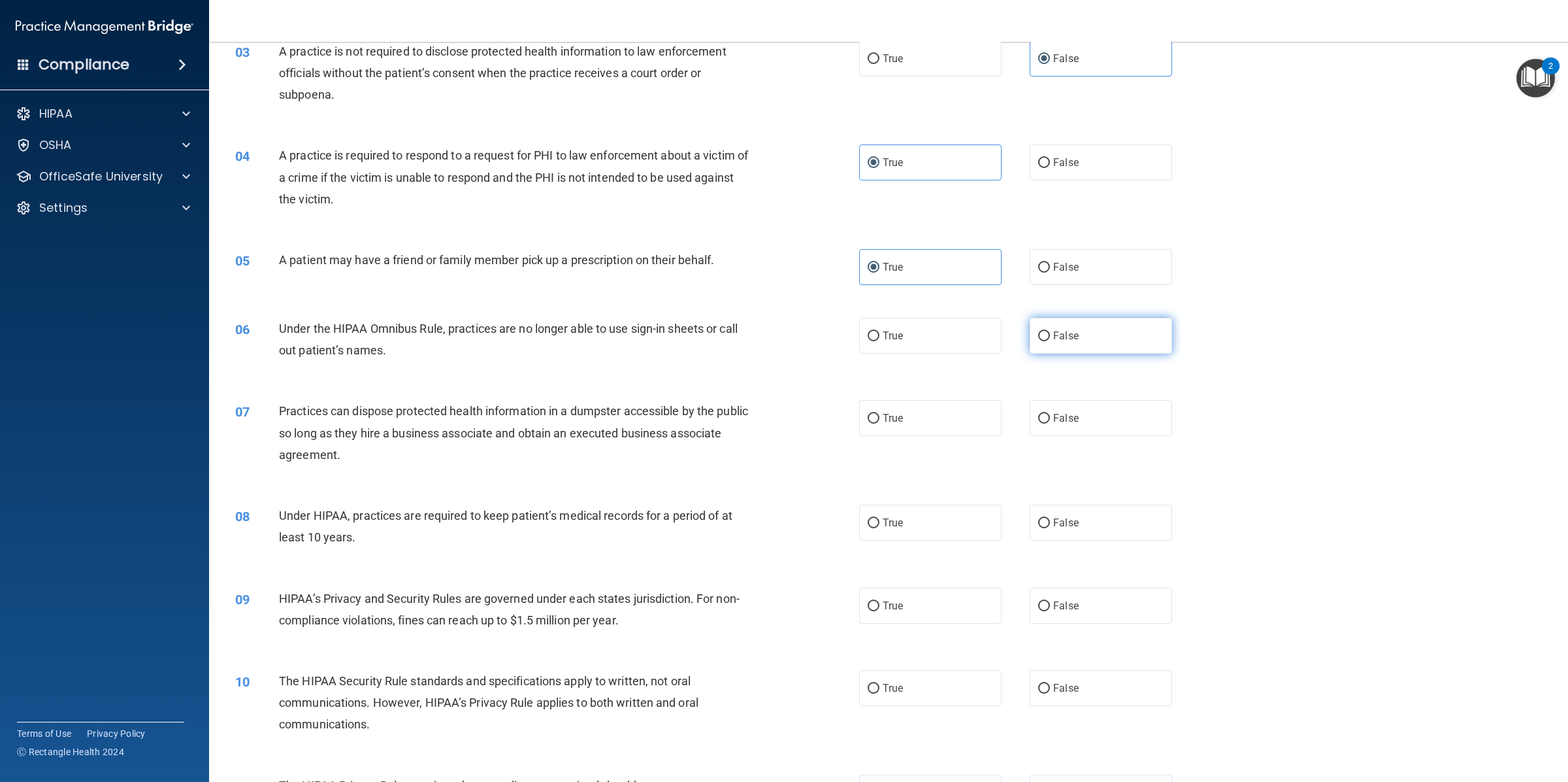
radio input "true"
click at [1066, 412] on span "False" at bounding box center [1065, 418] width 25 height 12
click at [1050, 414] on input "False" at bounding box center [1044, 418] width 11 height 10
radio input "true"
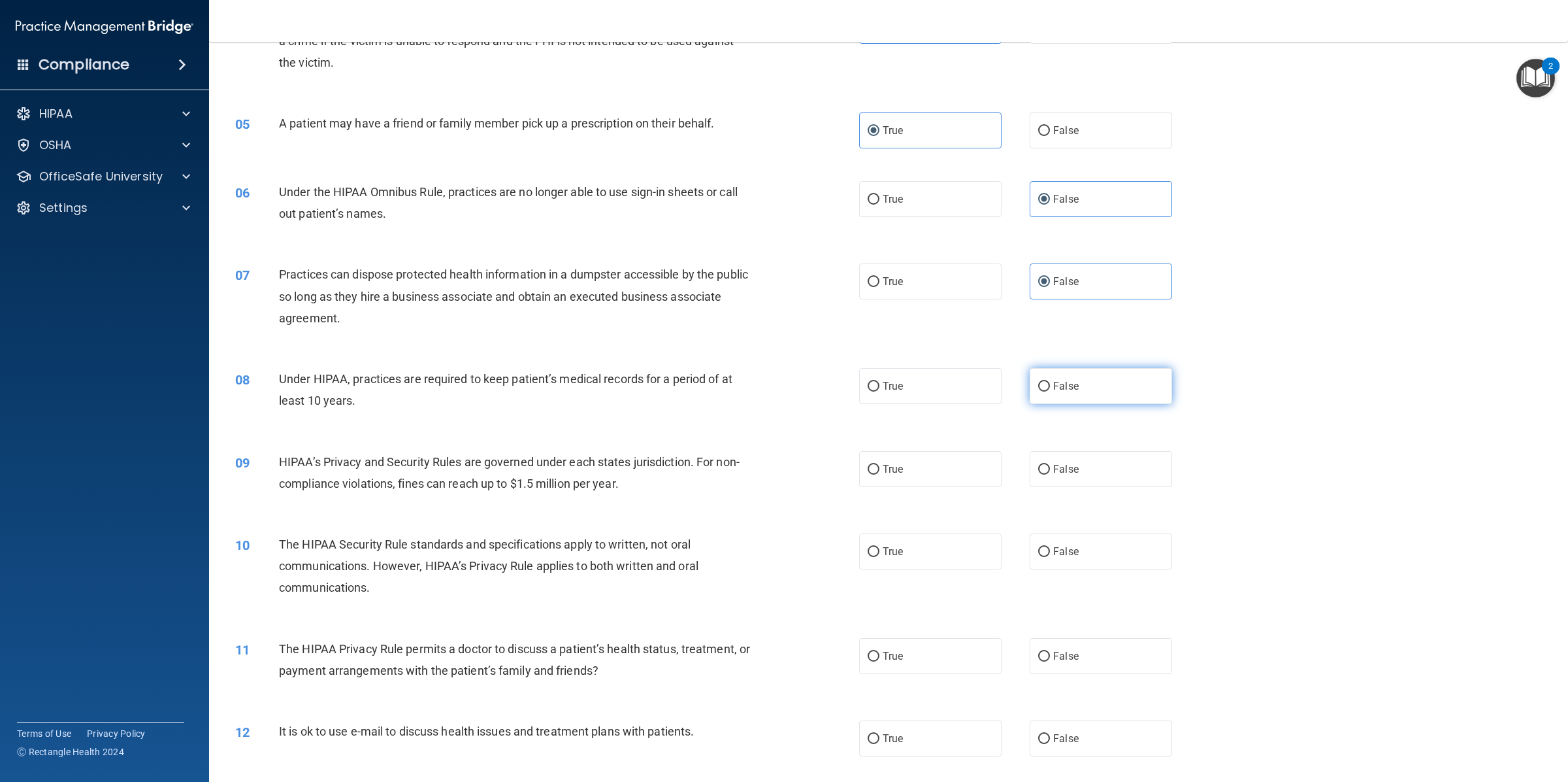
click at [1101, 377] on label "False" at bounding box center [1101, 386] width 143 height 36
click at [1050, 382] on input "False" at bounding box center [1044, 386] width 11 height 10
radio input "true"
click at [1035, 460] on label "False" at bounding box center [1101, 469] width 143 height 36
click at [1038, 464] on input "False" at bounding box center [1044, 469] width 11 height 10
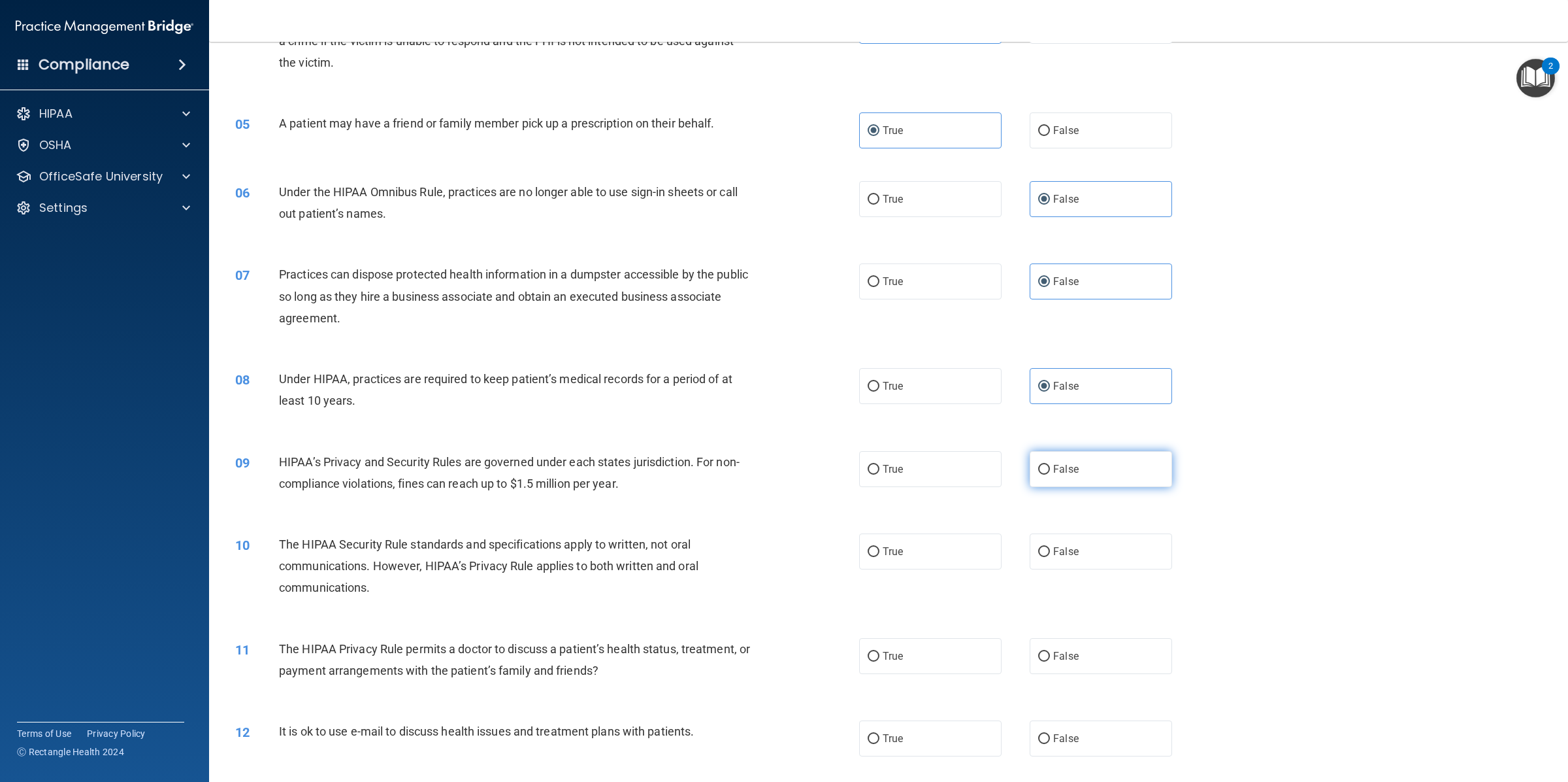
radio input "true"
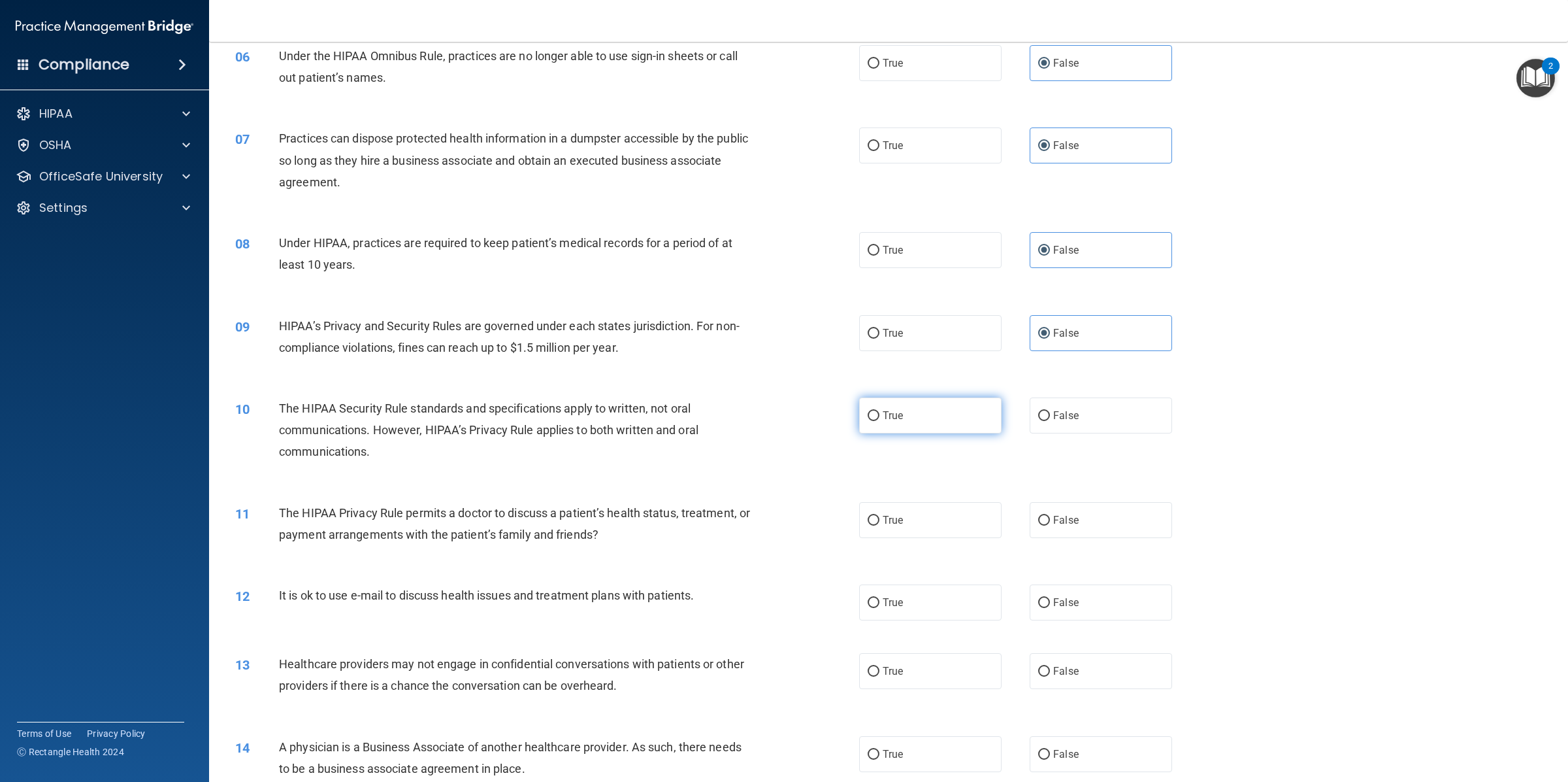
click at [911, 405] on label "True" at bounding box center [930, 415] width 143 height 36
click at [879, 411] on input "True" at bounding box center [873, 416] width 11 height 10
radio input "true"
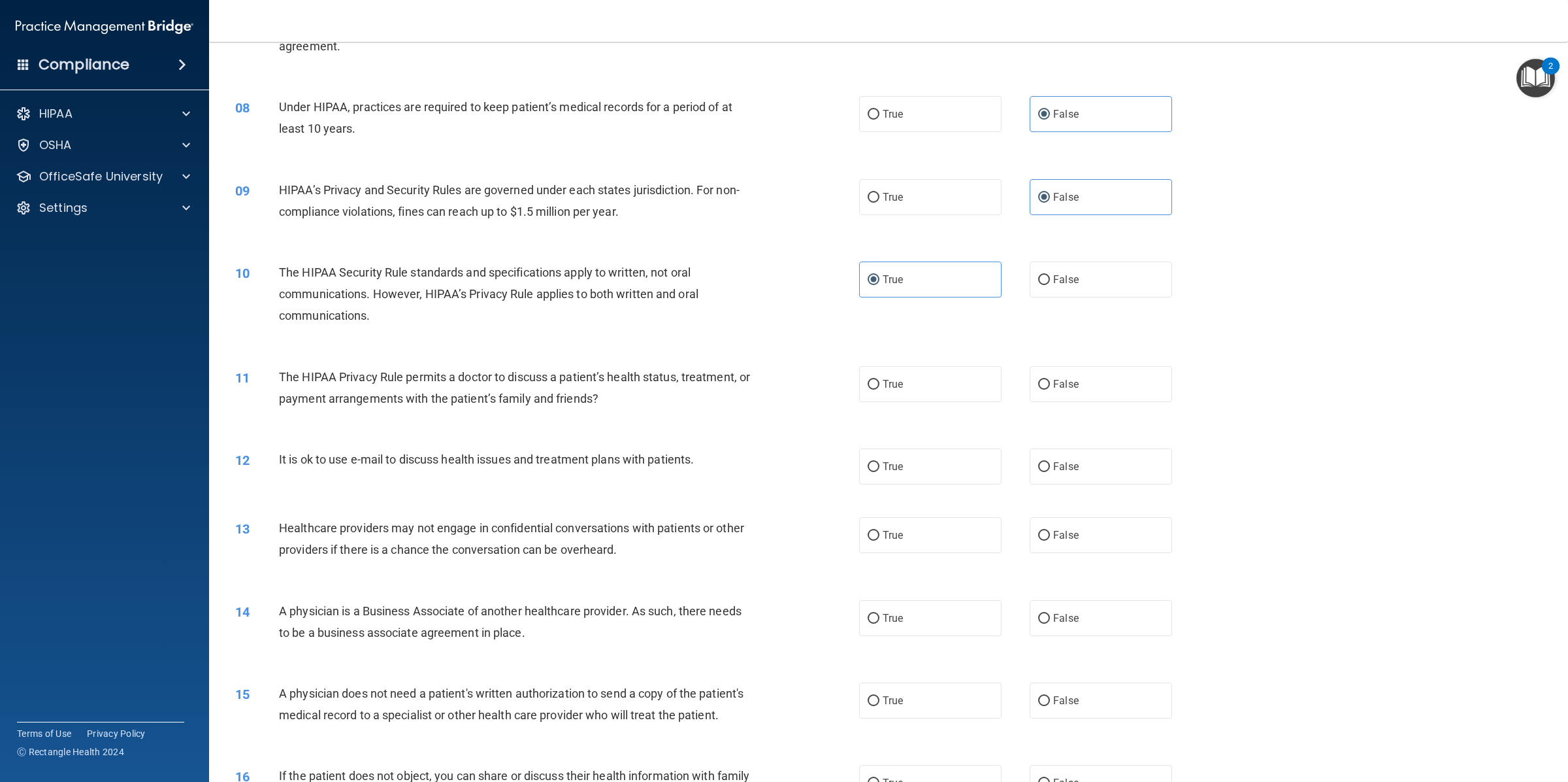
scroll to position [817, 0]
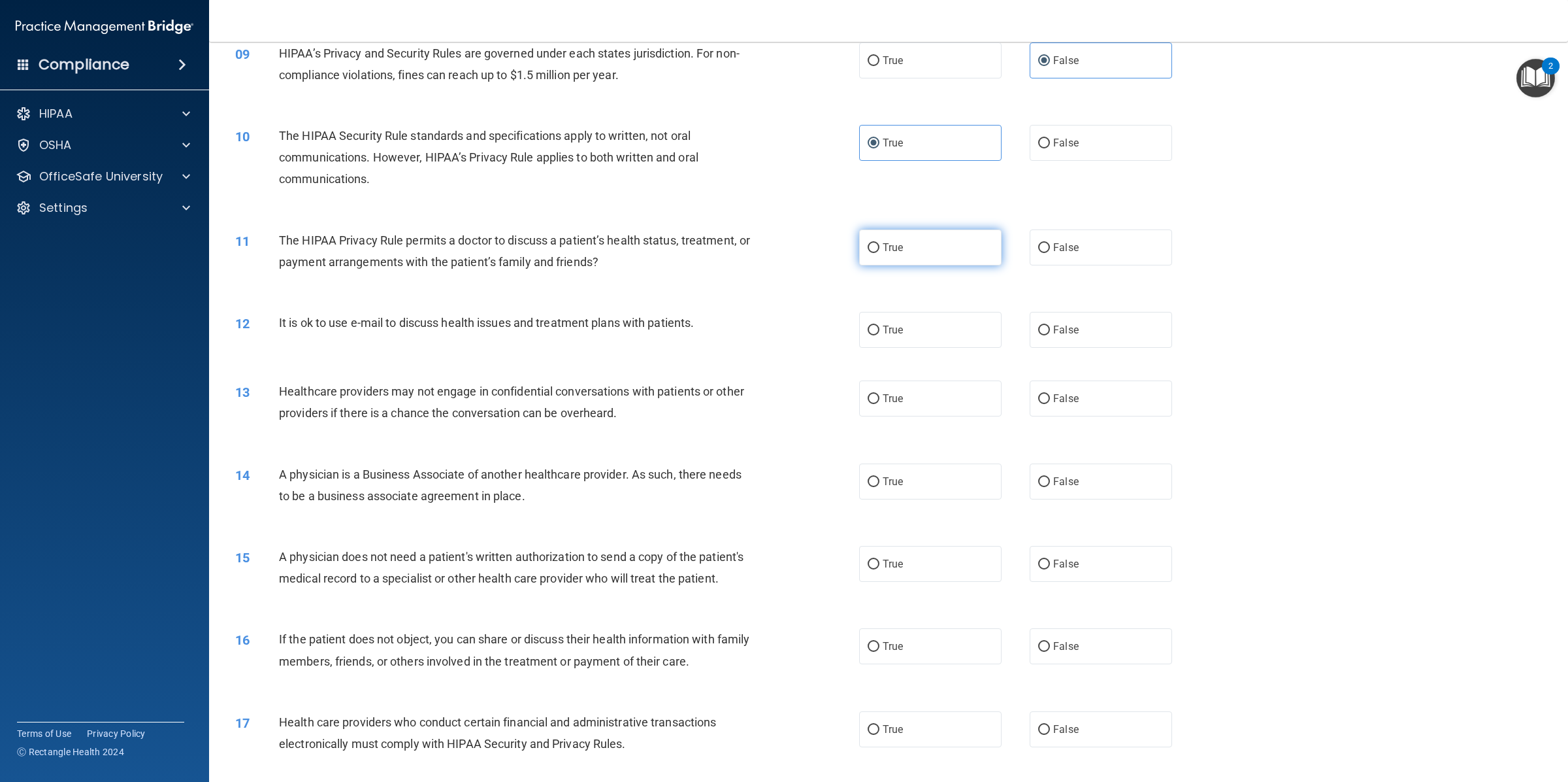
click at [887, 234] on label "True" at bounding box center [930, 248] width 143 height 36
click at [879, 243] on input "True" at bounding box center [873, 248] width 11 height 10
radio input "true"
click at [859, 321] on label "True" at bounding box center [930, 330] width 143 height 36
click at [868, 326] on input "True" at bounding box center [873, 331] width 11 height 10
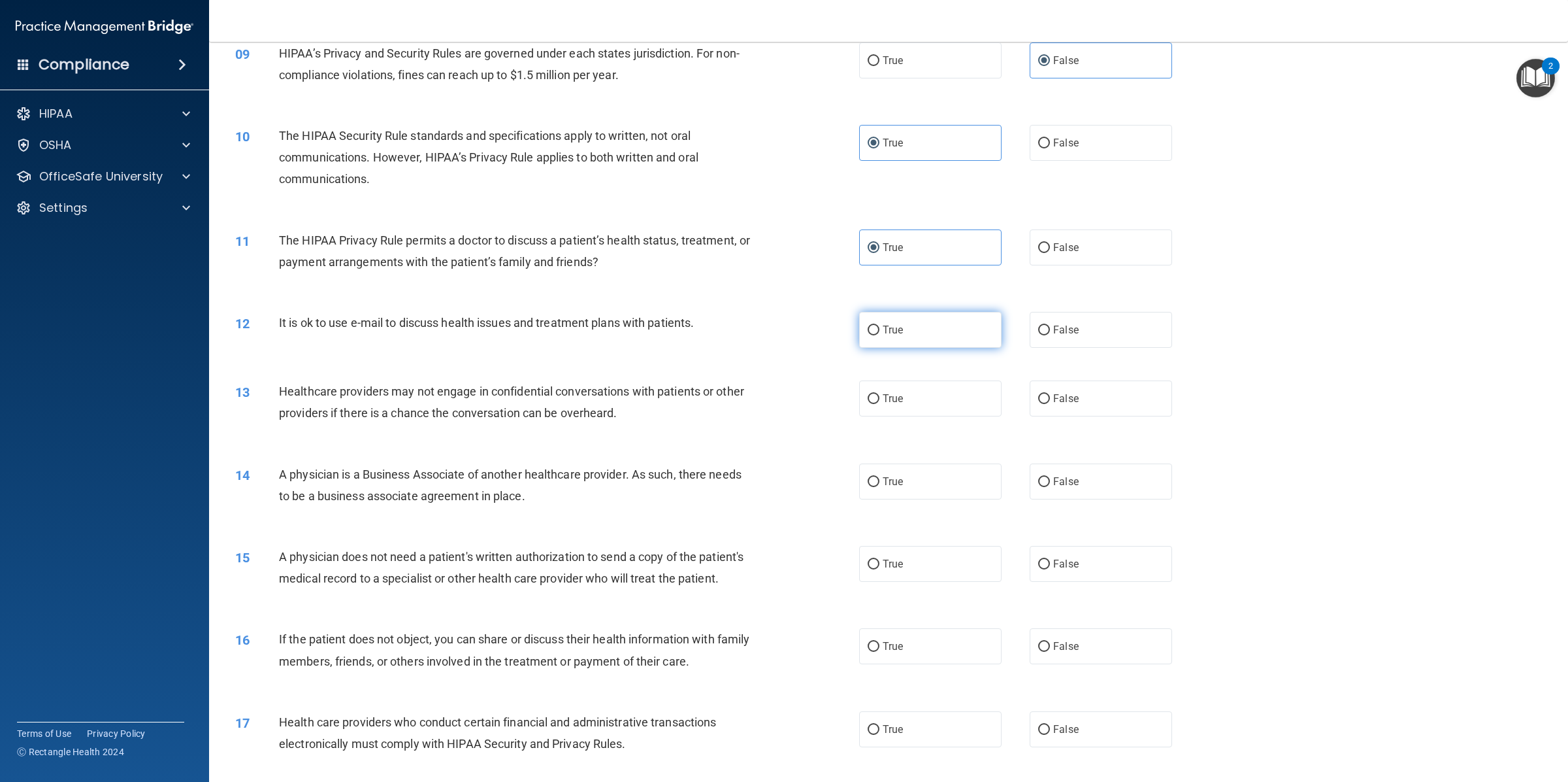
radio input "true"
click at [1041, 384] on label "False" at bounding box center [1101, 399] width 143 height 36
click at [1041, 394] on input "False" at bounding box center [1044, 399] width 11 height 10
radio input "true"
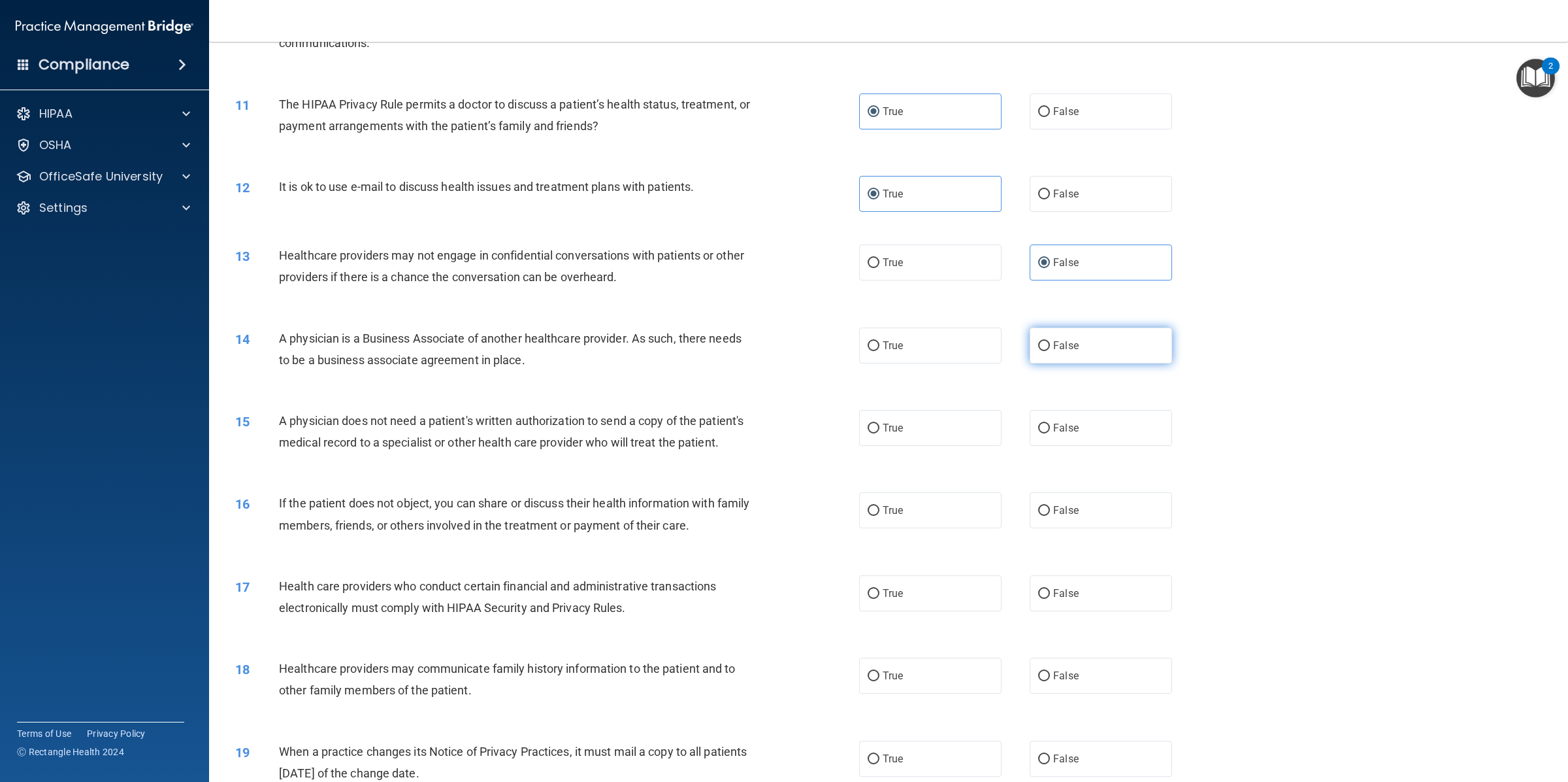
click at [1099, 332] on label "False" at bounding box center [1101, 345] width 143 height 36
click at [1050, 341] on input "False" at bounding box center [1044, 346] width 11 height 10
radio input "true"
click at [880, 413] on label "True" at bounding box center [930, 428] width 143 height 36
click at [879, 423] on input "True" at bounding box center [873, 428] width 11 height 10
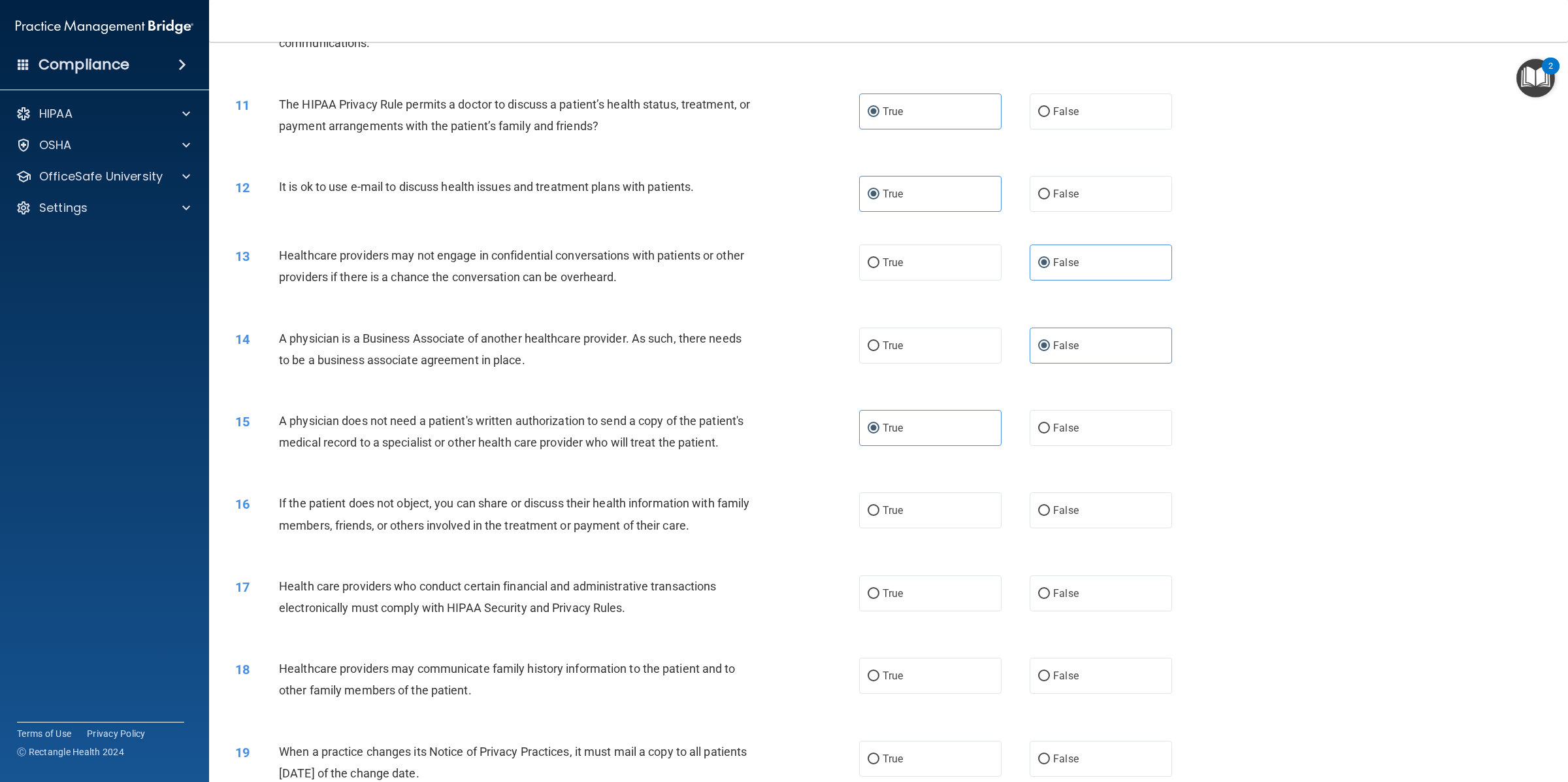
scroll to position [1089, 0]
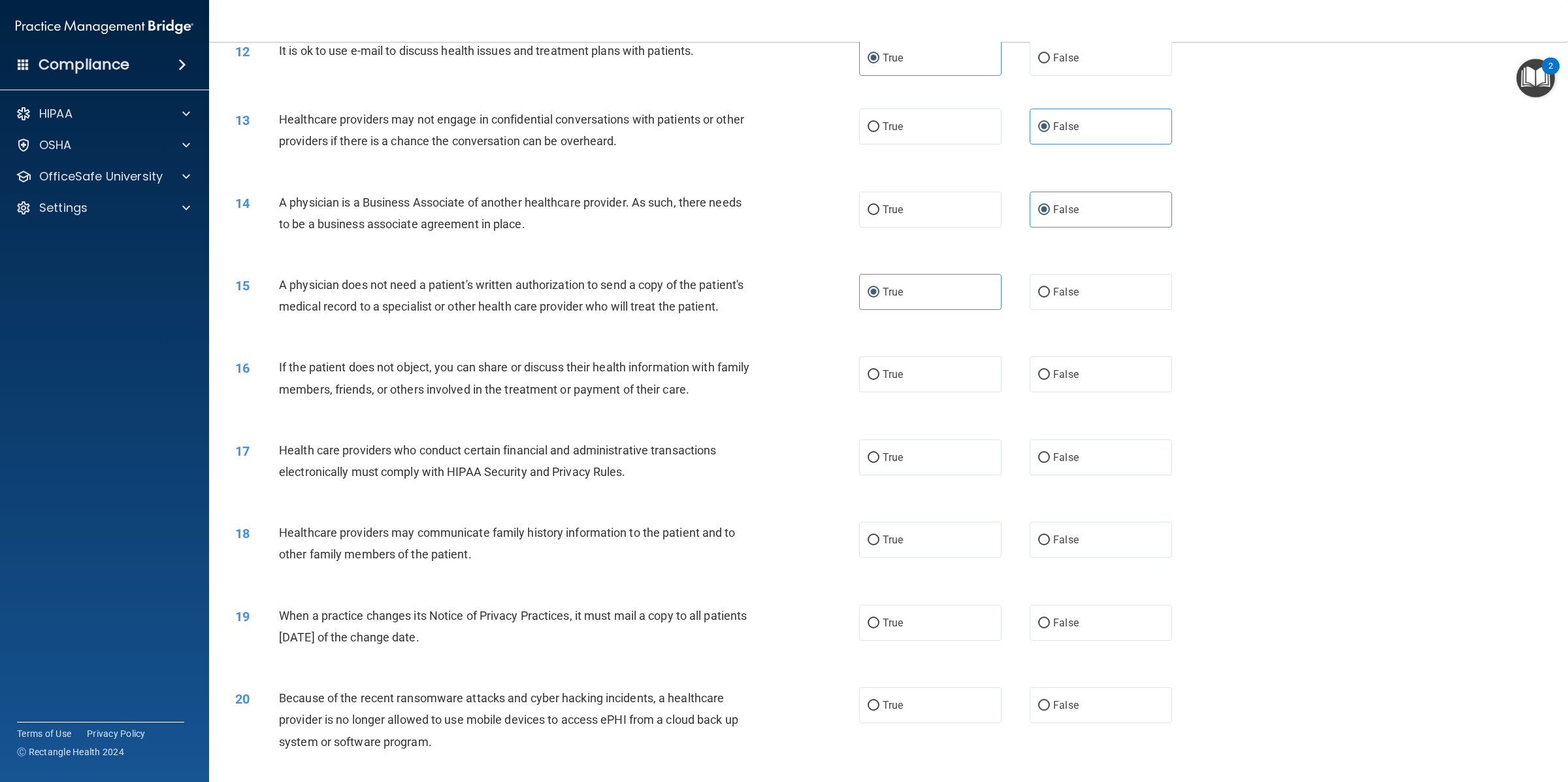
click at [884, 356] on label "True" at bounding box center [930, 374] width 143 height 36
click at [879, 370] on input "True" at bounding box center [873, 375] width 11 height 10
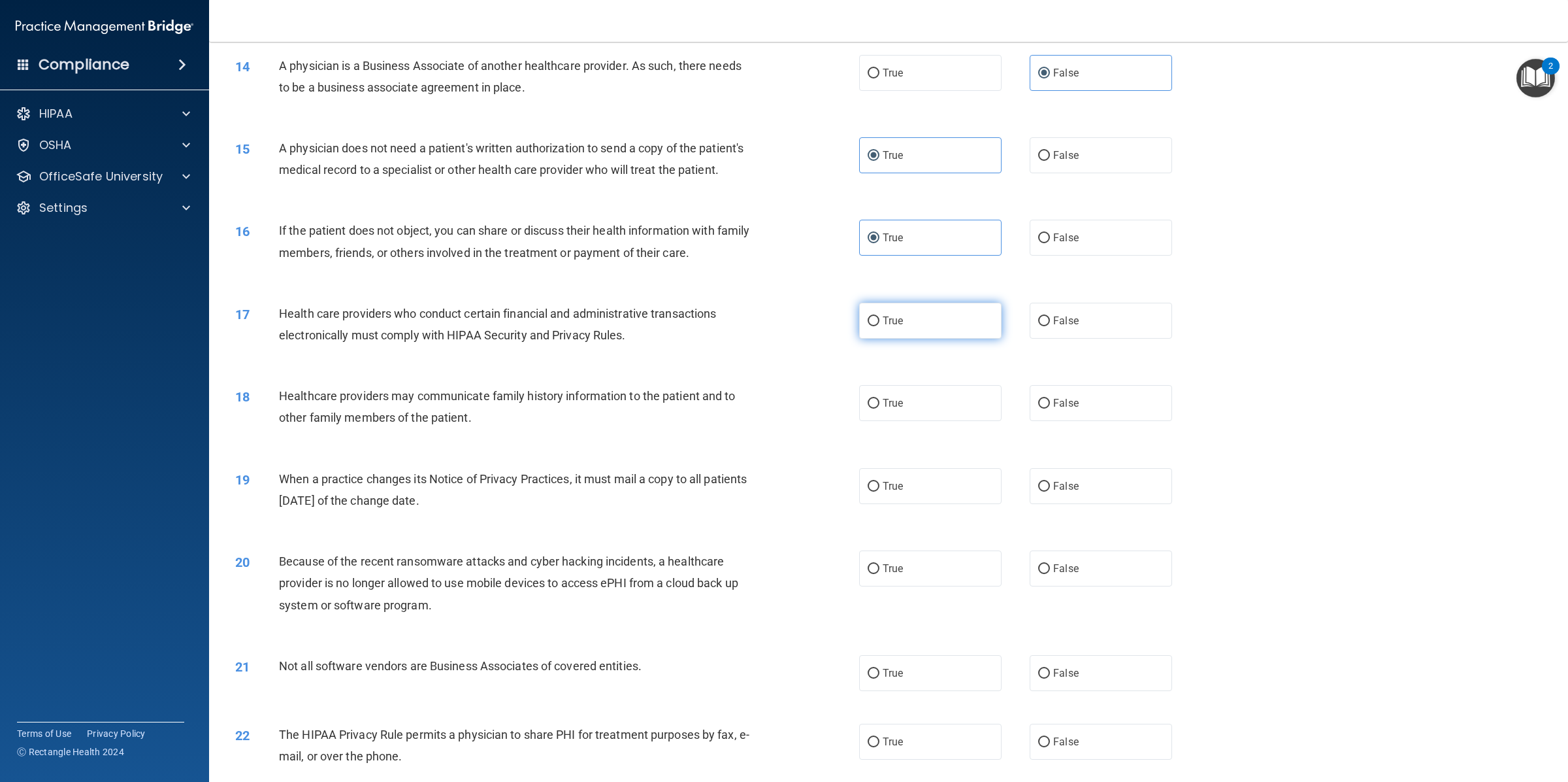
click at [882, 314] on span "True" at bounding box center [892, 320] width 21 height 12
click at [879, 316] on input "True" at bounding box center [873, 321] width 11 height 10
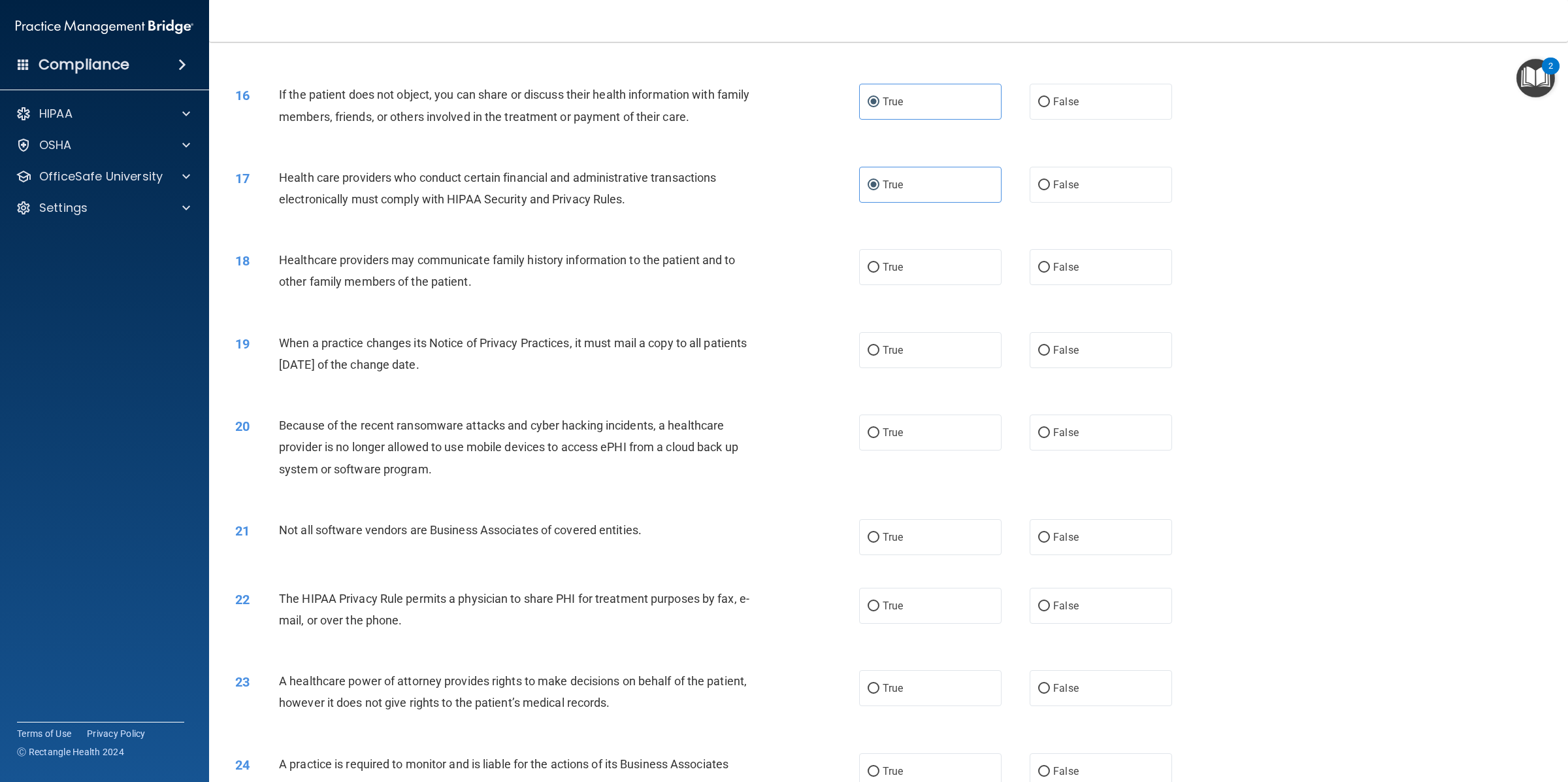
drag, startPoint x: 1058, startPoint y: 262, endPoint x: 1055, endPoint y: 269, distance: 7.6
click at [1055, 265] on div "18 Healthcare providers may communicate family history information to the patie…" at bounding box center [888, 274] width 1326 height 82
click at [1096, 249] on label "False" at bounding box center [1101, 267] width 143 height 36
click at [1050, 263] on input "False" at bounding box center [1044, 268] width 11 height 10
click at [1087, 341] on label "False" at bounding box center [1101, 350] width 143 height 36
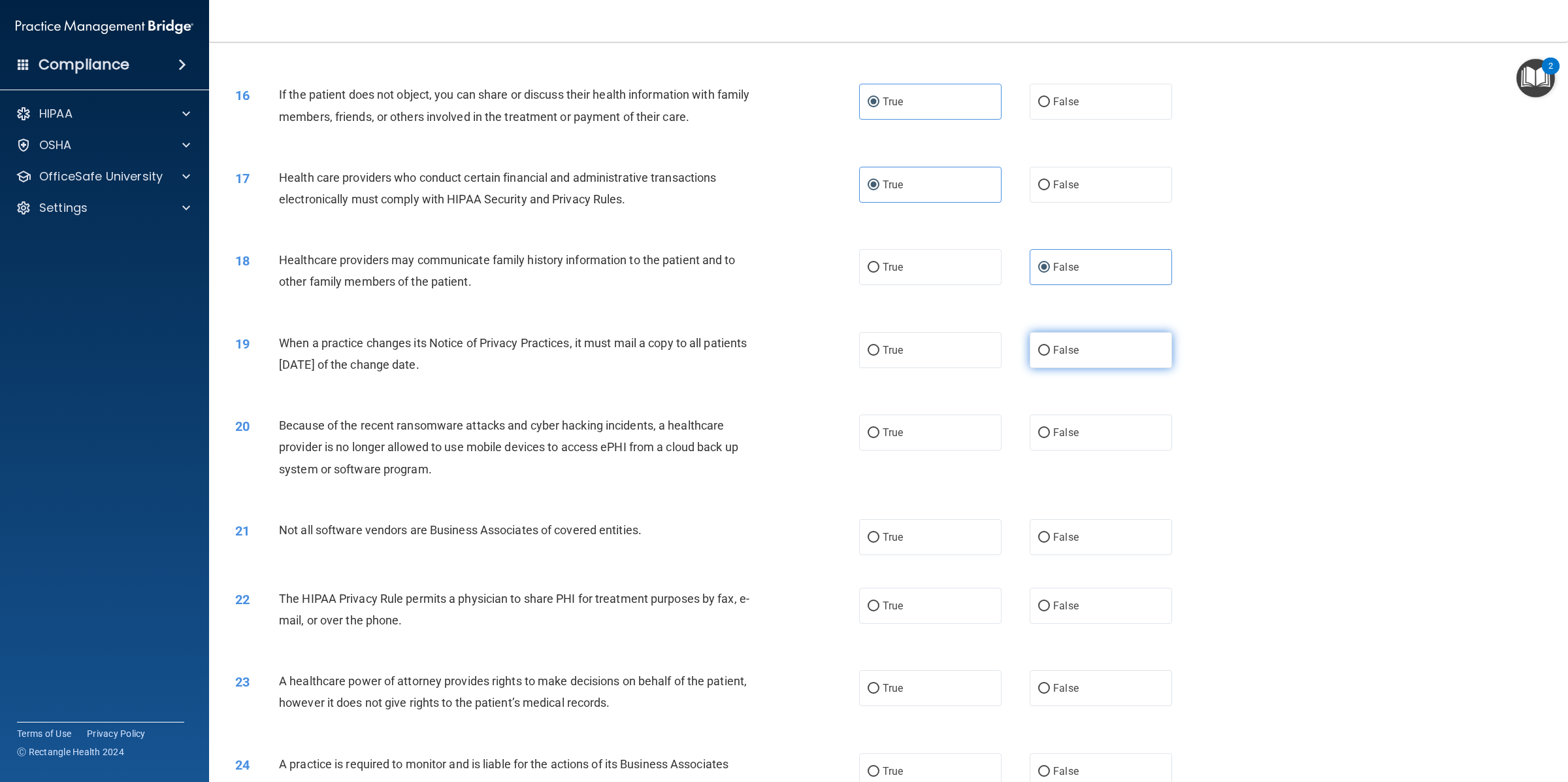
click at [1050, 345] on input "False" at bounding box center [1044, 350] width 11 height 10
click at [1092, 414] on label "False" at bounding box center [1101, 432] width 143 height 36
click at [1050, 428] on input "False" at bounding box center [1044, 433] width 11 height 10
click at [960, 519] on label "True" at bounding box center [930, 537] width 143 height 36
click at [879, 533] on input "True" at bounding box center [873, 537] width 11 height 10
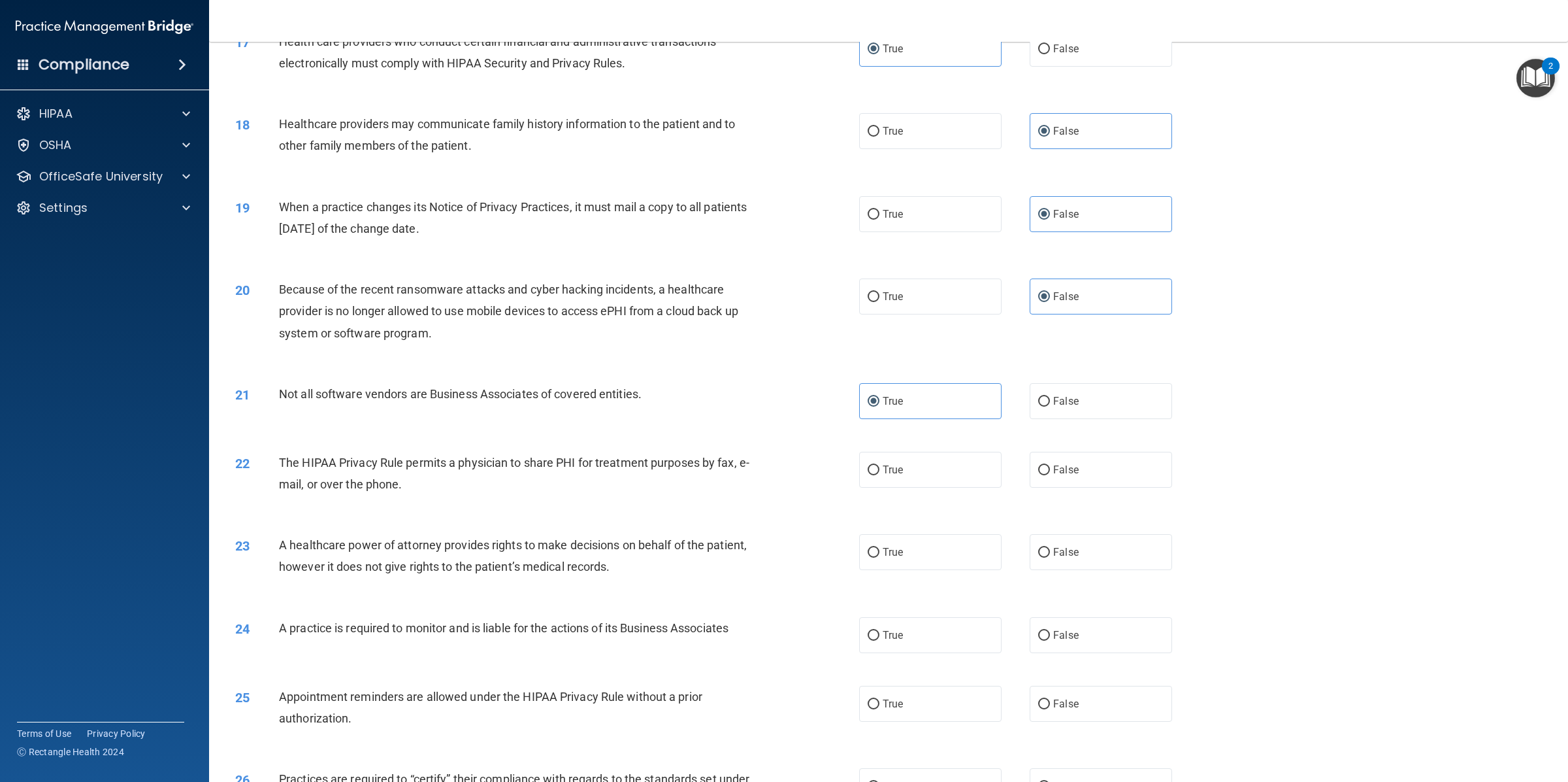
scroll to position [1634, 0]
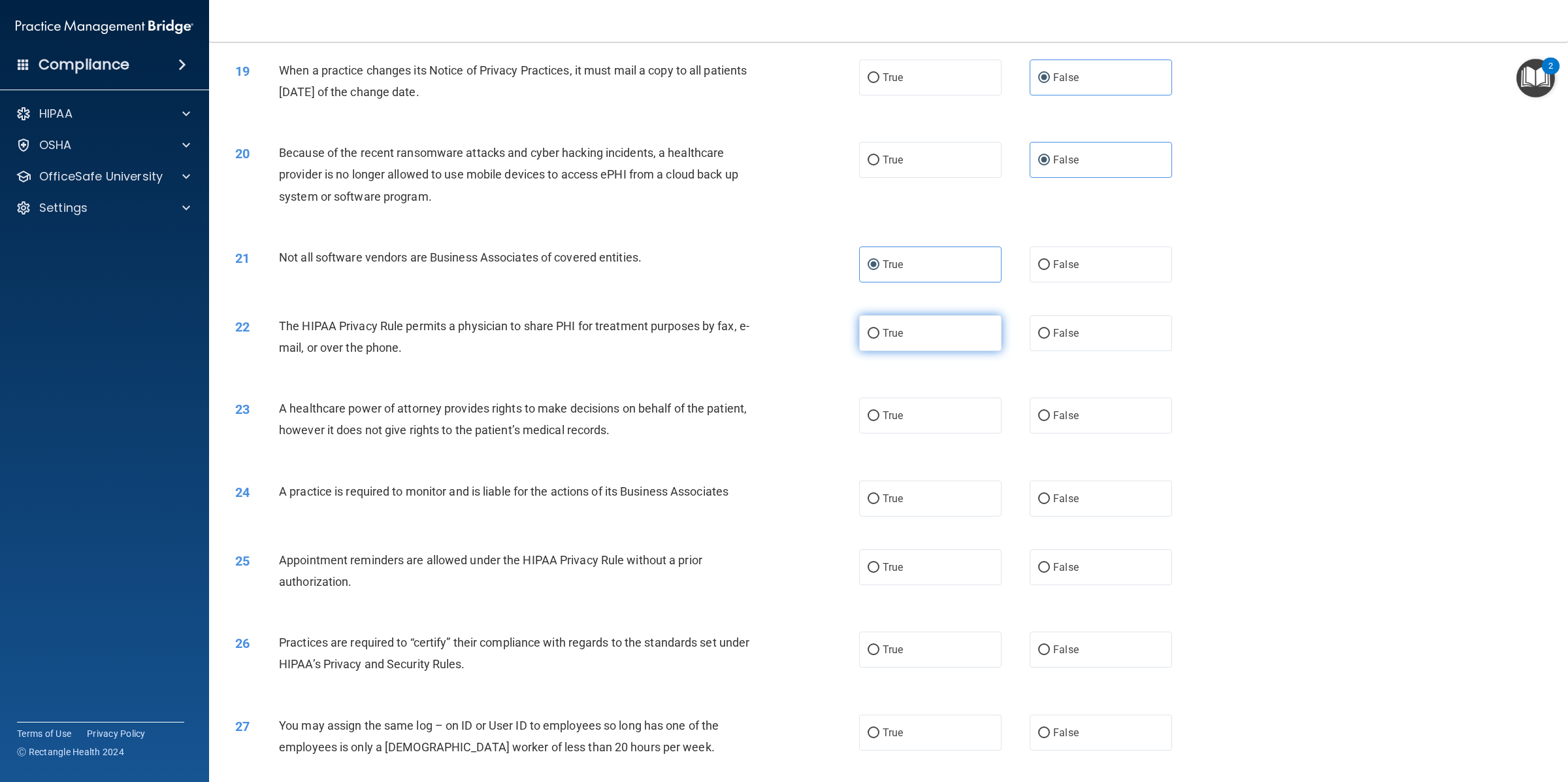
click at [891, 327] on span "True" at bounding box center [892, 332] width 21 height 12
click at [879, 329] on input "True" at bounding box center [873, 334] width 11 height 10
click at [1038, 411] on input "False" at bounding box center [1044, 416] width 11 height 10
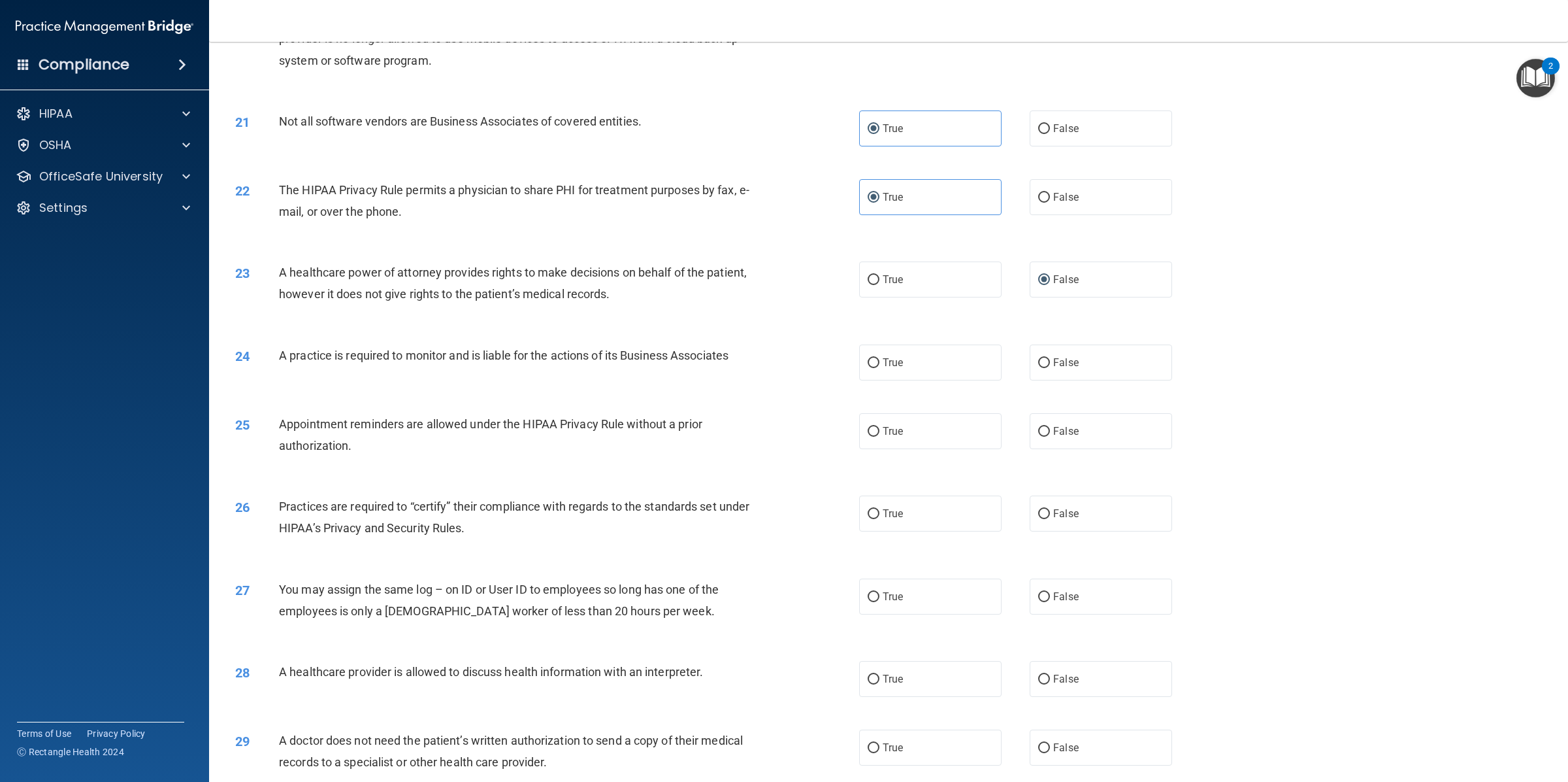
scroll to position [1905, 0]
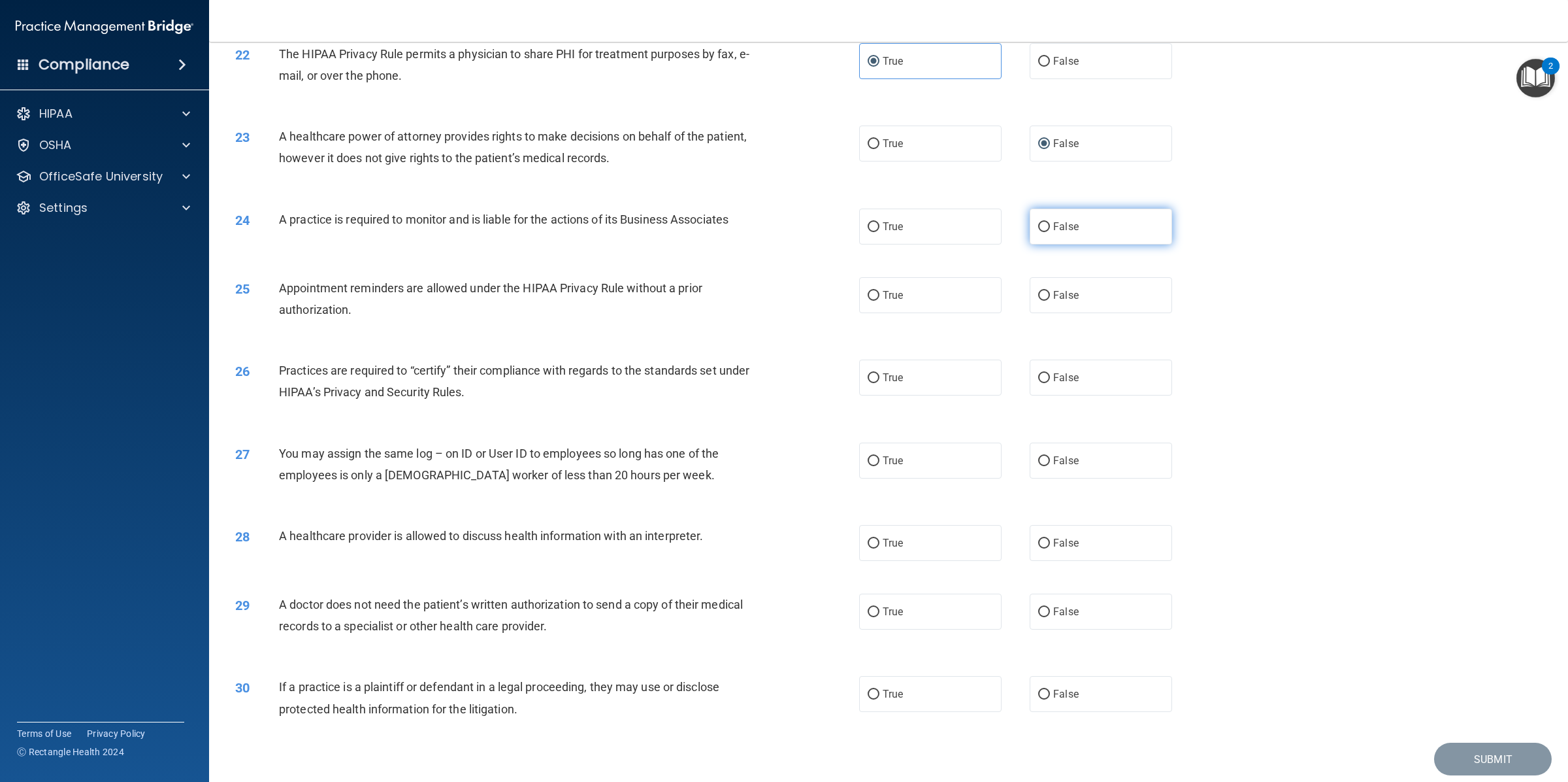
click at [1105, 208] on label "False" at bounding box center [1101, 226] width 143 height 36
click at [1050, 222] on input "False" at bounding box center [1044, 227] width 11 height 10
drag, startPoint x: 922, startPoint y: 273, endPoint x: 919, endPoint y: 281, distance: 8.5
click at [921, 277] on label "True" at bounding box center [930, 295] width 143 height 36
click at [879, 290] on input "True" at bounding box center [873, 295] width 11 height 10
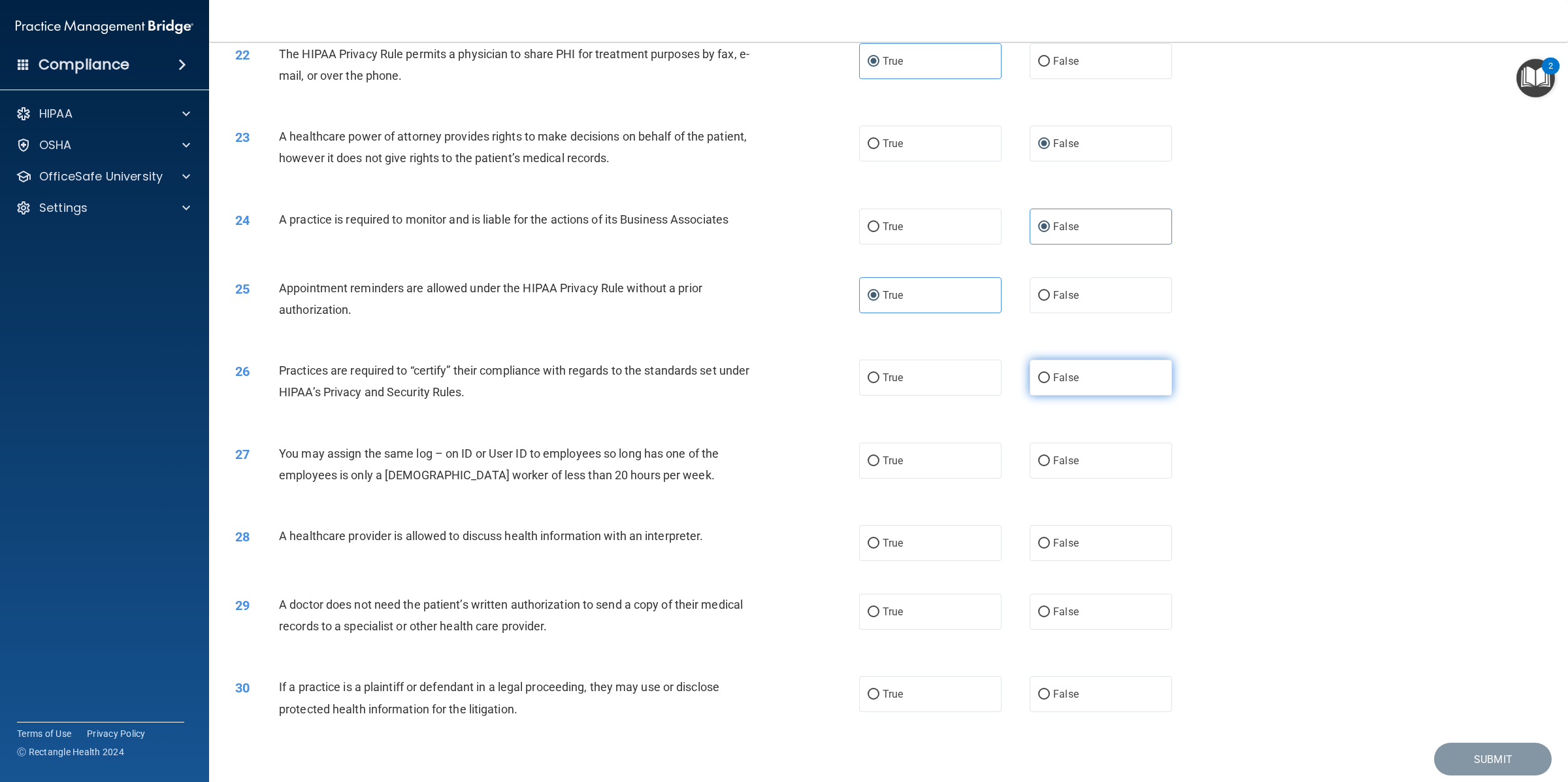
click at [1048, 359] on label "False" at bounding box center [1101, 377] width 143 height 36
click at [1048, 373] on input "False" at bounding box center [1044, 378] width 11 height 10
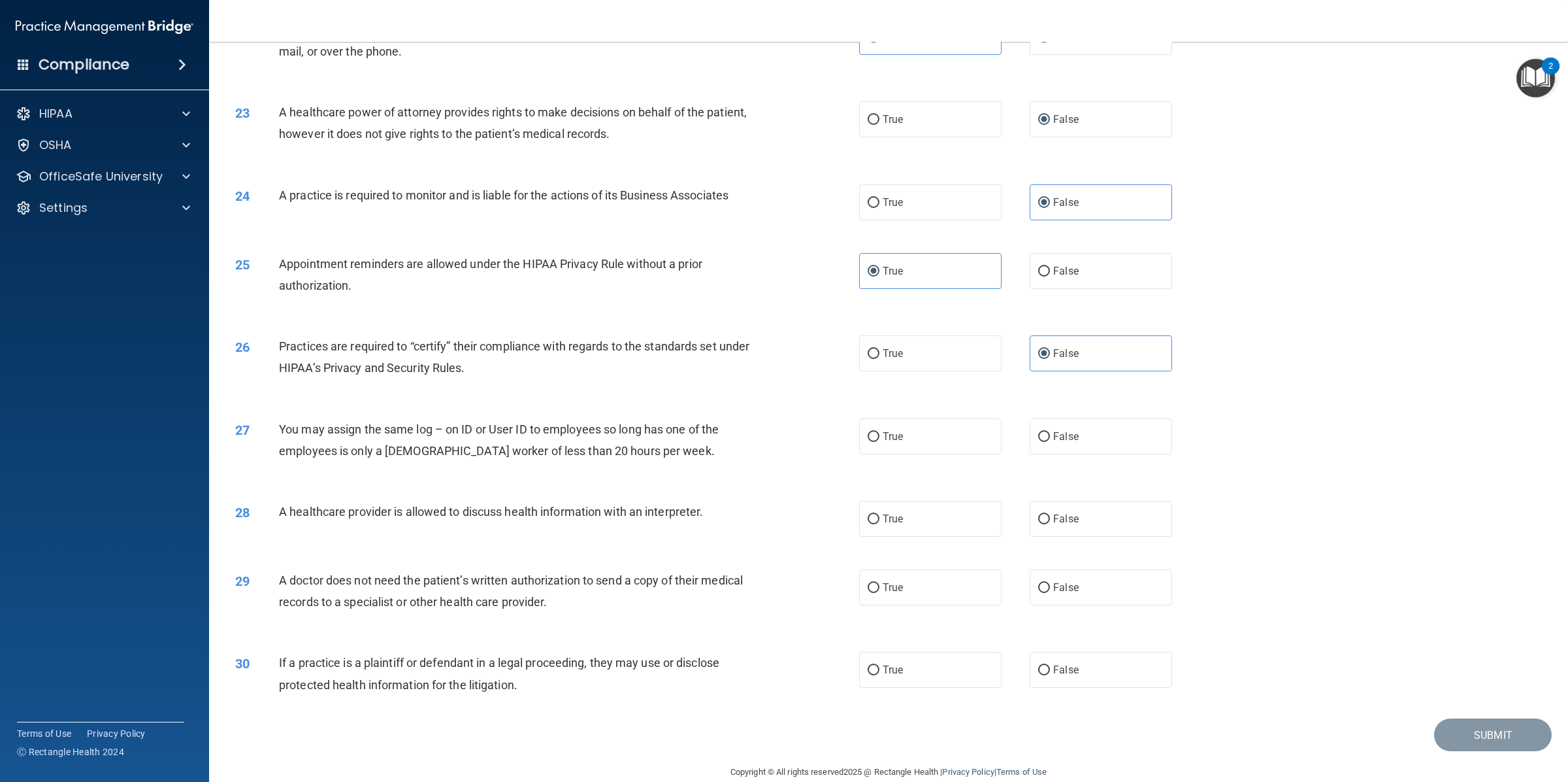
click at [1060, 432] on div "27 You may assign the same log – on ID or User ID to employees so long has one …" at bounding box center [888, 443] width 1326 height 82
click at [1060, 427] on label "False" at bounding box center [1101, 437] width 143 height 36
click at [1050, 432] on input "False" at bounding box center [1044, 437] width 11 height 10
click at [987, 501] on label "True" at bounding box center [930, 519] width 143 height 36
click at [879, 514] on input "True" at bounding box center [873, 519] width 11 height 10
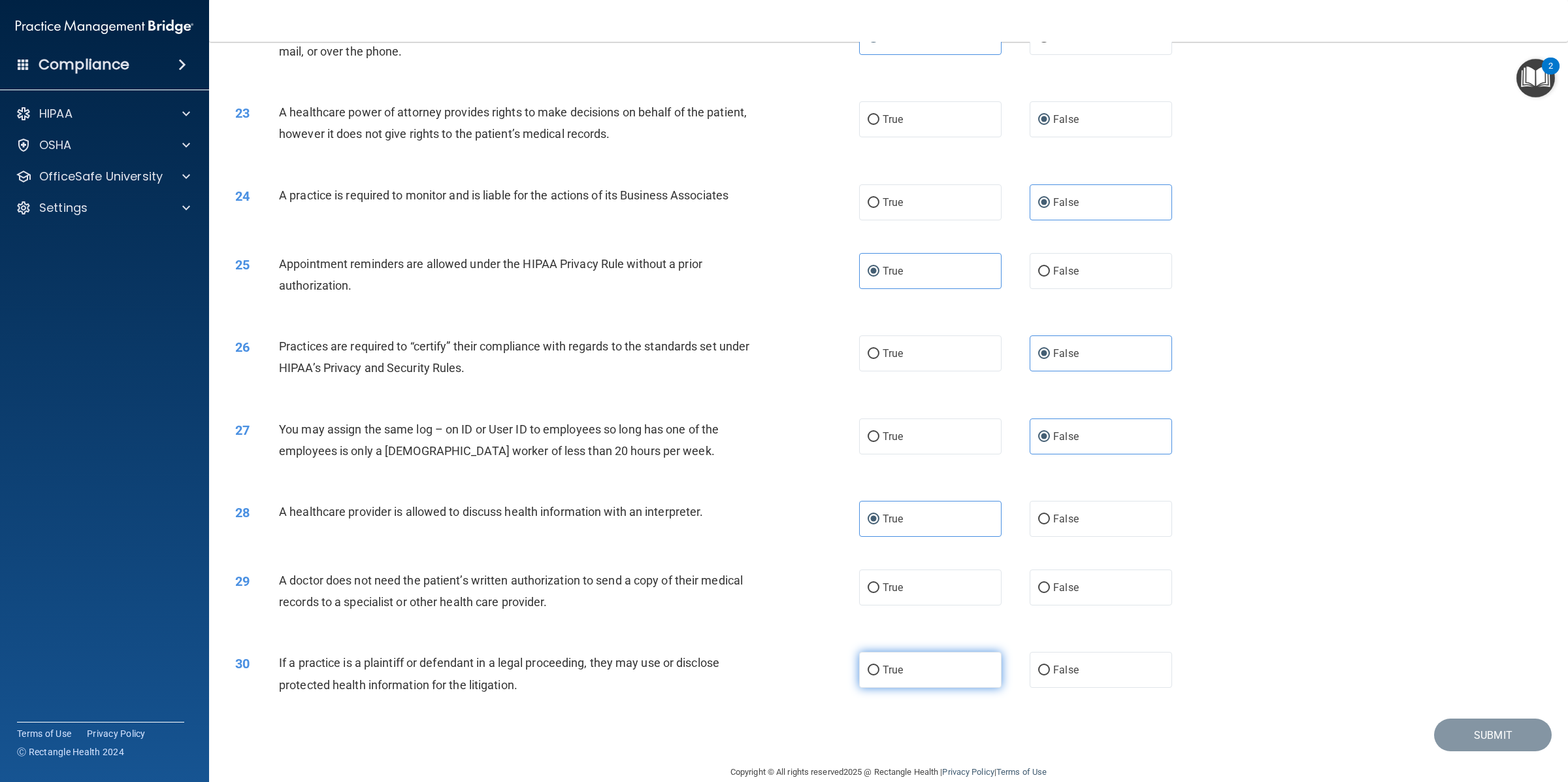
click at [891, 663] on span "True" at bounding box center [892, 669] width 21 height 12
click at [879, 665] on input "True" at bounding box center [873, 670] width 11 height 10
click at [881, 576] on label "True" at bounding box center [930, 588] width 143 height 36
click at [879, 583] on input "True" at bounding box center [873, 588] width 11 height 10
click at [1438, 718] on button "Submit" at bounding box center [1492, 734] width 117 height 34
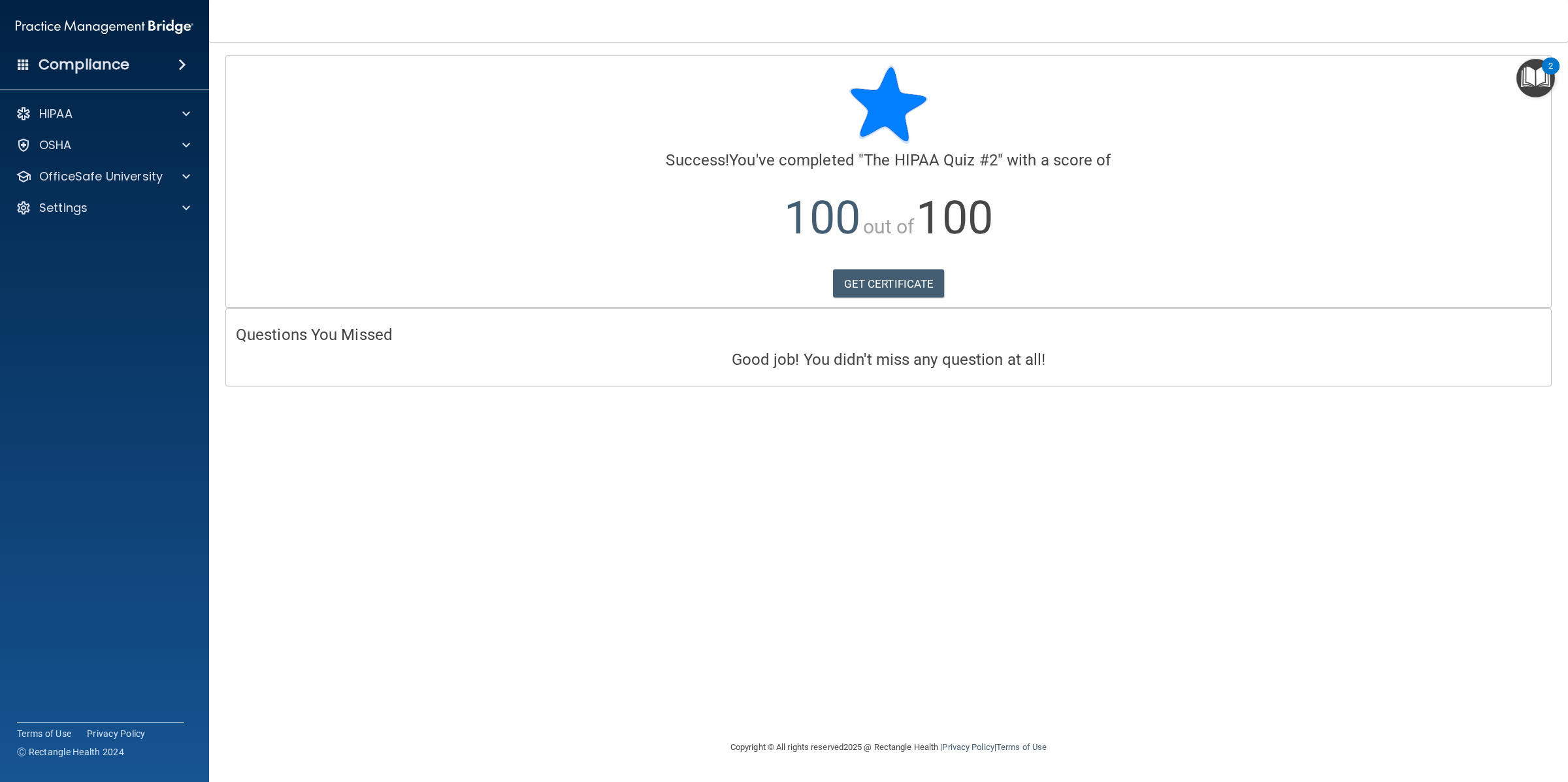
click at [892, 265] on div "Calculating your score.... Success! You've completed " The HIPAA Quiz #2 " with…" at bounding box center [888, 181] width 1324 height 252
click at [887, 276] on link "GET CERTIFICATE" at bounding box center [888, 283] width 112 height 29
click at [102, 167] on div "OfficeSafe University" at bounding box center [105, 176] width 210 height 26
click at [115, 168] on p "OfficeSafe University" at bounding box center [101, 176] width 124 height 16
click at [115, 193] on ul "HIPAA Training OSHA Training Continuing Education" at bounding box center [105, 236] width 236 height 94
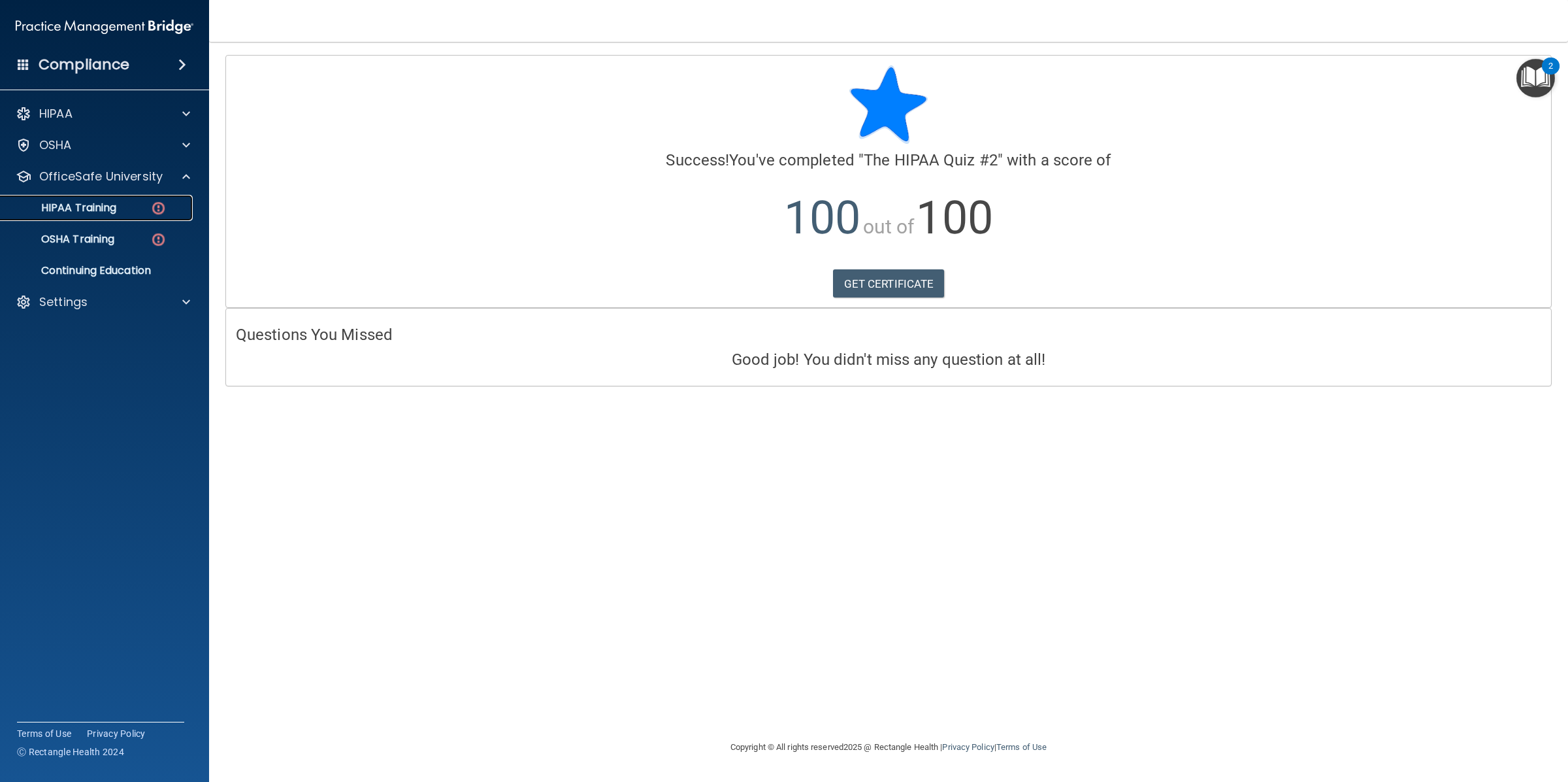
click at [112, 201] on p "HIPAA Training" at bounding box center [62, 208] width 107 height 13
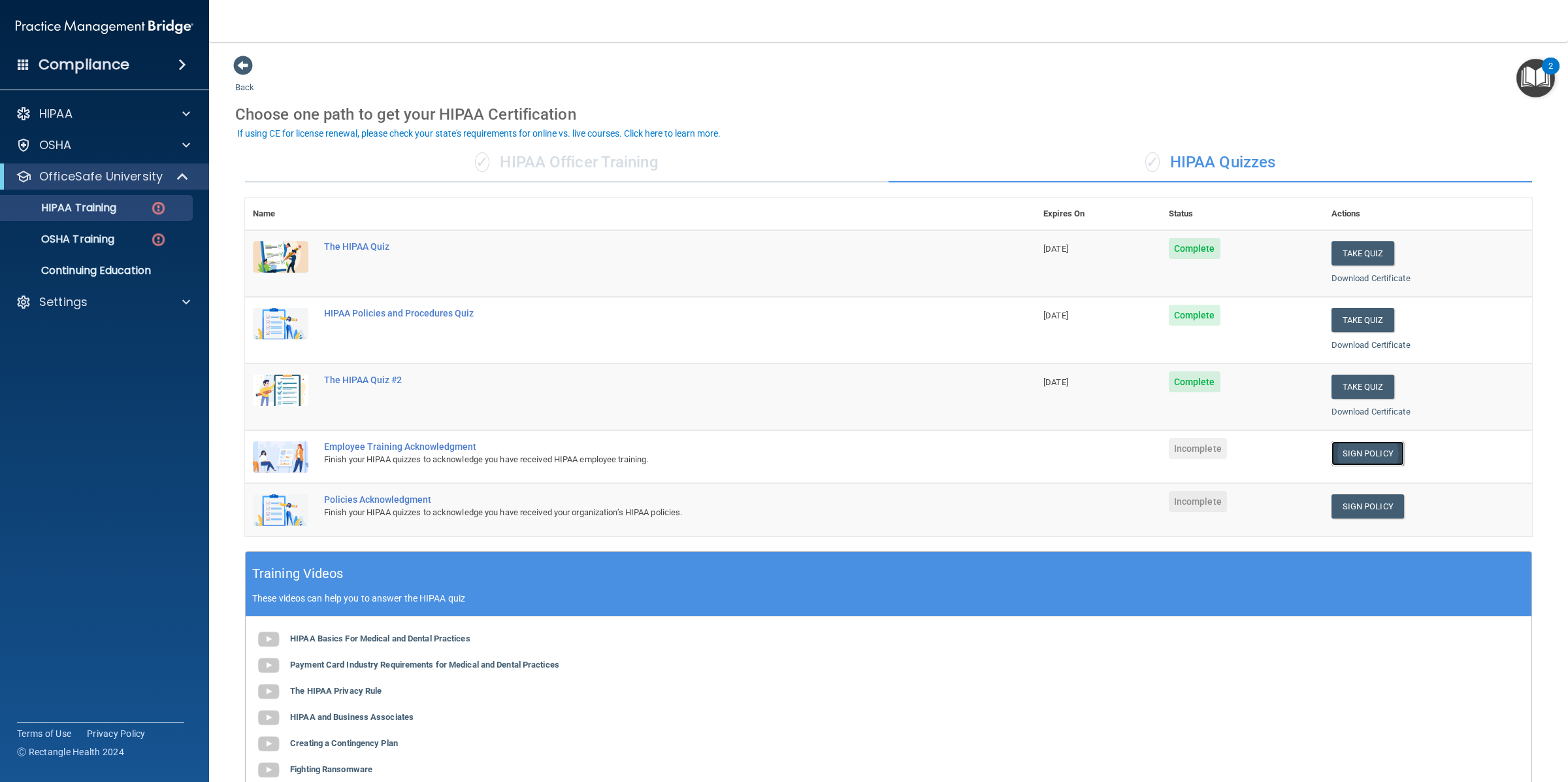
click at [1357, 446] on link "Sign Policy" at bounding box center [1367, 453] width 72 height 24
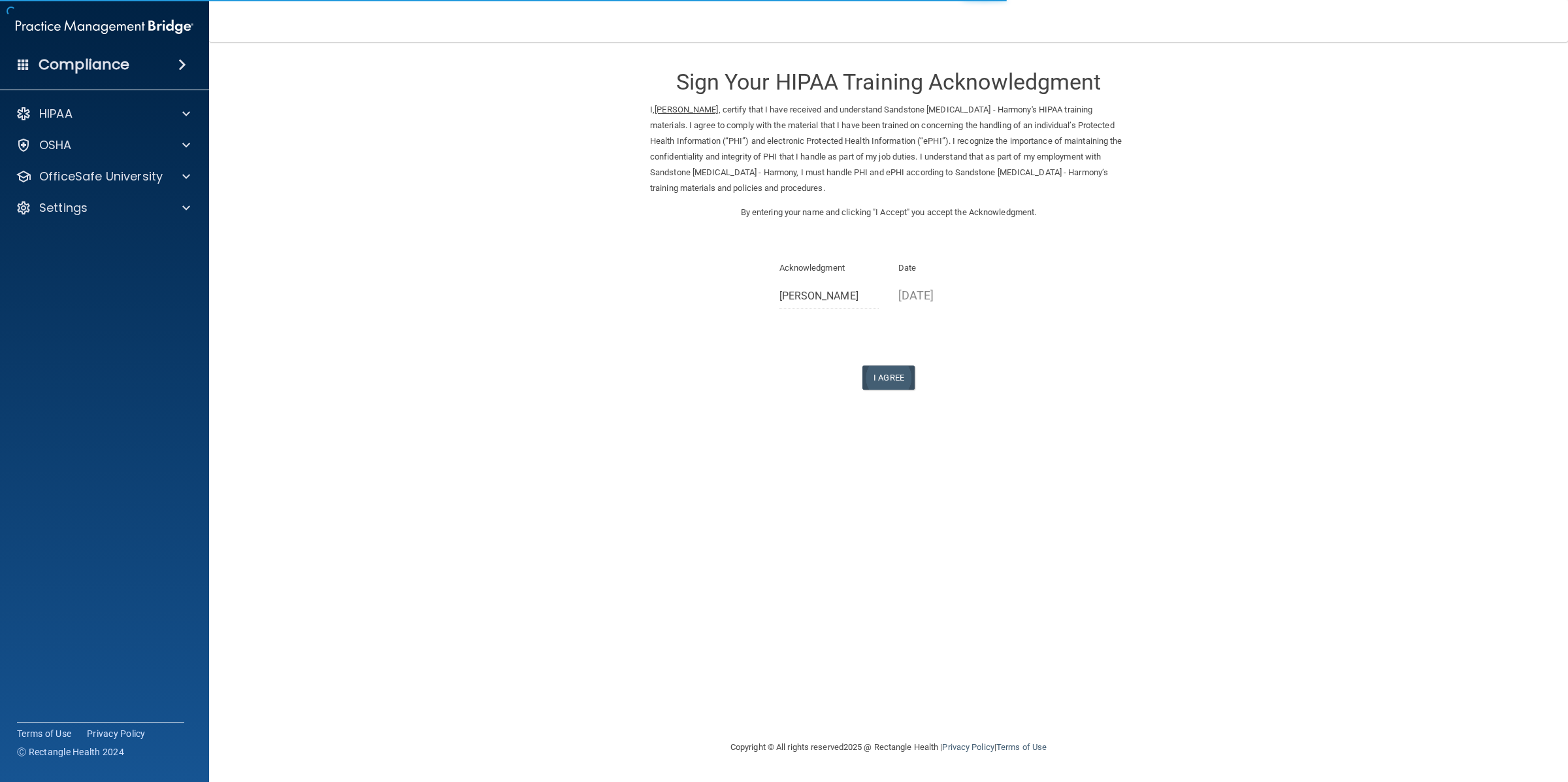
click at [888, 365] on button "I Agree" at bounding box center [888, 377] width 52 height 24
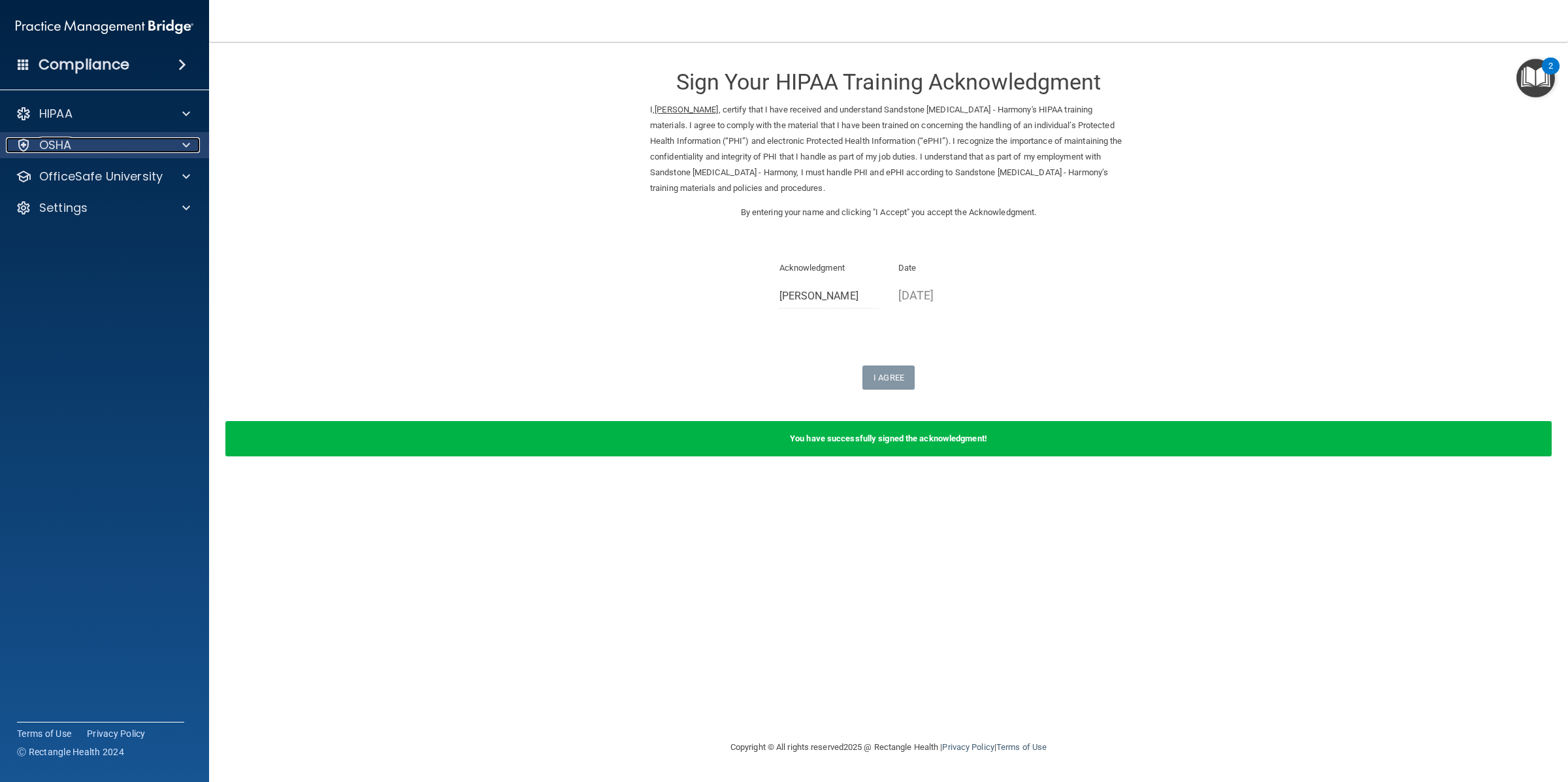
click at [180, 145] on div at bounding box center [185, 144] width 33 height 16
click at [178, 168] on div at bounding box center [185, 176] width 33 height 16
click at [139, 207] on div "HIPAA Training" at bounding box center [97, 208] width 178 height 13
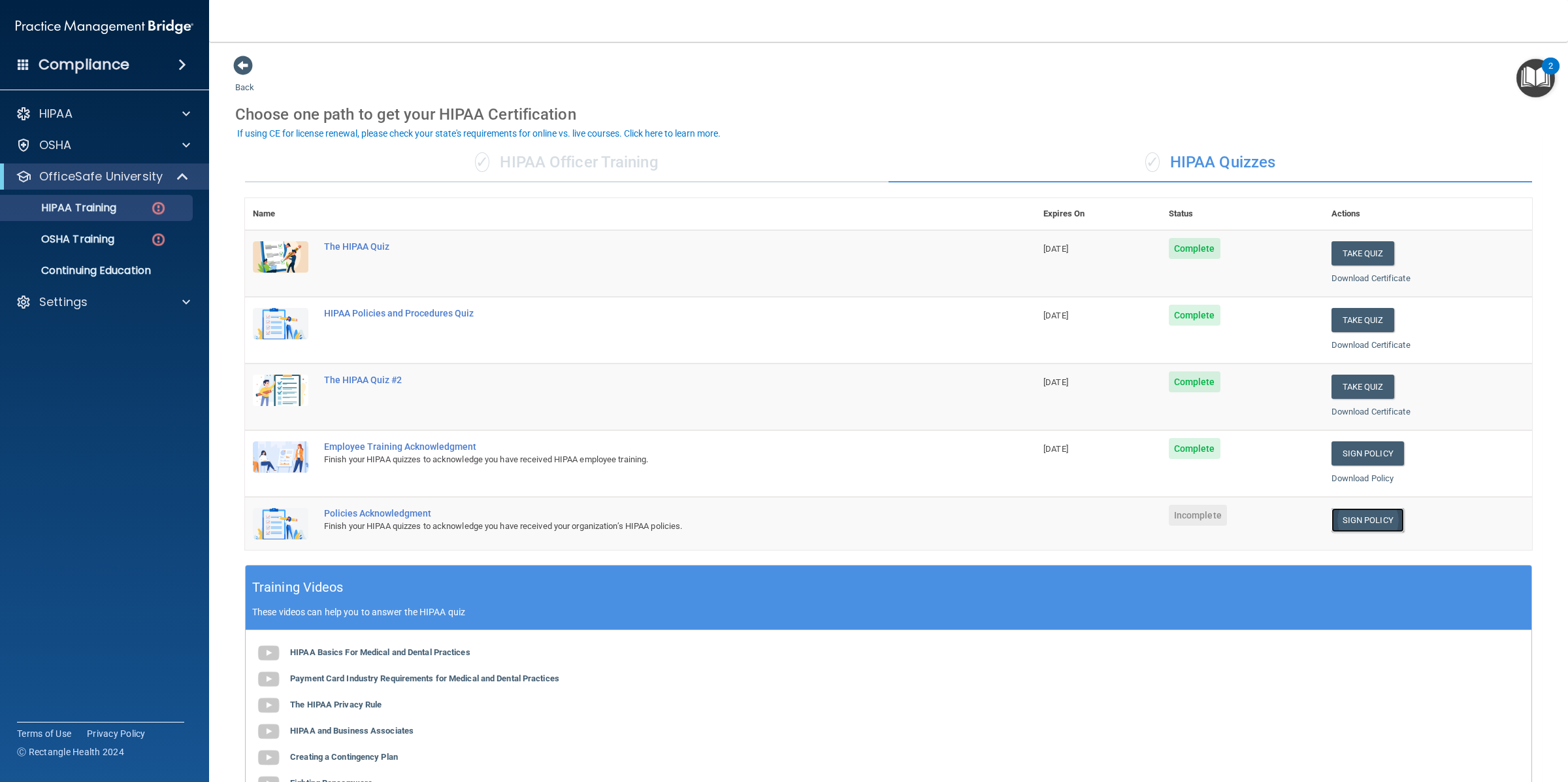
click at [1338, 516] on link "Sign Policy" at bounding box center [1367, 519] width 72 height 24
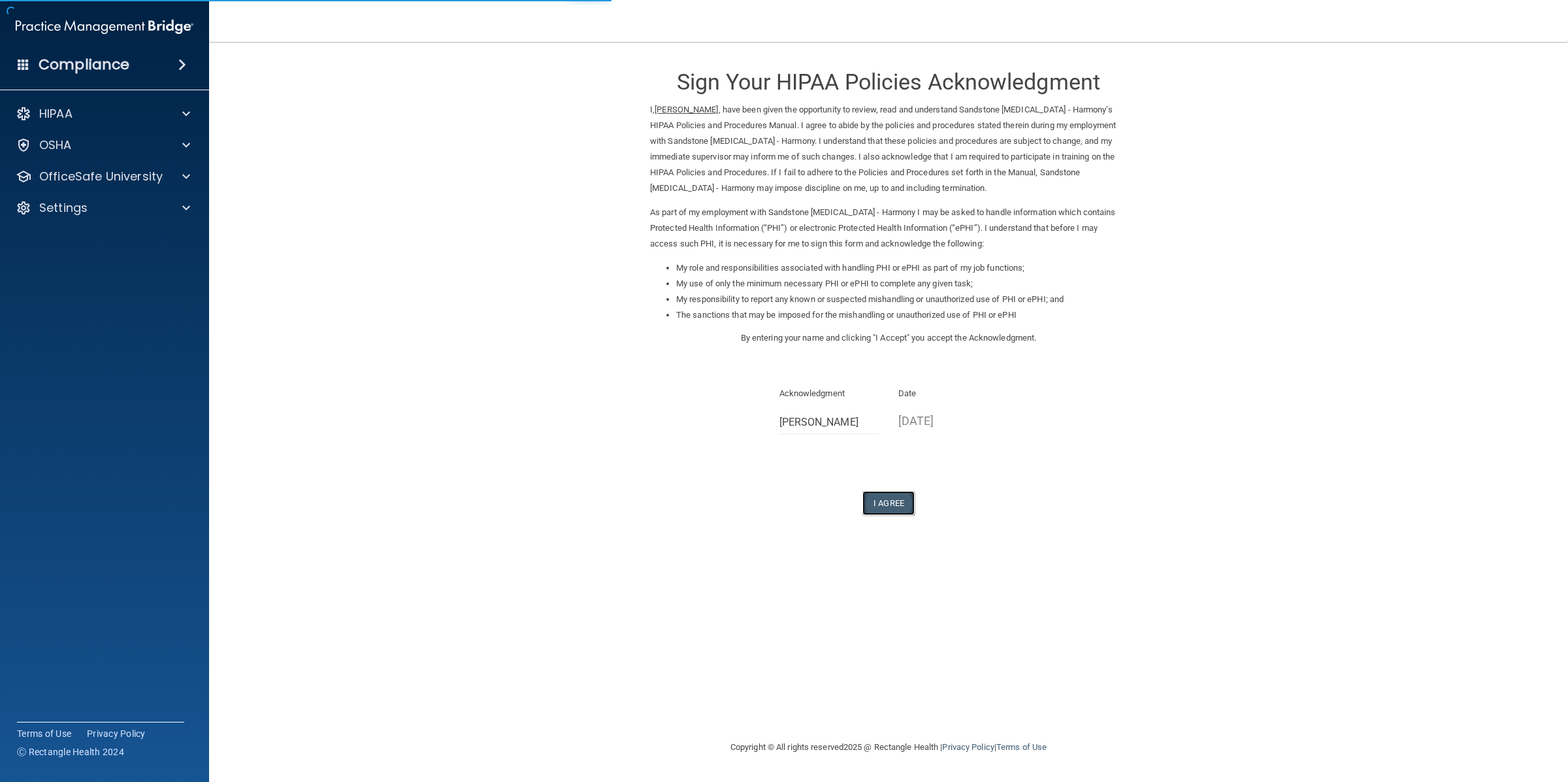
click at [882, 504] on button "I Agree" at bounding box center [888, 502] width 52 height 24
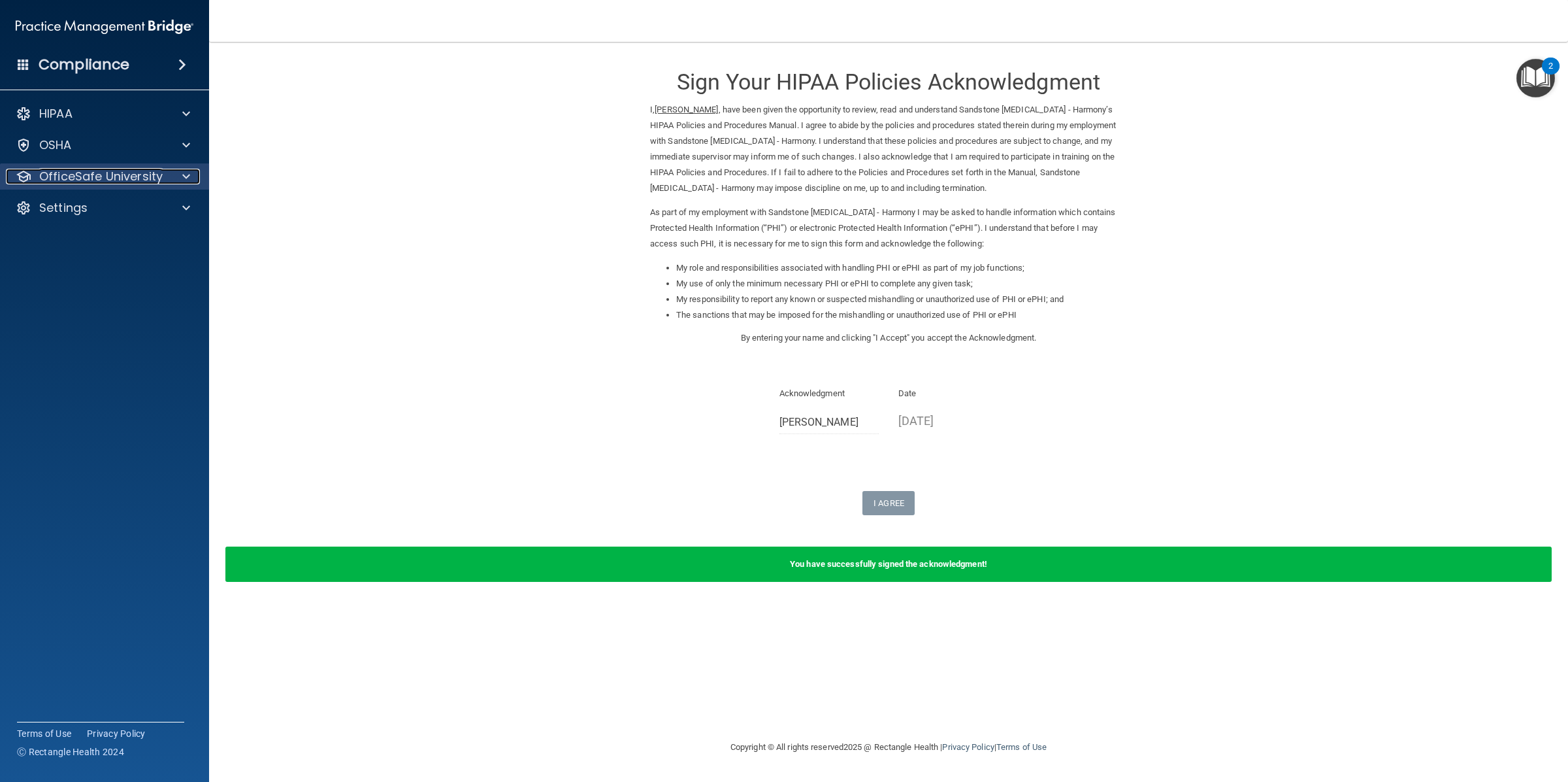
click at [174, 174] on div at bounding box center [185, 176] width 33 height 16
click at [119, 242] on div "OSHA Training" at bounding box center [97, 240] width 178 height 13
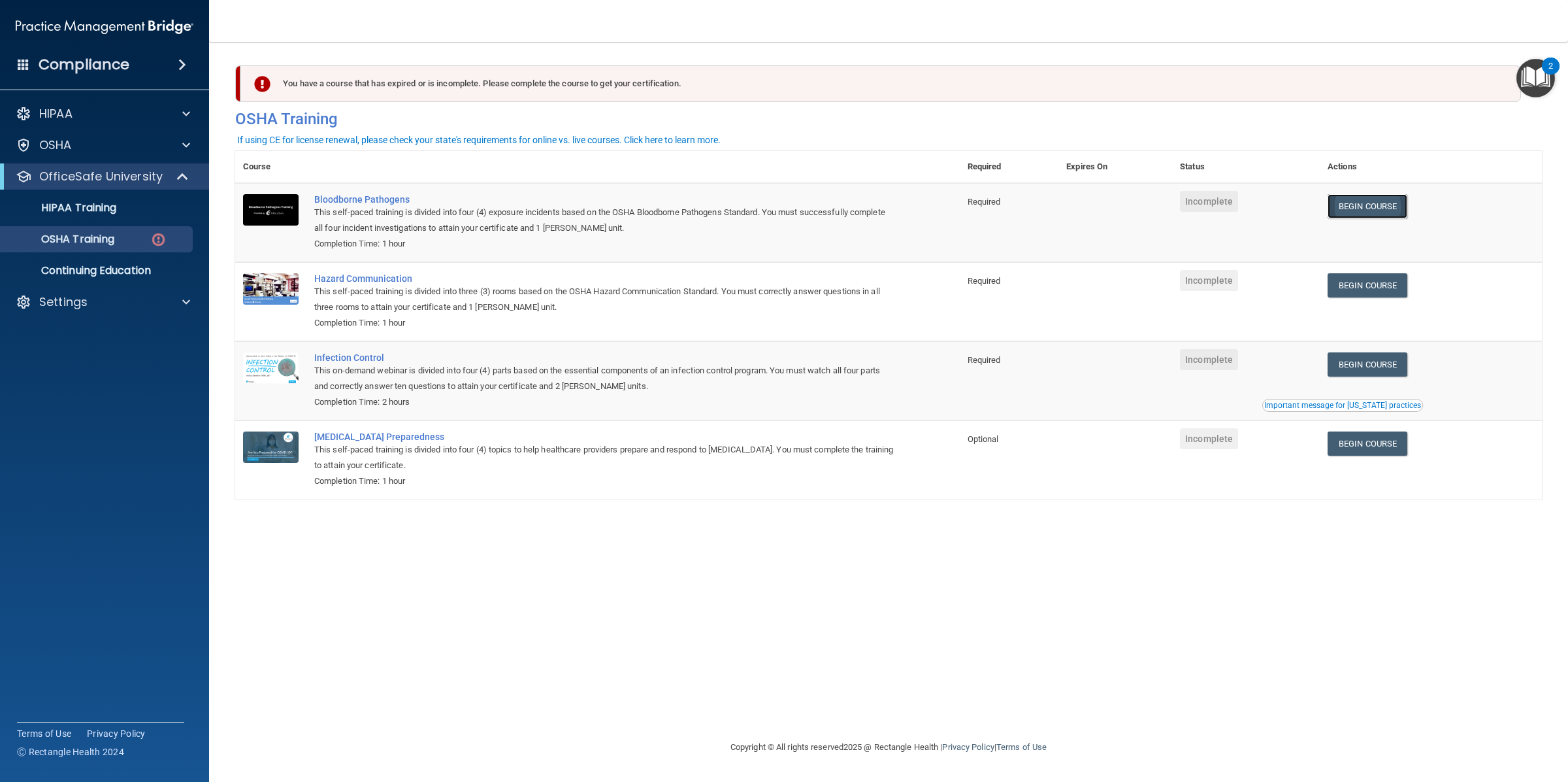
click at [1393, 207] on link "Begin Course" at bounding box center [1366, 206] width 80 height 24
click at [144, 239] on div "OSHA Training" at bounding box center [97, 240] width 178 height 13
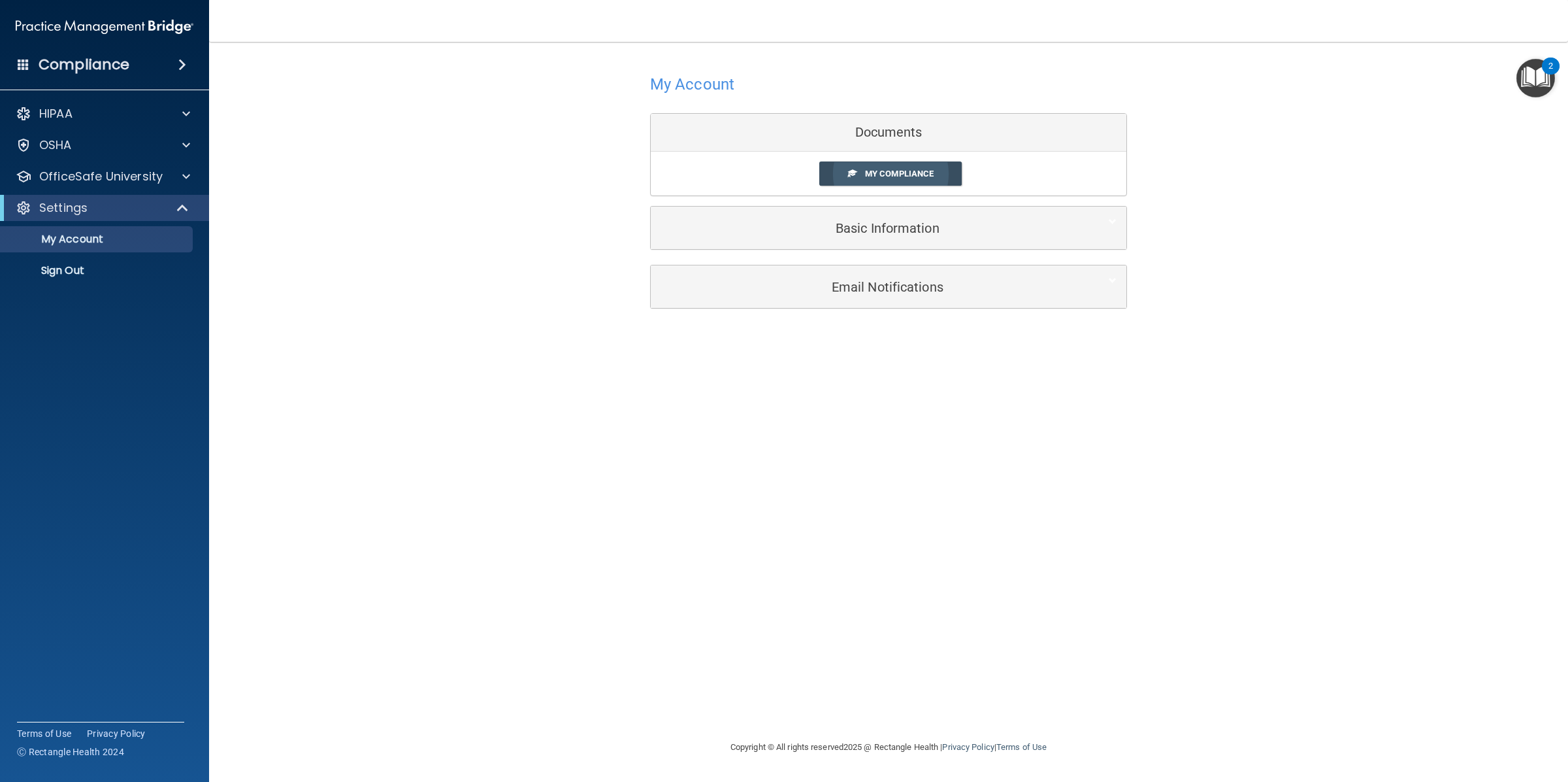
click at [888, 174] on span "My Compliance" at bounding box center [900, 173] width 69 height 10
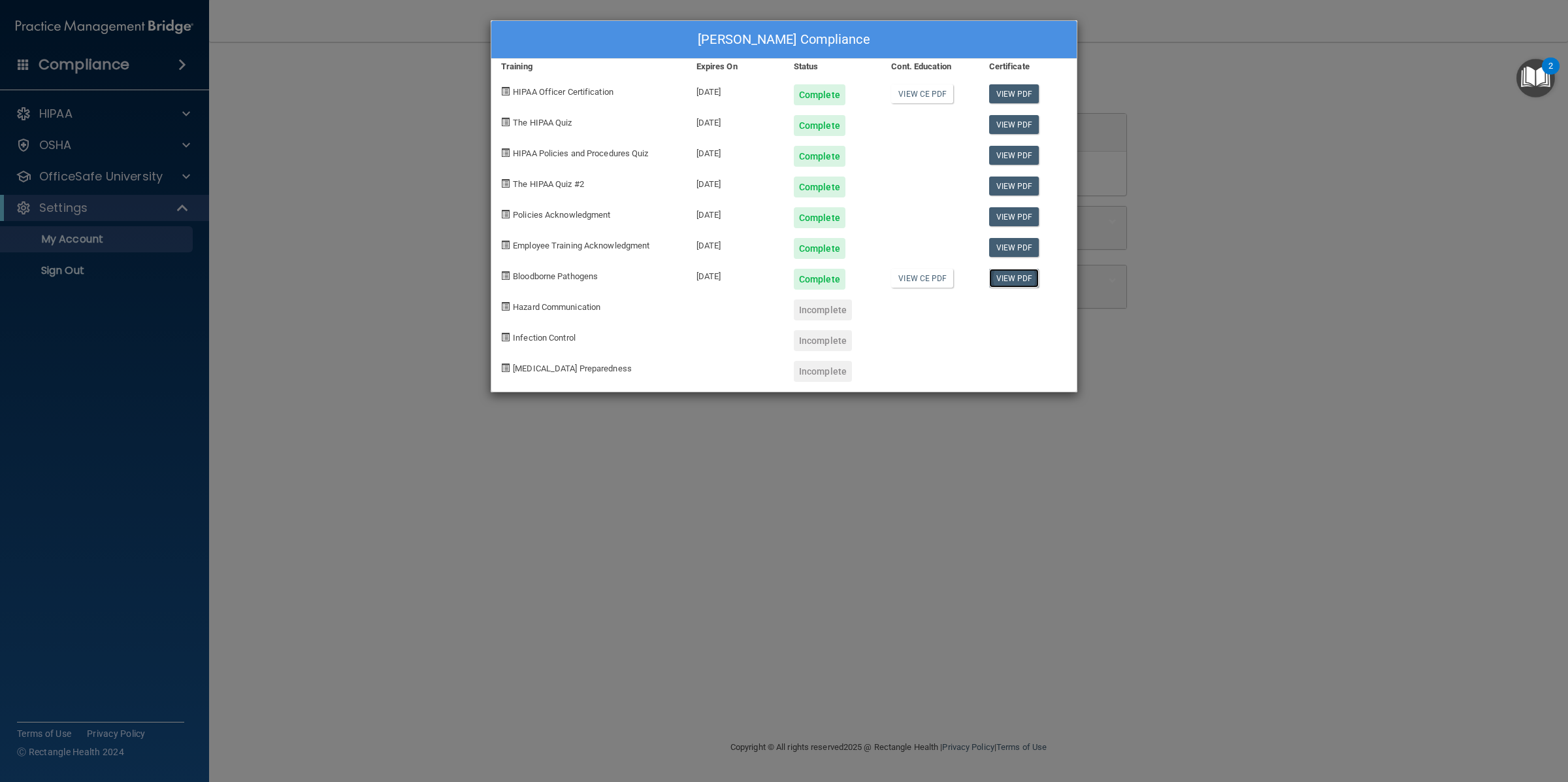
click at [1006, 273] on link "View PDF" at bounding box center [1014, 277] width 50 height 19
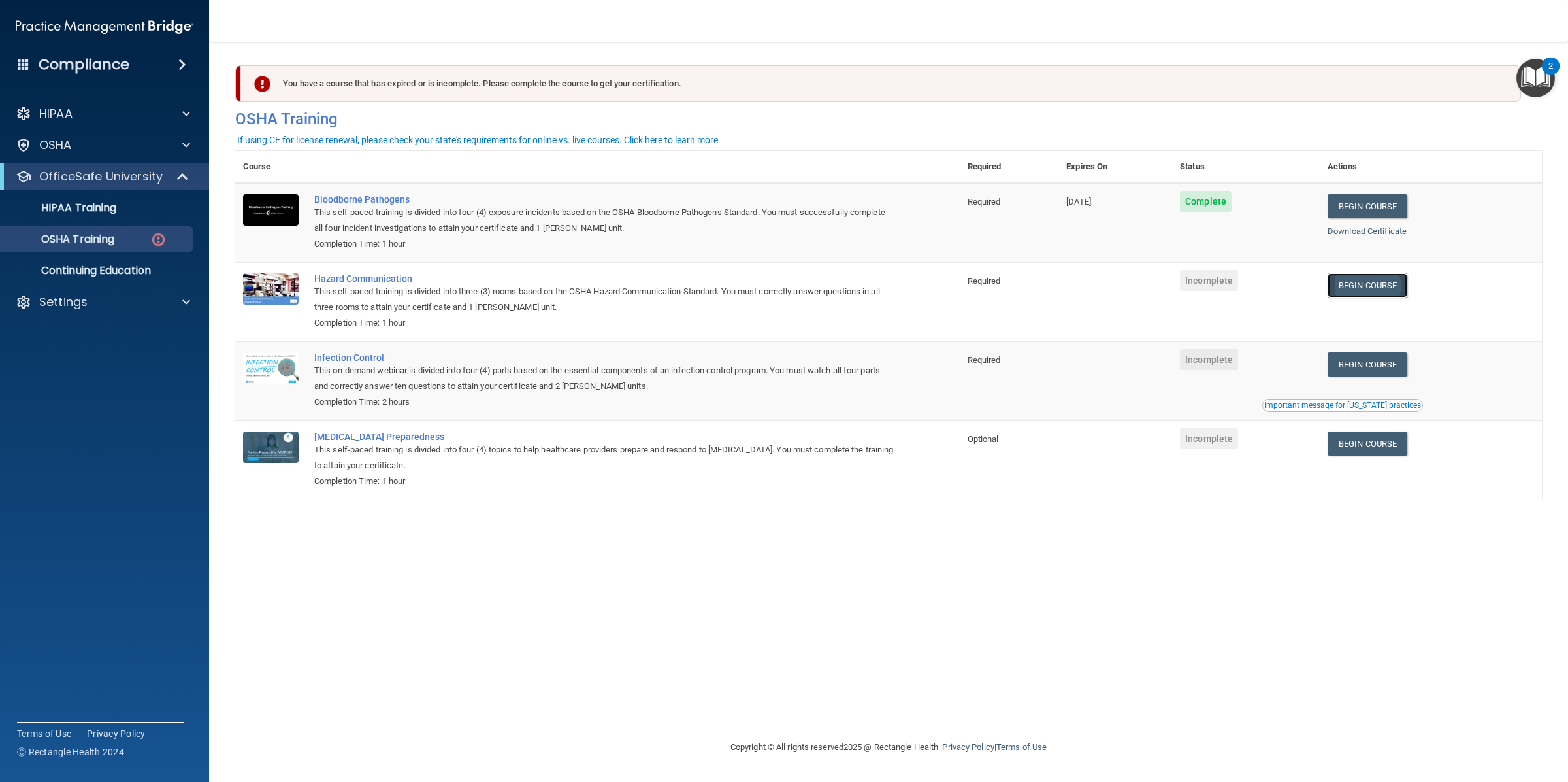
click at [1401, 284] on link "Begin Course" at bounding box center [1366, 285] width 80 height 24
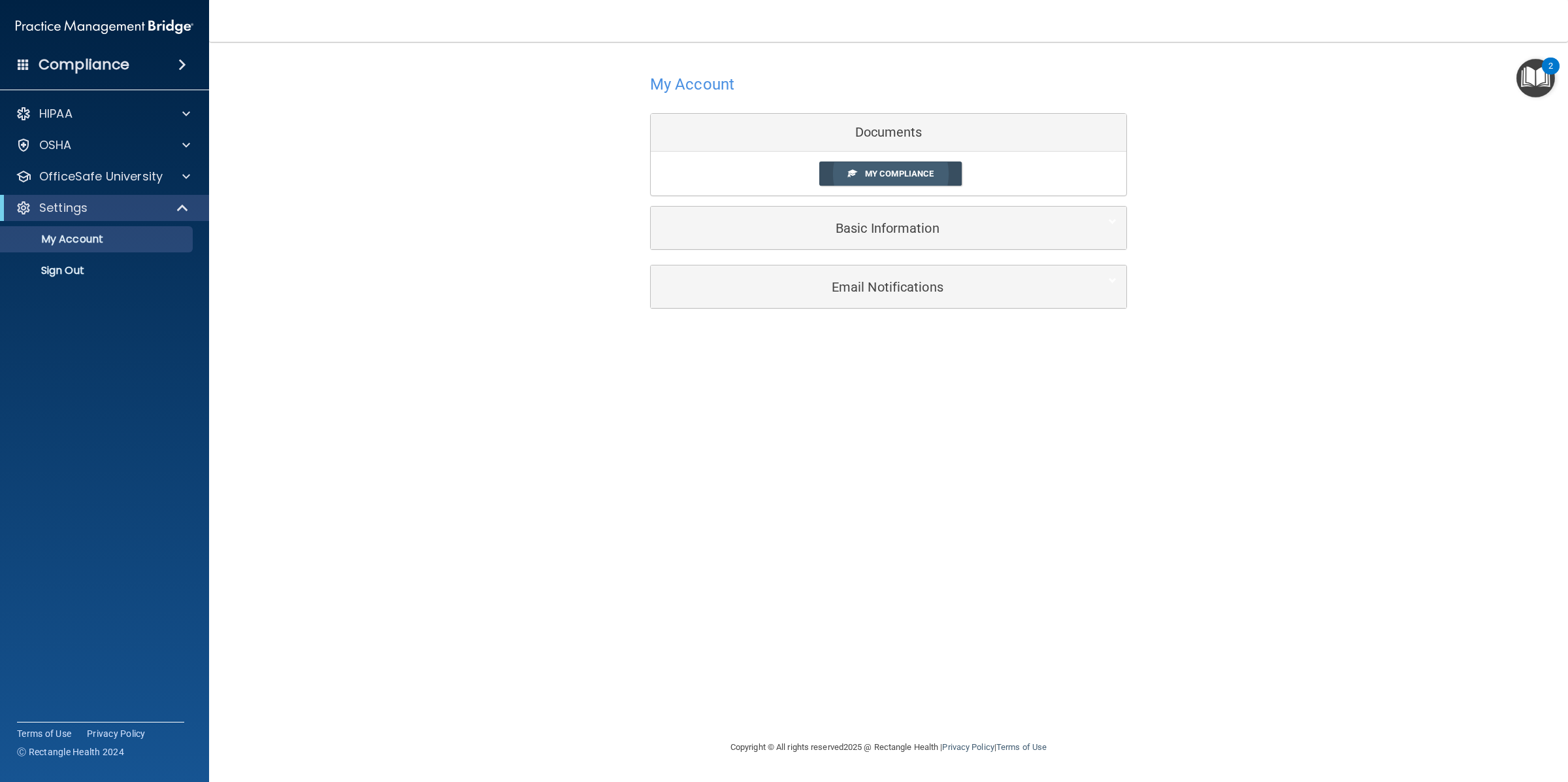
click at [841, 175] on link "My Compliance" at bounding box center [891, 173] width 143 height 24
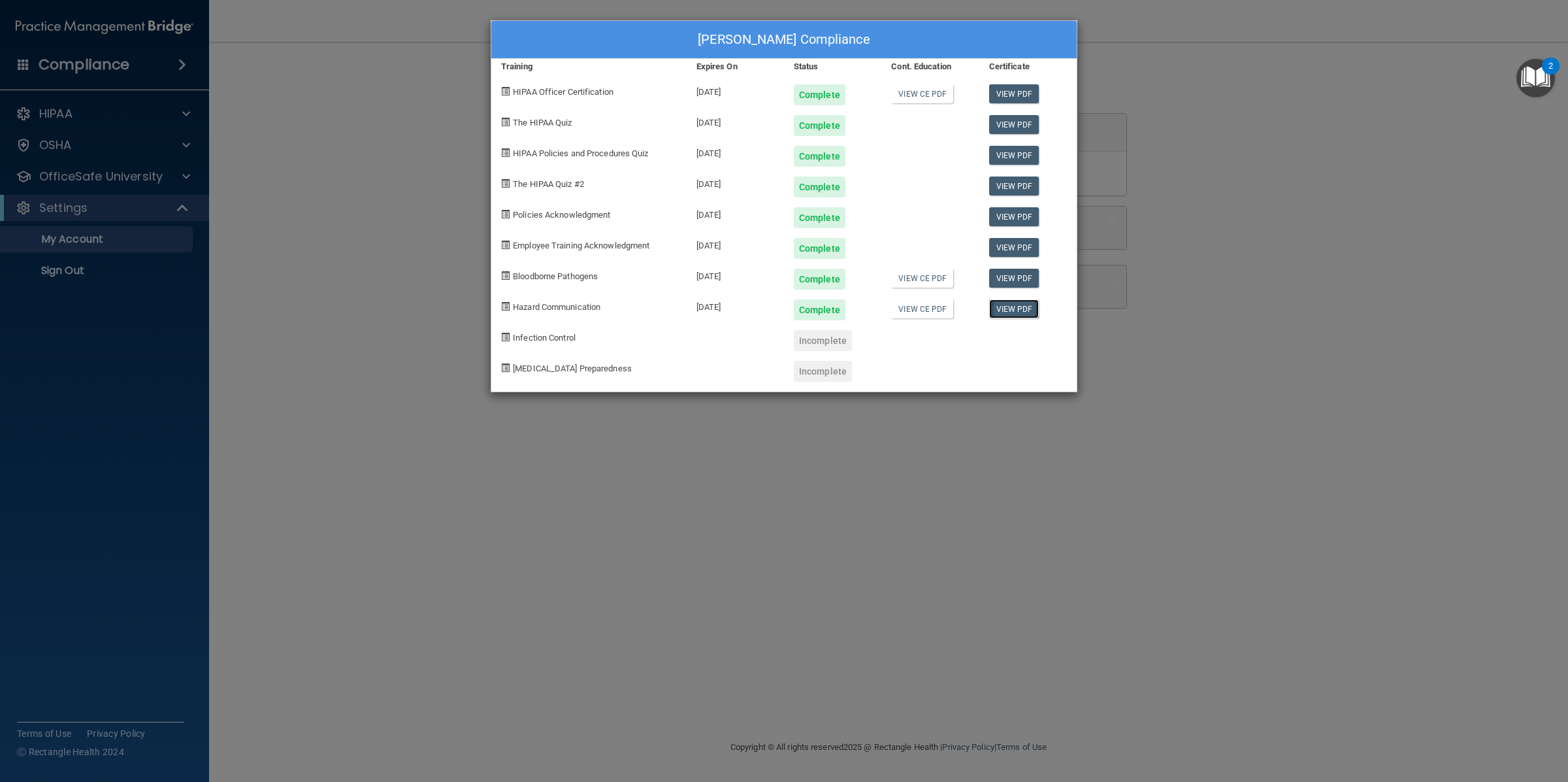
click at [1000, 309] on link "View PDF" at bounding box center [1014, 309] width 50 height 19
click at [837, 341] on div "Incomplete" at bounding box center [823, 340] width 58 height 21
click at [413, 82] on div "Karina Cruz's Compliance Training Expires On Status Cont. Education Certificate…" at bounding box center [784, 391] width 1568 height 782
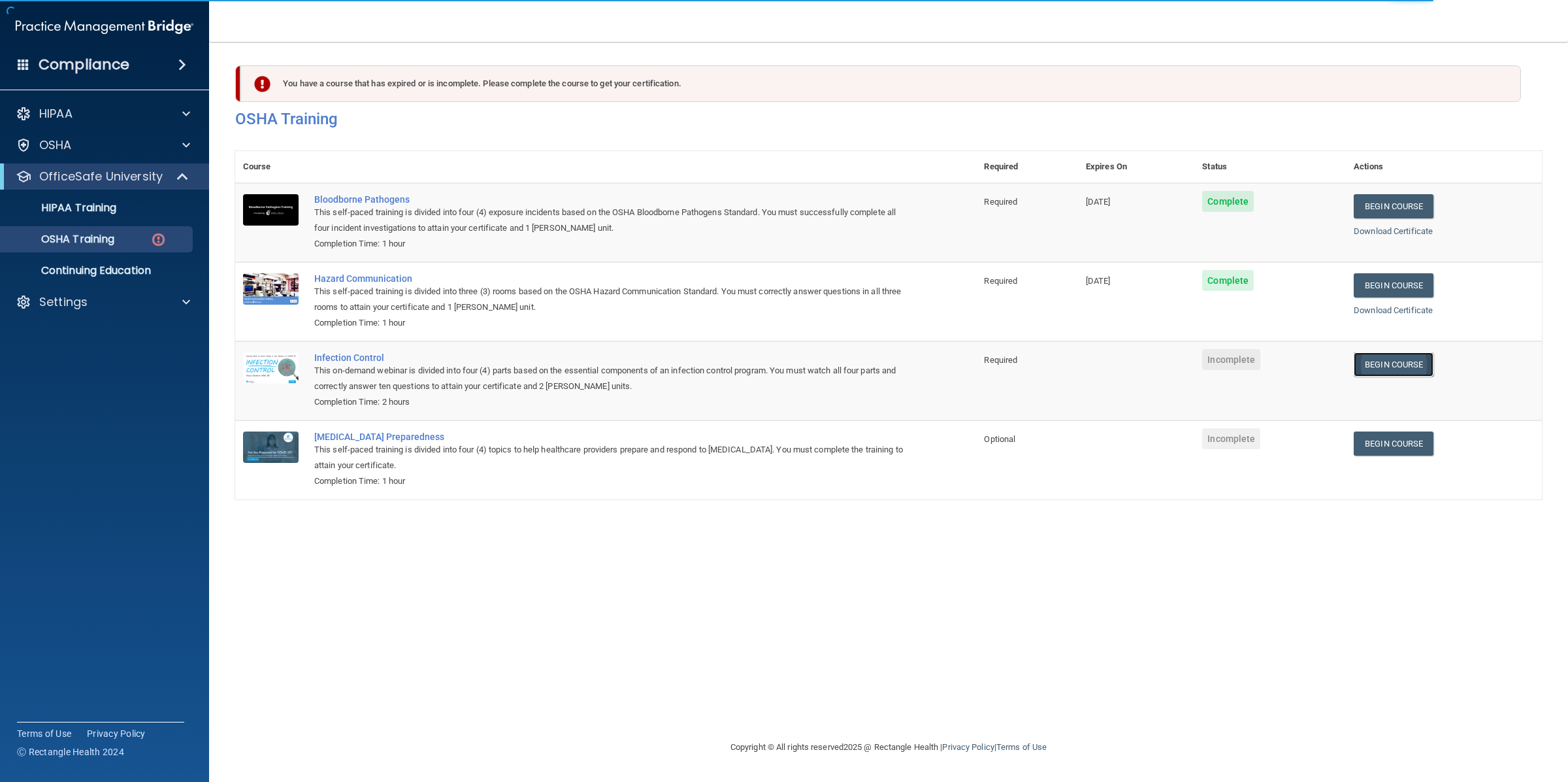
click at [1379, 366] on link "Begin Course" at bounding box center [1393, 364] width 80 height 24
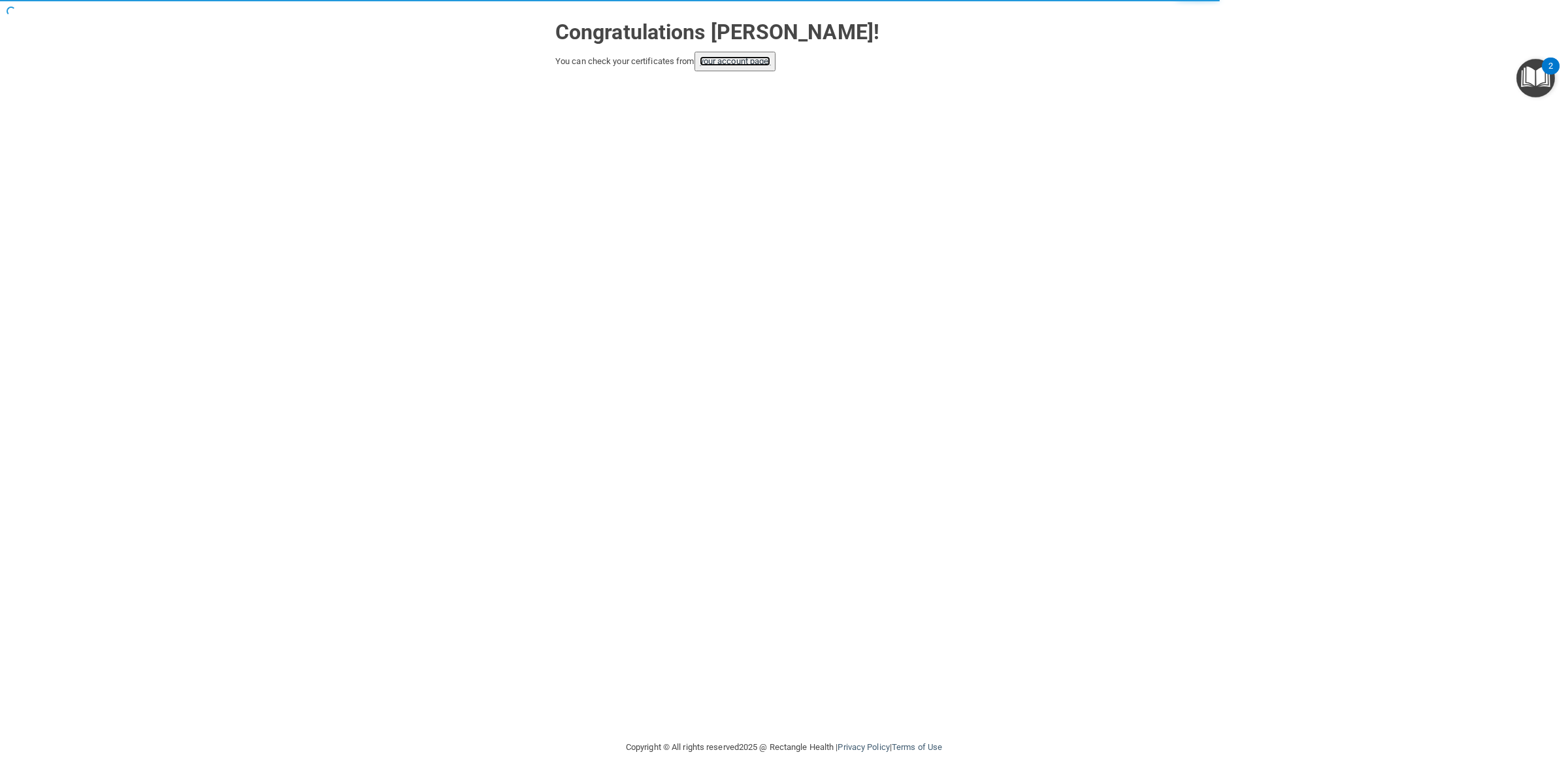
click at [727, 66] on link "your account page!" at bounding box center [735, 61] width 71 height 10
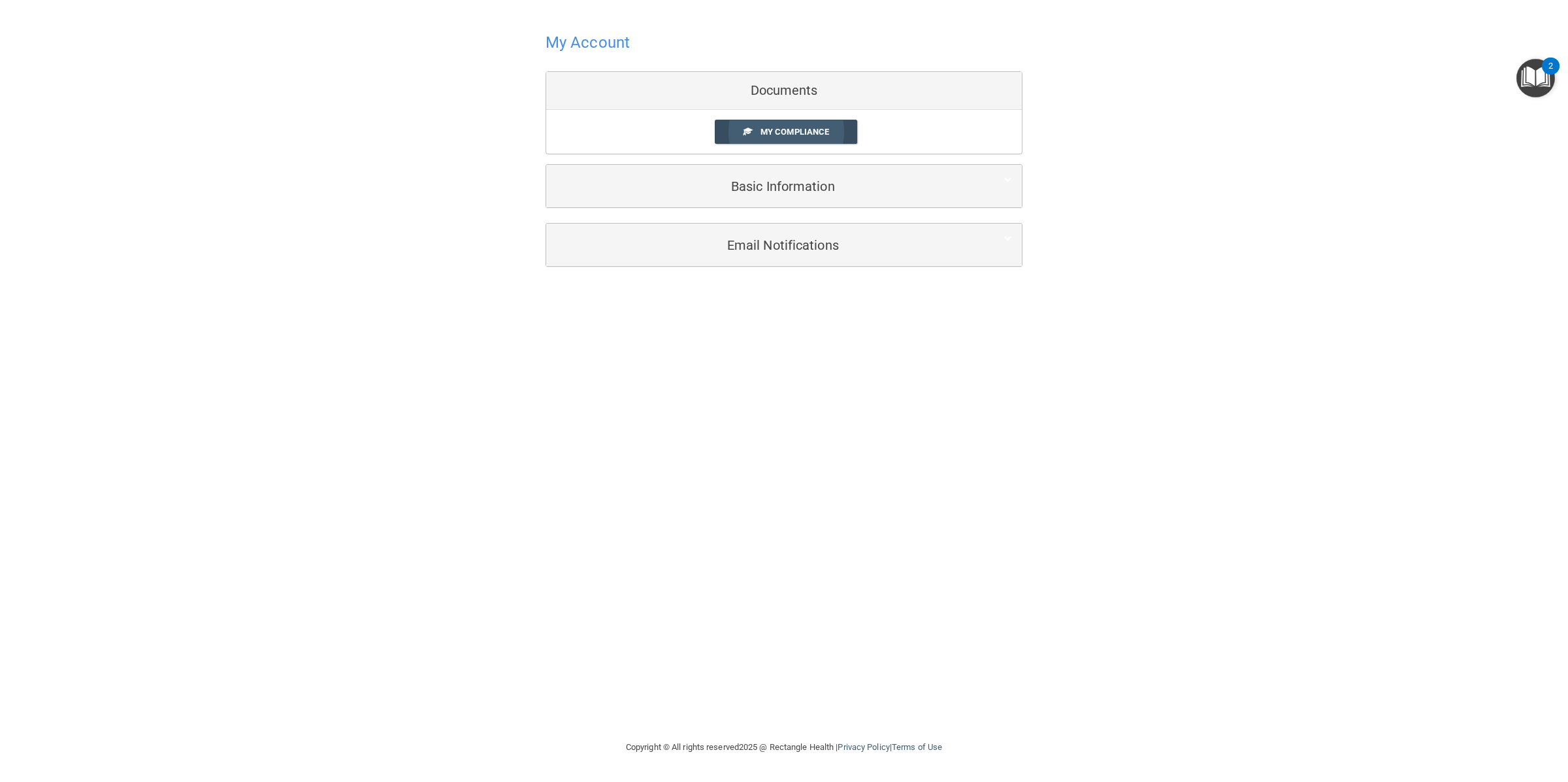
click at [832, 122] on link "My Compliance" at bounding box center [786, 131] width 143 height 24
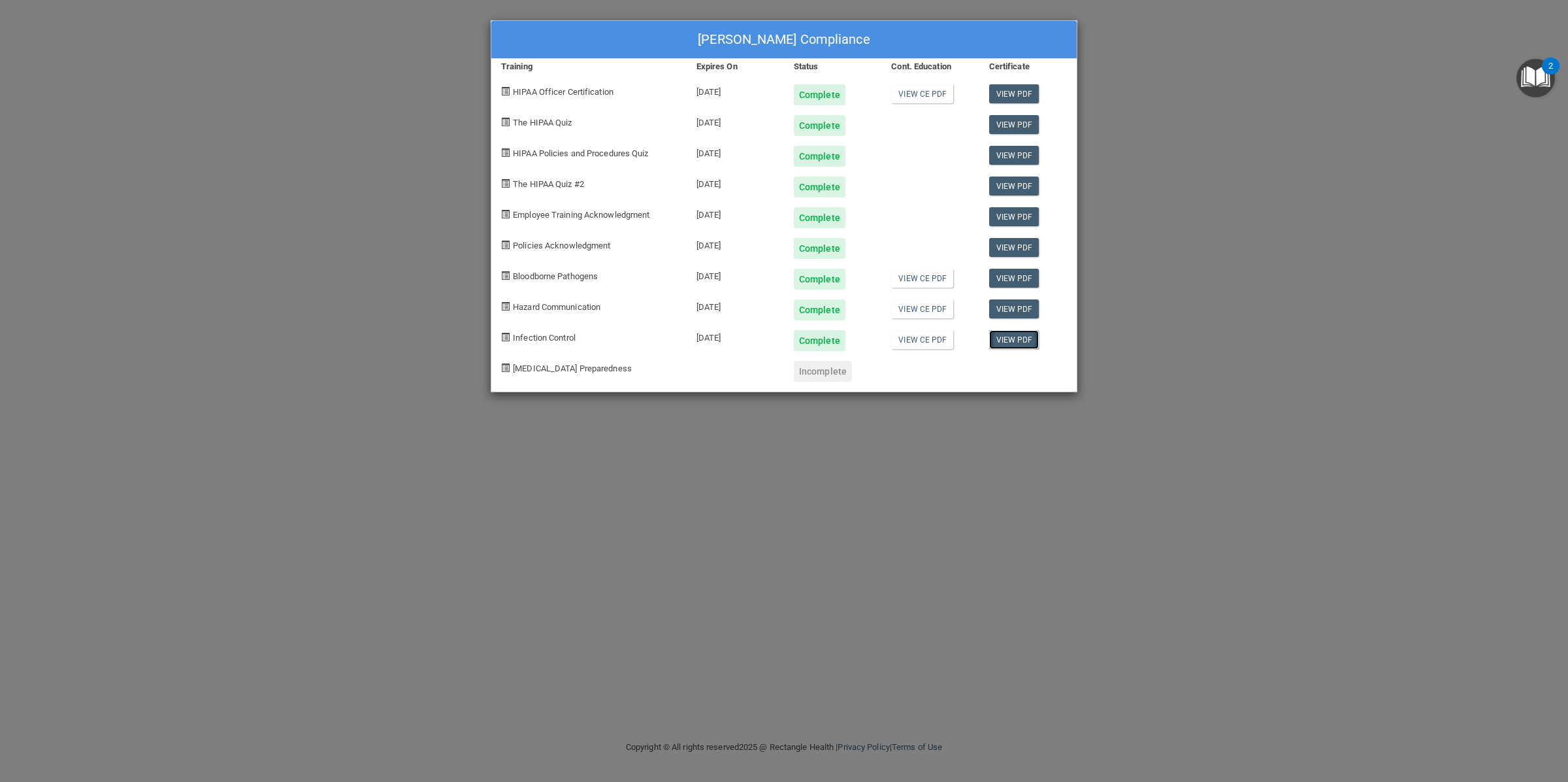
click at [1016, 343] on link "View PDF" at bounding box center [1014, 339] width 50 height 19
